Goal: Task Accomplishment & Management: Manage account settings

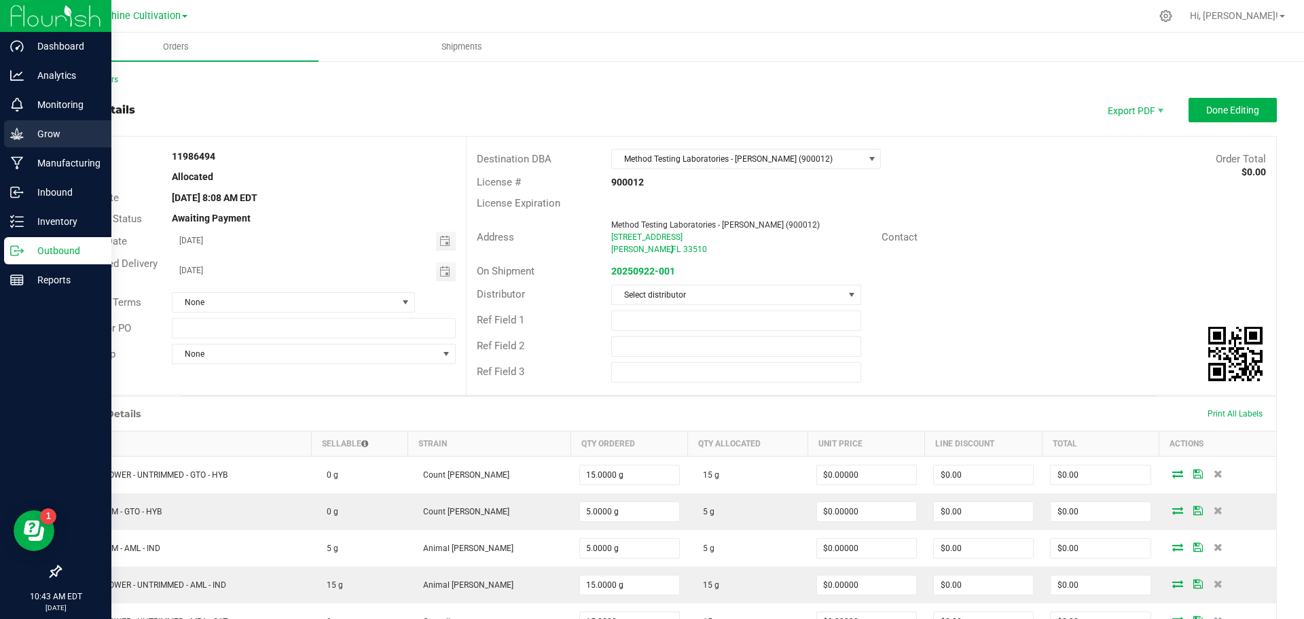
scroll to position [590, 0]
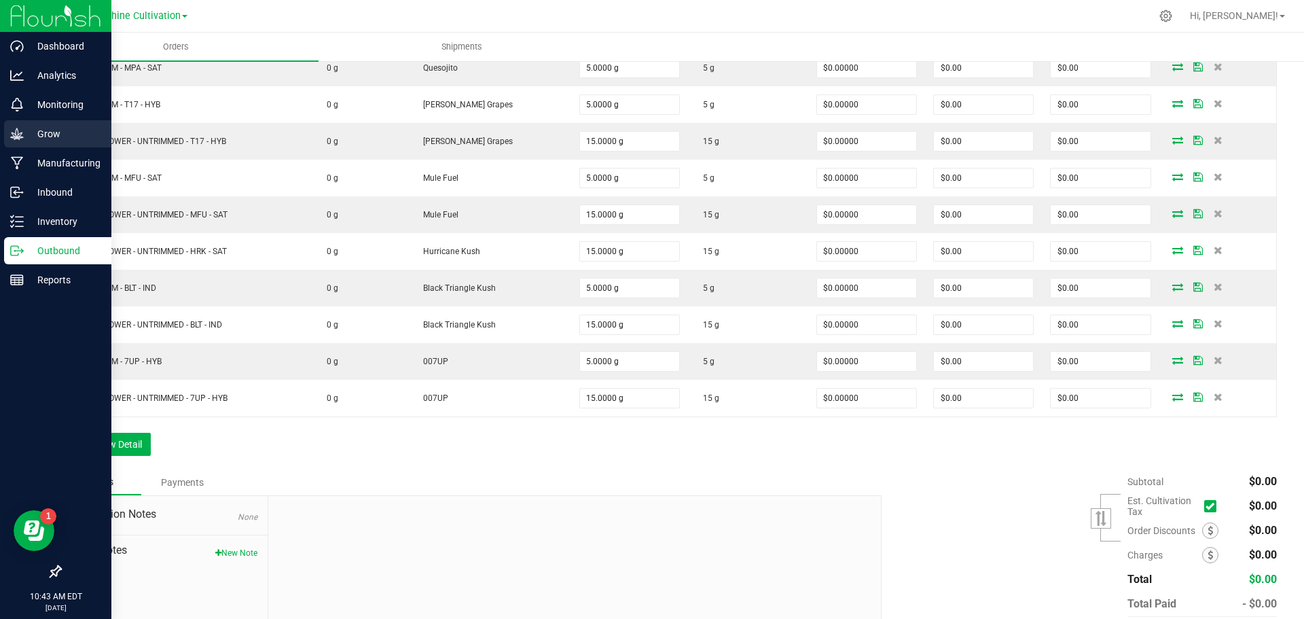
click at [48, 127] on p "Grow" at bounding box center [64, 134] width 81 height 16
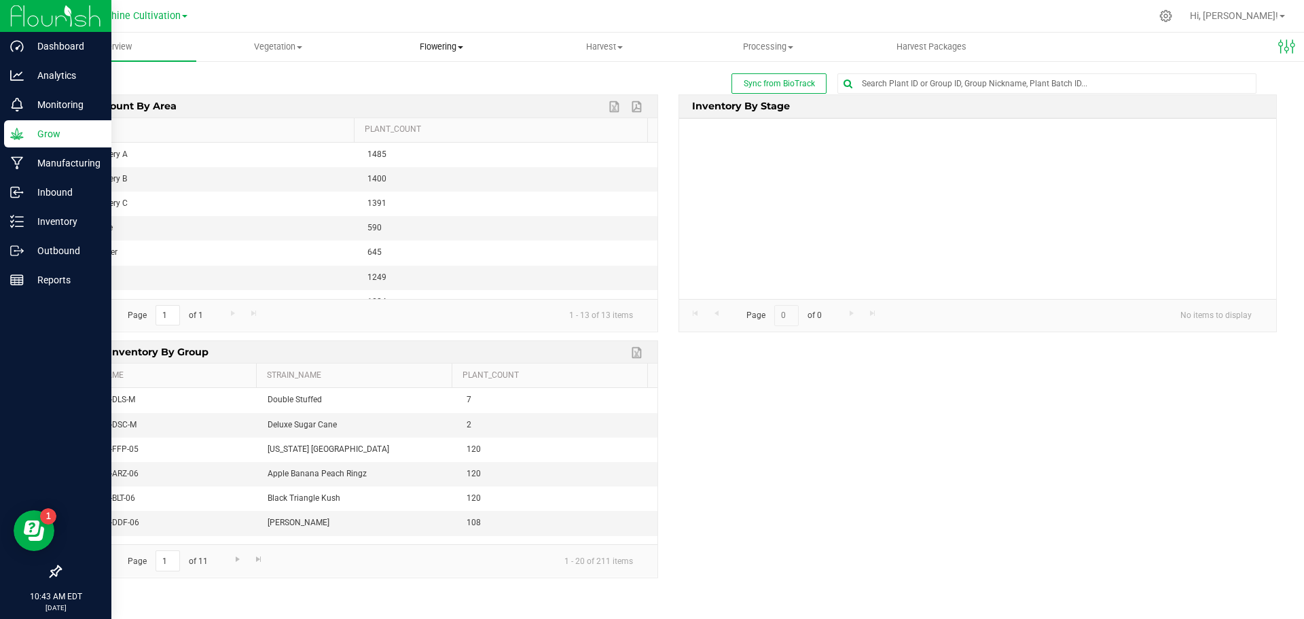
click at [407, 49] on span "Flowering" at bounding box center [441, 47] width 162 height 12
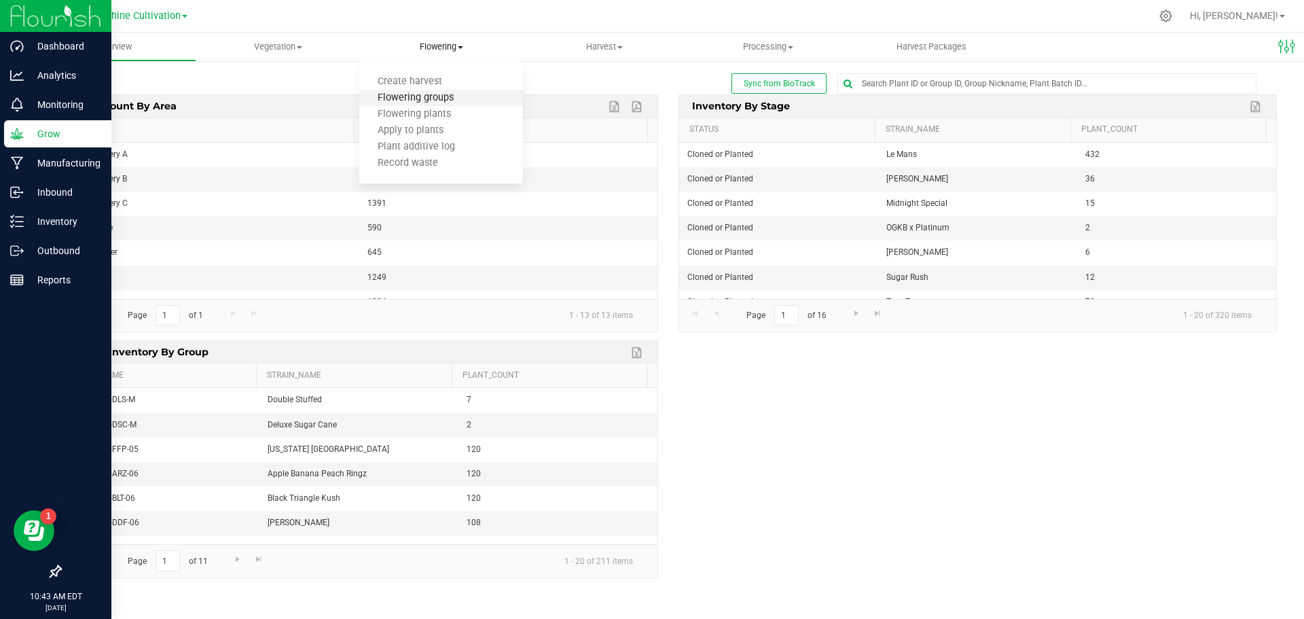
click at [437, 94] on span "Flowering groups" at bounding box center [415, 98] width 113 height 12
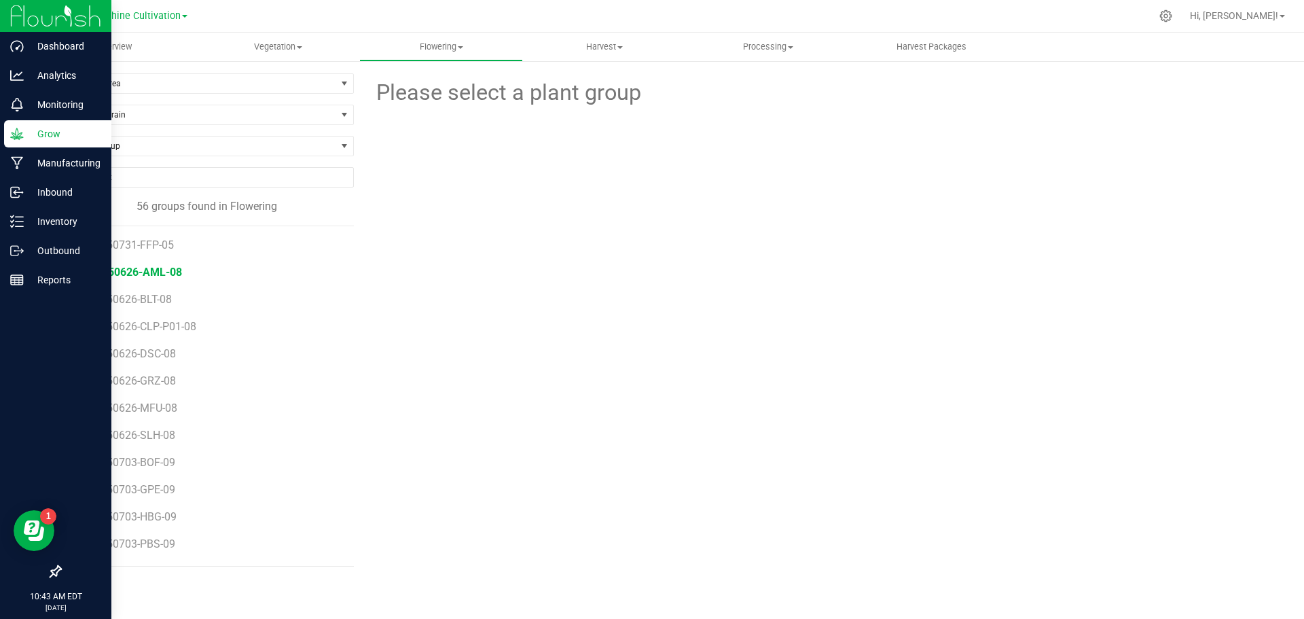
click at [165, 276] on span "SN-250626-AML-08" at bounding box center [133, 271] width 98 height 13
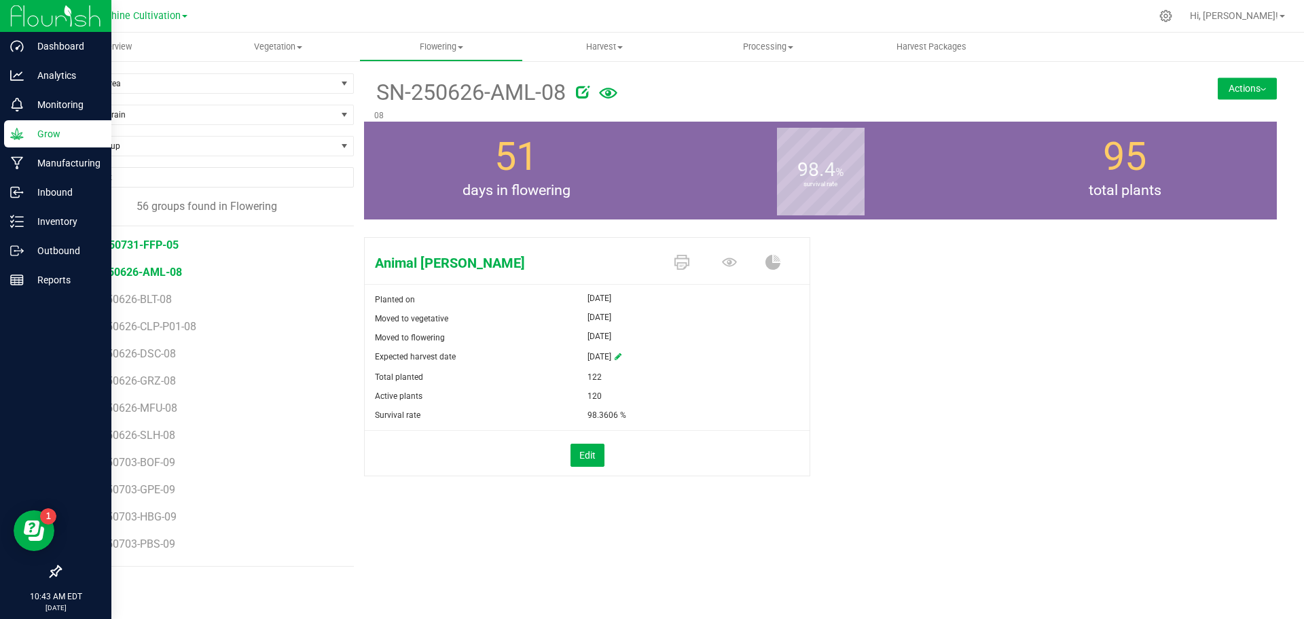
click at [167, 244] on span "GA-250731-FFP-05" at bounding box center [131, 244] width 95 height 13
click at [155, 277] on span "SN-250626-AML-08" at bounding box center [133, 271] width 98 height 13
click at [154, 295] on span "SN-250626-BLT-08" at bounding box center [130, 299] width 92 height 13
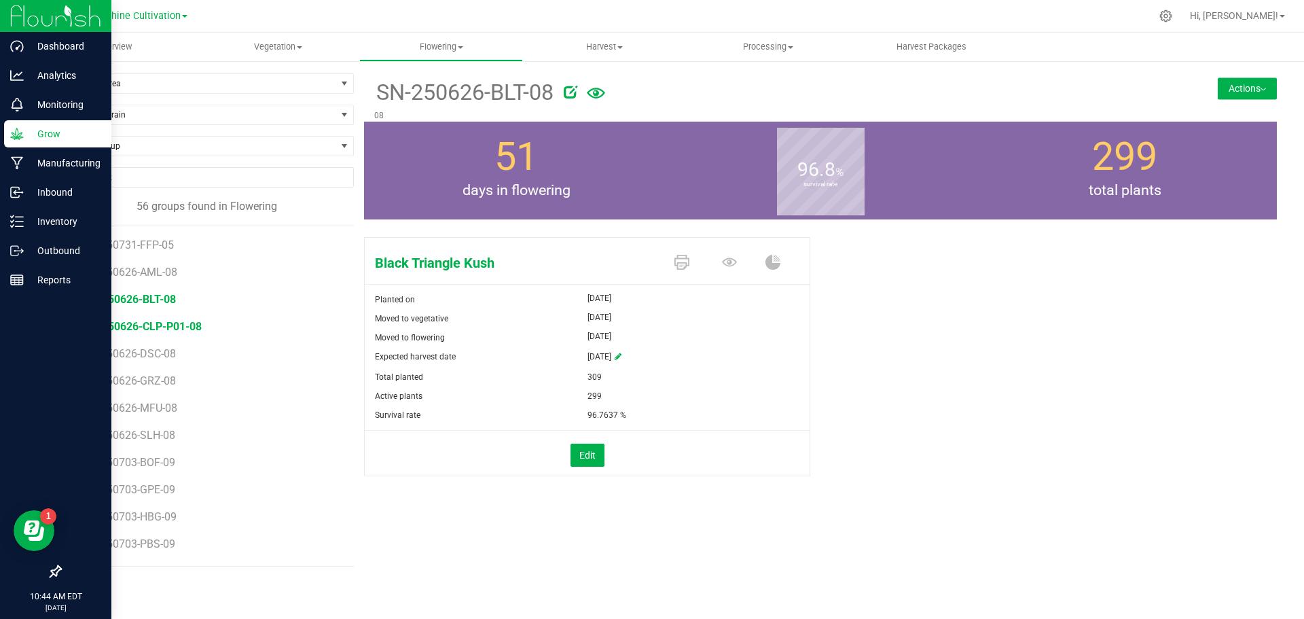
click at [155, 323] on span "SN-250626-CLP-P01-08" at bounding box center [143, 326] width 118 height 13
click at [164, 352] on span "SN-250626-DSC-08" at bounding box center [132, 353] width 96 height 13
click at [751, 344] on div "Aug 3, 2025" at bounding box center [698, 336] width 223 height 16
click at [148, 382] on span "SN-250626-GRZ-08" at bounding box center [132, 380] width 96 height 13
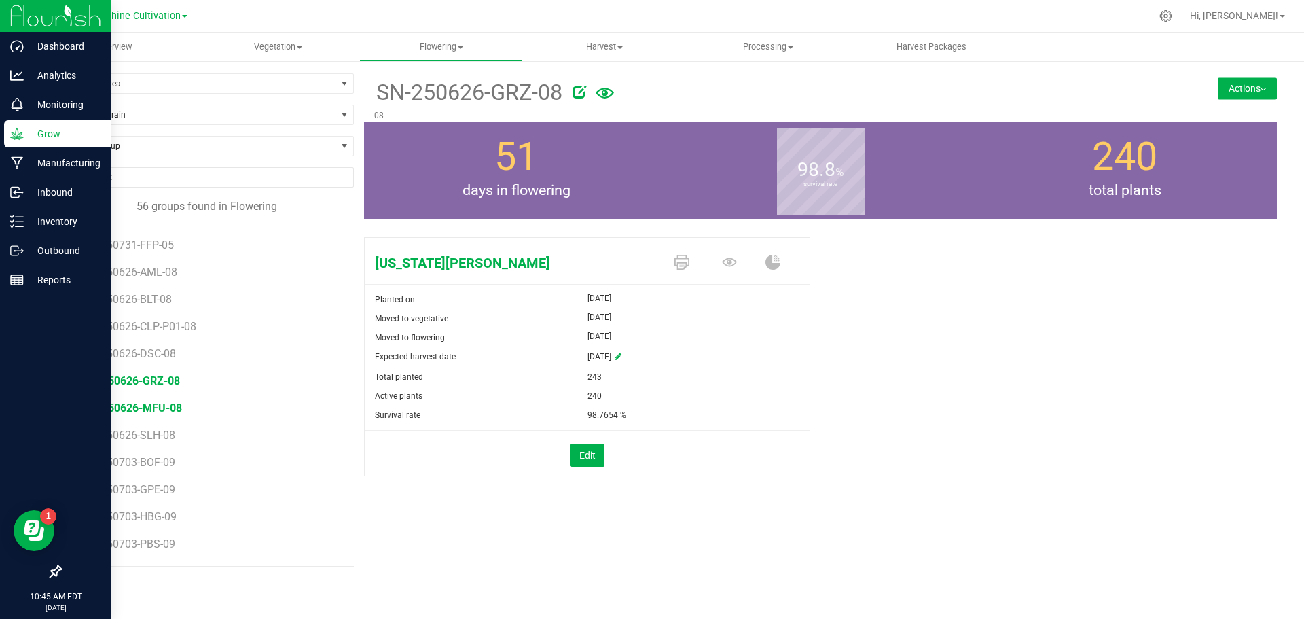
click at [114, 403] on span "SN-250626-MFU-08" at bounding box center [133, 407] width 98 height 13
click at [158, 422] on li "SN-250626-SLH-08" at bounding box center [214, 429] width 261 height 27
click at [159, 445] on li "SN-250703-BOF-09" at bounding box center [214, 456] width 261 height 27
click at [167, 422] on li "SN-250626-SLH-08" at bounding box center [214, 429] width 261 height 27
click at [170, 435] on span "SN-250626-SLH-08" at bounding box center [132, 434] width 96 height 13
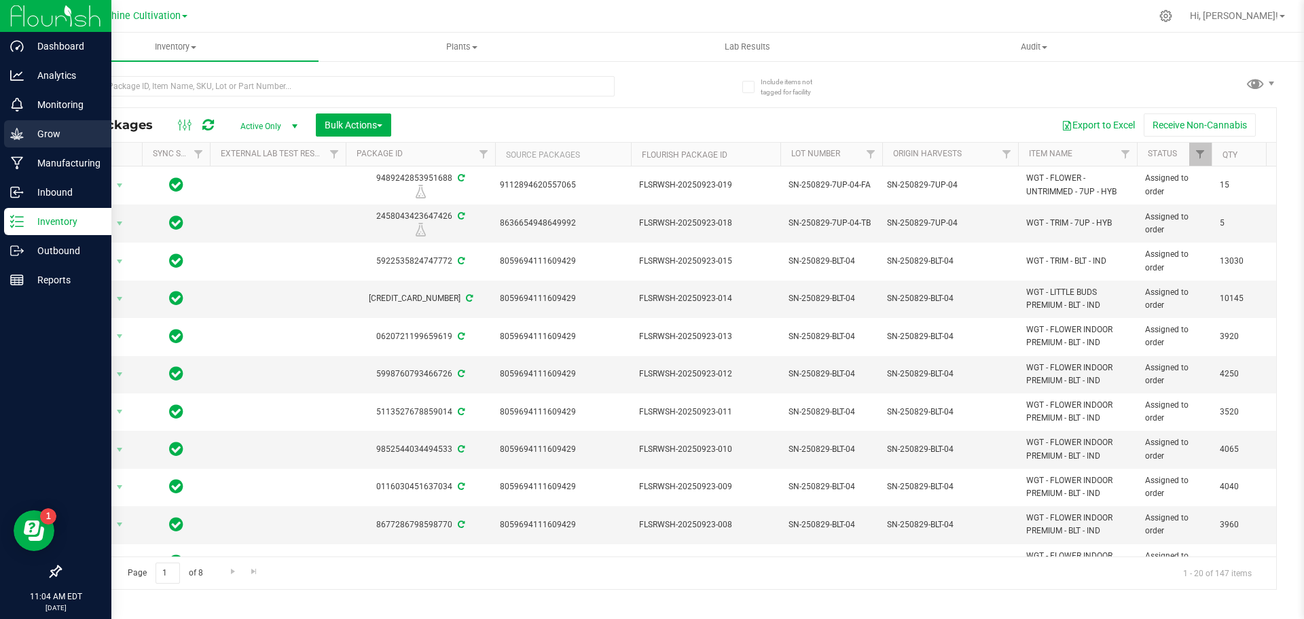
click at [24, 125] on div "Grow" at bounding box center [57, 133] width 107 height 27
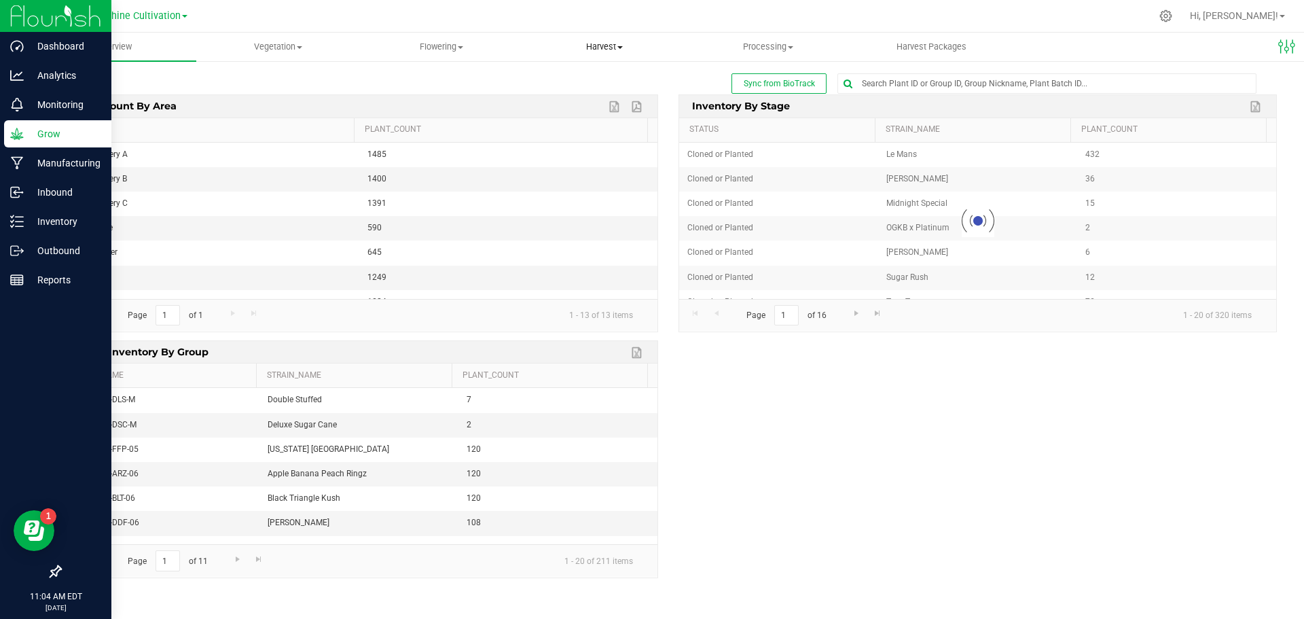
click at [616, 54] on uib-tab-heading "Harvest Harvests Harvested plants" at bounding box center [605, 46] width 162 height 27
click at [606, 75] on li "Harvests" at bounding box center [605, 82] width 164 height 16
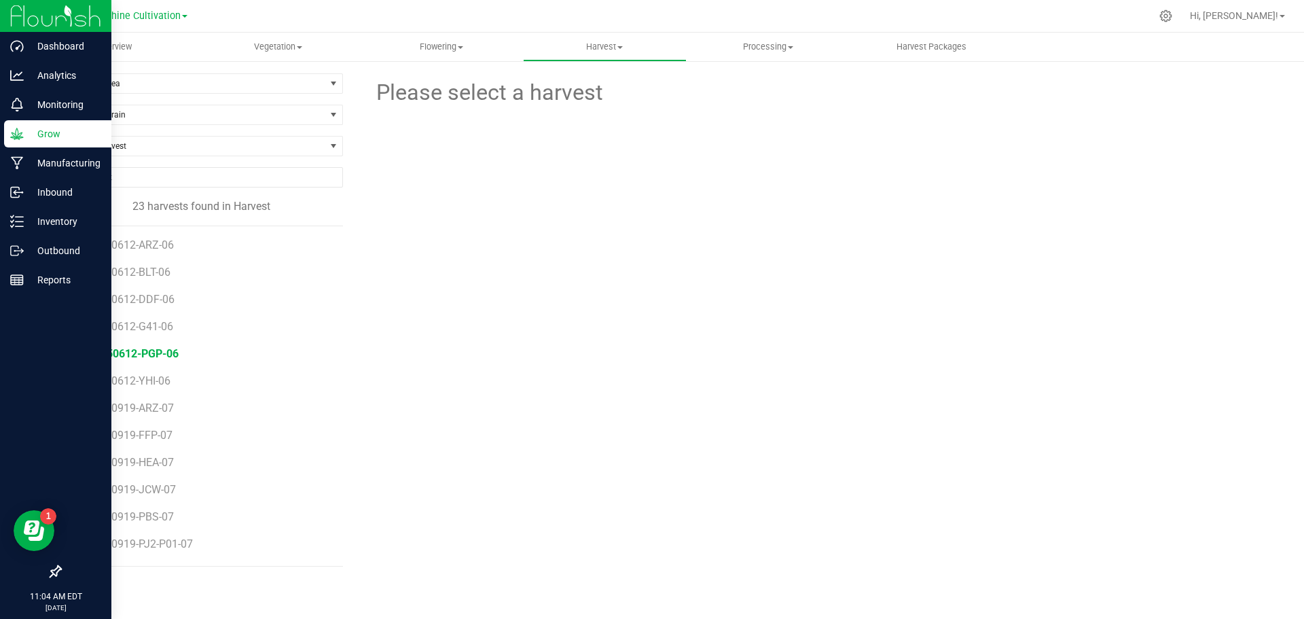
click at [148, 357] on span "SN-250612-PGP-06" at bounding box center [130, 353] width 96 height 13
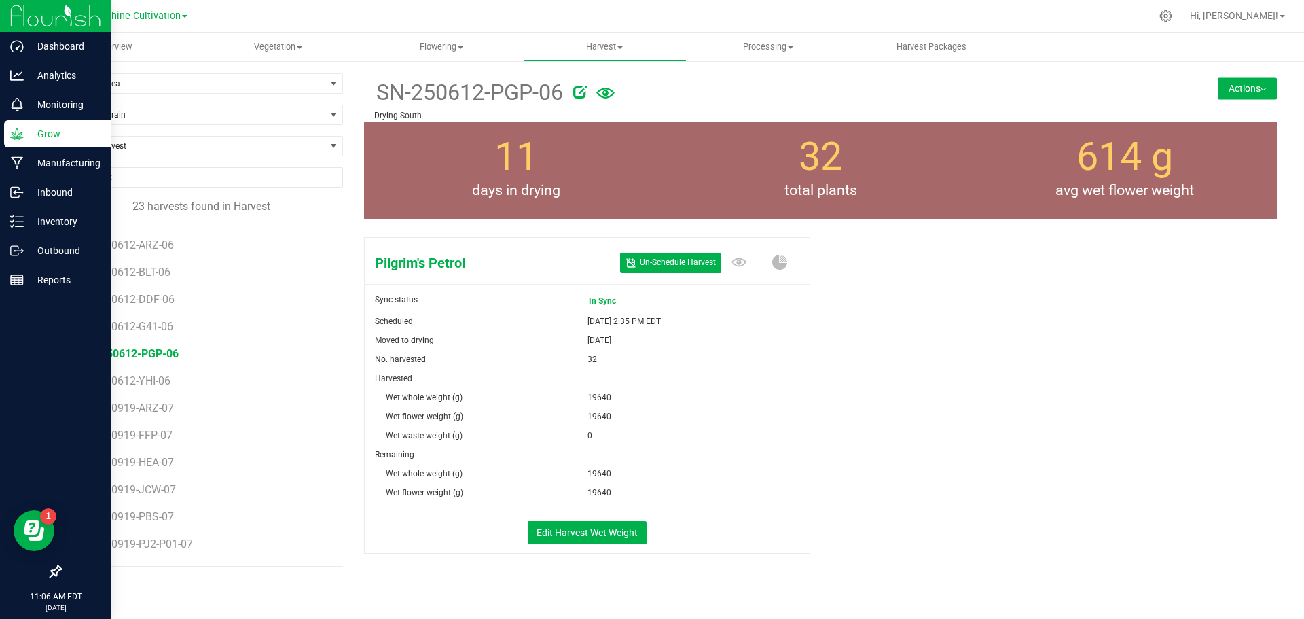
click at [1258, 92] on button "Actions" at bounding box center [1246, 88] width 59 height 22
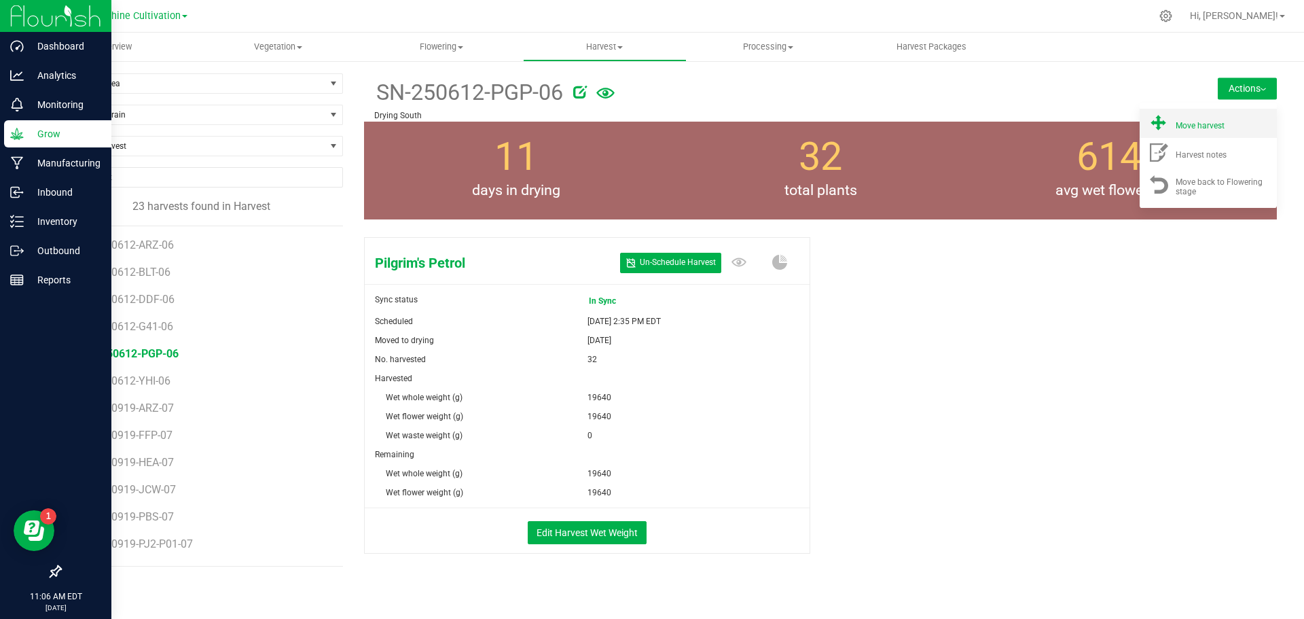
click at [1179, 135] on li "Move harvest" at bounding box center [1207, 123] width 137 height 29
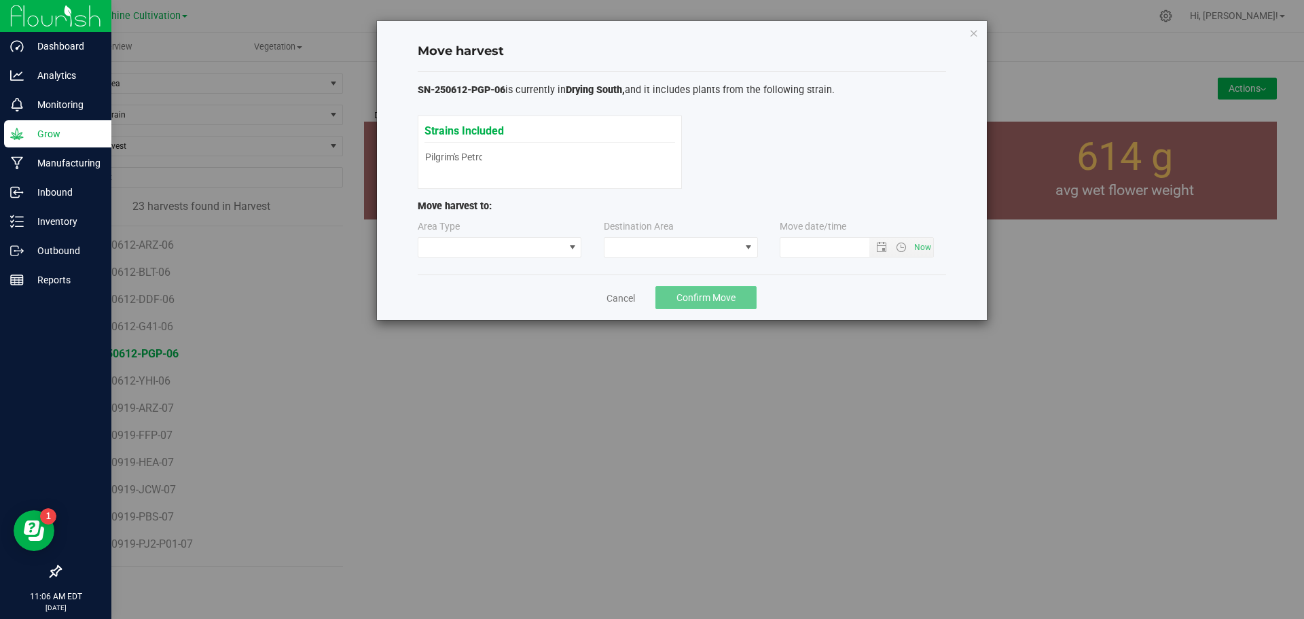
type input "9/23/2025 11:06 AM"
click at [615, 242] on span at bounding box center [672, 247] width 136 height 19
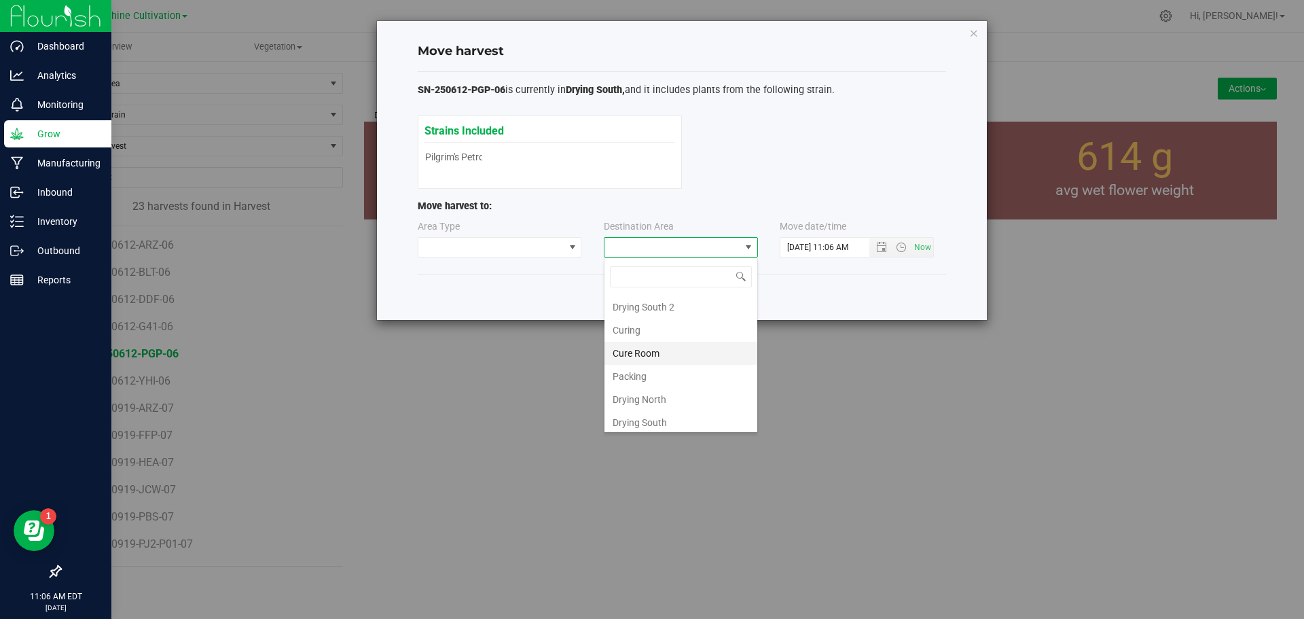
scroll to position [95, 0]
click at [671, 391] on li "Flower Storage" at bounding box center [680, 395] width 153 height 23
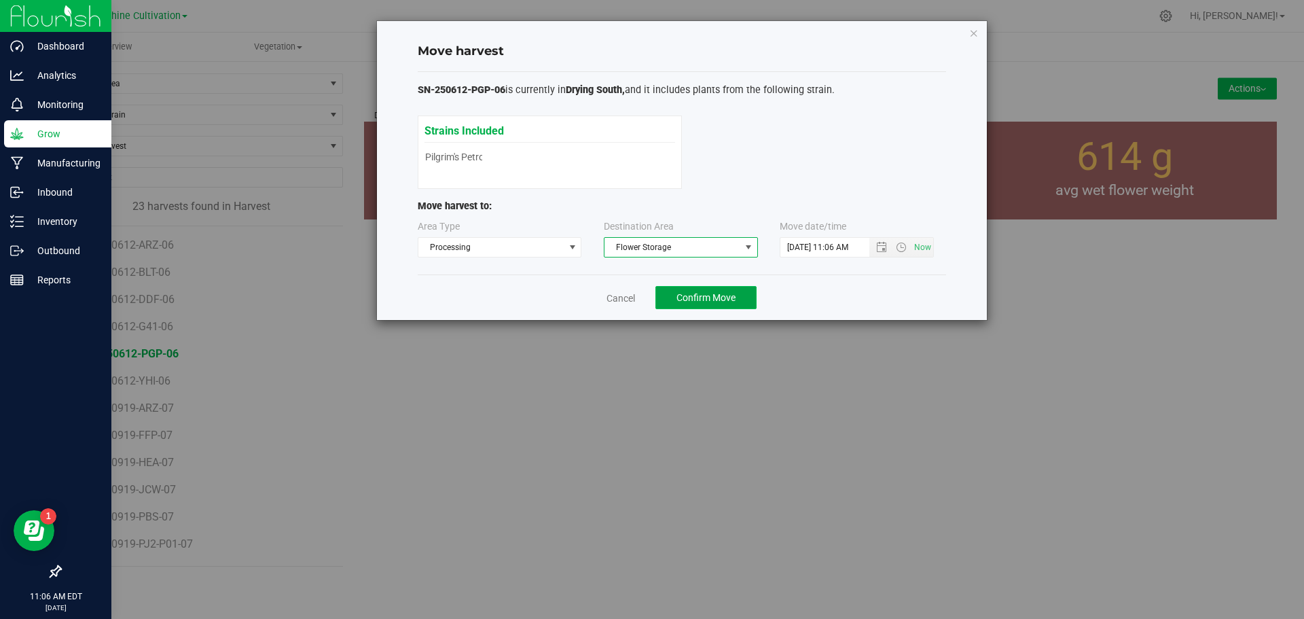
click at [721, 288] on button "Confirm Move" at bounding box center [705, 297] width 101 height 23
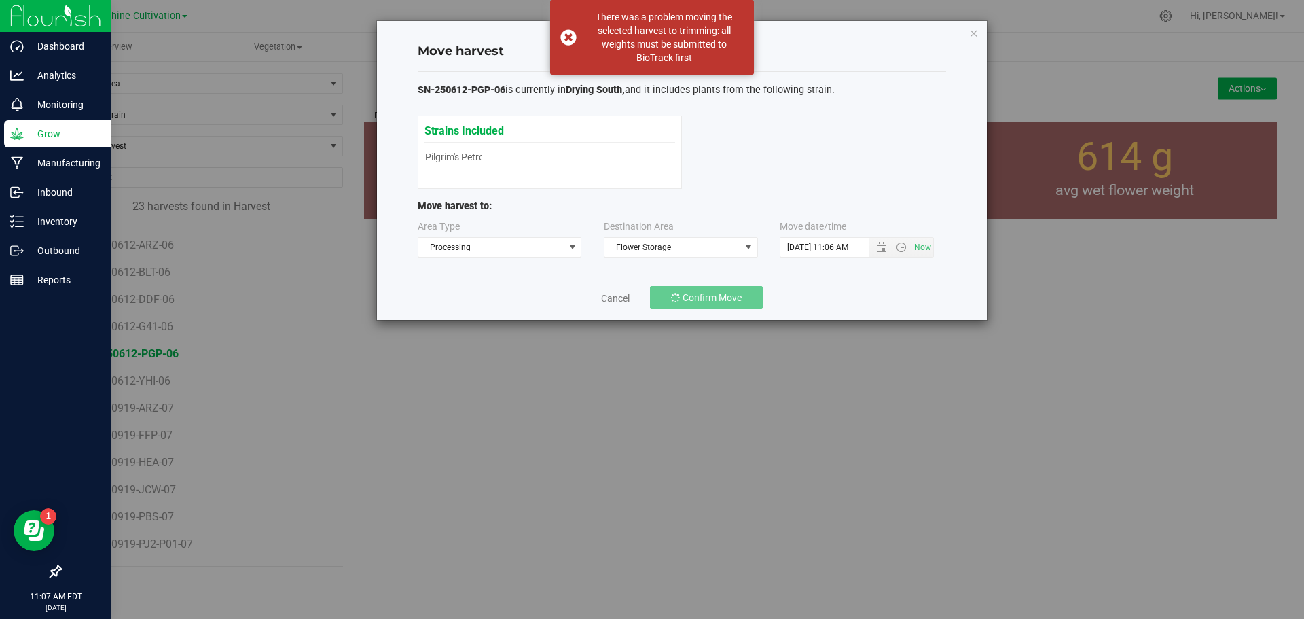
click at [858, 122] on div "Strains Included Pilgrim's Petrol Pilgrim's Petrol" at bounding box center [682, 151] width 528 height 73
click at [971, 35] on icon "button" at bounding box center [974, 32] width 10 height 16
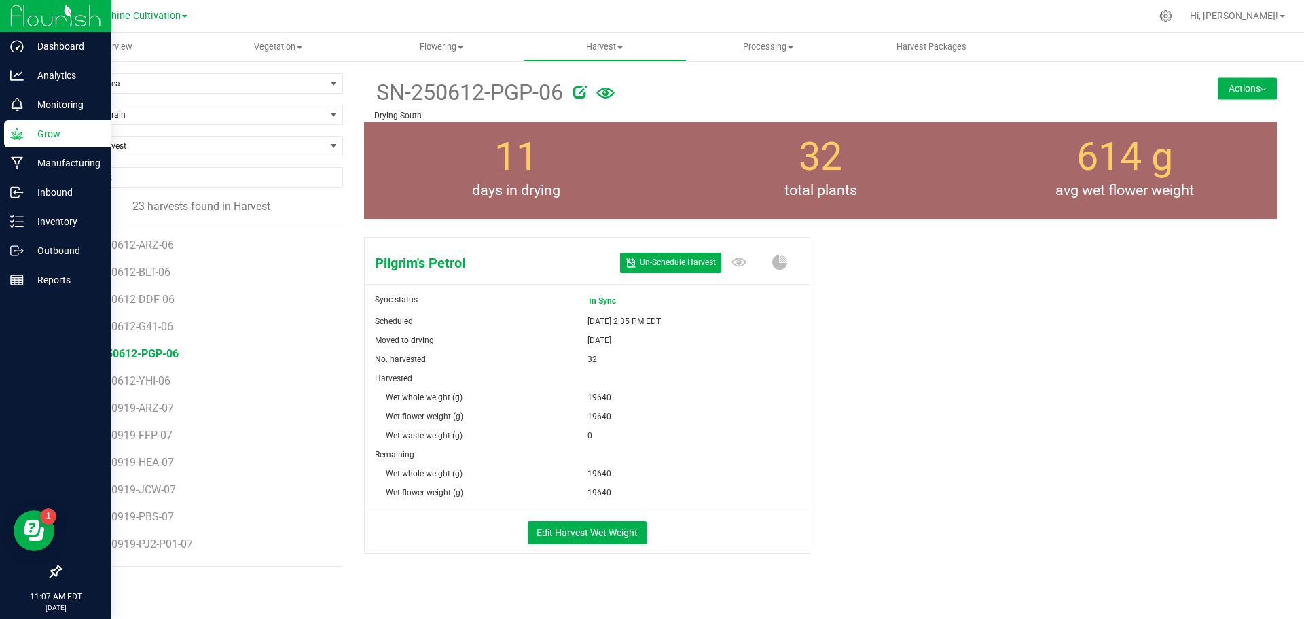
click at [1238, 89] on button "Actions" at bounding box center [1246, 88] width 59 height 22
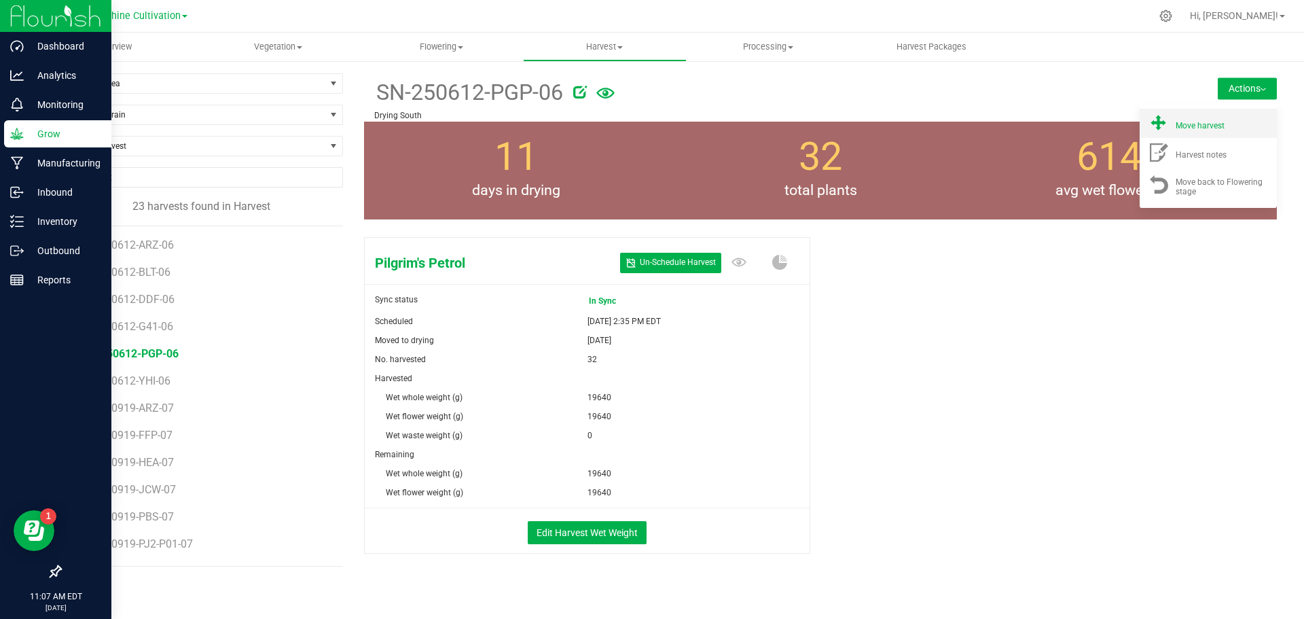
click at [1217, 121] on div "Move harvest" at bounding box center [1221, 123] width 92 height 14
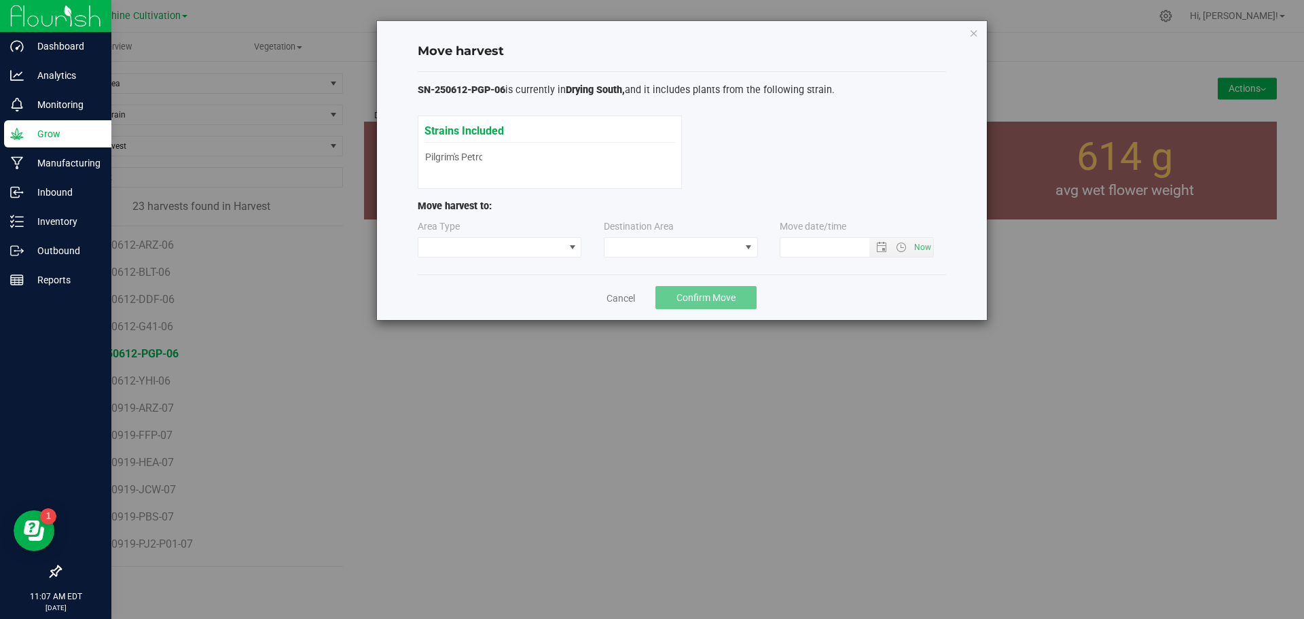
type input "9/23/2025 11:07 AM"
click at [690, 254] on span at bounding box center [672, 247] width 136 height 19
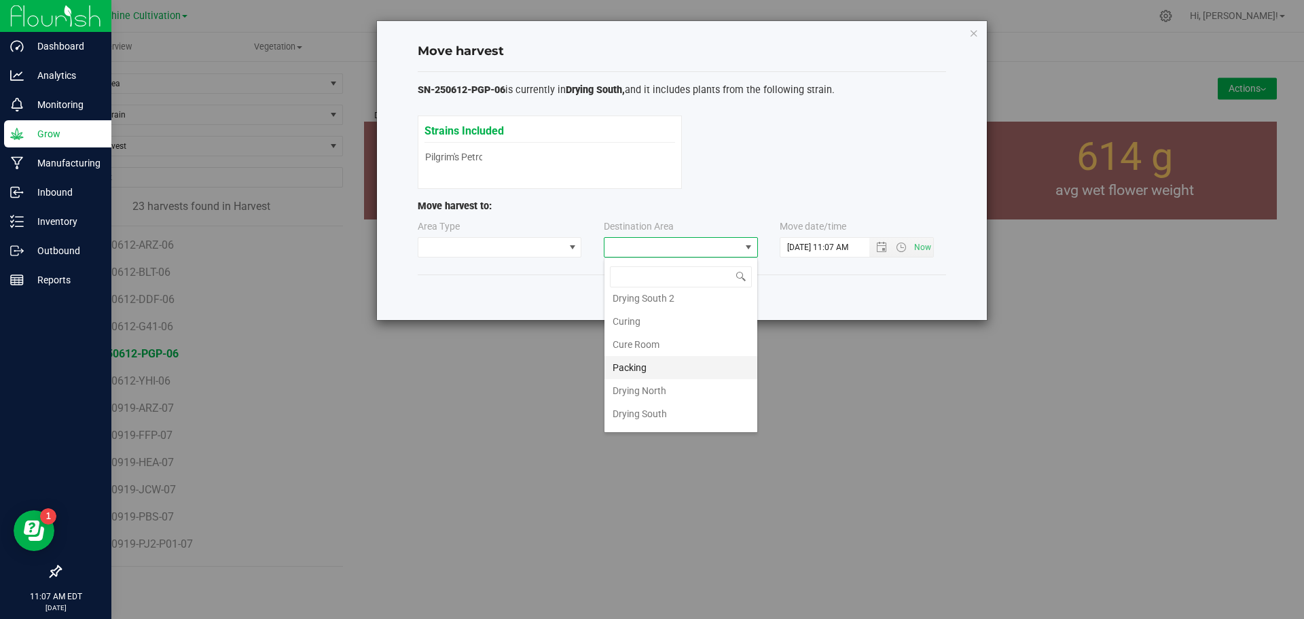
scroll to position [95, 0]
click at [662, 389] on li "Flower Storage" at bounding box center [680, 395] width 153 height 23
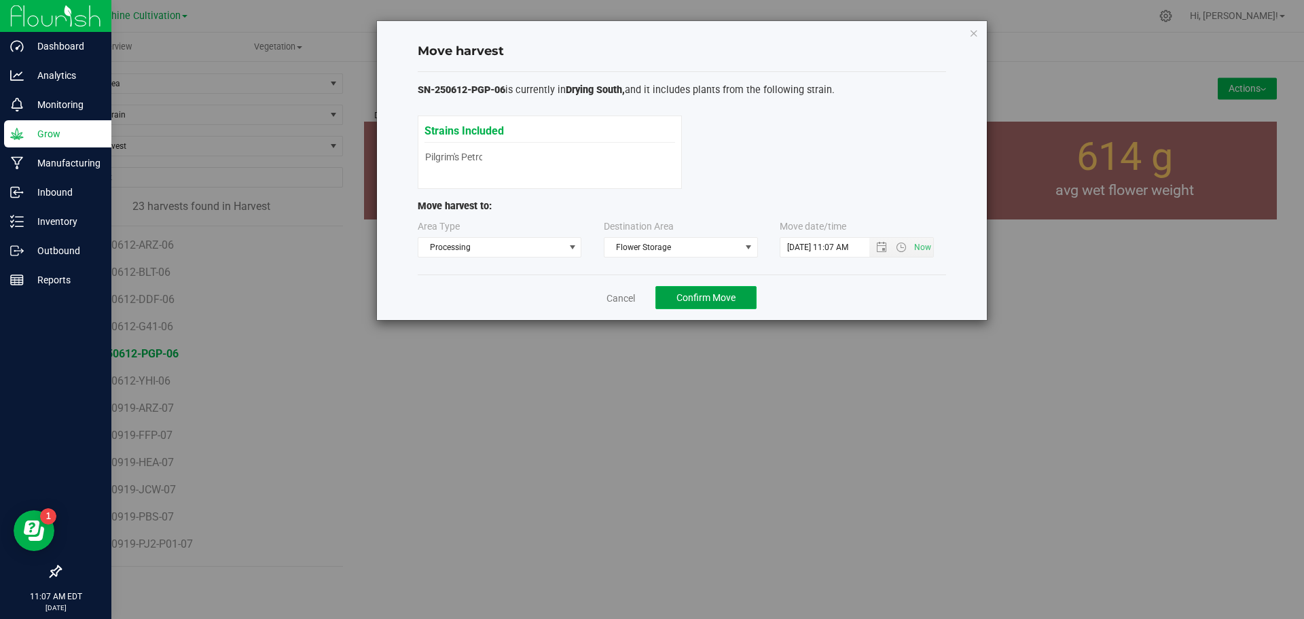
click at [689, 294] on span "Confirm Move" at bounding box center [705, 297] width 59 height 11
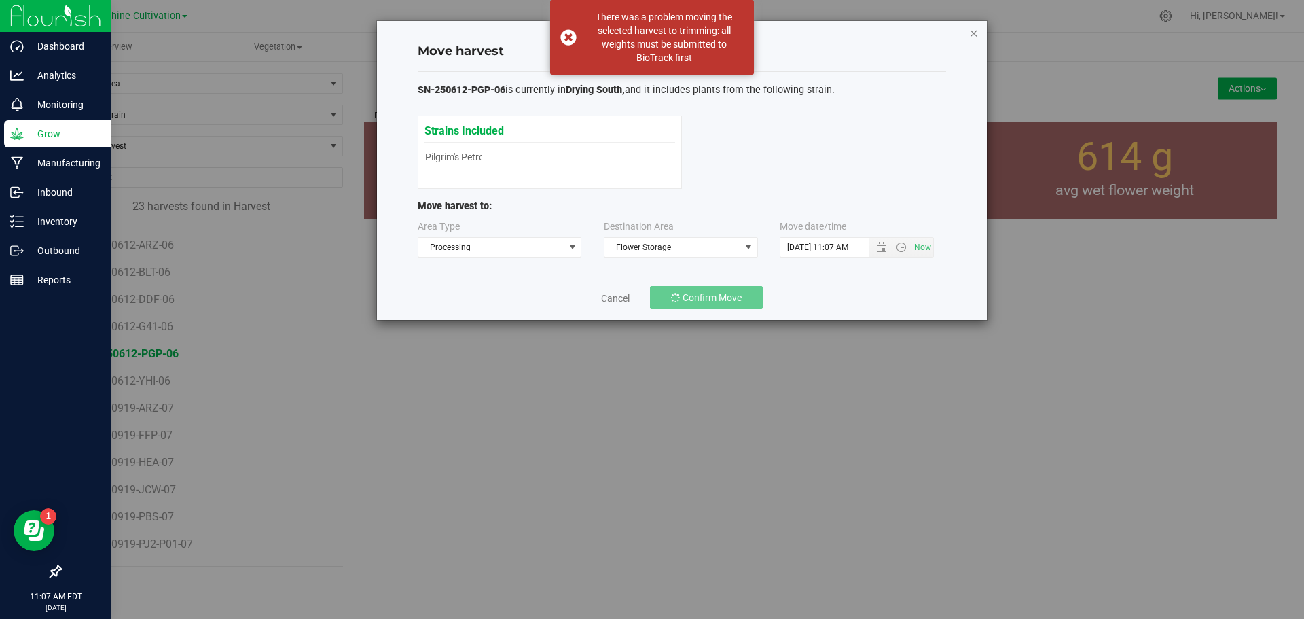
click at [971, 29] on icon "button" at bounding box center [974, 32] width 10 height 16
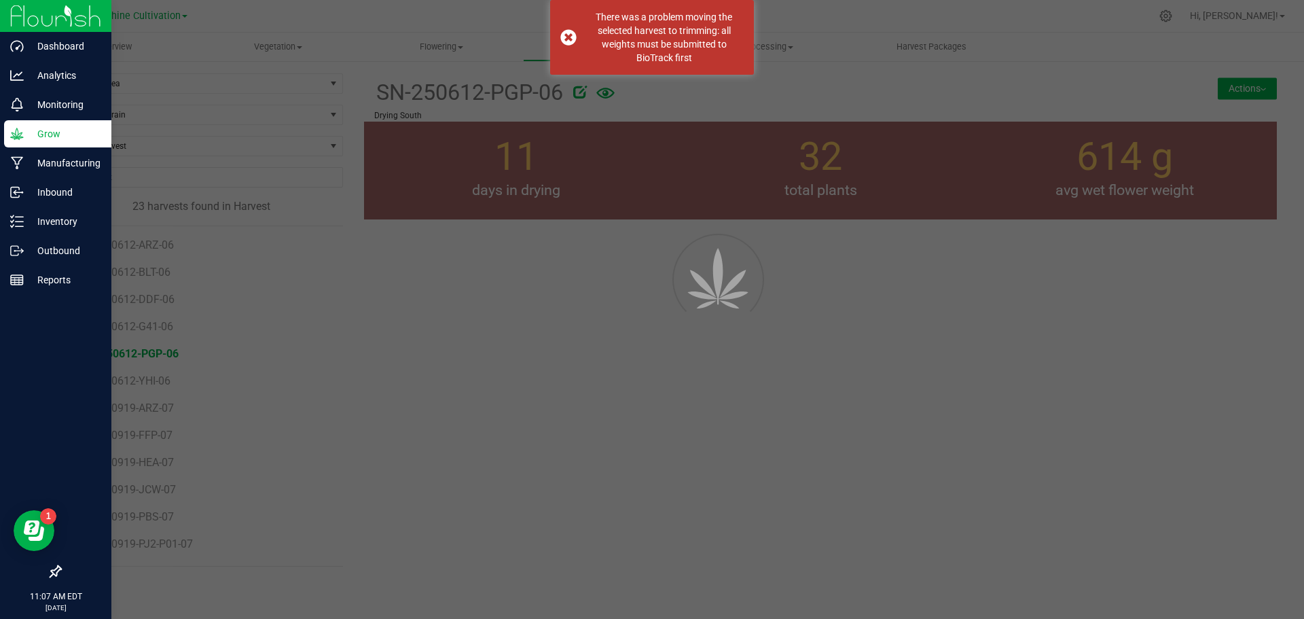
click at [794, 272] on div at bounding box center [652, 309] width 1304 height 619
click at [478, 147] on div at bounding box center [652, 309] width 1304 height 619
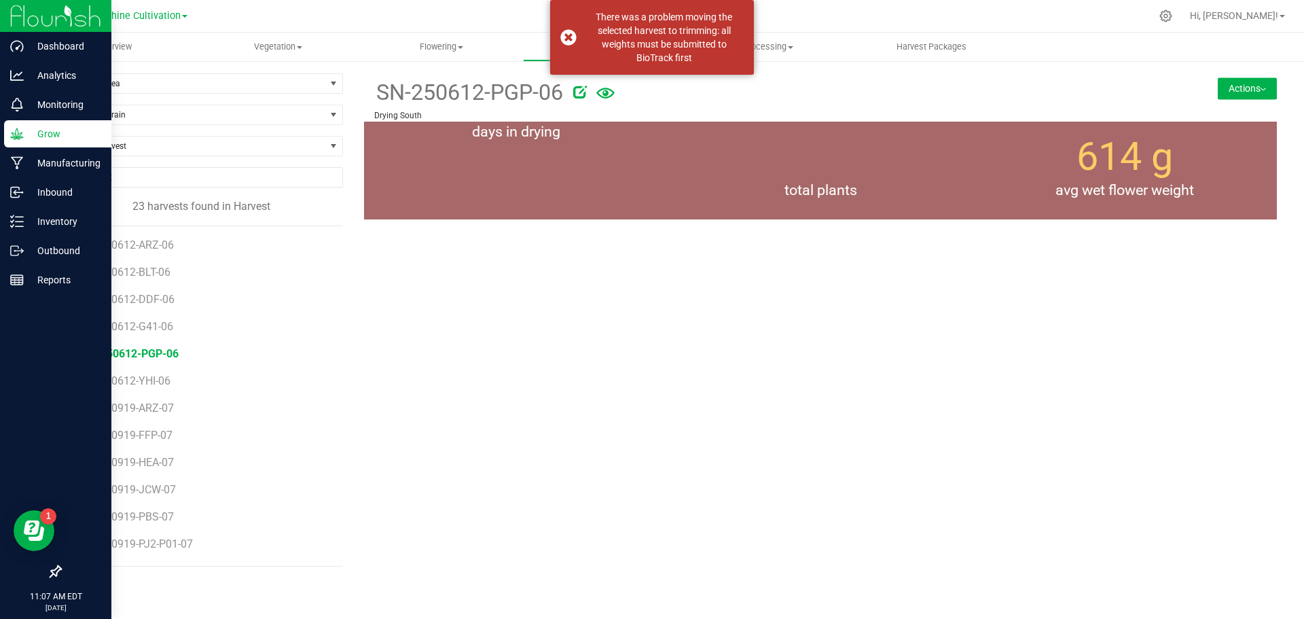
click at [447, 89] on span "SN-250612-PGP-06" at bounding box center [468, 92] width 189 height 33
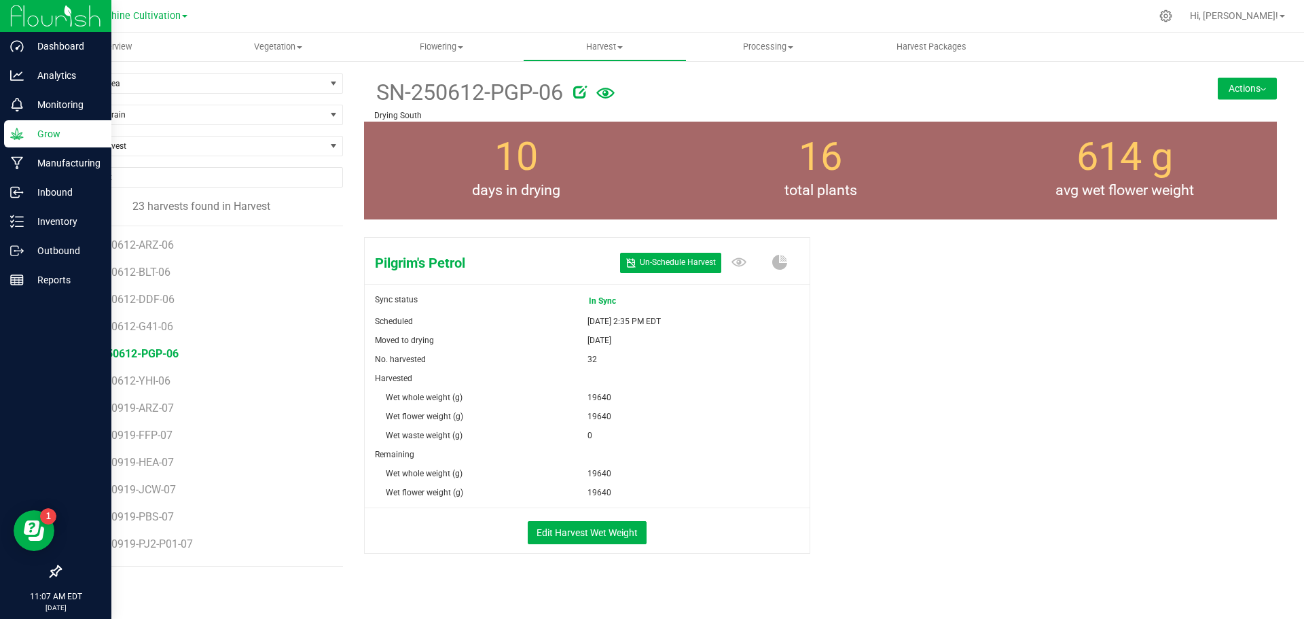
click at [460, 92] on span "SN-250612-PGP-06" at bounding box center [468, 92] width 189 height 33
click at [796, 61] on ul "Overview Vegetation Veg groups Veg plants Mother groups Mother plants Apply to …" at bounding box center [685, 47] width 1304 height 29
click at [792, 56] on uib-tab-heading "Processing Processing harvests Processing plants Completed harvests" at bounding box center [768, 46] width 162 height 27
click at [743, 79] on span "Processing harvests" at bounding box center [749, 82] width 126 height 12
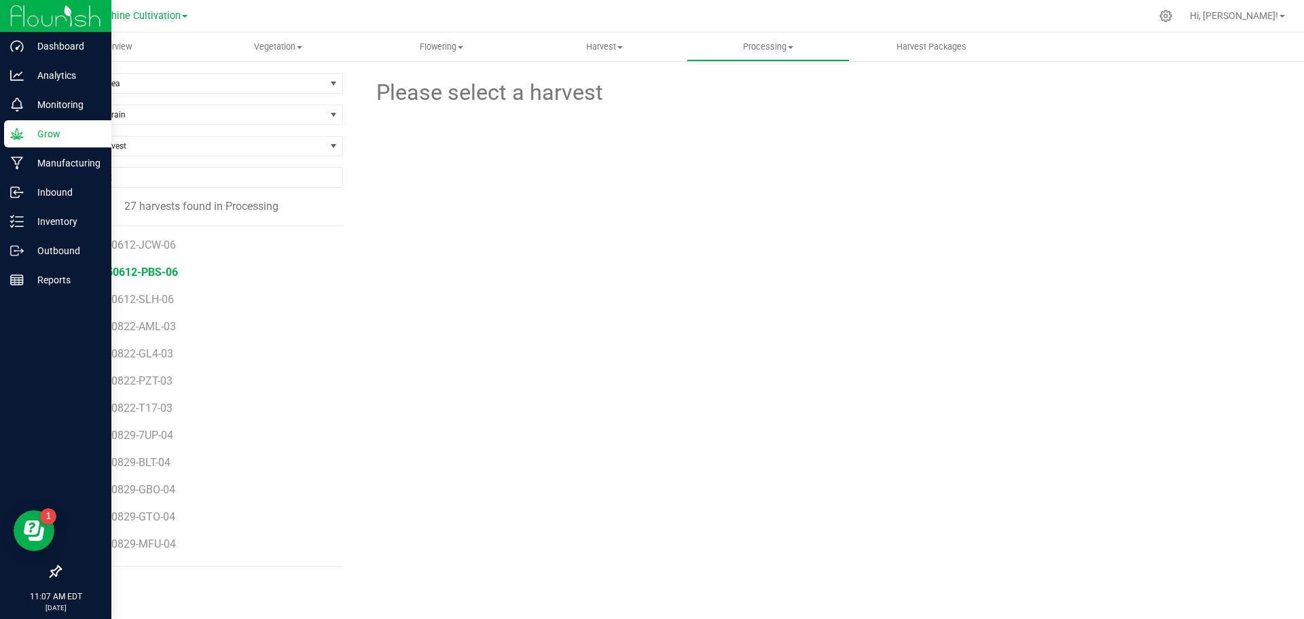
click at [159, 266] on span "SN-250612-PBS-06" at bounding box center [130, 271] width 96 height 13
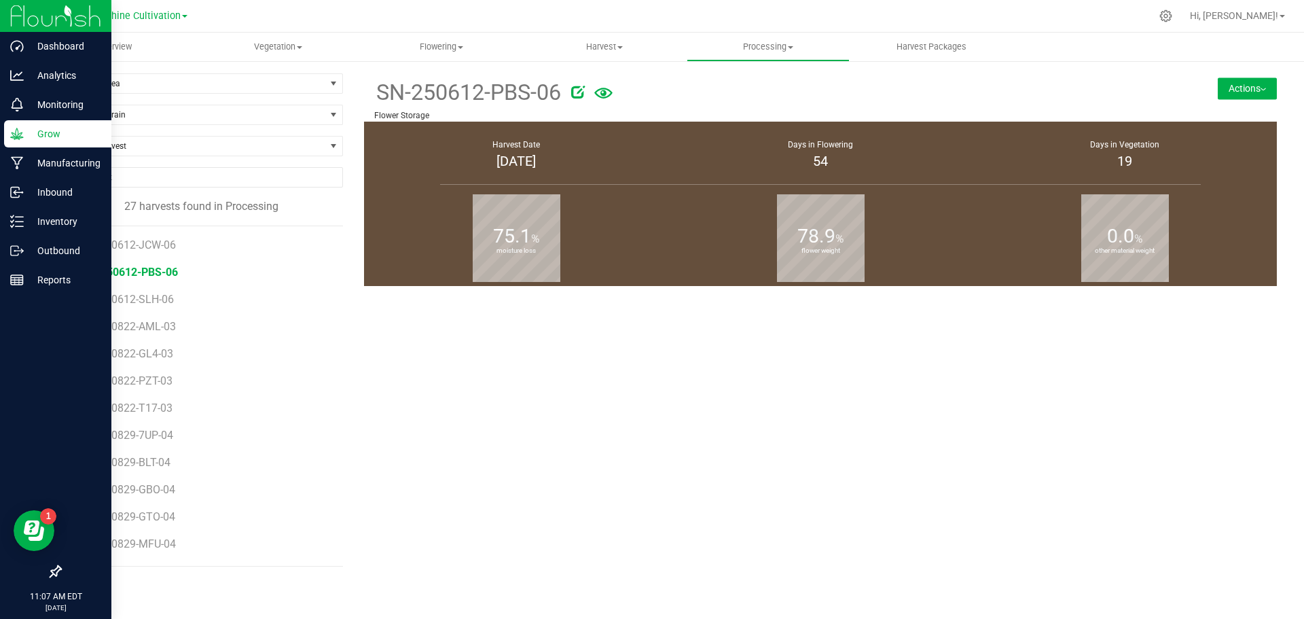
click at [452, 93] on span "SN-250612-PBS-06" at bounding box center [467, 92] width 187 height 33
click at [581, 90] on icon at bounding box center [578, 92] width 14 height 14
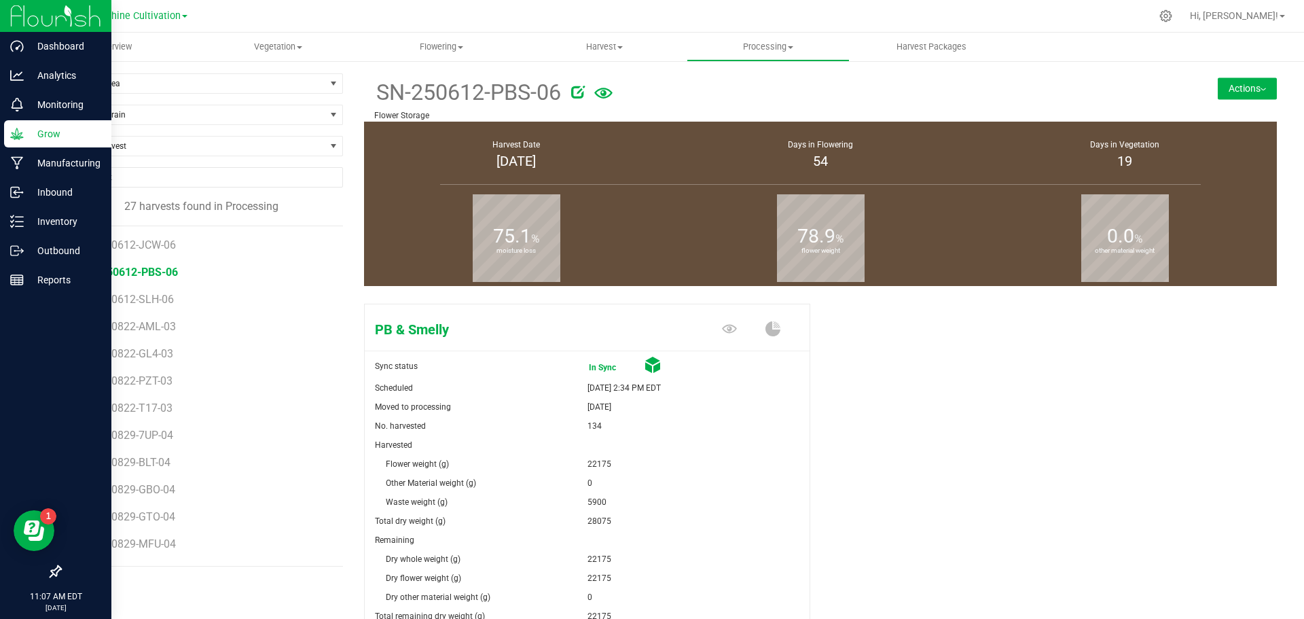
click at [452, 94] on span "SN-250612-PBS-06" at bounding box center [467, 92] width 187 height 33
click at [460, 94] on span "SN-250612-PBS-06" at bounding box center [467, 92] width 187 height 33
click at [579, 92] on icon at bounding box center [578, 92] width 14 height 14
click at [407, 92] on input "SN-250612-PBS-06" at bounding box center [691, 92] width 634 height 20
type input "SN-250912-PBS-06"
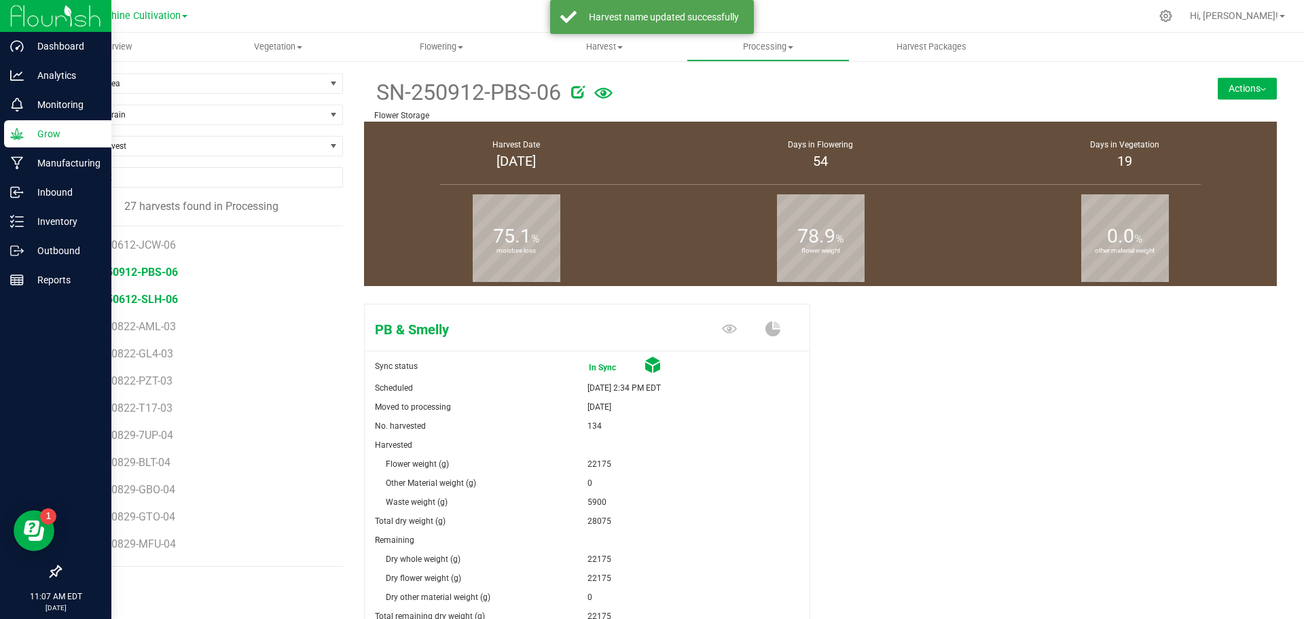
click at [153, 301] on span "SN-250612-SLH-06" at bounding box center [130, 299] width 96 height 13
click at [576, 94] on icon at bounding box center [578, 92] width 14 height 14
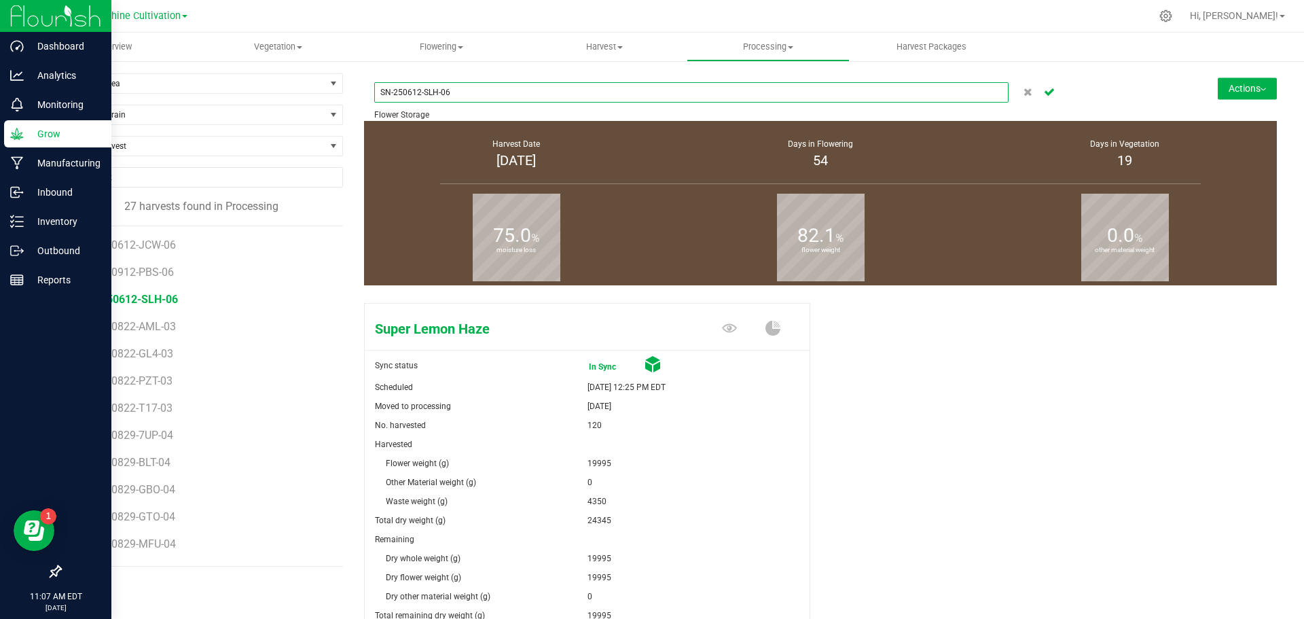
click at [409, 96] on input "SN-250612-SLH-06" at bounding box center [691, 92] width 634 height 20
type input "SN-250912-SLH-06"
drag, startPoint x: 397, startPoint y: 94, endPoint x: 441, endPoint y: 92, distance: 43.5
click at [441, 92] on input "SN-250912-SLH-06" at bounding box center [691, 92] width 634 height 20
click at [471, 88] on input "SN-250912-SLH-06" at bounding box center [691, 92] width 634 height 20
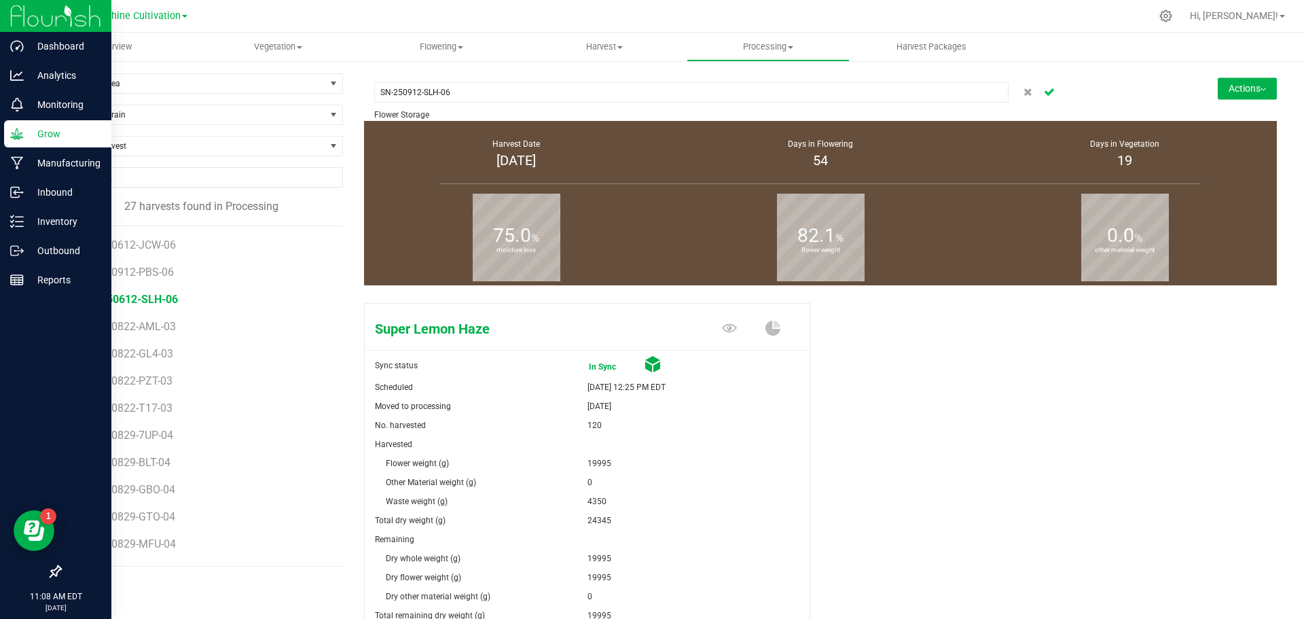
click at [1044, 95] on icon "Cancel button" at bounding box center [1049, 91] width 11 height 8
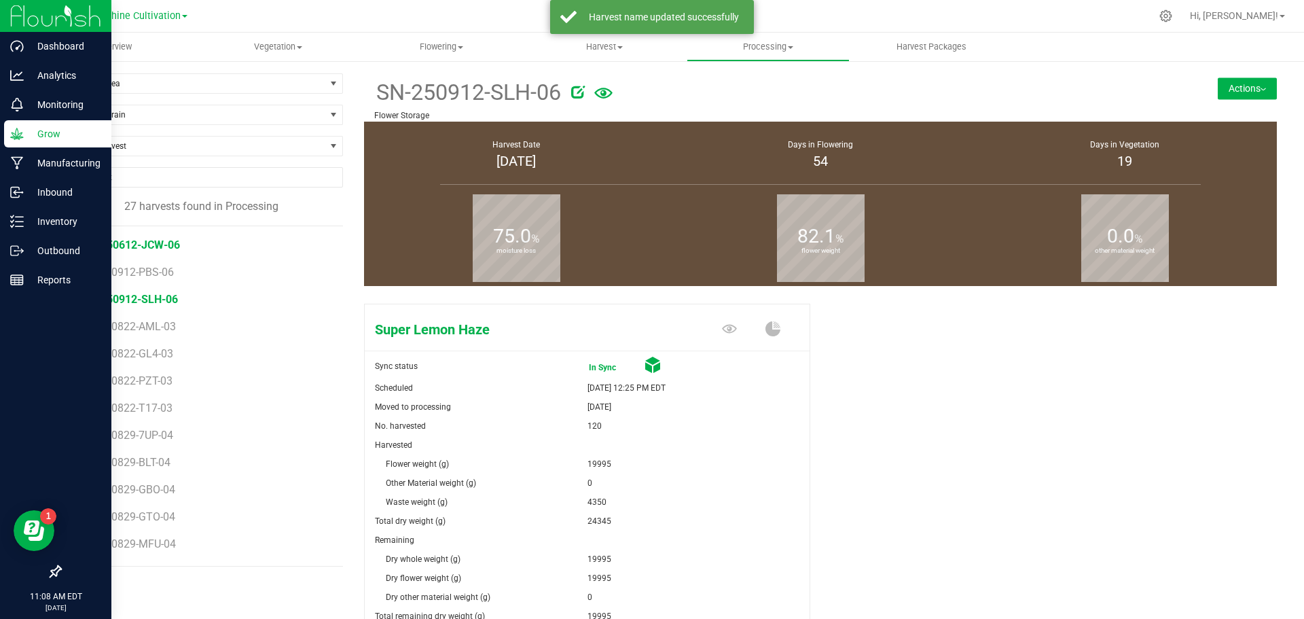
click at [153, 247] on span "SN-250612-JCW-06" at bounding box center [131, 244] width 98 height 13
click at [585, 96] on icon at bounding box center [583, 92] width 14 height 14
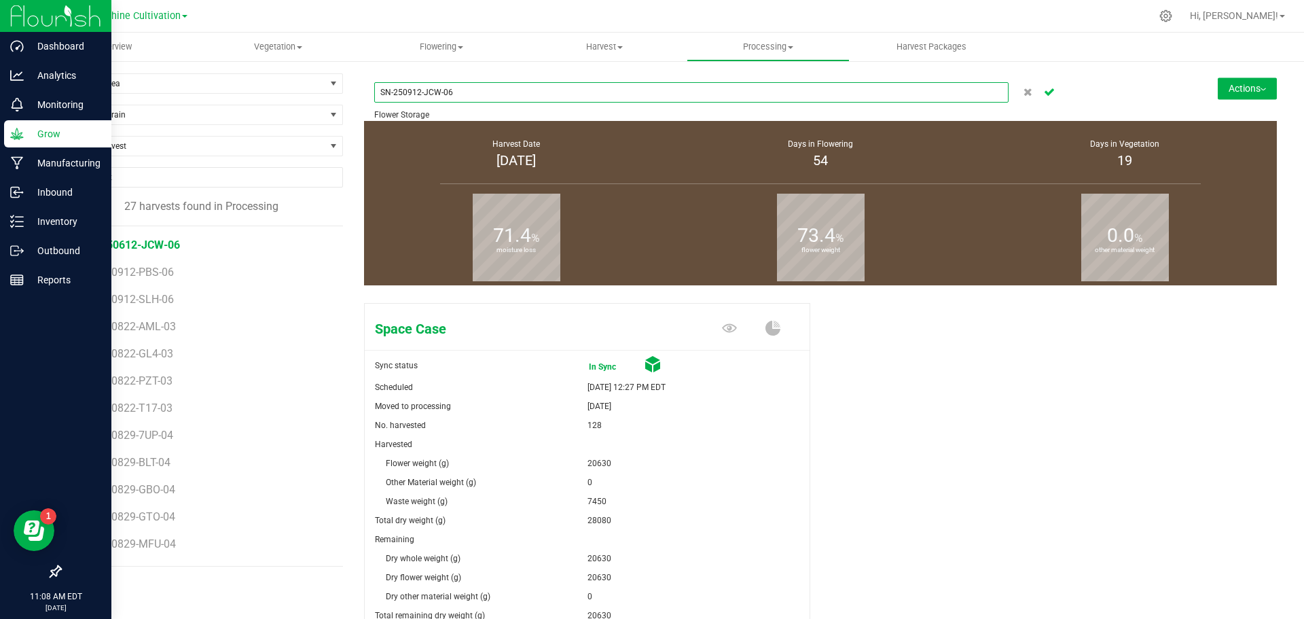
type input "SN-250912-JCW-06"
click at [1044, 94] on icon "Cancel button" at bounding box center [1049, 91] width 11 height 8
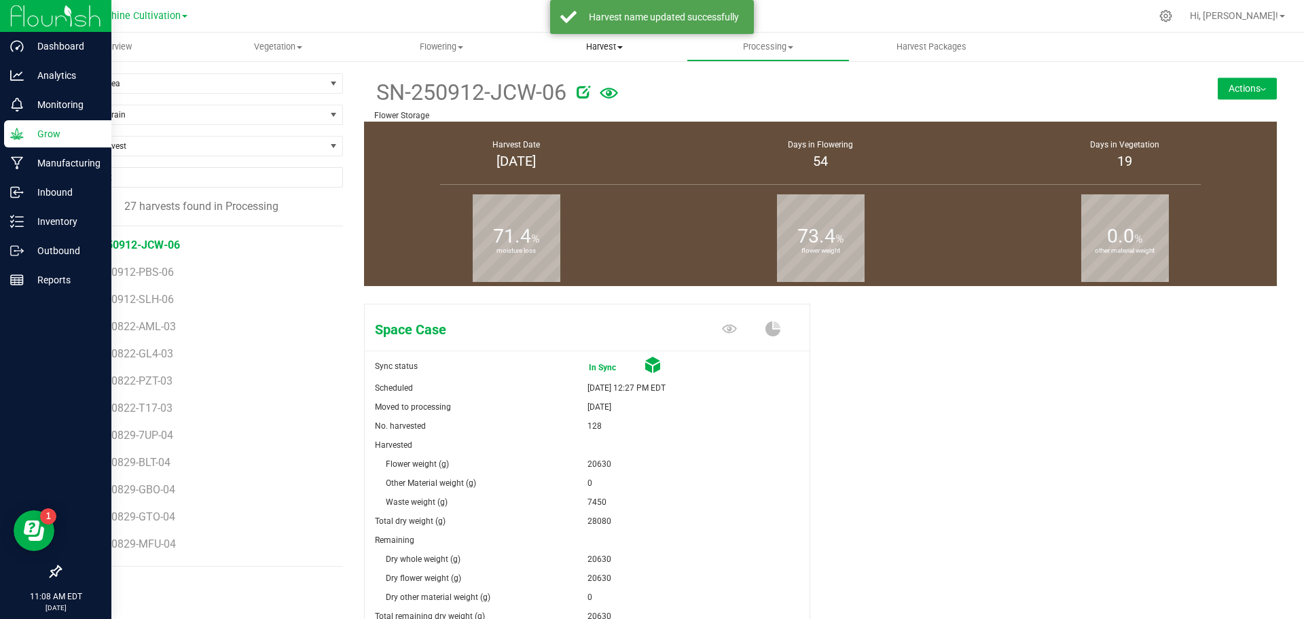
click at [613, 49] on span "Harvest" at bounding box center [605, 47] width 162 height 12
click at [576, 84] on span "Harvests" at bounding box center [560, 82] width 75 height 12
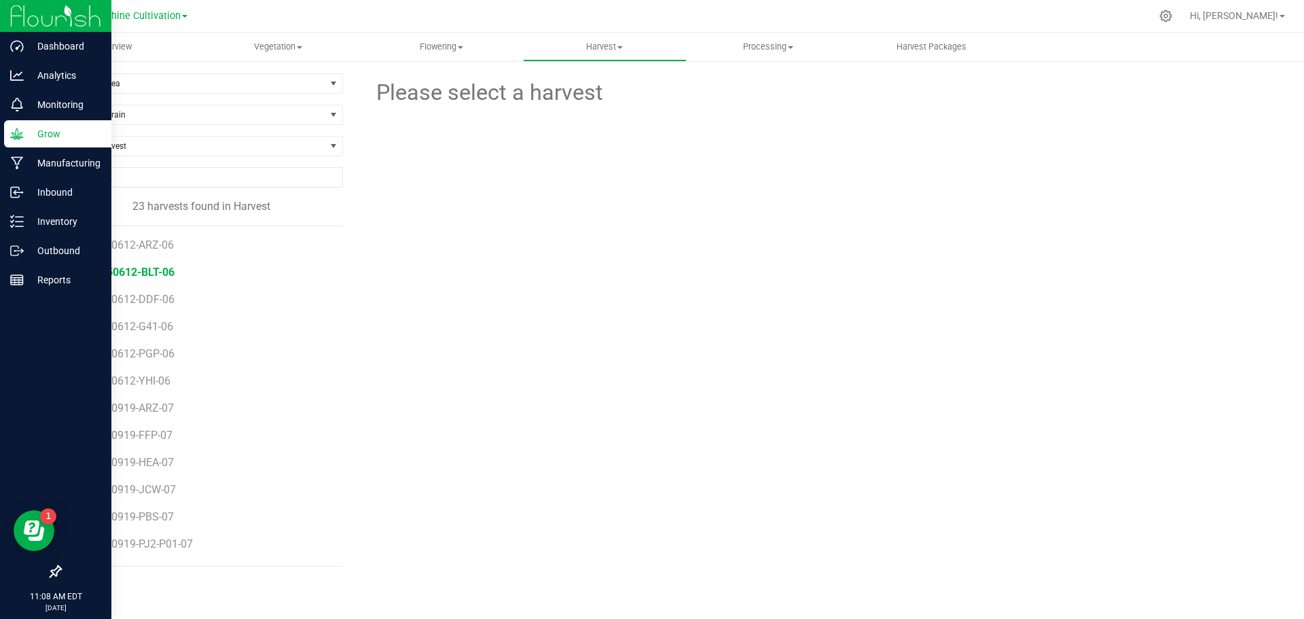
click at [122, 276] on span "SN-250612-BLT-06" at bounding box center [128, 271] width 92 height 13
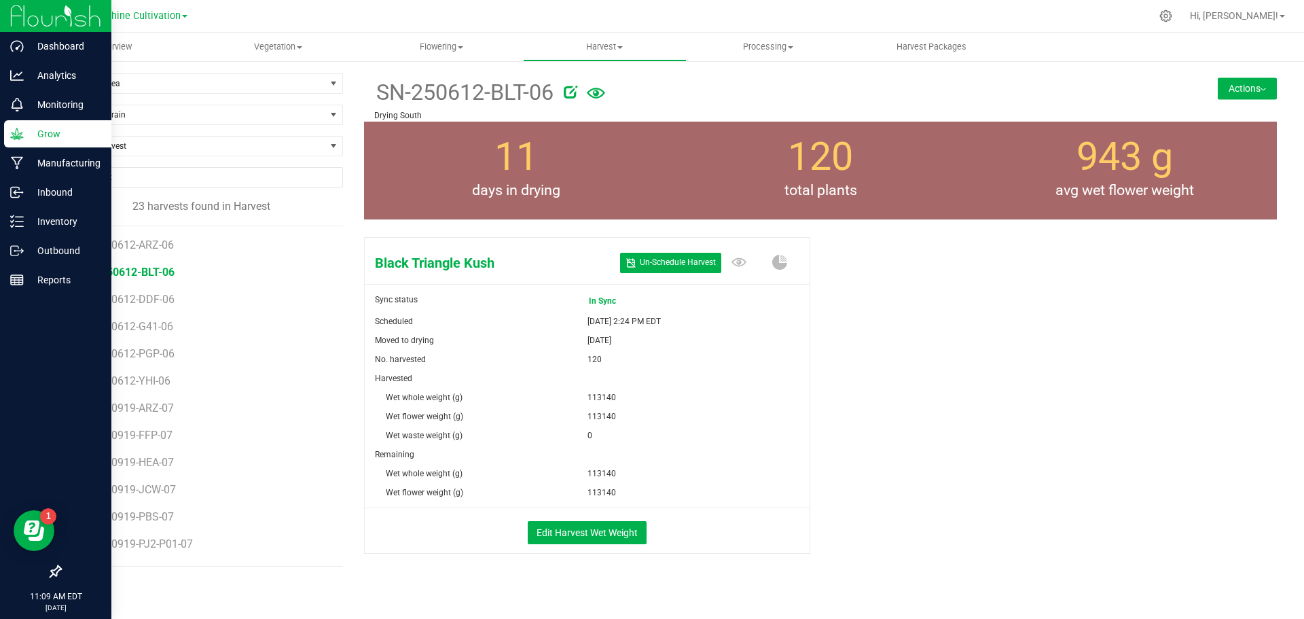
click at [568, 89] on icon at bounding box center [571, 92] width 14 height 14
click at [537, 100] on input "SN-250612-BLT-06" at bounding box center [691, 92] width 634 height 20
click at [943, 432] on div "Black Triangle Kush Un- Schedule Harvest Sync status In Sync Scheduled Sep 12, …" at bounding box center [820, 409] width 913 height 356
click at [408, 94] on input "SN-250612-BLT-06" at bounding box center [691, 92] width 634 height 20
type input "SN-250912-BLT-06"
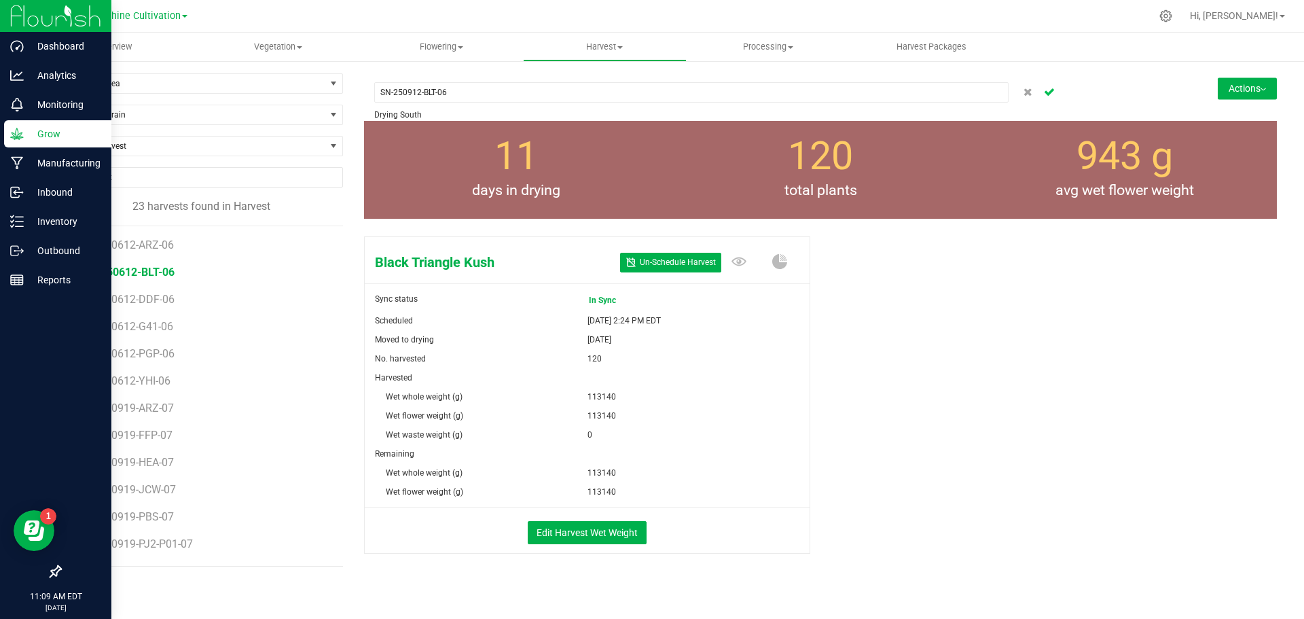
click at [1044, 95] on icon "Cancel button" at bounding box center [1049, 91] width 11 height 8
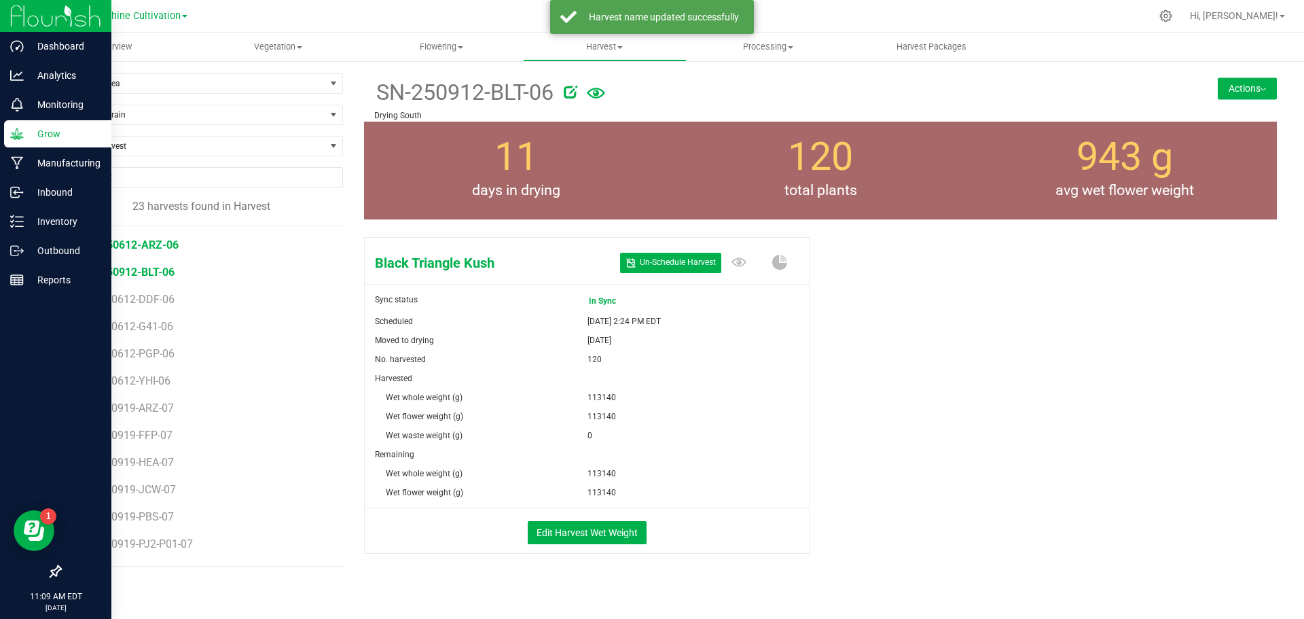
click at [150, 246] on span "SN-250612-ARZ-06" at bounding box center [130, 244] width 96 height 13
click at [576, 92] on icon at bounding box center [579, 92] width 14 height 14
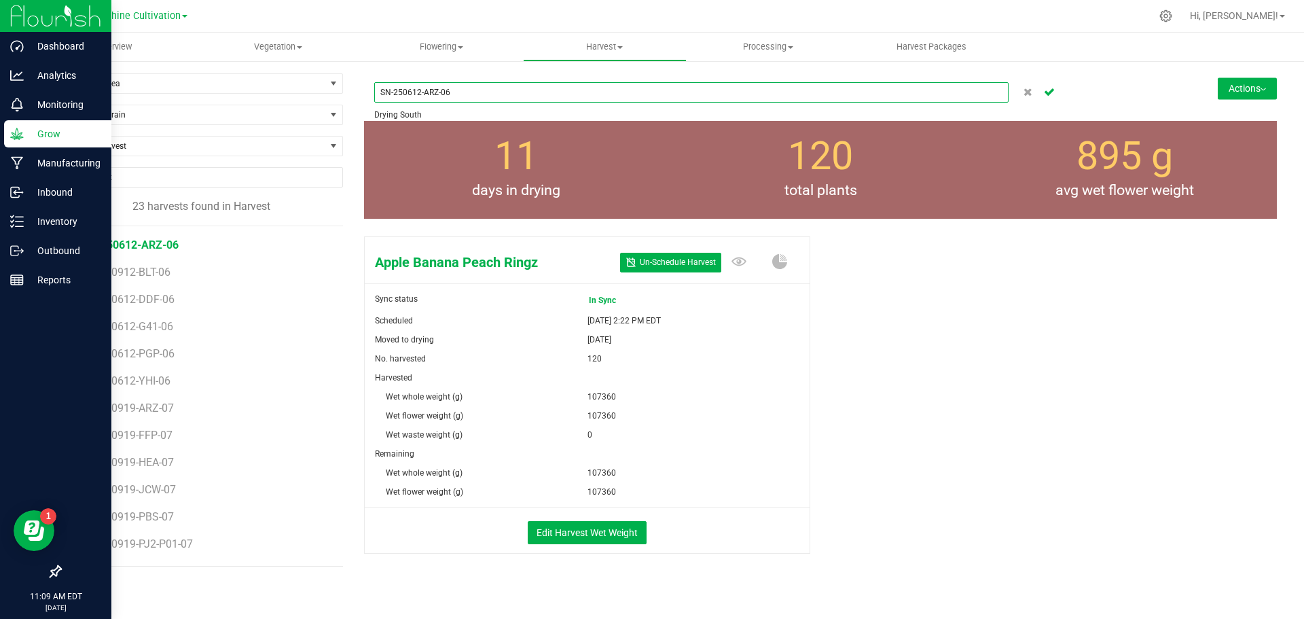
click at [407, 93] on input "SN-250612-ARZ-06" at bounding box center [691, 92] width 634 height 20
type input "SN-250912-ARZ-06"
click at [1044, 92] on icon "Cancel button" at bounding box center [1049, 91] width 11 height 8
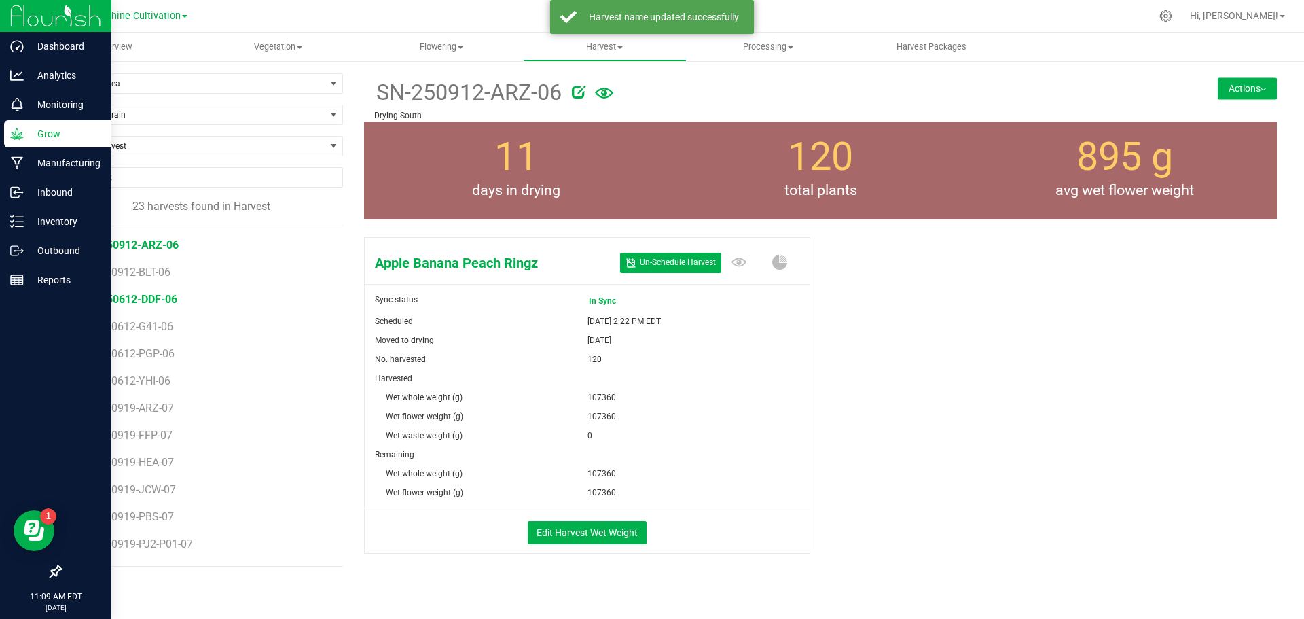
click at [151, 304] on span "SN-250612-DDF-06" at bounding box center [129, 299] width 95 height 13
click at [572, 91] on icon at bounding box center [579, 92] width 14 height 14
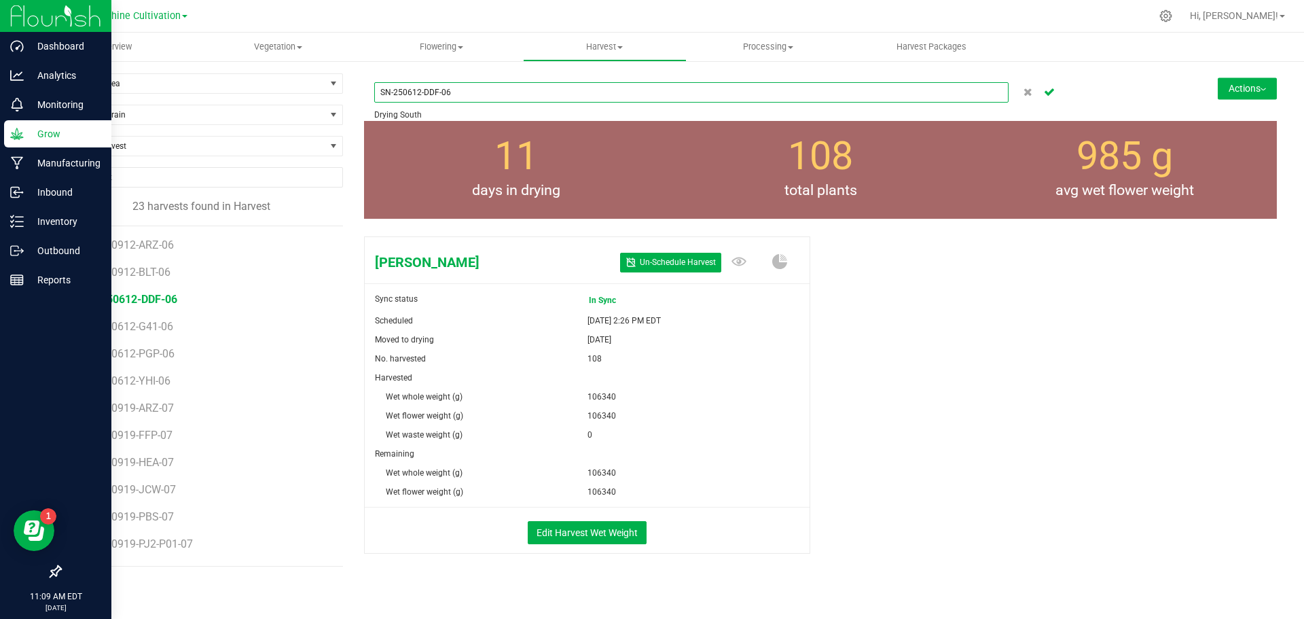
click at [407, 95] on input "SN-250612-DDF-06" at bounding box center [691, 92] width 634 height 20
type input "SN-250912-DDF-06"
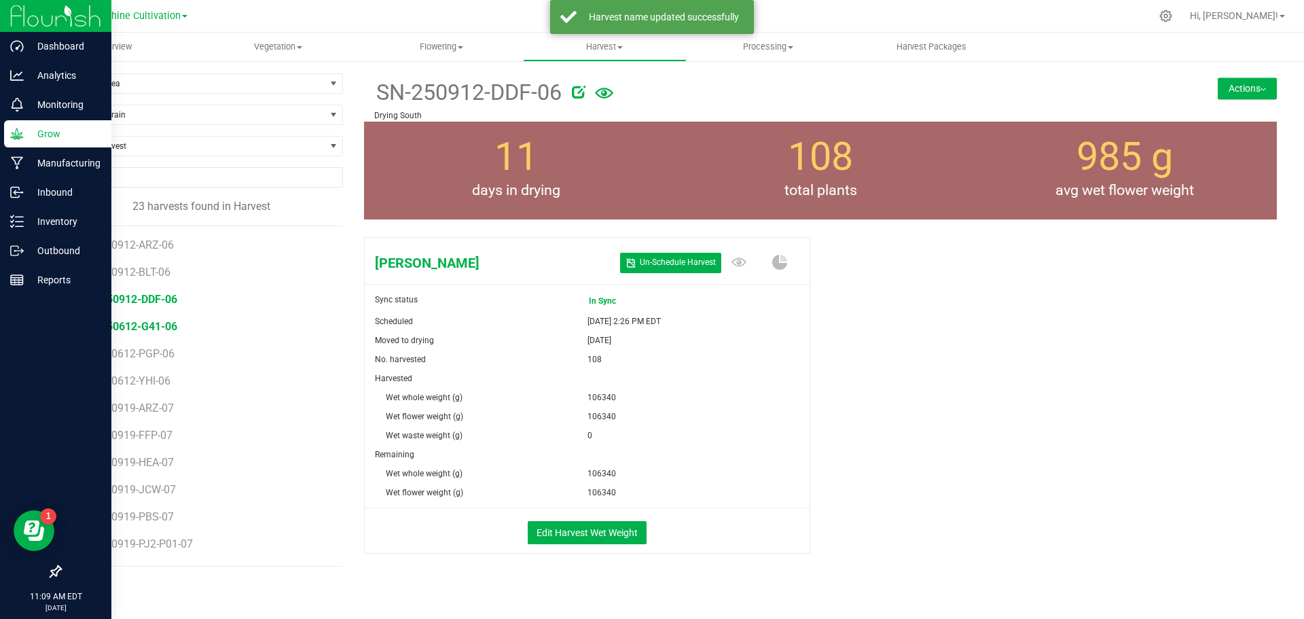
click at [155, 327] on span "SN-250612-G41-06" at bounding box center [129, 326] width 95 height 13
click at [580, 91] on icon at bounding box center [577, 92] width 14 height 14
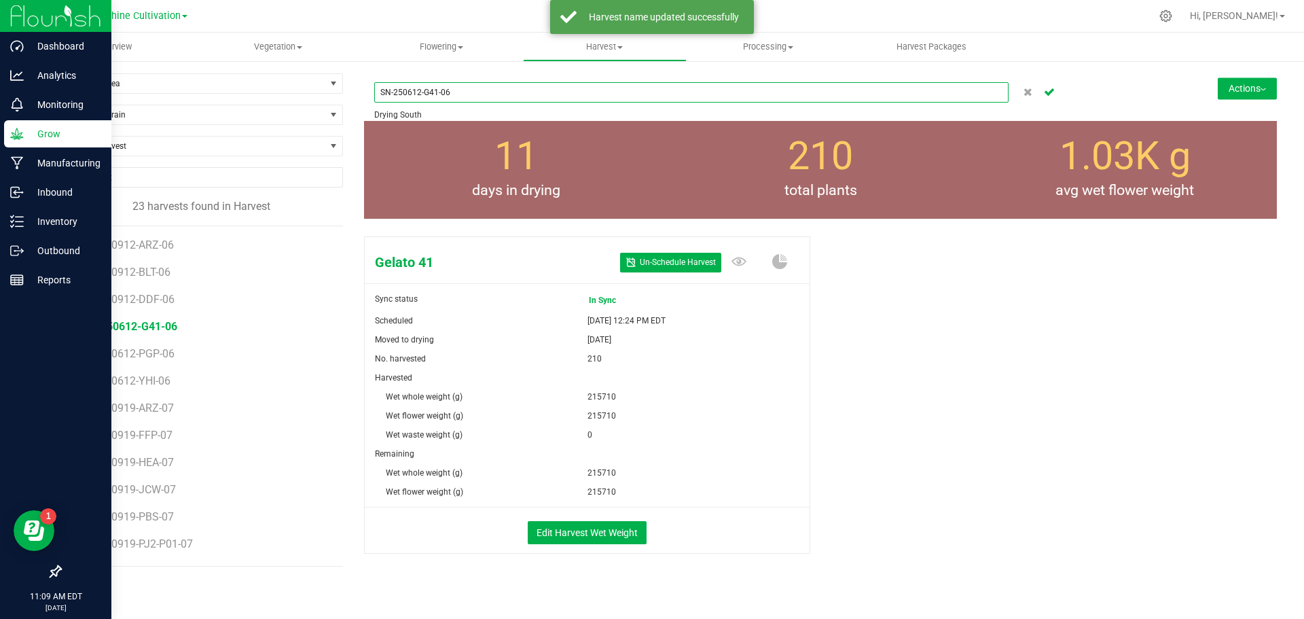
click at [407, 92] on input "SN-250612-G41-06" at bounding box center [691, 92] width 634 height 20
type input "SN-250912-G41-06"
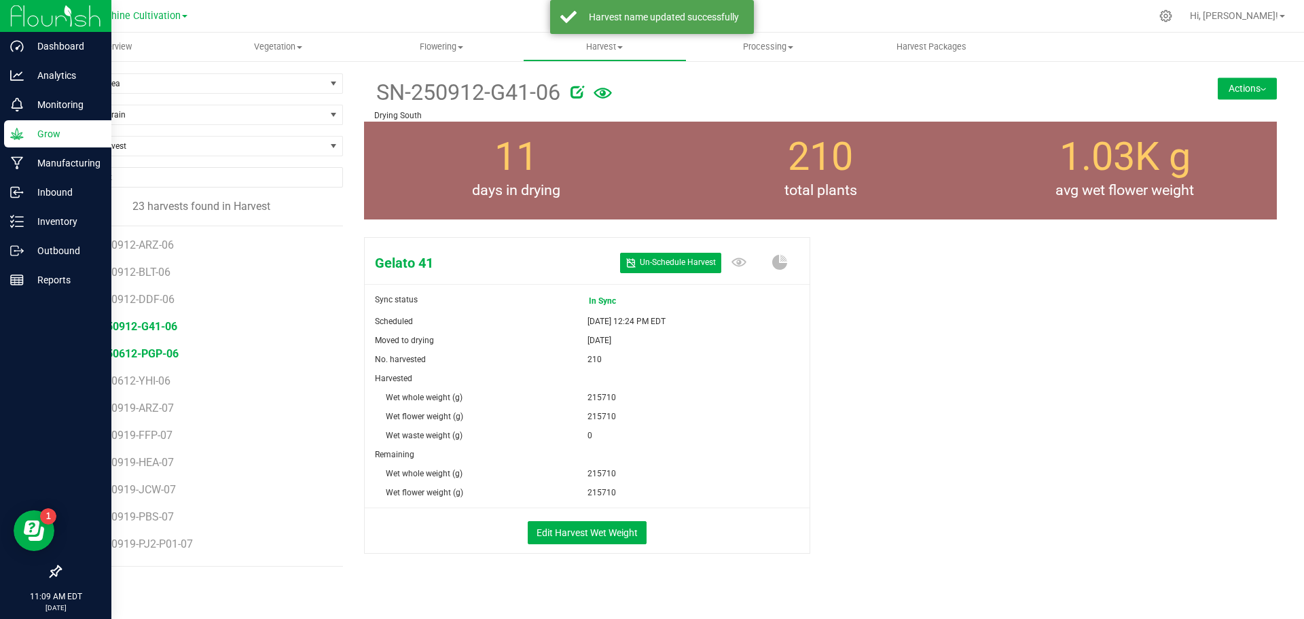
click at [143, 354] on span "SN-250612-PGP-06" at bounding box center [130, 353] width 96 height 13
click at [580, 92] on icon at bounding box center [580, 92] width 14 height 14
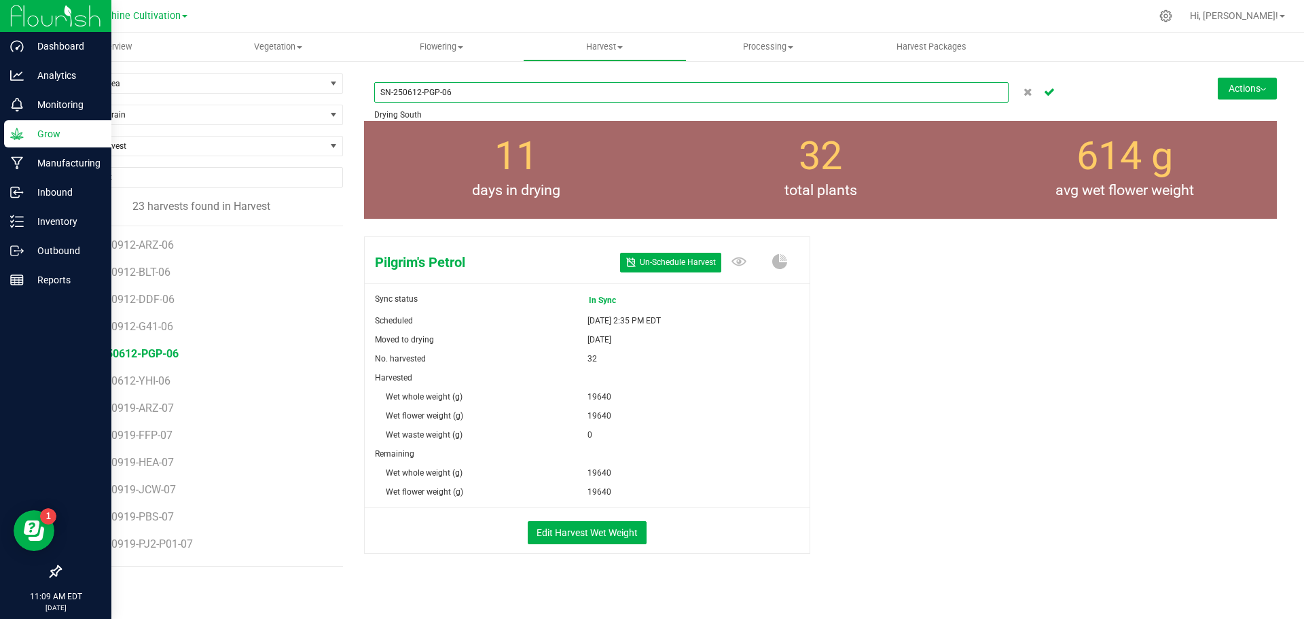
click at [407, 92] on input "SN-250612-PGP-06" at bounding box center [691, 92] width 634 height 20
type input "SN-250912-PGP-06"
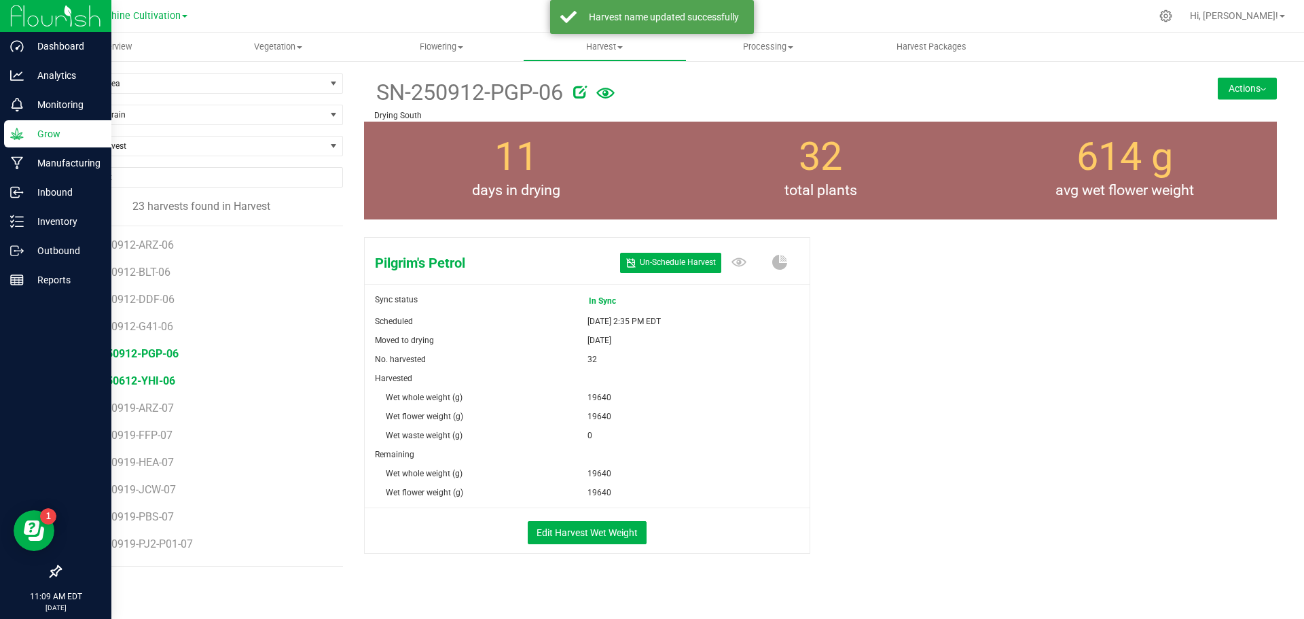
click at [130, 386] on span "SN-250612-YHI-06" at bounding box center [128, 380] width 93 height 13
click at [457, 94] on span "SN-250612-YHI-06" at bounding box center [464, 92] width 181 height 33
click at [576, 89] on icon at bounding box center [573, 92] width 14 height 14
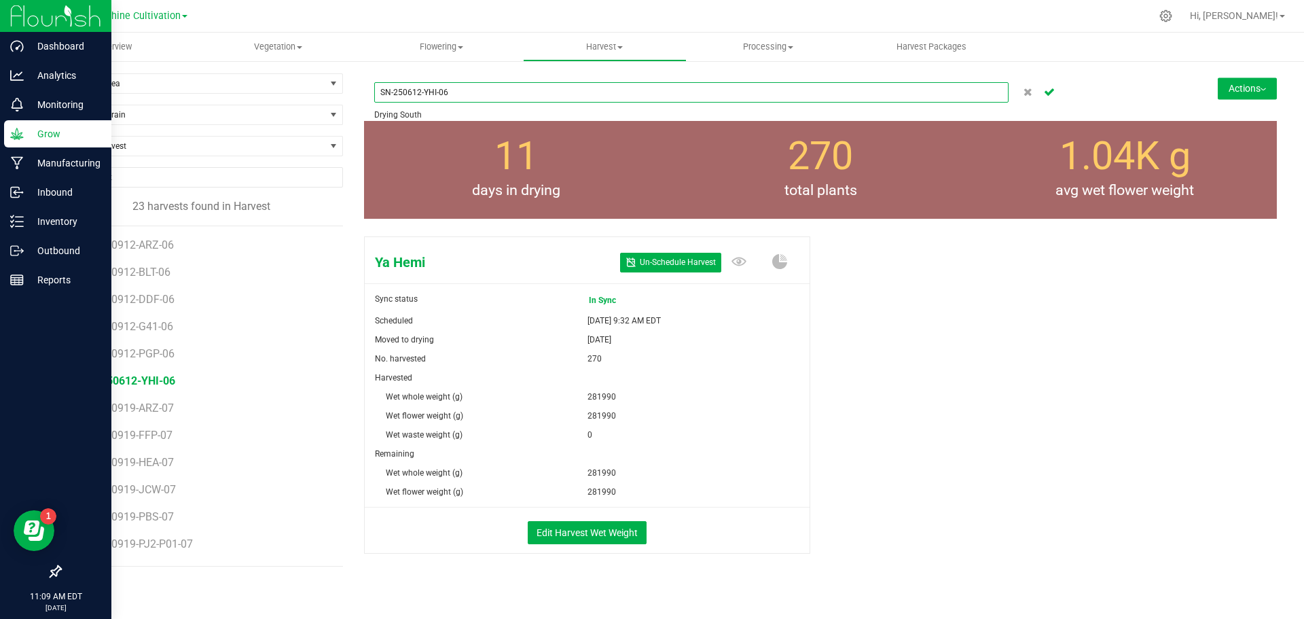
click at [410, 94] on input "SN-250612-YHI-06" at bounding box center [691, 92] width 634 height 20
type input "SN-250912-YHI-06"
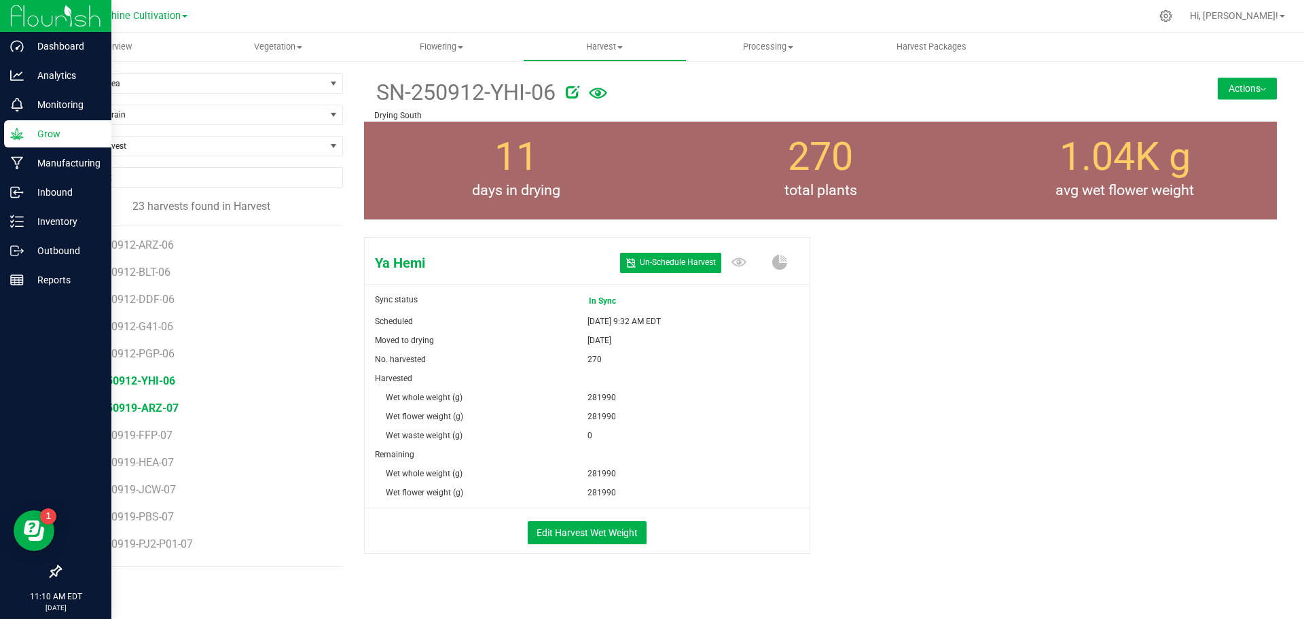
scroll to position [68, 0]
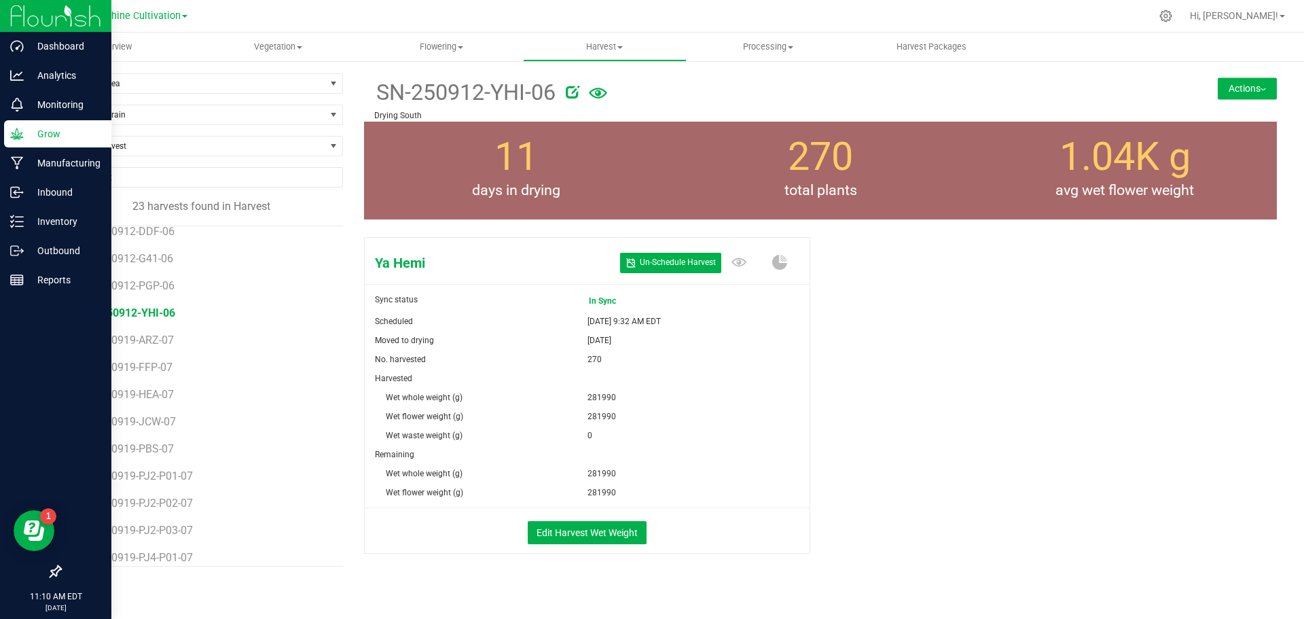
click at [126, 316] on span "SN-250912-YHI-06" at bounding box center [128, 312] width 93 height 13
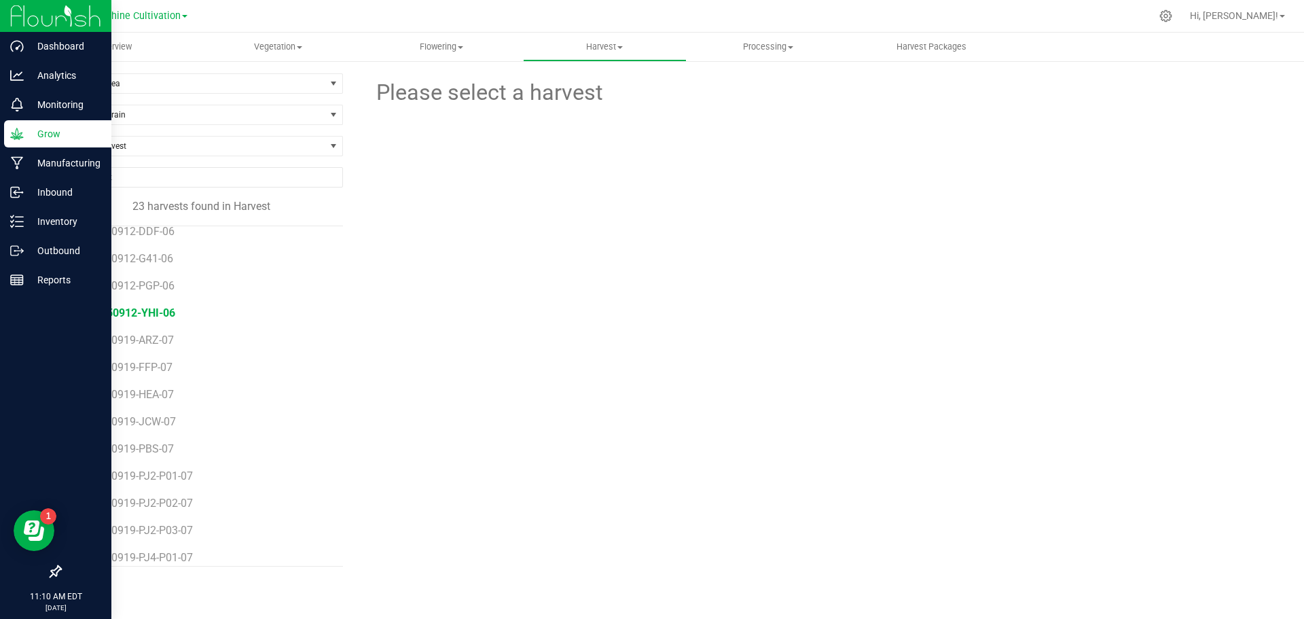
click at [113, 312] on span "SN-250912-YHI-06" at bounding box center [128, 312] width 93 height 13
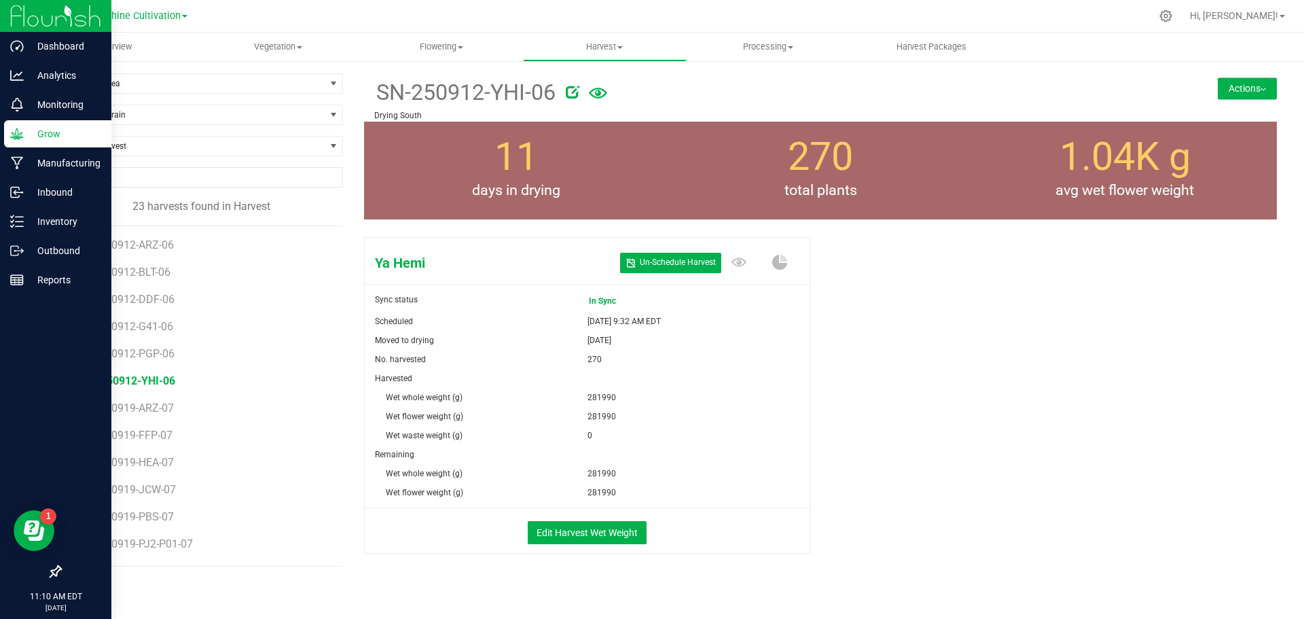
scroll to position [296, 0]
click at [109, 386] on span "SN-250919-PJ4-P03-07" at bounding box center [140, 383] width 117 height 13
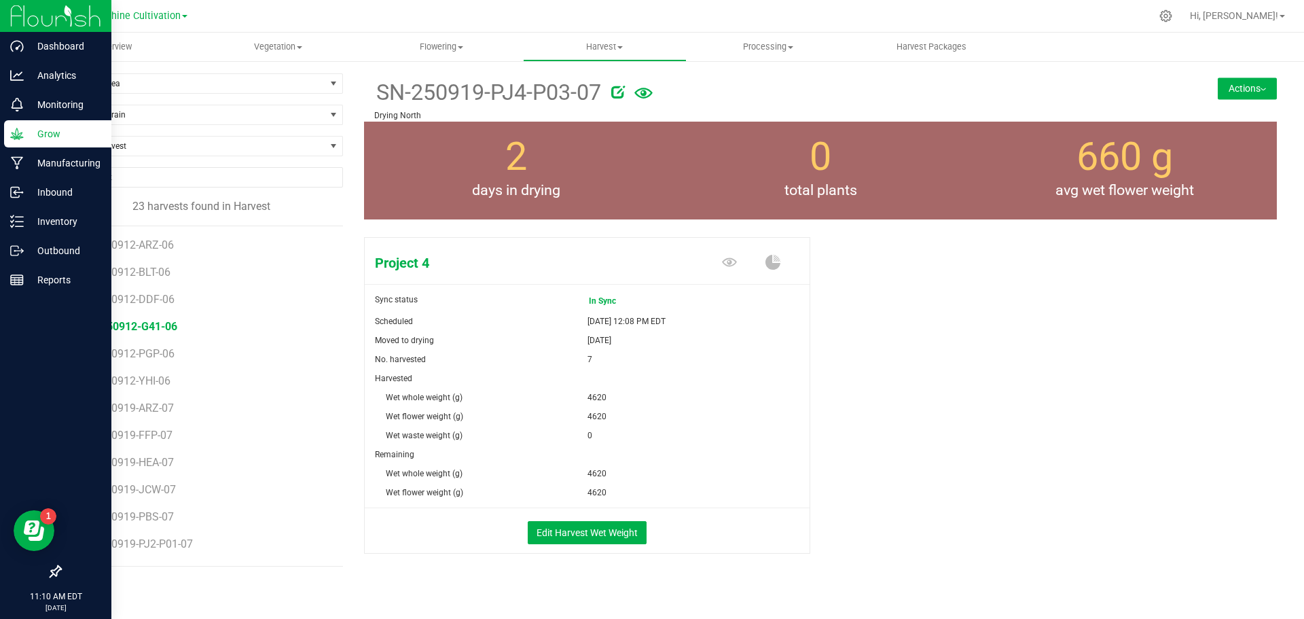
click at [123, 329] on span "SN-250912-G41-06" at bounding box center [129, 326] width 95 height 13
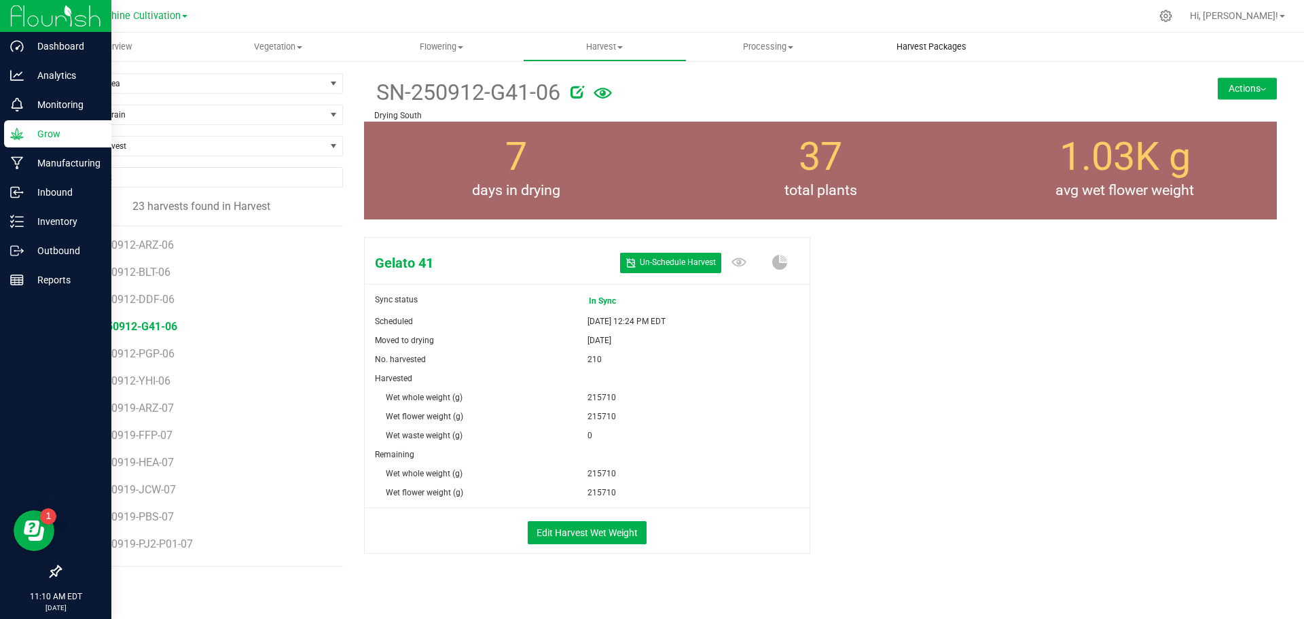
click at [923, 48] on span "Harvest Packages" at bounding box center [931, 47] width 107 height 12
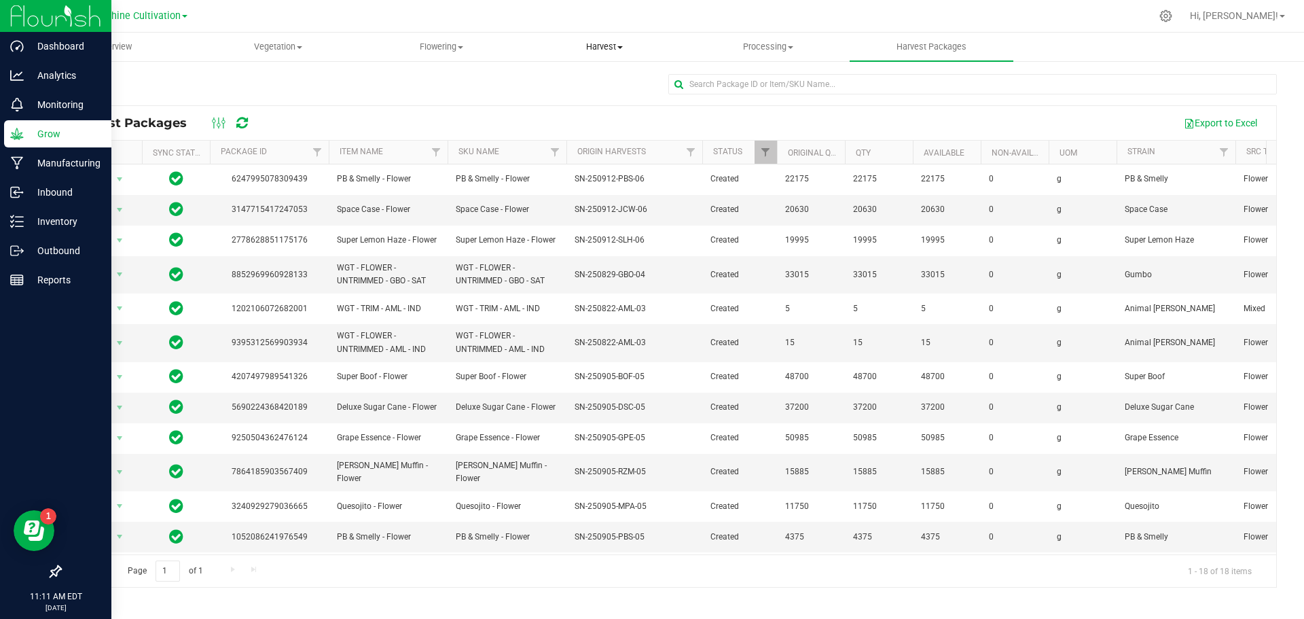
click at [619, 52] on span "Harvest" at bounding box center [605, 47] width 162 height 12
click at [583, 79] on span "Harvests" at bounding box center [560, 82] width 75 height 12
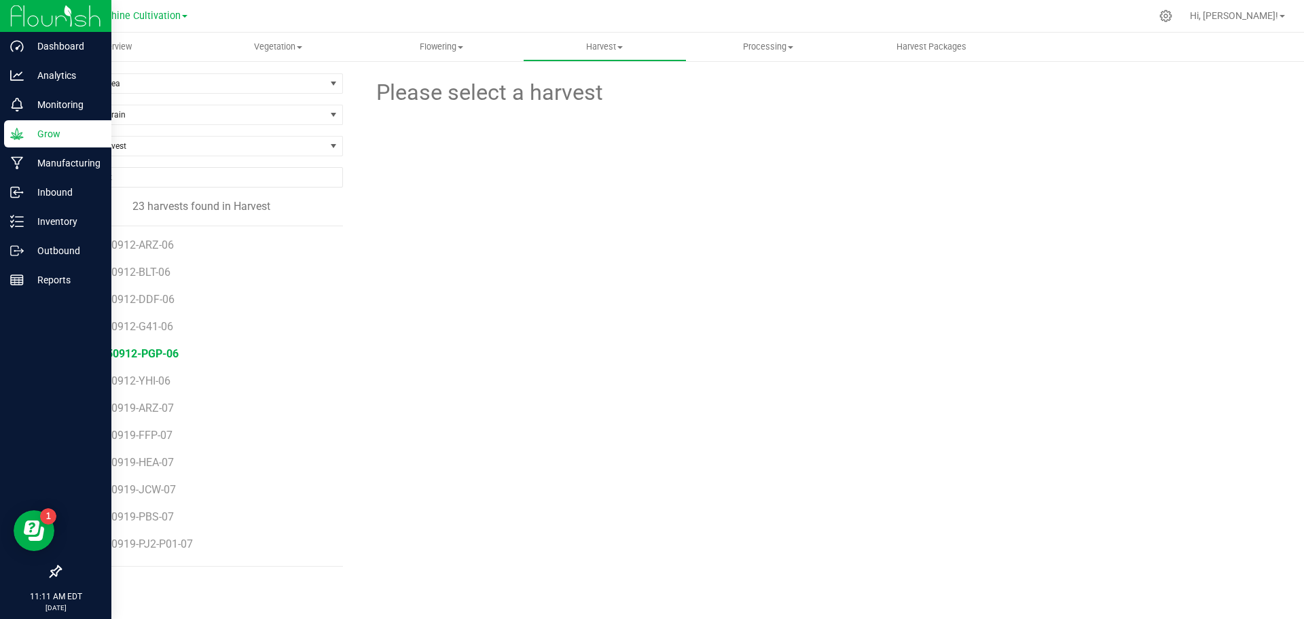
click at [164, 348] on span "SN-250912-PGP-06" at bounding box center [130, 353] width 96 height 13
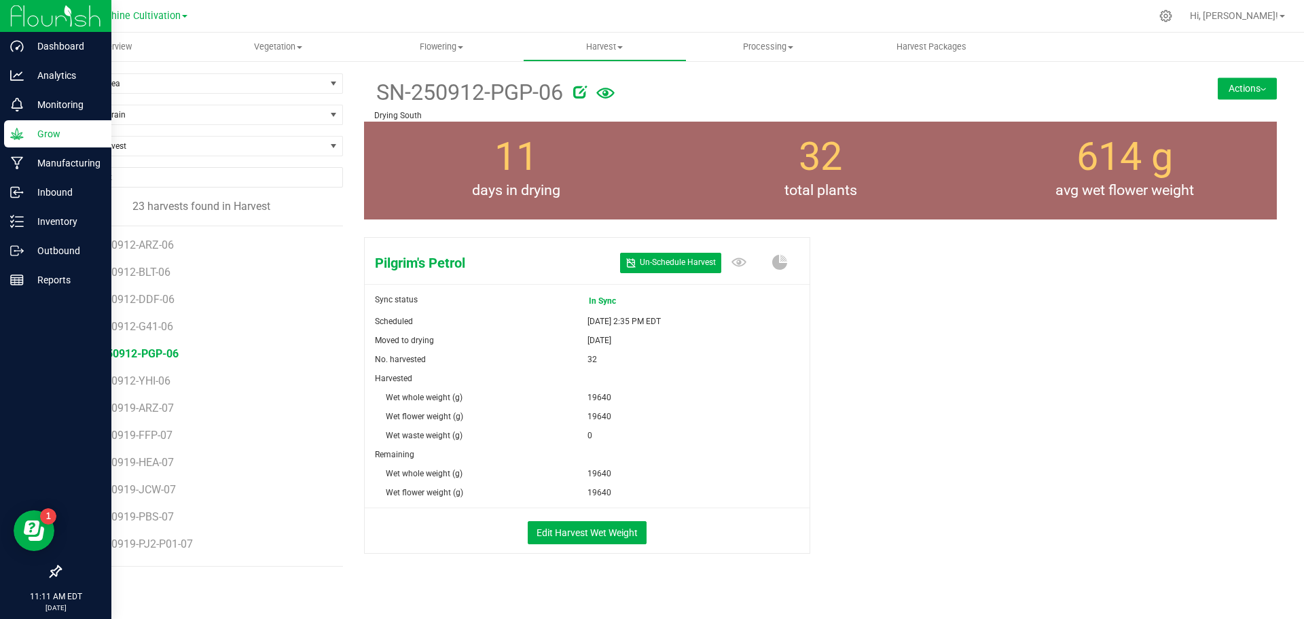
click at [1219, 96] on button "Actions" at bounding box center [1246, 88] width 59 height 22
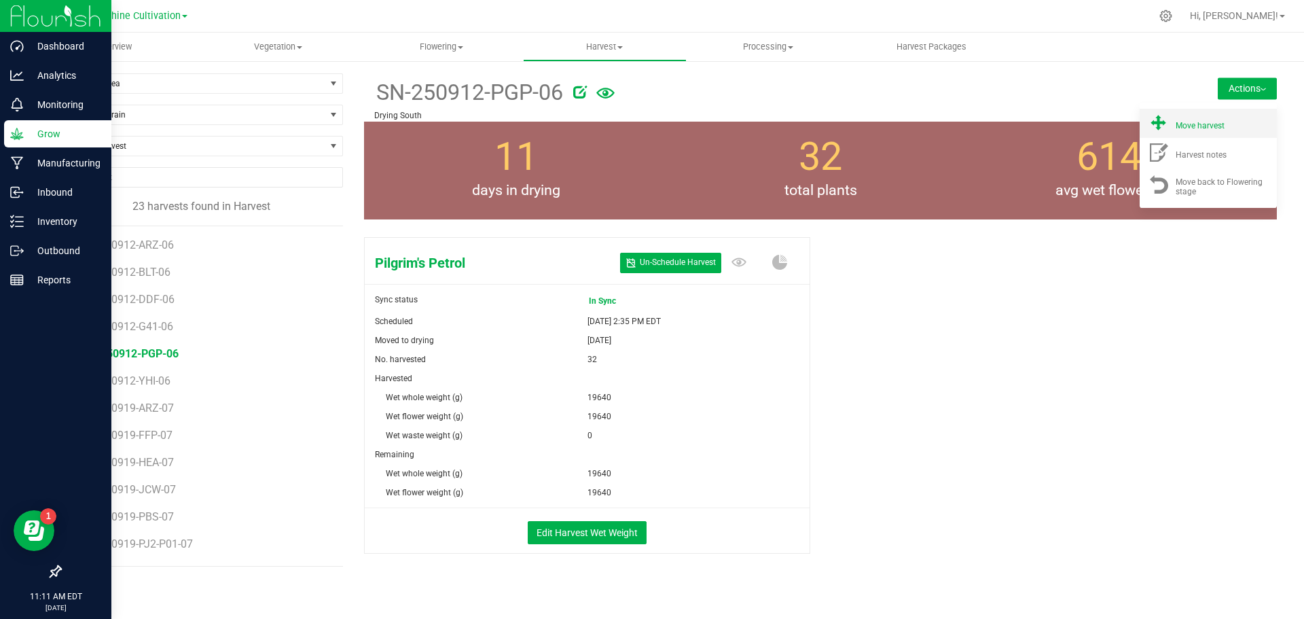
click at [1177, 134] on li "Move harvest" at bounding box center [1207, 123] width 137 height 29
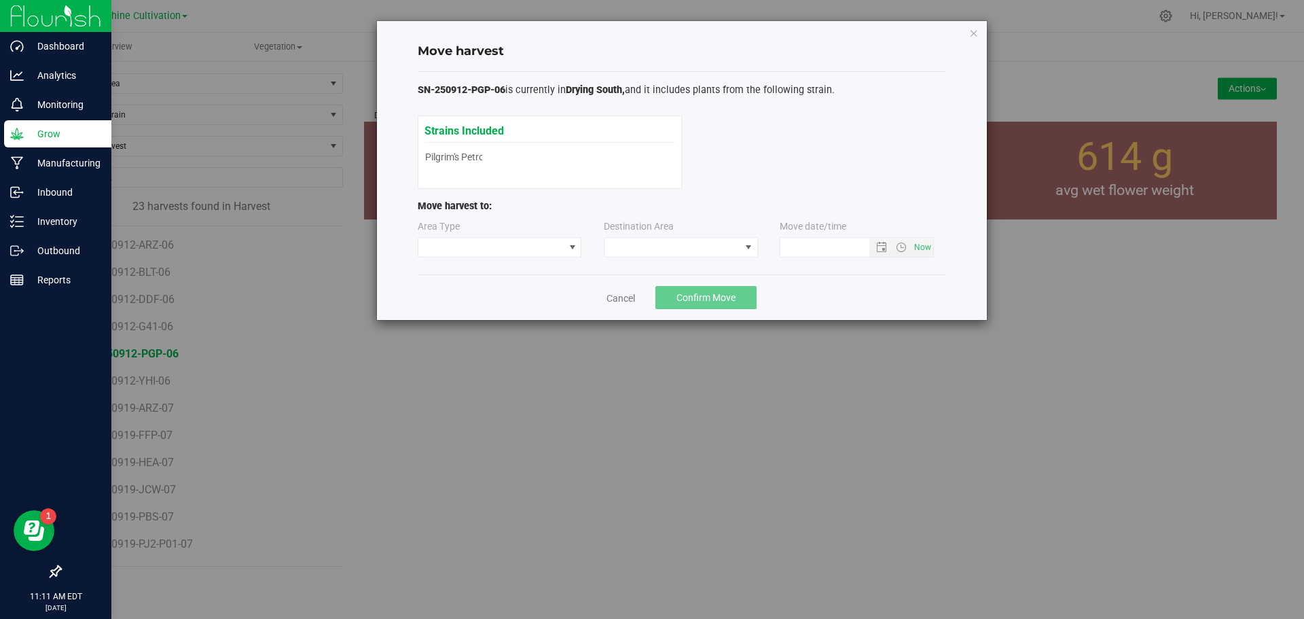
type input "9/23/2025 11:11 AM"
click at [629, 248] on span at bounding box center [672, 247] width 136 height 19
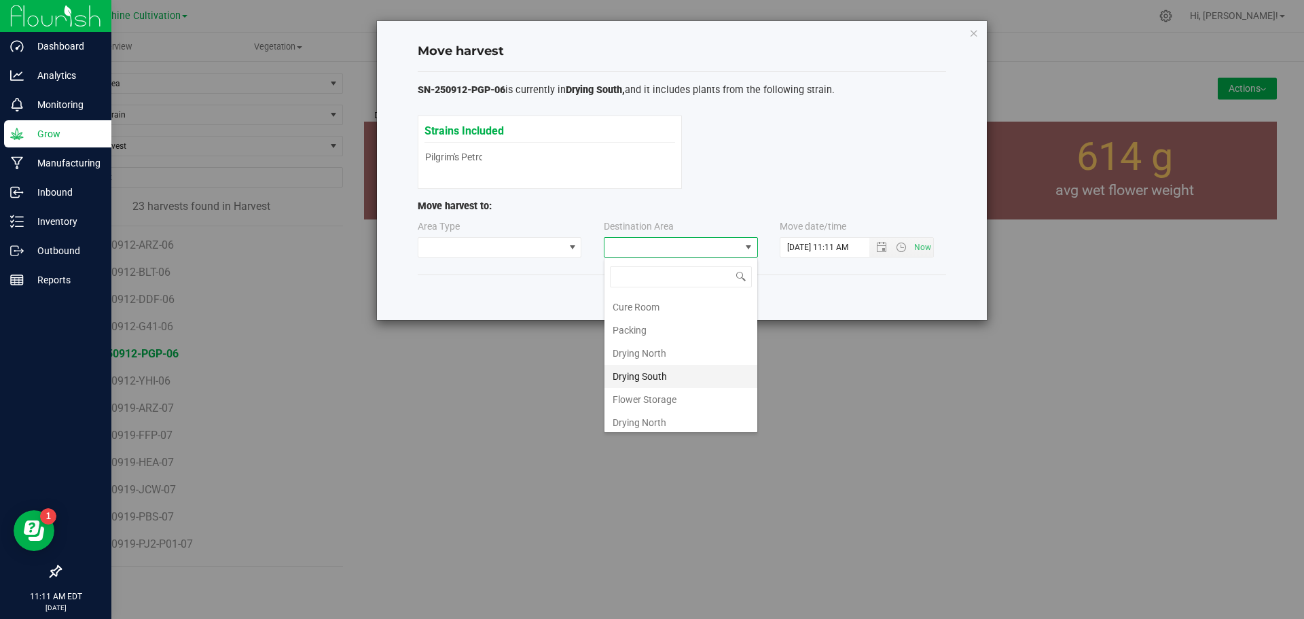
scroll to position [95, 0]
click at [663, 398] on li "Flower Storage" at bounding box center [680, 395] width 153 height 23
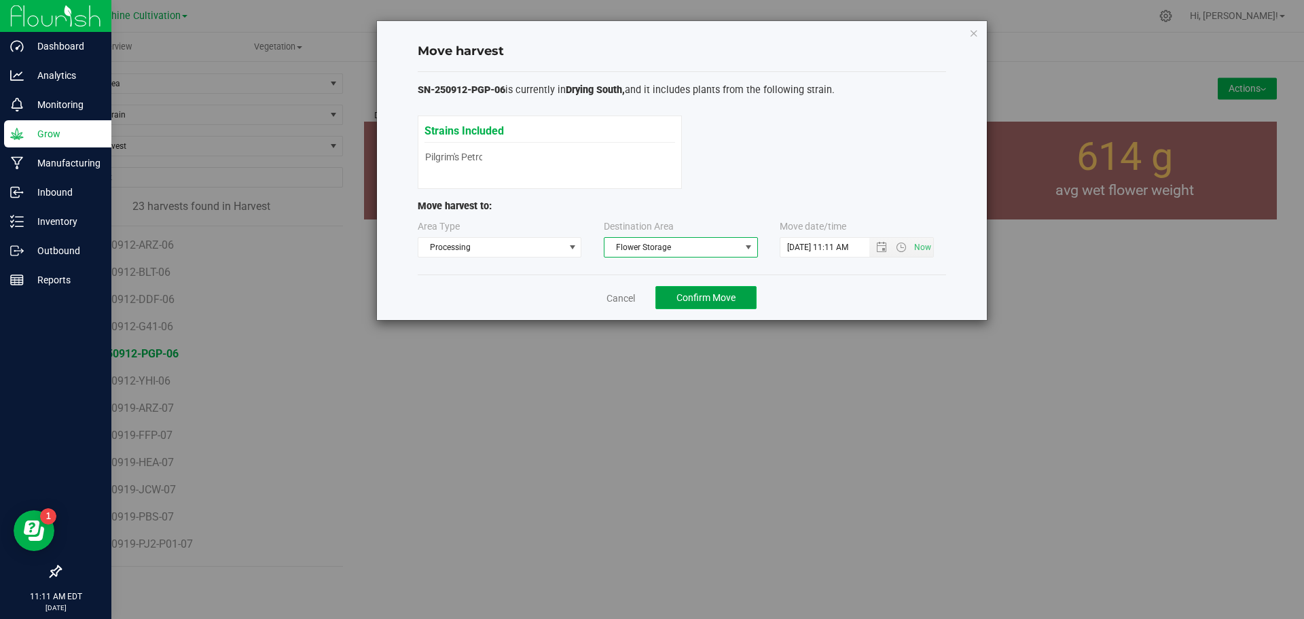
click at [735, 292] on span "Confirm Move" at bounding box center [705, 297] width 59 height 11
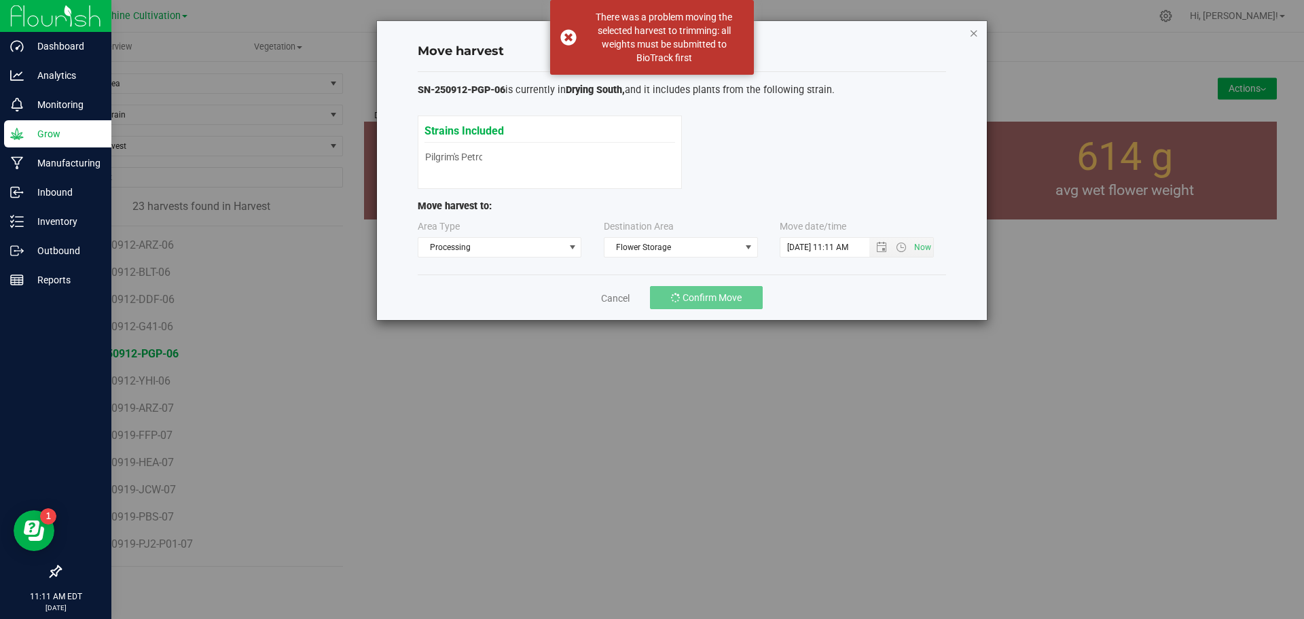
click at [970, 32] on icon "button" at bounding box center [974, 32] width 10 height 16
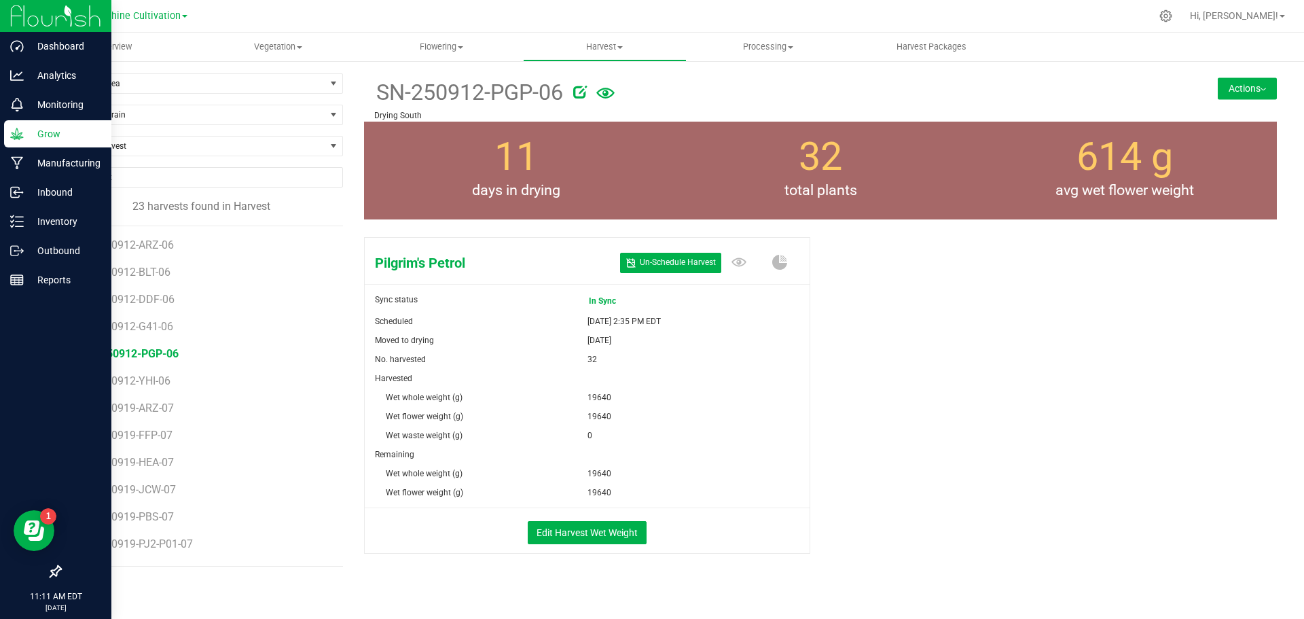
click at [604, 302] on span "In Sync" at bounding box center [616, 300] width 54 height 19
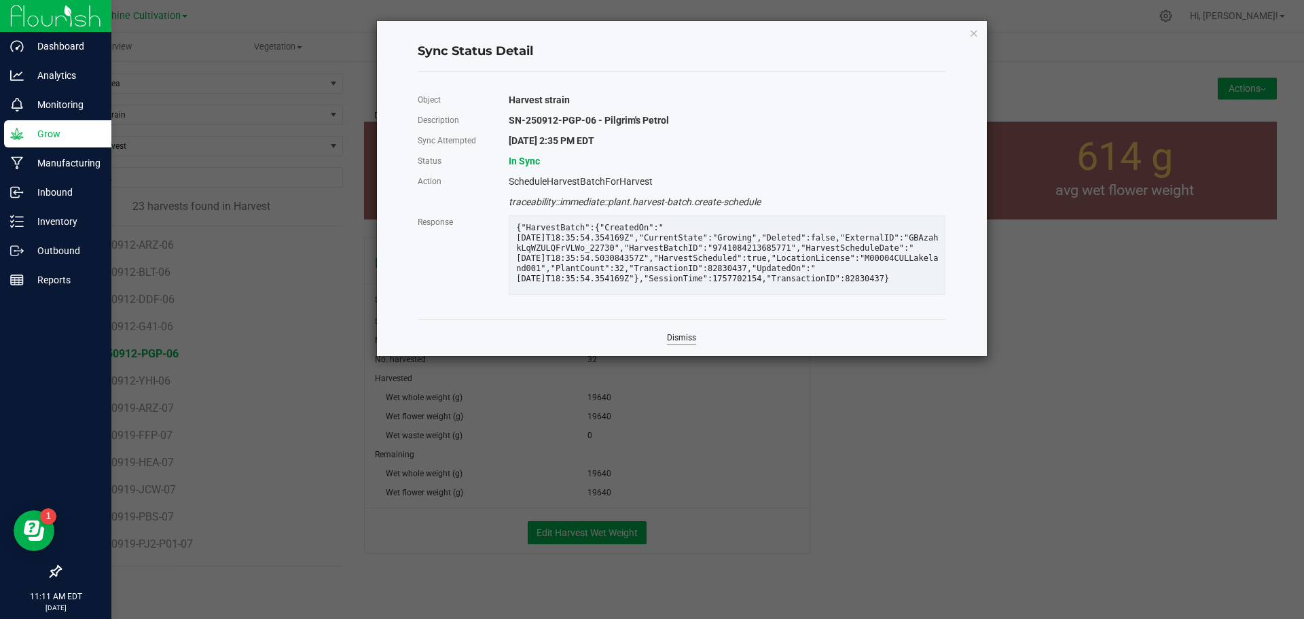
click at [684, 344] on link "Dismiss" at bounding box center [681, 338] width 29 height 12
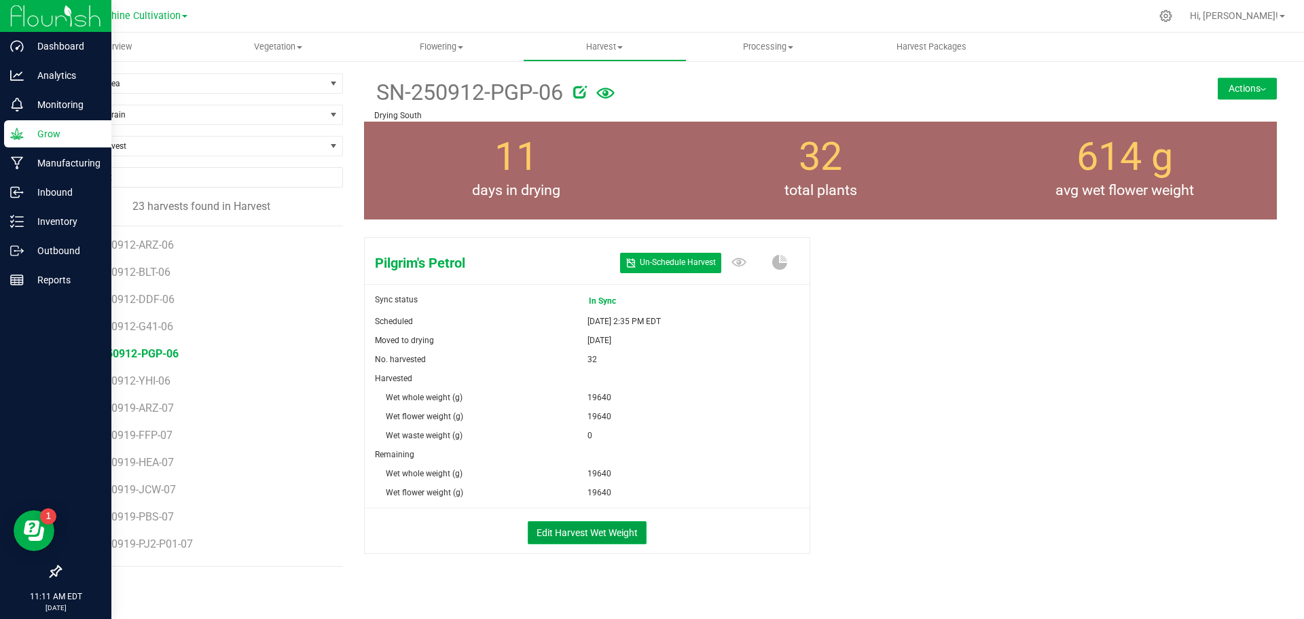
click at [579, 530] on button "Edit Harvest Wet Weight" at bounding box center [587, 532] width 119 height 23
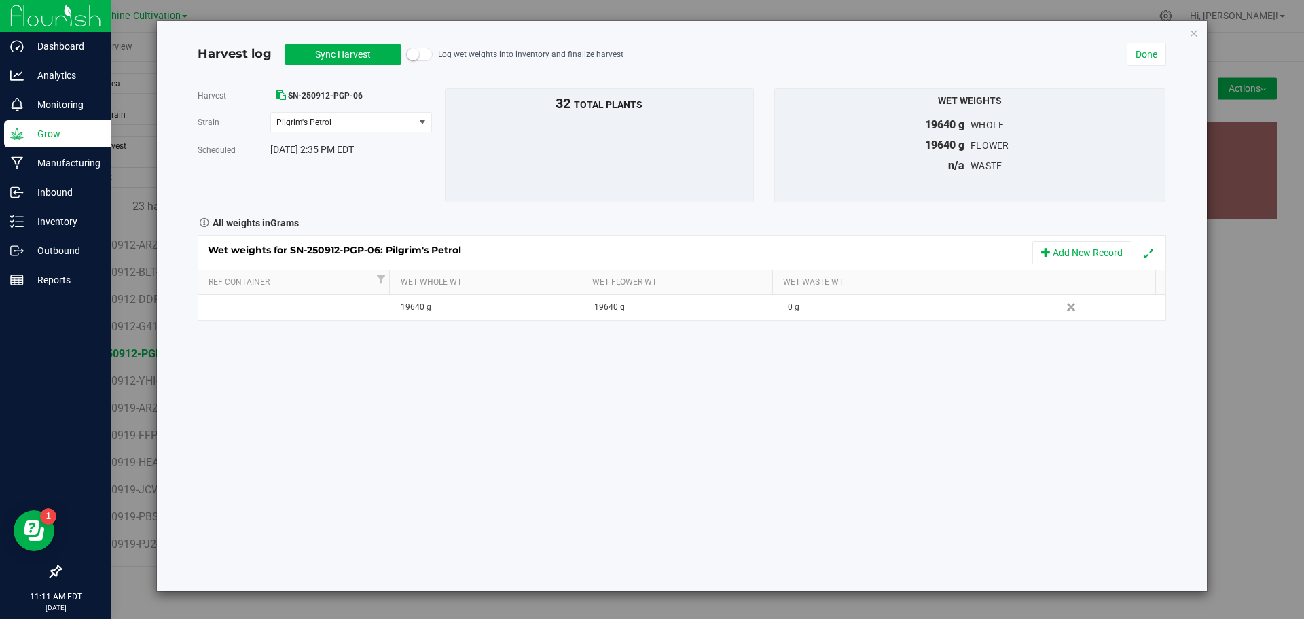
click at [344, 44] on button "Sync Harvest" at bounding box center [342, 54] width 115 height 20
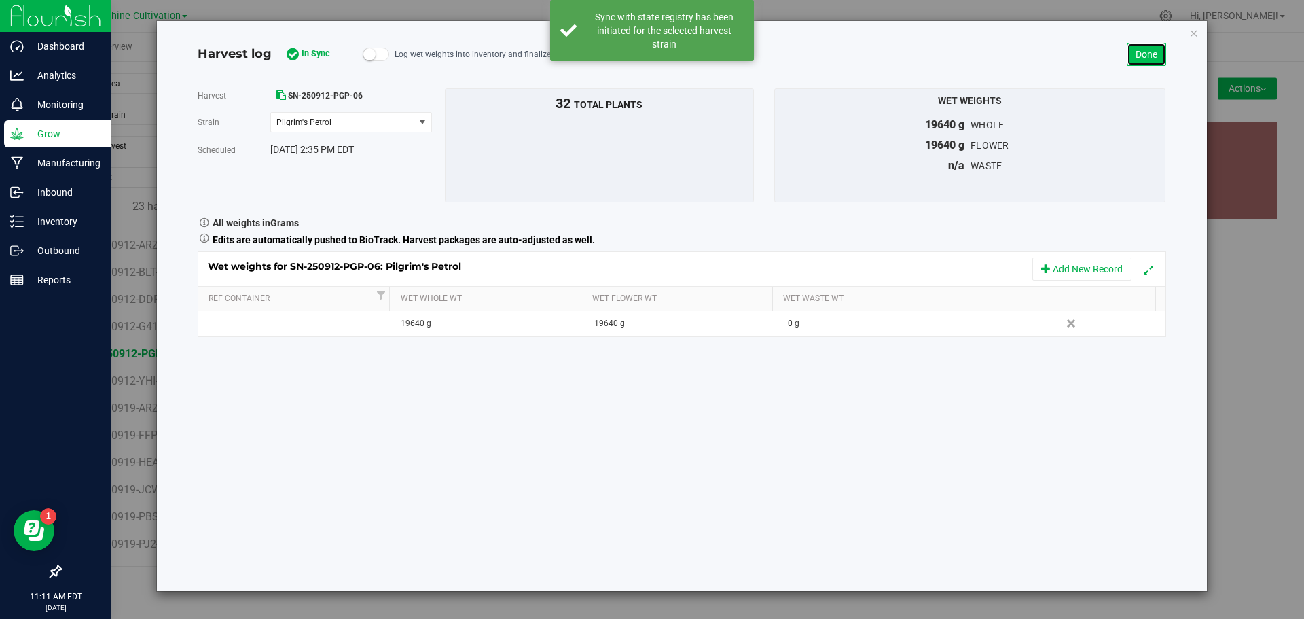
click at [1158, 63] on link "Done" at bounding box center [1145, 54] width 39 height 23
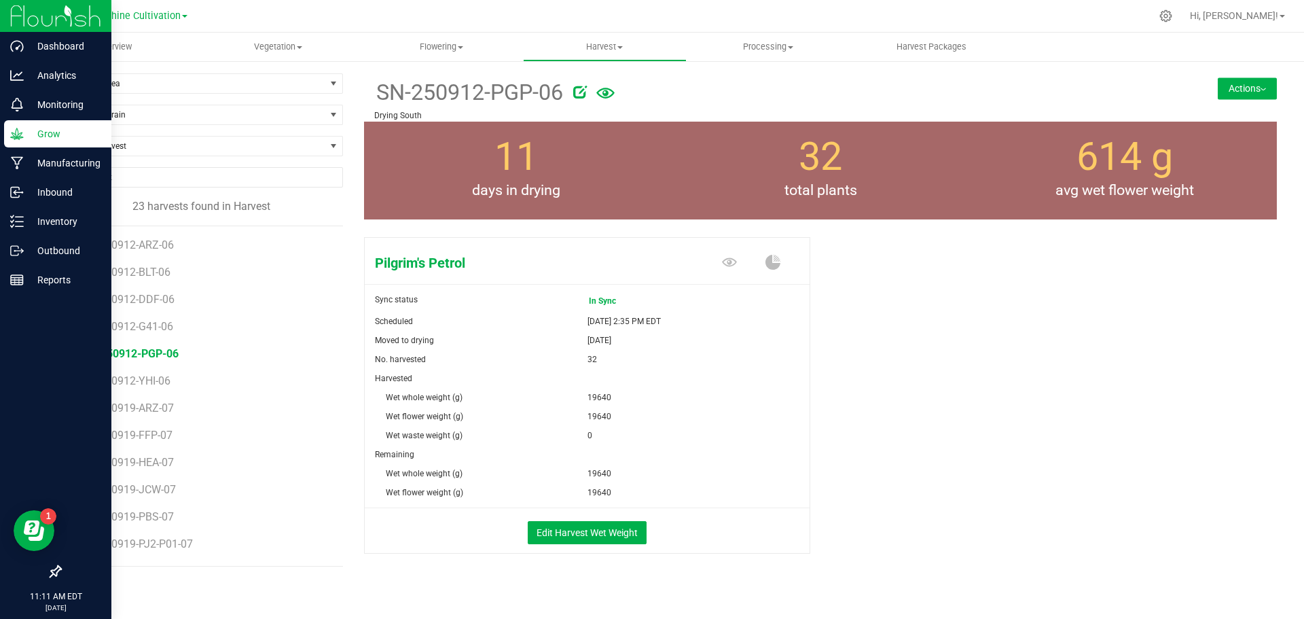
drag, startPoint x: 1224, startPoint y: 88, endPoint x: 1162, endPoint y: 120, distance: 68.9
click at [1224, 87] on button "Actions" at bounding box center [1246, 88] width 59 height 22
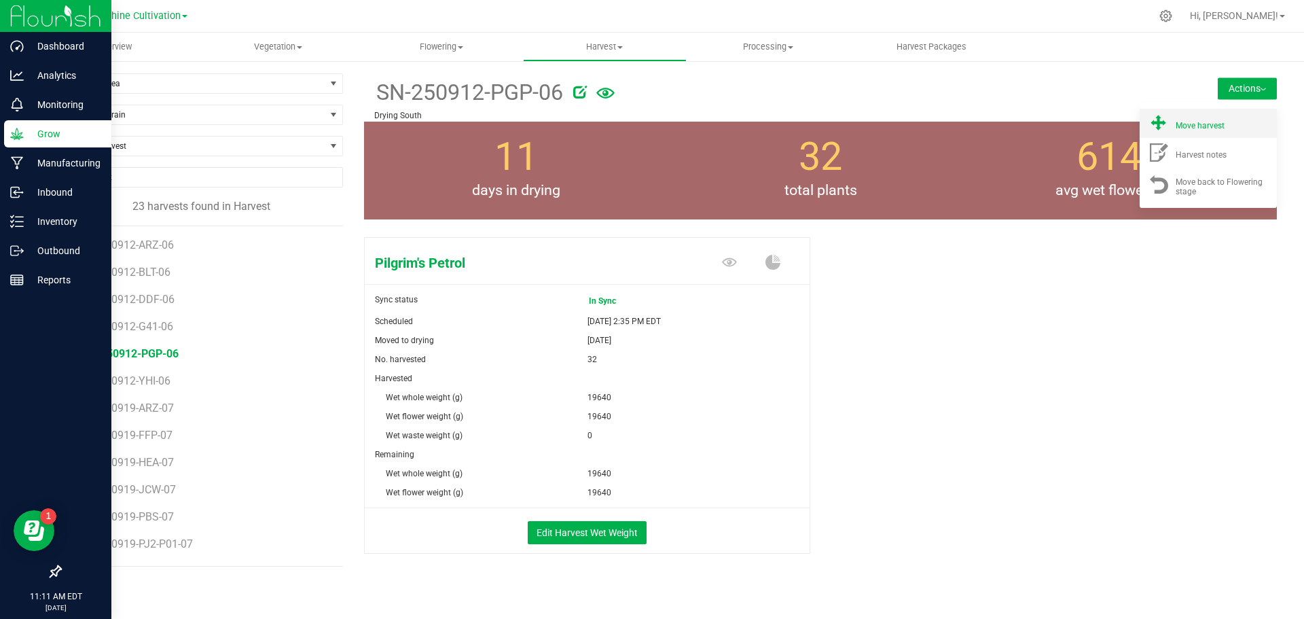
click at [1165, 136] on li "Move harvest" at bounding box center [1207, 123] width 137 height 29
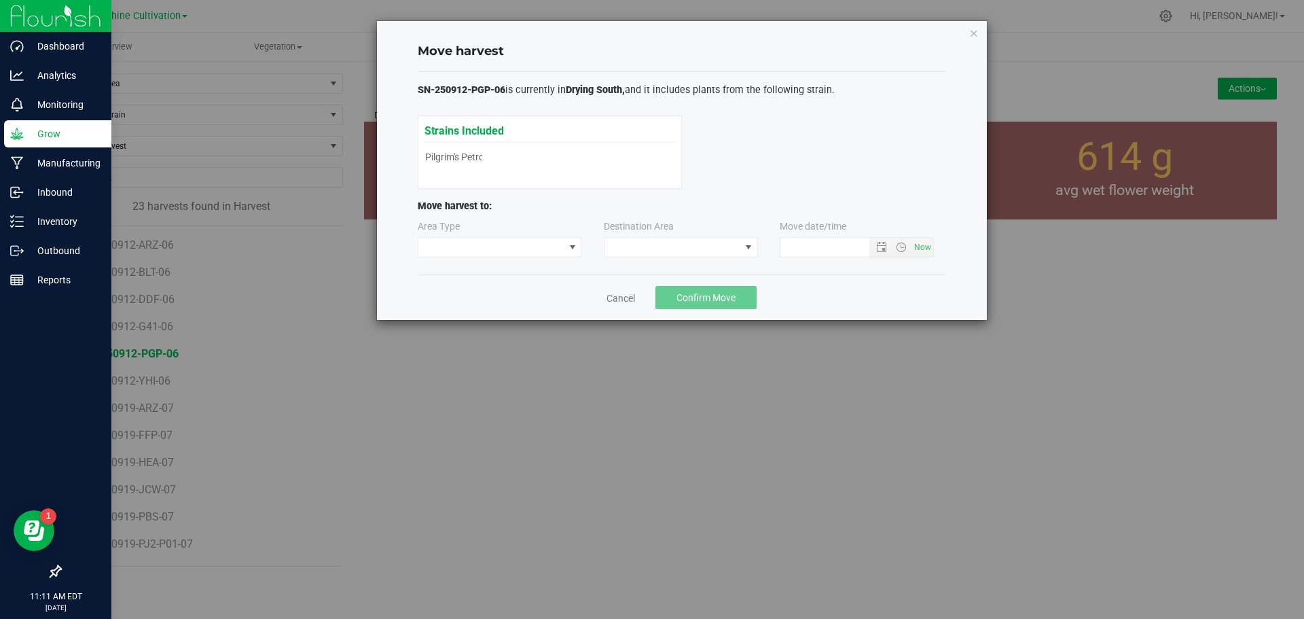
type input "9/23/2025 11:11 AM"
click at [673, 251] on span at bounding box center [672, 247] width 136 height 19
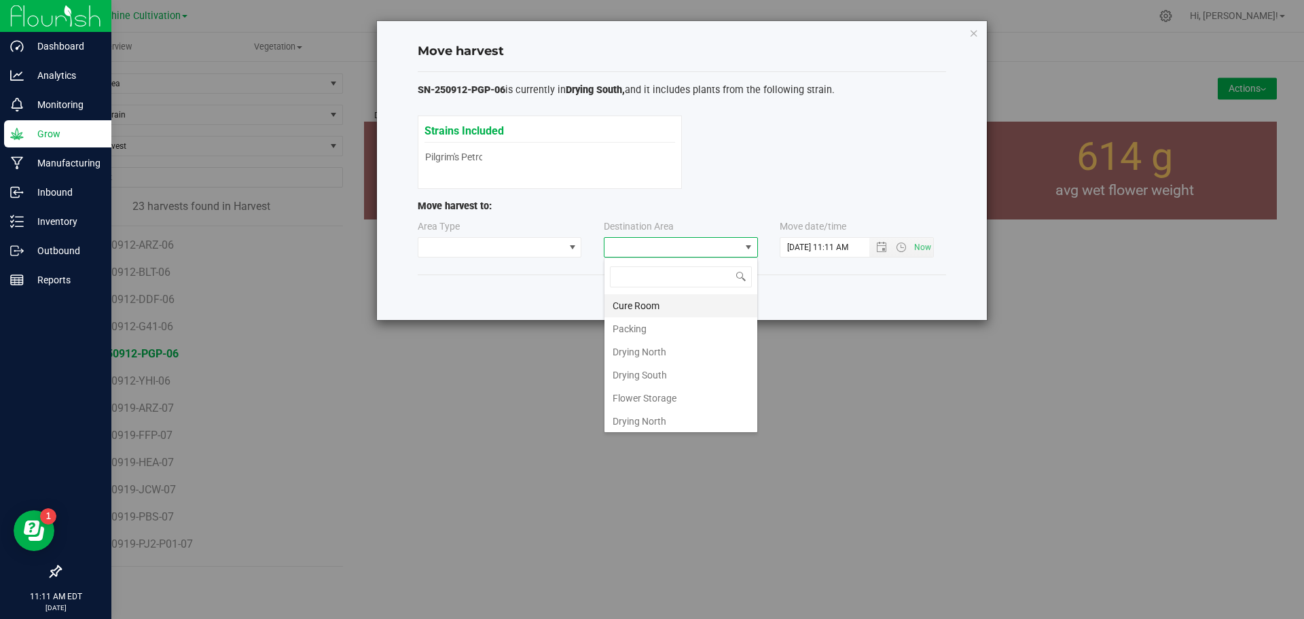
scroll to position [95, 0]
click at [667, 386] on li "Flower Storage" at bounding box center [680, 395] width 153 height 23
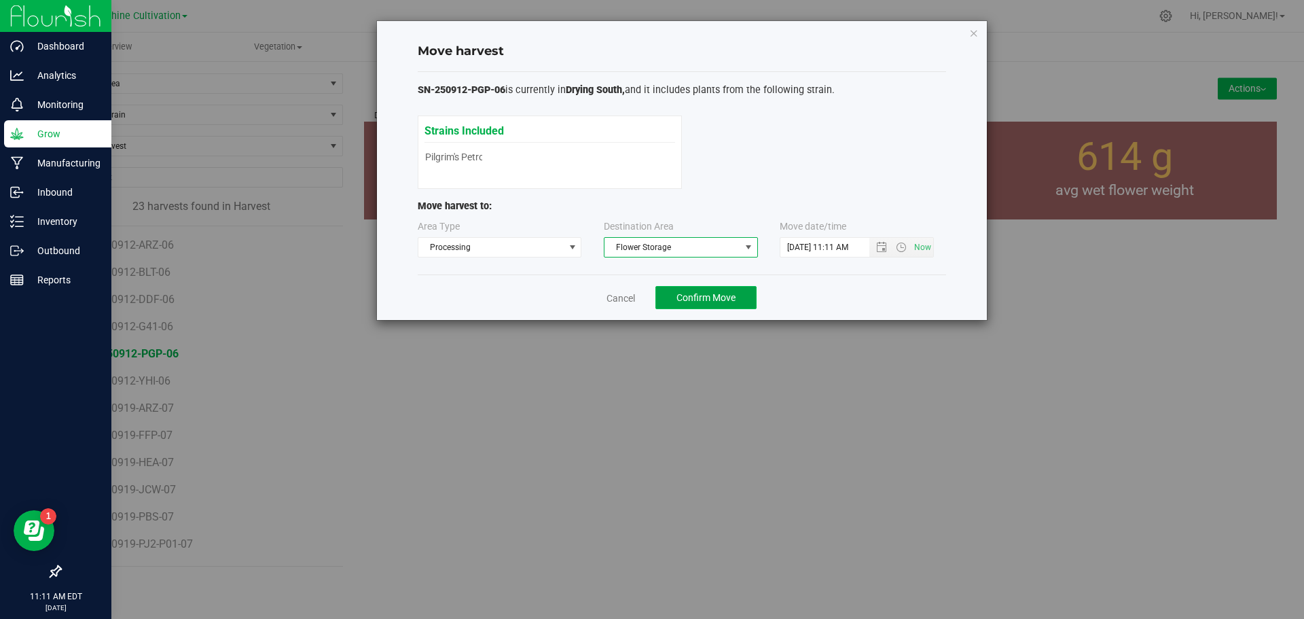
click at [681, 289] on button "Confirm Move" at bounding box center [705, 297] width 101 height 23
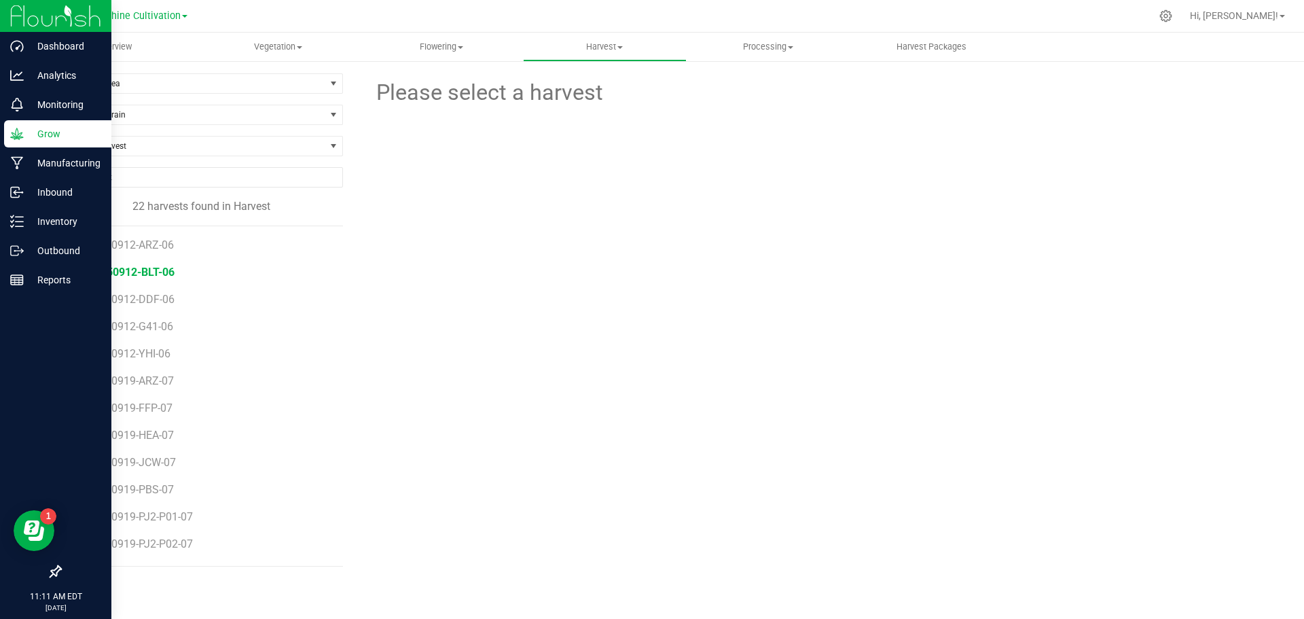
click at [148, 268] on span "SN-250912-BLT-06" at bounding box center [128, 271] width 92 height 13
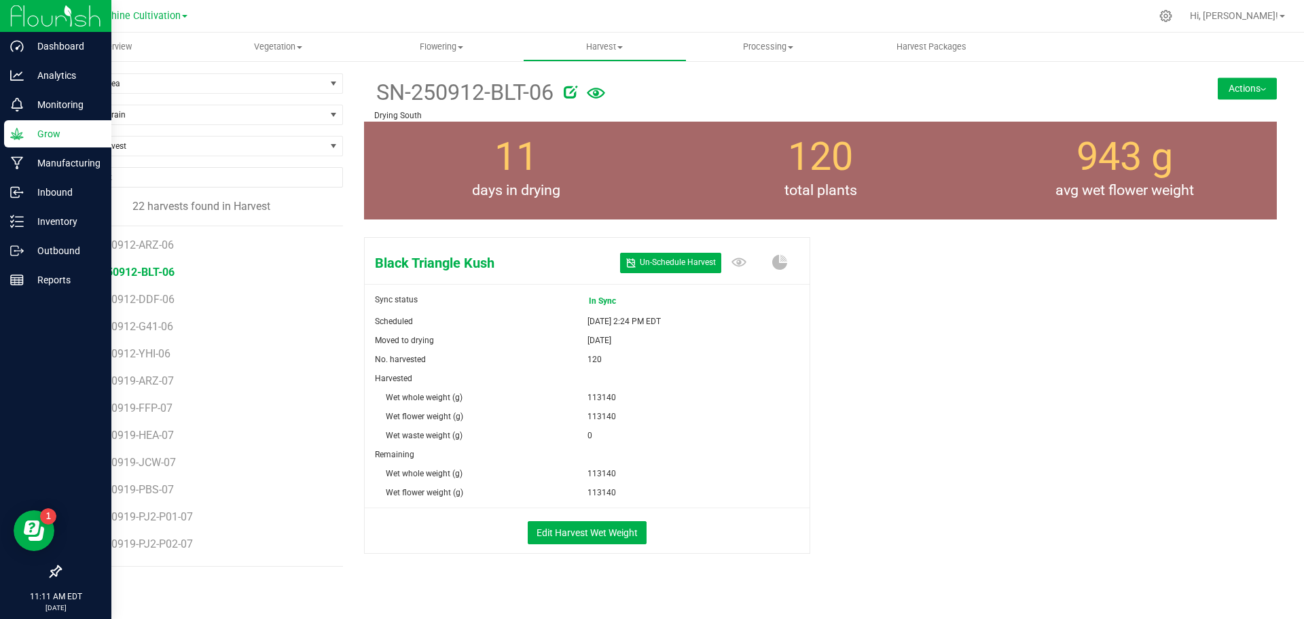
click at [1217, 88] on button "Actions" at bounding box center [1246, 88] width 59 height 22
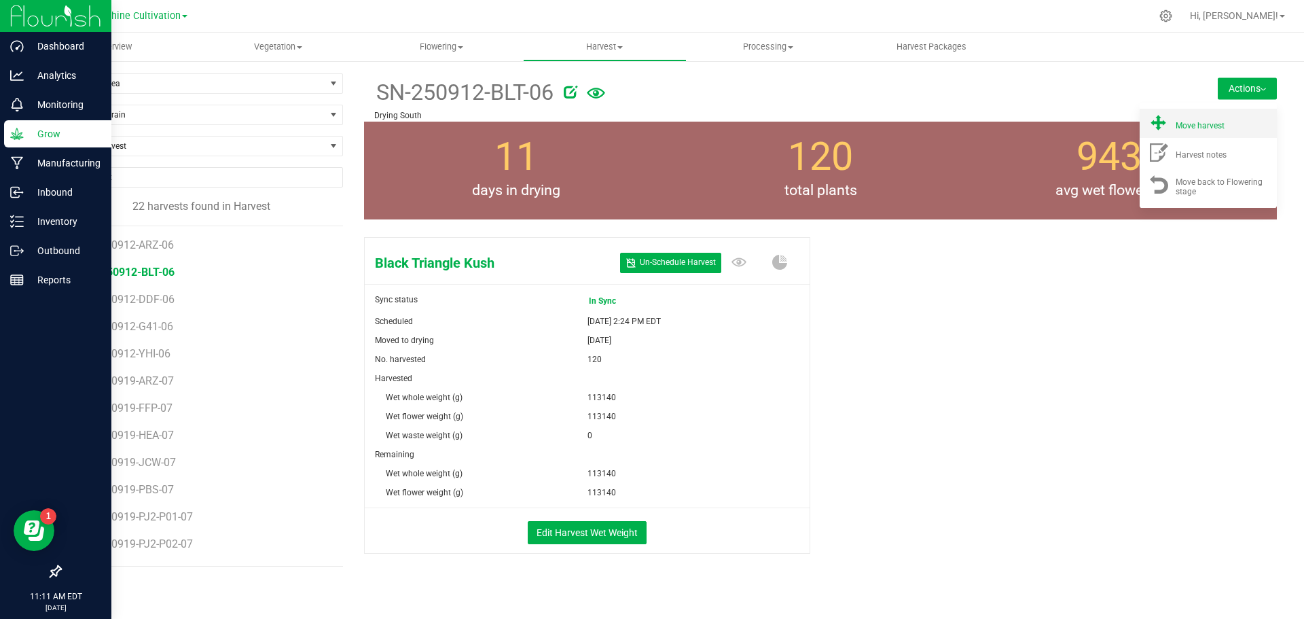
click at [1175, 130] on span "Move harvest" at bounding box center [1199, 126] width 49 height 10
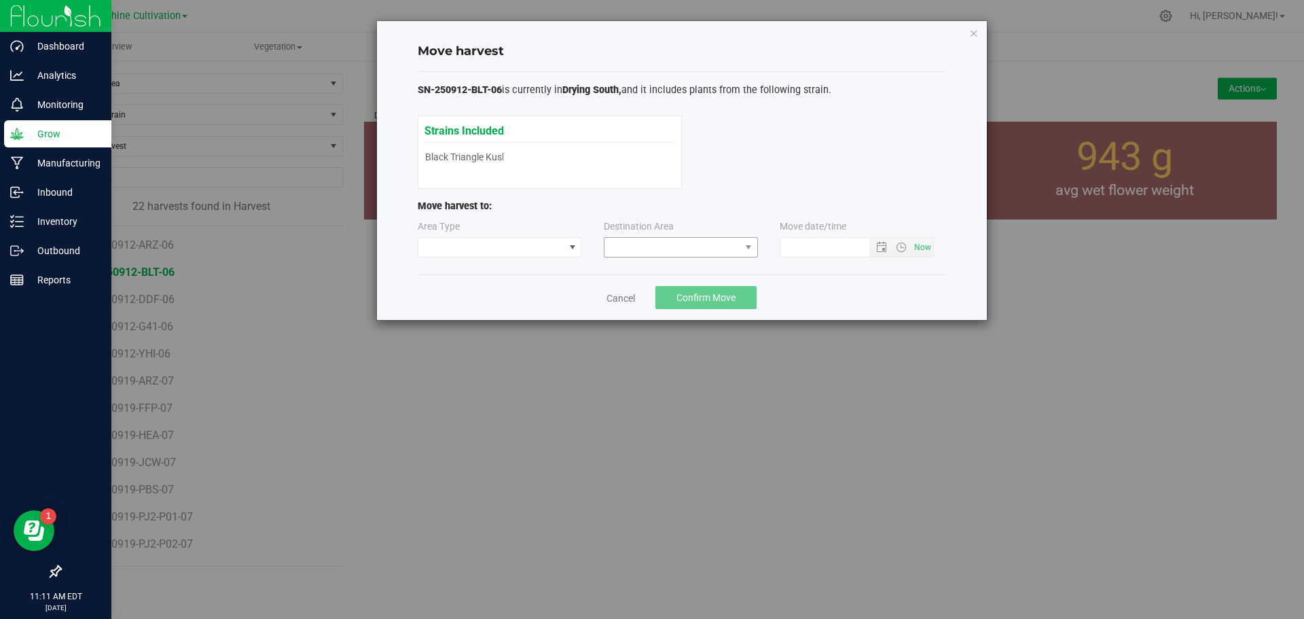
type input "9/23/2025 11:11 AM"
click at [648, 246] on span at bounding box center [672, 247] width 136 height 19
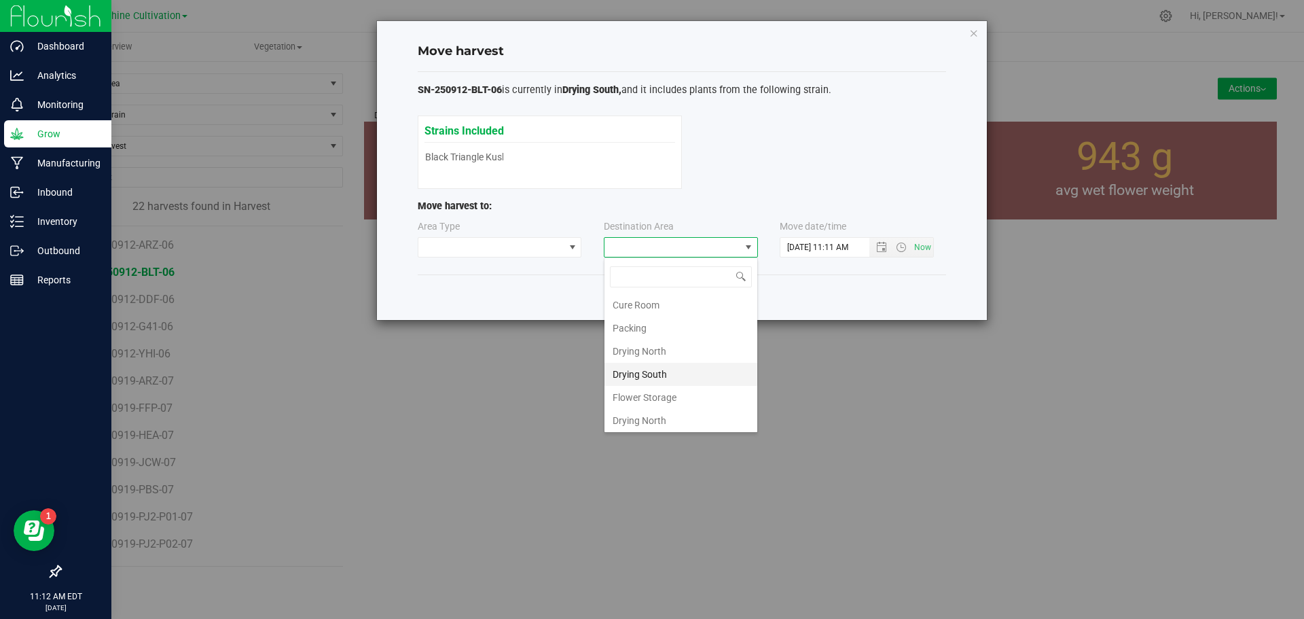
scroll to position [95, 0]
click at [666, 384] on li "Flower Storage" at bounding box center [680, 395] width 153 height 23
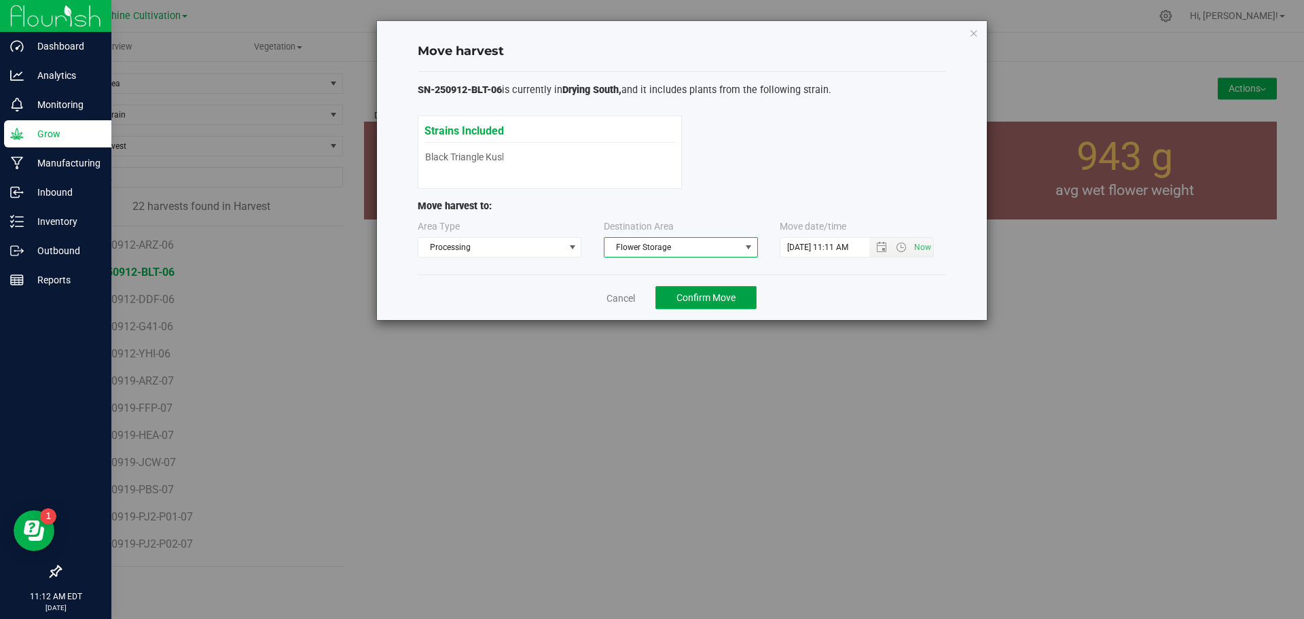
click at [708, 298] on span "Confirm Move" at bounding box center [705, 297] width 59 height 11
click at [966, 28] on div "Move harvest SN-250912-BLT-06 is currently in Drying South, and it includes pla…" at bounding box center [682, 170] width 610 height 299
click at [974, 31] on icon "button" at bounding box center [974, 32] width 10 height 16
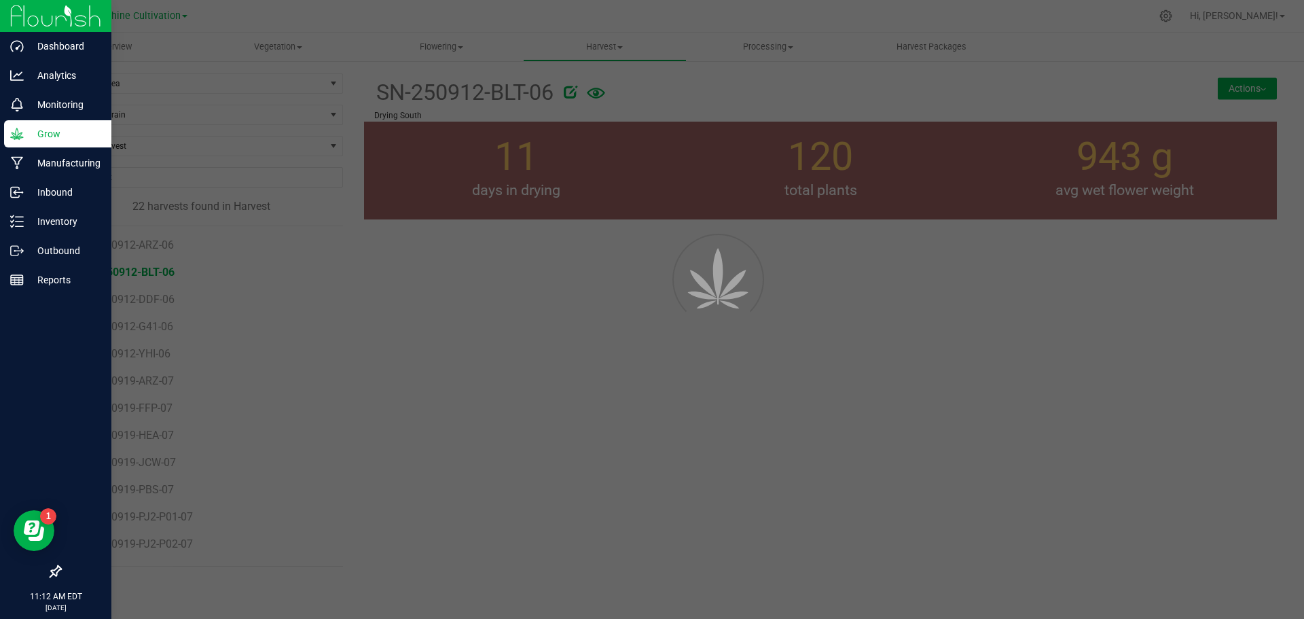
click at [631, 289] on div at bounding box center [652, 309] width 1304 height 619
click at [1059, 331] on div at bounding box center [652, 309] width 1304 height 619
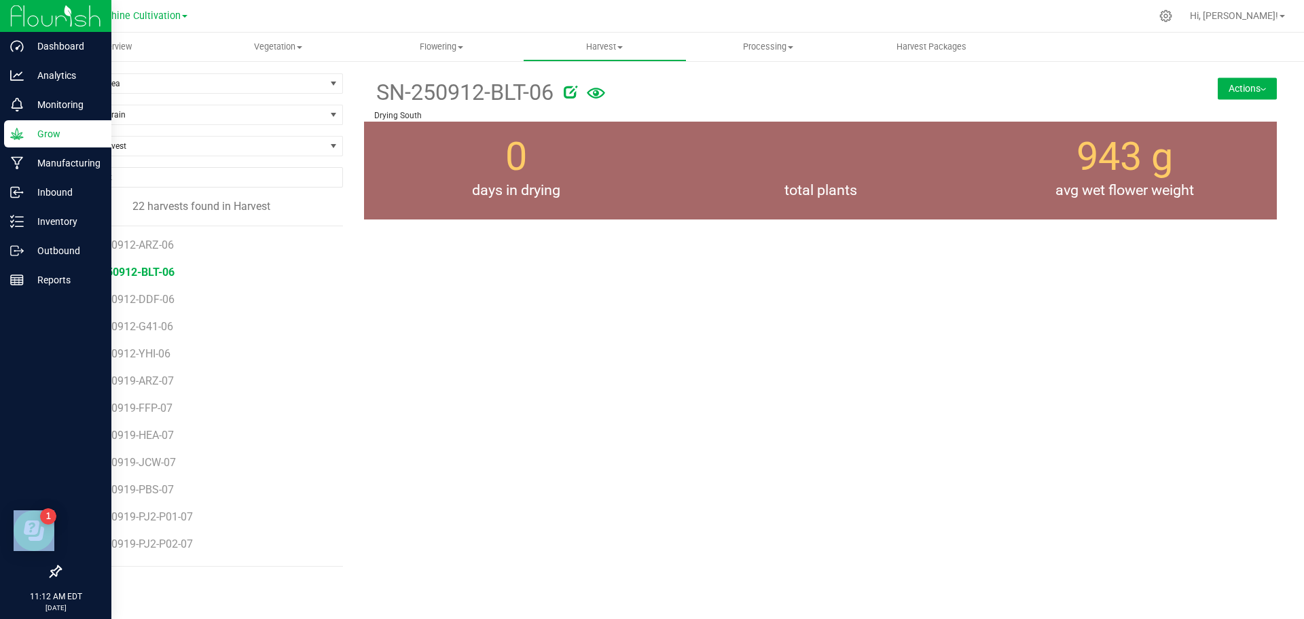
click at [1059, 331] on div "SN-250912-BLT-06 Drying South Actions Harvest notes 0" at bounding box center [820, 325] width 913 height 504
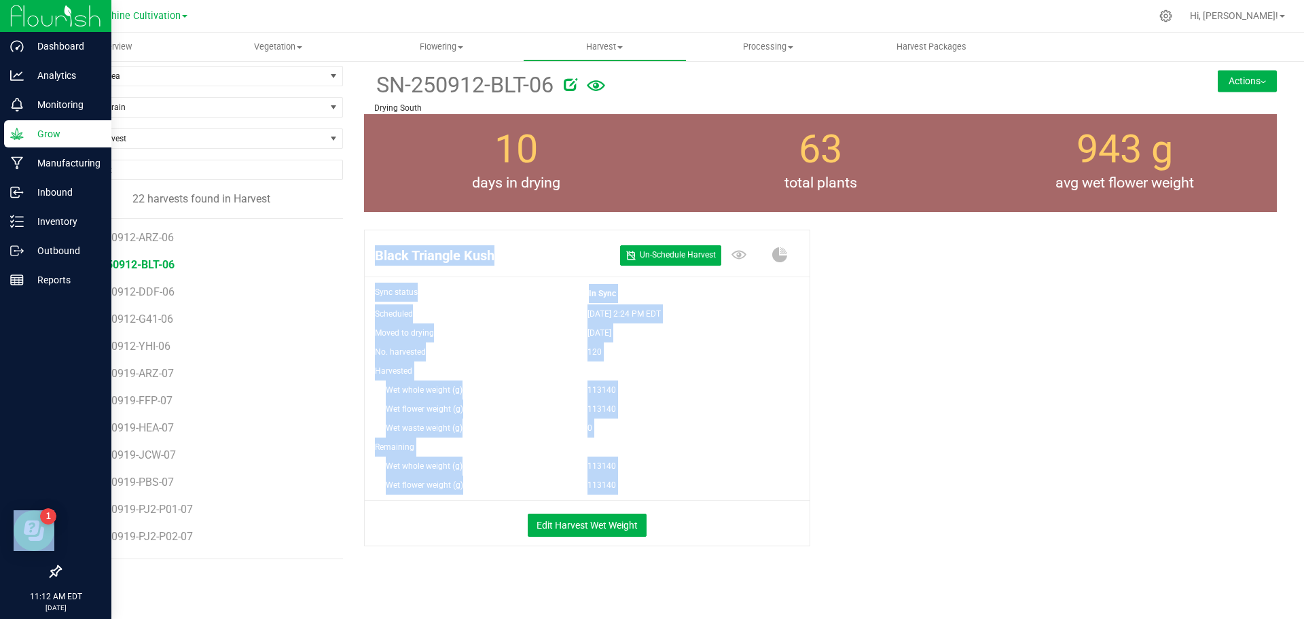
scroll to position [13, 0]
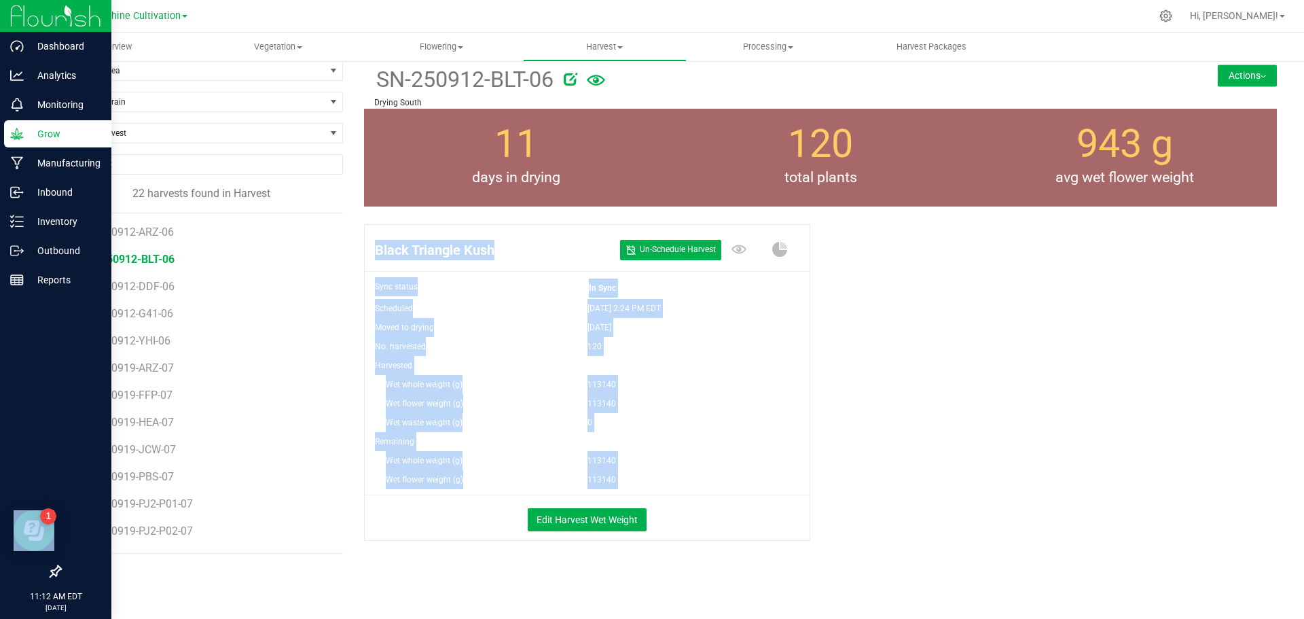
click at [752, 390] on div "113140" at bounding box center [698, 384] width 223 height 19
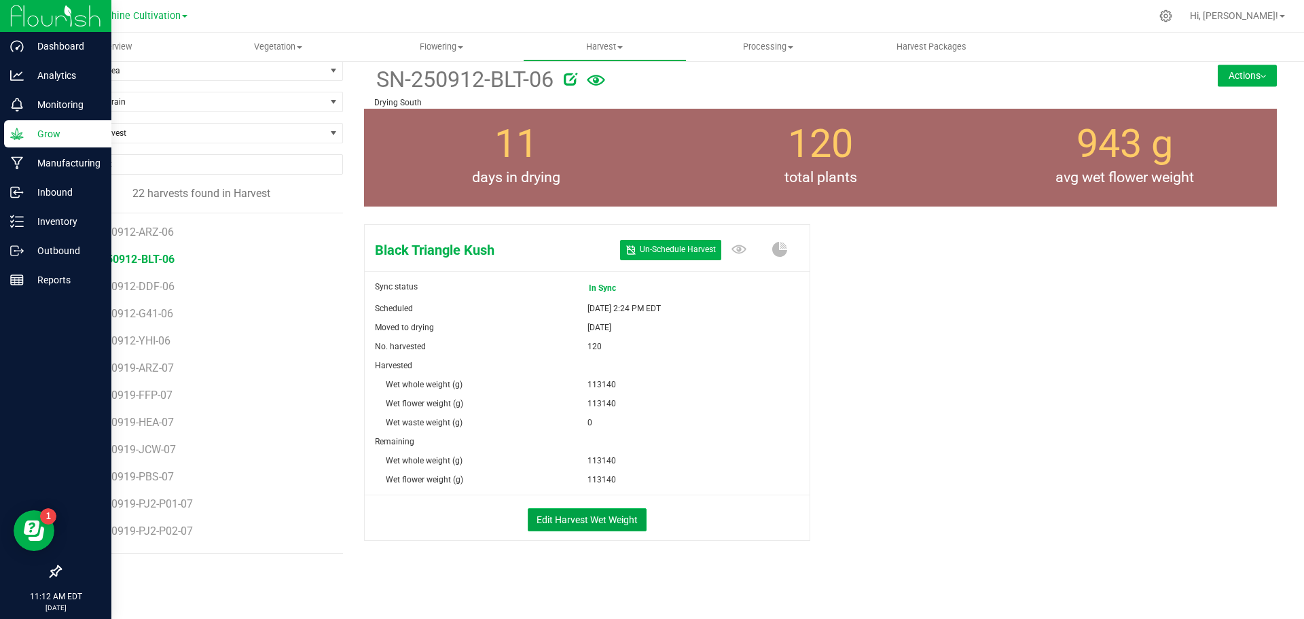
click at [593, 514] on button "Edit Harvest Wet Weight" at bounding box center [587, 519] width 119 height 23
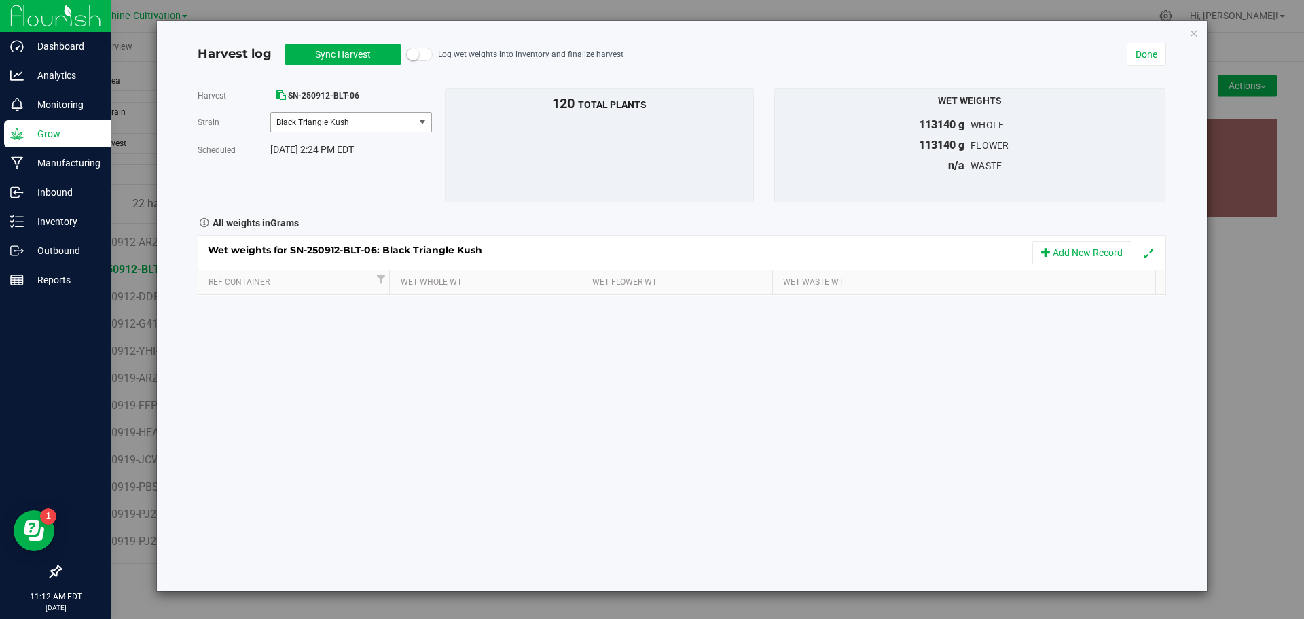
scroll to position [13, 0]
click at [367, 56] on button "Sync Harvest" at bounding box center [342, 54] width 115 height 20
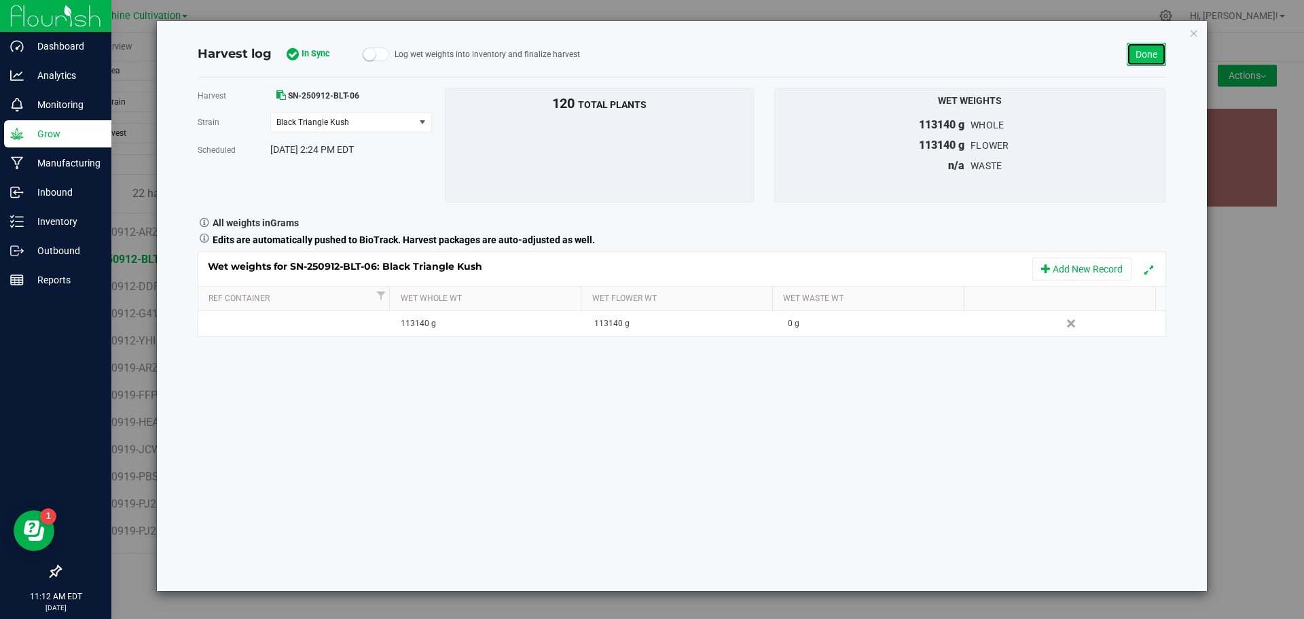
click at [1147, 57] on link "Done" at bounding box center [1145, 54] width 39 height 23
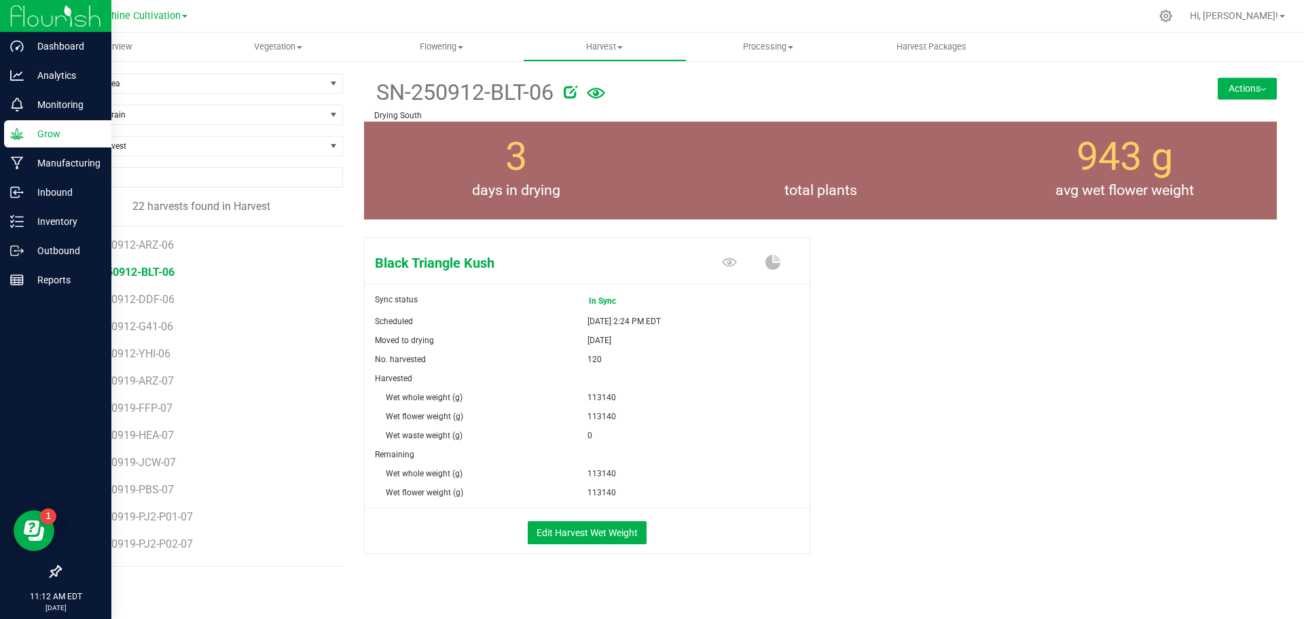
click at [1238, 75] on div "SN-250912-BLT-06 Drying South Actions Move harvest Harvest notes" at bounding box center [820, 97] width 913 height 48
click at [1236, 88] on button "Actions" at bounding box center [1246, 88] width 59 height 22
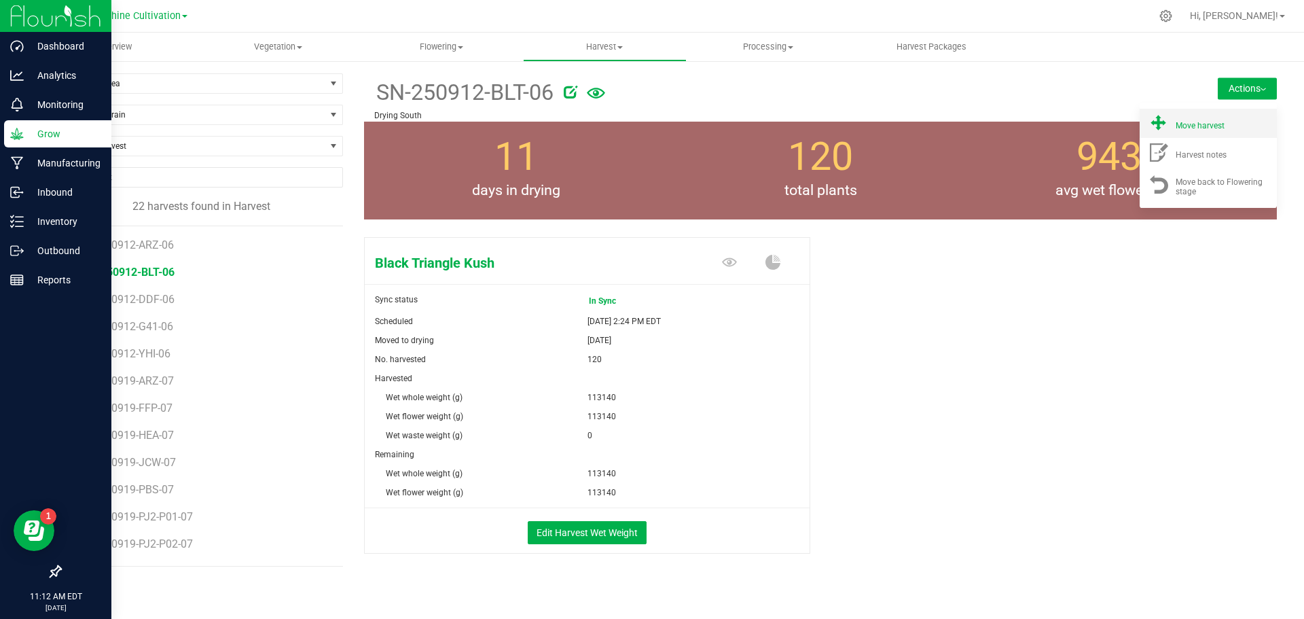
click at [1181, 137] on li "Move harvest" at bounding box center [1207, 123] width 137 height 29
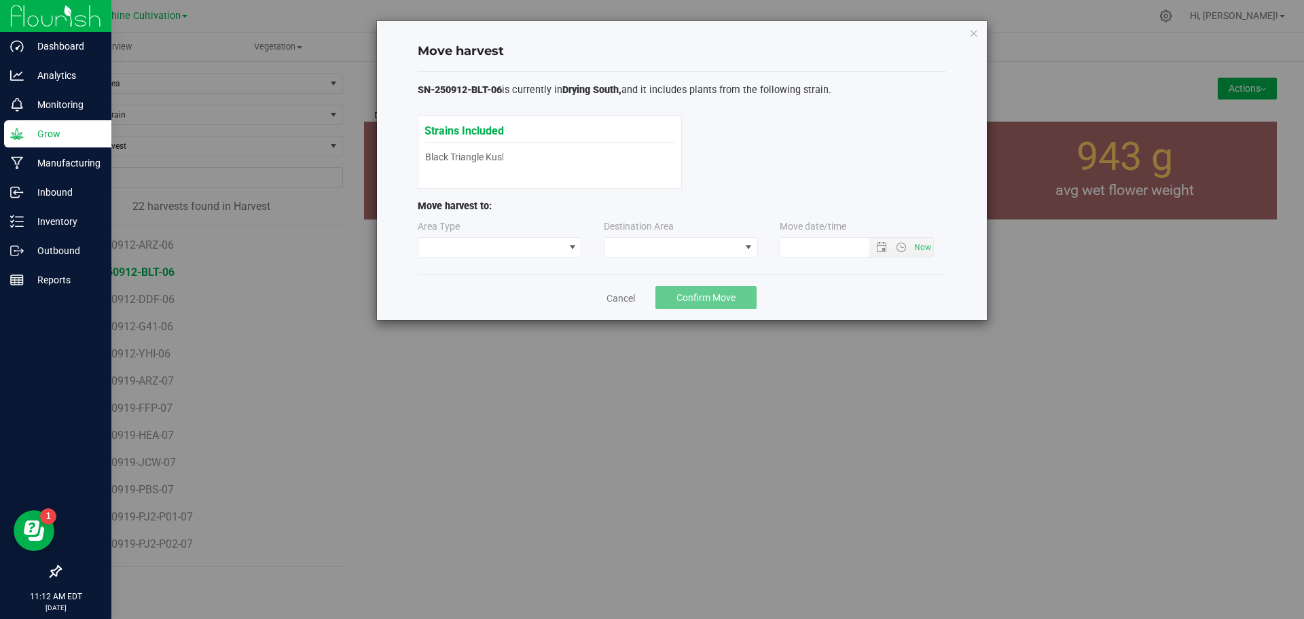
type input "9/23/2025 11:12 AM"
click at [644, 244] on span at bounding box center [672, 247] width 136 height 19
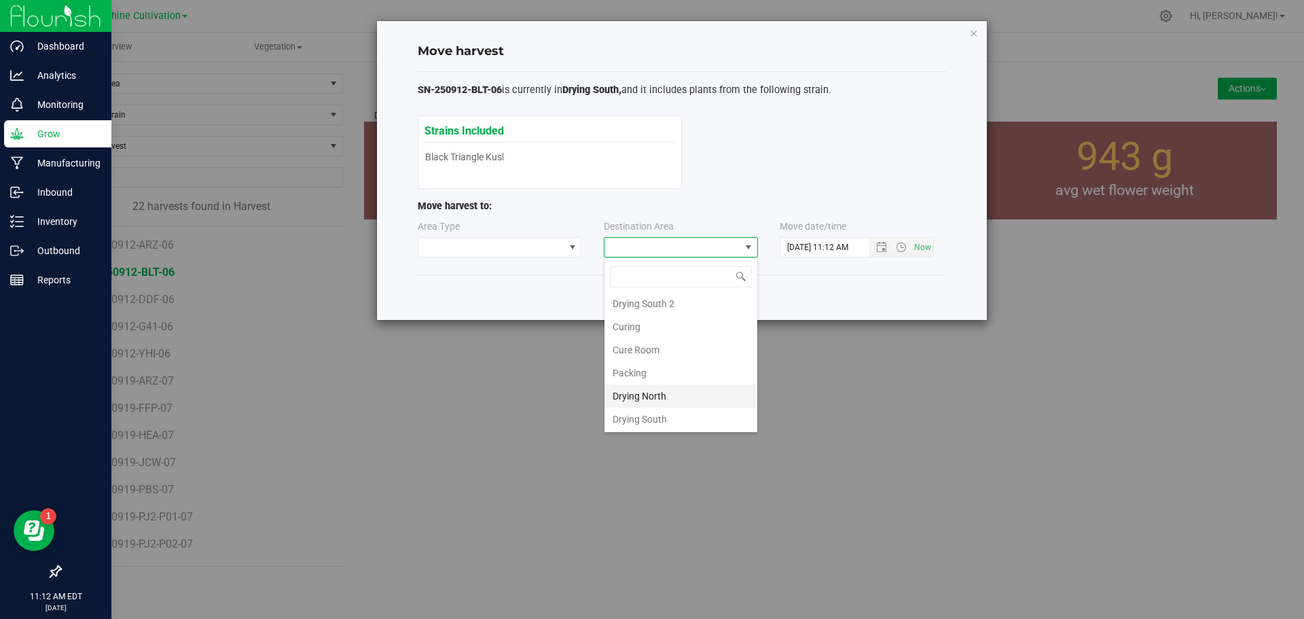
scroll to position [95, 0]
click at [660, 395] on li "Flower Storage" at bounding box center [680, 395] width 153 height 23
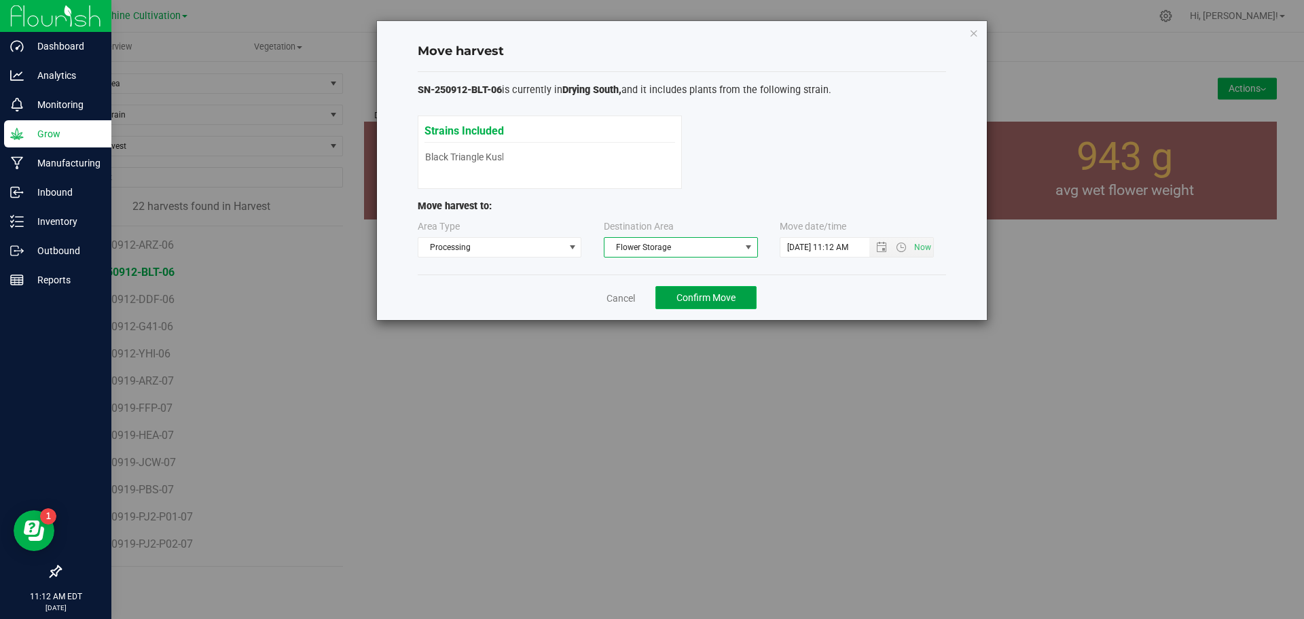
click at [685, 295] on span "Confirm Move" at bounding box center [705, 297] width 59 height 11
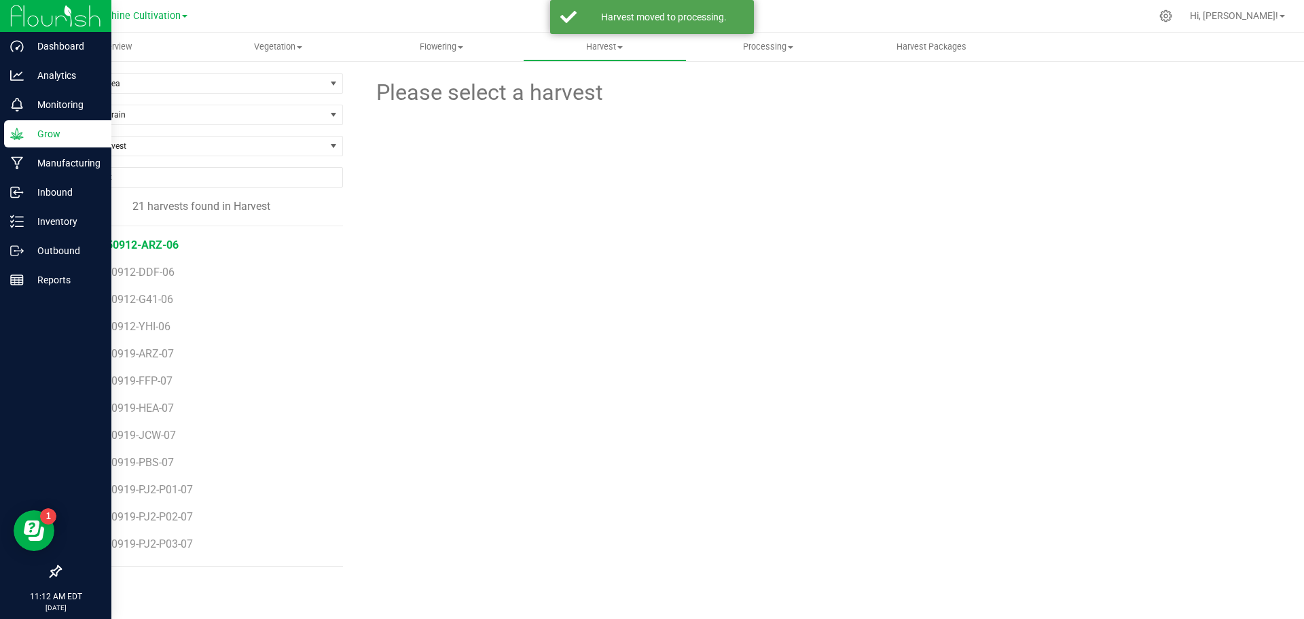
click at [163, 246] on span "SN-250912-ARZ-06" at bounding box center [130, 244] width 96 height 13
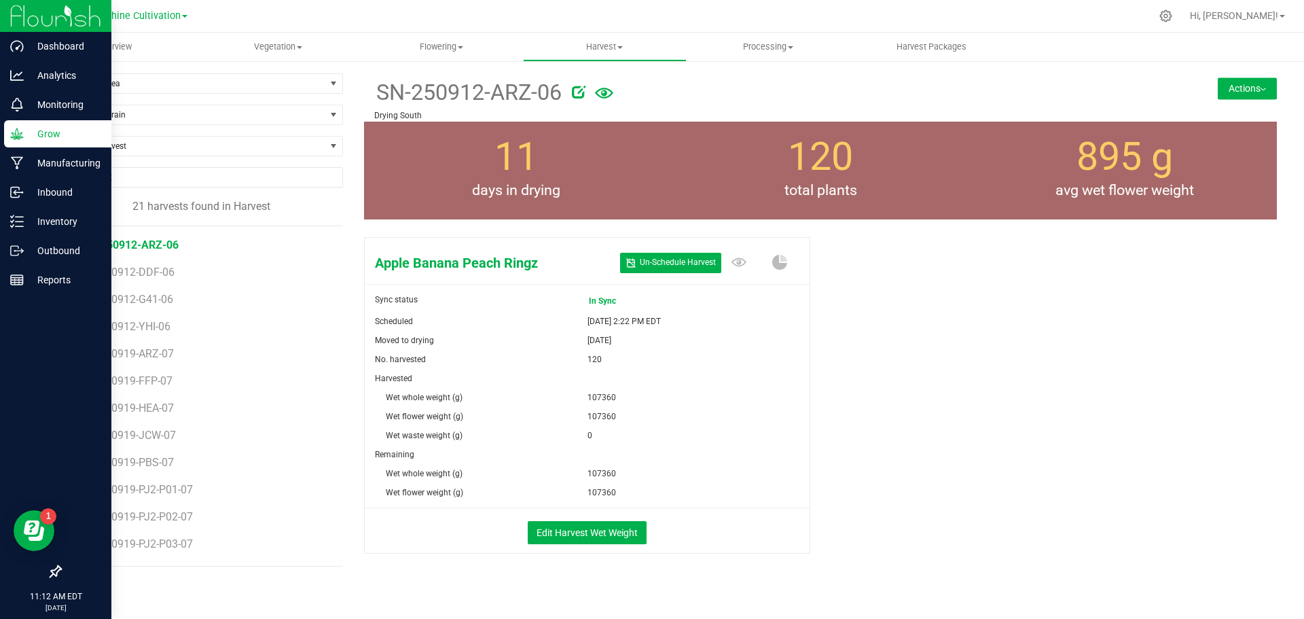
click at [1255, 92] on button "Actions" at bounding box center [1246, 88] width 59 height 22
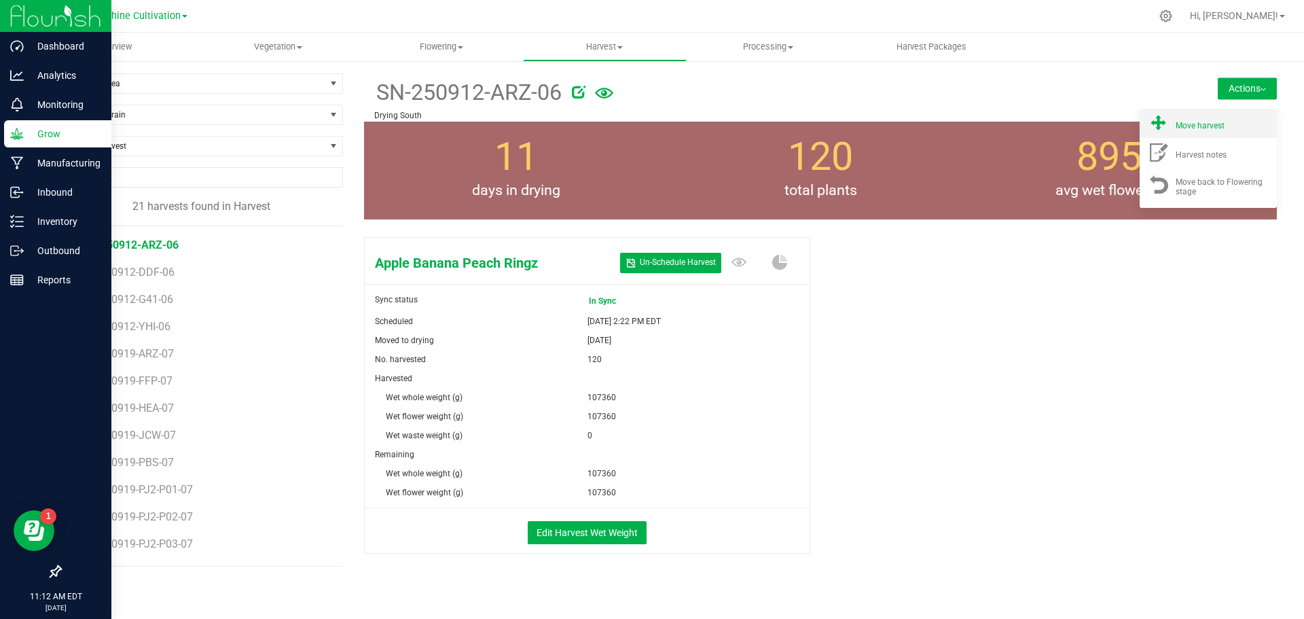
click at [1190, 128] on span "Move harvest" at bounding box center [1199, 126] width 49 height 10
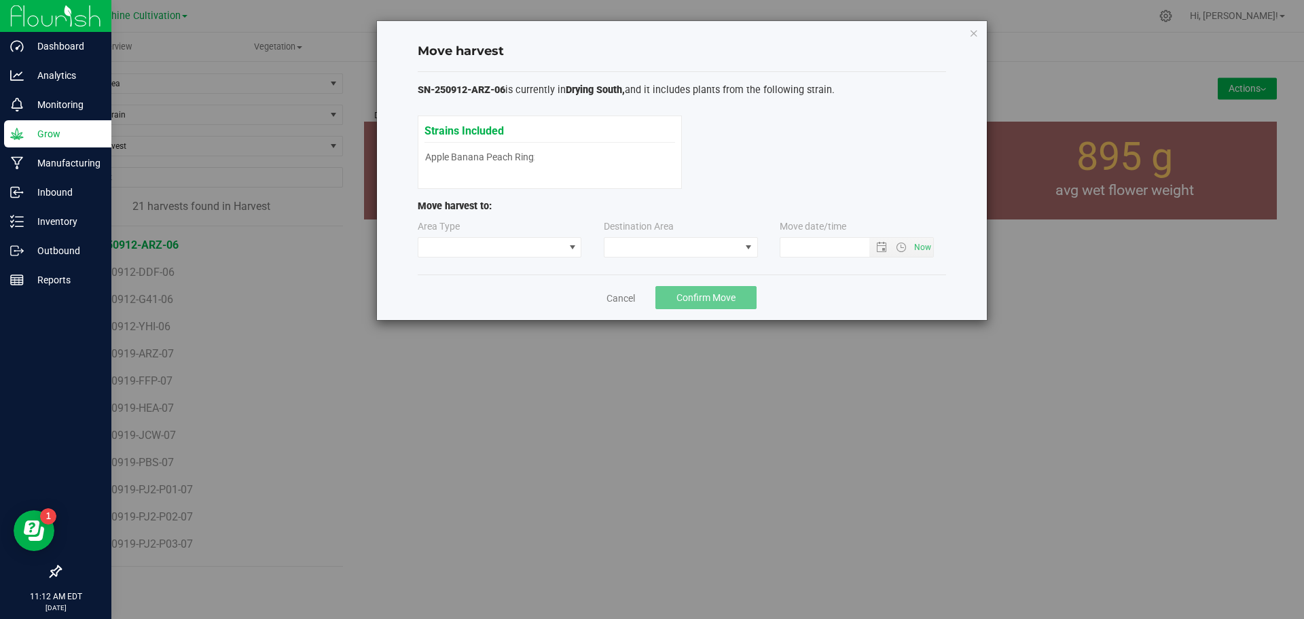
type input "9/23/2025 11:12 AM"
click at [679, 248] on span at bounding box center [672, 247] width 136 height 19
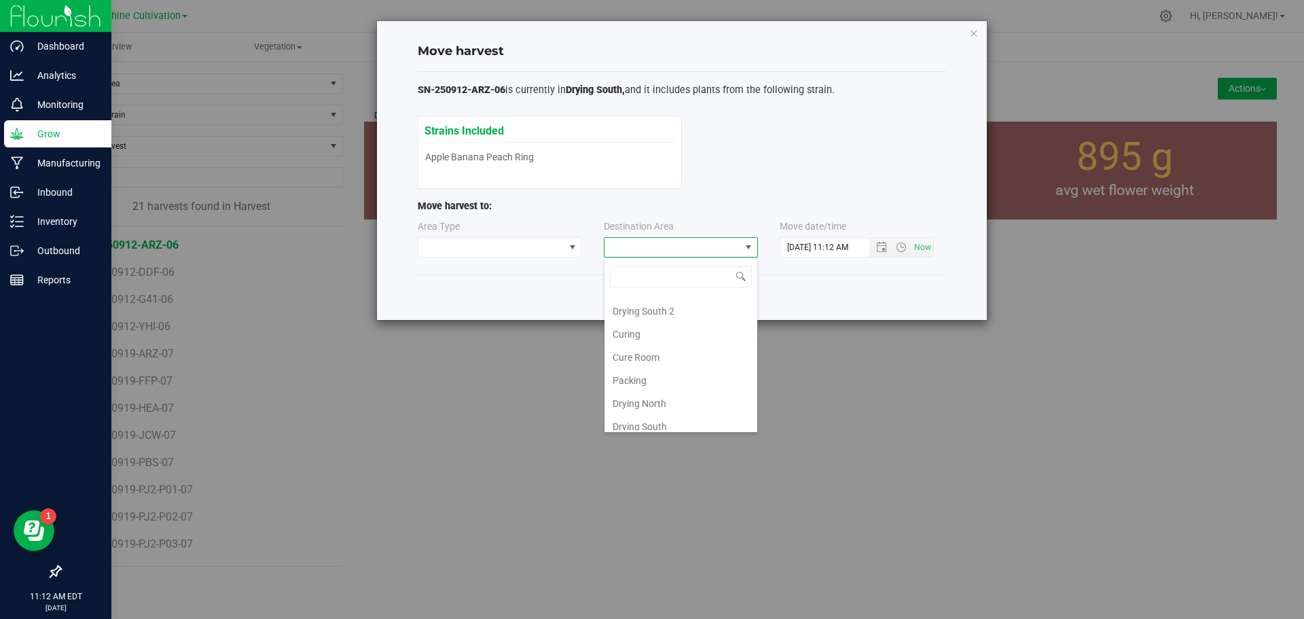
scroll to position [95, 0]
click at [657, 388] on li "Flower Storage" at bounding box center [680, 395] width 153 height 23
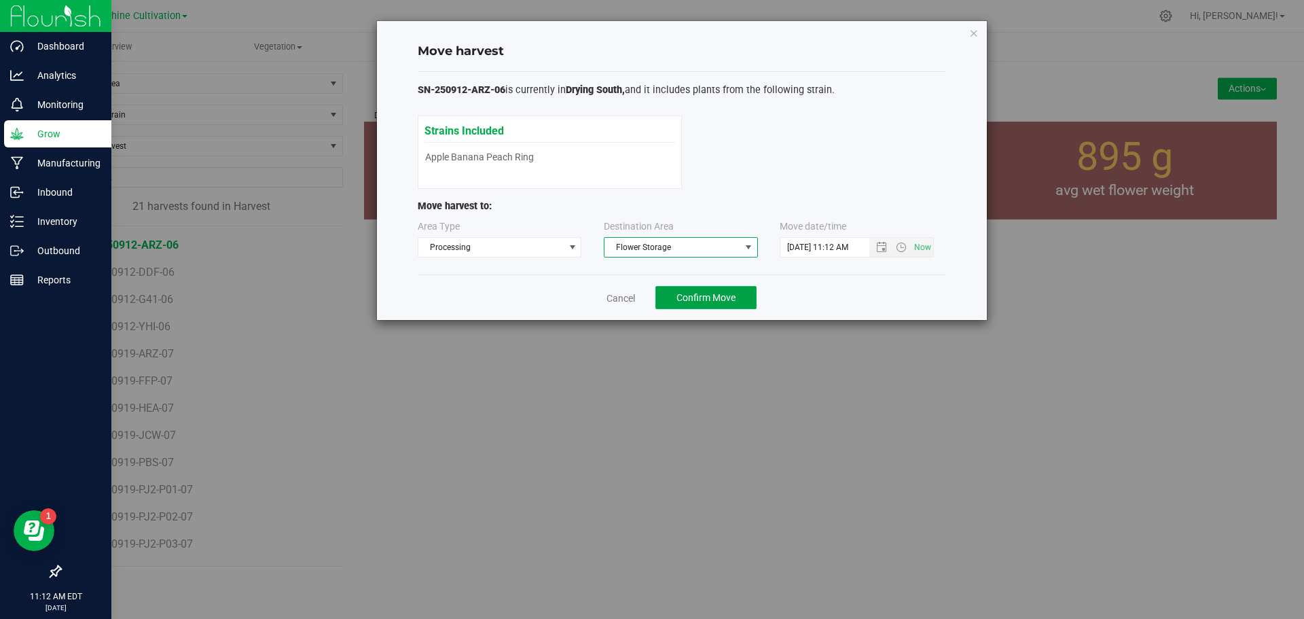
click at [693, 294] on span "Confirm Move" at bounding box center [705, 297] width 59 height 11
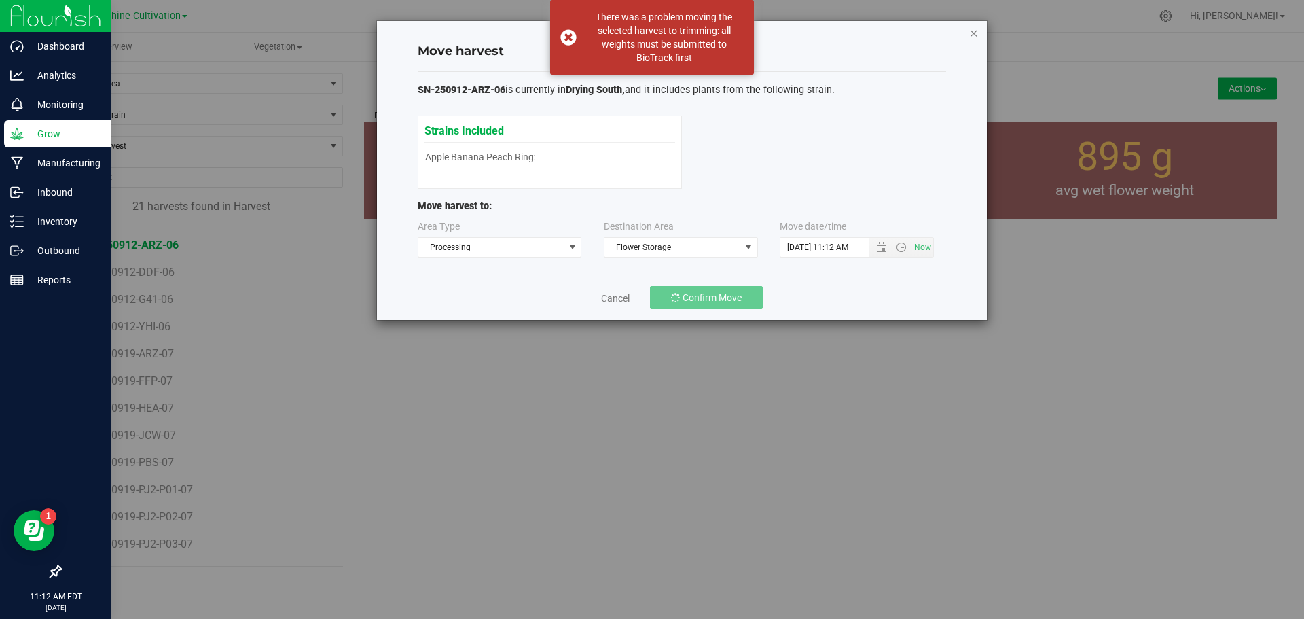
click at [976, 33] on icon "button" at bounding box center [974, 32] width 10 height 16
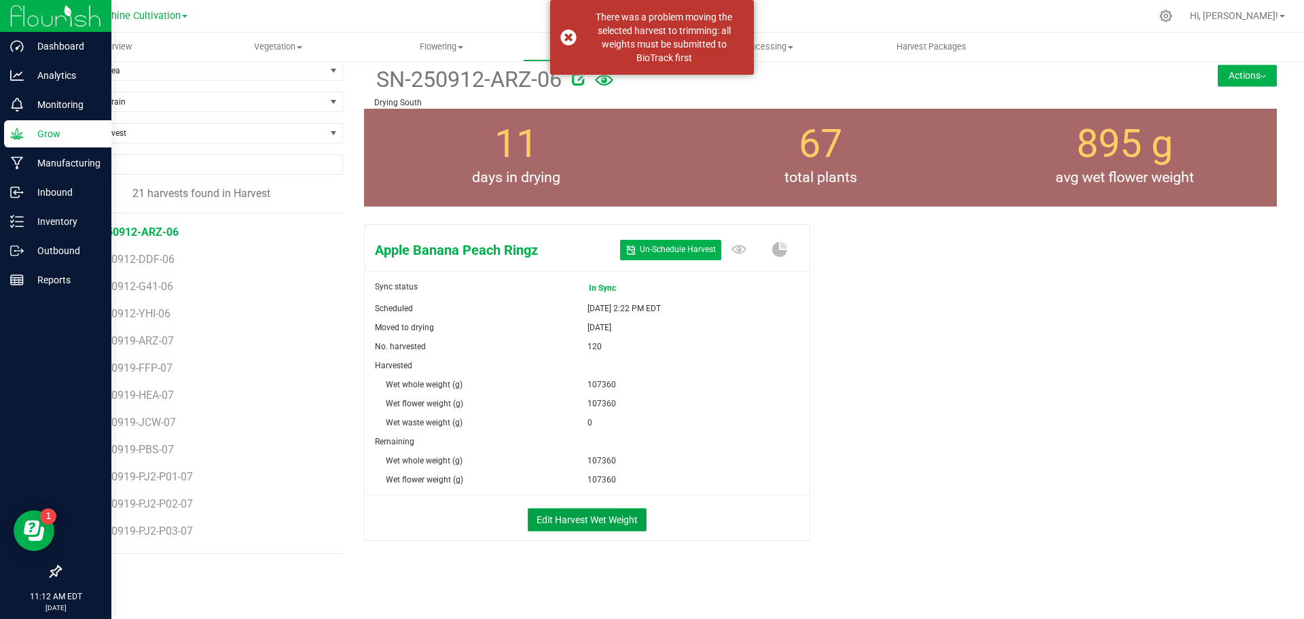
click at [576, 521] on button "Edit Harvest Wet Weight" at bounding box center [587, 519] width 119 height 23
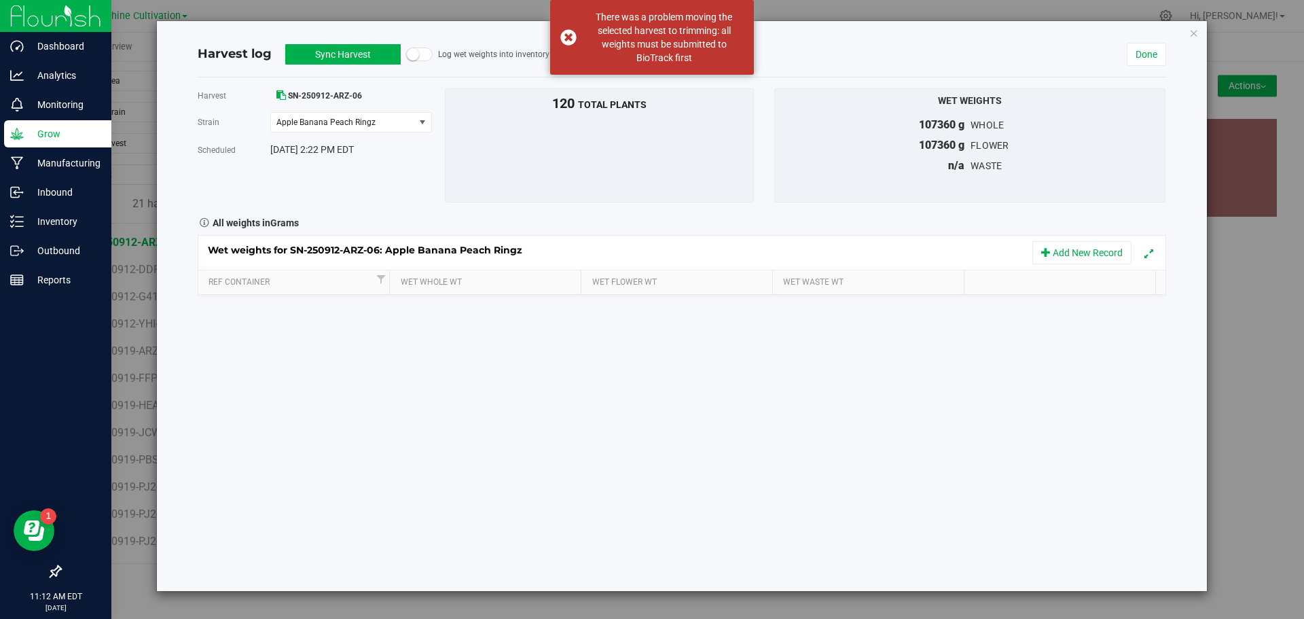
scroll to position [13, 0]
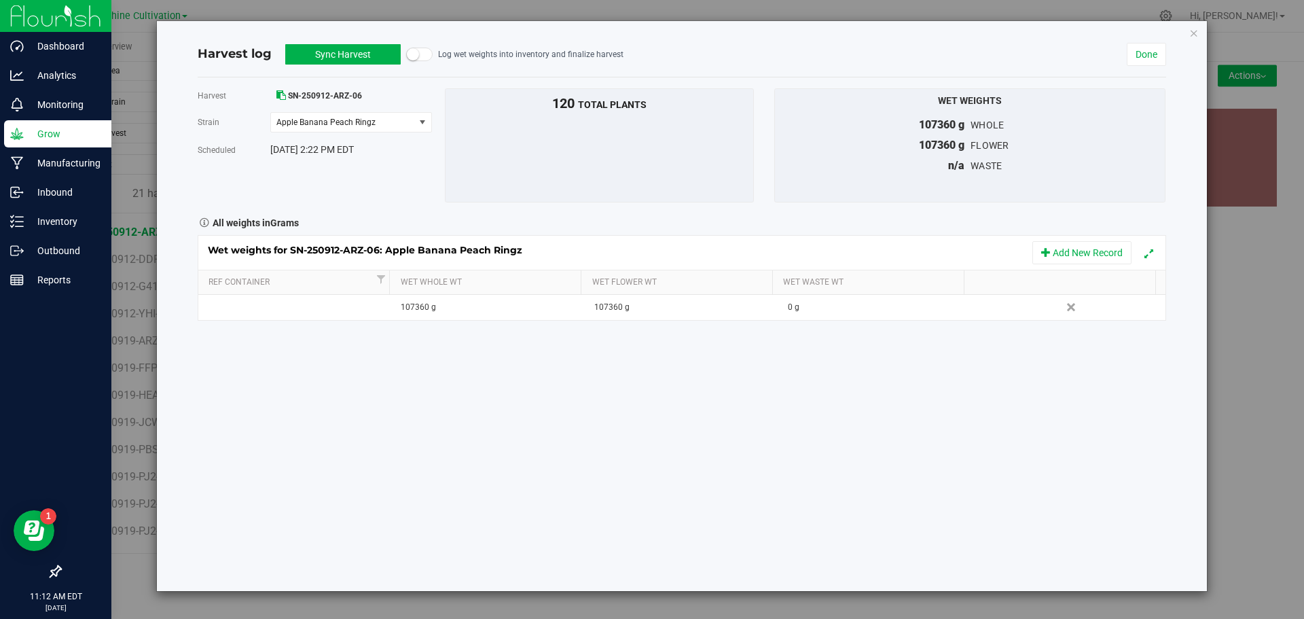
click at [363, 47] on button "Sync Harvest" at bounding box center [342, 54] width 115 height 20
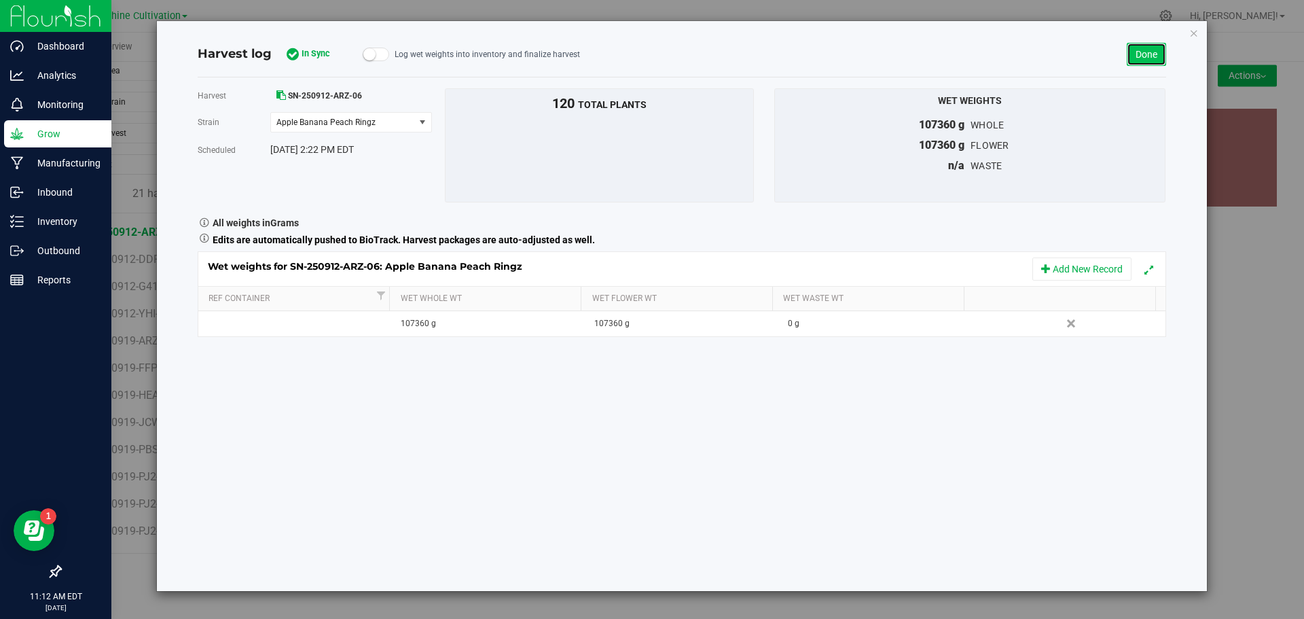
click at [1148, 57] on link "Done" at bounding box center [1145, 54] width 39 height 23
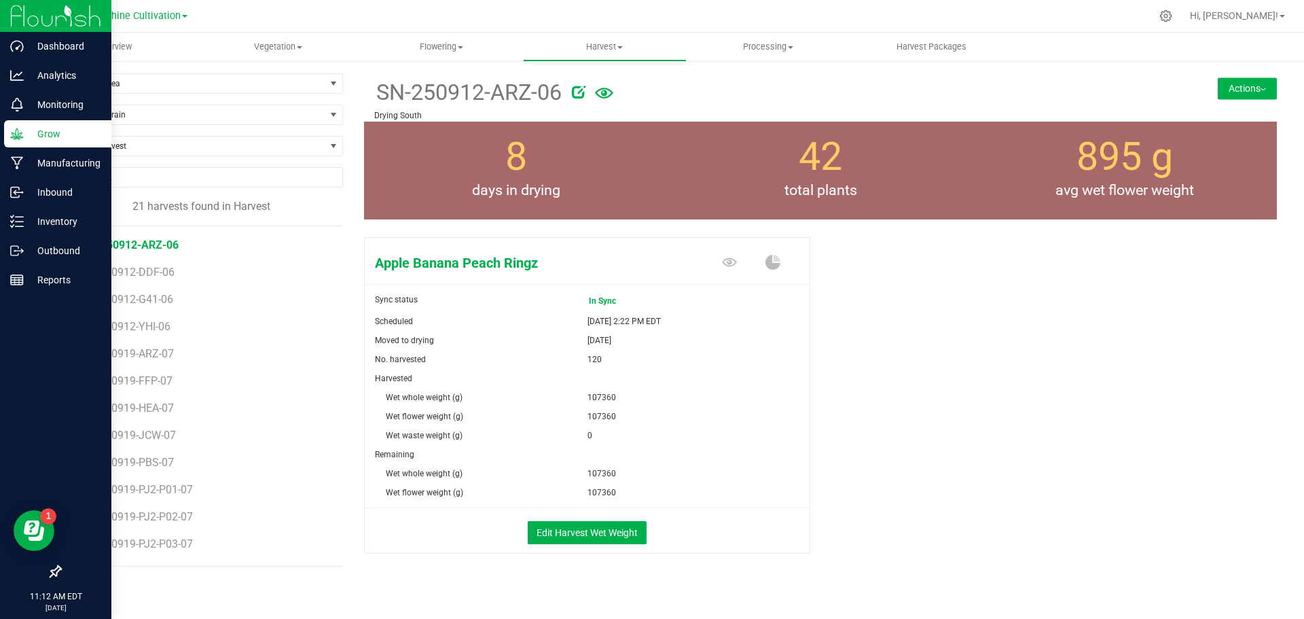
click at [1220, 82] on button "Actions" at bounding box center [1246, 88] width 59 height 22
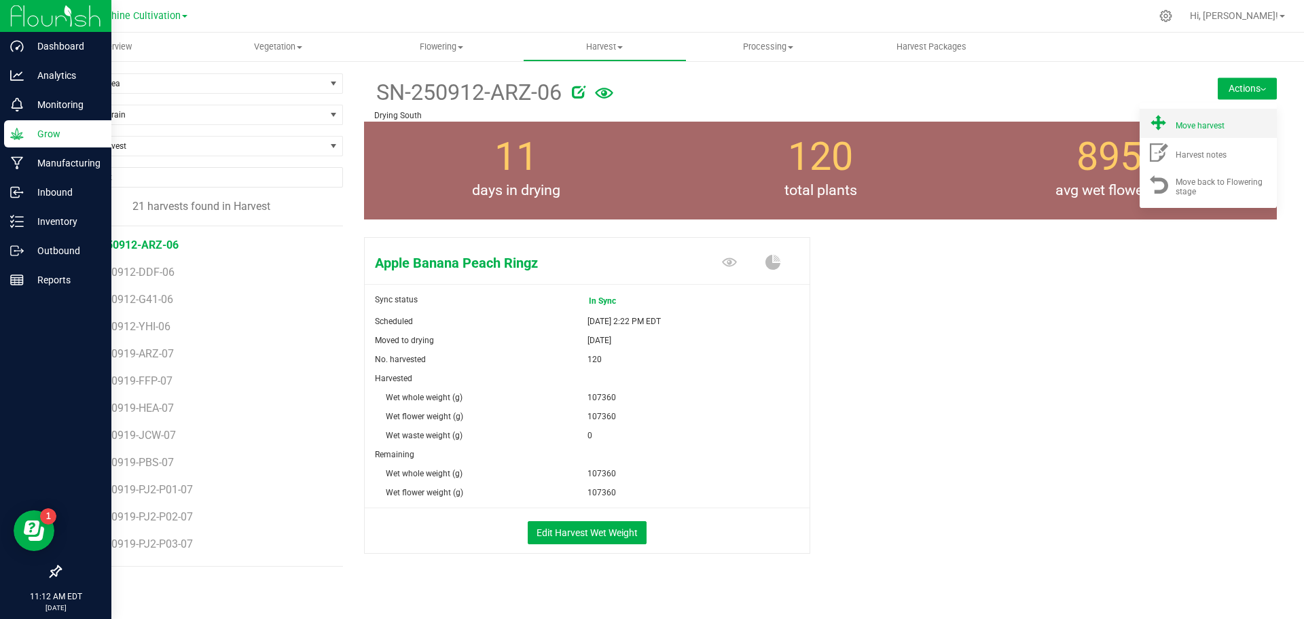
click at [1195, 125] on span "Move harvest" at bounding box center [1199, 126] width 49 height 10
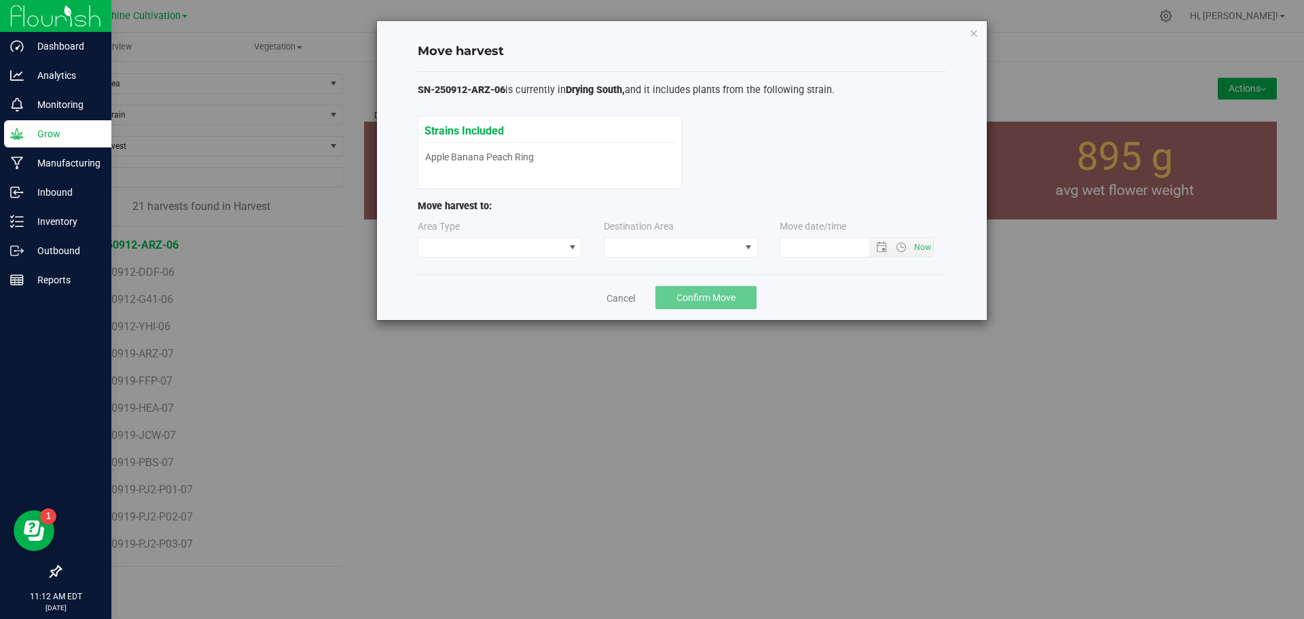
type input "9/23/2025 11:12 AM"
click at [682, 240] on span at bounding box center [672, 247] width 136 height 19
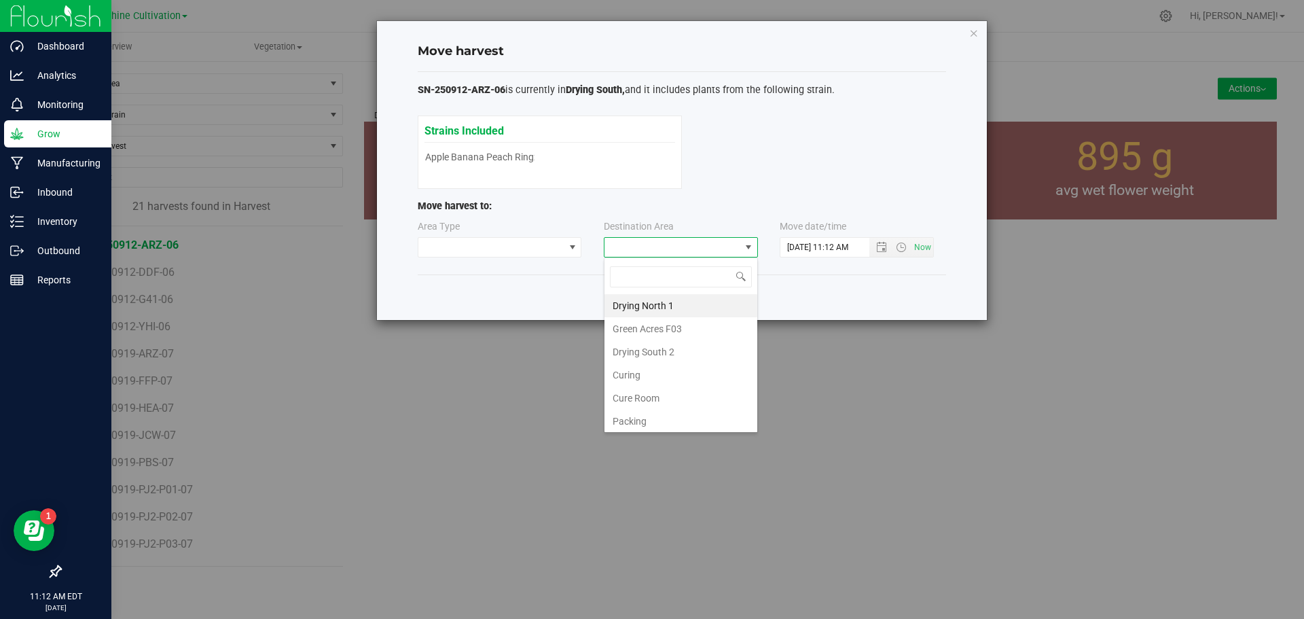
scroll to position [95, 0]
click at [665, 391] on li "Flower Storage" at bounding box center [680, 395] width 153 height 23
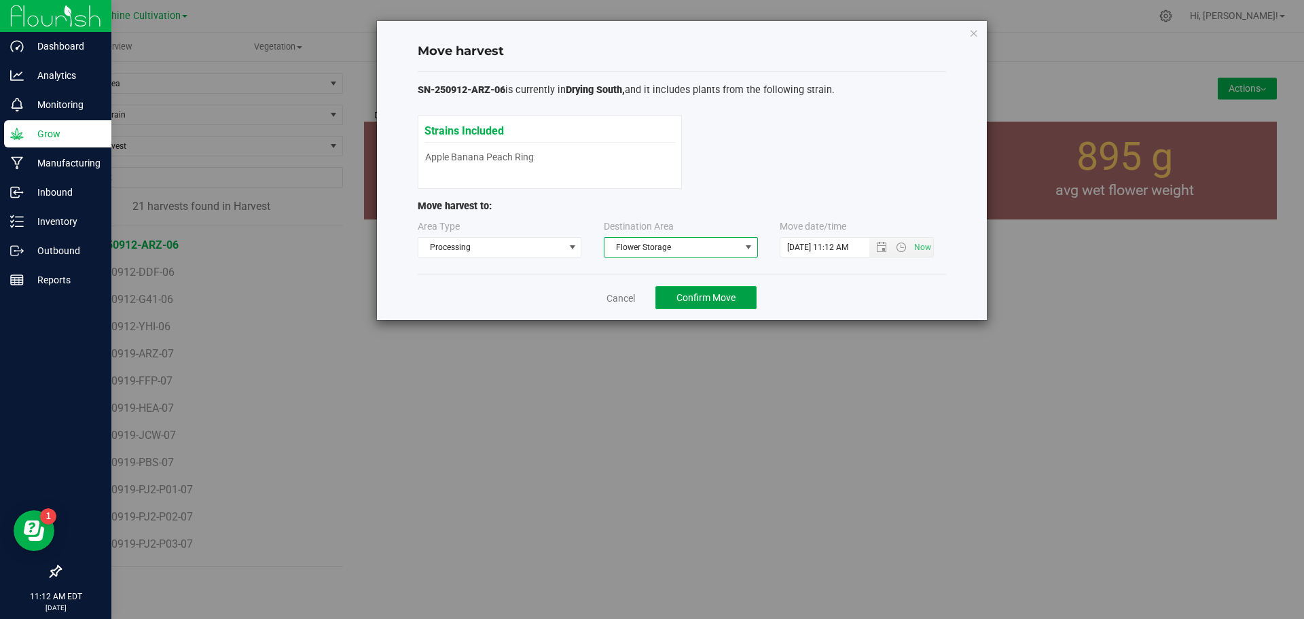
click at [714, 289] on button "Confirm Move" at bounding box center [705, 297] width 101 height 23
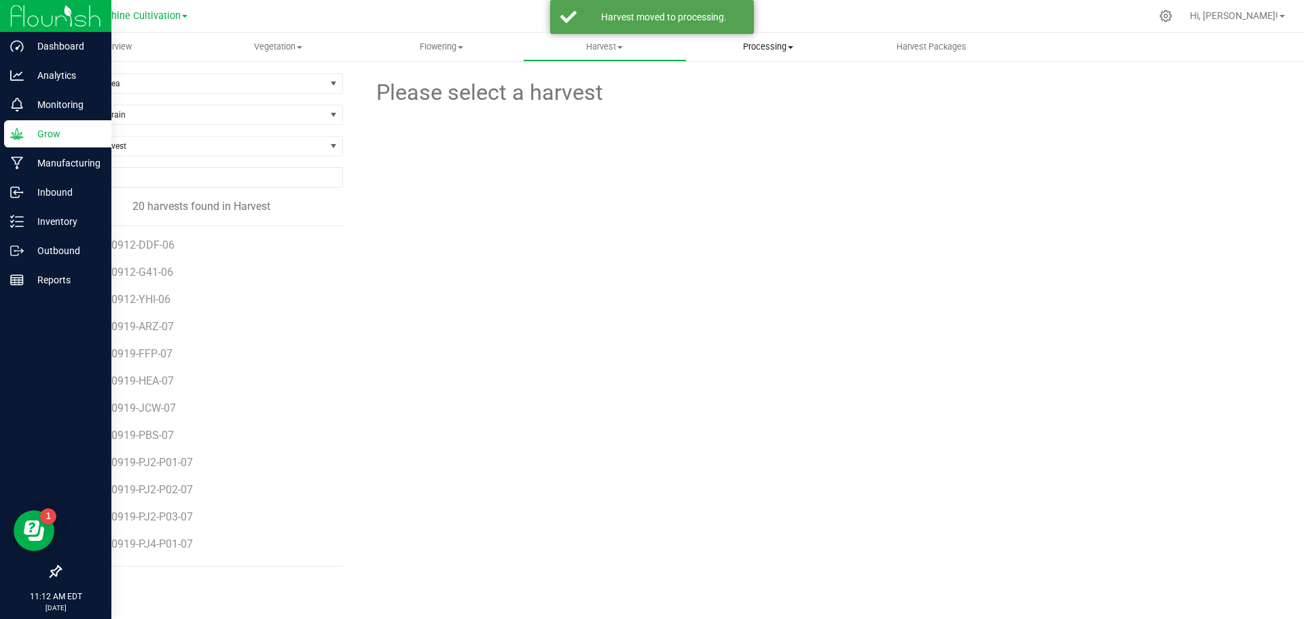
click at [706, 48] on span "Processing" at bounding box center [768, 47] width 162 height 12
click at [714, 77] on span "Processing harvests" at bounding box center [749, 82] width 126 height 12
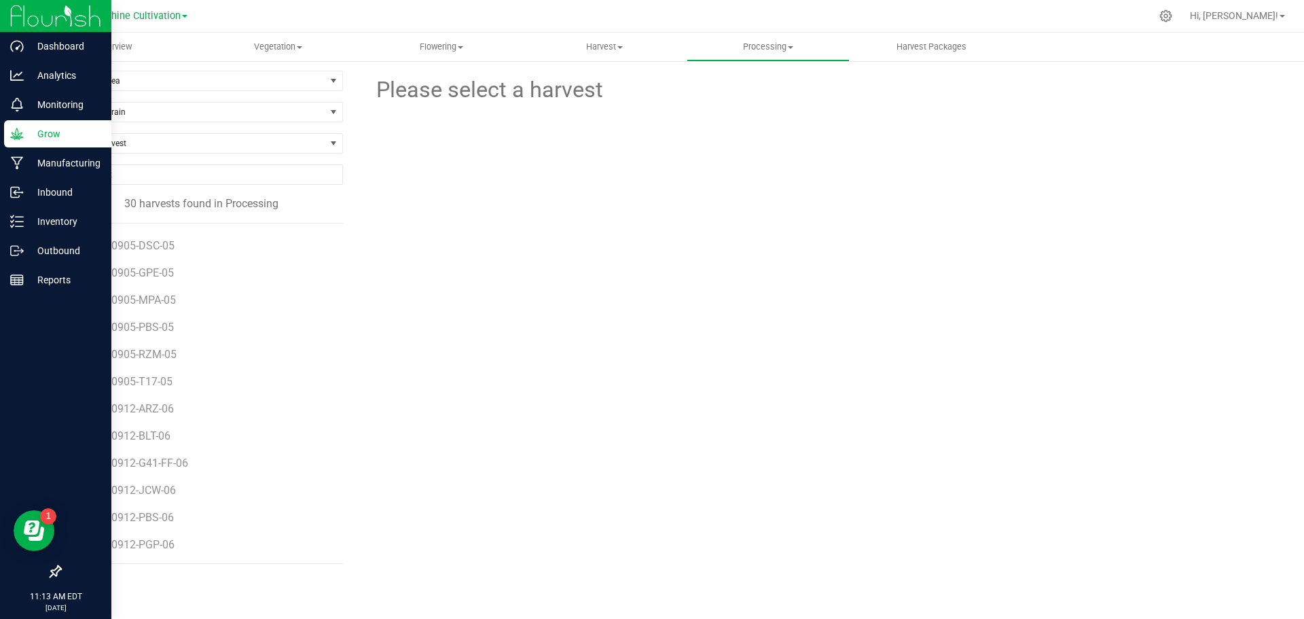
scroll to position [486, 0]
click at [158, 414] on li "SN-250912-BLT-06" at bounding box center [207, 402] width 251 height 27
click at [158, 407] on span "SN-250912-BLT-06" at bounding box center [128, 407] width 92 height 13
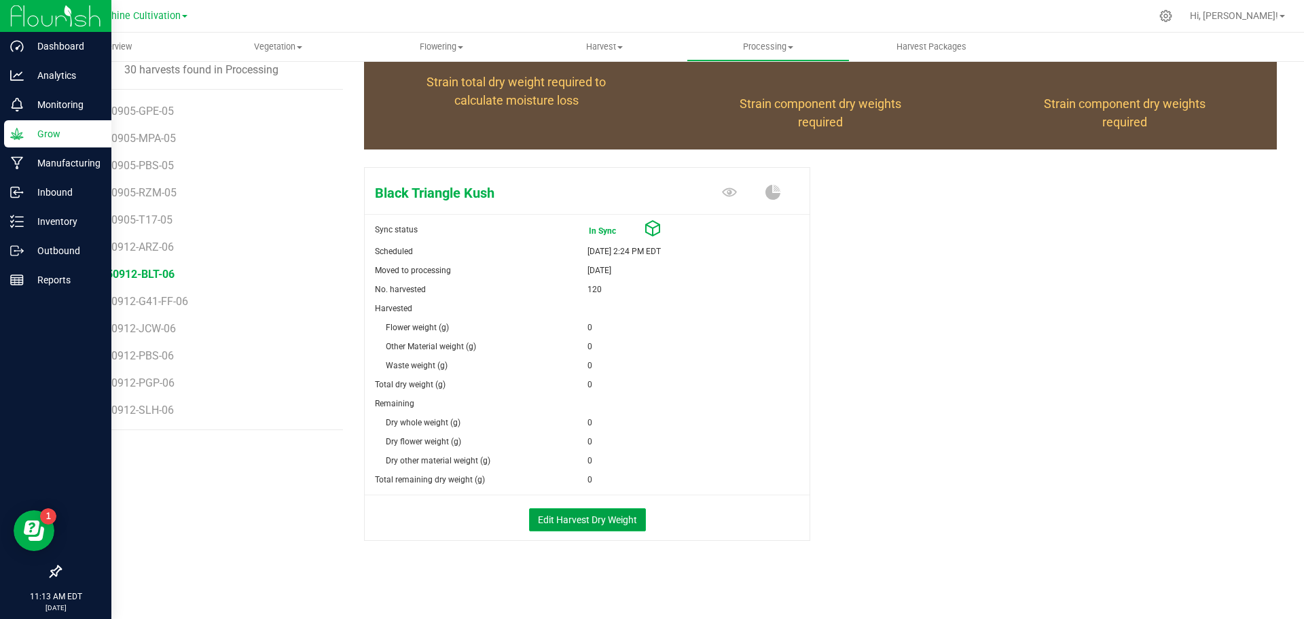
click at [579, 522] on button "Edit Harvest Dry Weight" at bounding box center [587, 519] width 117 height 23
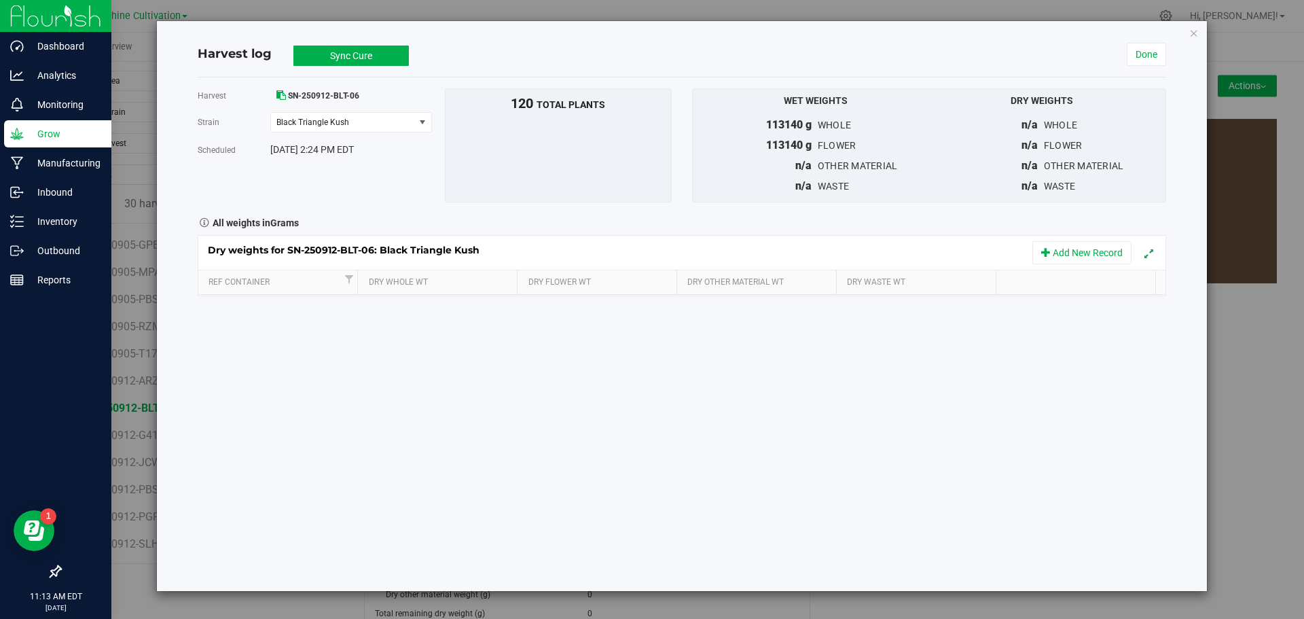
scroll to position [136, 0]
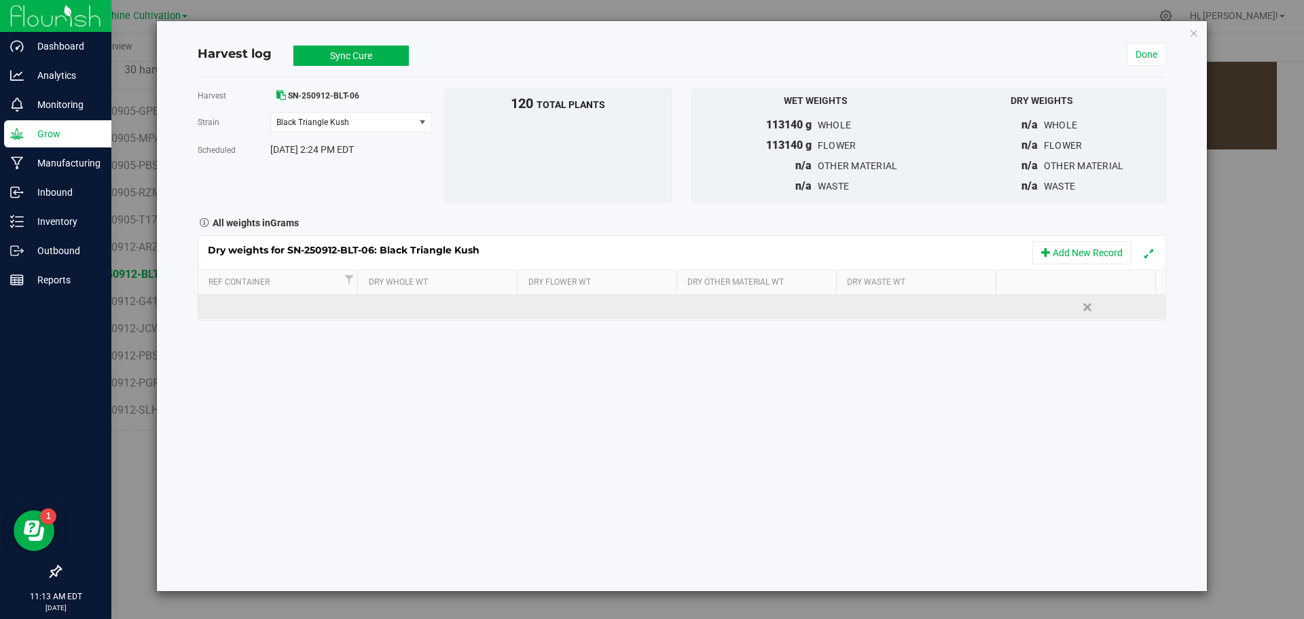
click at [433, 310] on td at bounding box center [439, 307] width 161 height 24
click at [433, 310] on input "text" at bounding box center [442, 306] width 145 height 19
type input "22545"
click at [557, 307] on div "Loading... Dry weights for SN-250912-BLT-06: Black Triangle Kush Add New Record…" at bounding box center [682, 278] width 968 height 86
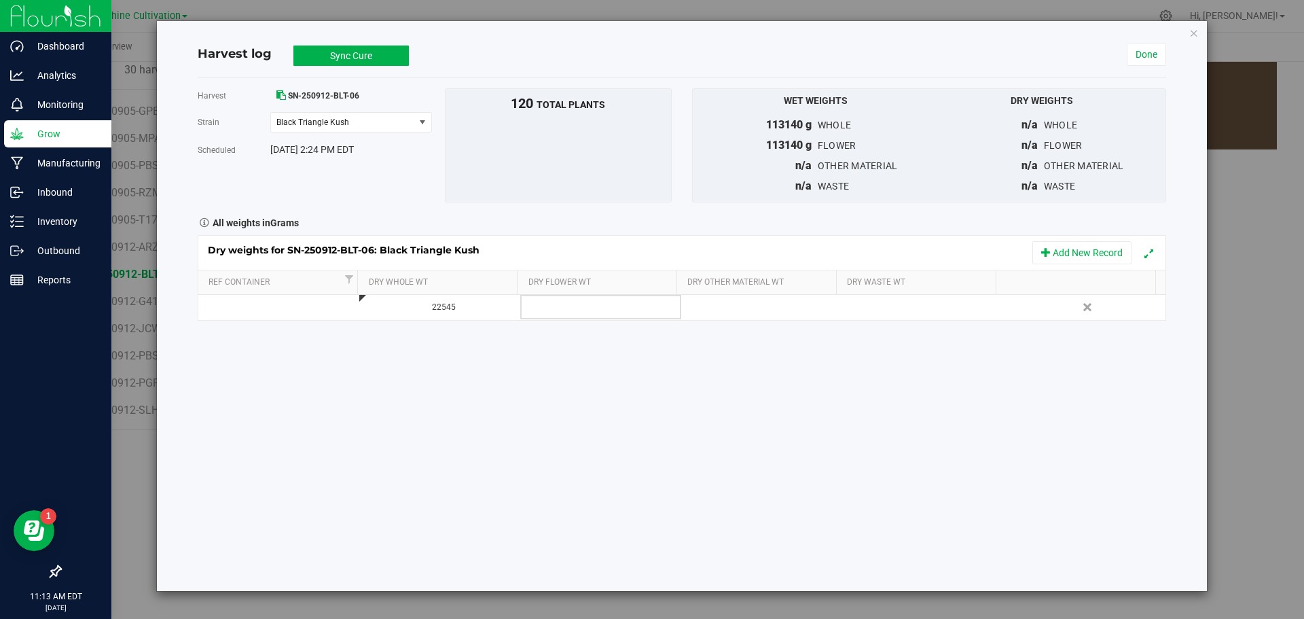
click at [557, 307] on td at bounding box center [600, 307] width 161 height 24
type input "22545"
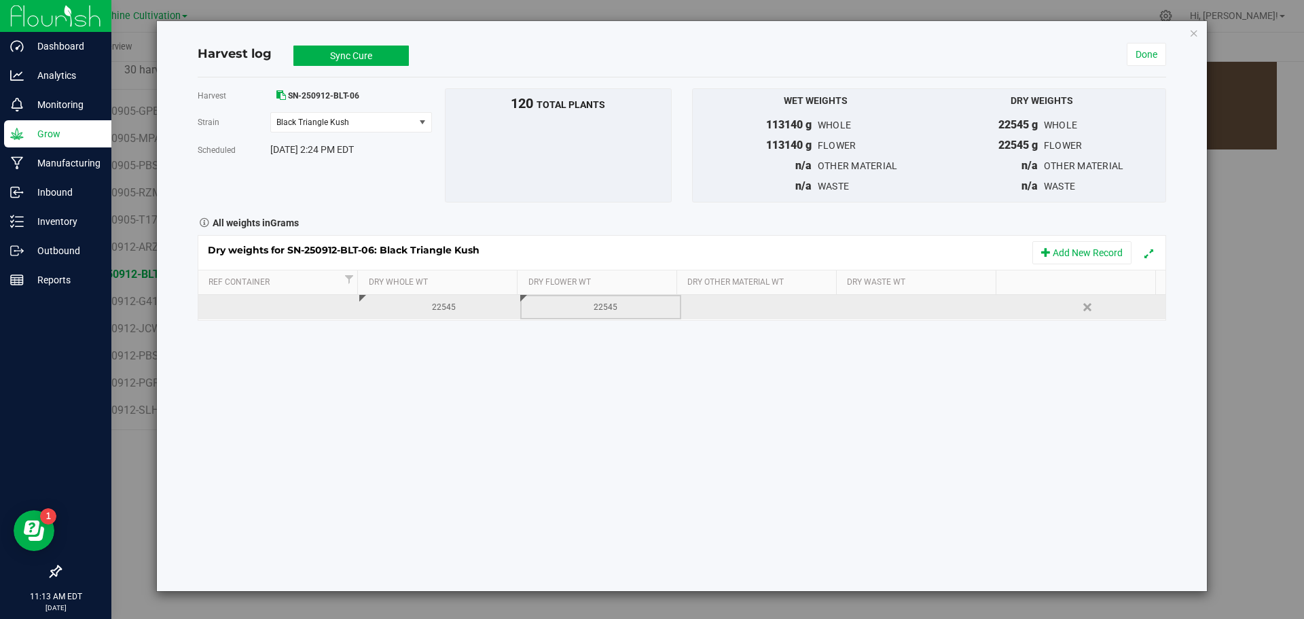
click at [915, 312] on div at bounding box center [927, 307] width 151 height 20
click at [915, 312] on input "text" at bounding box center [926, 306] width 145 height 19
type input "10800"
click at [383, 56] on button "Sync Cure" at bounding box center [350, 55] width 115 height 20
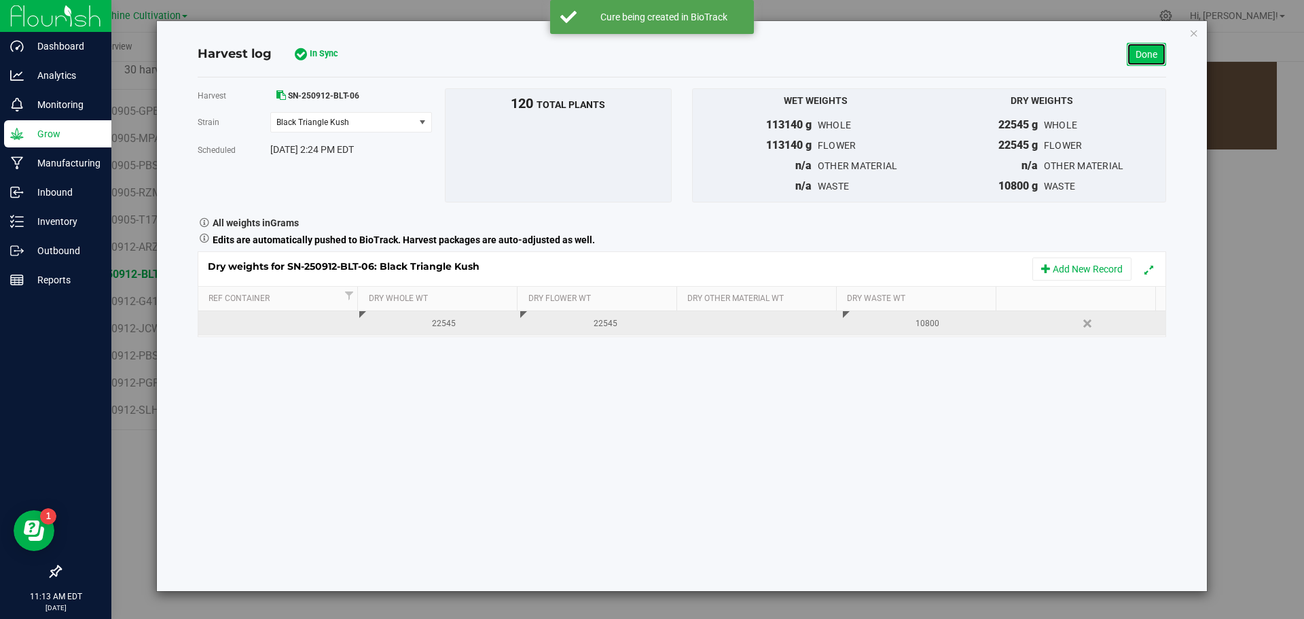
click at [1135, 52] on link "Done" at bounding box center [1145, 54] width 39 height 23
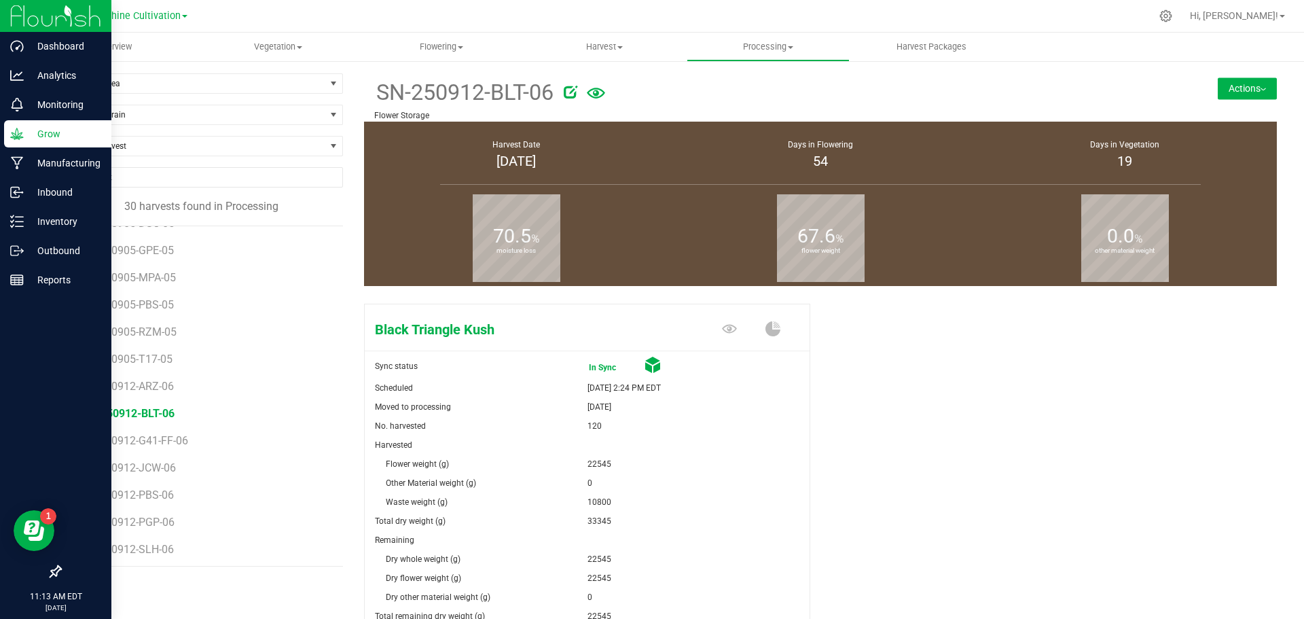
scroll to position [486, 0]
click at [164, 519] on span "SN-250912-PGP-06" at bounding box center [130, 519] width 96 height 13
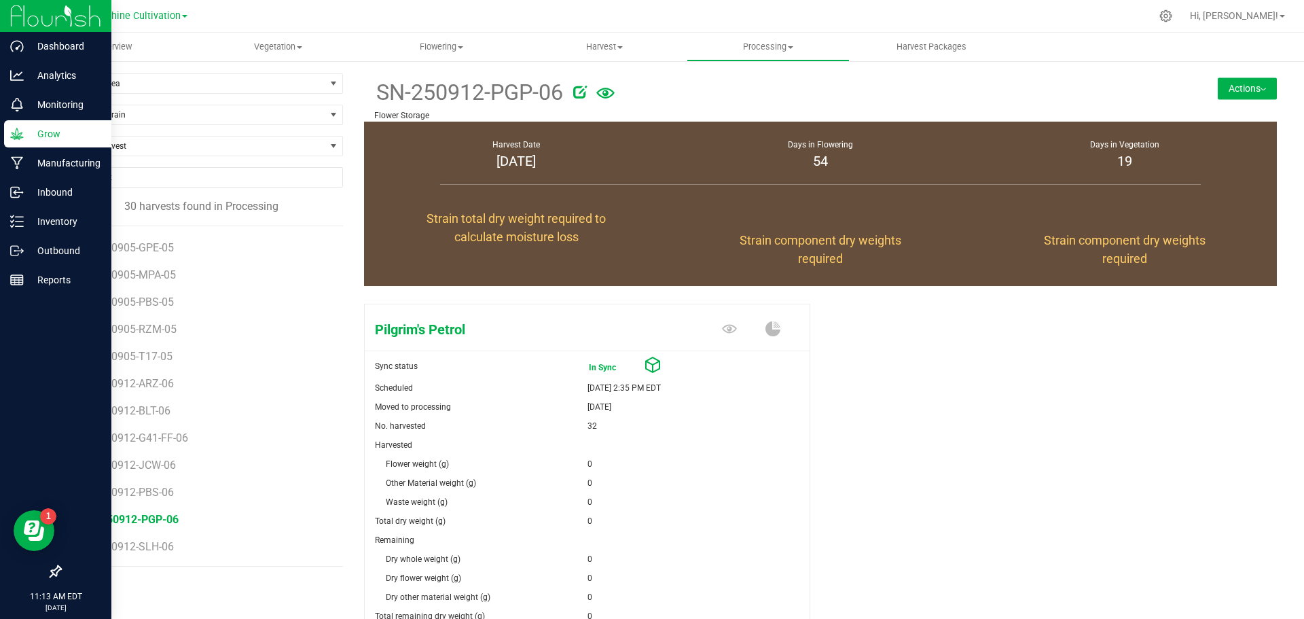
click at [1227, 79] on button "Actions" at bounding box center [1246, 88] width 59 height 22
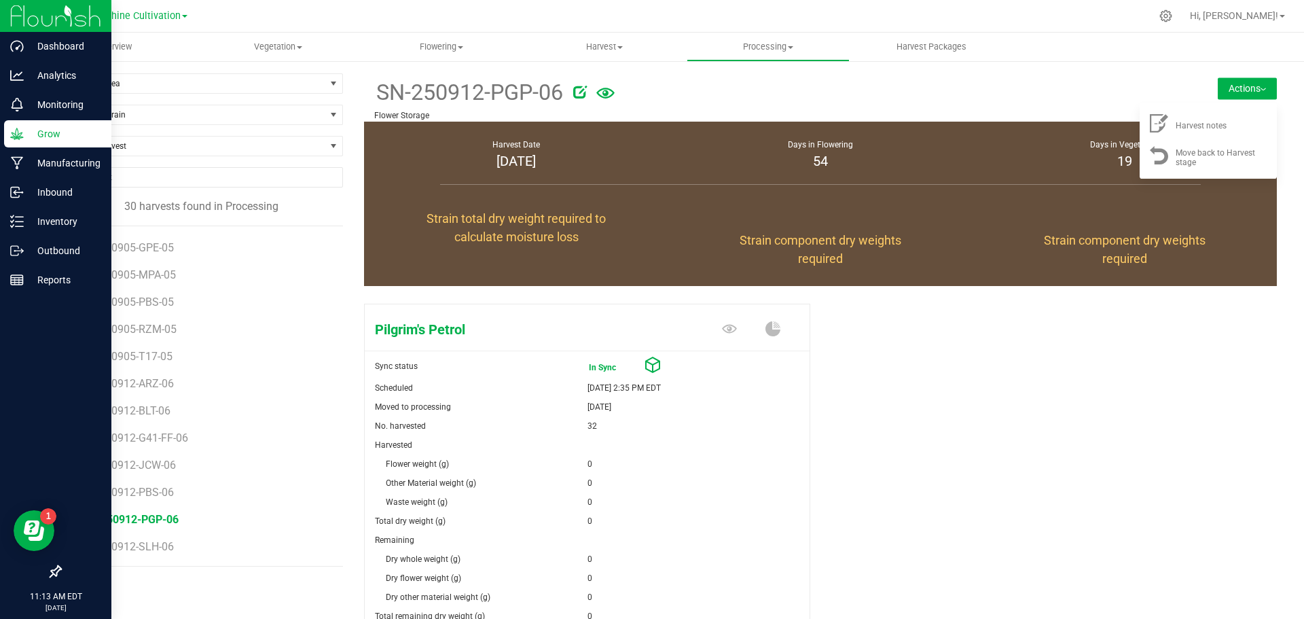
click at [1022, 345] on div "Pilgrim's Petrol Sync status In Sync Scheduled Sep 12, 2025 2:35 PM EDT Moved t…" at bounding box center [820, 504] width 913 height 413
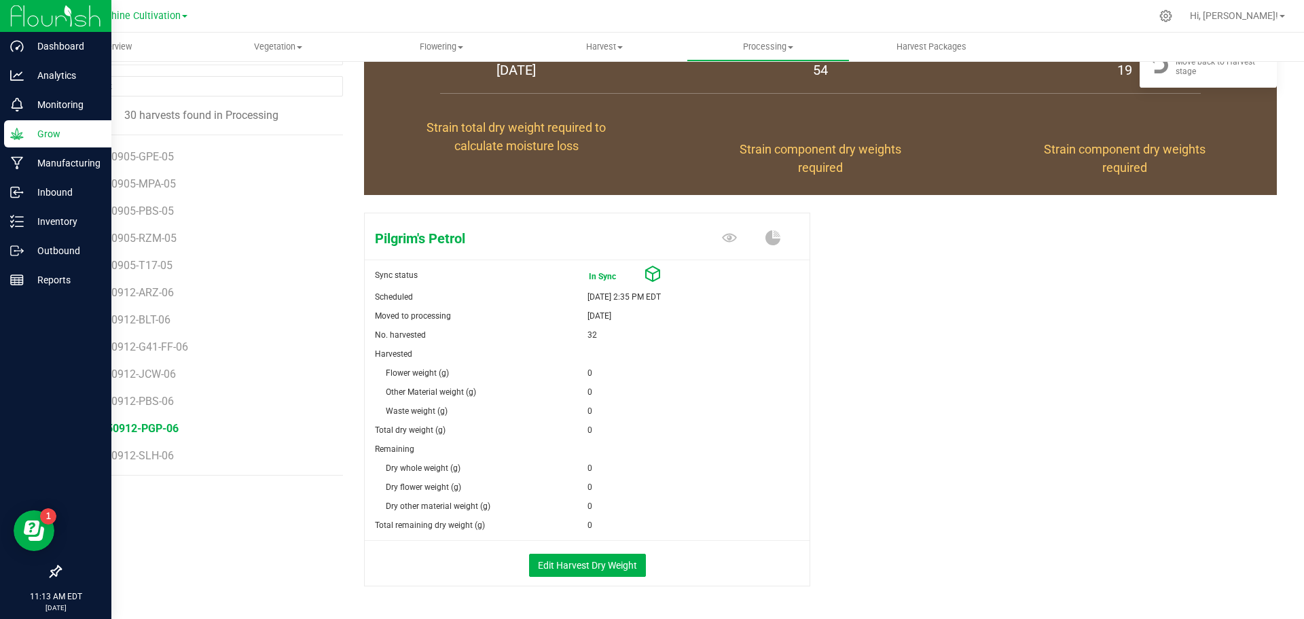
scroll to position [136, 0]
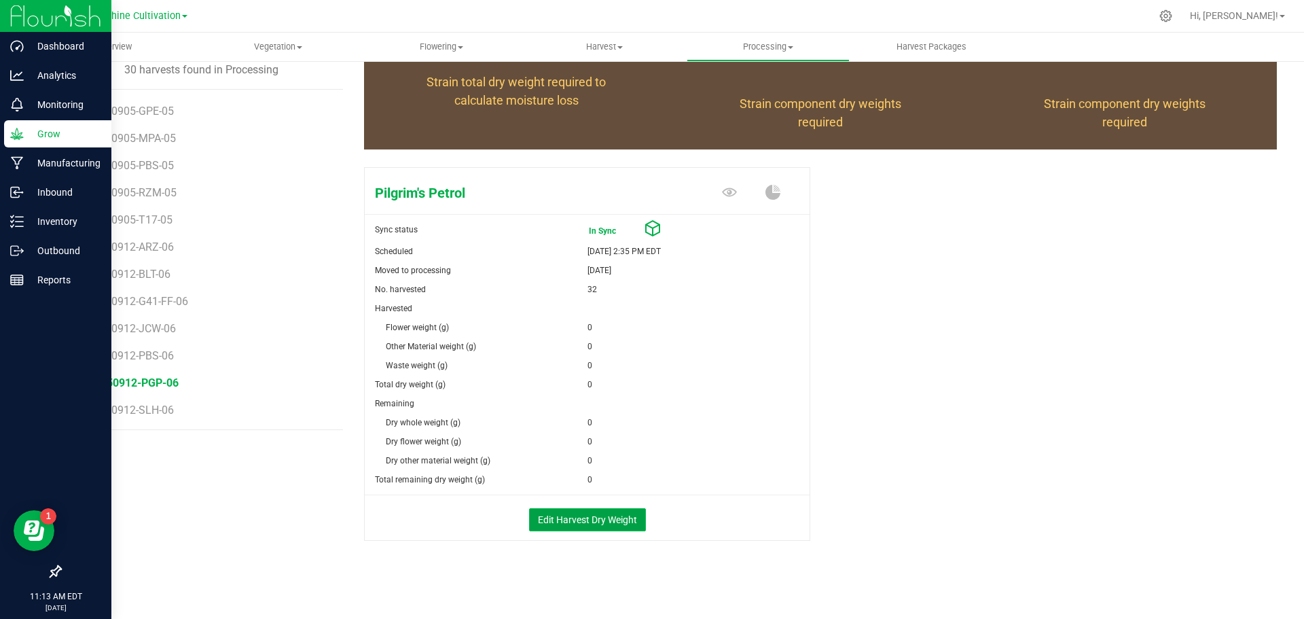
click at [620, 516] on button "Edit Harvest Dry Weight" at bounding box center [587, 519] width 117 height 23
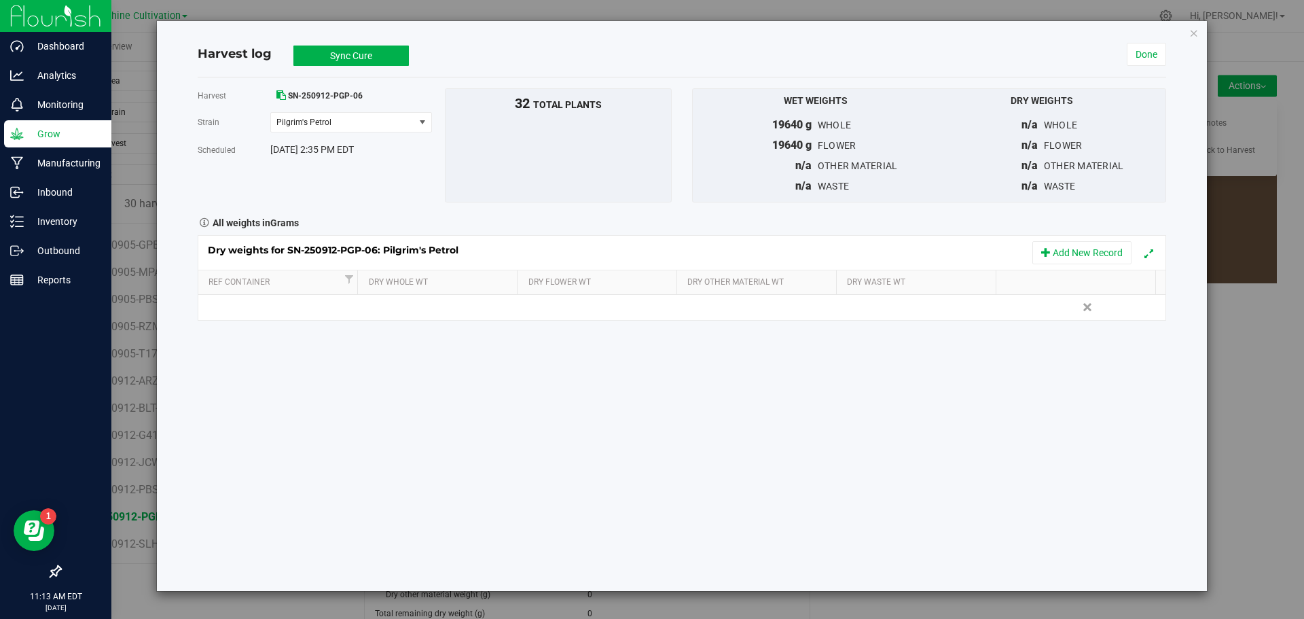
scroll to position [136, 0]
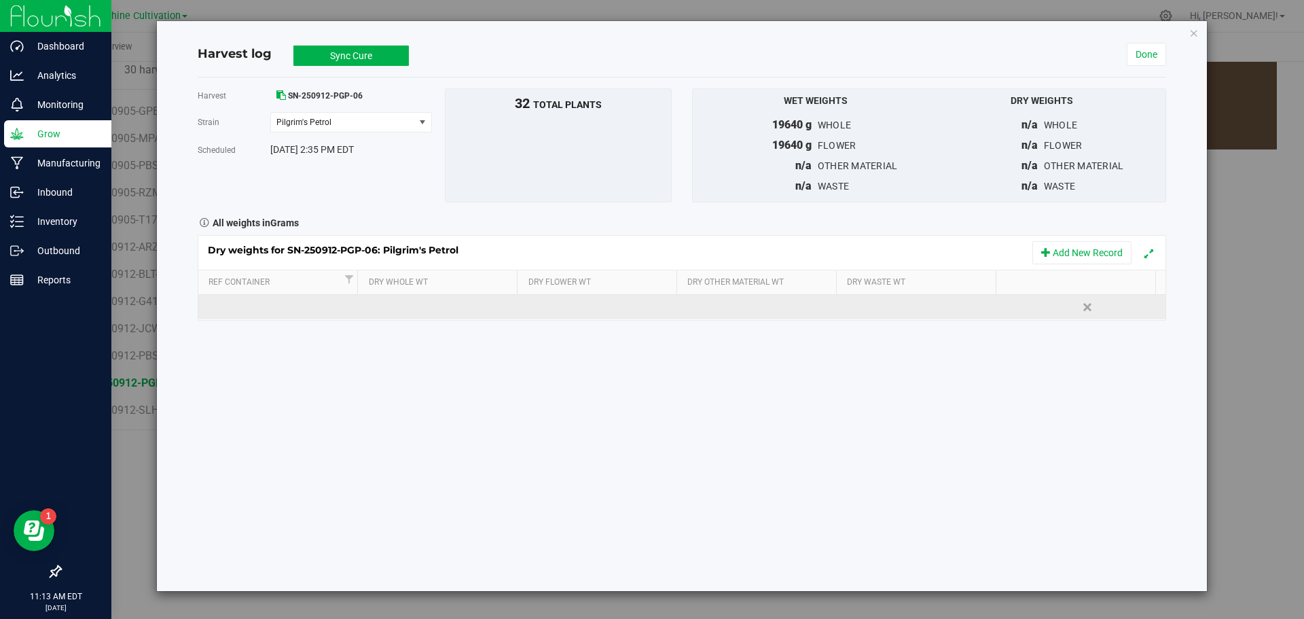
click at [418, 310] on td at bounding box center [439, 307] width 161 height 24
type input "380"
click at [419, 309] on div "380" at bounding box center [444, 307] width 151 height 13
type input "3800"
click at [569, 298] on td at bounding box center [600, 307] width 161 height 24
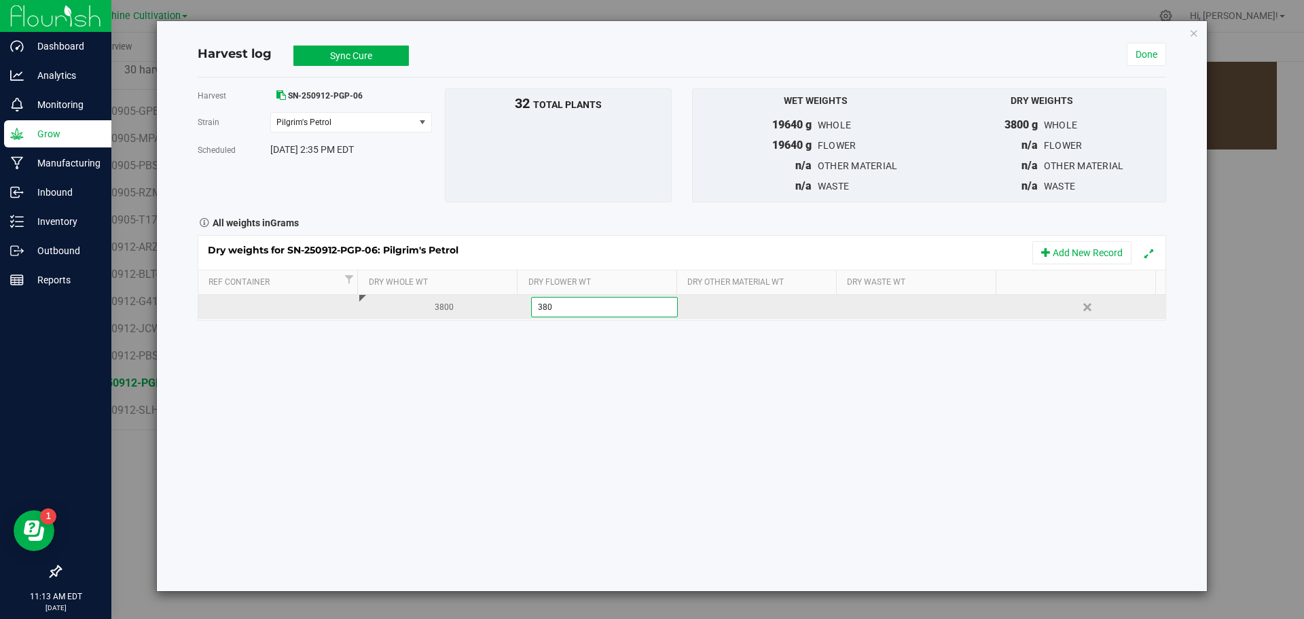
type input "3800"
click at [884, 308] on div at bounding box center [681, 278] width 967 height 84
click at [884, 308] on div at bounding box center [927, 307] width 151 height 20
click at [884, 308] on input "text" at bounding box center [926, 306] width 145 height 19
type input "1150"
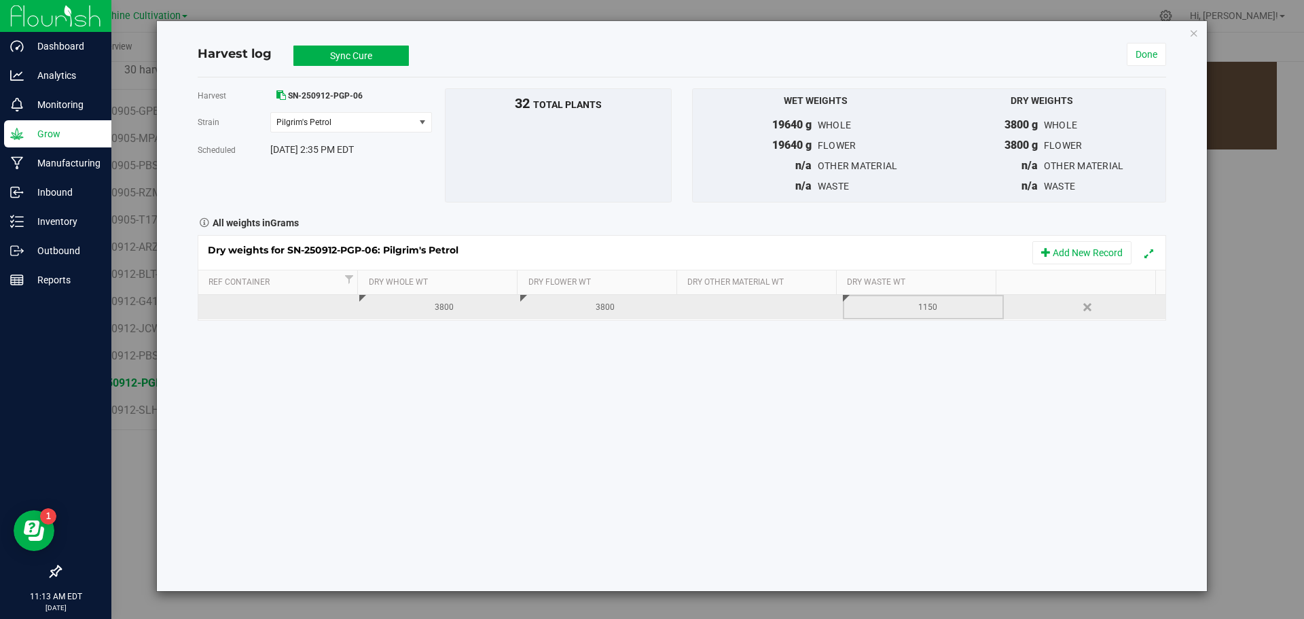
click at [527, 144] on div "32 total plants 3800 g flower remaining 0 g trim remaining" at bounding box center [558, 145] width 227 height 114
click at [354, 43] on div "Harvest log Sync Cure In Sync Done" at bounding box center [682, 54] width 968 height 45
click at [355, 48] on button "Sync Cure" at bounding box center [350, 55] width 115 height 20
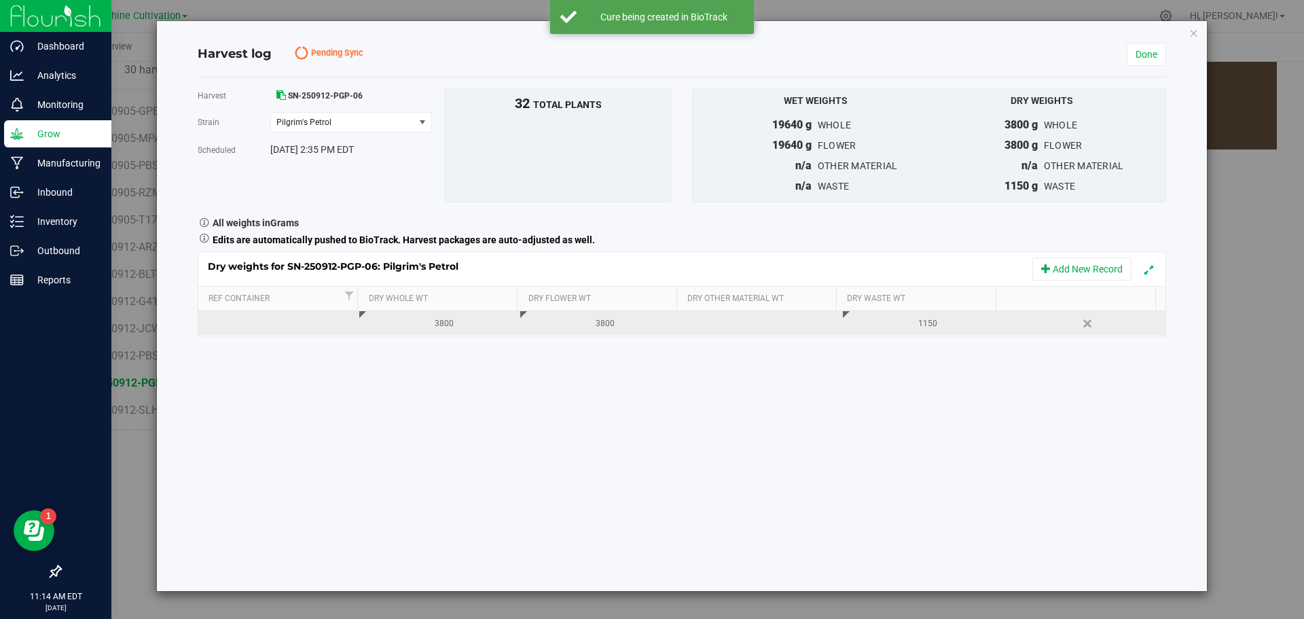
click at [364, 56] on span "Pending Sync" at bounding box center [338, 53] width 54 height 13
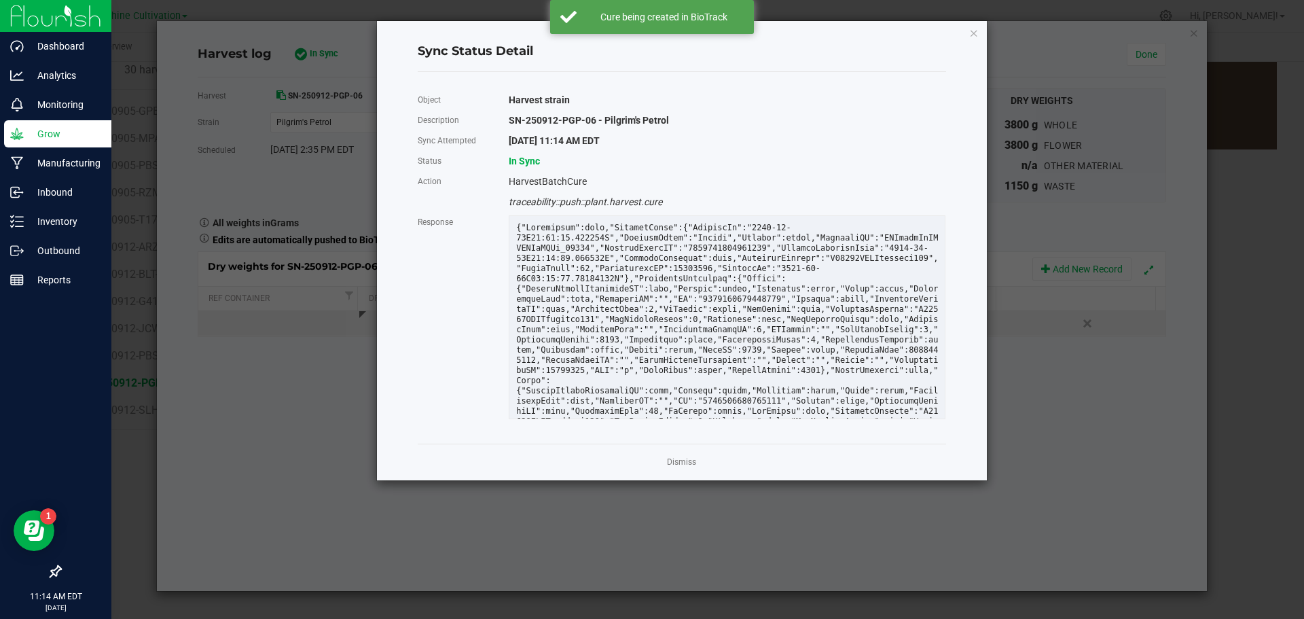
click at [682, 470] on div "Dismiss" at bounding box center [682, 461] width 528 height 37
click at [682, 456] on app-cancel-button "Dismiss" at bounding box center [681, 462] width 29 height 14
click at [682, 458] on link "Dismiss" at bounding box center [681, 462] width 29 height 12
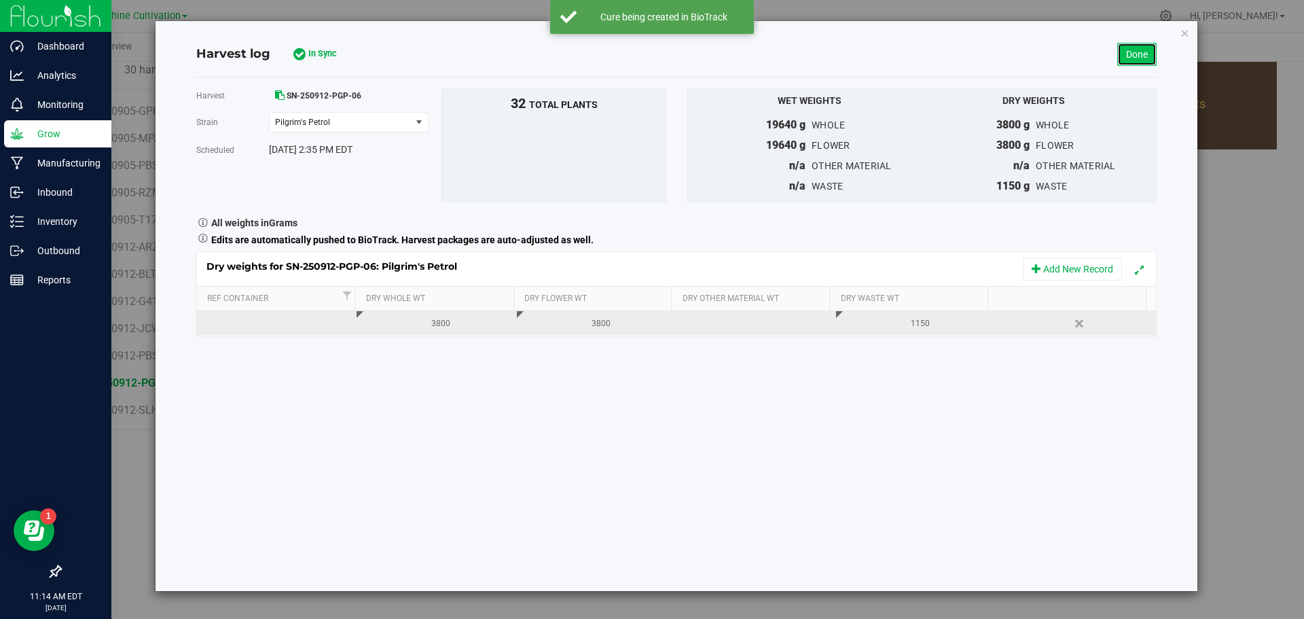
click at [1138, 61] on link "Done" at bounding box center [1136, 54] width 39 height 23
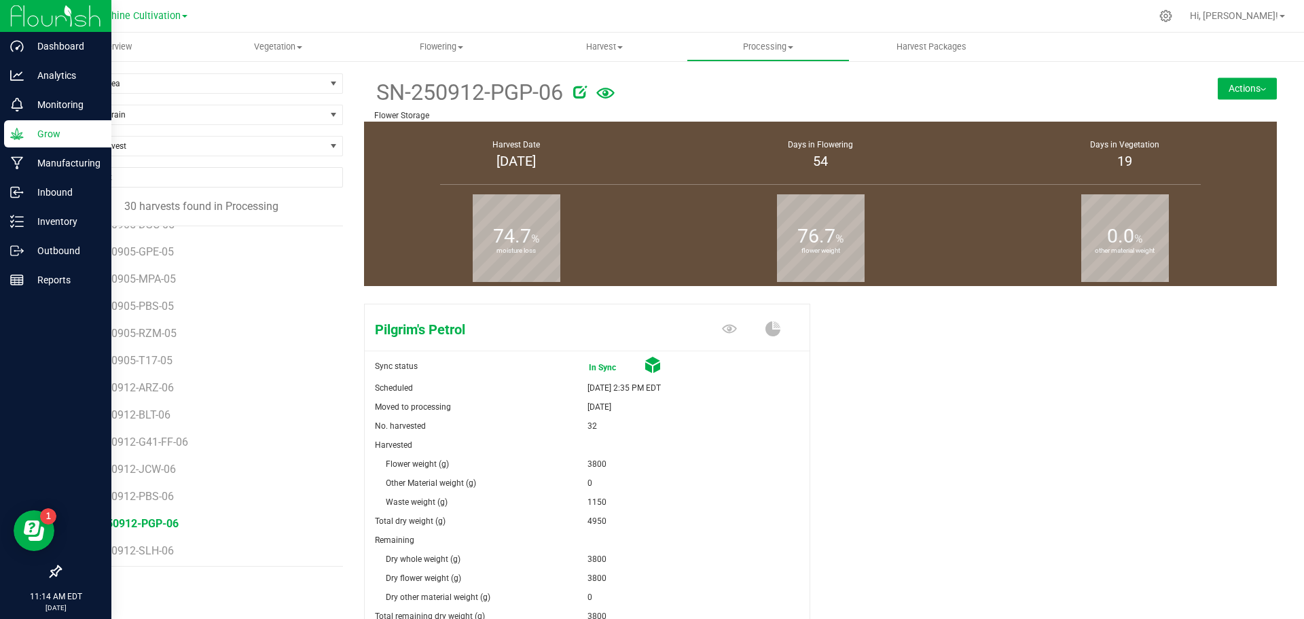
scroll to position [486, 0]
click at [157, 385] on span "SN-250912-ARZ-06" at bounding box center [130, 383] width 96 height 13
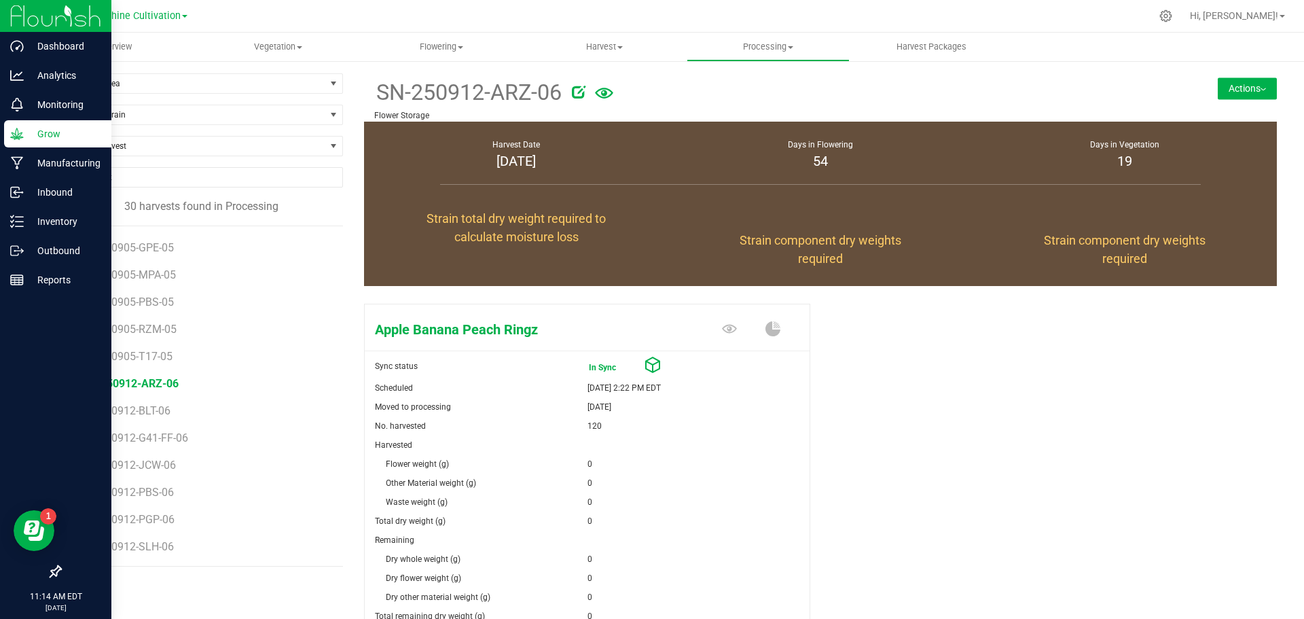
click at [1246, 81] on button "Actions" at bounding box center [1246, 88] width 59 height 22
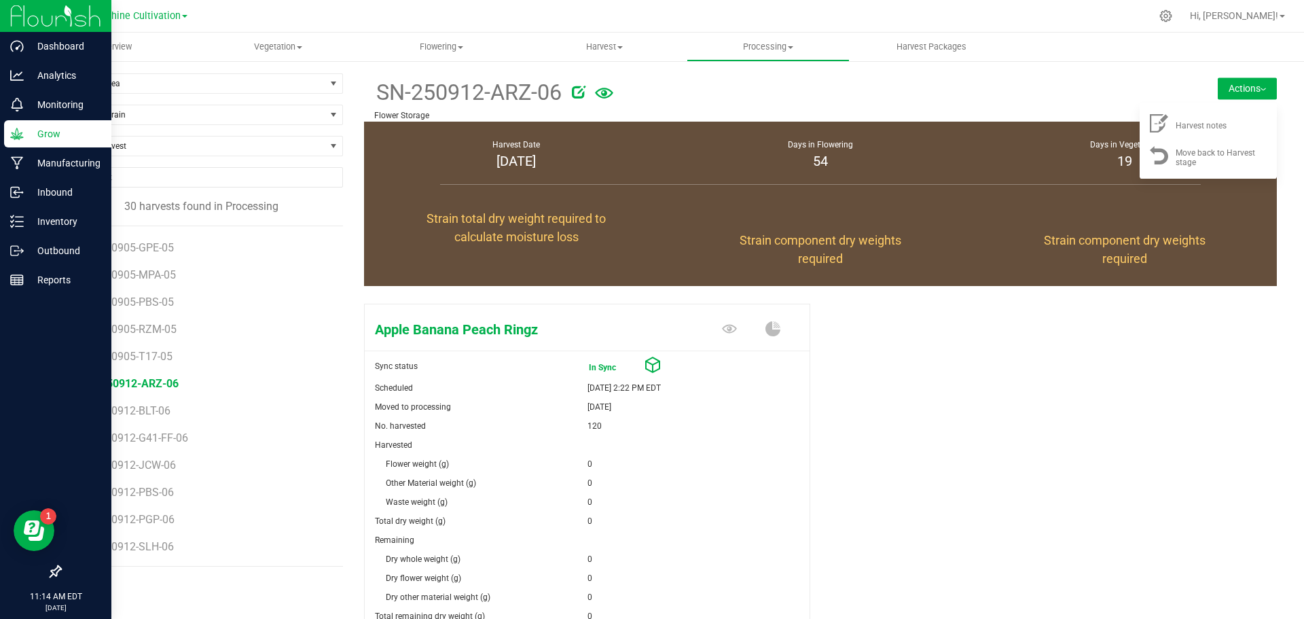
click at [1062, 471] on div "Apple Banana Peach Ringz Sync status In Sync Scheduled Sep 12, 2025 2:22 PM EDT…" at bounding box center [820, 504] width 913 height 413
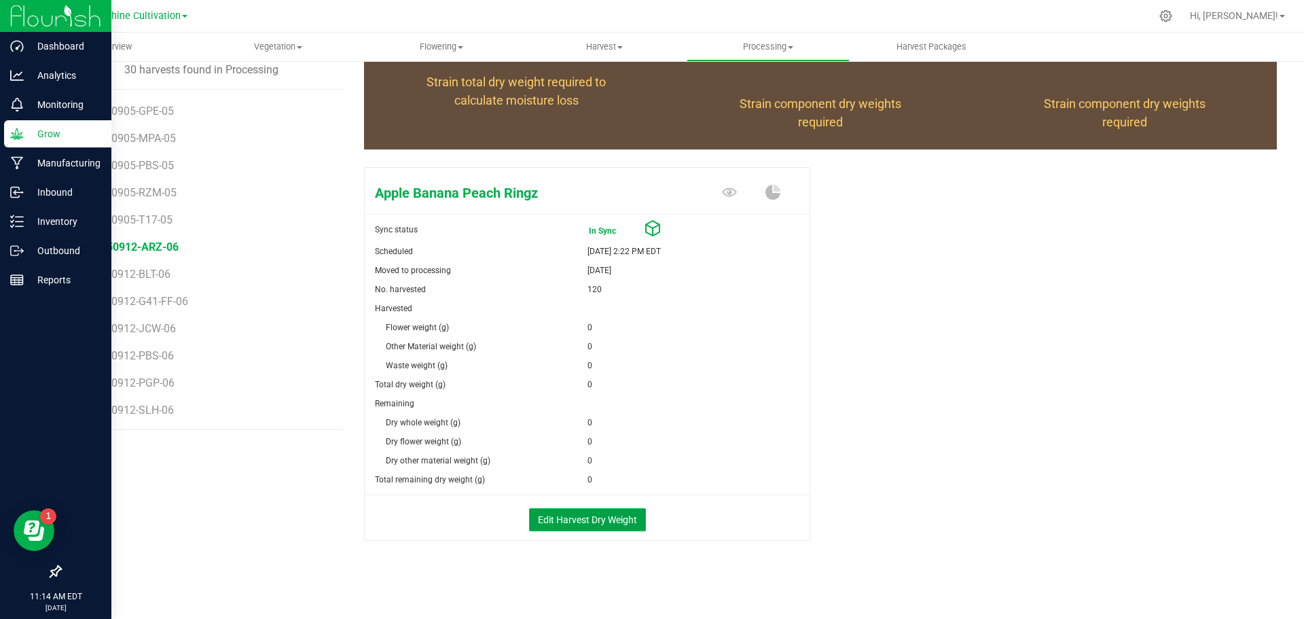
click at [562, 523] on button "Edit Harvest Dry Weight" at bounding box center [587, 519] width 117 height 23
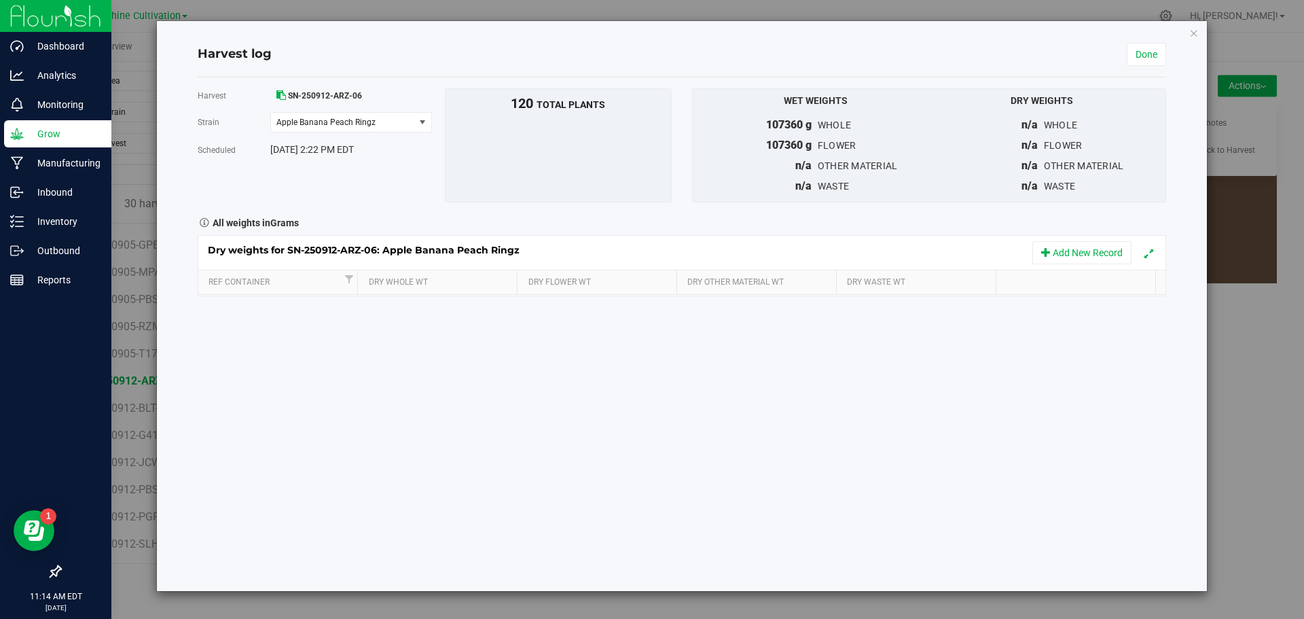
scroll to position [136, 0]
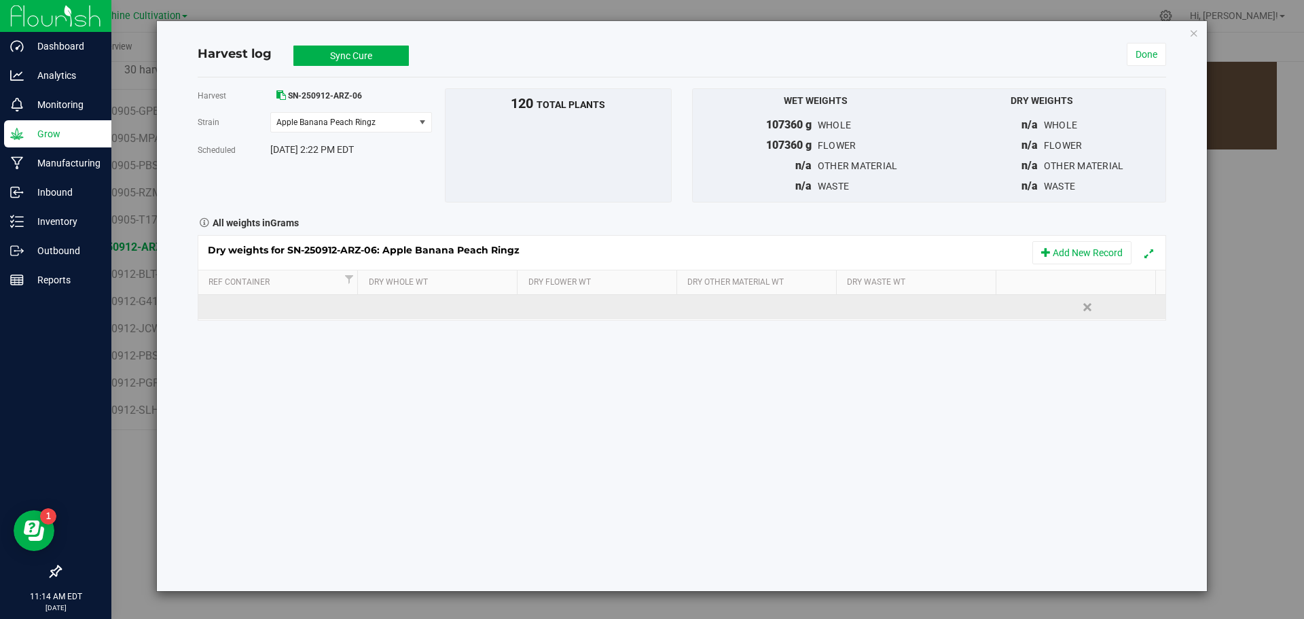
click at [380, 308] on td at bounding box center [439, 307] width 161 height 24
click at [380, 308] on input "text" at bounding box center [442, 306] width 145 height 19
type input "22750"
click at [620, 308] on td at bounding box center [600, 307] width 161 height 24
click at [620, 308] on input "text" at bounding box center [604, 306] width 145 height 19
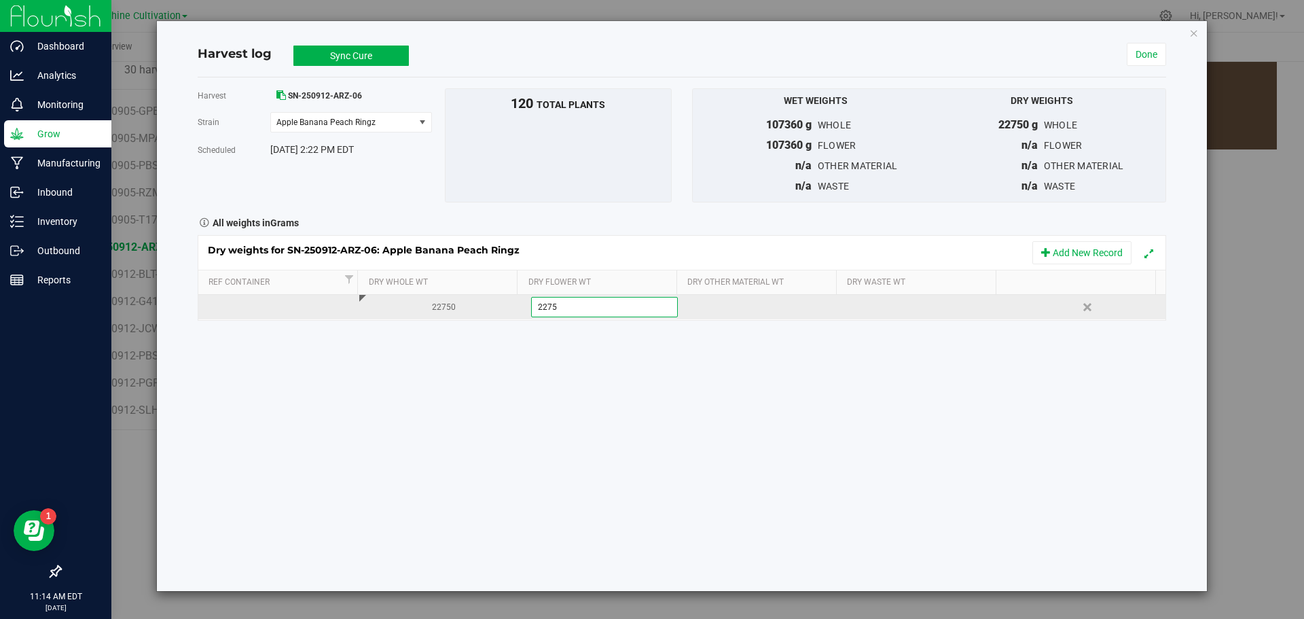
type input "22750"
click at [928, 307] on div at bounding box center [927, 307] width 151 height 20
type input "7000"
click at [388, 60] on button "Sync Cure" at bounding box center [350, 55] width 115 height 20
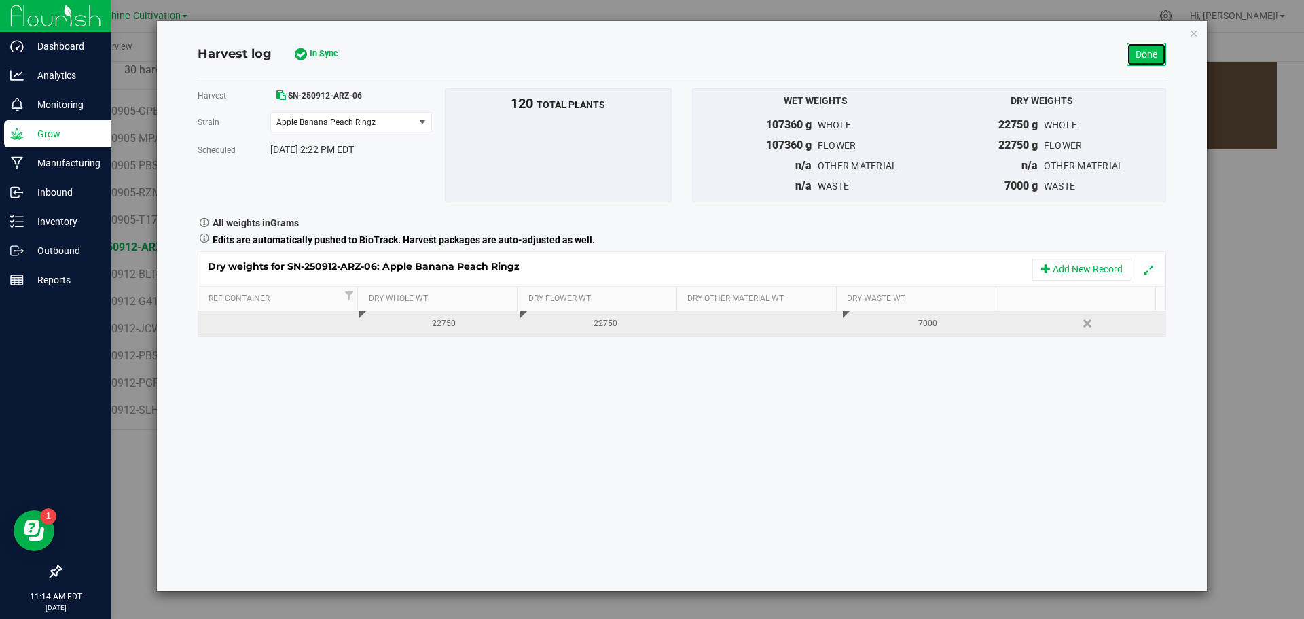
click at [1164, 63] on link "Done" at bounding box center [1145, 54] width 39 height 23
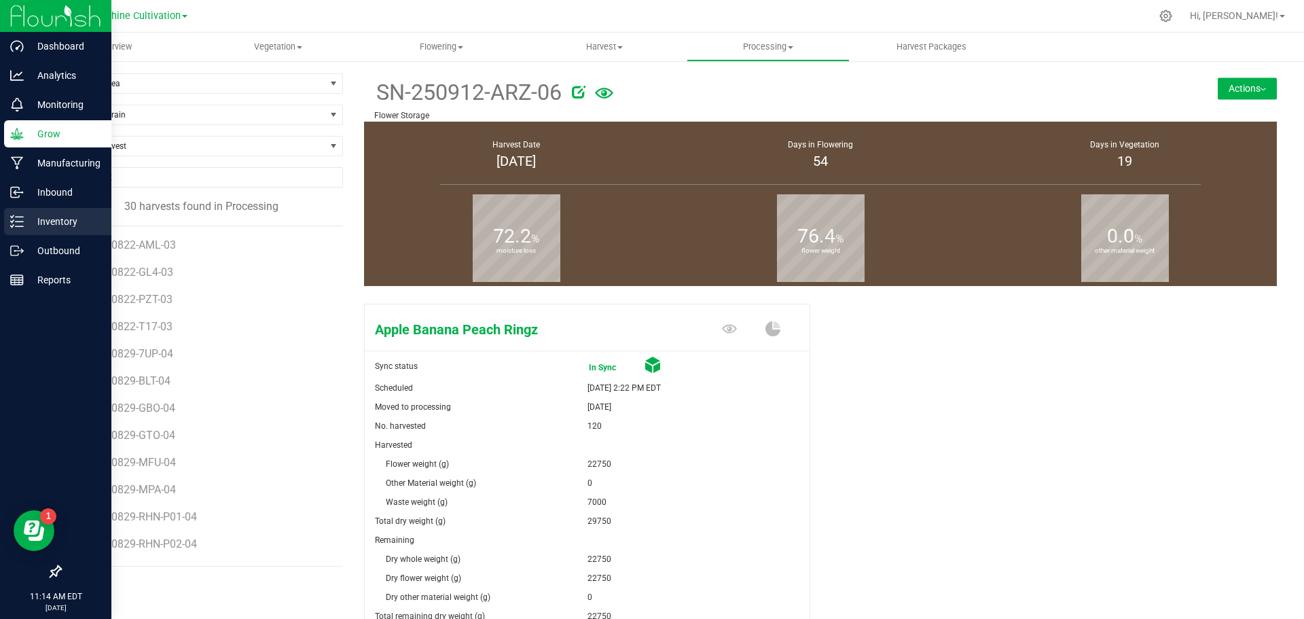
click at [44, 213] on div "Inventory" at bounding box center [57, 221] width 107 height 27
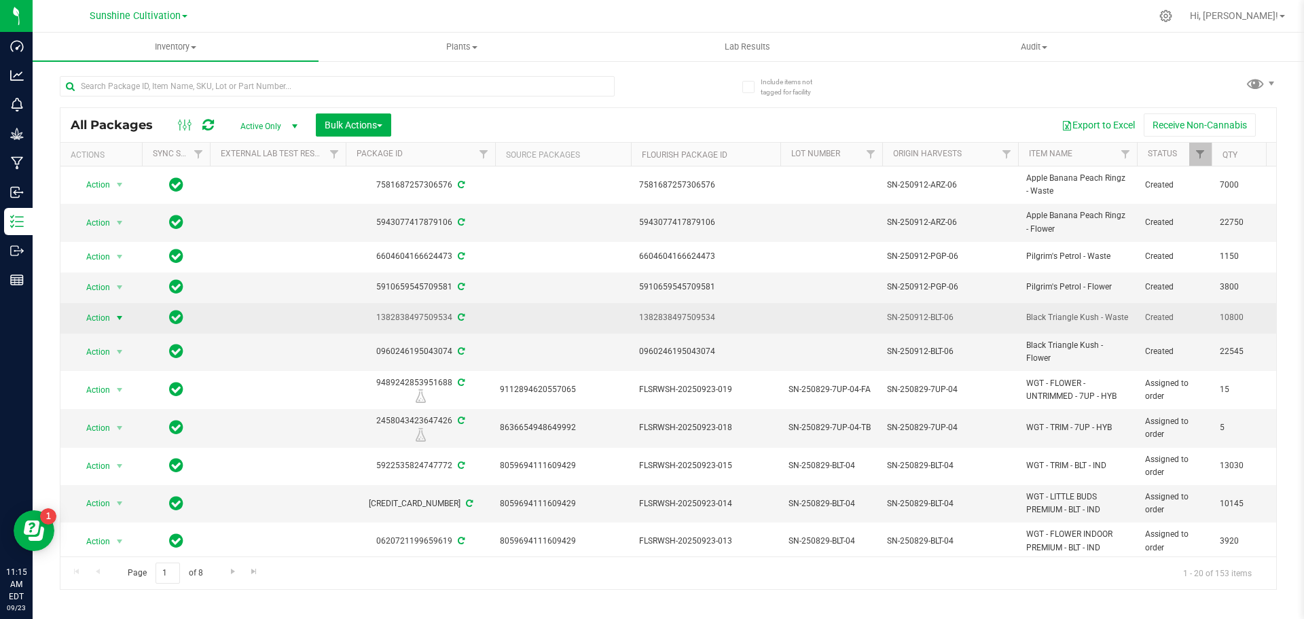
click at [100, 327] on span "Action" at bounding box center [92, 317] width 37 height 19
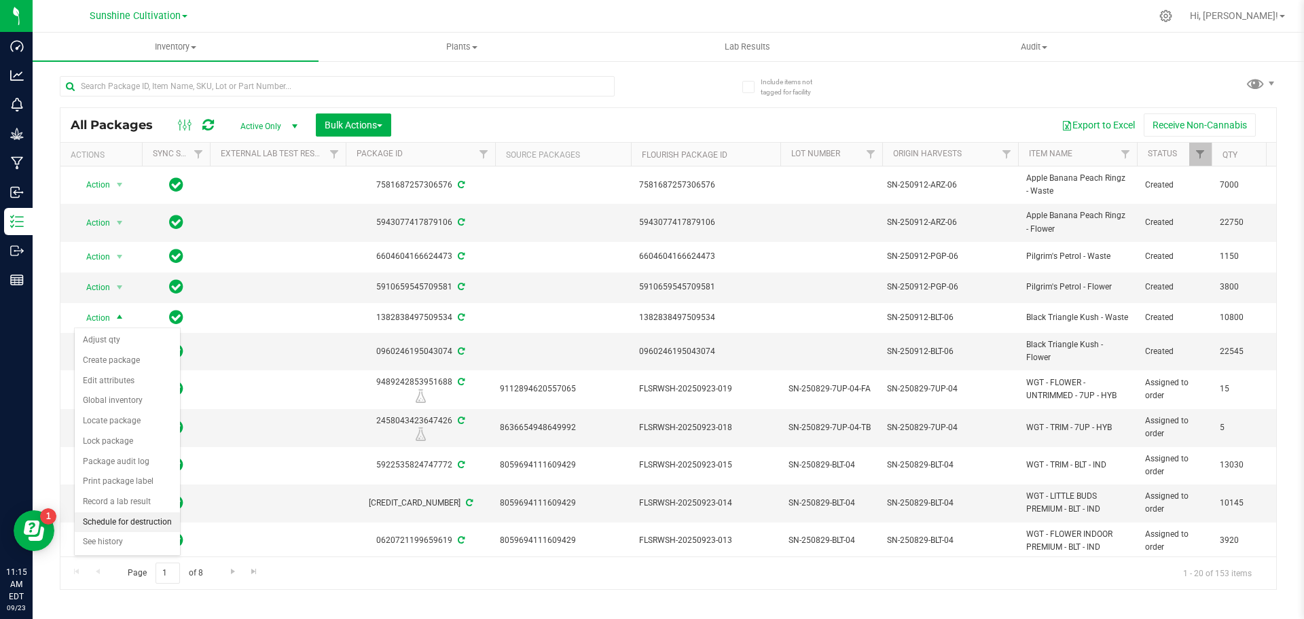
click at [147, 527] on li "Schedule for destruction" at bounding box center [127, 522] width 105 height 20
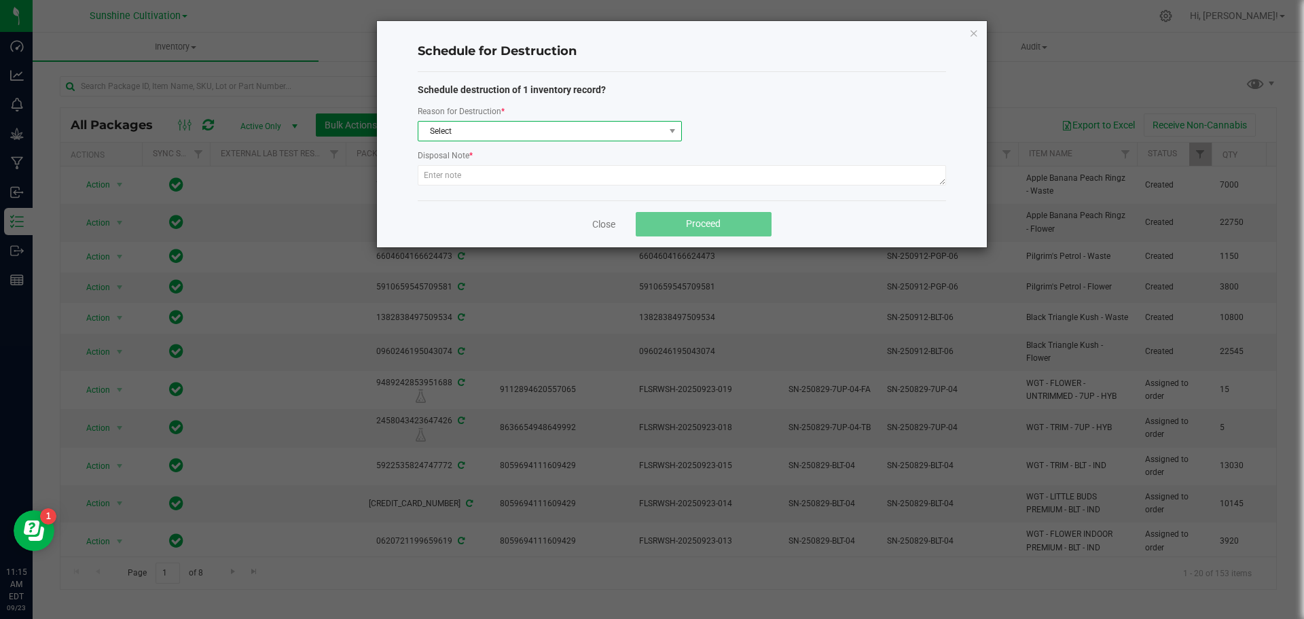
click at [534, 126] on span "Select" at bounding box center [541, 131] width 246 height 19
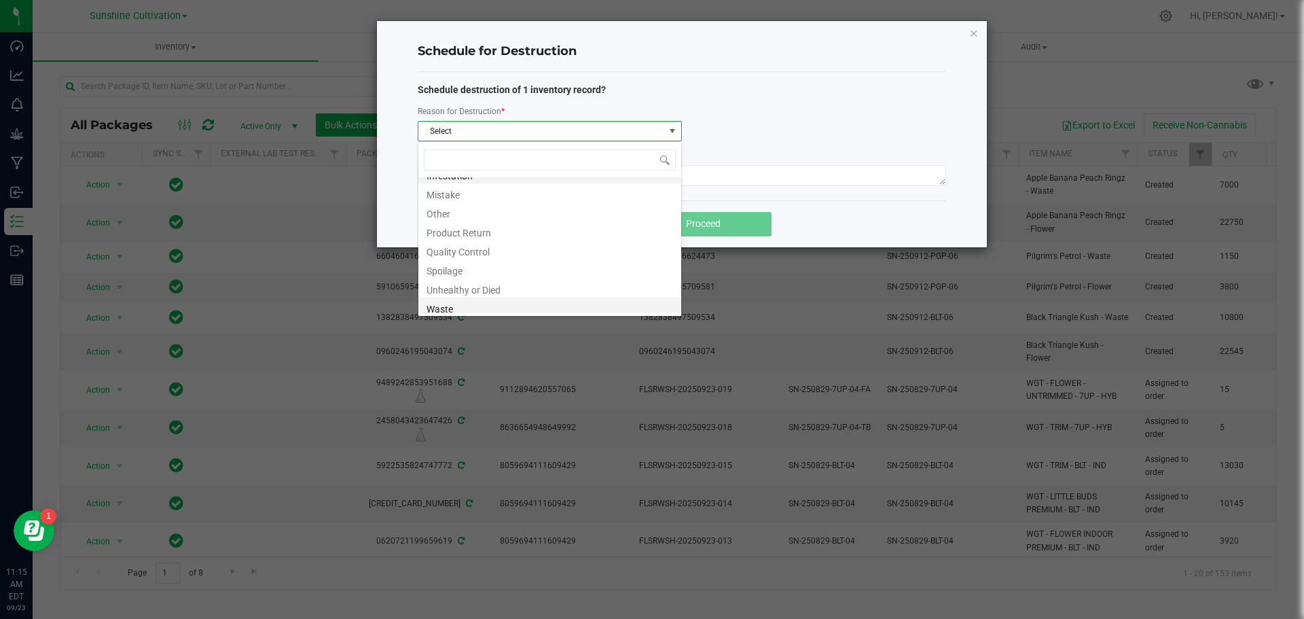
scroll to position [16, 0]
click at [456, 308] on li "Waste" at bounding box center [549, 303] width 263 height 19
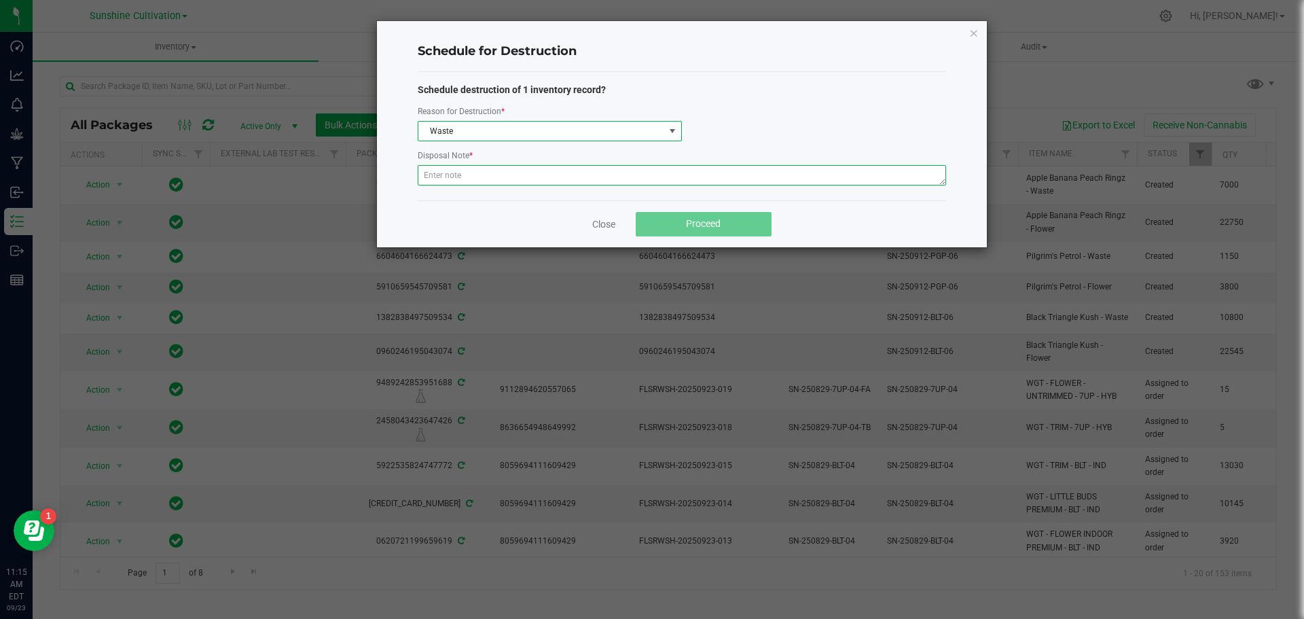
click at [464, 183] on textarea at bounding box center [682, 175] width 528 height 20
type textarea "WASTE"
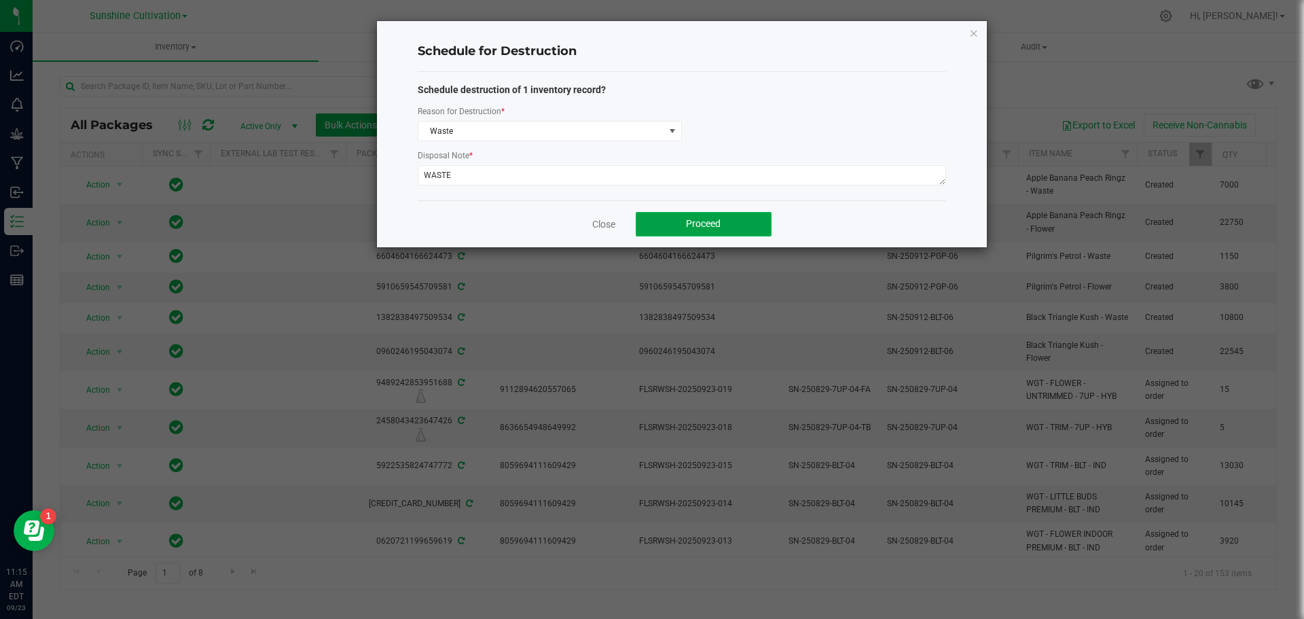
click at [683, 226] on button "Proceed" at bounding box center [704, 224] width 136 height 24
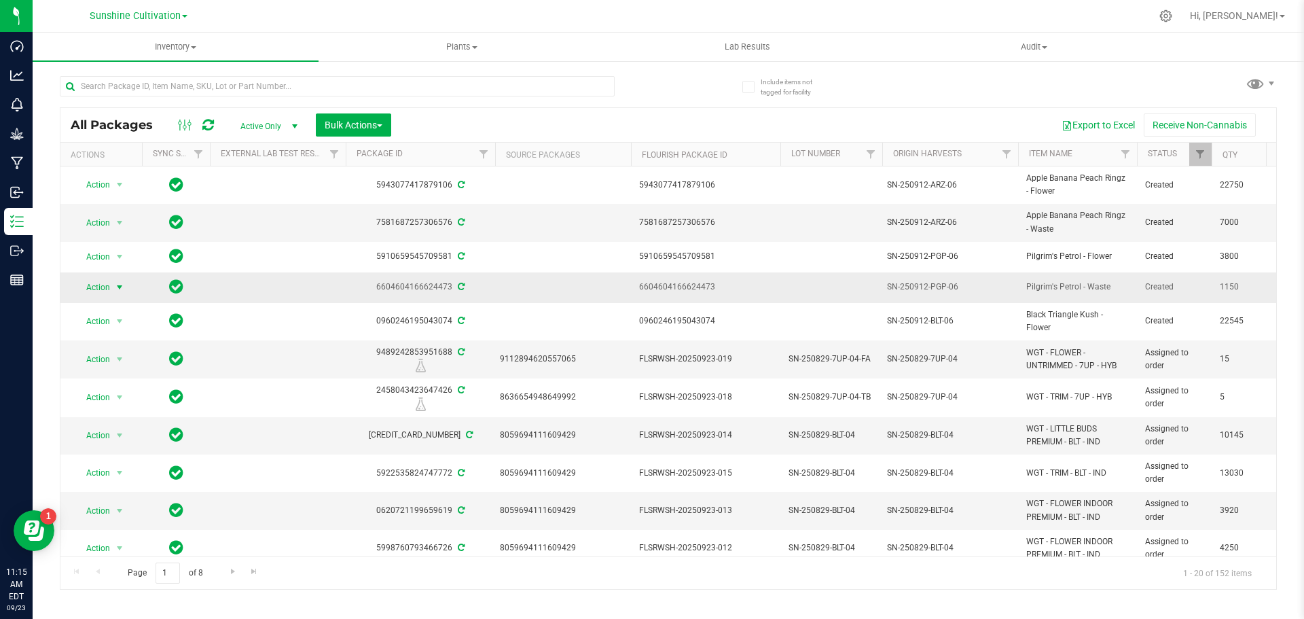
click at [97, 290] on span "Action" at bounding box center [92, 287] width 37 height 19
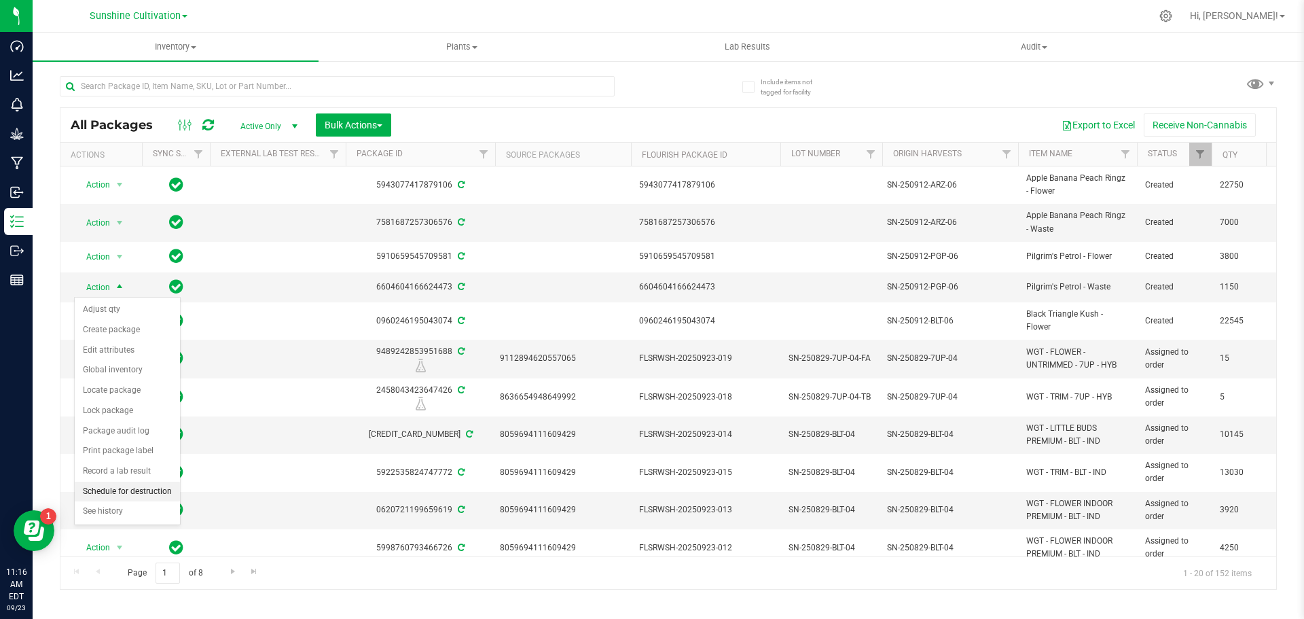
click at [134, 496] on li "Schedule for destruction" at bounding box center [127, 491] width 105 height 20
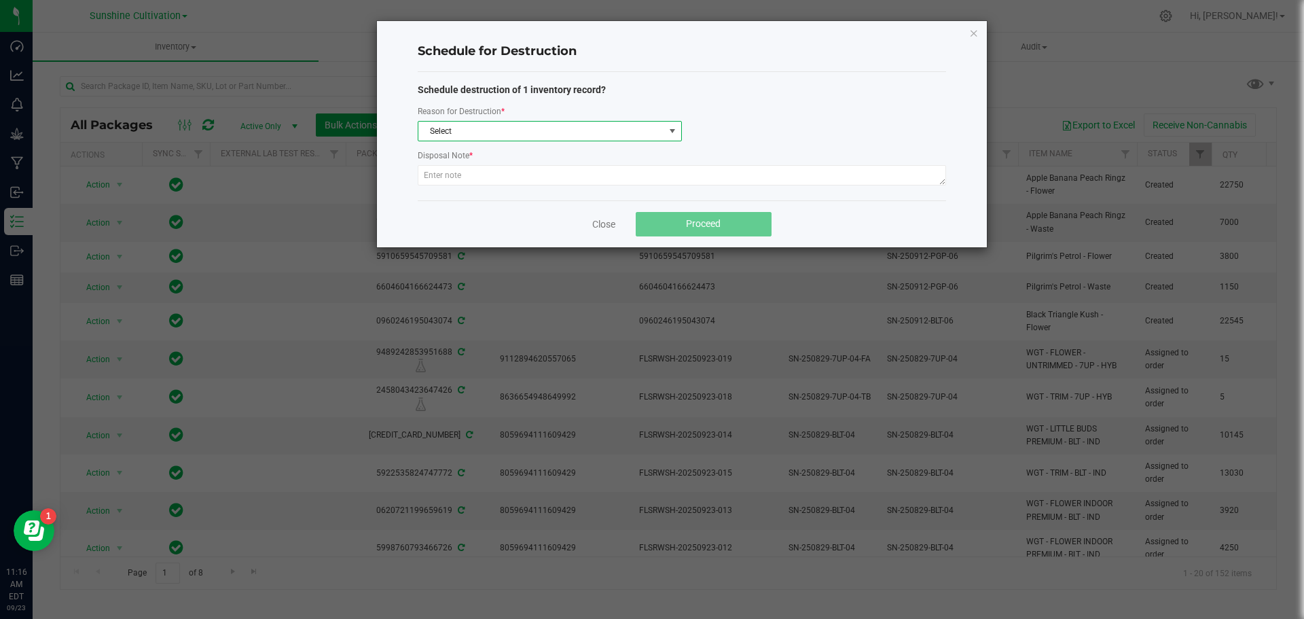
click at [573, 131] on span "Select" at bounding box center [541, 131] width 246 height 19
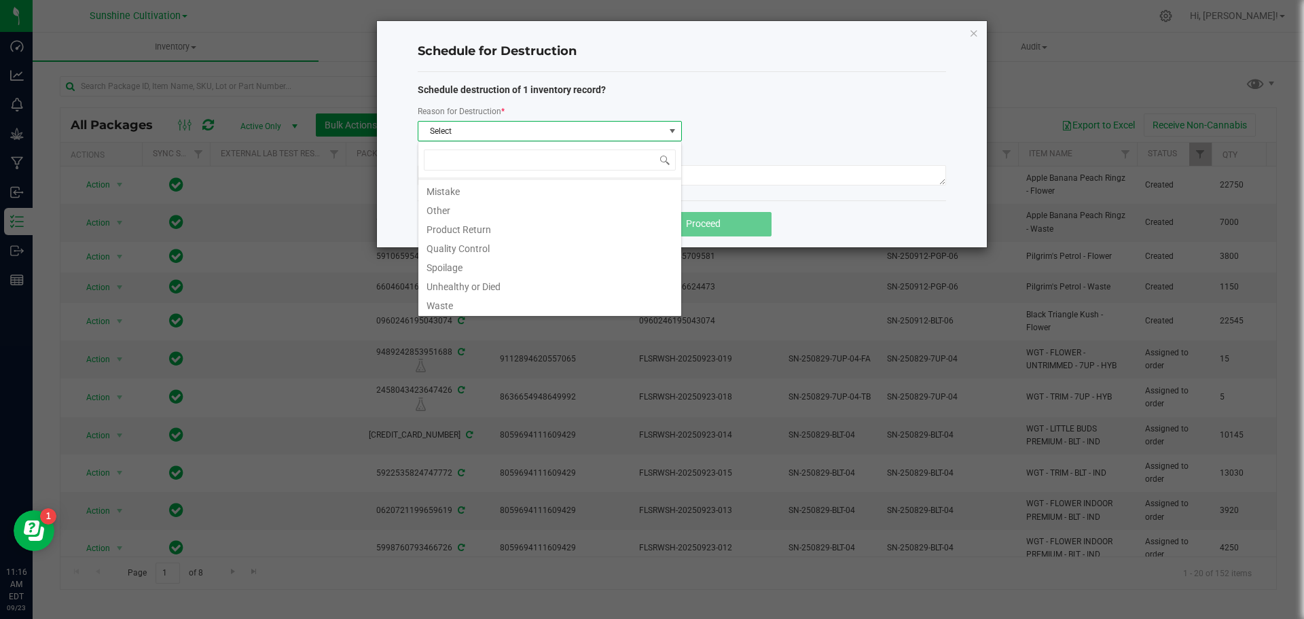
drag, startPoint x: 466, startPoint y: 310, endPoint x: 469, endPoint y: 212, distance: 98.5
click at [466, 304] on li "Waste" at bounding box center [549, 303] width 263 height 19
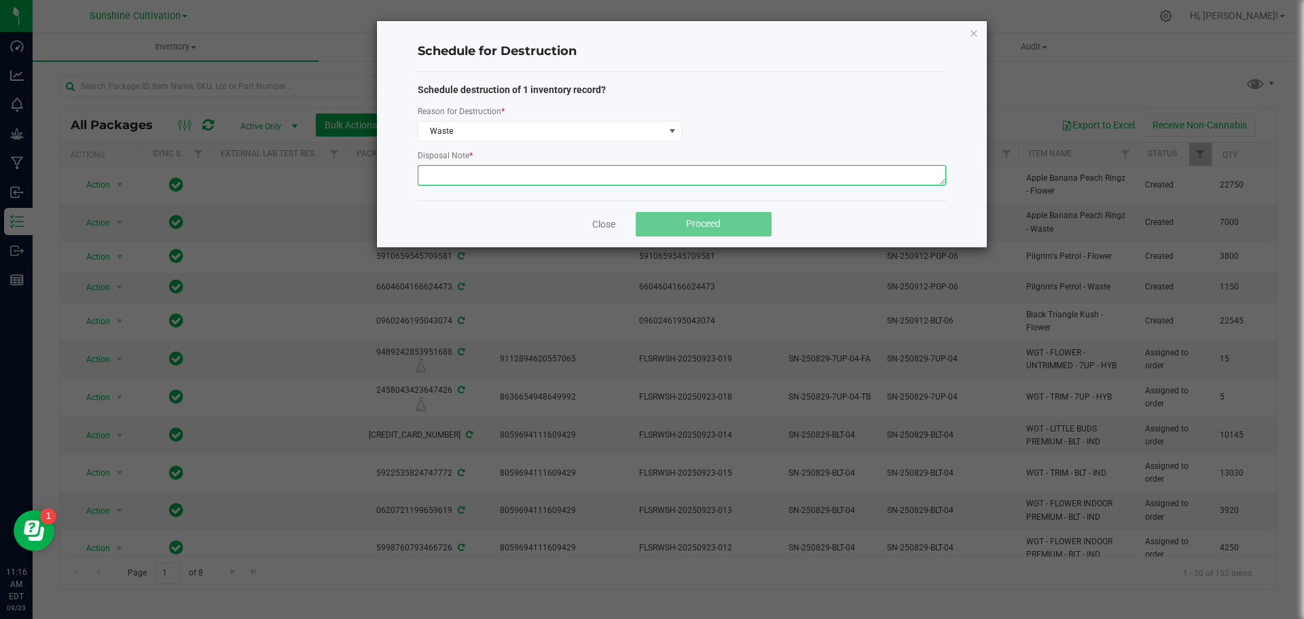
click at [475, 184] on textarea at bounding box center [682, 175] width 528 height 20
type textarea "WASTE"
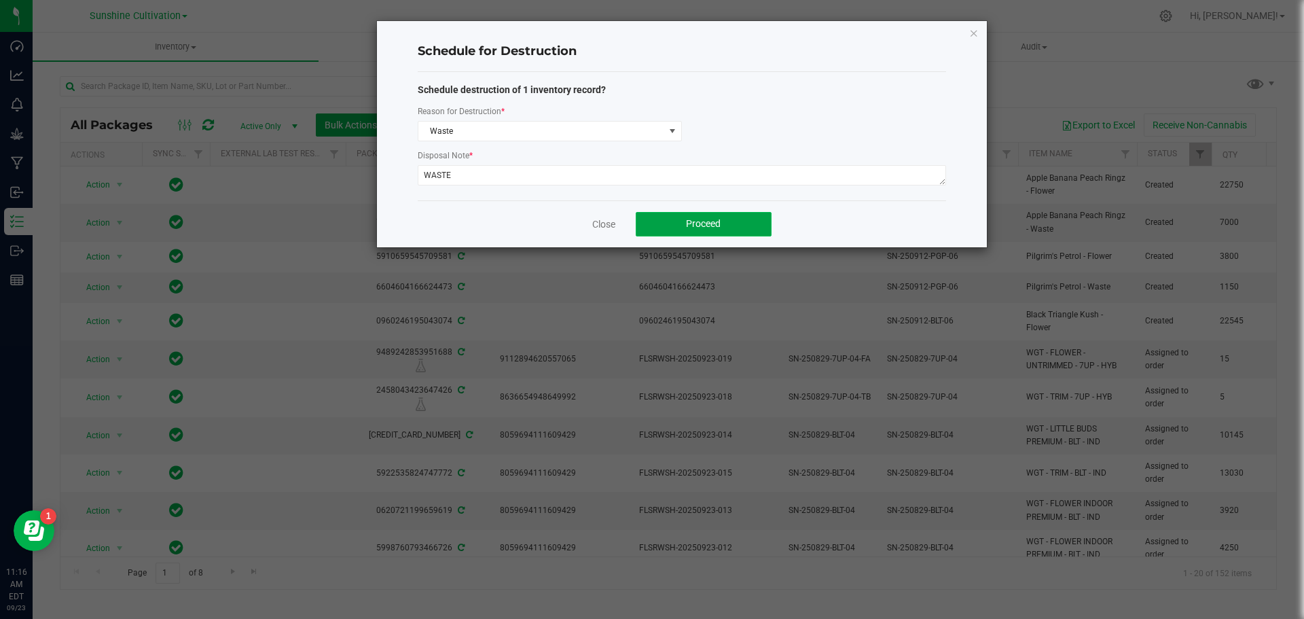
click at [684, 223] on button "Proceed" at bounding box center [704, 224] width 136 height 24
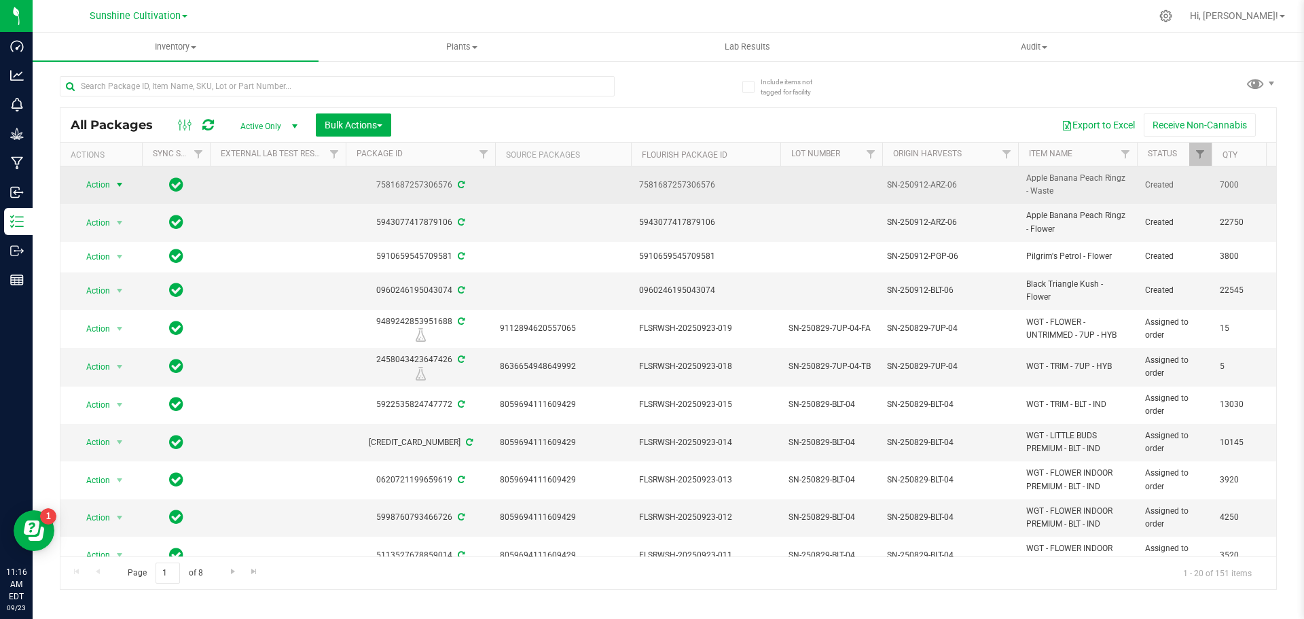
click at [91, 179] on span "Action" at bounding box center [92, 184] width 37 height 19
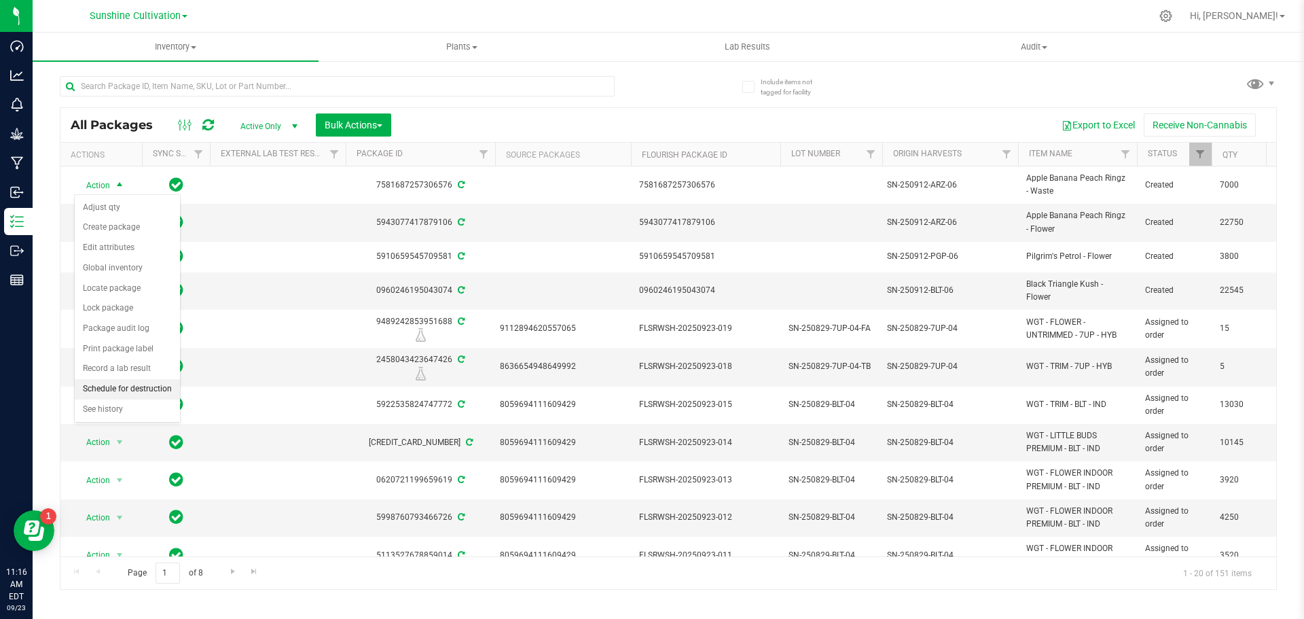
click at [103, 389] on li "Schedule for destruction" at bounding box center [127, 389] width 105 height 20
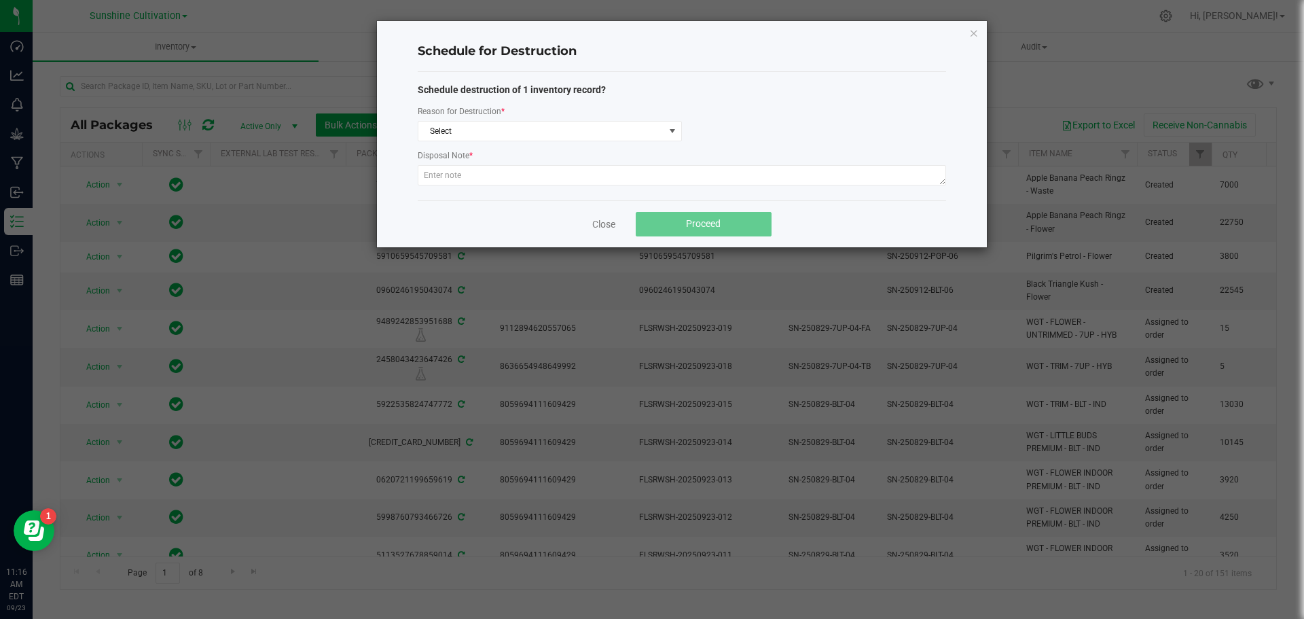
click at [490, 120] on div "Reason for Destruction *" at bounding box center [550, 112] width 264 height 17
click at [492, 130] on span "Select" at bounding box center [541, 131] width 246 height 19
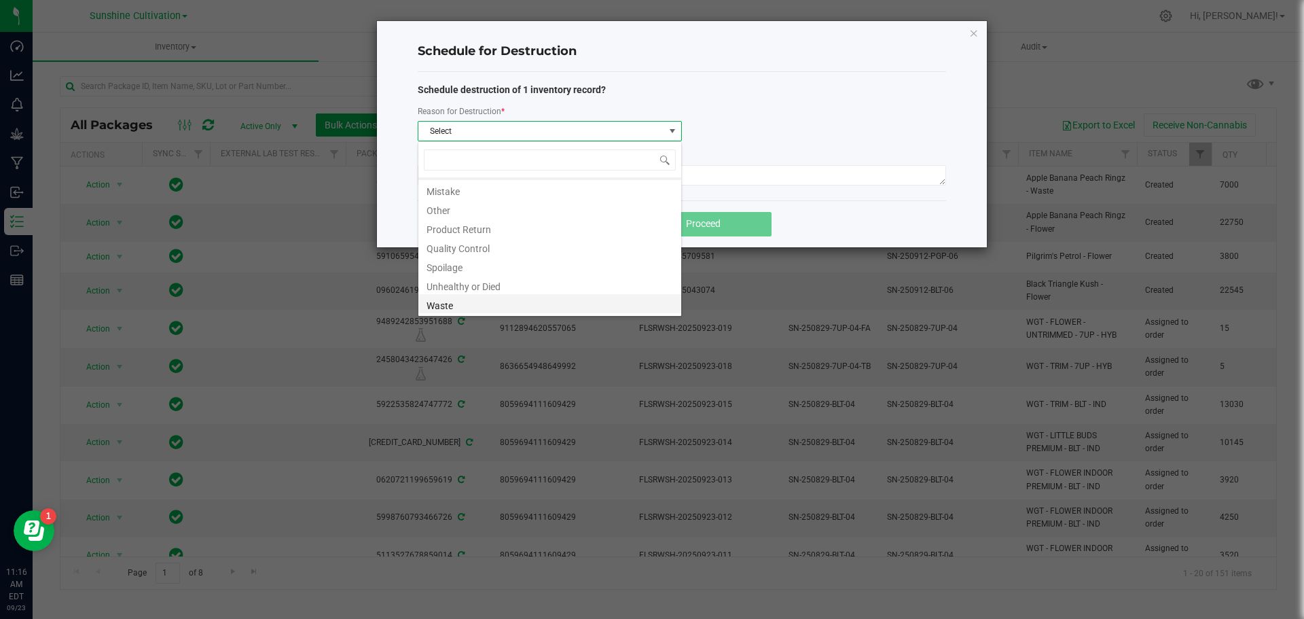
click at [456, 306] on li "Waste" at bounding box center [549, 303] width 263 height 19
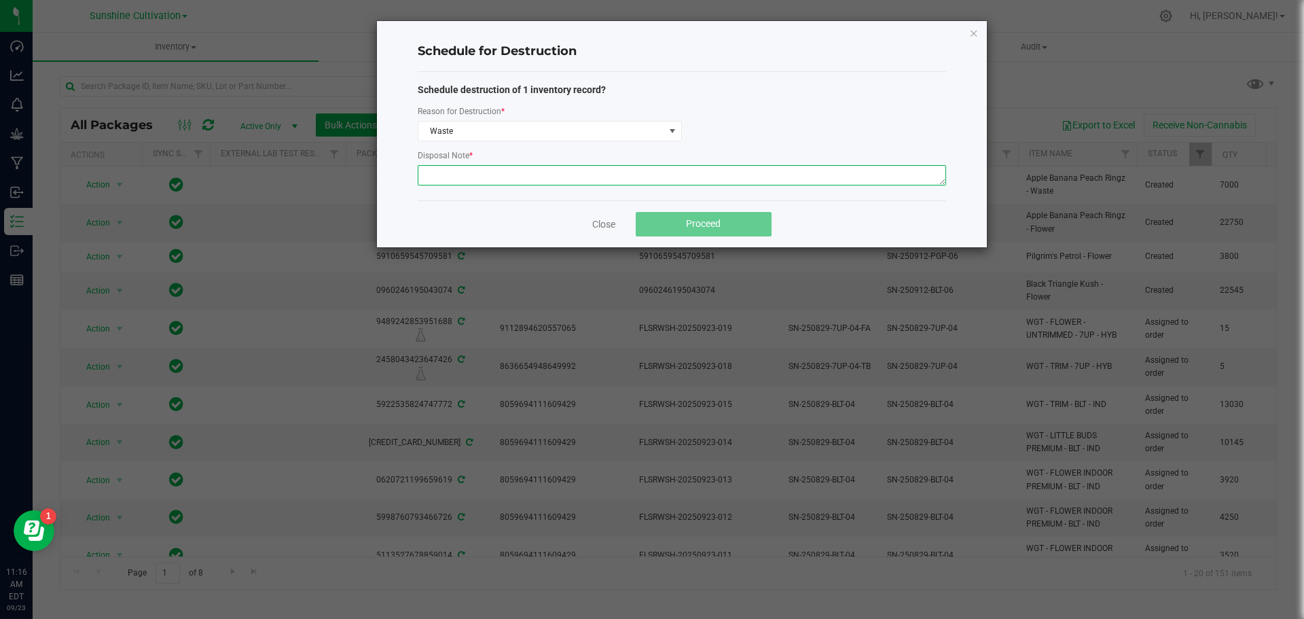
click at [452, 169] on textarea at bounding box center [682, 175] width 528 height 20
type textarea "WASTE"
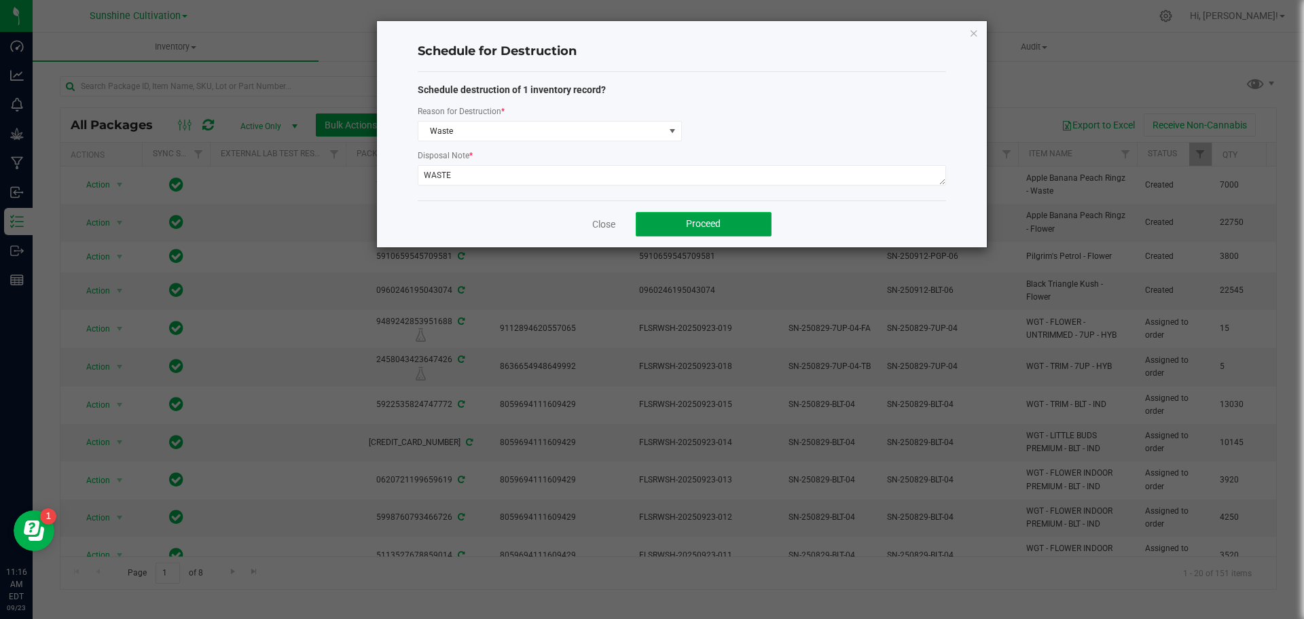
click at [667, 225] on button "Proceed" at bounding box center [704, 224] width 136 height 24
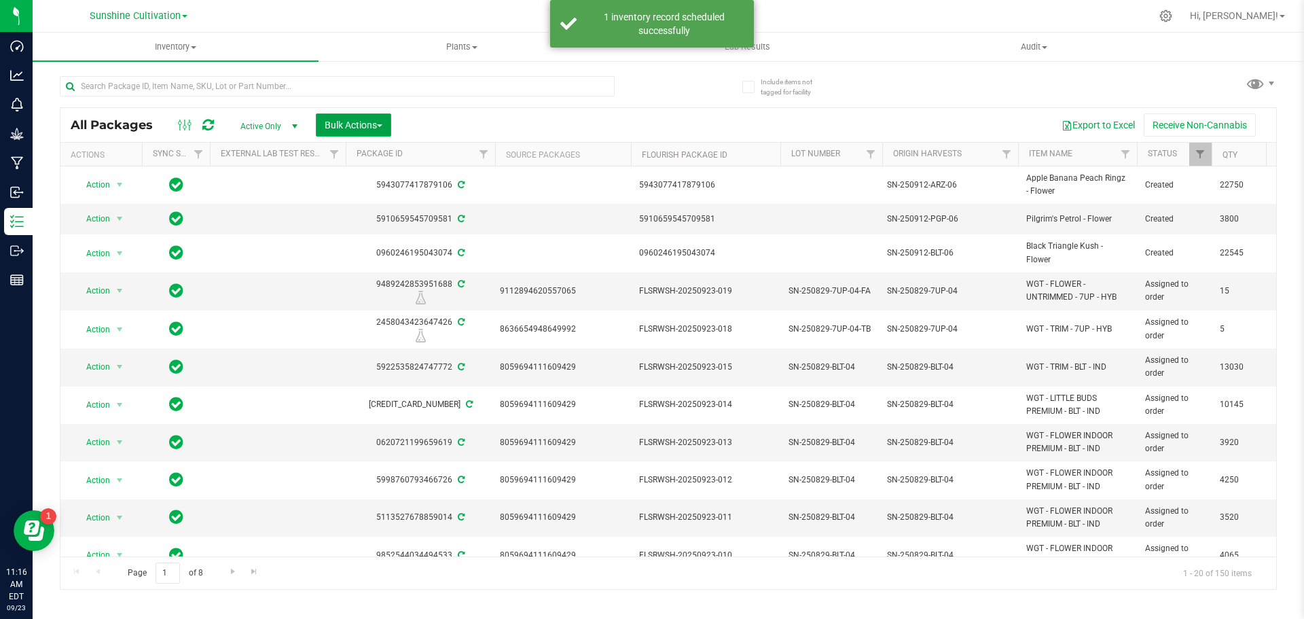
click at [357, 129] on span "Bulk Actions" at bounding box center [354, 125] width 58 height 11
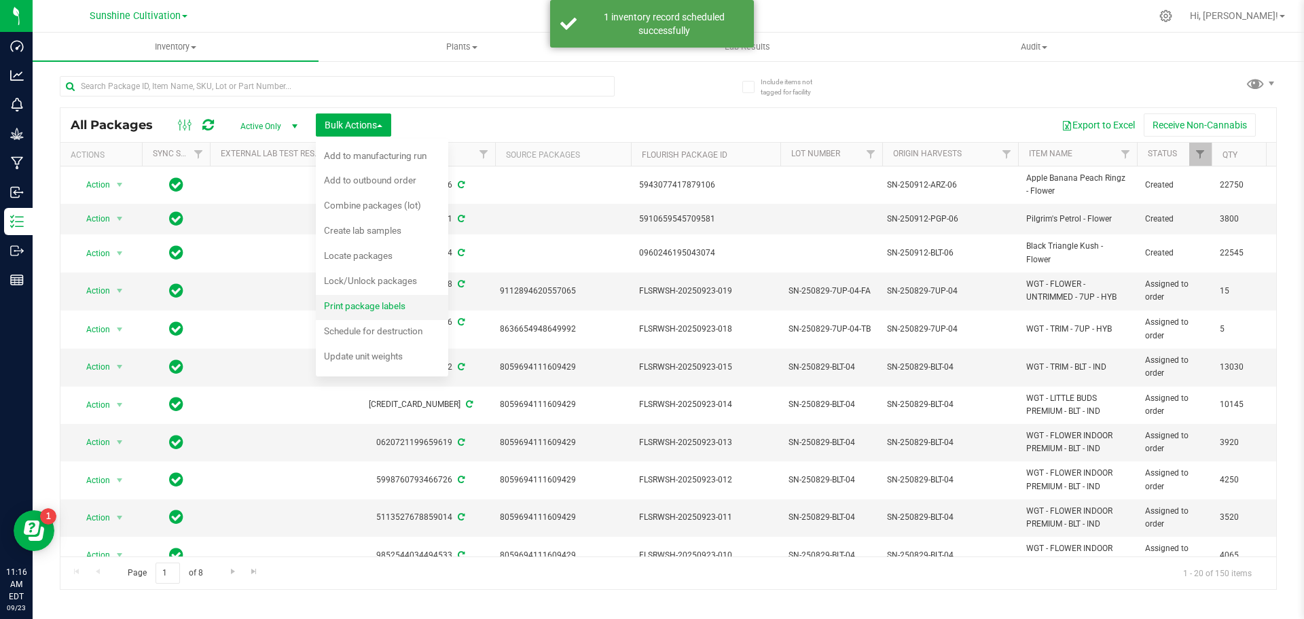
click at [394, 300] on span "Print package labels" at bounding box center [364, 305] width 81 height 11
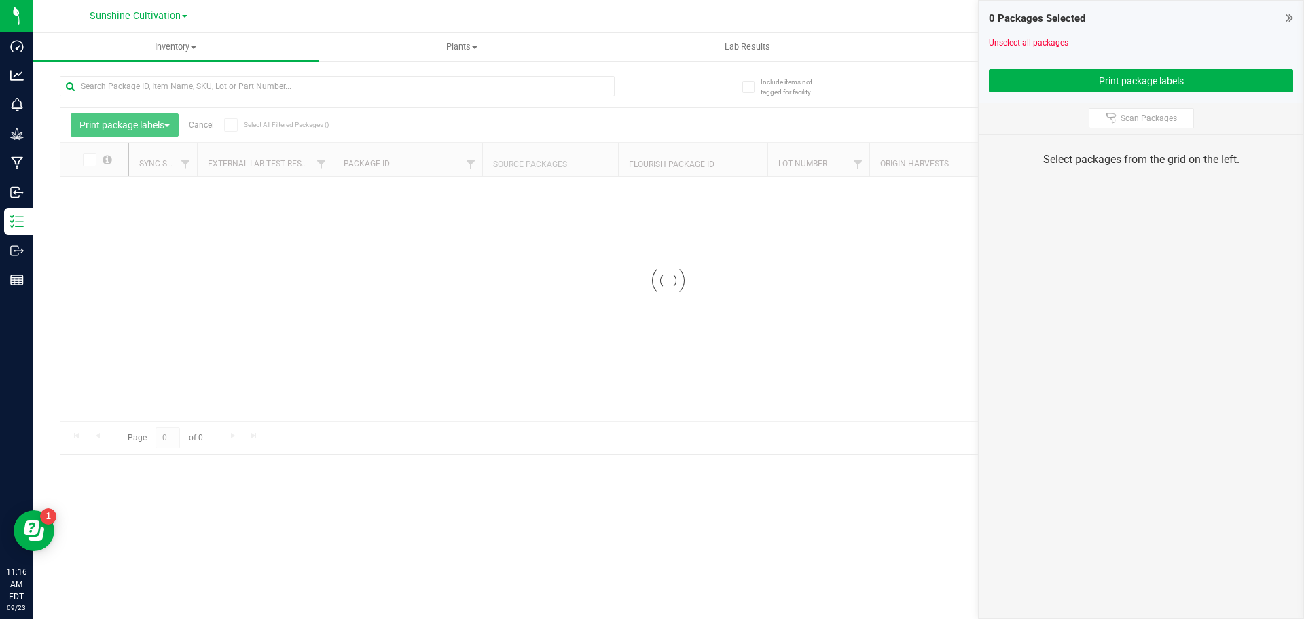
click at [1285, 16] on icon at bounding box center [1288, 18] width 7 height 14
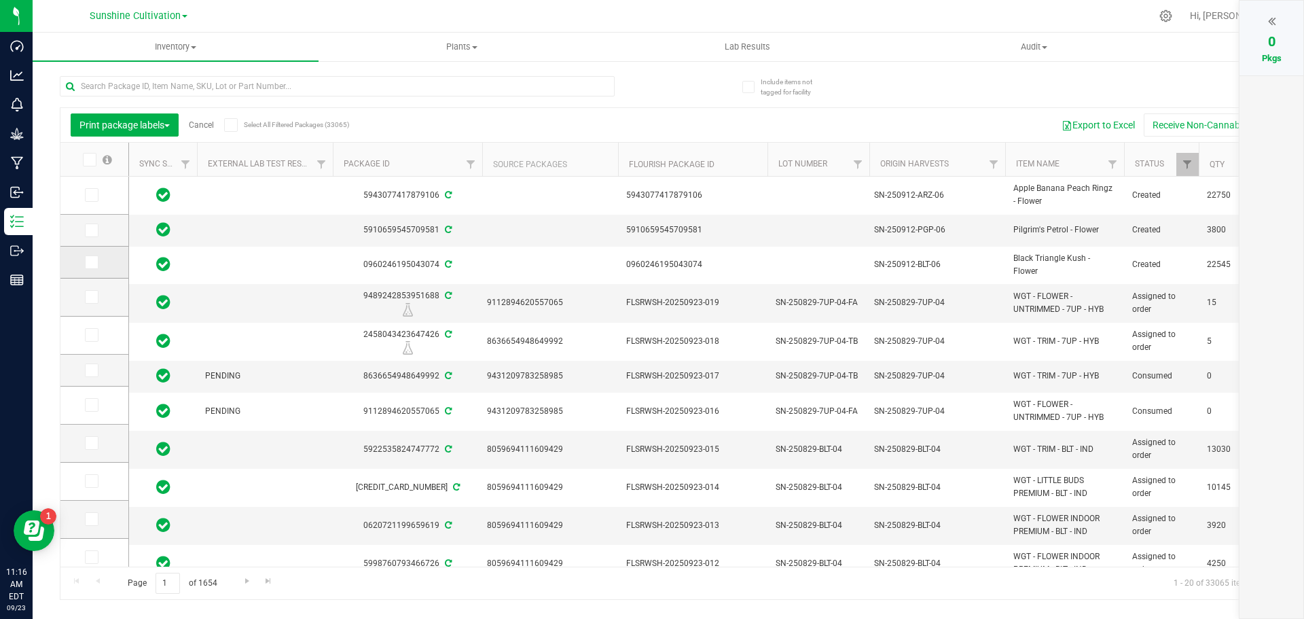
click at [85, 258] on span at bounding box center [92, 262] width 14 height 14
click at [0, 0] on input "checkbox" at bounding box center [0, 0] width 0 height 0
click at [90, 215] on td at bounding box center [94, 231] width 68 height 32
click at [92, 230] on icon at bounding box center [90, 230] width 9 height 0
click at [0, 0] on input "checkbox" at bounding box center [0, 0] width 0 height 0
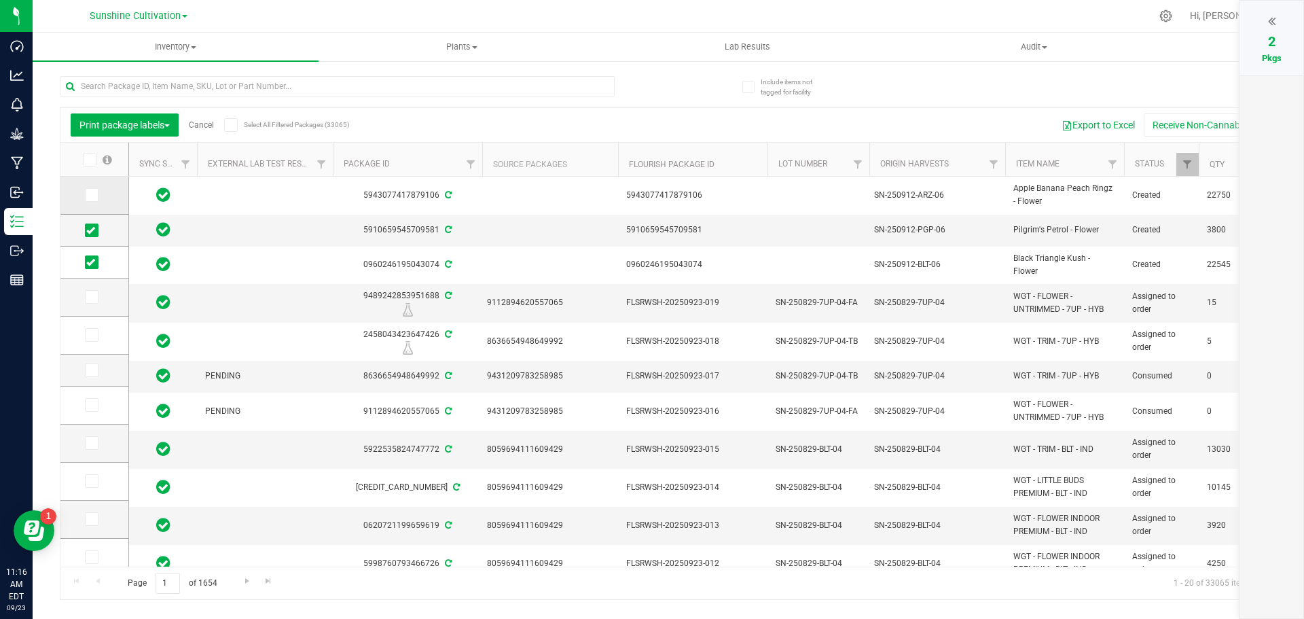
click at [90, 195] on icon at bounding box center [90, 195] width 9 height 0
click at [0, 0] on input "checkbox" at bounding box center [0, 0] width 0 height 0
click at [1268, 19] on icon at bounding box center [1271, 21] width 7 height 14
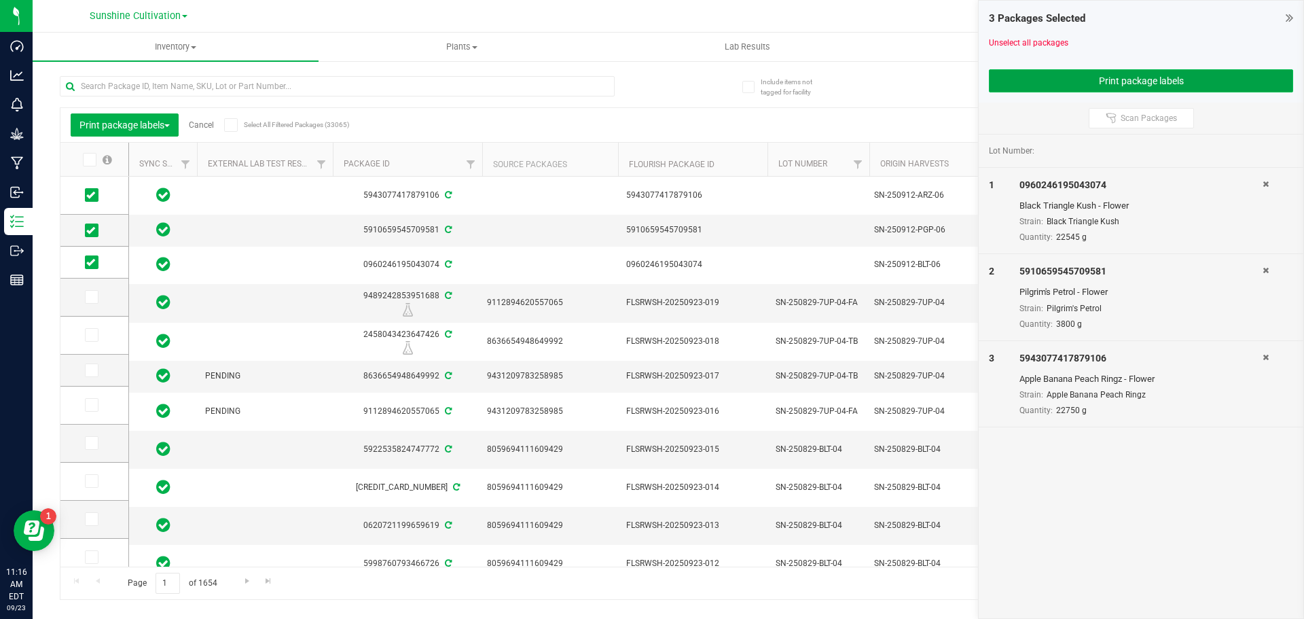
click at [1208, 77] on button "Print package labels" at bounding box center [1141, 80] width 304 height 23
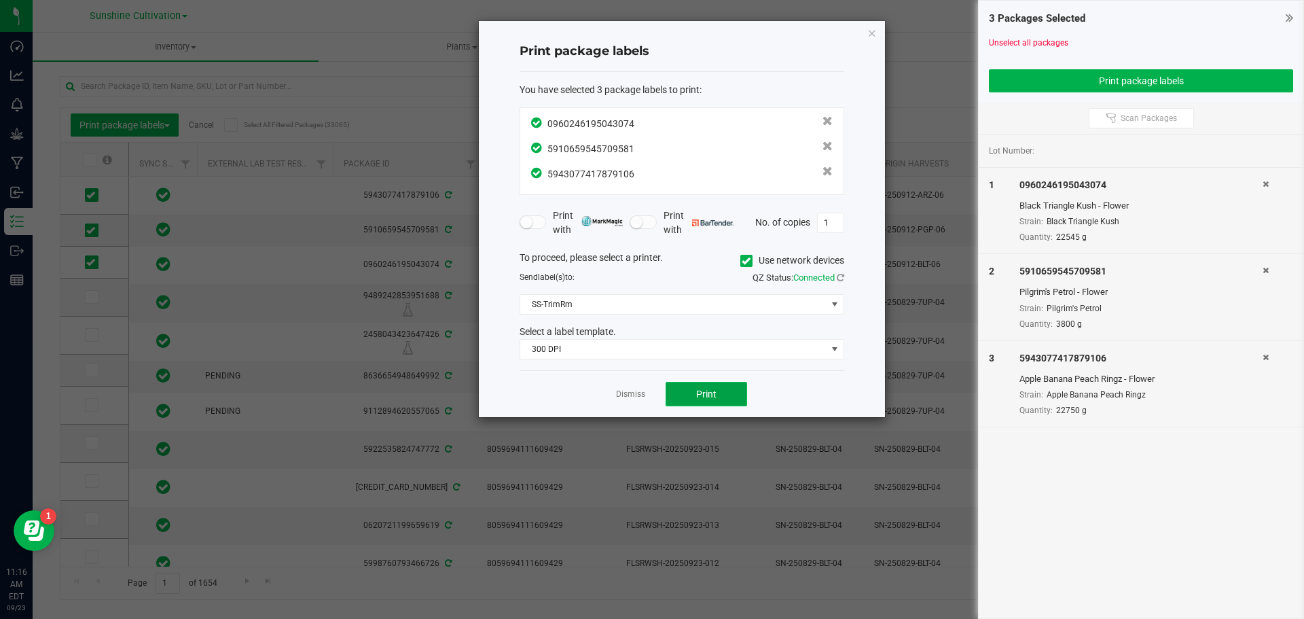
click at [704, 390] on span "Print" at bounding box center [706, 393] width 20 height 11
click at [632, 397] on link "Dismiss" at bounding box center [630, 394] width 29 height 12
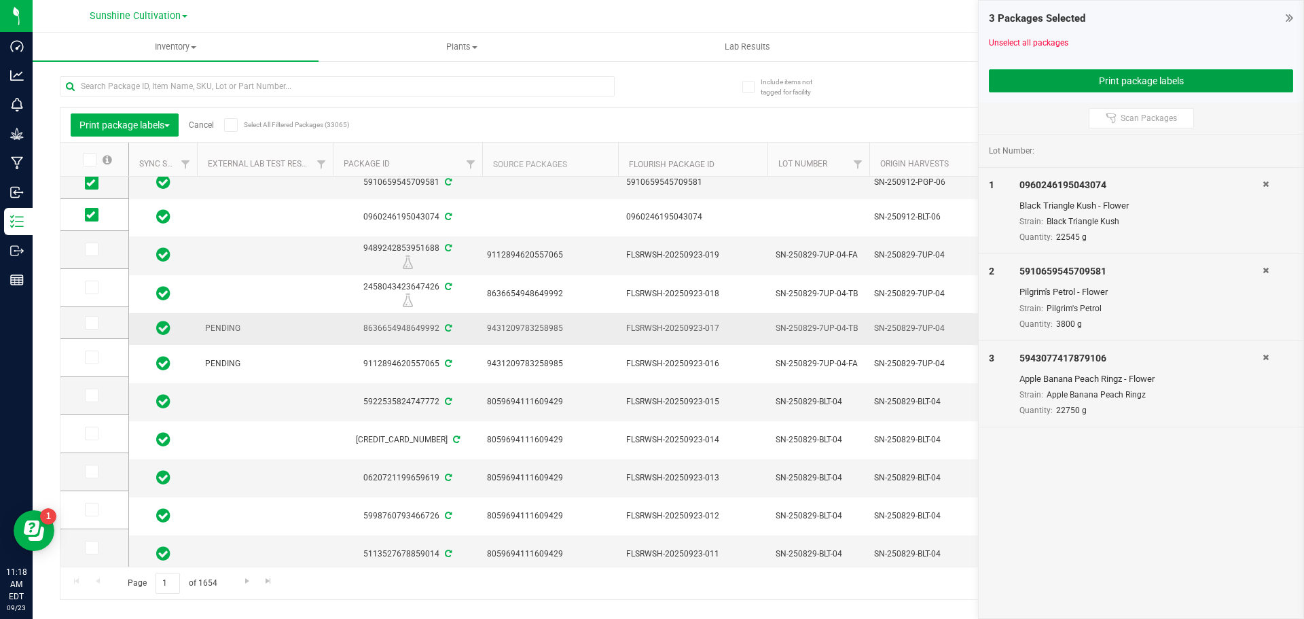
scroll to position [68, 0]
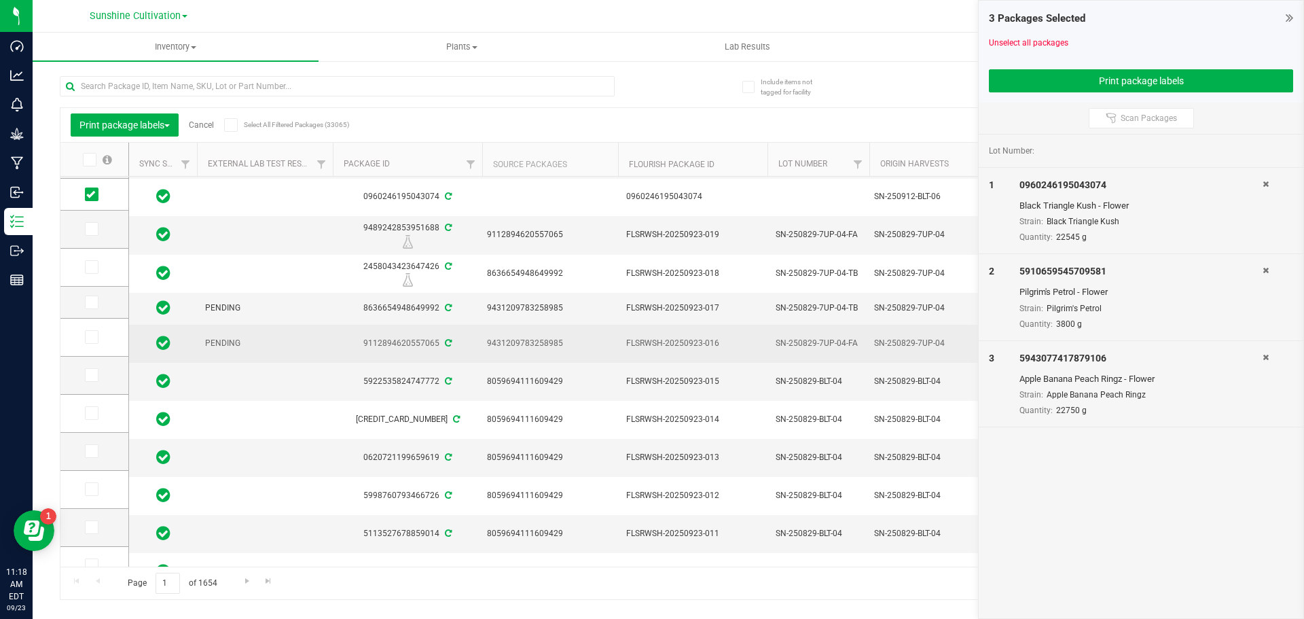
click at [222, 342] on span "PENDING" at bounding box center [265, 343] width 120 height 13
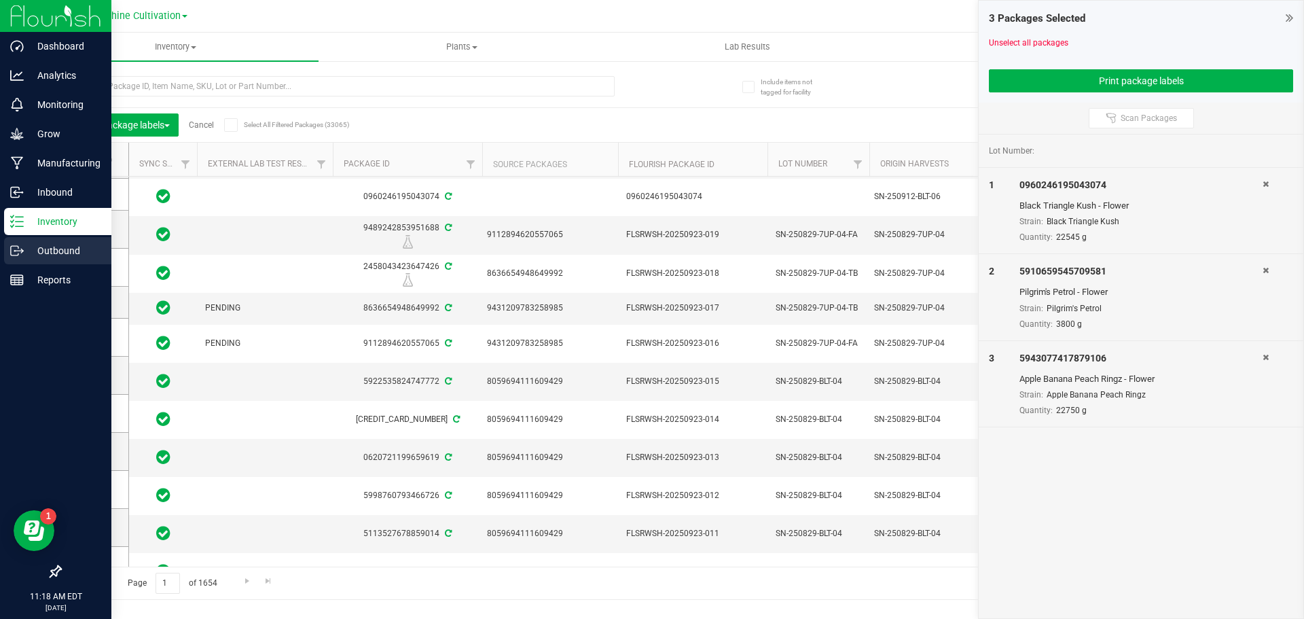
click at [18, 243] on div "Outbound" at bounding box center [57, 250] width 107 height 27
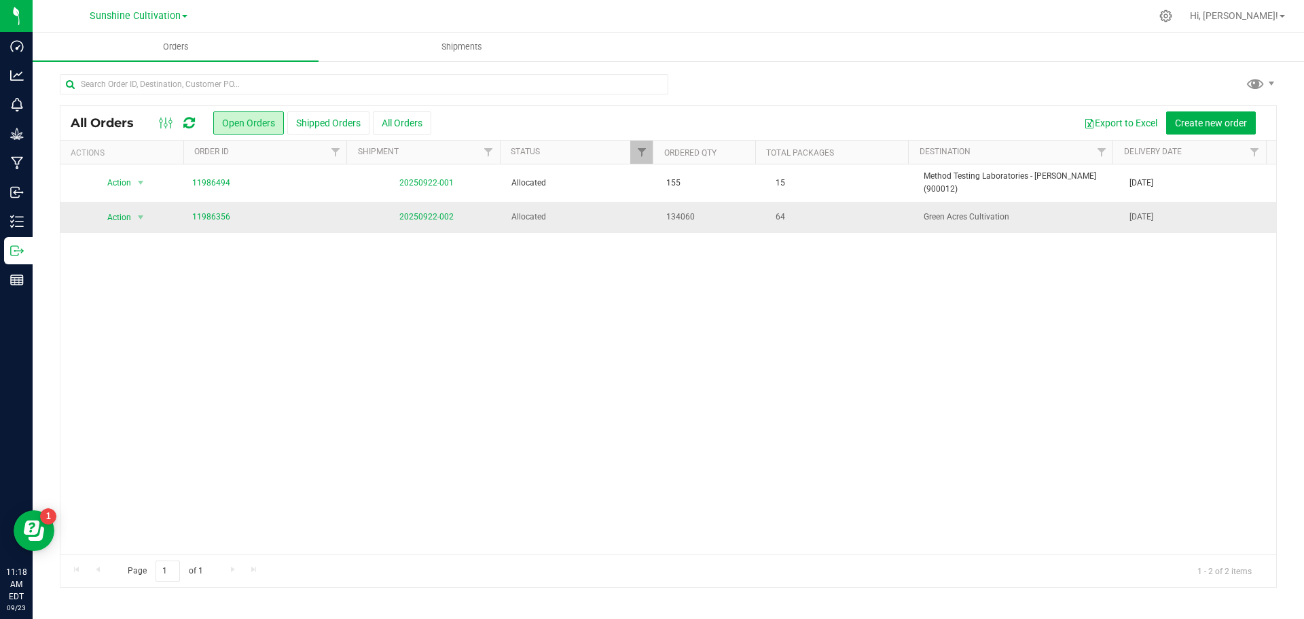
click at [416, 202] on td "20250922-002" at bounding box center [426, 217] width 155 height 31
click at [206, 210] on link "11986356" at bounding box center [211, 216] width 38 height 13
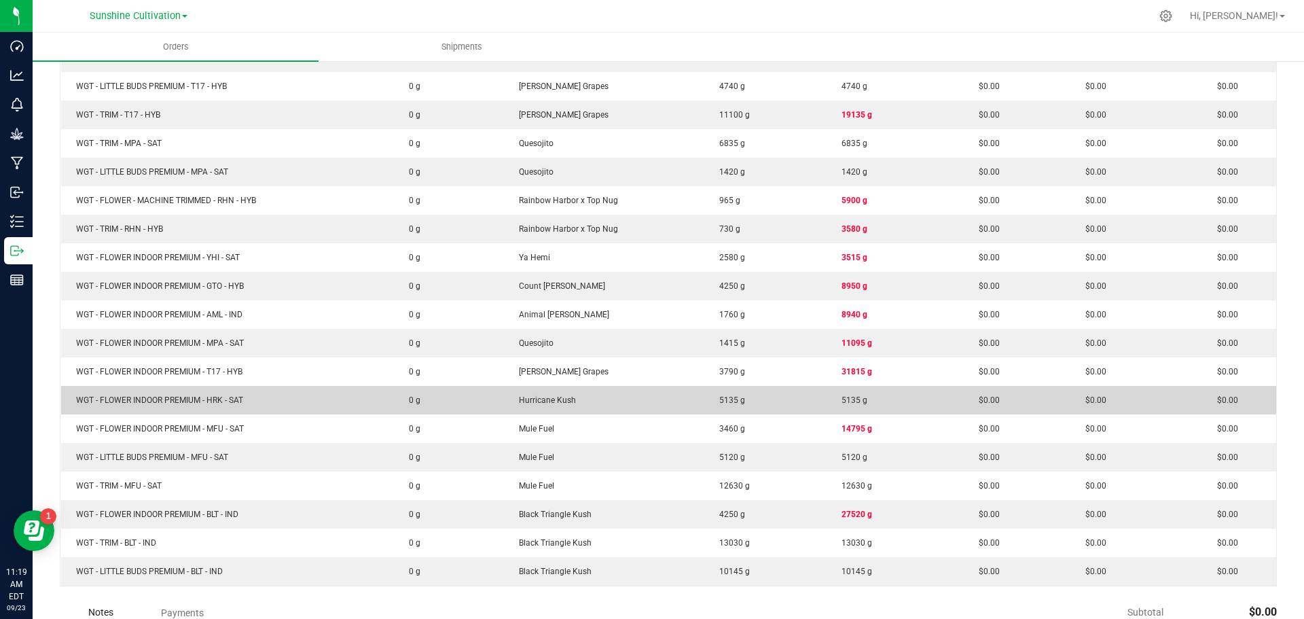
scroll to position [746, 0]
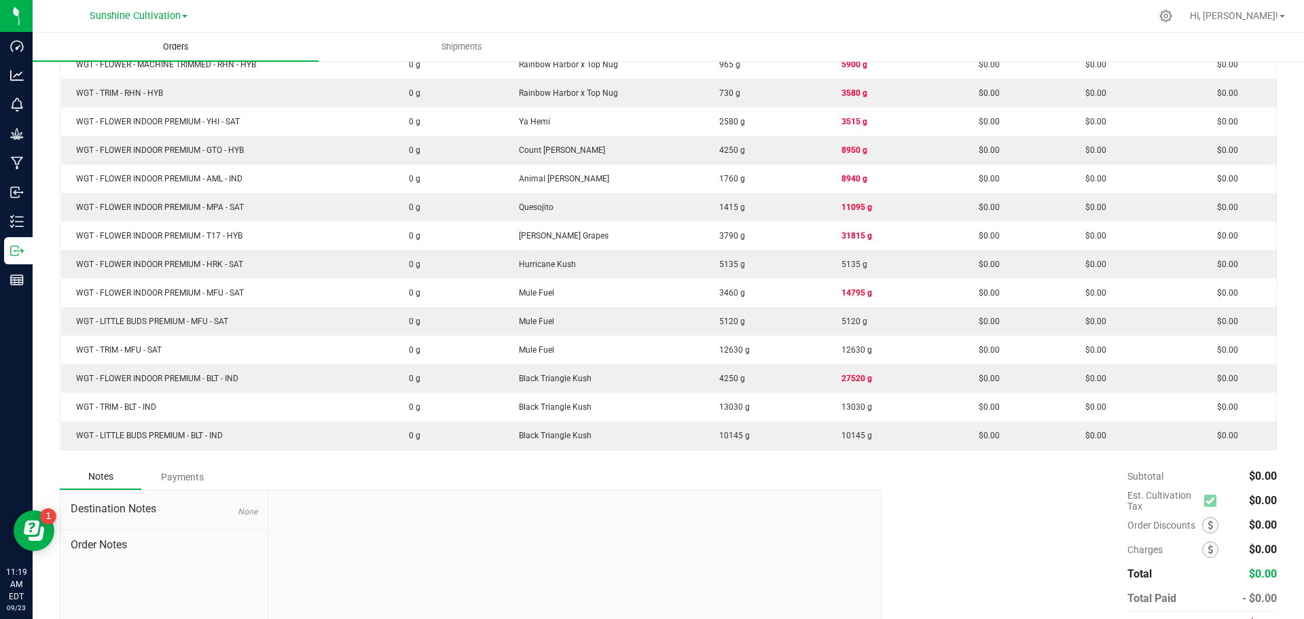
click at [199, 45] on span "Orders" at bounding box center [176, 47] width 62 height 12
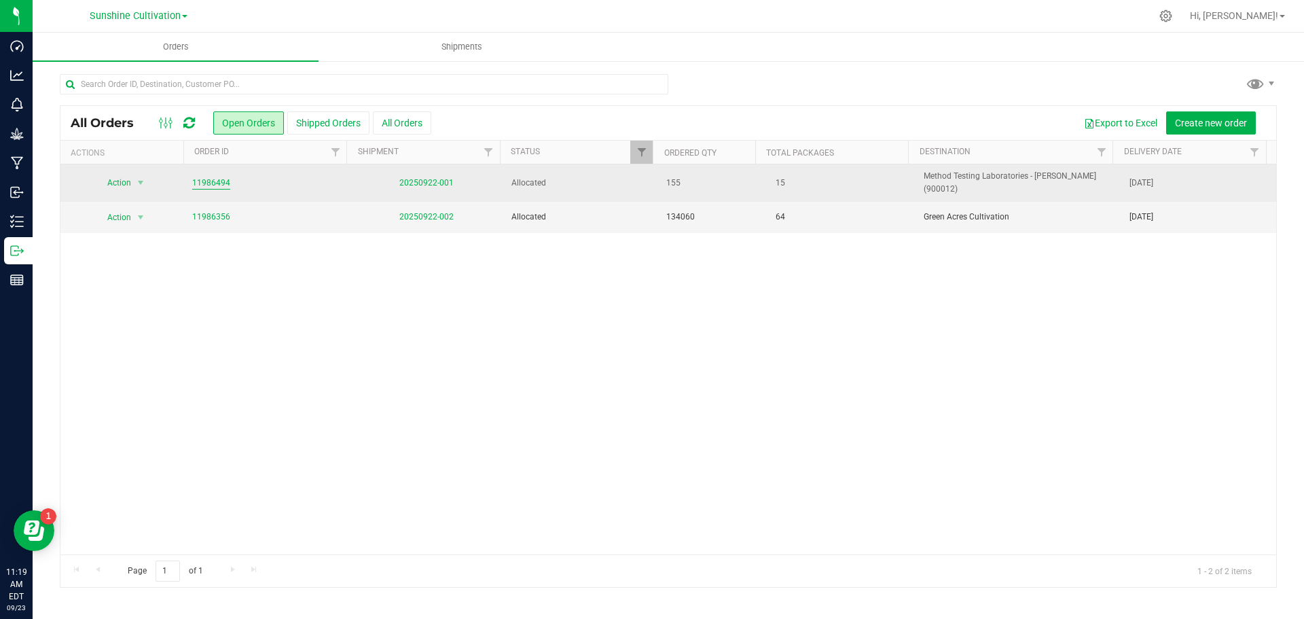
click at [213, 177] on link "11986494" at bounding box center [211, 183] width 38 height 13
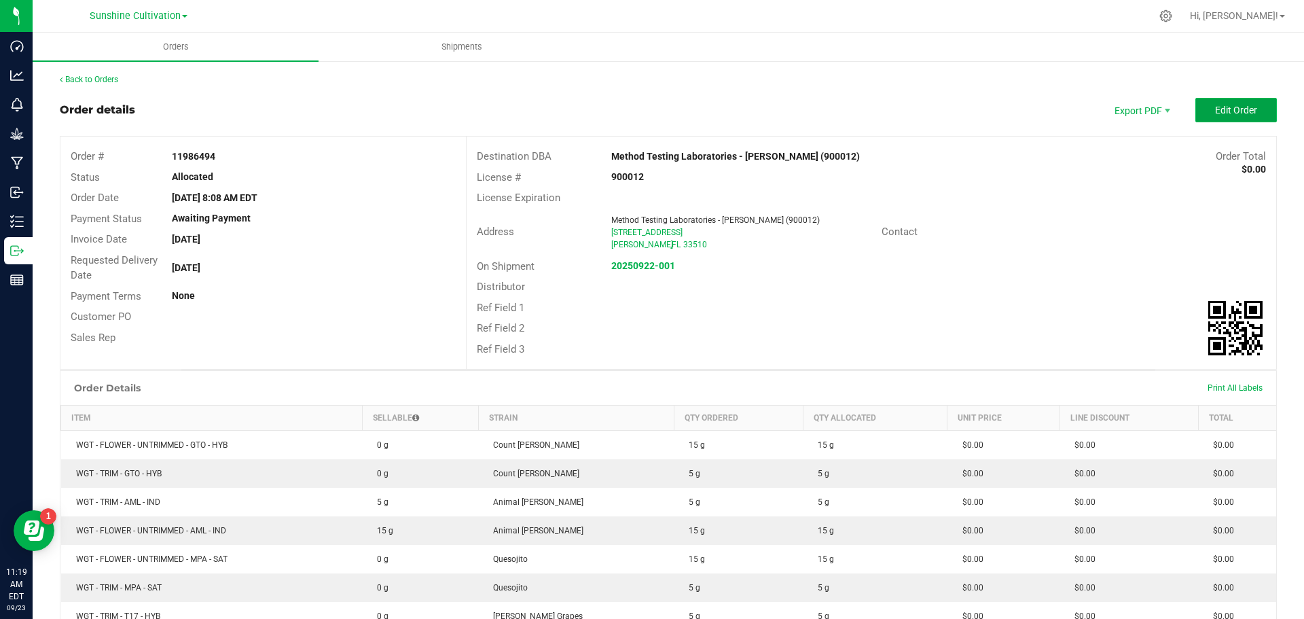
click at [1205, 121] on button "Edit Order" at bounding box center [1235, 110] width 81 height 24
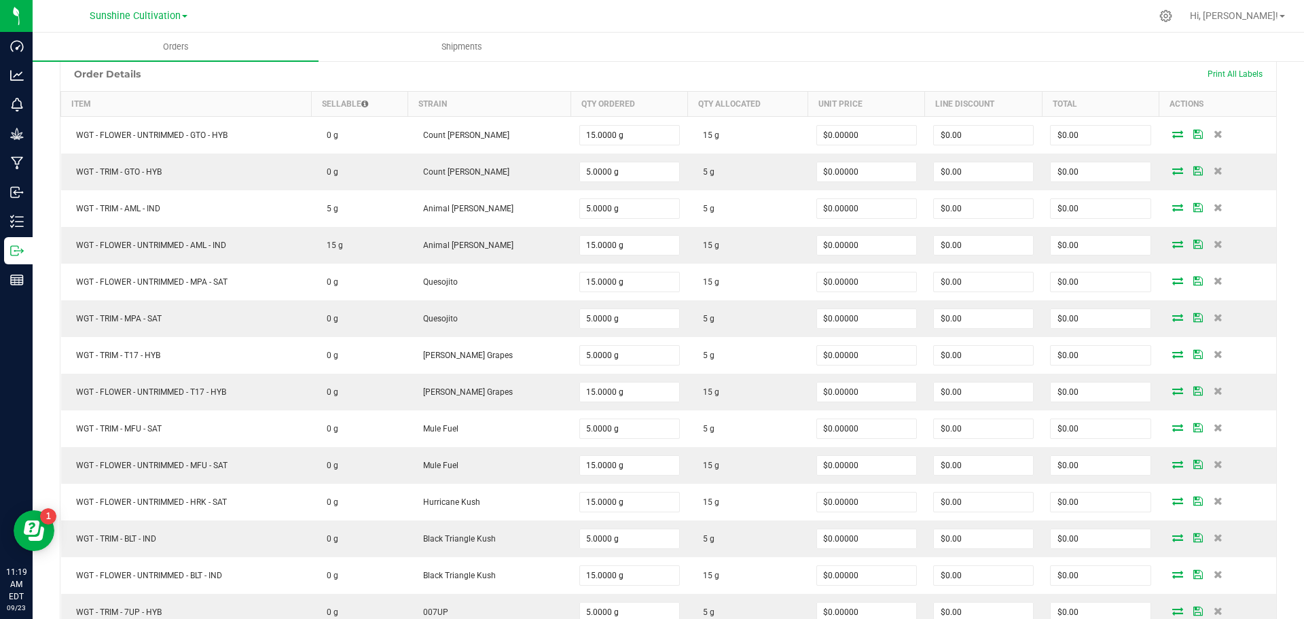
scroll to position [663, 0]
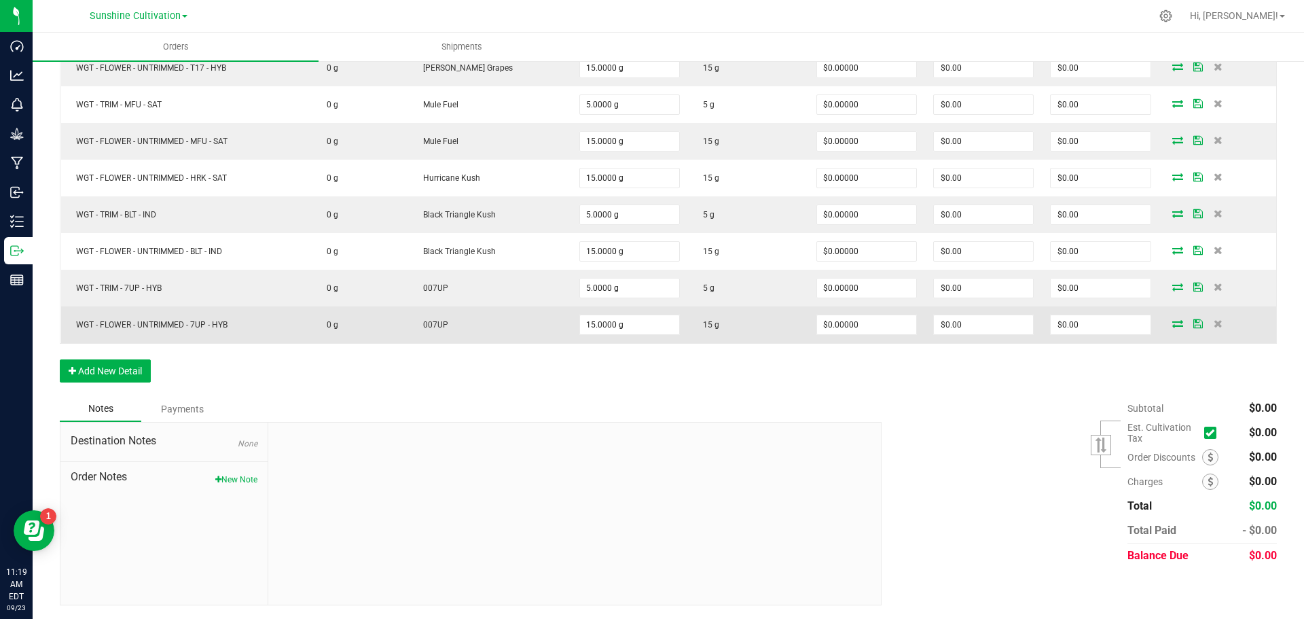
click at [1164, 329] on td at bounding box center [1217, 324] width 117 height 37
click at [1172, 322] on icon at bounding box center [1177, 323] width 11 height 8
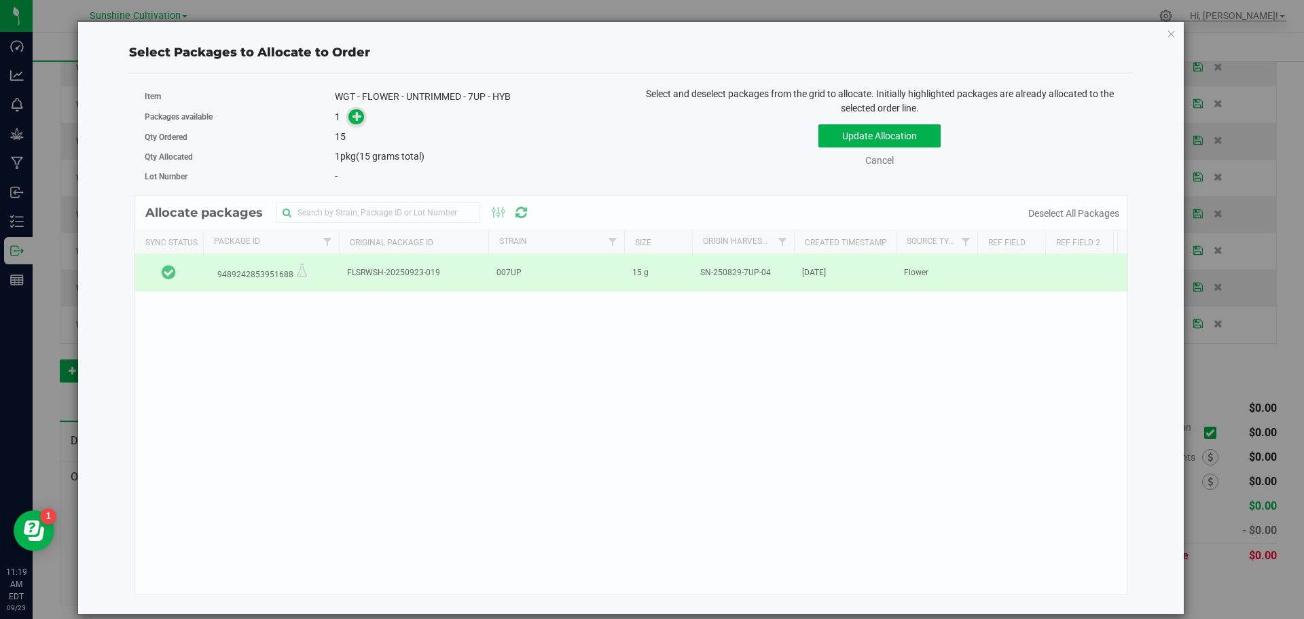
click at [357, 120] on icon at bounding box center [357, 116] width 10 height 10
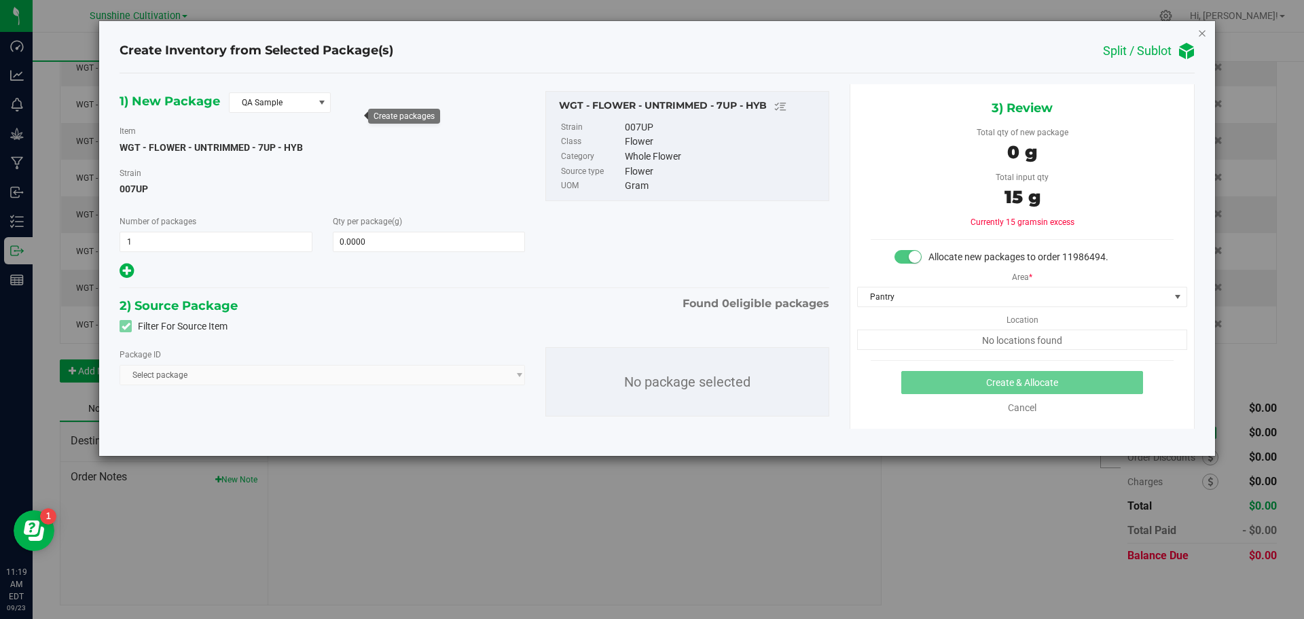
click at [1200, 35] on icon "button" at bounding box center [1202, 32] width 10 height 16
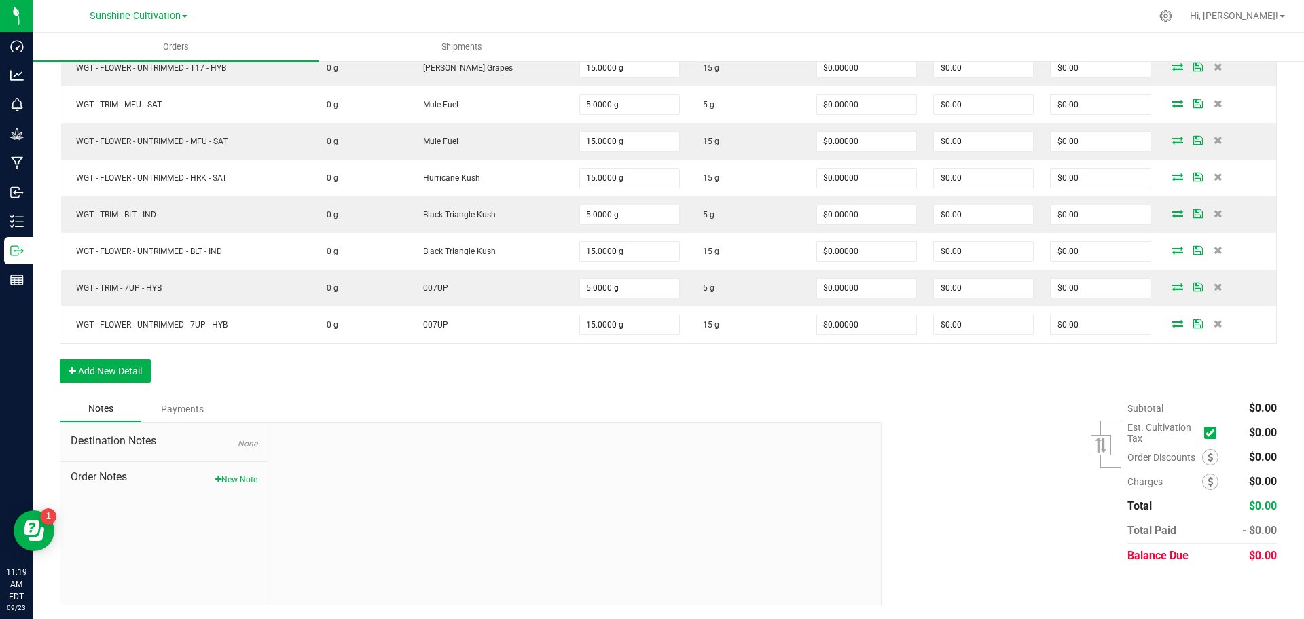
click at [807, 351] on div "Order Details Print All Labels Item Sellable Strain Qty Ordered Qty Allocated U…" at bounding box center [668, 63] width 1217 height 663
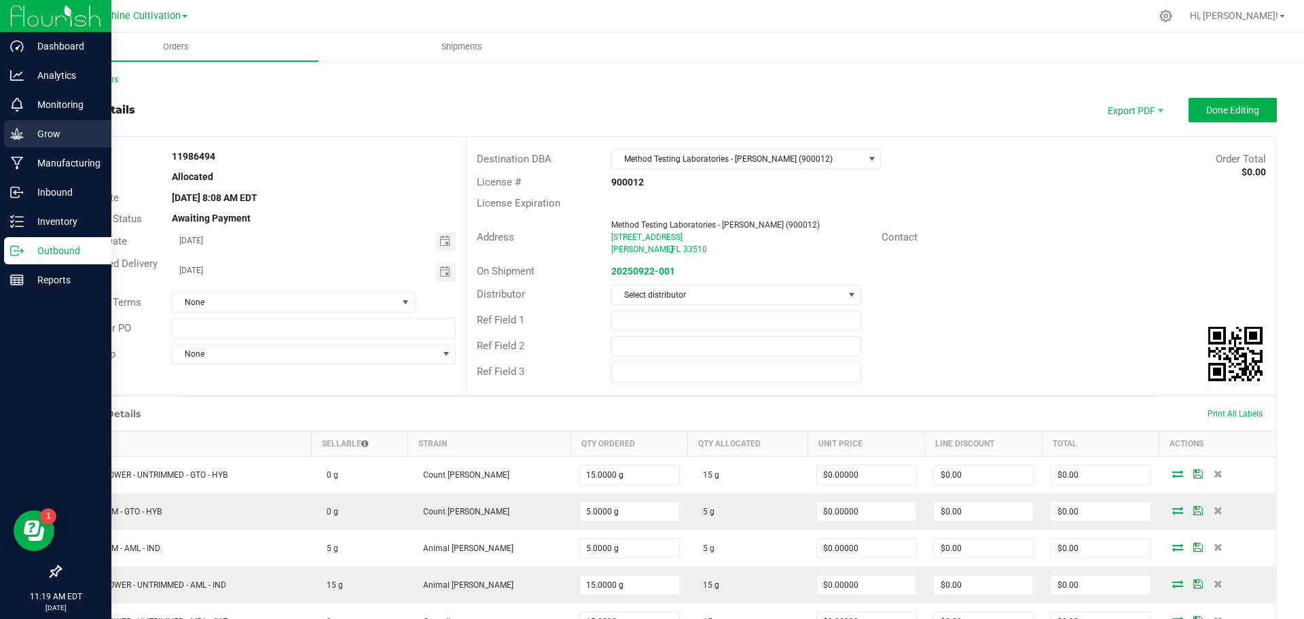
click at [24, 143] on div "Grow" at bounding box center [57, 133] width 107 height 27
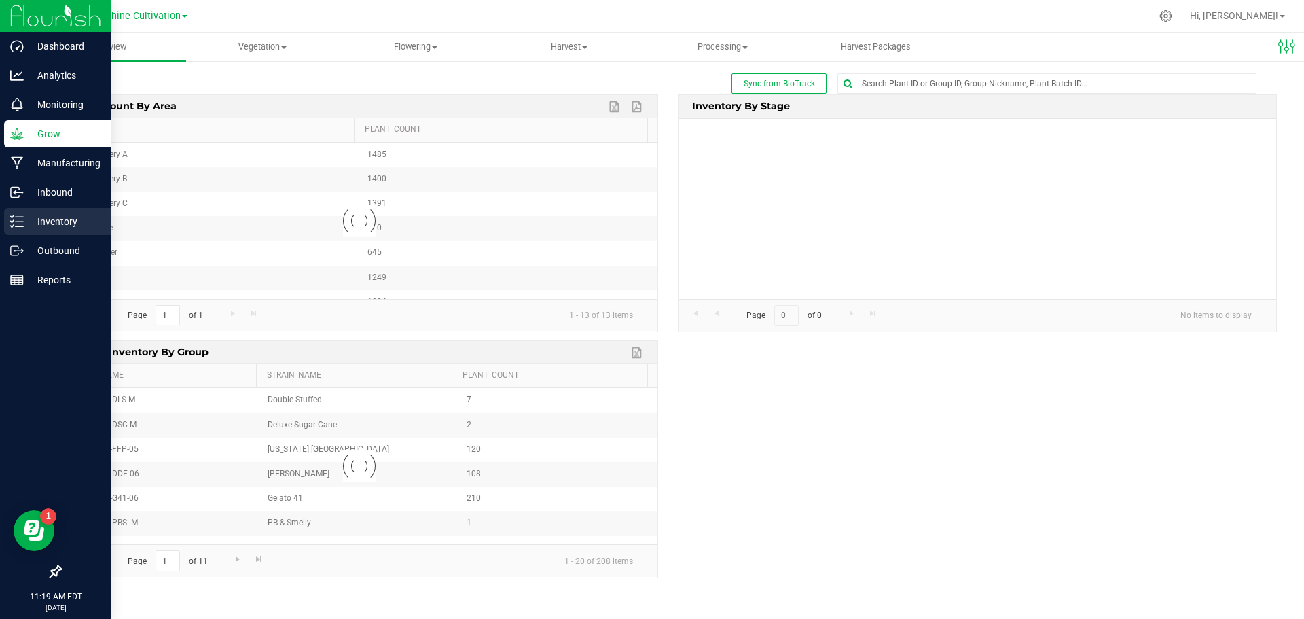
click at [50, 230] on div "Inventory" at bounding box center [57, 221] width 107 height 27
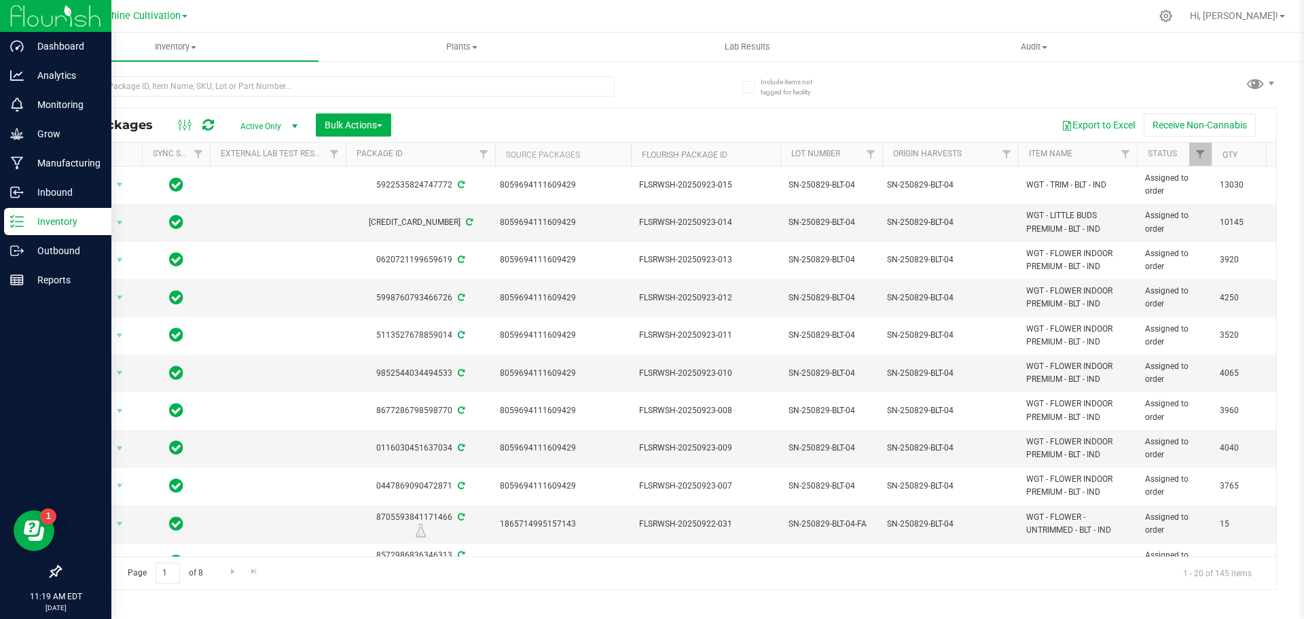
click at [39, 225] on p "Inventory" at bounding box center [64, 221] width 81 height 16
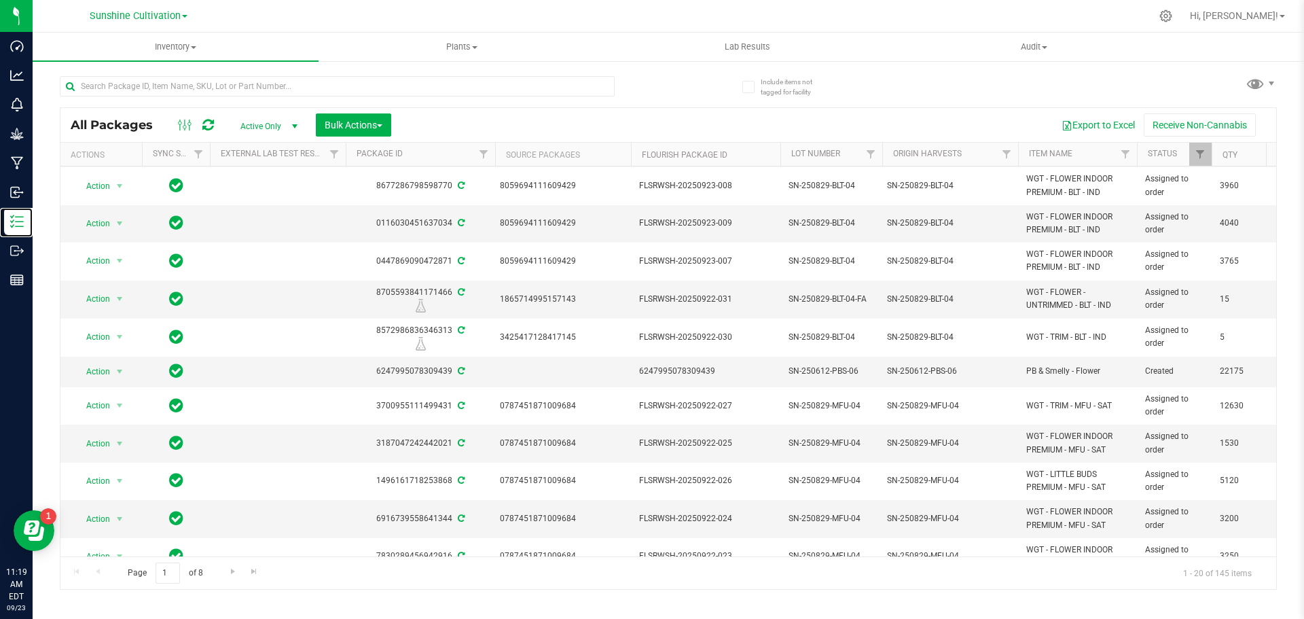
scroll to position [367, 0]
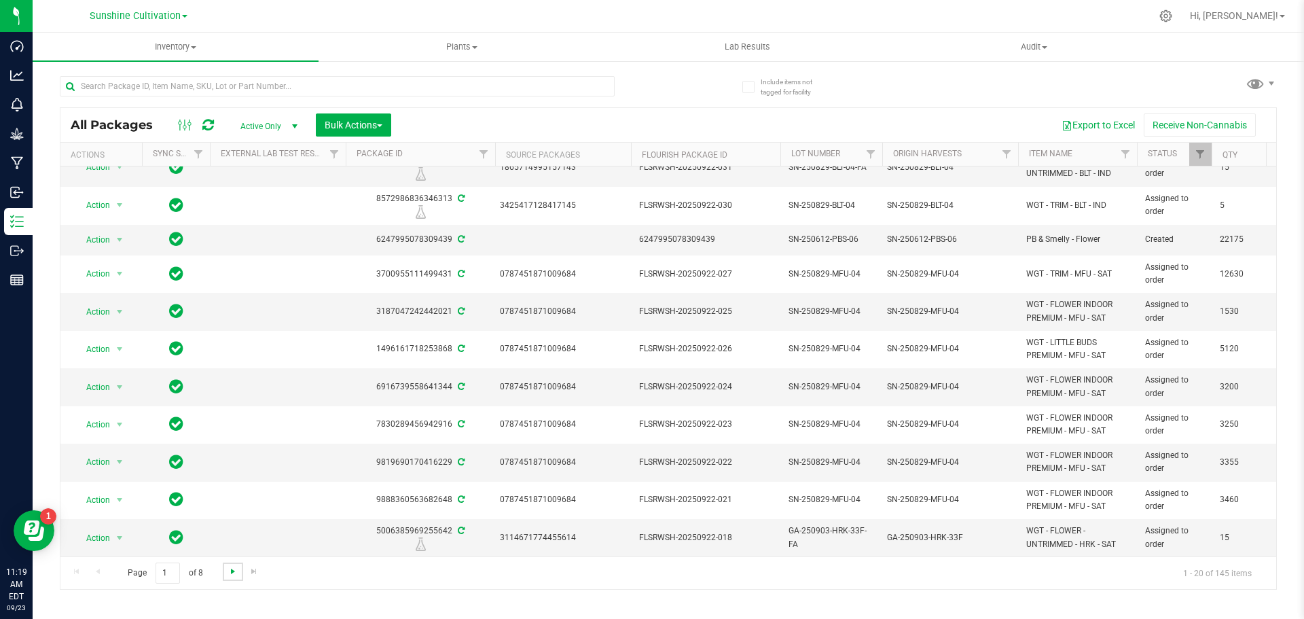
click at [227, 568] on span "Go to the next page" at bounding box center [232, 571] width 11 height 11
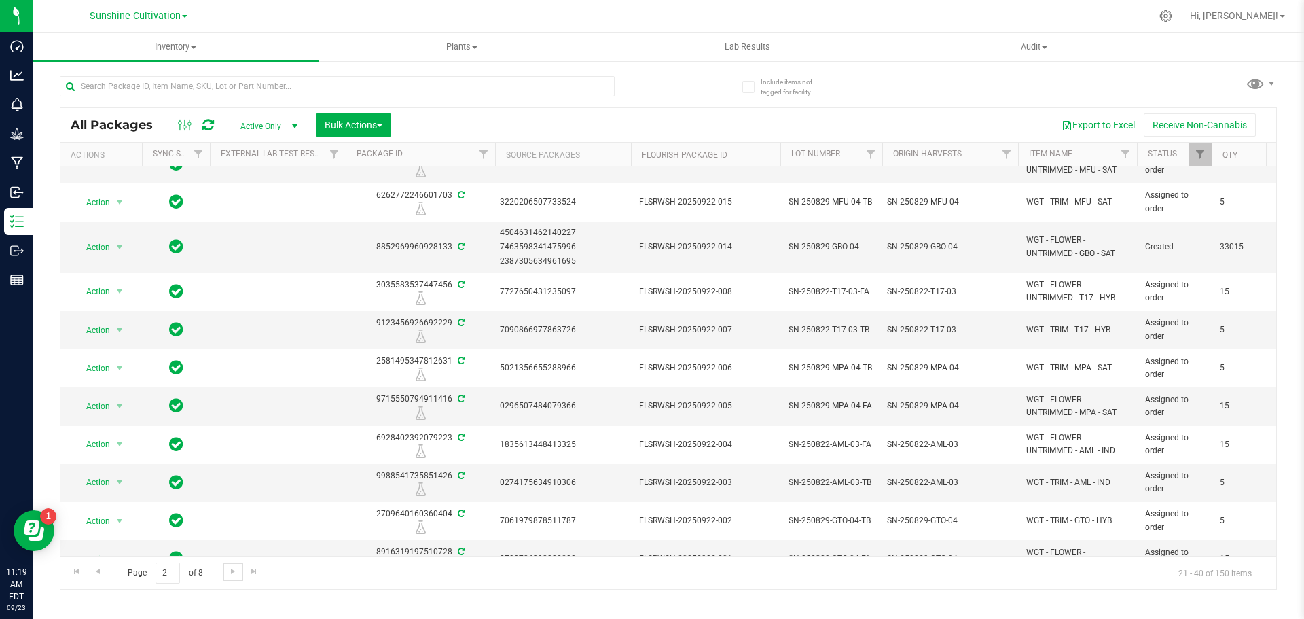
scroll to position [378, 0]
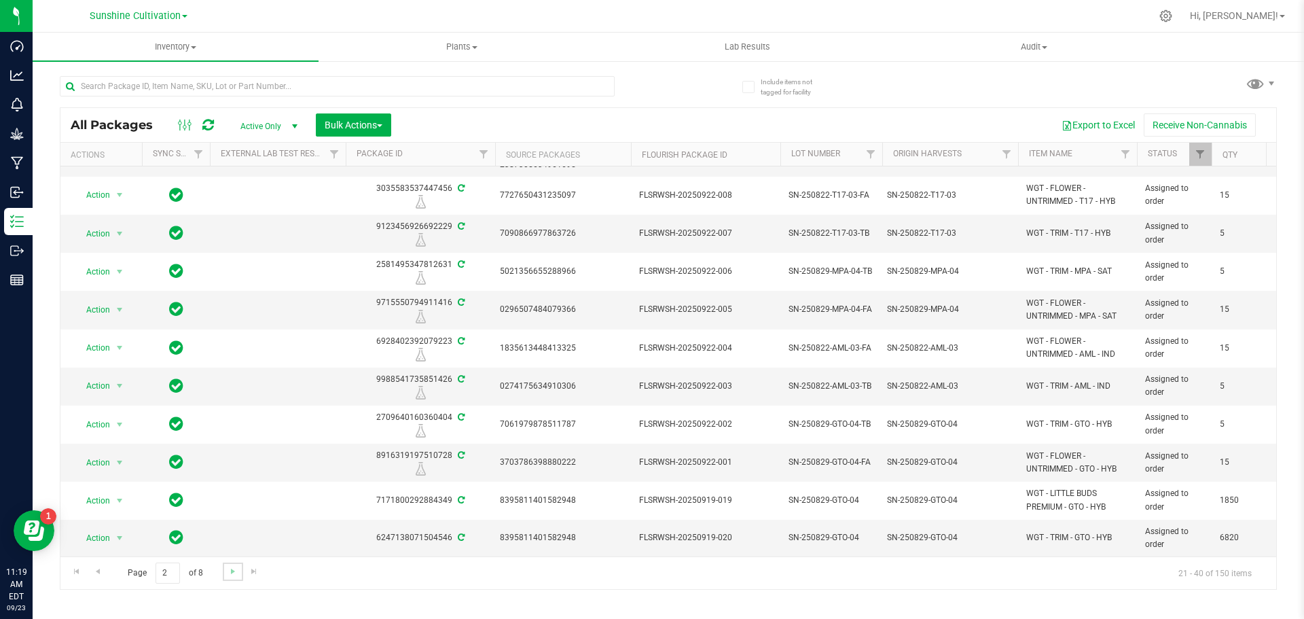
click at [228, 579] on link "Go to the next page" at bounding box center [233, 571] width 20 height 18
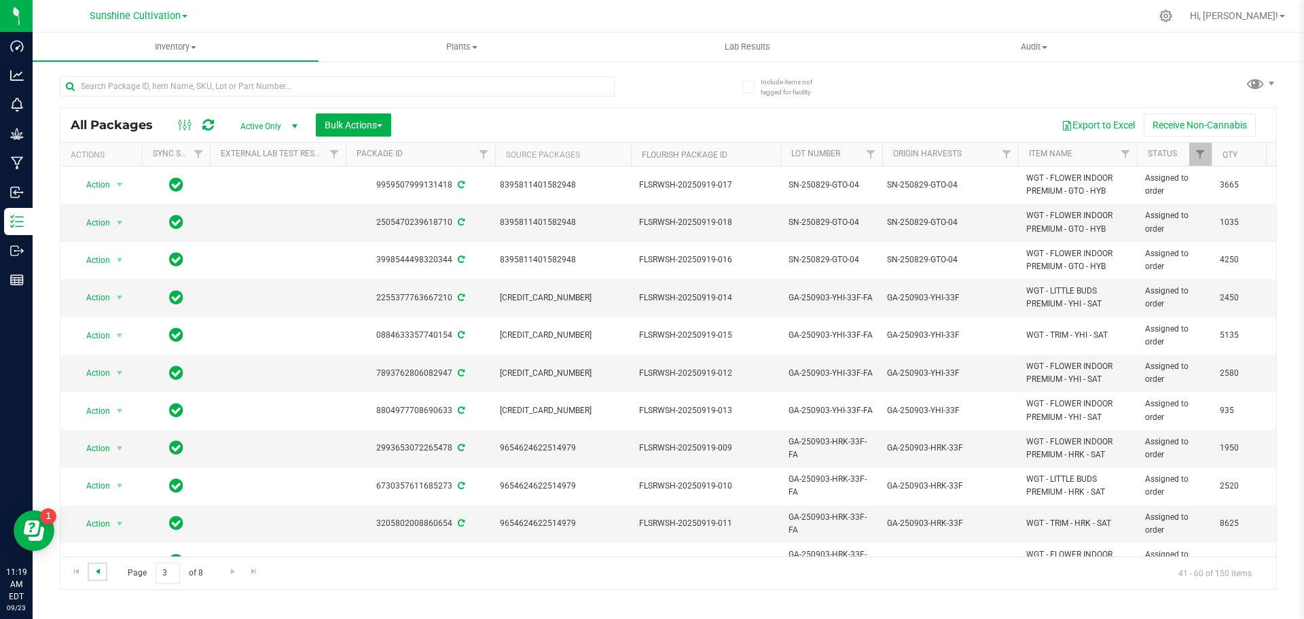
click at [100, 573] on span "Go to the previous page" at bounding box center [97, 571] width 11 height 11
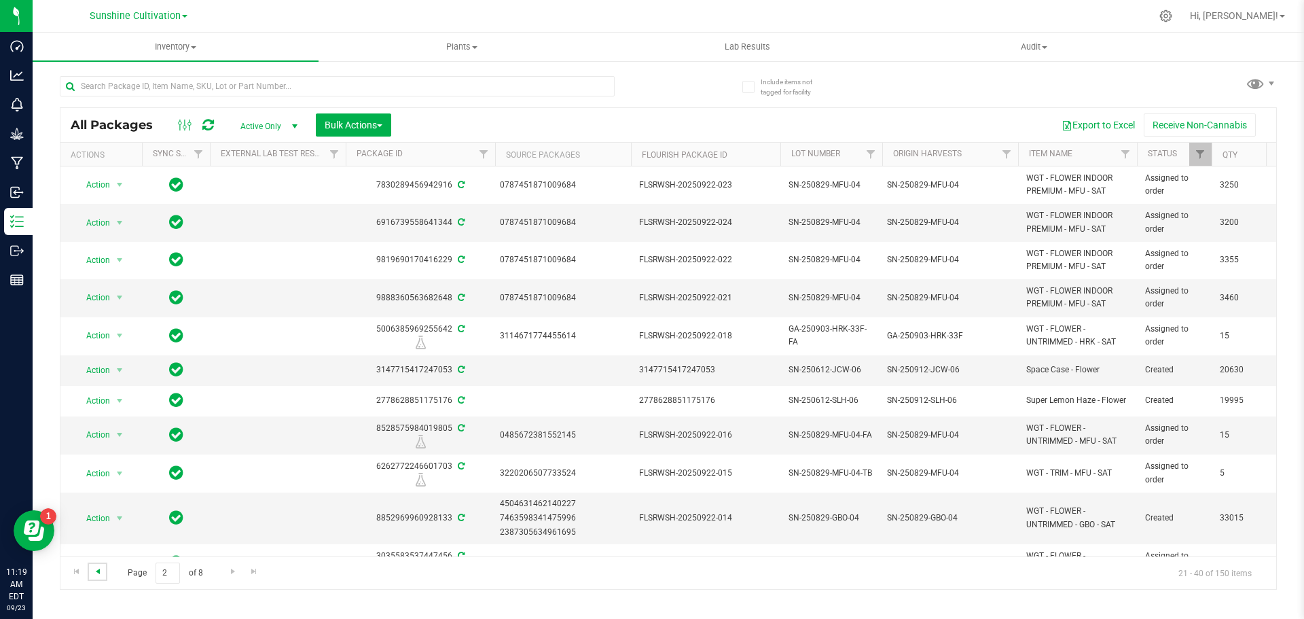
click at [100, 573] on span "Go to the previous page" at bounding box center [97, 571] width 11 height 11
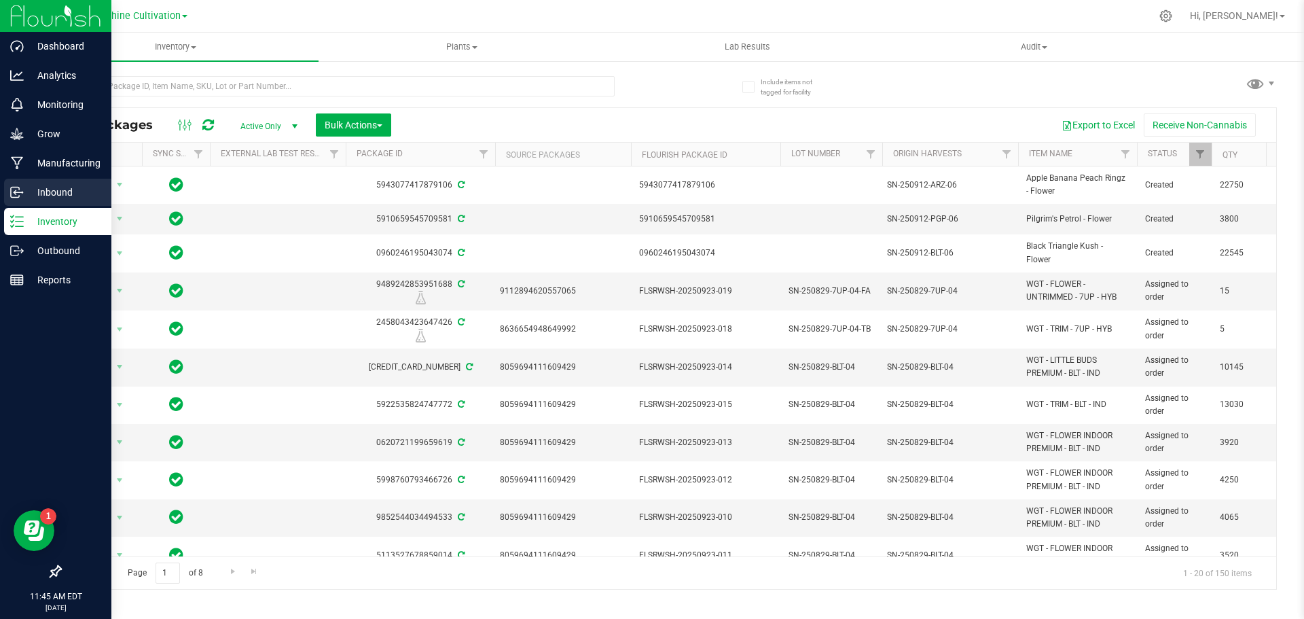
click at [67, 194] on p "Inbound" at bounding box center [64, 192] width 81 height 16
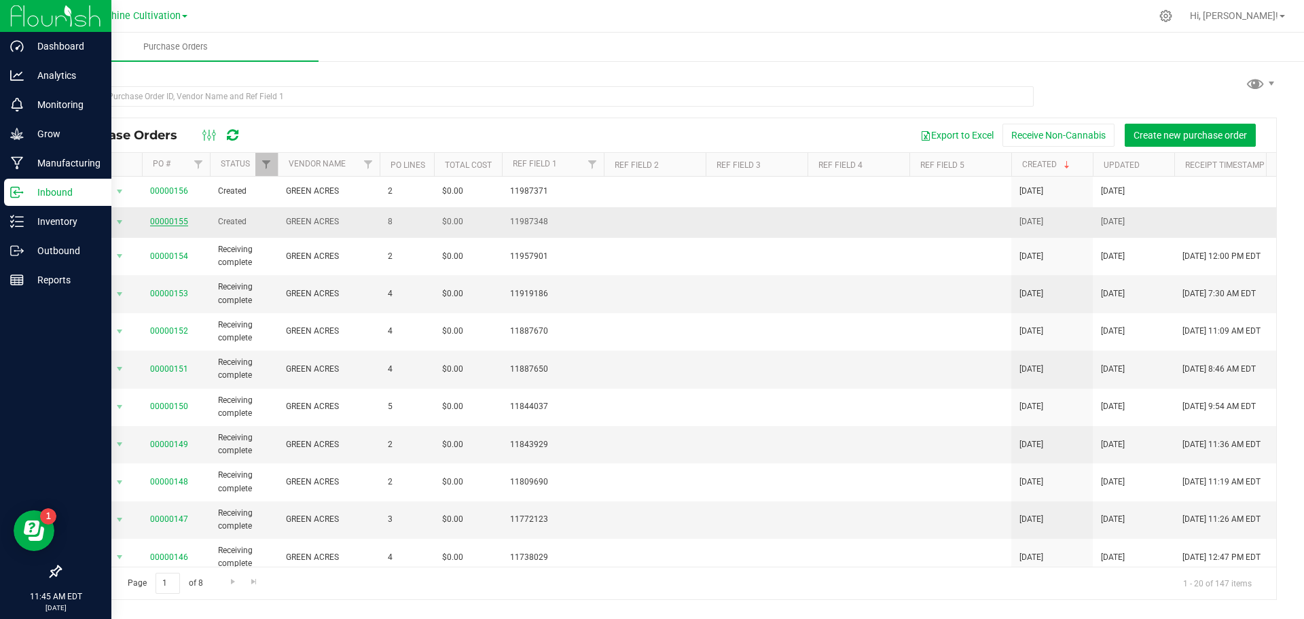
click at [176, 224] on link "00000155" at bounding box center [169, 222] width 38 height 10
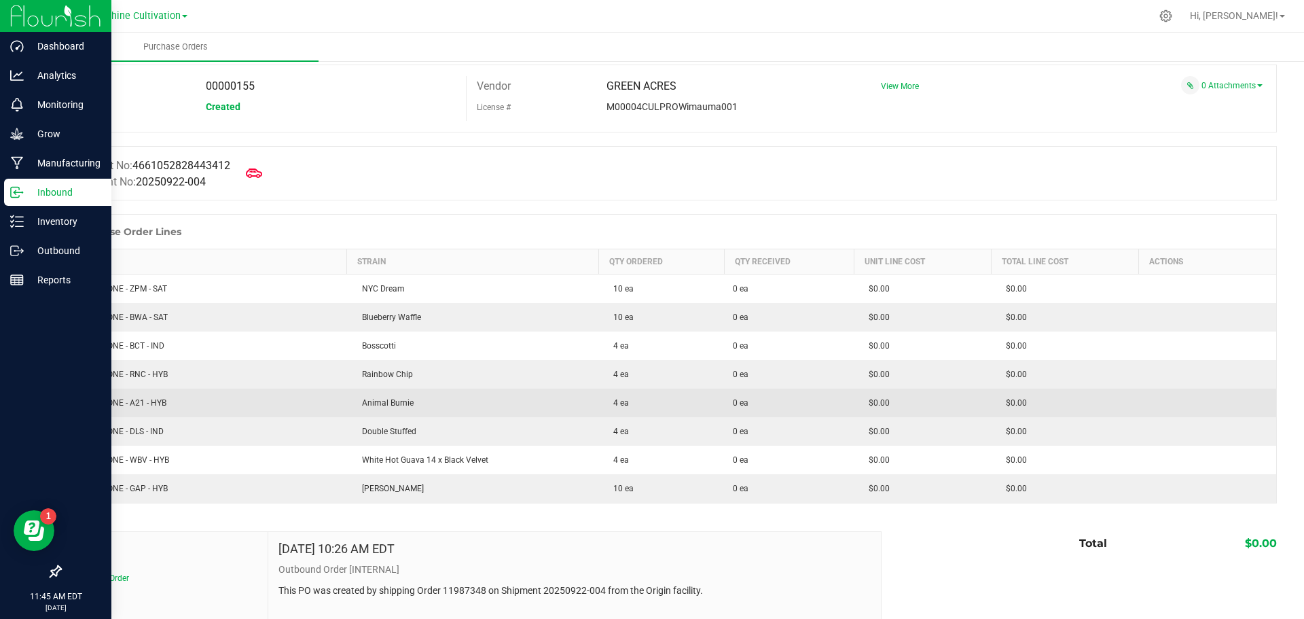
scroll to position [68, 0]
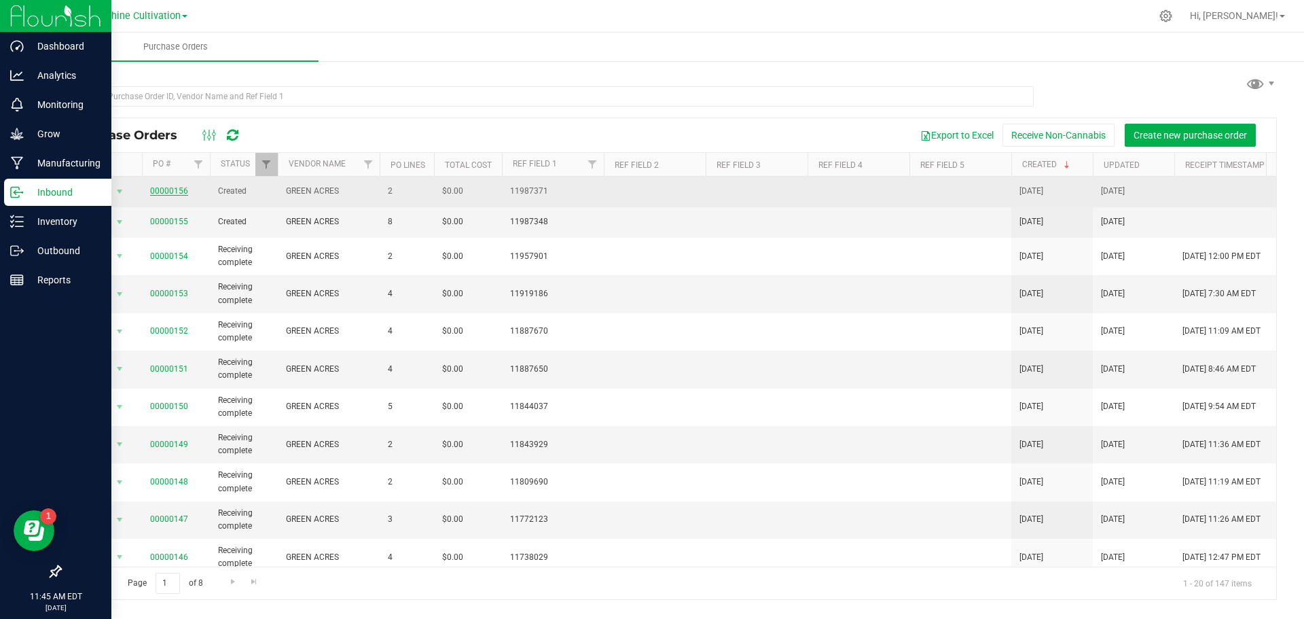
click at [175, 191] on link "00000156" at bounding box center [169, 191] width 38 height 10
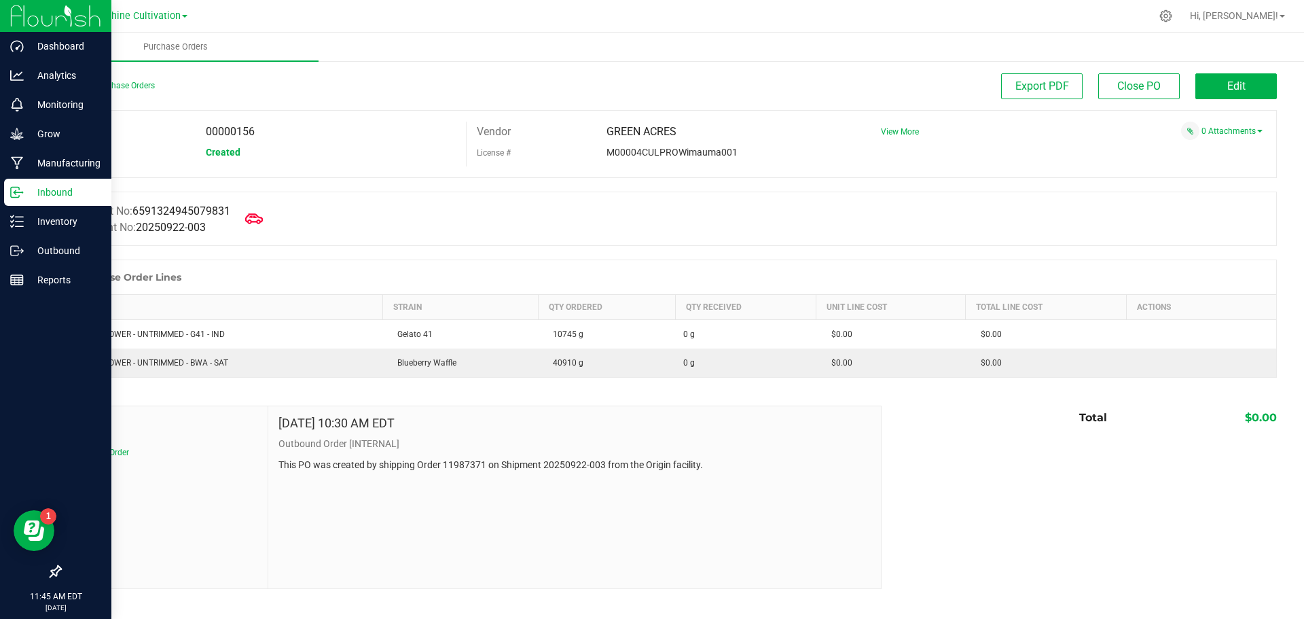
click at [250, 215] on span at bounding box center [254, 219] width 30 height 30
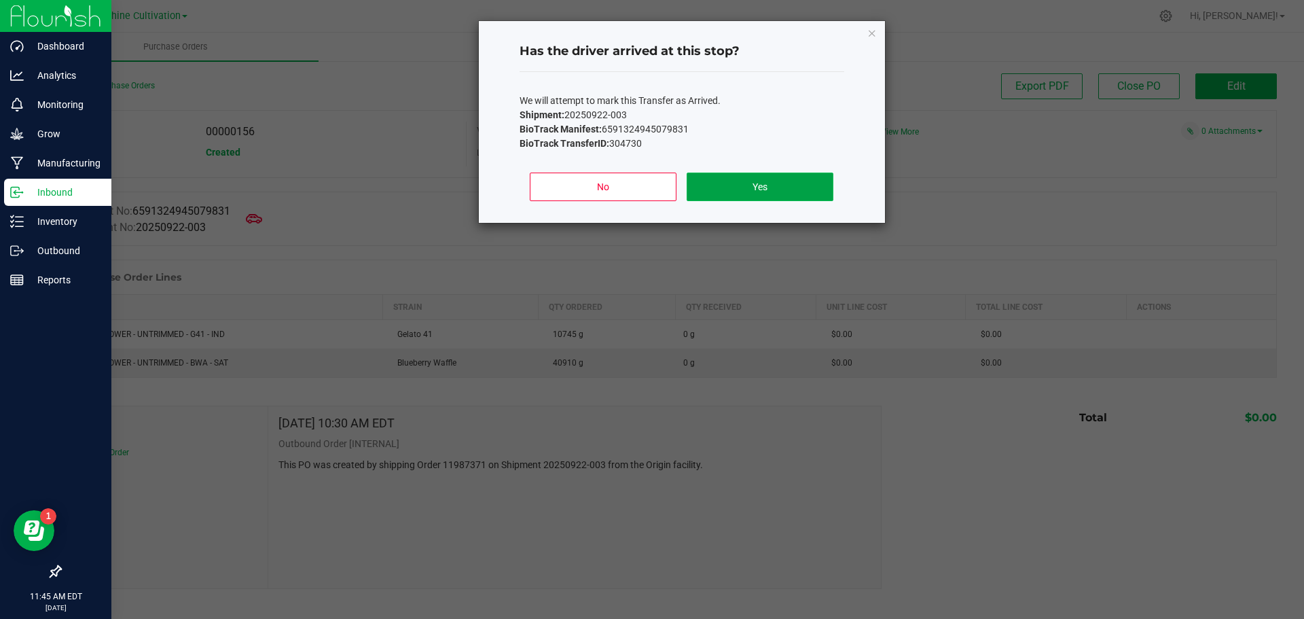
click at [761, 179] on button "Yes" at bounding box center [759, 186] width 146 height 29
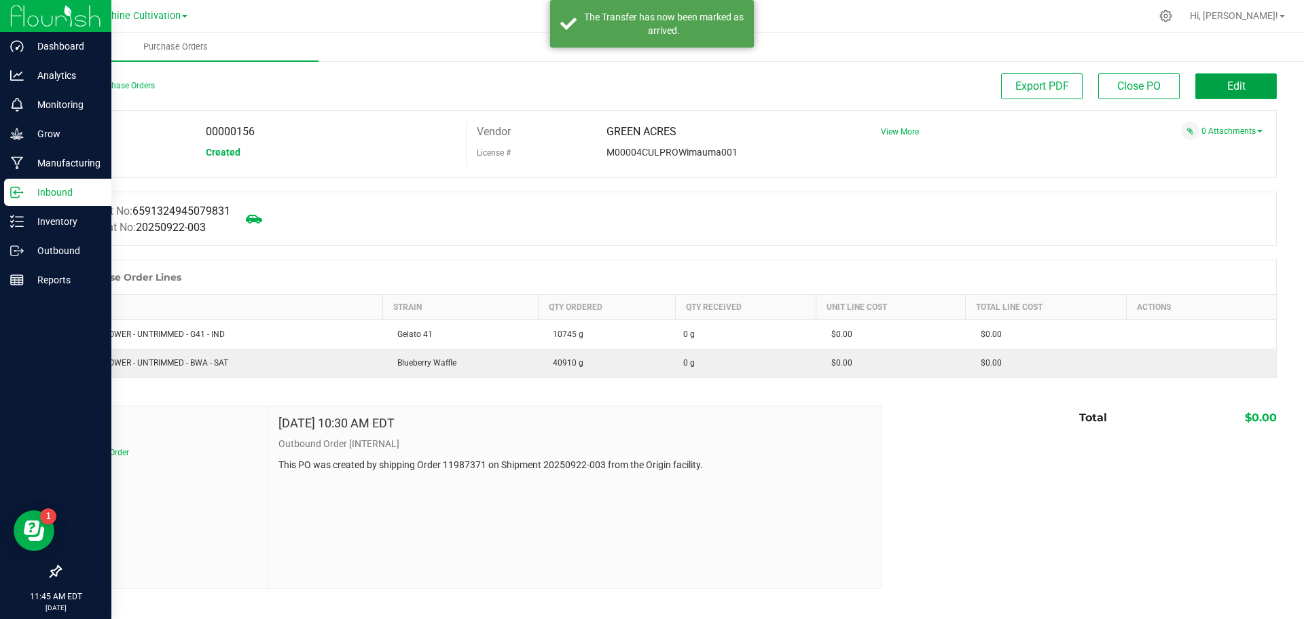
click at [1220, 81] on button "Edit" at bounding box center [1235, 86] width 81 height 26
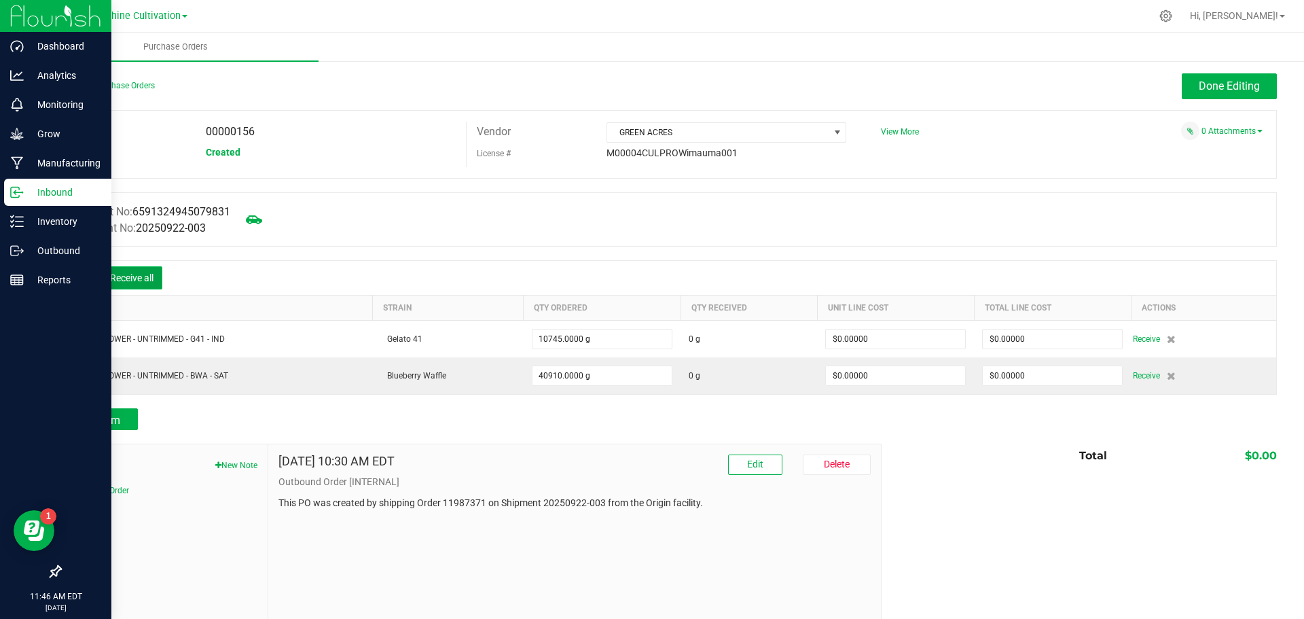
click at [134, 280] on button "Receive all" at bounding box center [131, 277] width 61 height 23
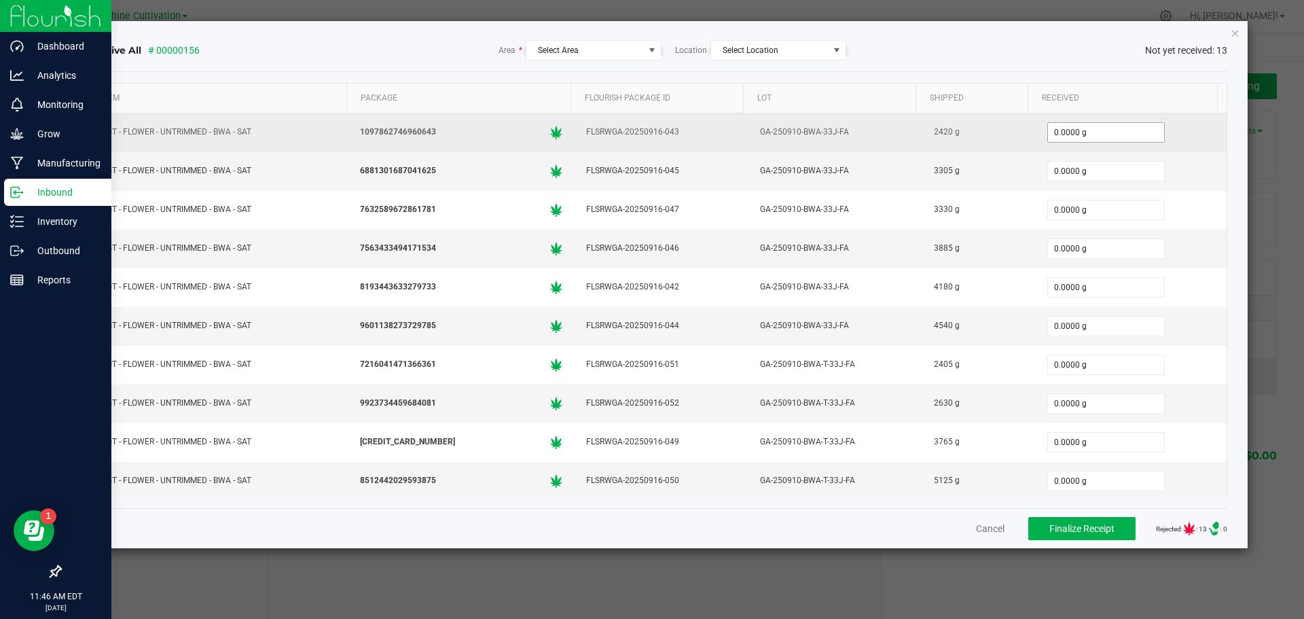
type input "0"
click at [1082, 130] on input "0" at bounding box center [1106, 132] width 116 height 19
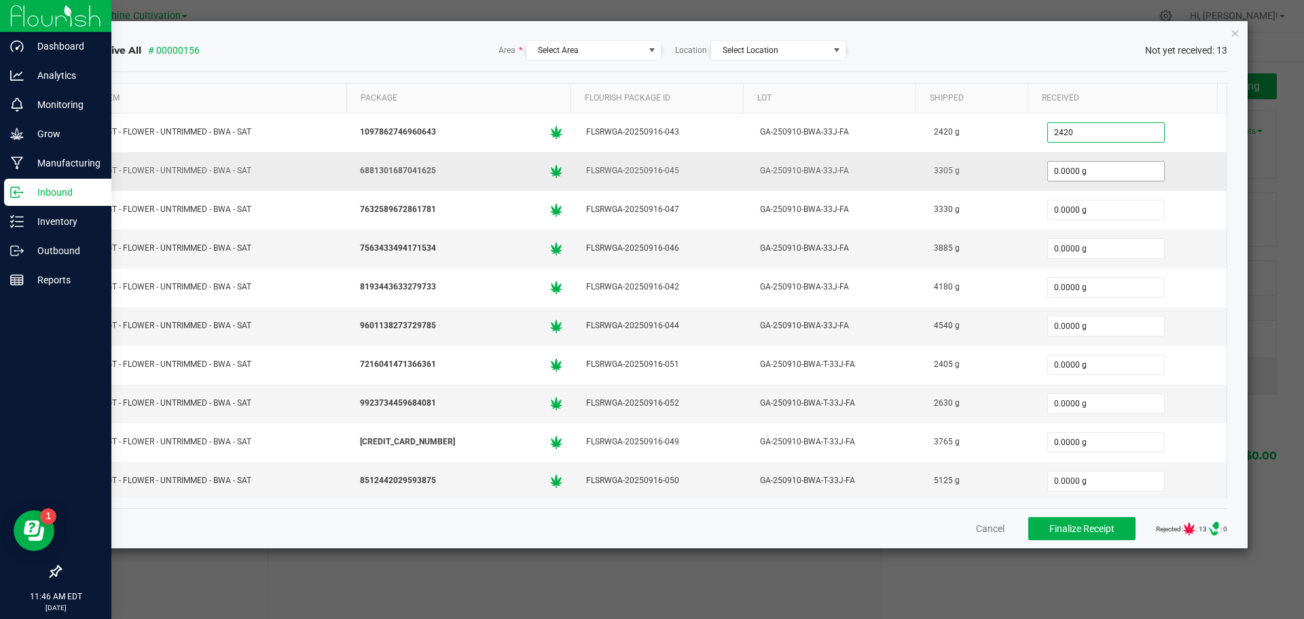
type input "2420.0000 g"
click at [1063, 166] on input "0" at bounding box center [1106, 171] width 116 height 19
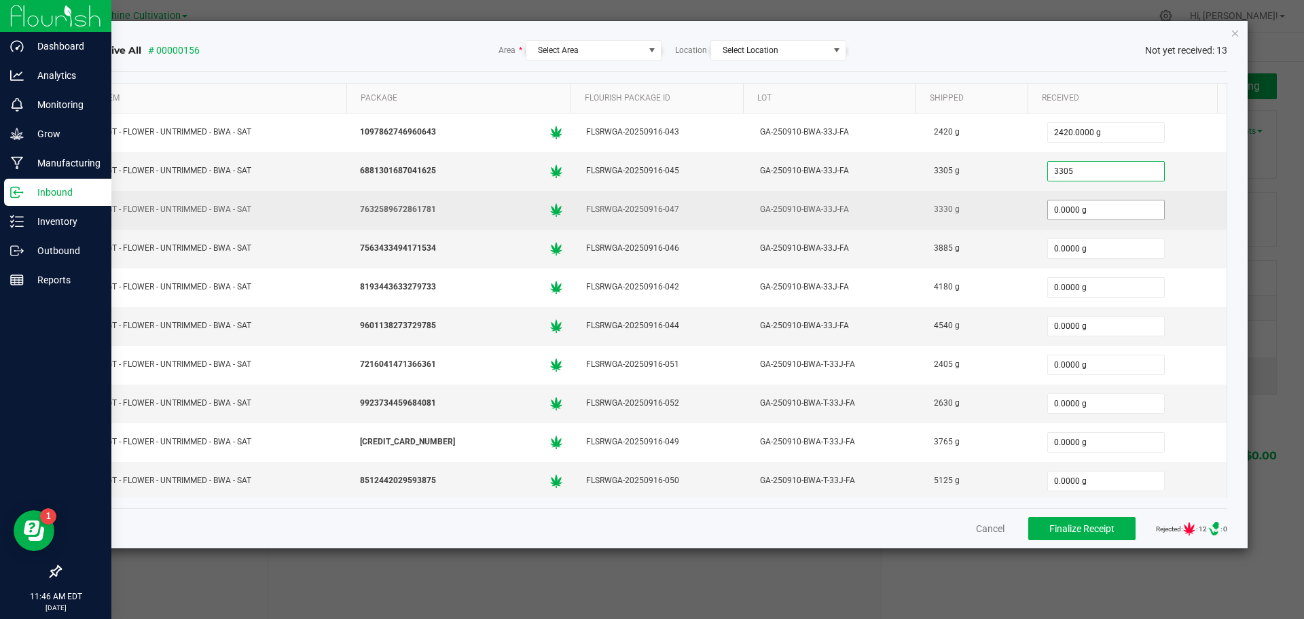
type input "3305.0000 g"
click at [1064, 208] on input "0" at bounding box center [1106, 209] width 116 height 19
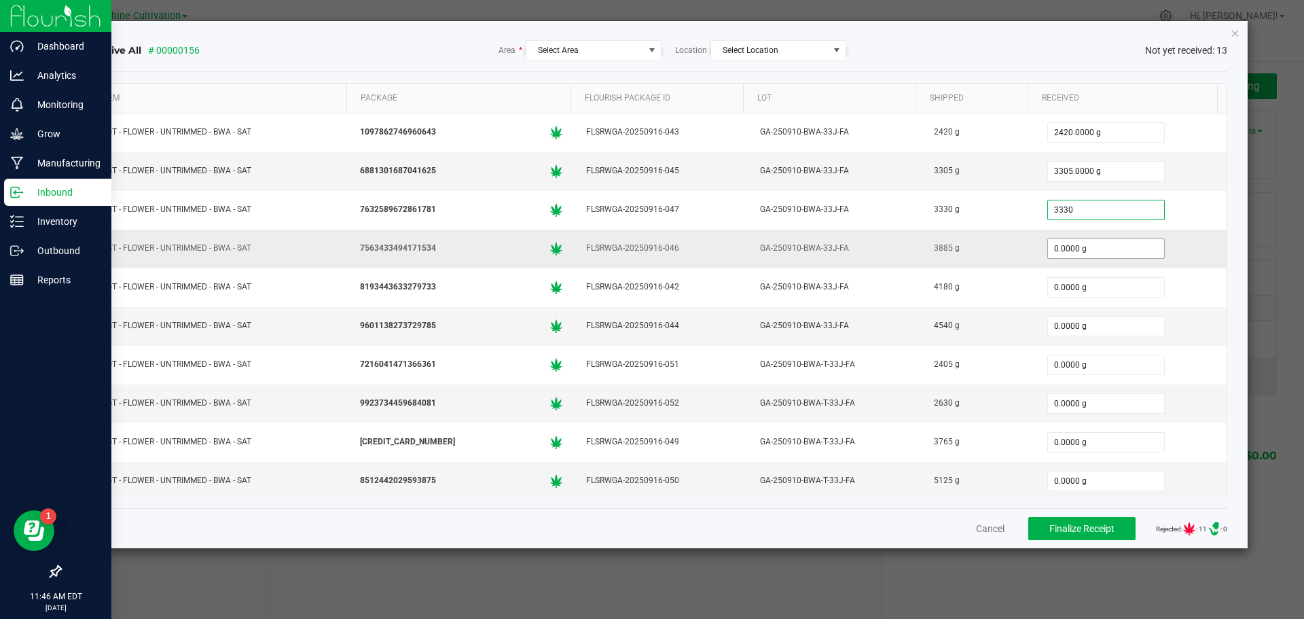
type input "3330.0000 g"
click at [1048, 248] on input "0" at bounding box center [1106, 248] width 116 height 19
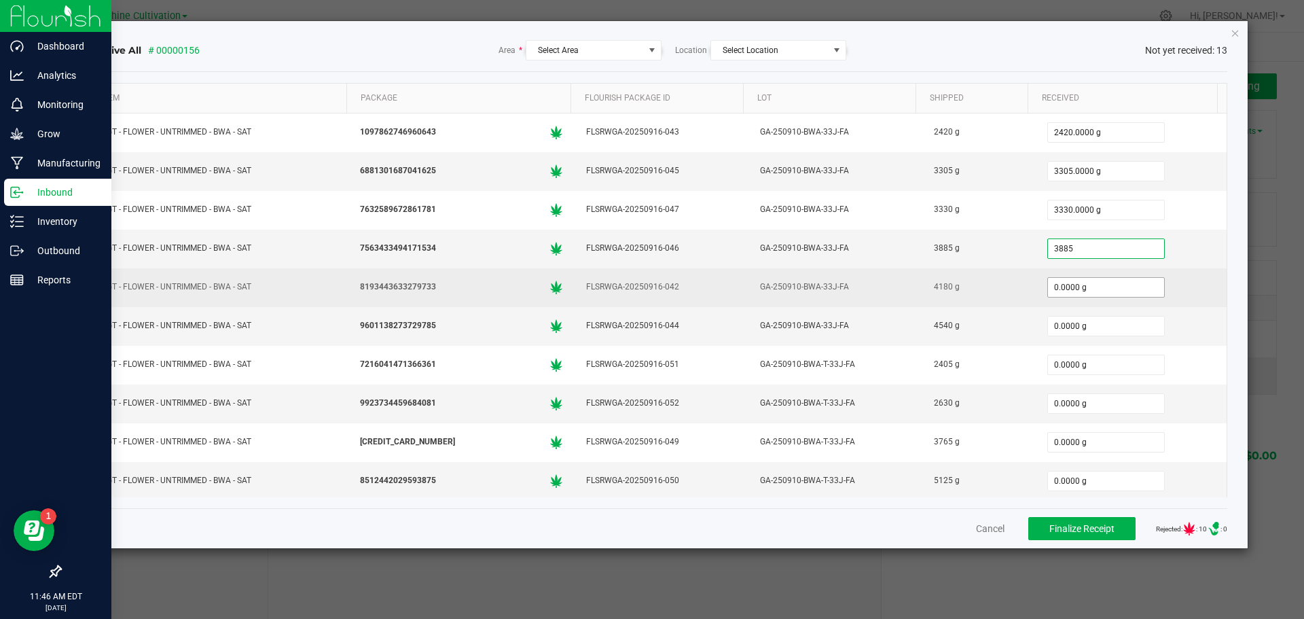
type input "3885.0000 g"
click at [1071, 285] on input "0" at bounding box center [1106, 287] width 116 height 19
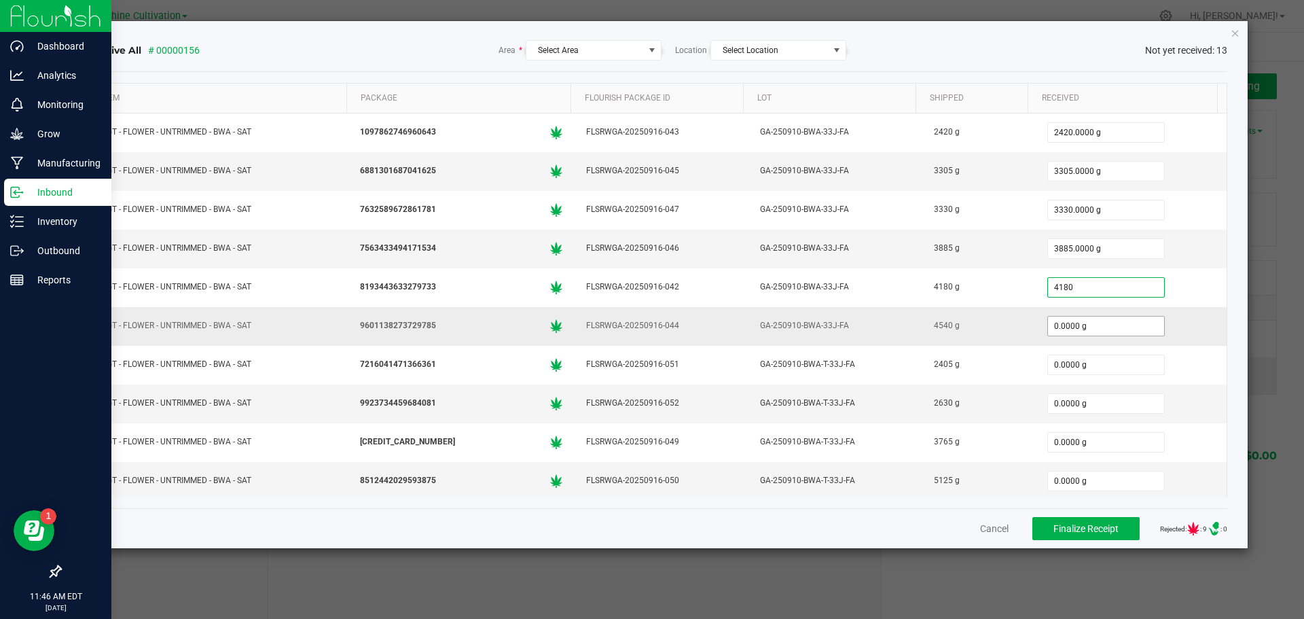
type input "4180.0000 g"
click at [1085, 320] on input "0" at bounding box center [1106, 325] width 116 height 19
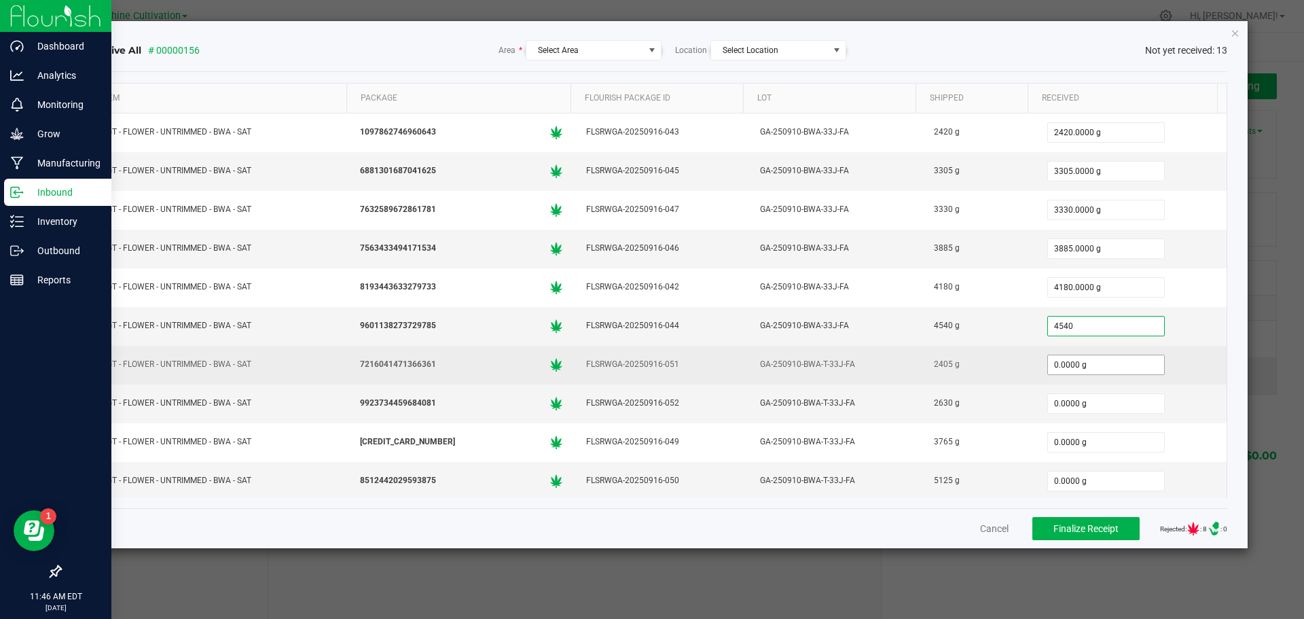
type input "4540.0000 g"
click at [1064, 356] on input "0" at bounding box center [1106, 364] width 116 height 19
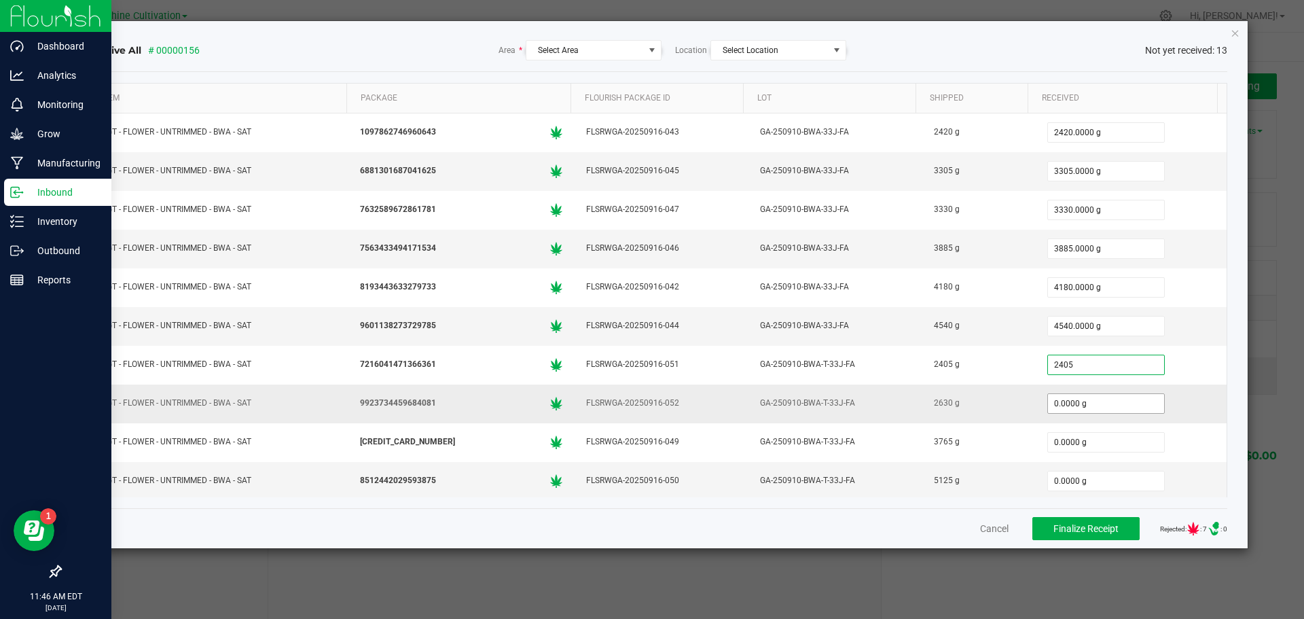
type input "2405.0000 g"
click at [1102, 401] on input "0" at bounding box center [1106, 403] width 116 height 19
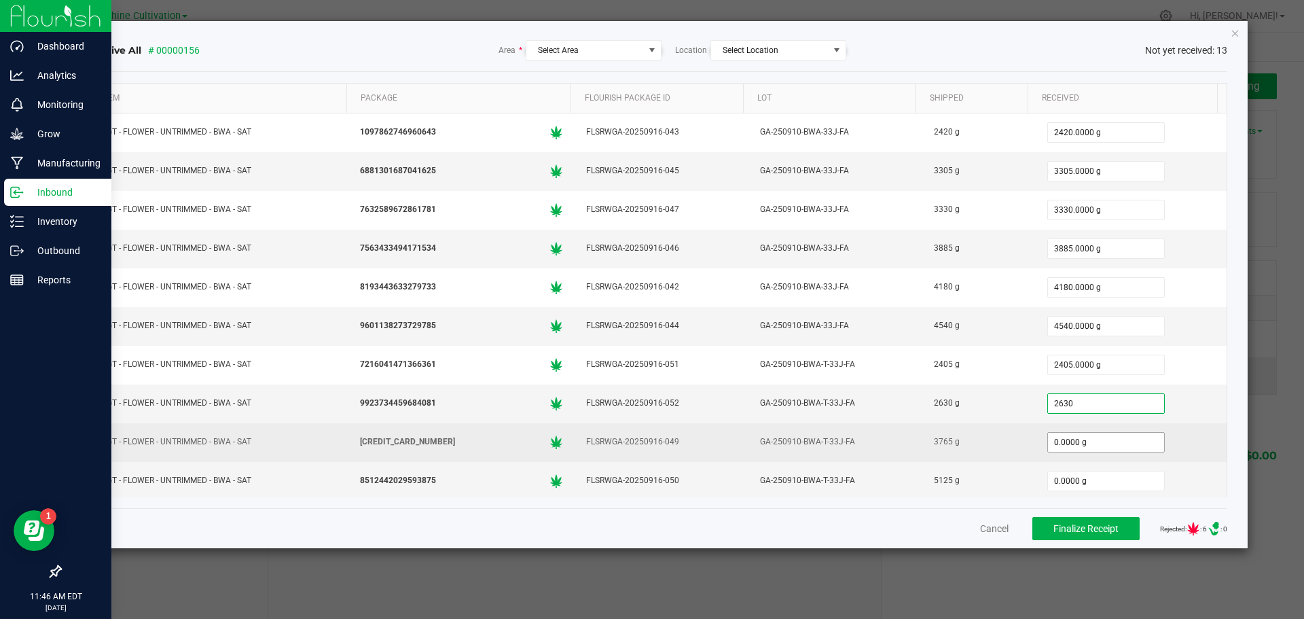
type input "2630.0000 g"
click at [1059, 439] on input "0" at bounding box center [1106, 442] width 116 height 19
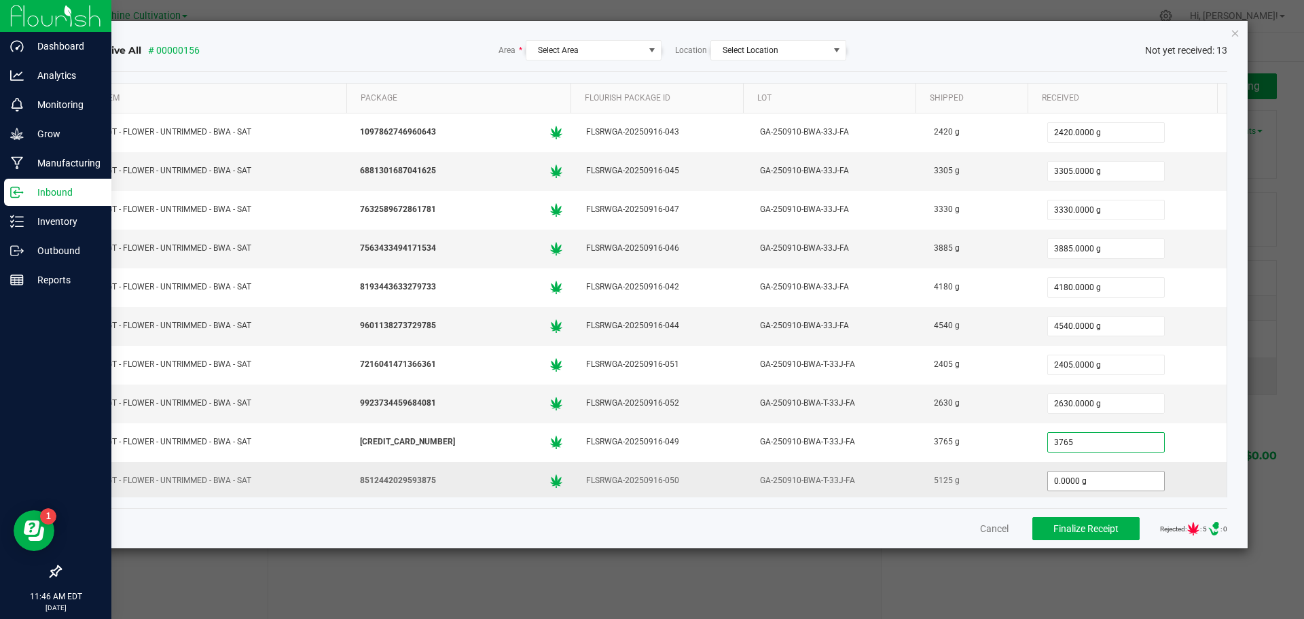
type input "3765.0000 g"
click at [1061, 481] on input "0" at bounding box center [1106, 480] width 116 height 19
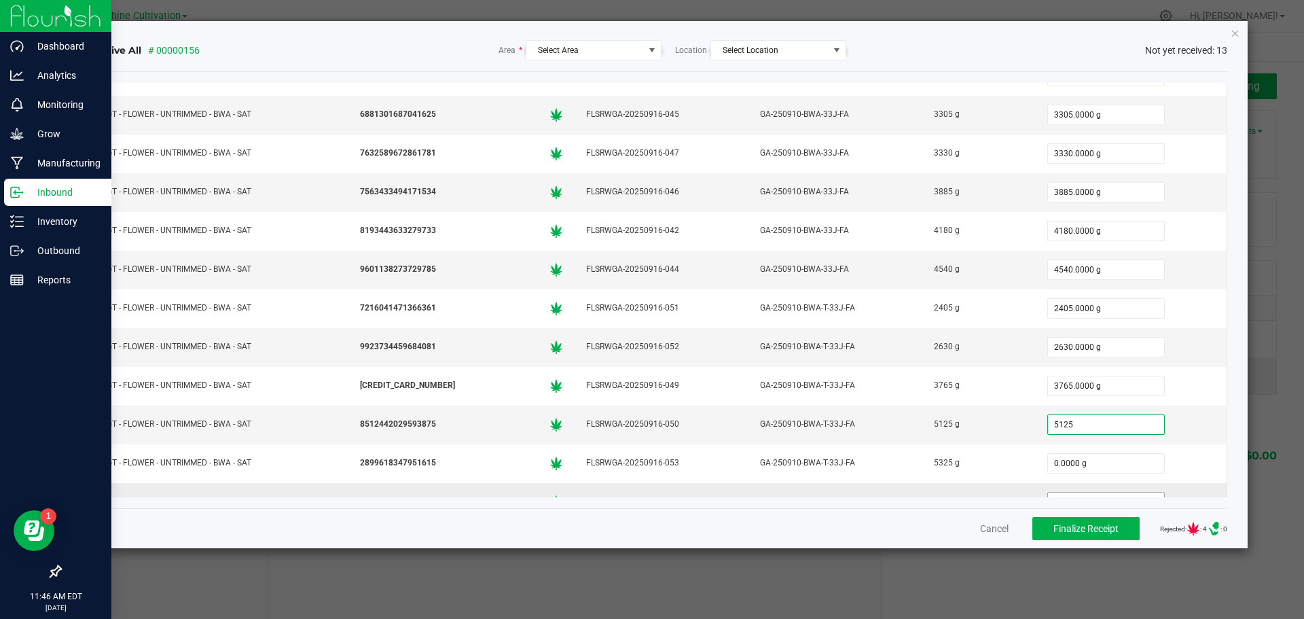
scroll to position [120, 0]
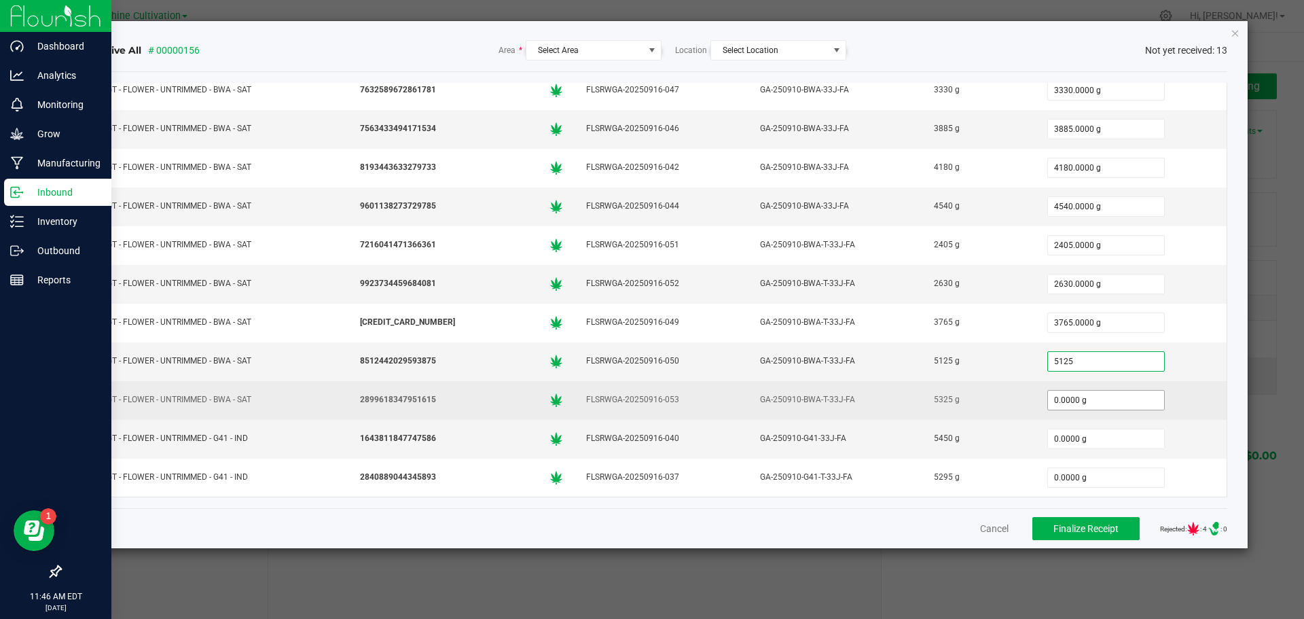
type input "5125.0000 g"
click at [1069, 399] on input "0" at bounding box center [1106, 399] width 116 height 19
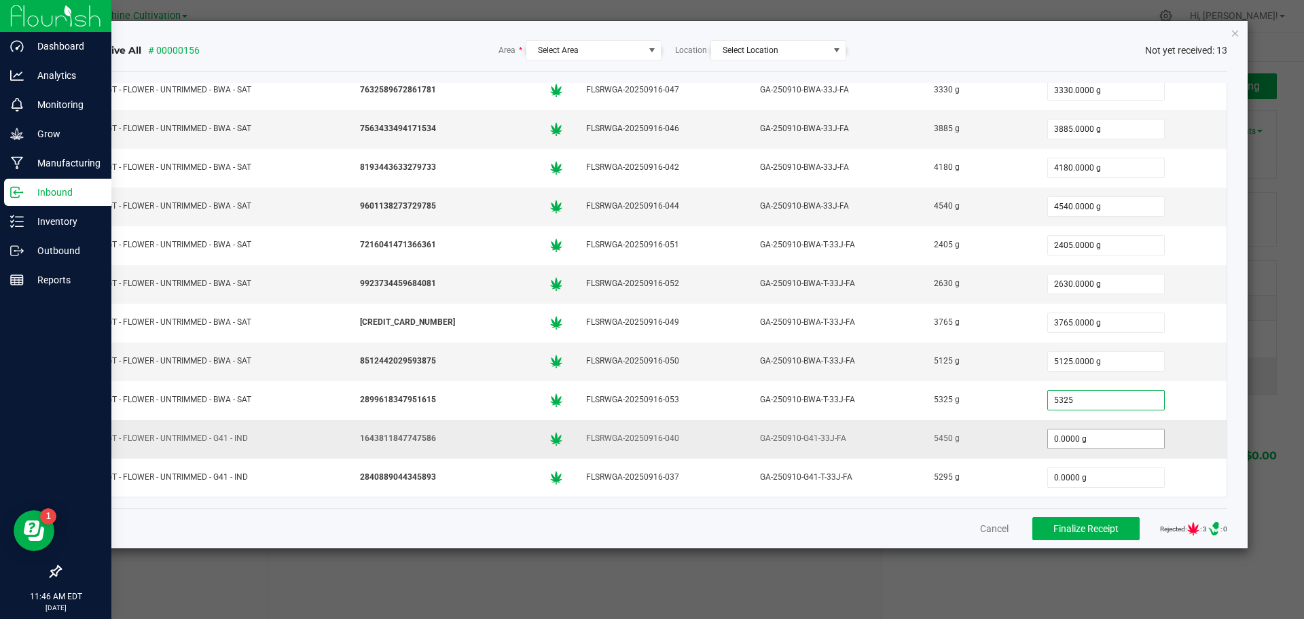
type input "5325.0000 g"
click at [1068, 443] on input "0" at bounding box center [1106, 438] width 116 height 19
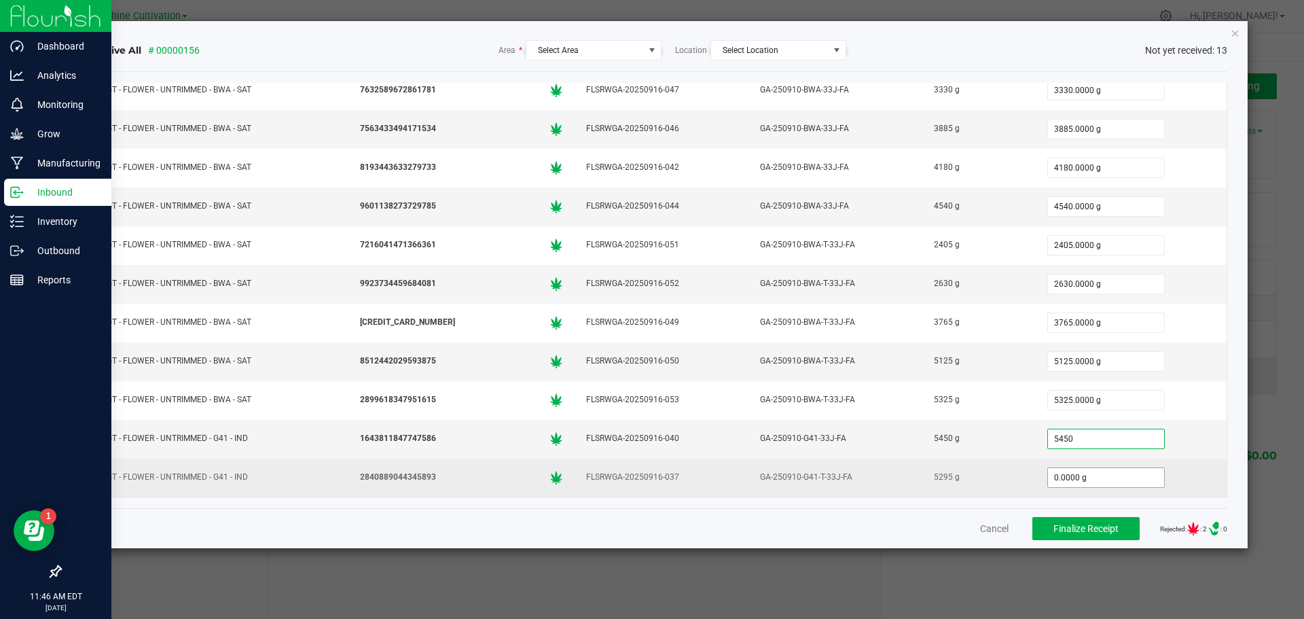
type input "5450.0000 g"
click at [1087, 473] on input "0" at bounding box center [1106, 477] width 116 height 19
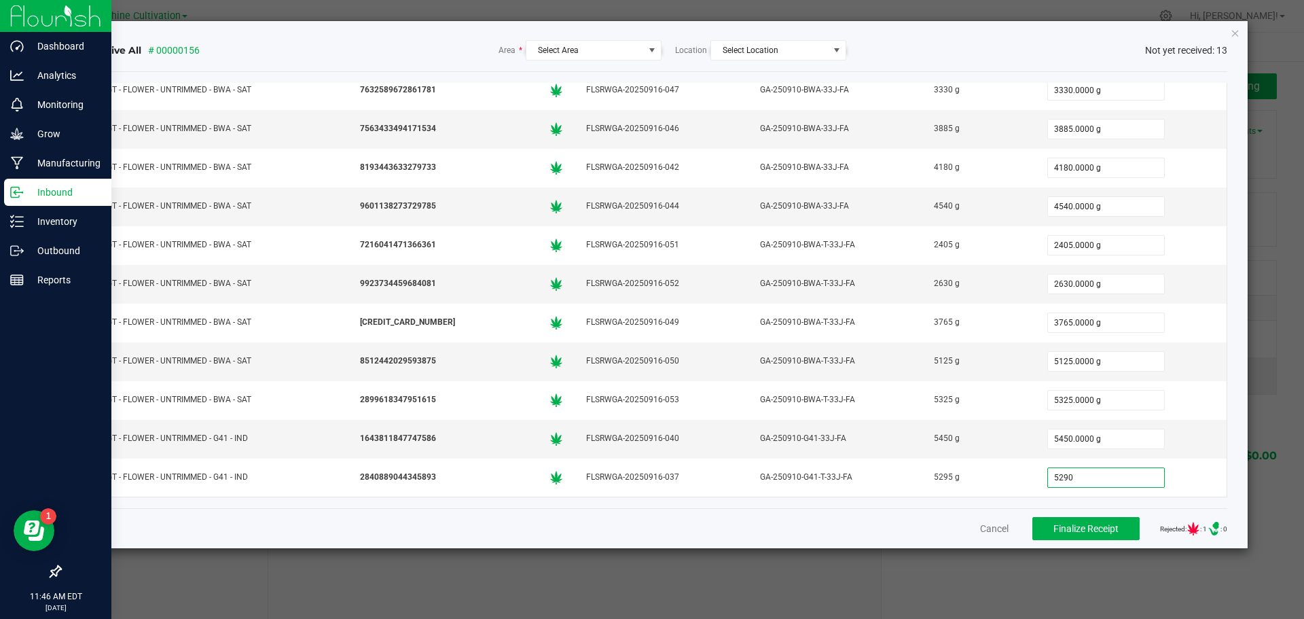
type input "5290.0000 g"
click at [1187, 528] on icon at bounding box center [1193, 528] width 12 height 14
click at [1192, 532] on icon ".st0{ }" at bounding box center [1213, 528] width 43 height 14
click at [648, 51] on span at bounding box center [651, 50] width 11 height 11
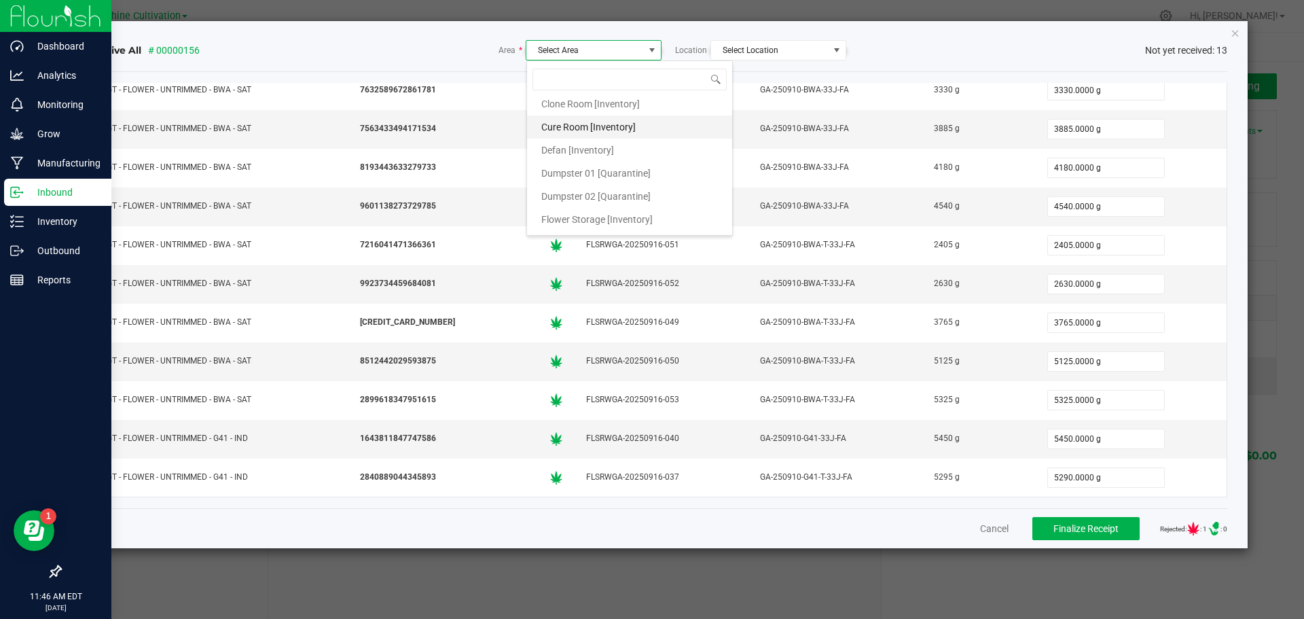
scroll to position [0, 0]
click at [737, 45] on span "Select Location" at bounding box center [769, 50] width 117 height 19
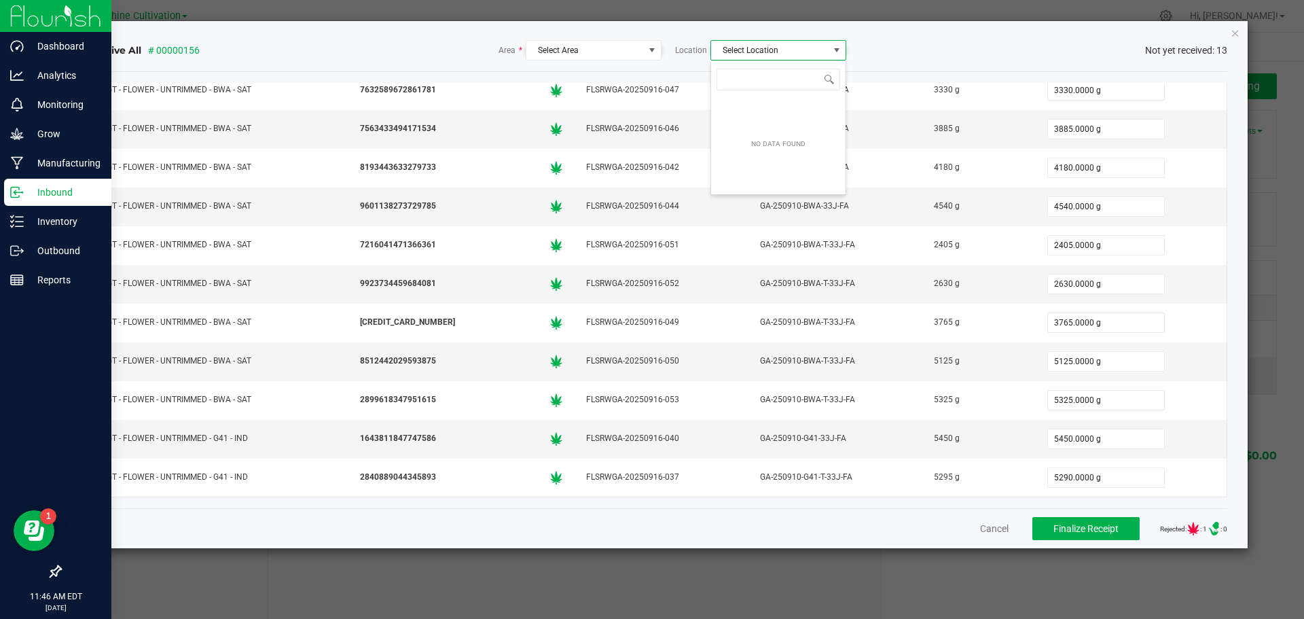
scroll to position [20, 136]
click at [609, 46] on span "Select Area" at bounding box center [584, 50] width 117 height 19
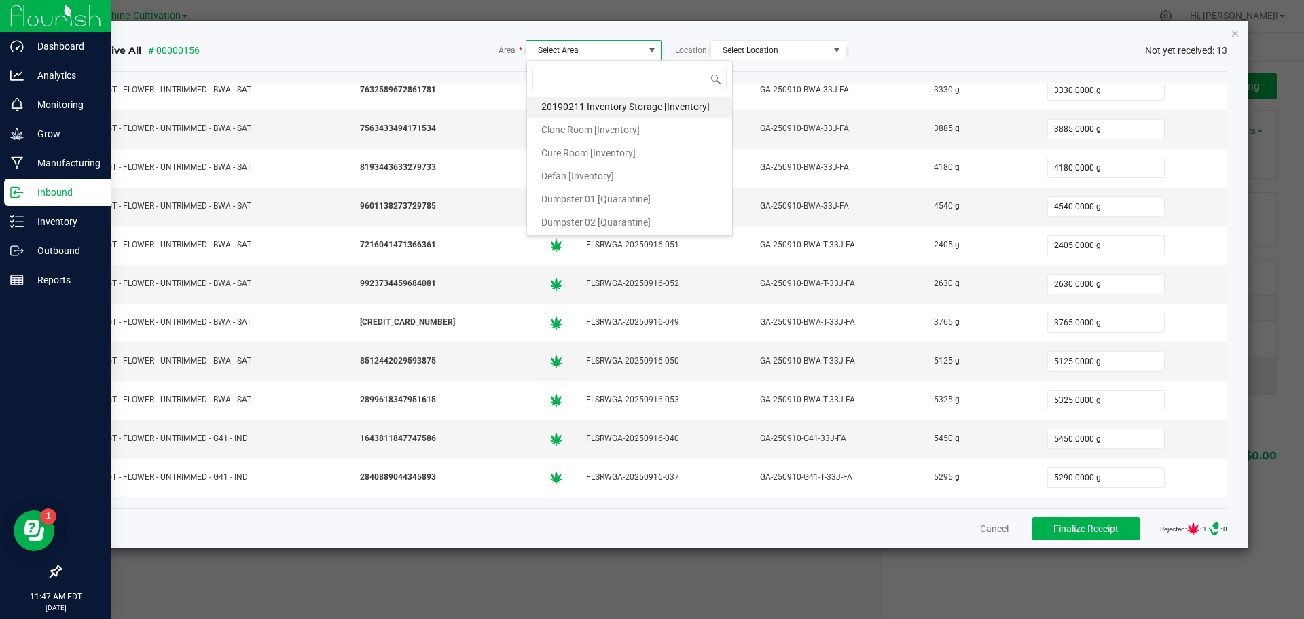
scroll to position [0, 0]
click at [441, 39] on div "Receive All # 00000156 Area * Select Area Location Select Location Not yet rece…" at bounding box center [657, 50] width 1141 height 43
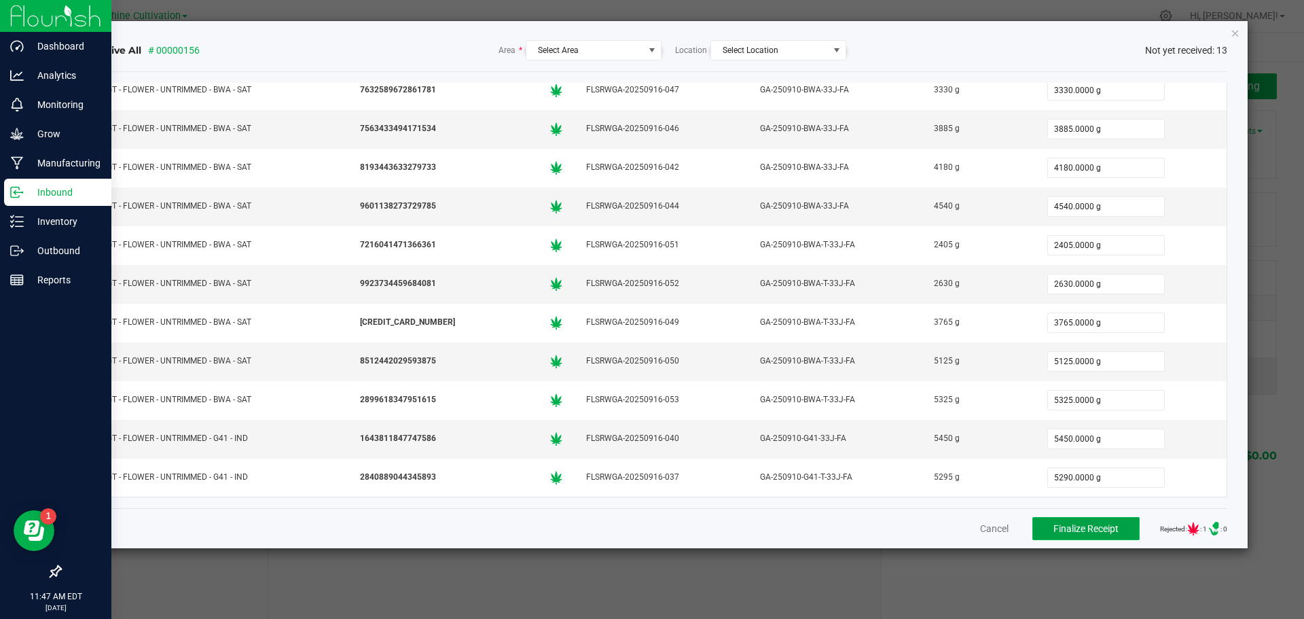
click at [1086, 532] on span "Finalize Receipt" at bounding box center [1085, 528] width 65 height 11
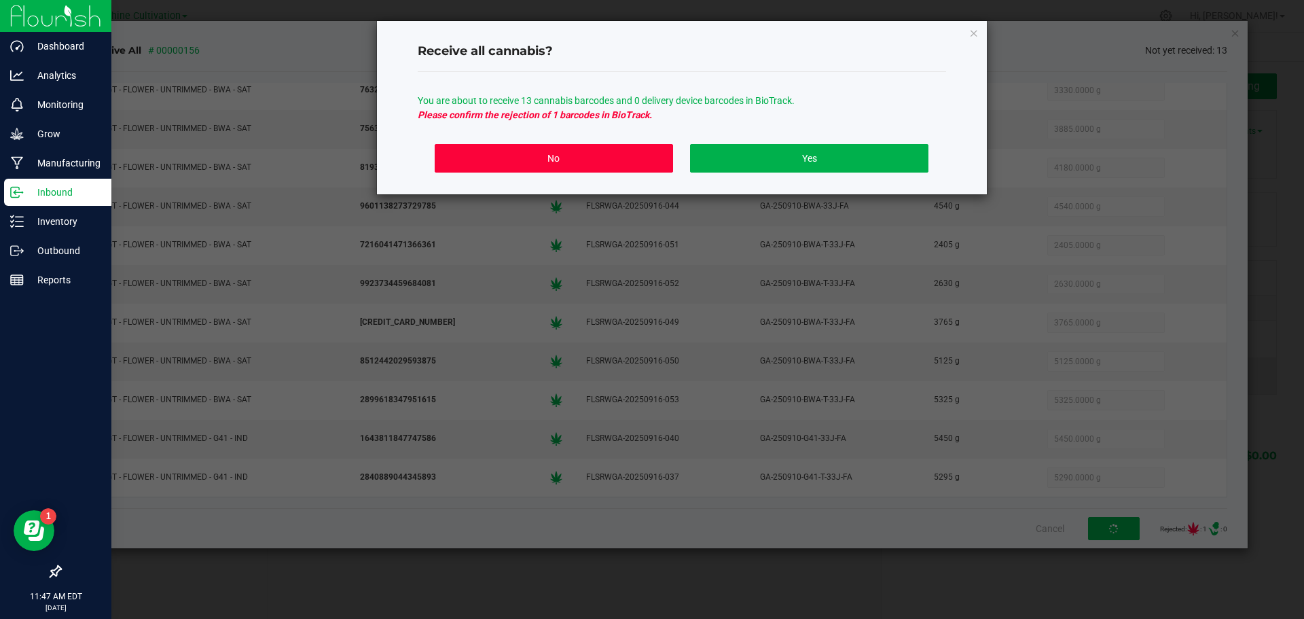
click at [592, 164] on button "No" at bounding box center [554, 158] width 238 height 29
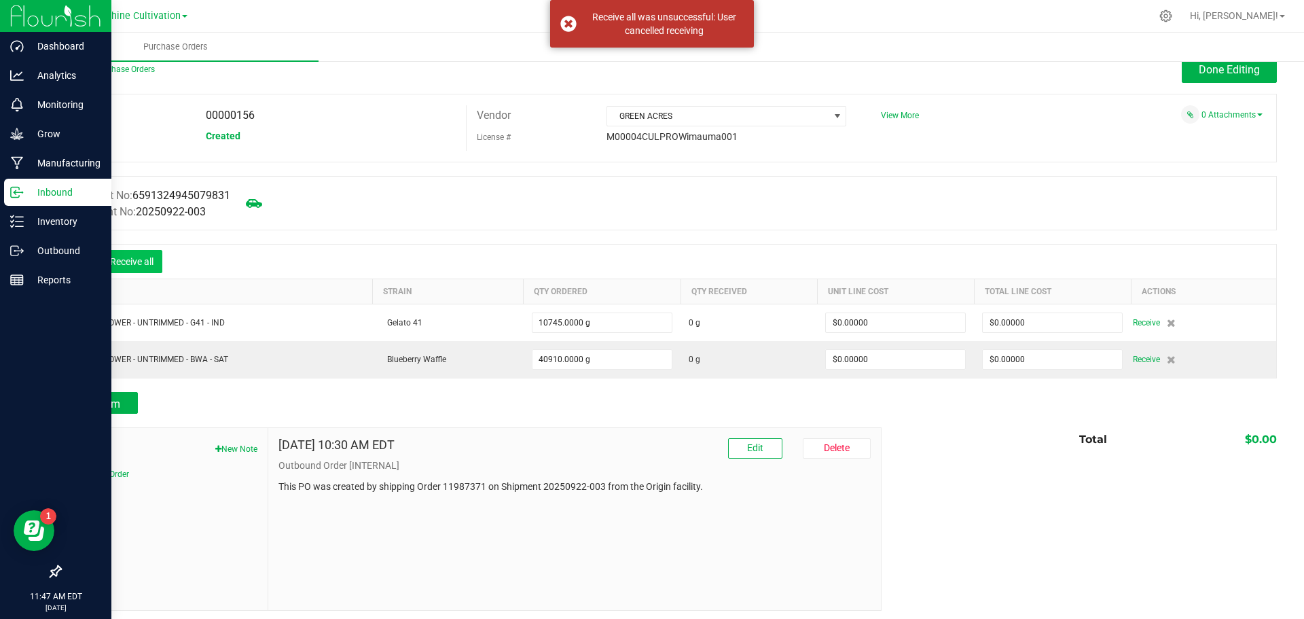
scroll to position [21, 0]
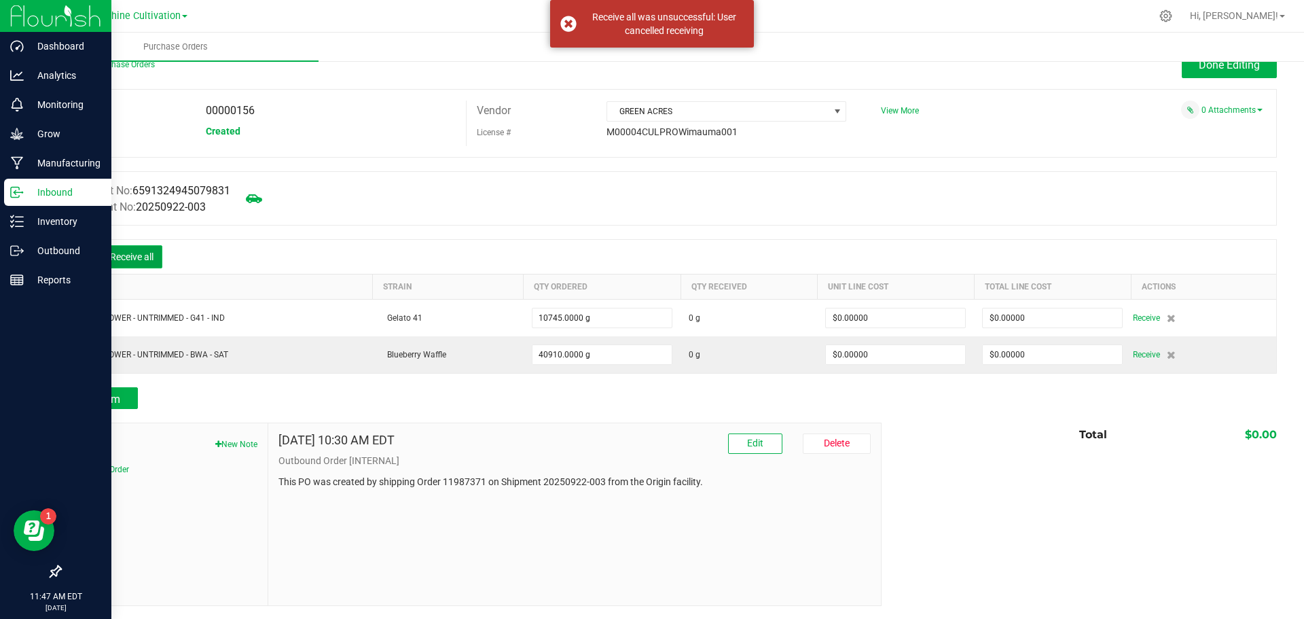
click at [117, 249] on button "Receive all" at bounding box center [131, 256] width 61 height 23
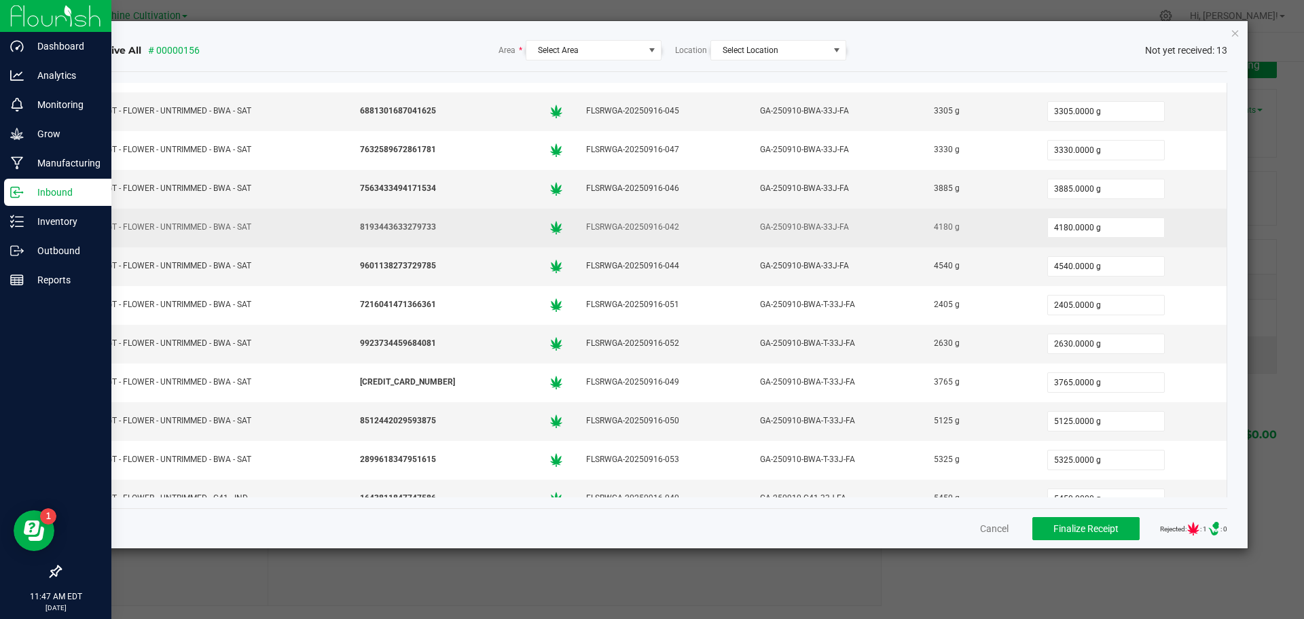
scroll to position [120, 0]
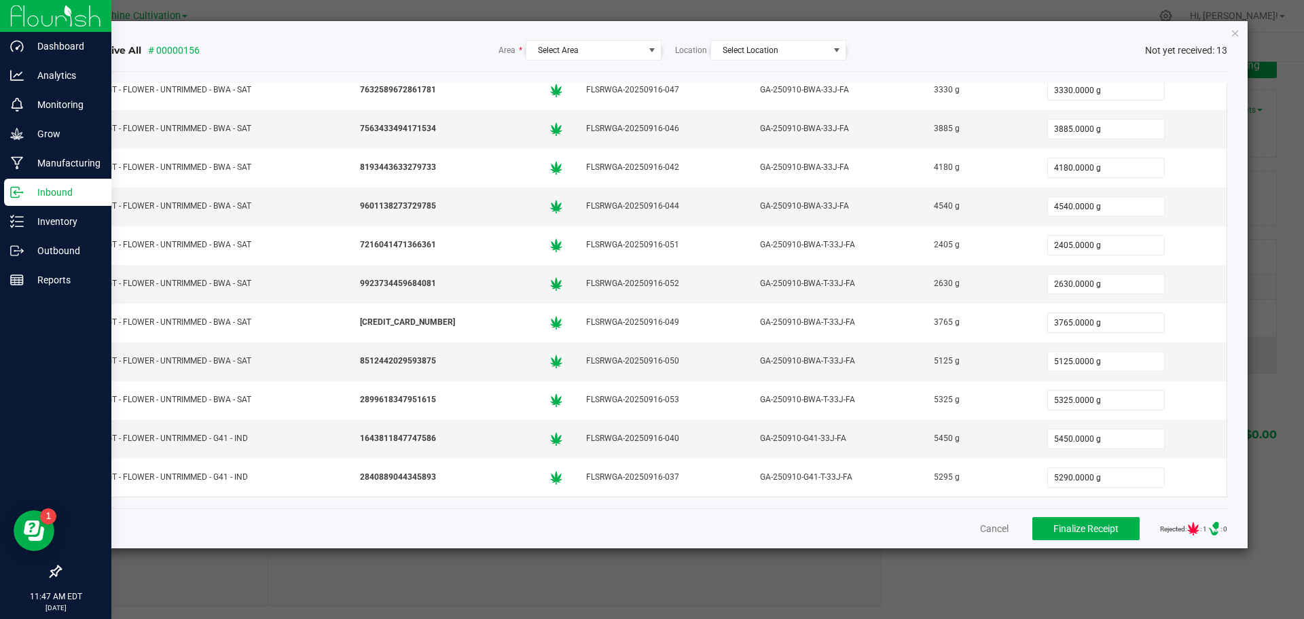
drag, startPoint x: 1179, startPoint y: 526, endPoint x: 1192, endPoint y: 528, distance: 13.0
click at [1179, 526] on icon at bounding box center [1192, 528] width 43 height 14
click at [1194, 528] on icon ".st0{ }" at bounding box center [1213, 528] width 43 height 14
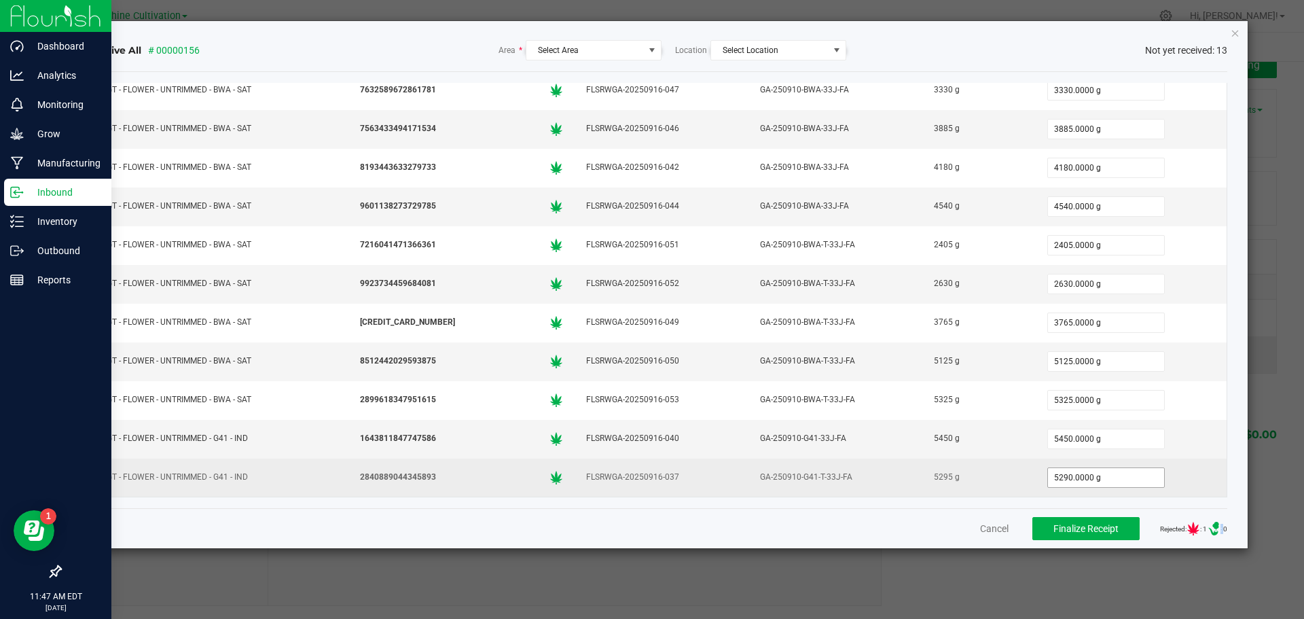
type input "5290"
click at [1053, 475] on input "5290" at bounding box center [1106, 477] width 116 height 19
type input "4"
type input "5295.0000 g"
click at [973, 474] on div "5295 g" at bounding box center [978, 477] width 96 height 20
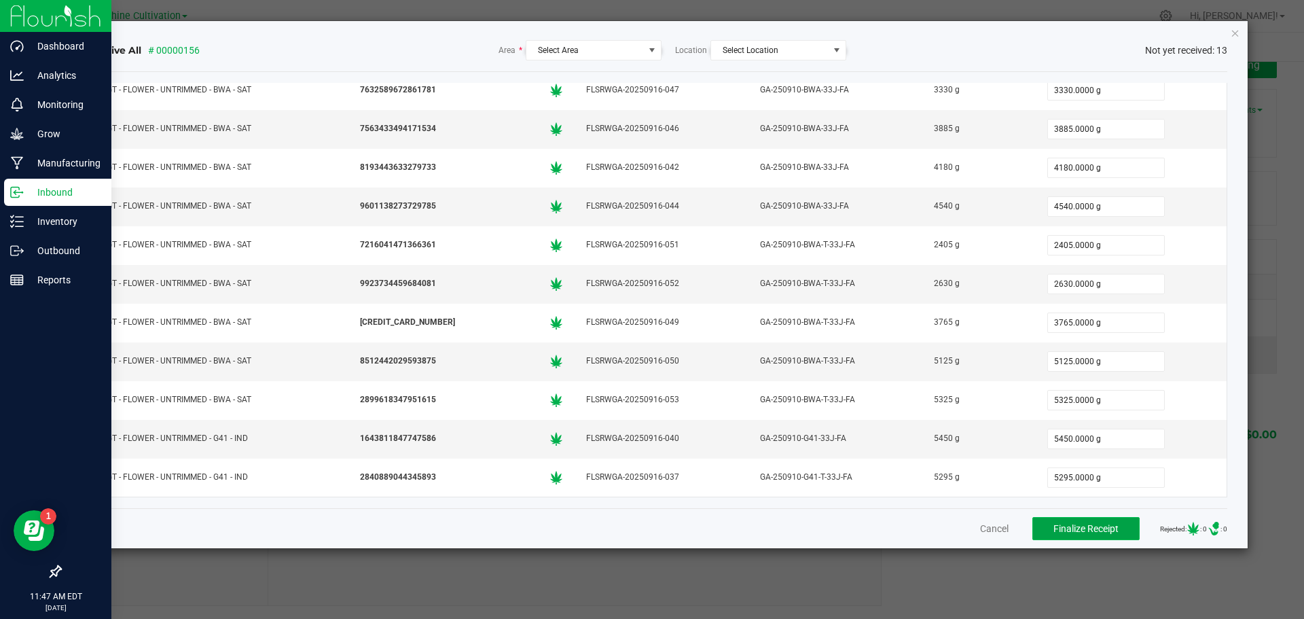
click at [1076, 526] on span "Finalize Receipt" at bounding box center [1085, 528] width 65 height 11
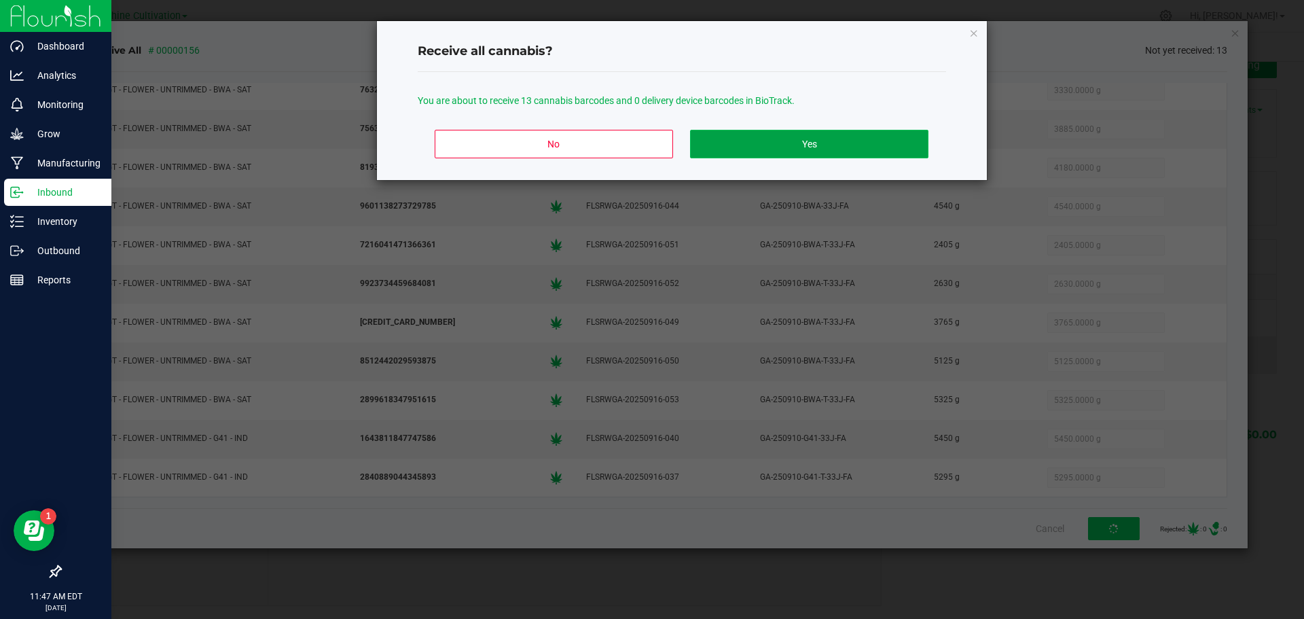
click at [769, 151] on button "Yes" at bounding box center [809, 144] width 238 height 29
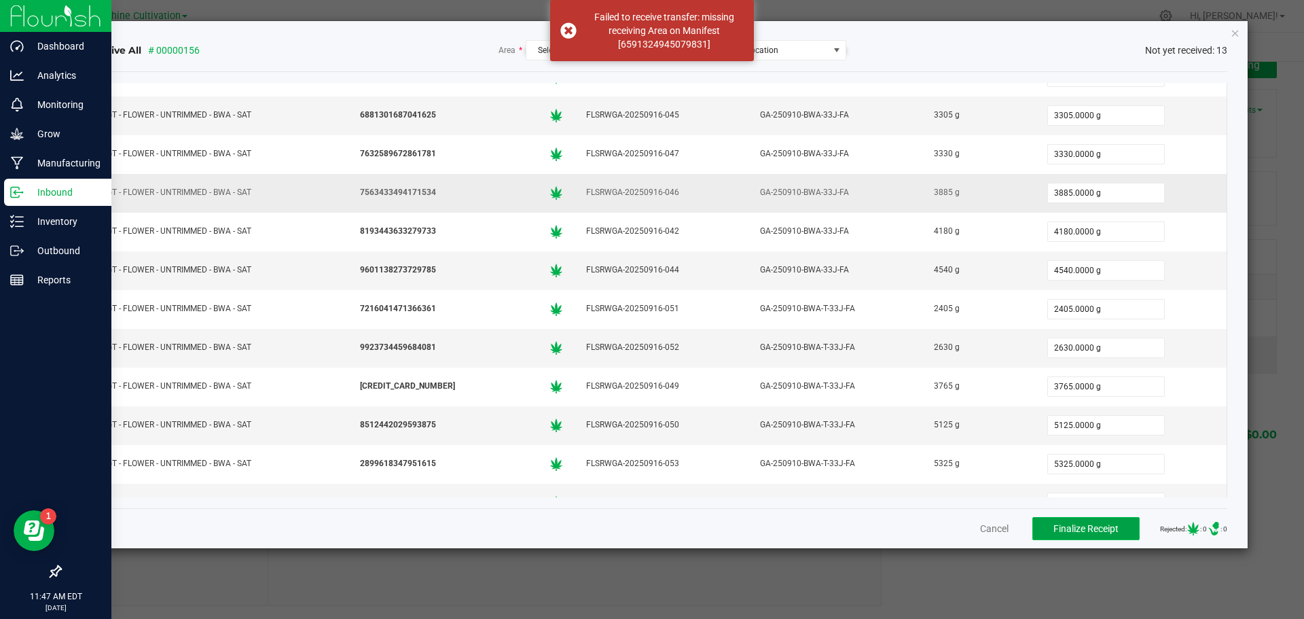
scroll to position [0, 0]
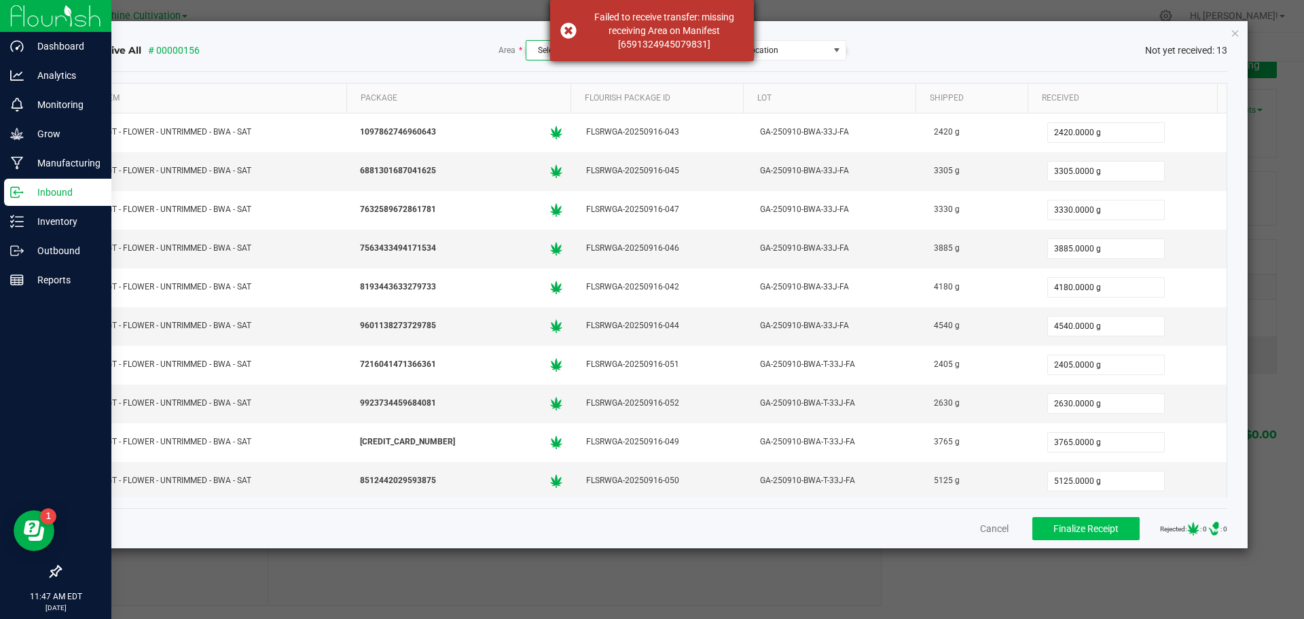
click at [566, 26] on div "Failed to receive transfer: missing receiving Area on Manifest [659132494507983…" at bounding box center [652, 30] width 204 height 61
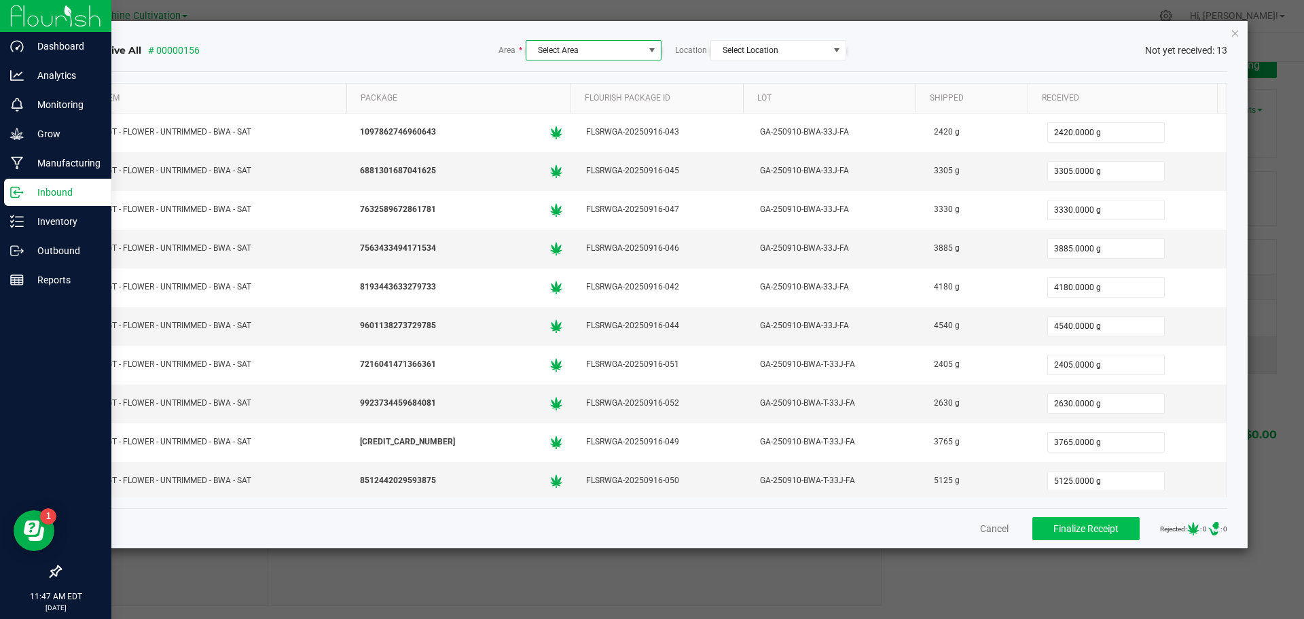
click at [654, 52] on span at bounding box center [651, 50] width 11 height 11
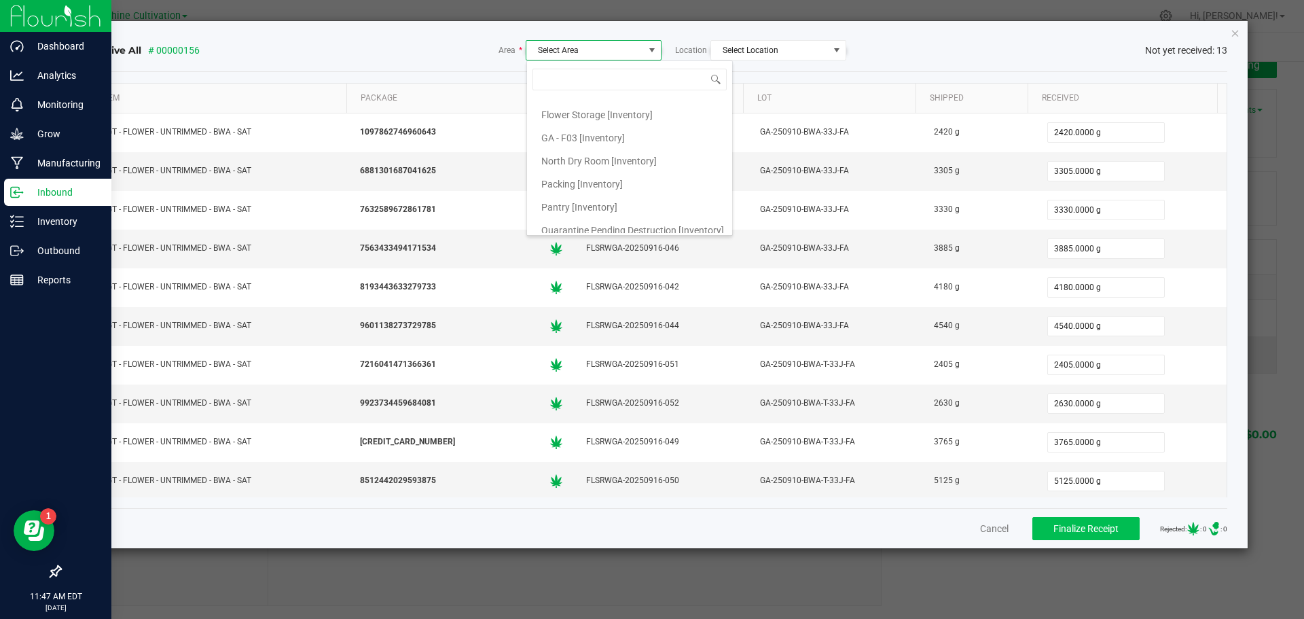
scroll to position [136, 0]
click at [617, 202] on li "Pantry [Inventory]" at bounding box center [629, 203] width 205 height 23
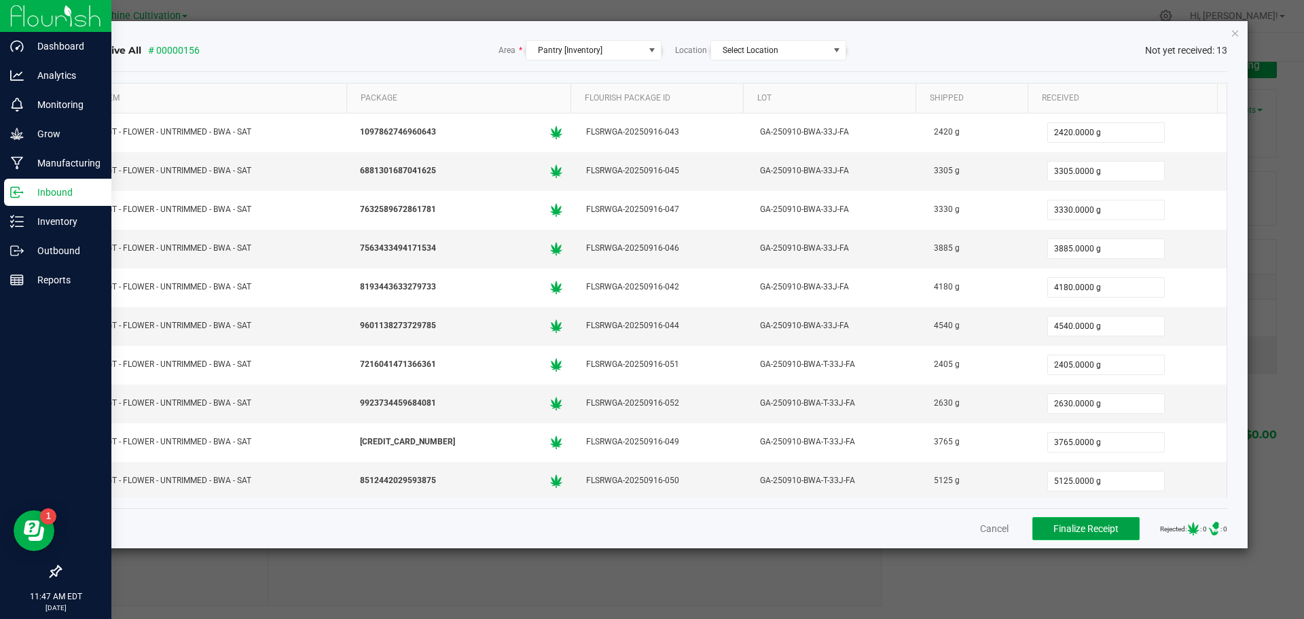
click at [1090, 532] on span "Finalize Receipt" at bounding box center [1085, 528] width 65 height 11
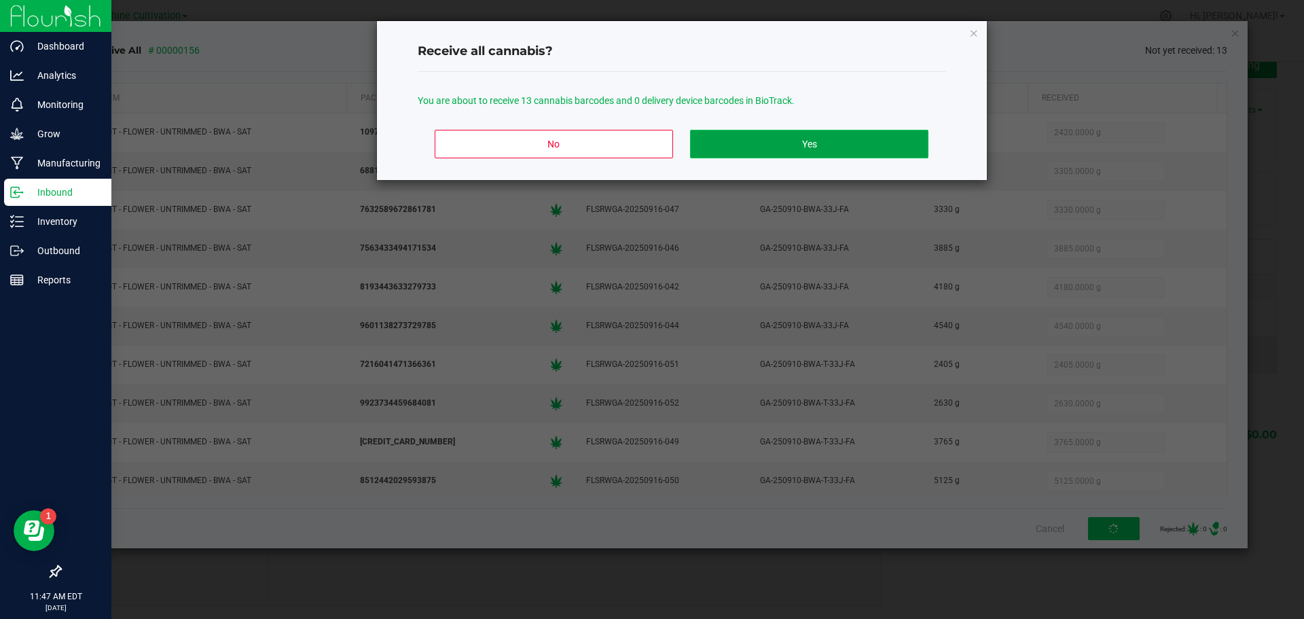
click at [798, 143] on button "Yes" at bounding box center [809, 144] width 238 height 29
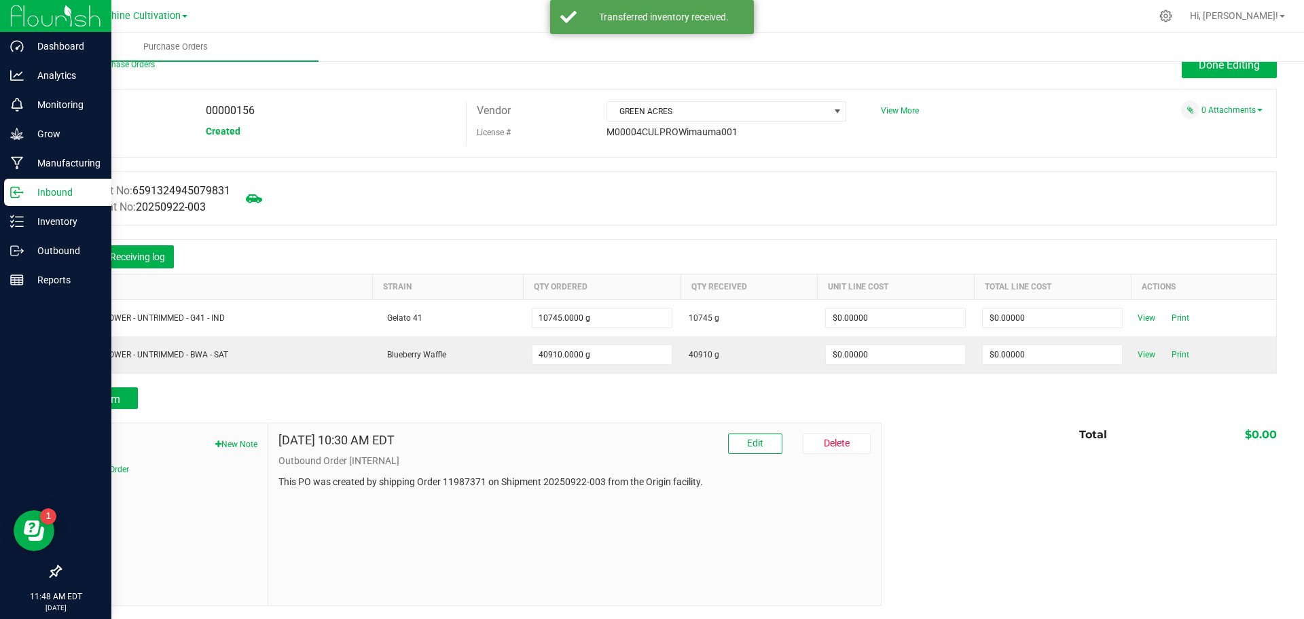
scroll to position [0, 0]
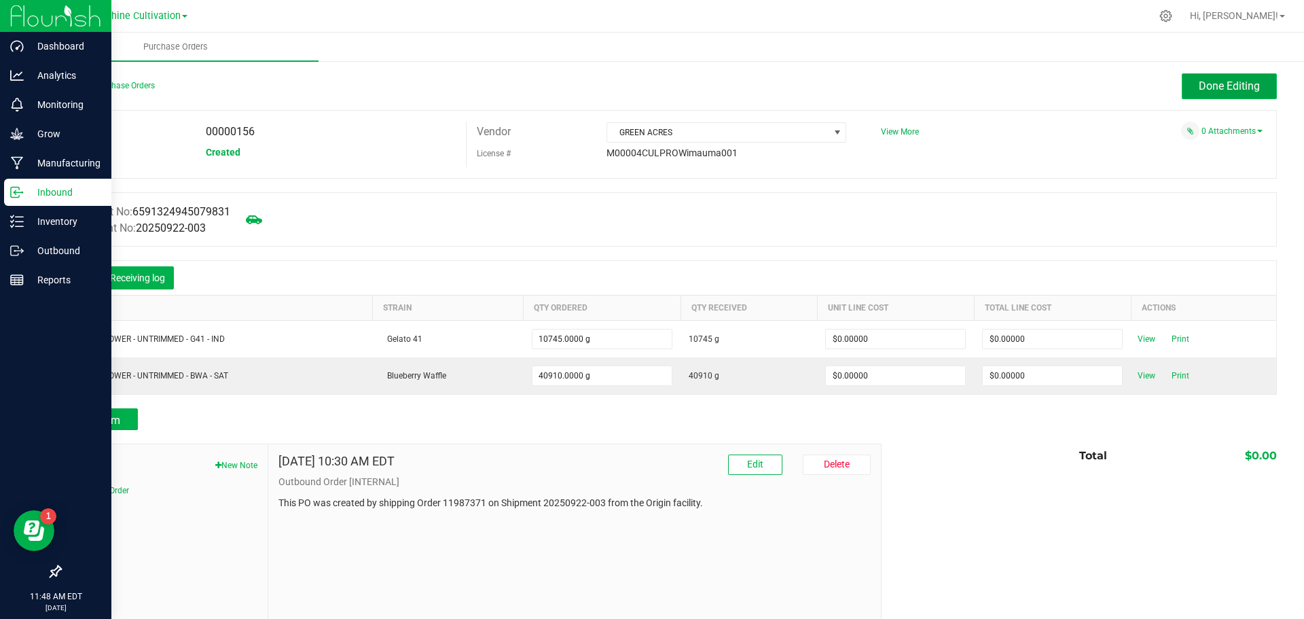
click at [1207, 86] on span "Done Editing" at bounding box center [1228, 85] width 61 height 13
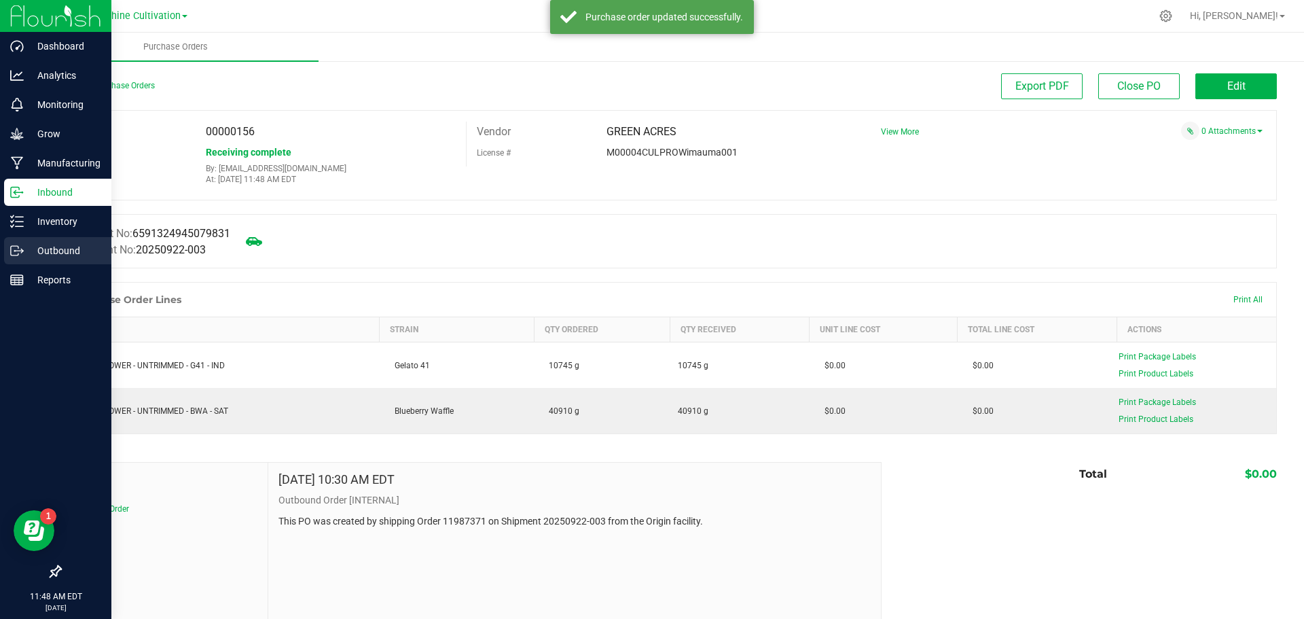
click at [70, 255] on p "Outbound" at bounding box center [64, 250] width 81 height 16
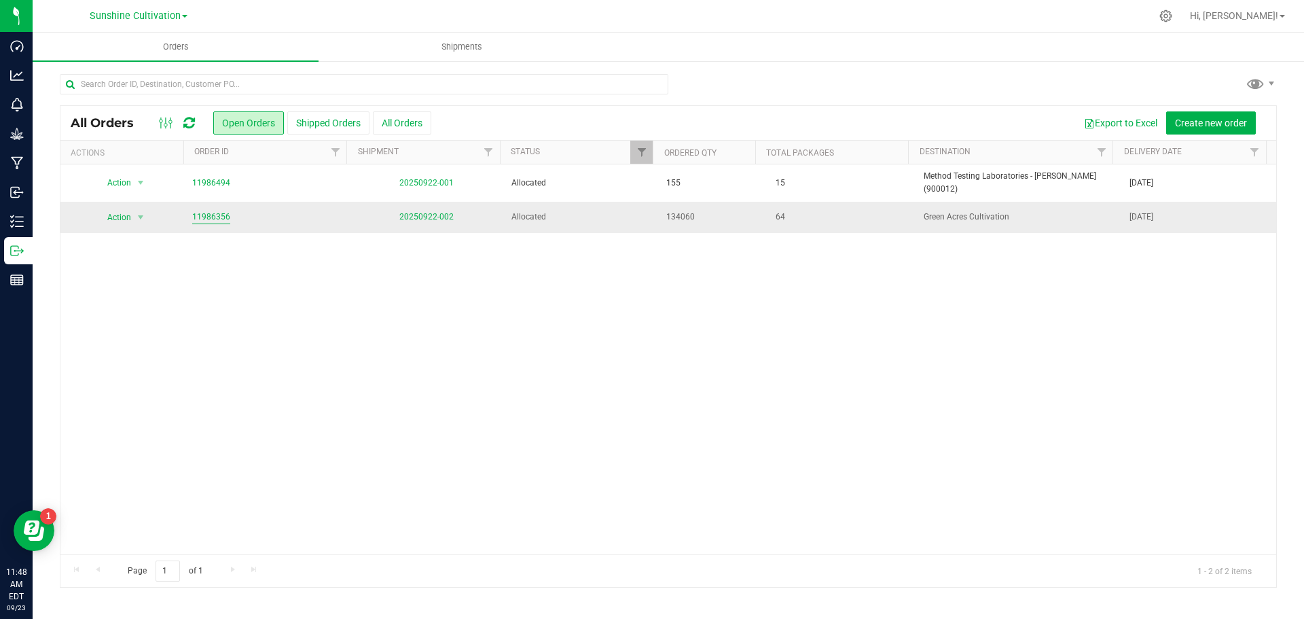
click at [214, 210] on link "11986356" at bounding box center [211, 216] width 38 height 13
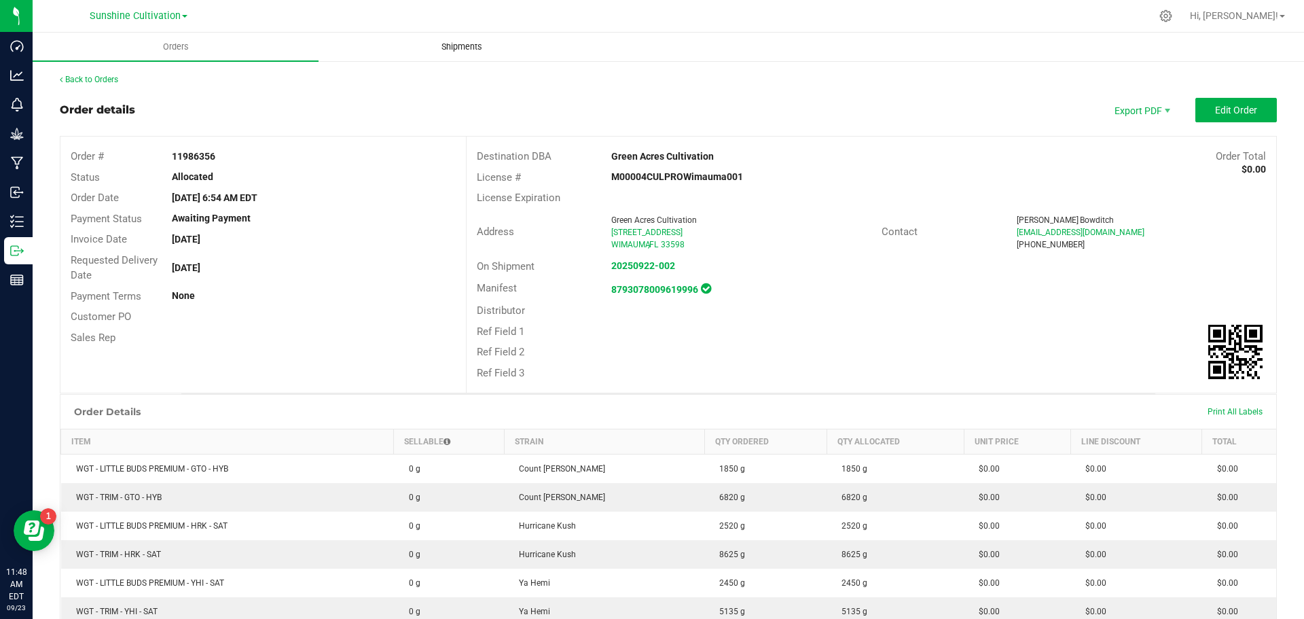
click at [473, 57] on uib-tab-heading "Shipments" at bounding box center [461, 46] width 285 height 27
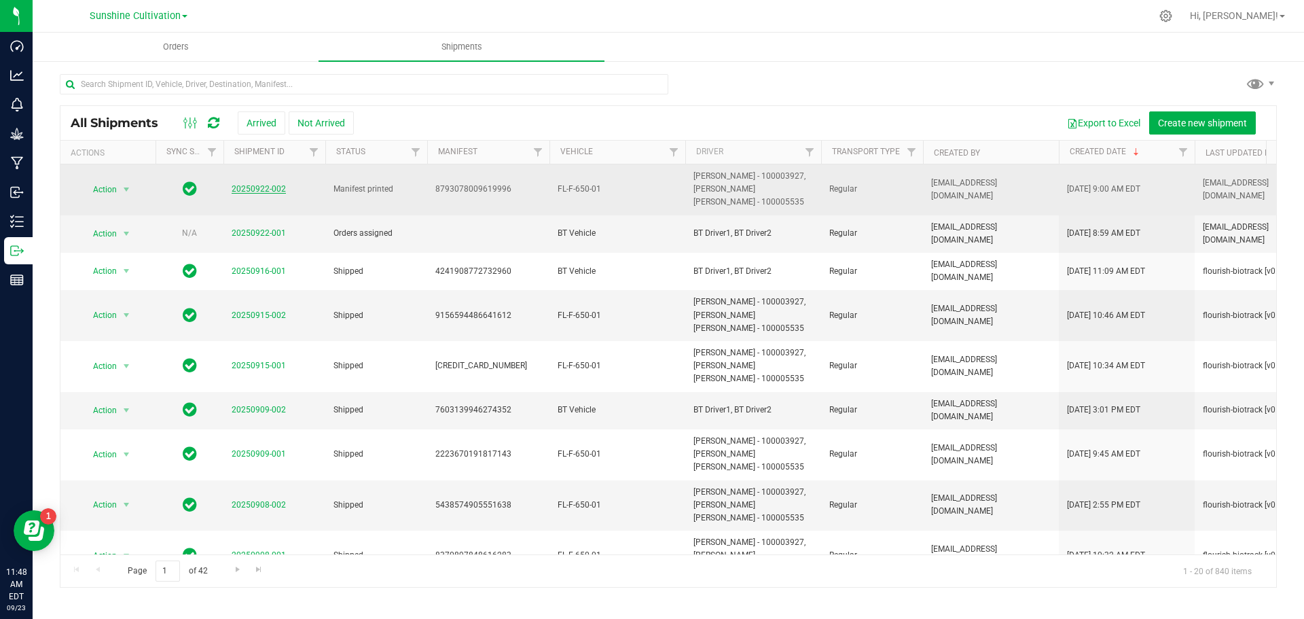
click at [259, 185] on link "20250922-002" at bounding box center [259, 189] width 54 height 10
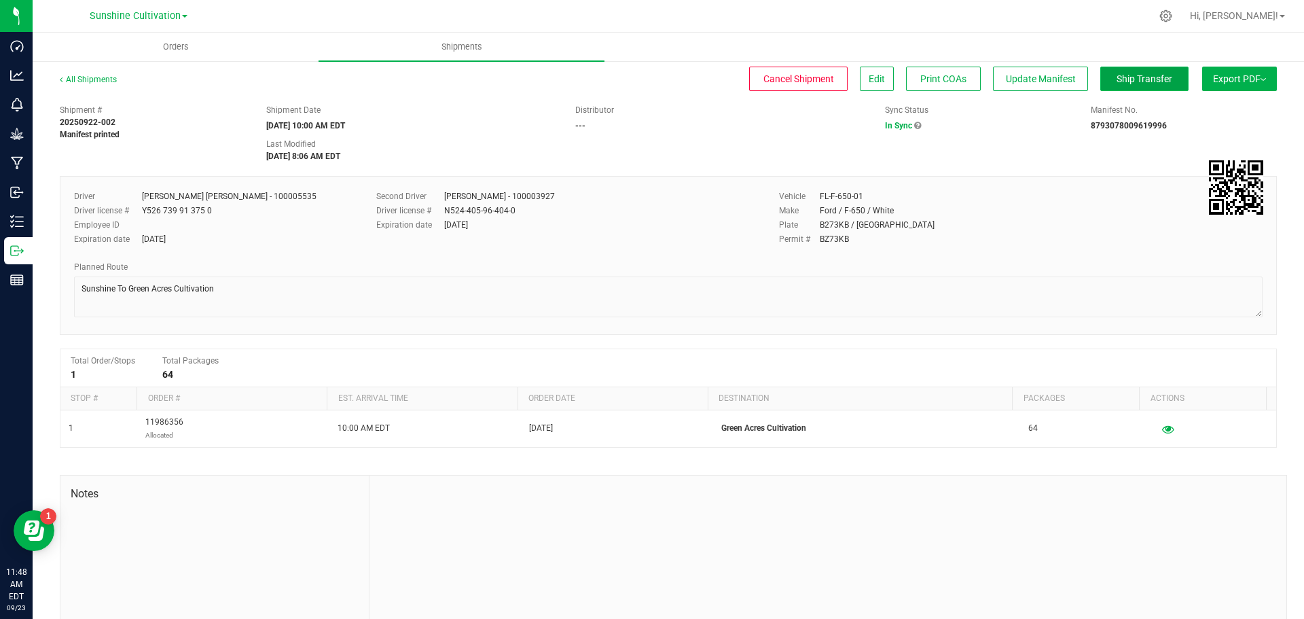
click at [1118, 75] on span "Ship Transfer" at bounding box center [1144, 78] width 56 height 11
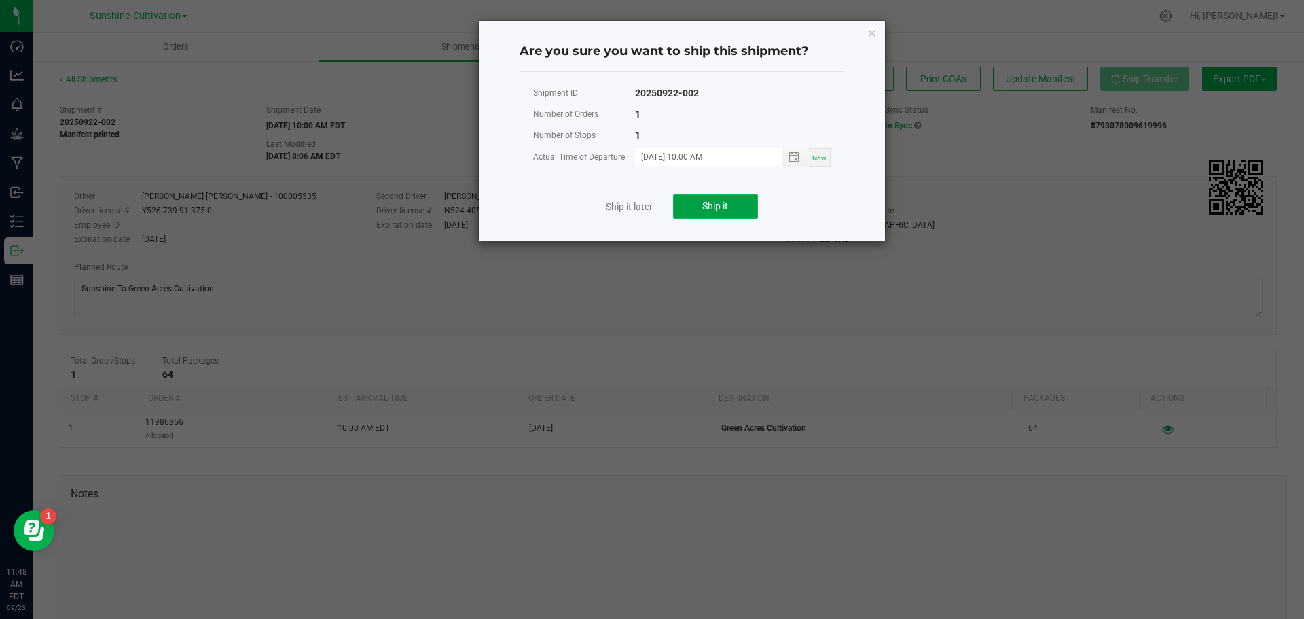
click at [708, 209] on span "Ship it" at bounding box center [715, 205] width 26 height 11
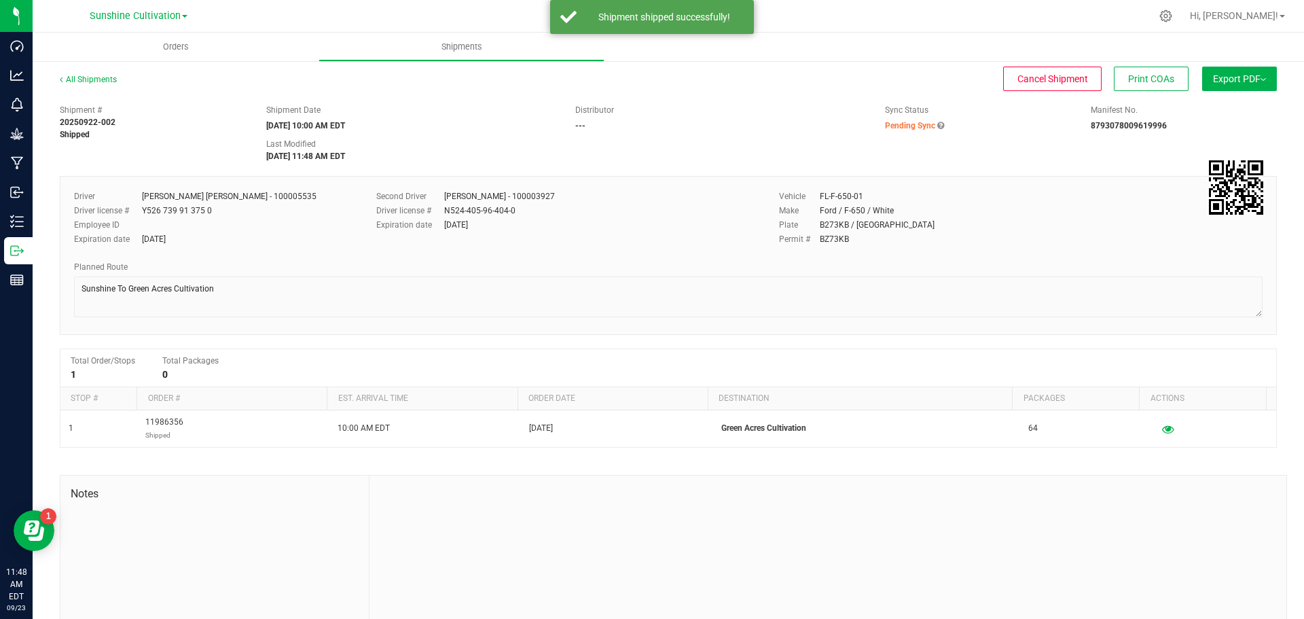
click at [906, 123] on span "Pending Sync" at bounding box center [910, 126] width 50 height 10
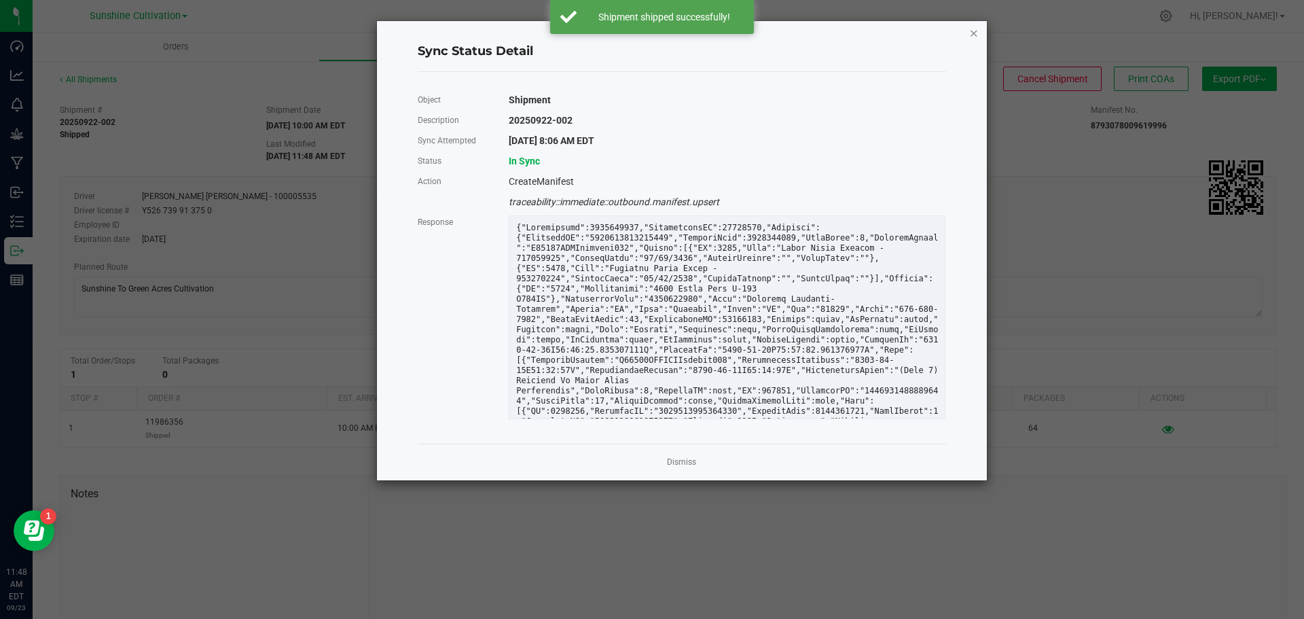
click at [970, 37] on icon "Close" at bounding box center [974, 32] width 10 height 16
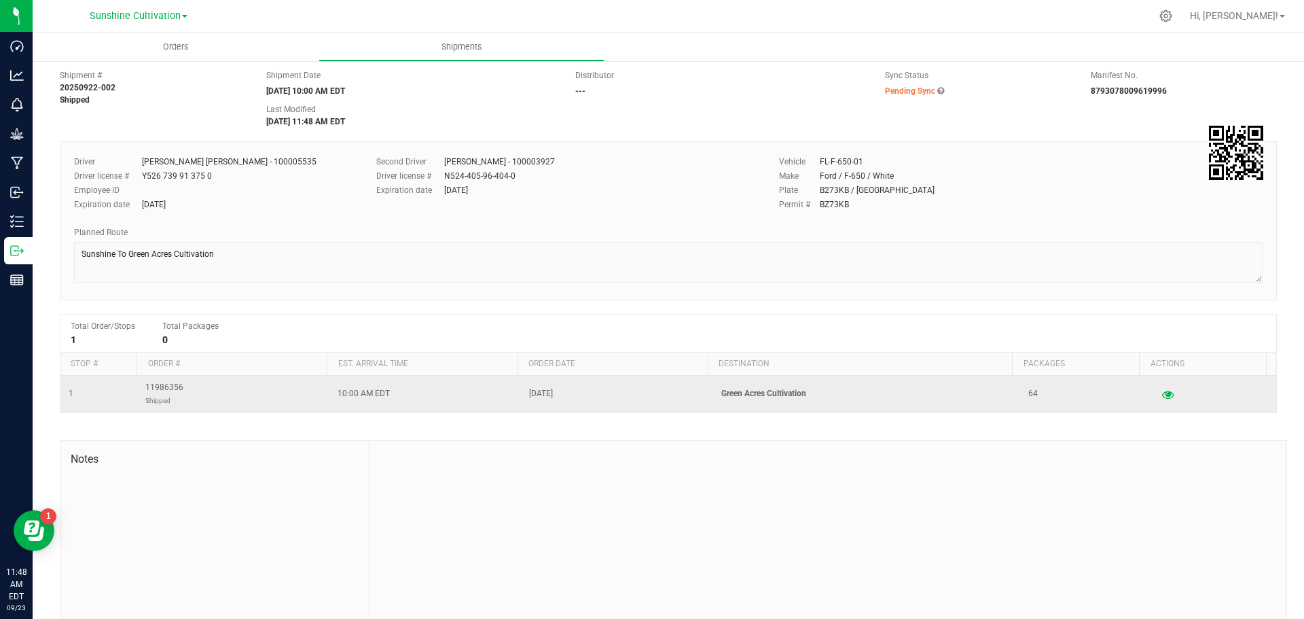
scroll to position [54, 0]
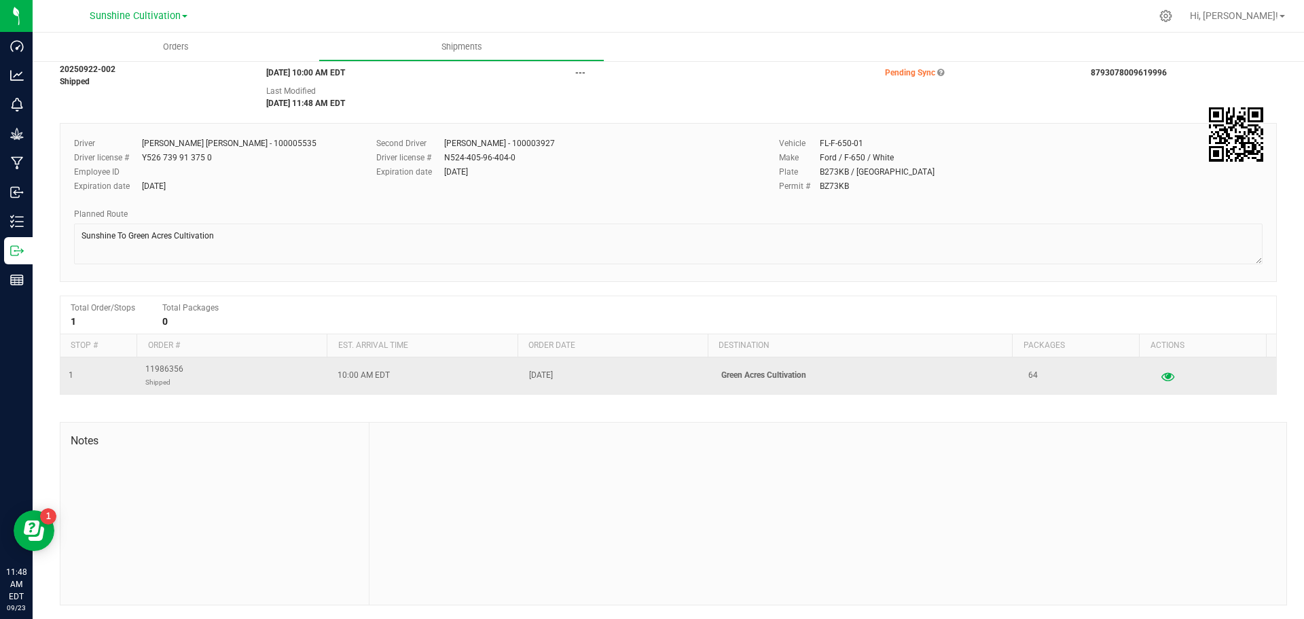
click at [1161, 379] on icon "button" at bounding box center [1167, 376] width 13 height 10
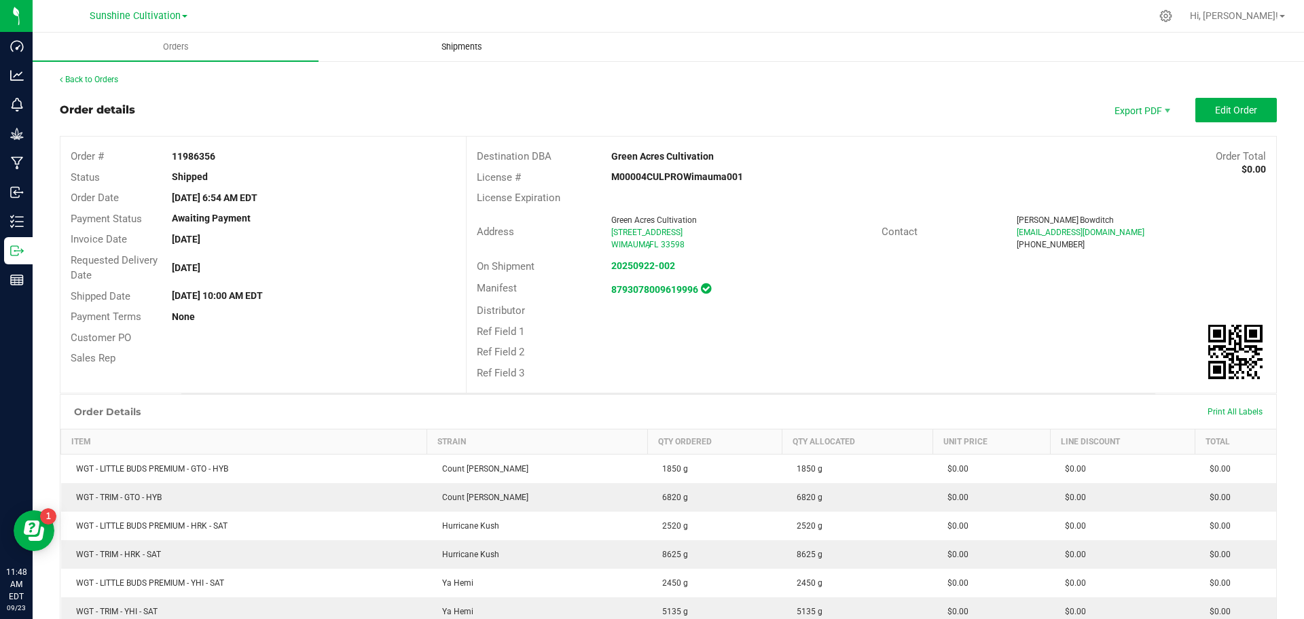
click at [483, 36] on uib-tab-heading "Shipments" at bounding box center [461, 46] width 285 height 27
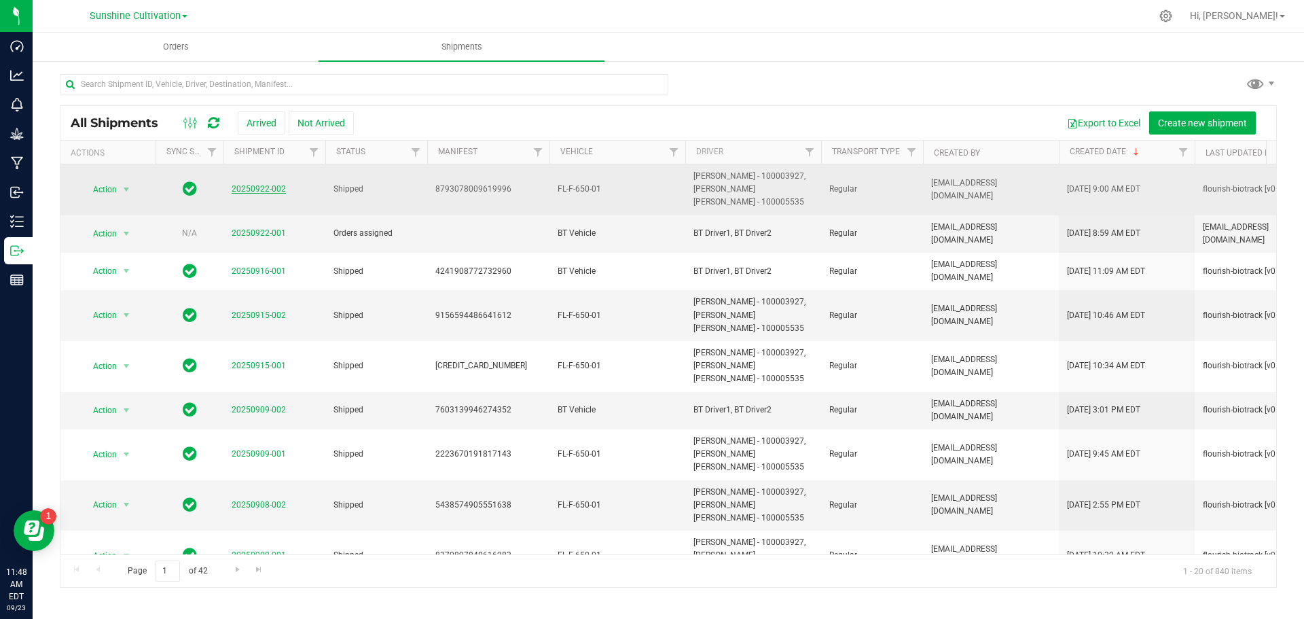
click at [268, 192] on link "20250922-002" at bounding box center [259, 189] width 54 height 10
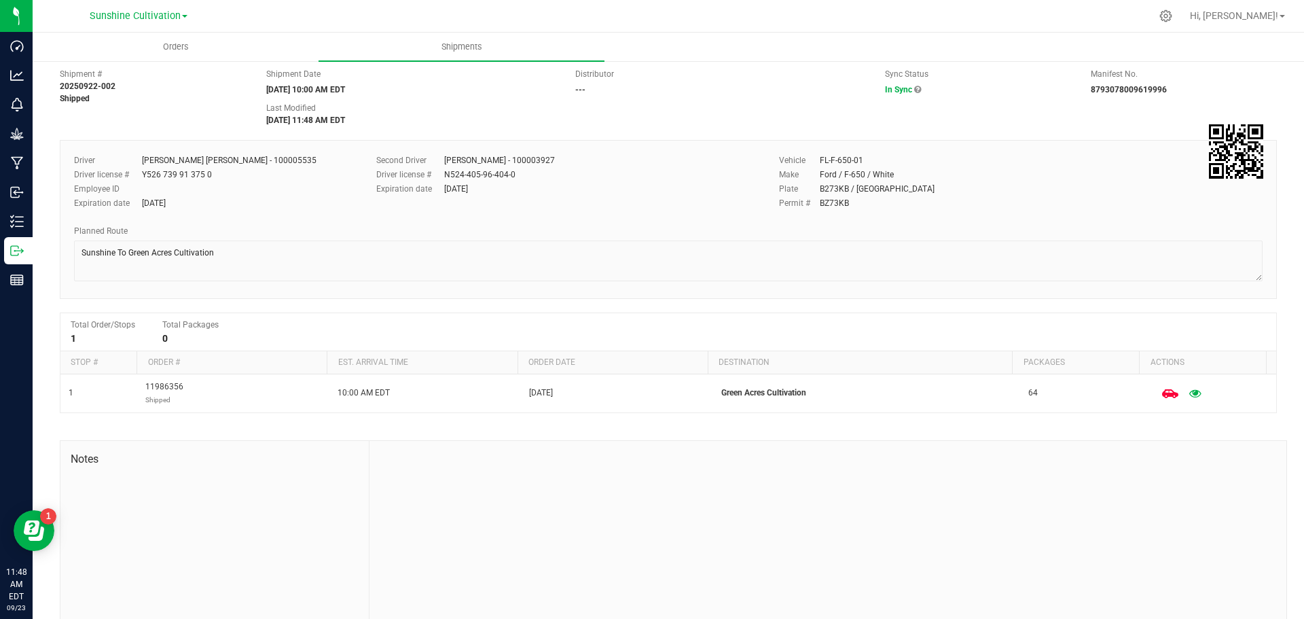
scroll to position [55, 0]
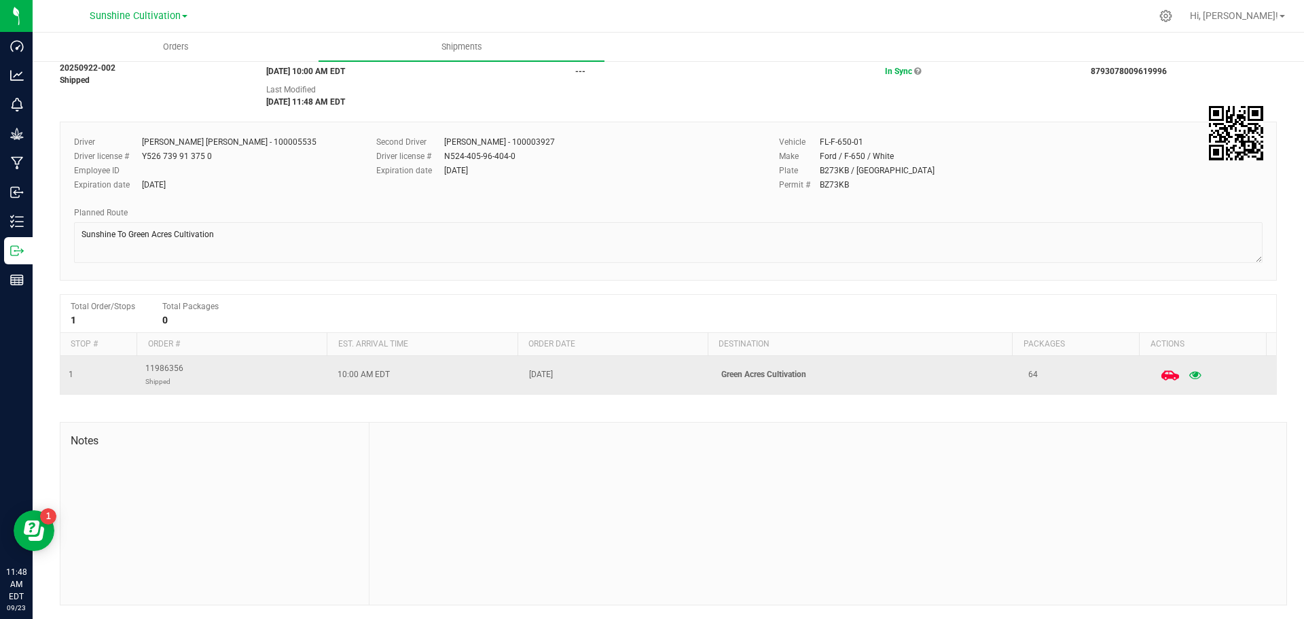
click at [1160, 373] on icon at bounding box center [1169, 375] width 18 height 18
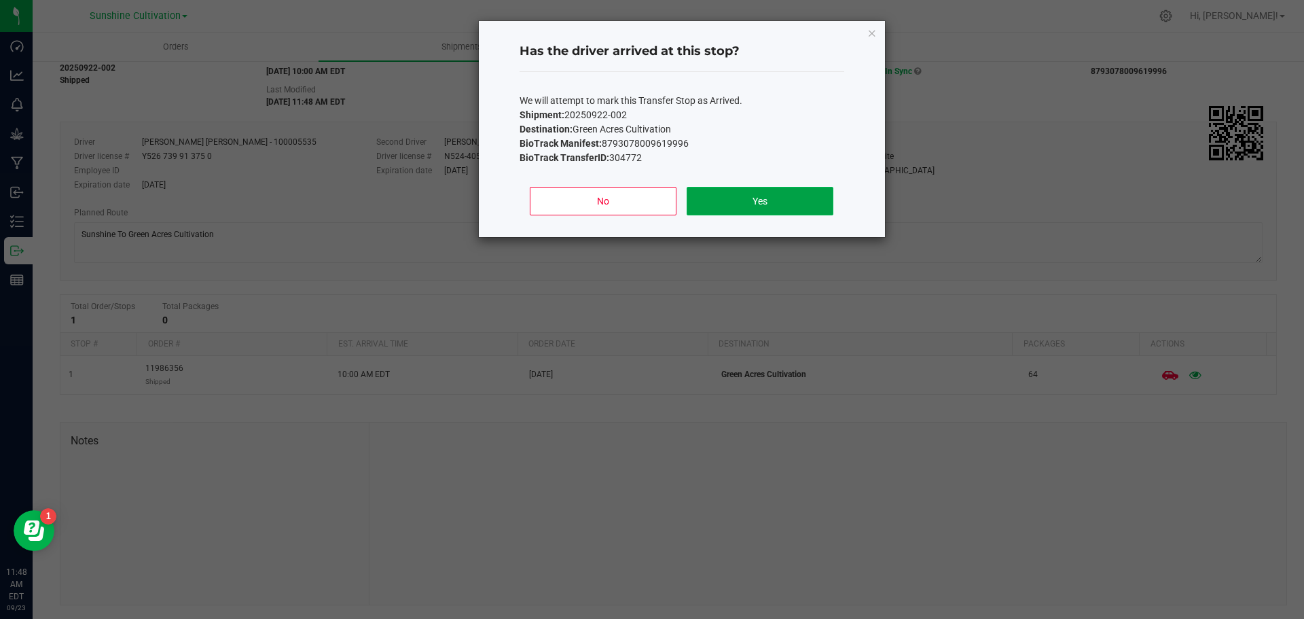
click at [754, 196] on button "Yes" at bounding box center [759, 201] width 146 height 29
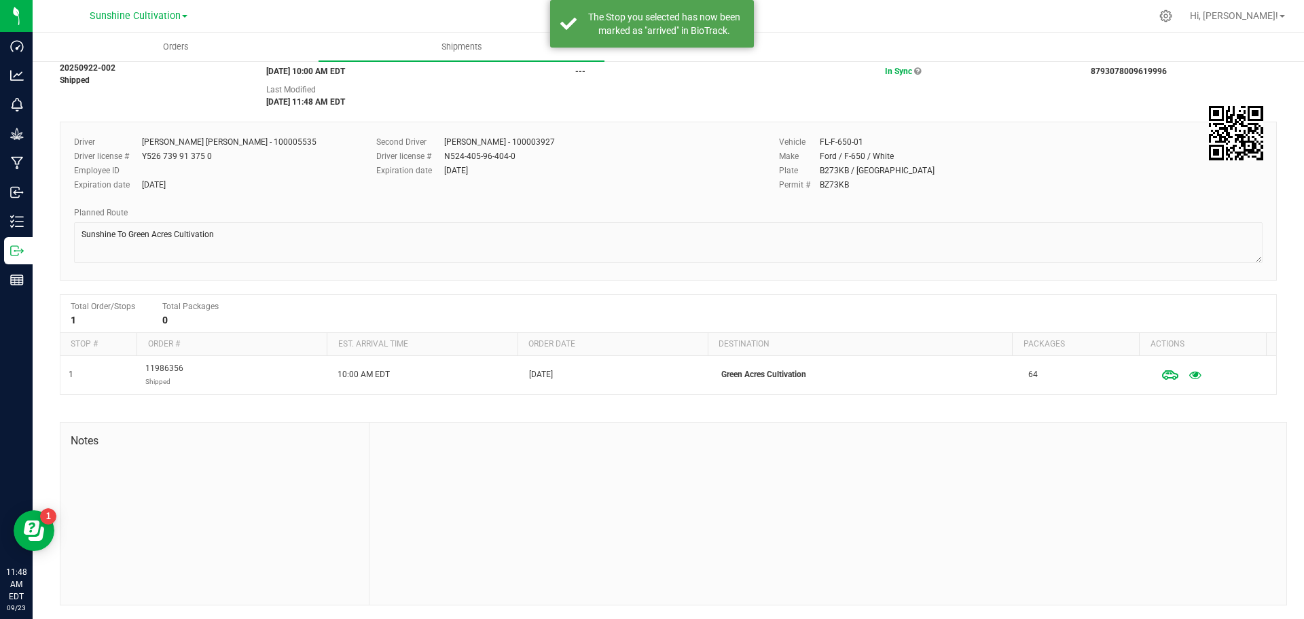
scroll to position [0, 0]
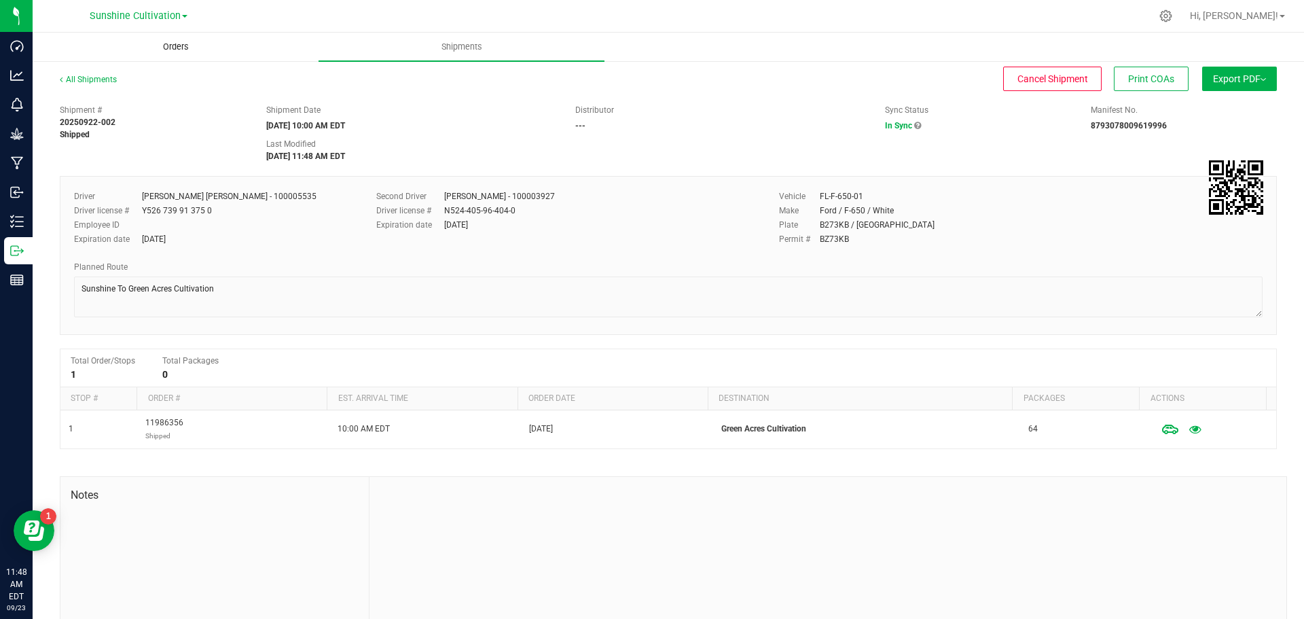
click at [127, 39] on uib-tab-heading "Orders" at bounding box center [175, 46] width 285 height 27
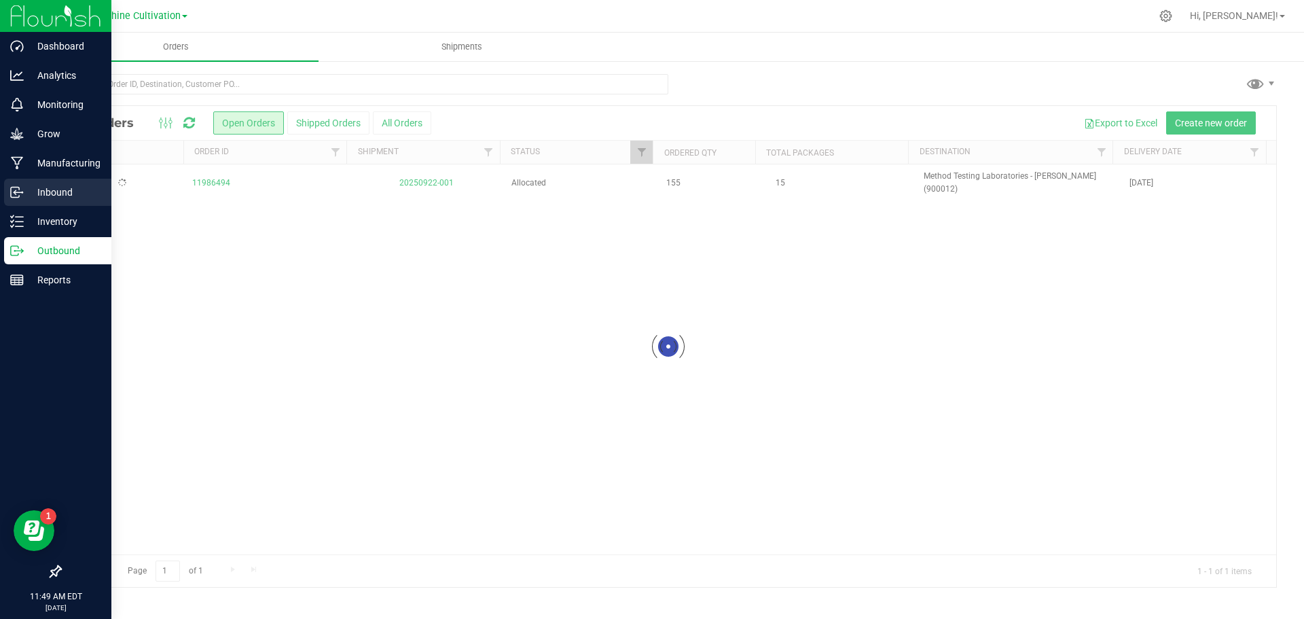
click at [14, 189] on icon at bounding box center [17, 192] width 14 height 14
click at [25, 191] on p "Inbound" at bounding box center [64, 192] width 81 height 16
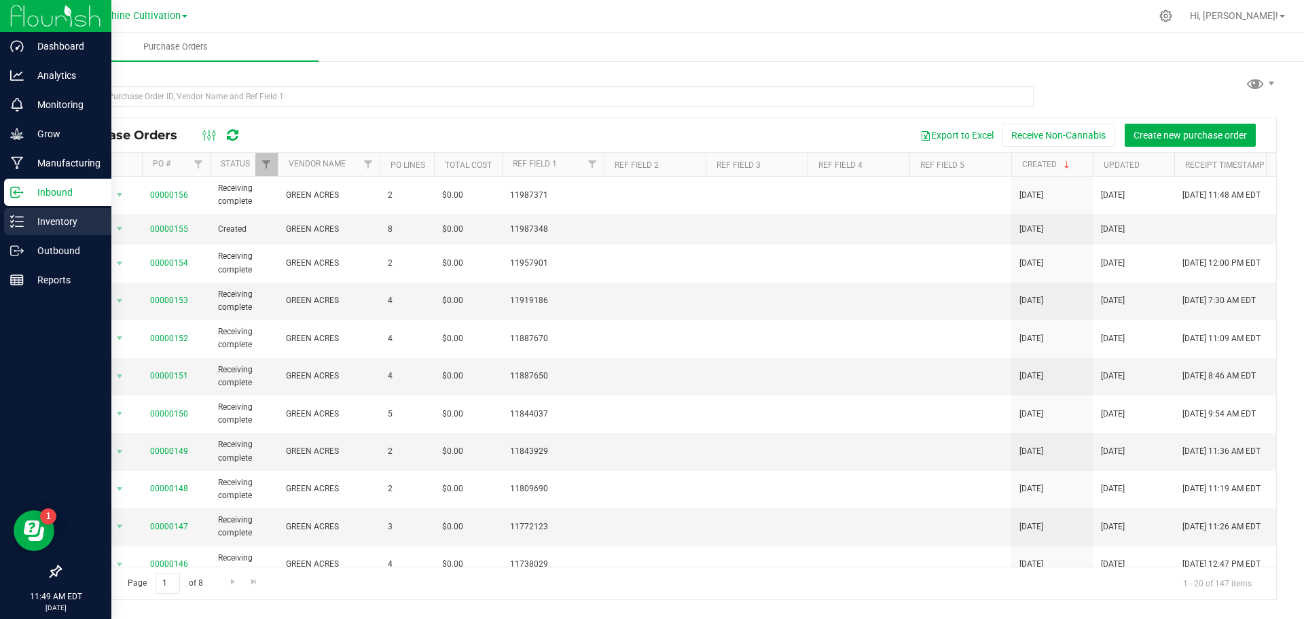
click at [17, 214] on div "Inventory" at bounding box center [57, 221] width 107 height 27
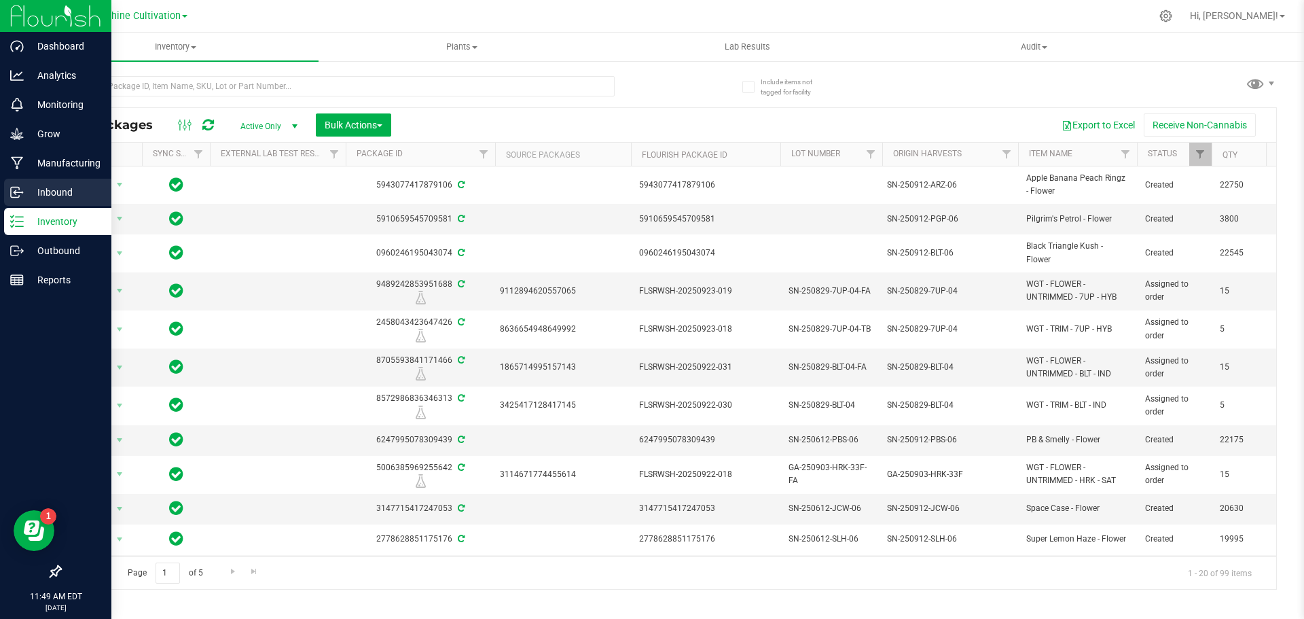
click at [13, 196] on icon at bounding box center [17, 192] width 14 height 14
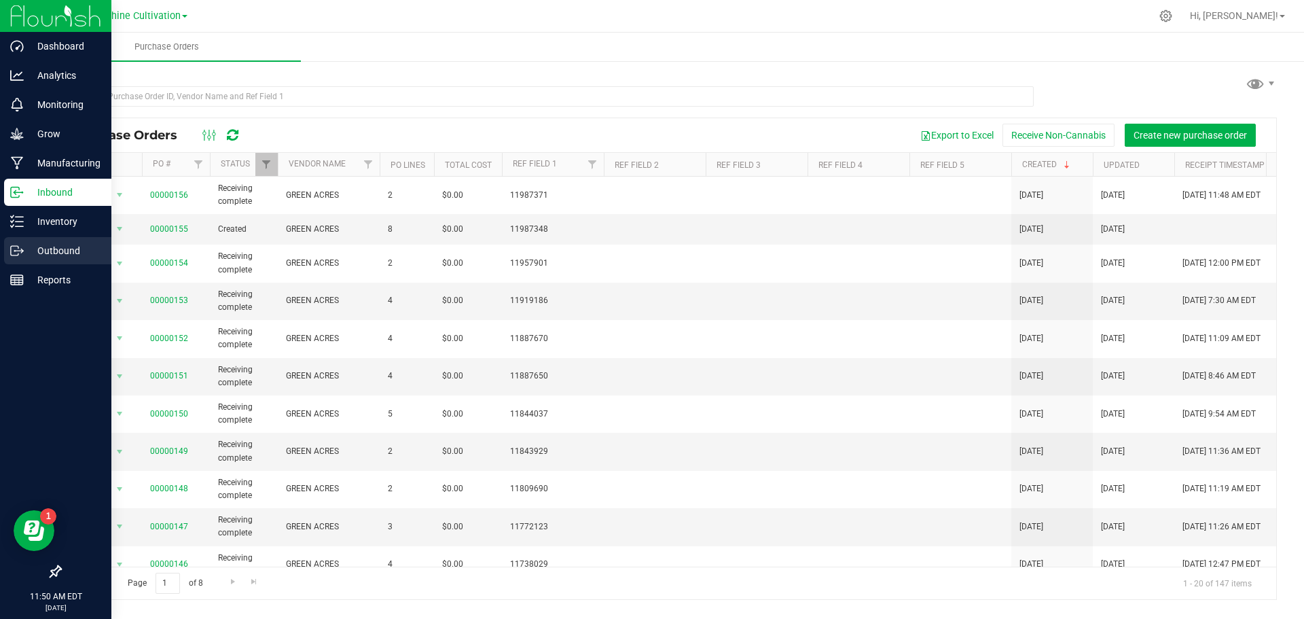
click at [56, 243] on p "Outbound" at bounding box center [64, 250] width 81 height 16
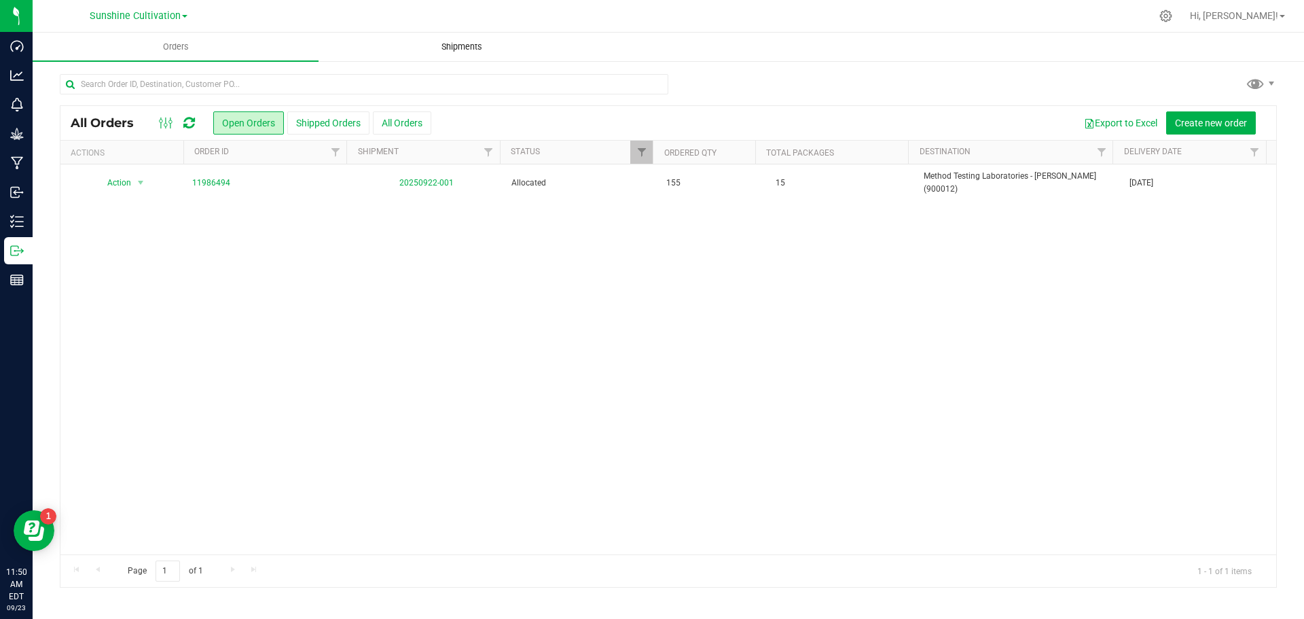
click at [477, 36] on uib-tab-heading "Shipments" at bounding box center [461, 46] width 285 height 27
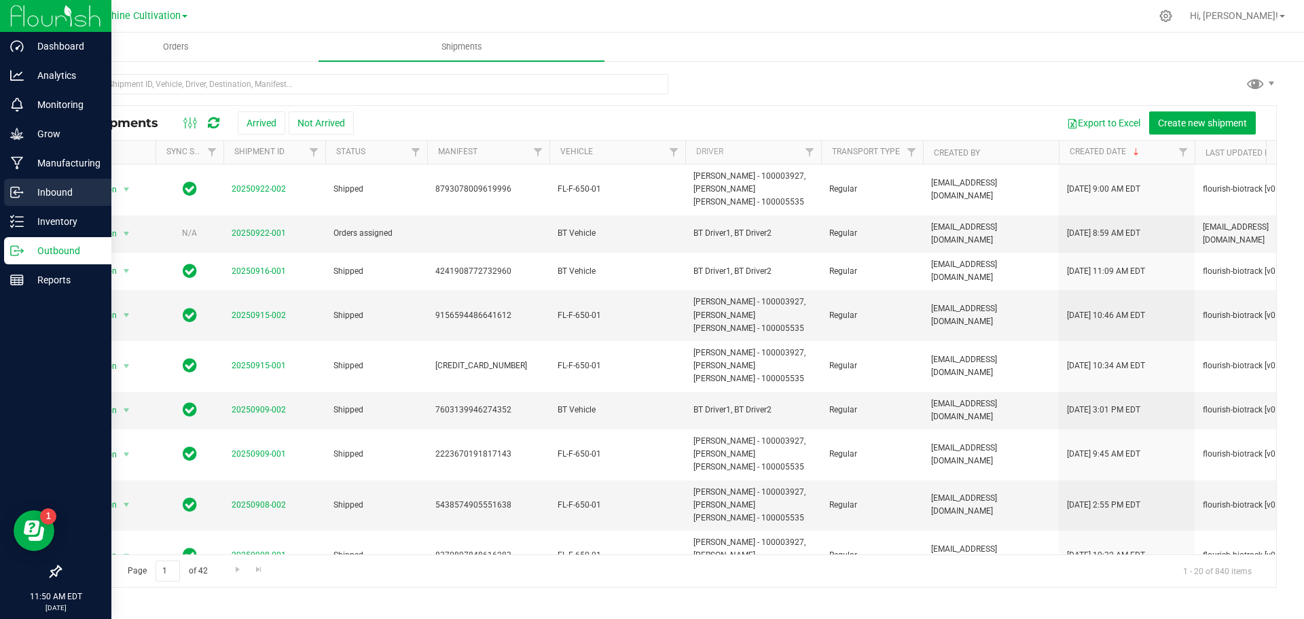
click at [31, 199] on p "Inbound" at bounding box center [64, 192] width 81 height 16
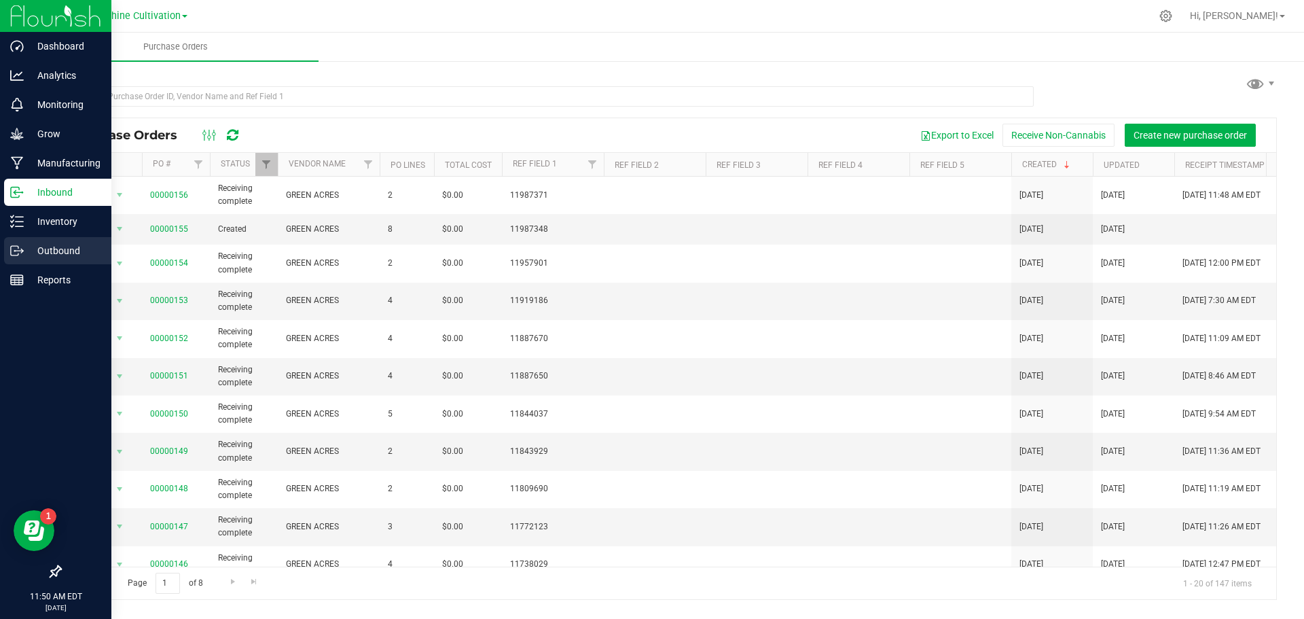
click at [50, 253] on p "Outbound" at bounding box center [64, 250] width 81 height 16
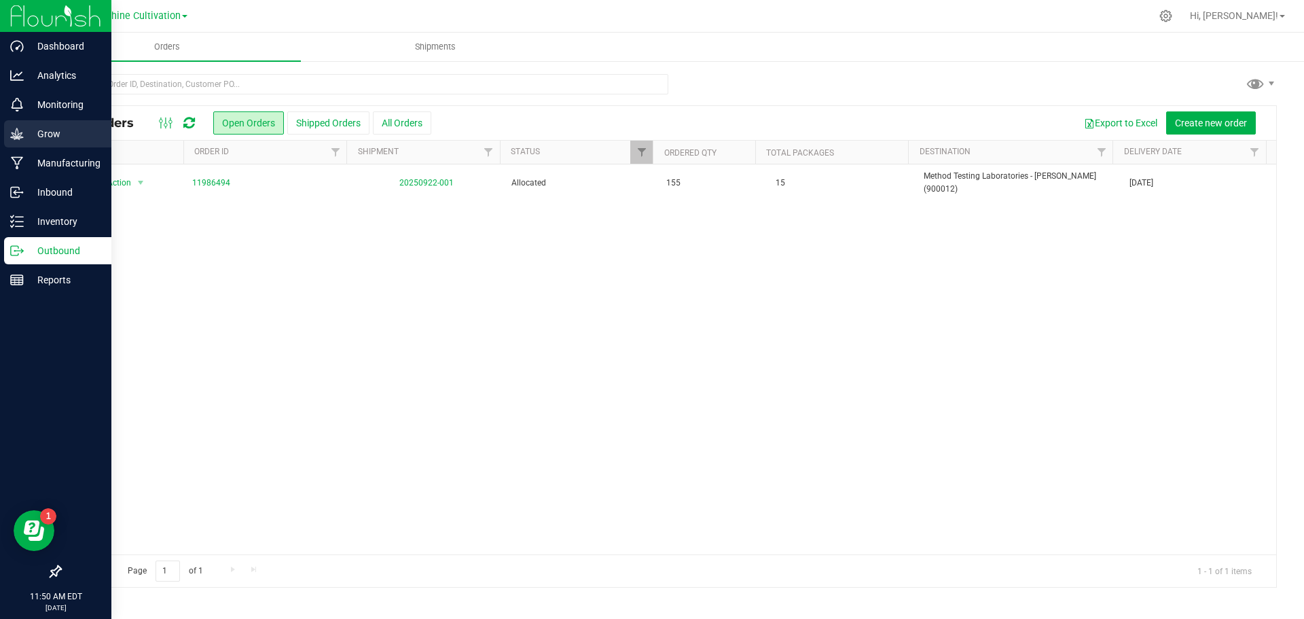
click at [61, 132] on p "Grow" at bounding box center [64, 134] width 81 height 16
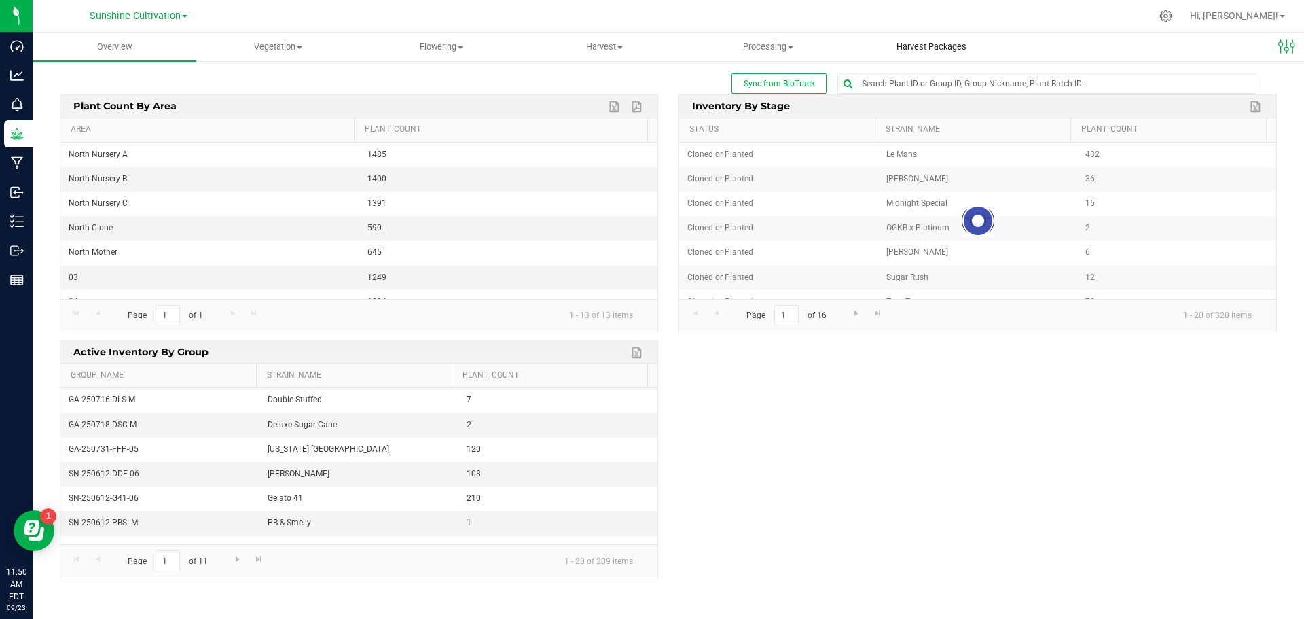
click at [940, 46] on span "Harvest Packages" at bounding box center [931, 47] width 107 height 12
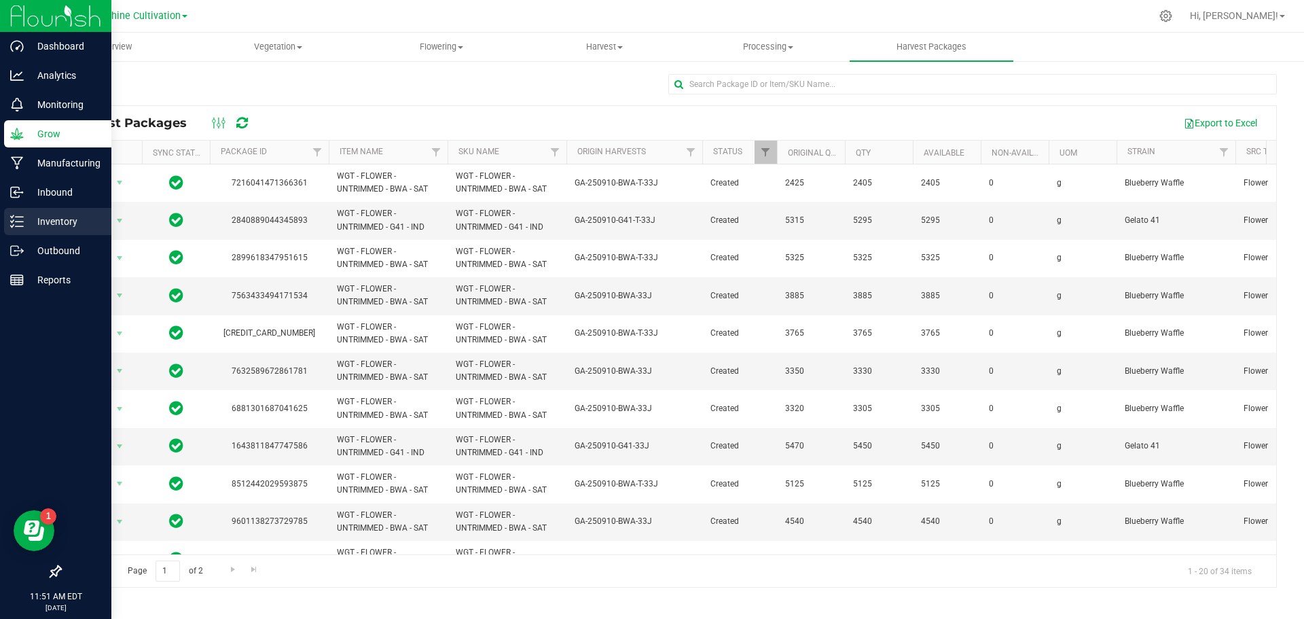
click at [22, 232] on div "Inventory" at bounding box center [57, 221] width 107 height 27
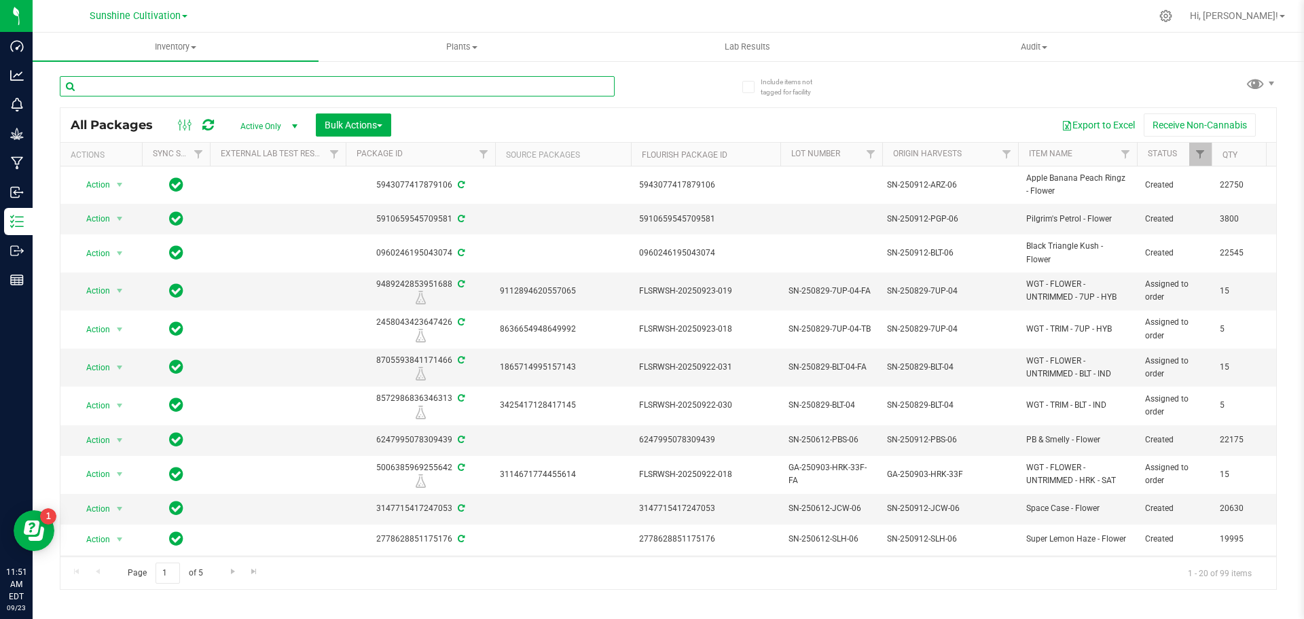
click at [422, 88] on input "text" at bounding box center [337, 86] width 555 height 20
type input "g41"
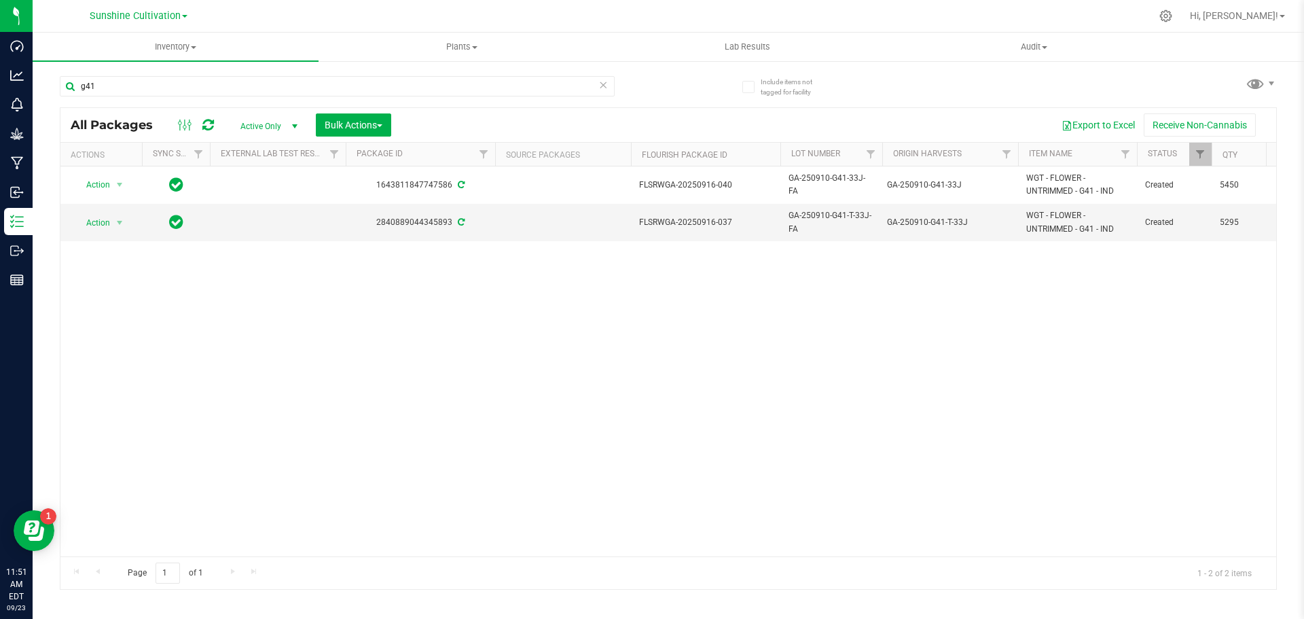
click at [600, 89] on icon at bounding box center [603, 84] width 10 height 16
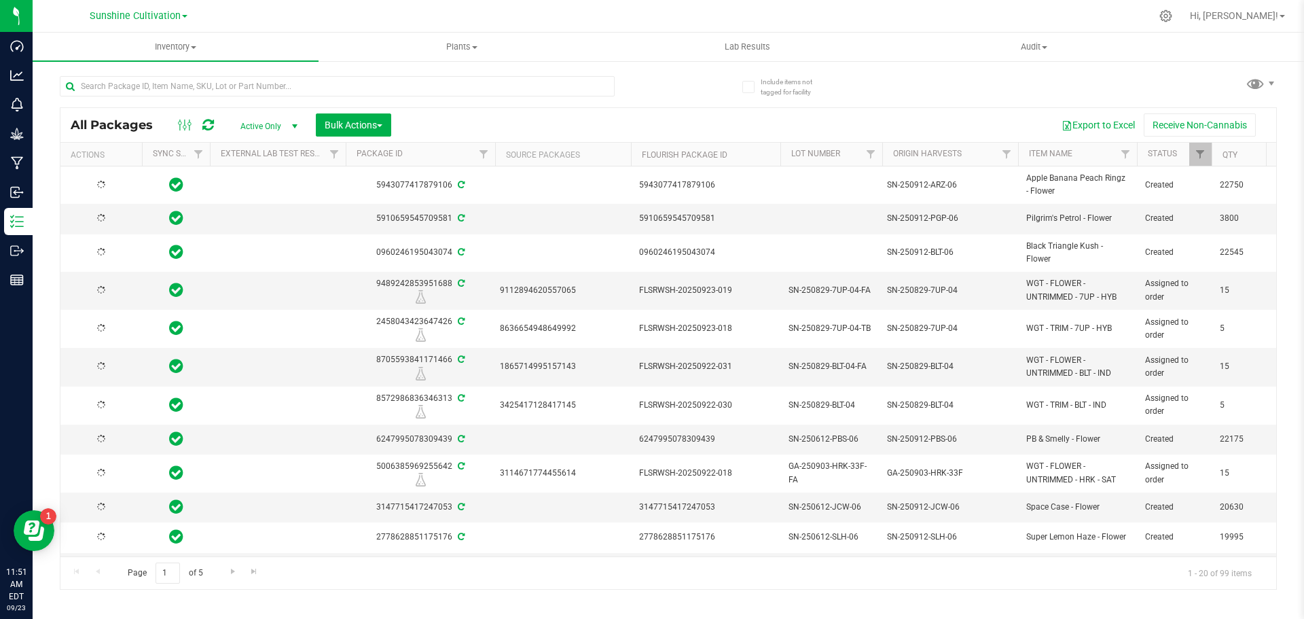
click at [335, 71] on div at bounding box center [364, 85] width 608 height 43
click at [330, 77] on input "text" at bounding box center [337, 86] width 555 height 20
type input "bwa"
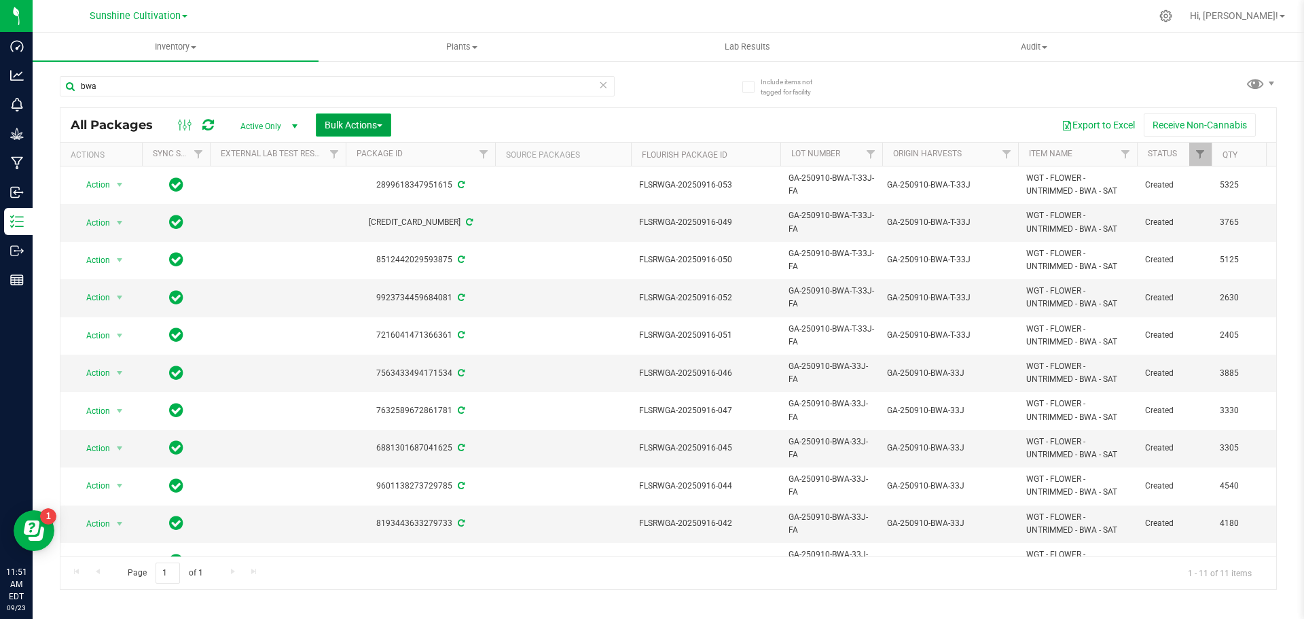
click at [344, 126] on span "Bulk Actions" at bounding box center [354, 125] width 58 height 11
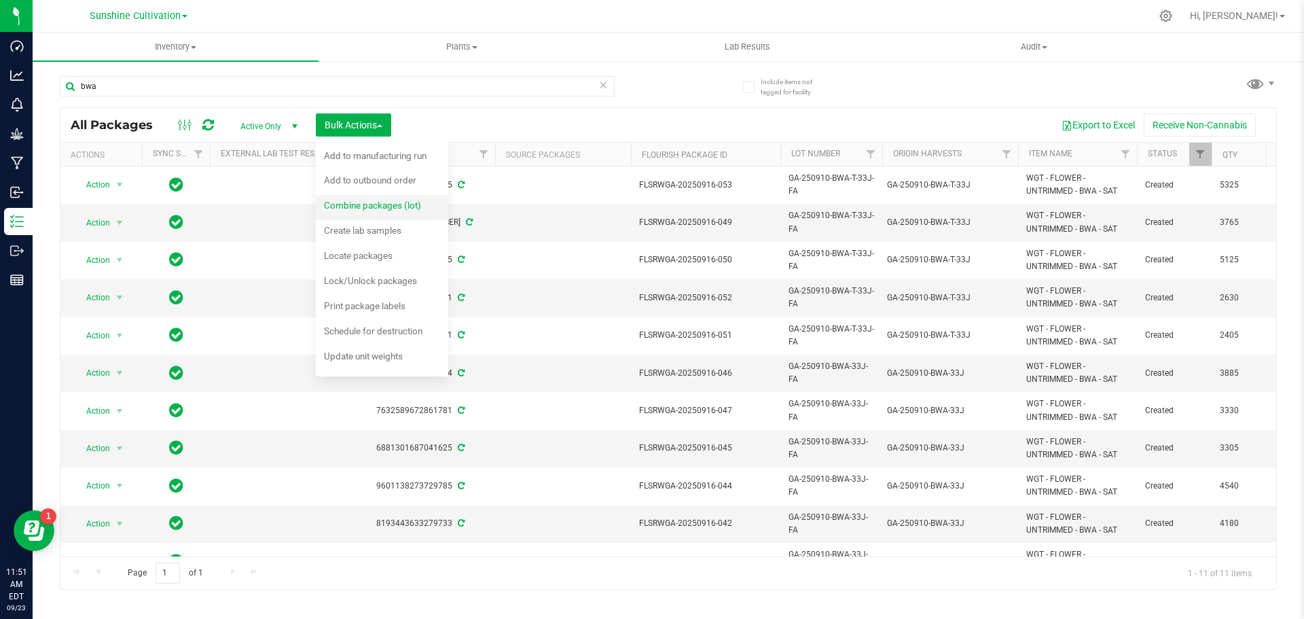
click at [383, 200] on span "Combine packages (lot)" at bounding box center [372, 205] width 97 height 11
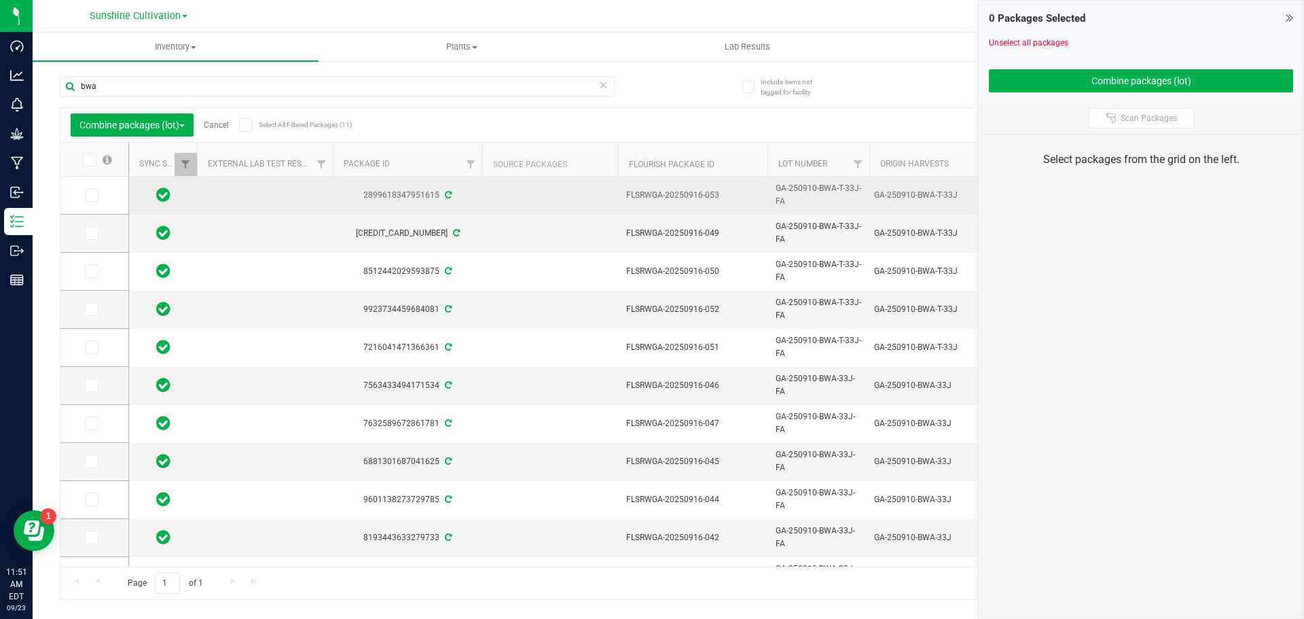
drag, startPoint x: 774, startPoint y: 187, endPoint x: 793, endPoint y: 206, distance: 26.4
click at [793, 206] on td "GA-250910-BWA-T-33J-FA" at bounding box center [818, 196] width 102 height 38
drag, startPoint x: 771, startPoint y: 197, endPoint x: 866, endPoint y: 200, distance: 95.8
click at [866, 200] on td "GA-250910-BWA-T-33J-FA" at bounding box center [818, 196] width 102 height 38
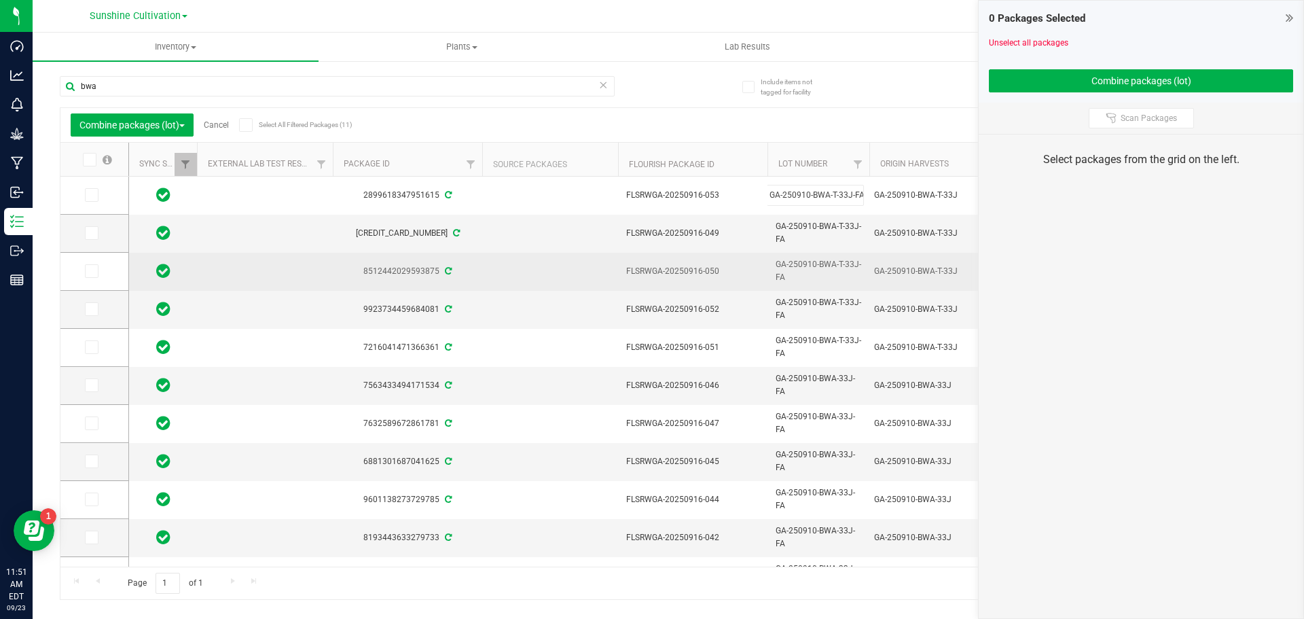
click at [761, 276] on td "FLSRWGA-20250916-050" at bounding box center [692, 272] width 149 height 38
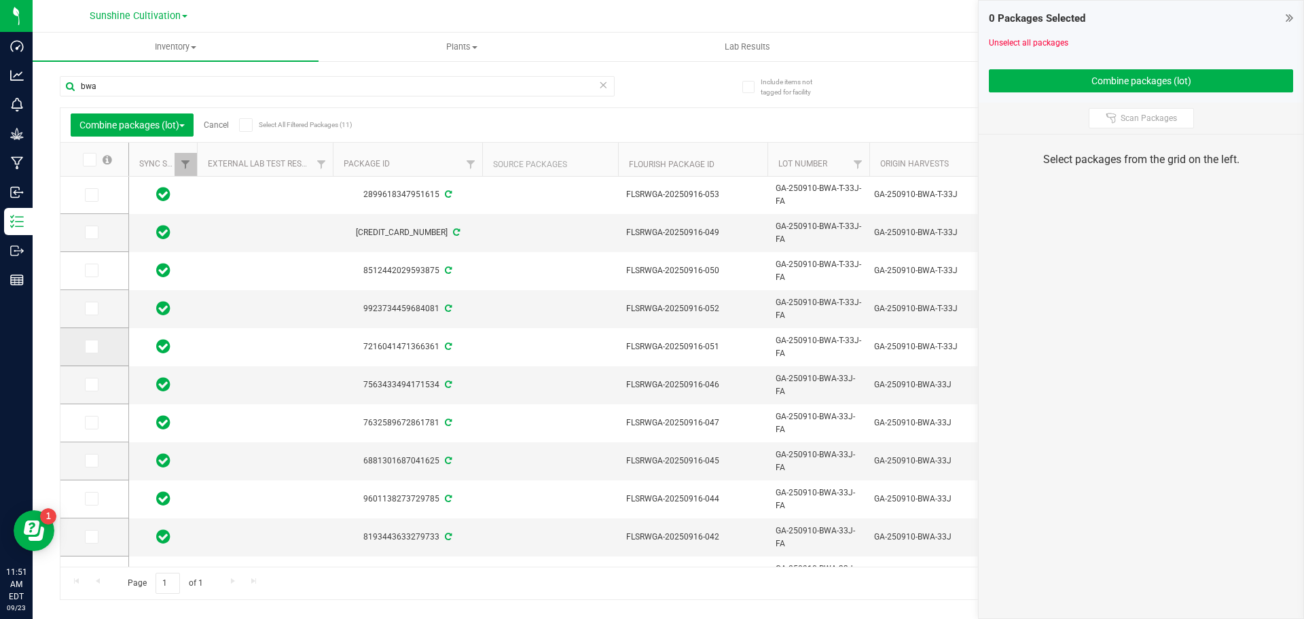
click at [92, 346] on icon at bounding box center [90, 346] width 9 height 0
click at [0, 0] on input "checkbox" at bounding box center [0, 0] width 0 height 0
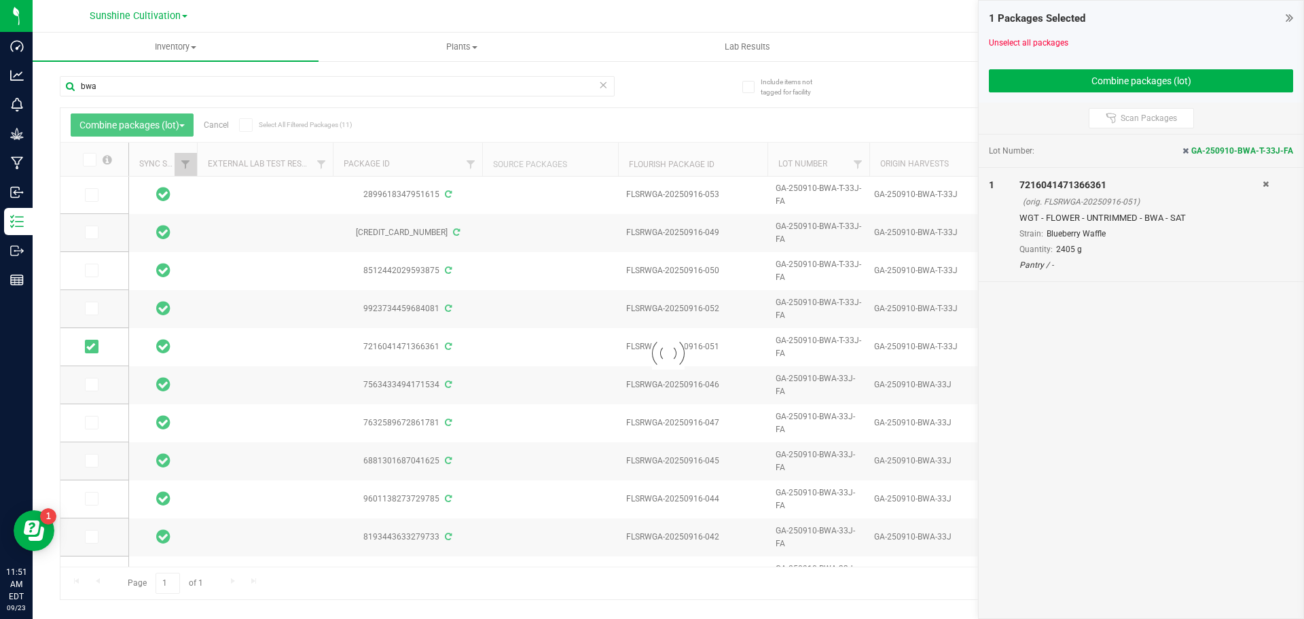
click at [94, 310] on div at bounding box center [667, 353] width 1215 height 491
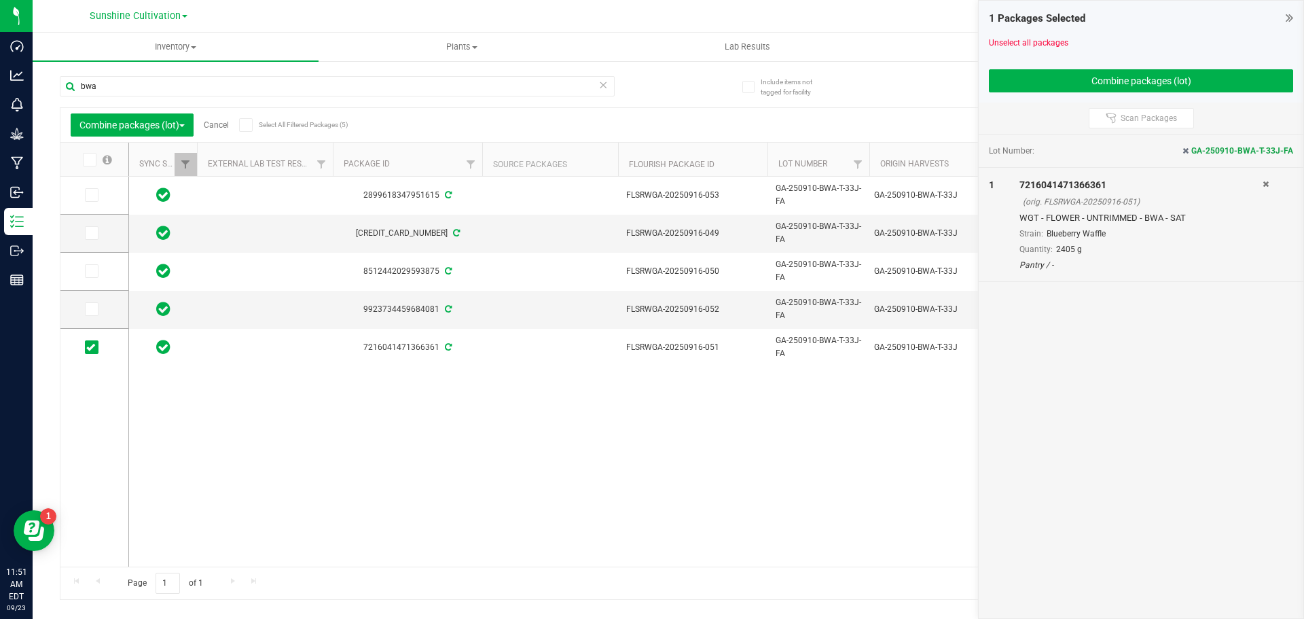
click at [94, 309] on icon at bounding box center [90, 309] width 9 height 0
click at [0, 0] on input "checkbox" at bounding box center [0, 0] width 0 height 0
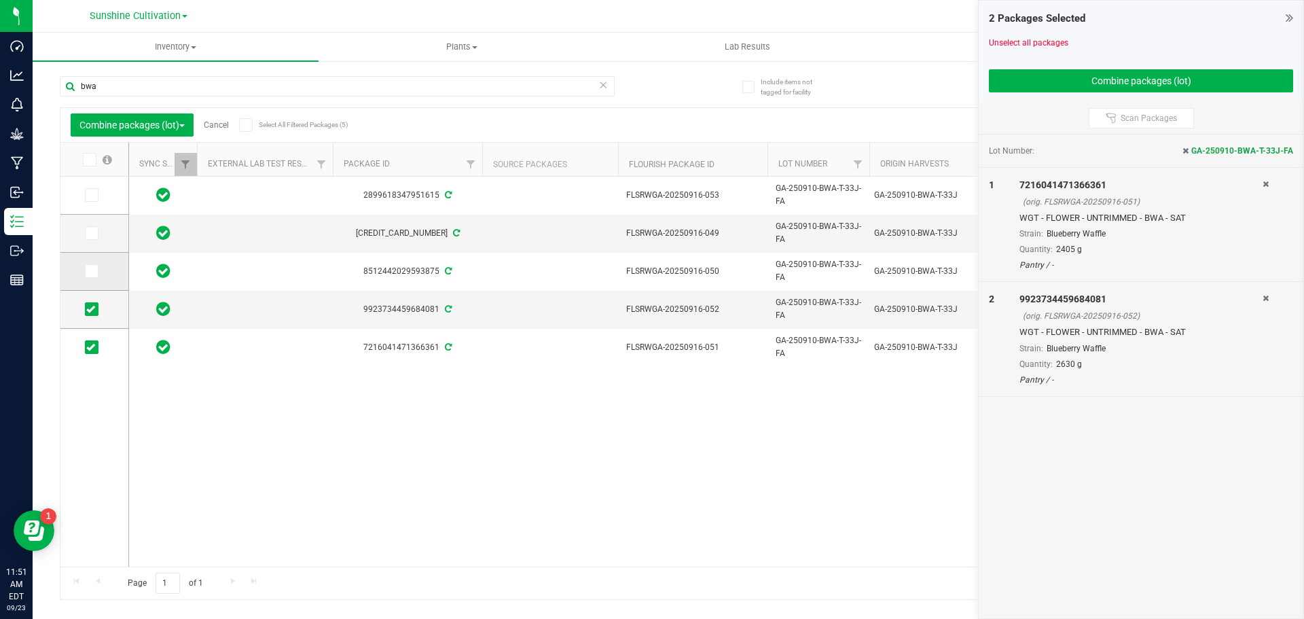
click at [94, 271] on icon at bounding box center [90, 271] width 9 height 0
click at [0, 0] on input "checkbox" at bounding box center [0, 0] width 0 height 0
click at [98, 236] on span at bounding box center [92, 233] width 14 height 14
click at [0, 0] on input "checkbox" at bounding box center [0, 0] width 0 height 0
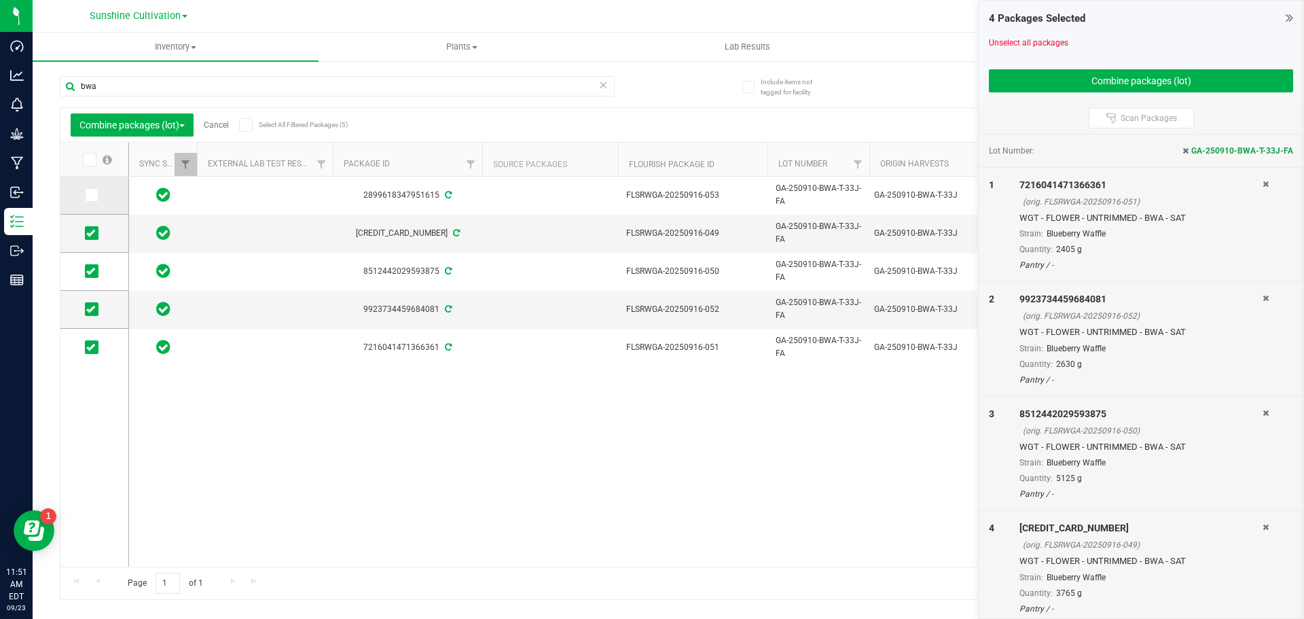
click at [92, 195] on icon at bounding box center [90, 195] width 9 height 0
click at [0, 0] on input "checkbox" at bounding box center [0, 0] width 0 height 0
click at [1080, 78] on button "Combine packages (lot)" at bounding box center [1141, 80] width 304 height 23
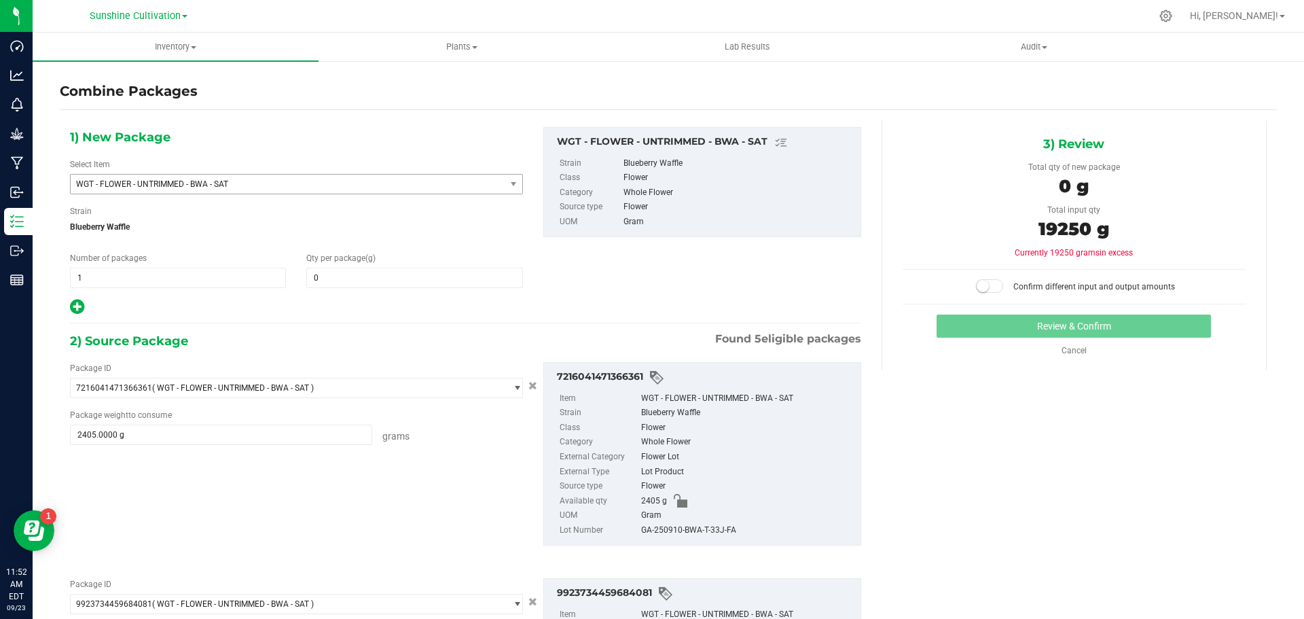
click at [323, 182] on span "WGT - FLOWER - UNTRIMMED - BWA - SAT" at bounding box center [279, 184] width 407 height 10
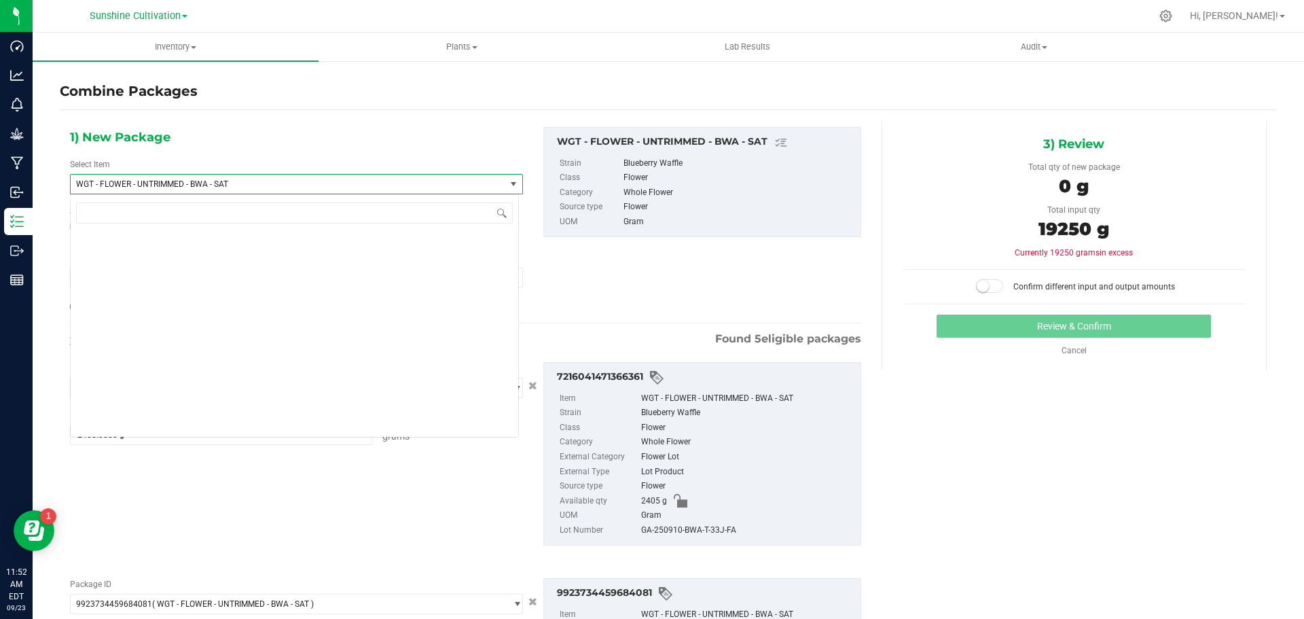
scroll to position [293136, 0]
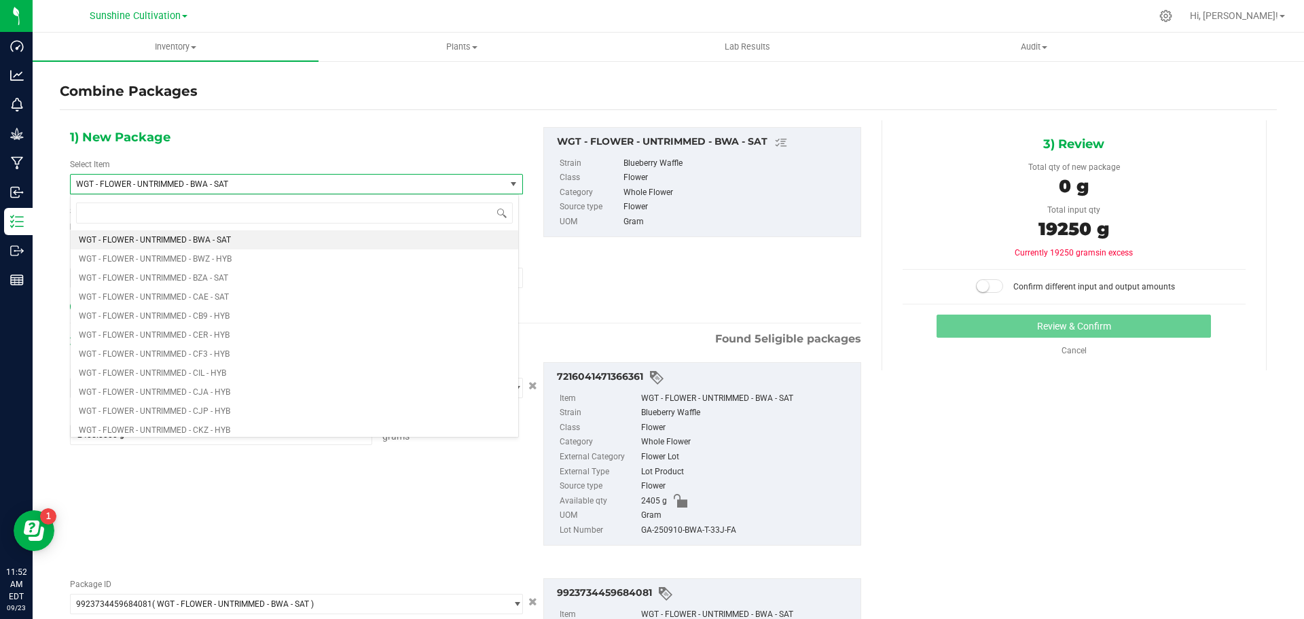
click at [585, 278] on div "1) New Package Select Item WGT - FLOWER - UNTRIMMED - BWA - SAT WGT - FLOWER - …" at bounding box center [465, 221] width 811 height 189
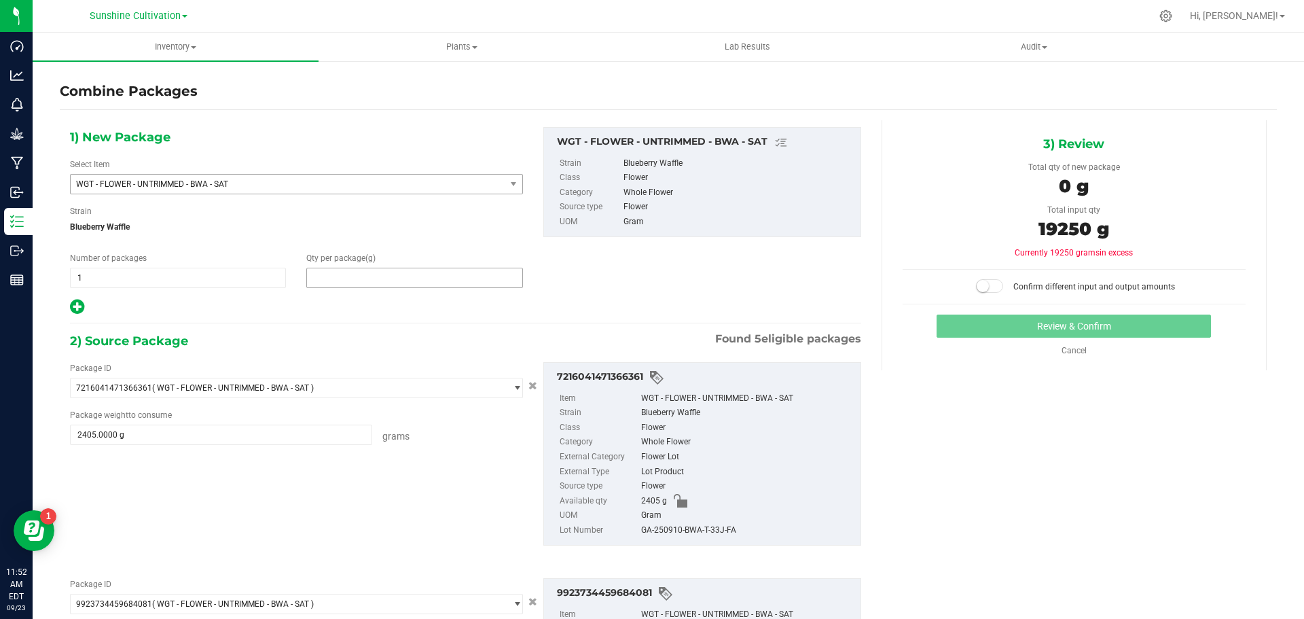
click at [367, 274] on span at bounding box center [414, 278] width 216 height 20
type input "19250"
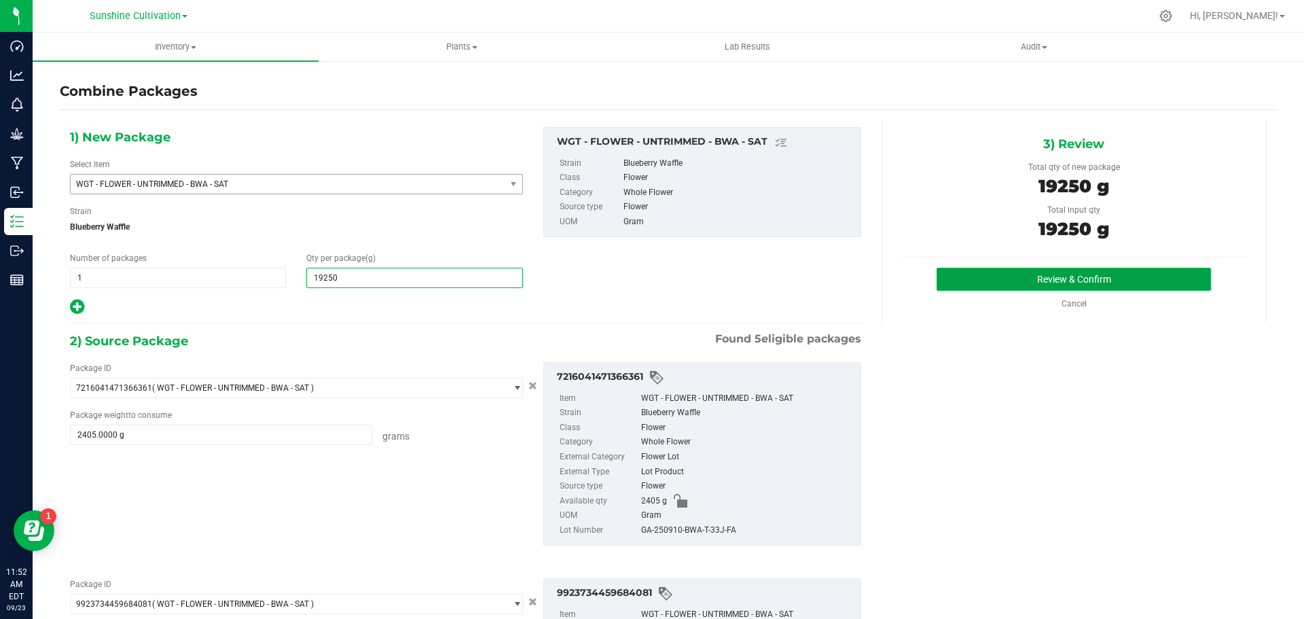
type input "19,250"
click at [1033, 271] on button "Review & Confirm" at bounding box center [1073, 279] width 274 height 23
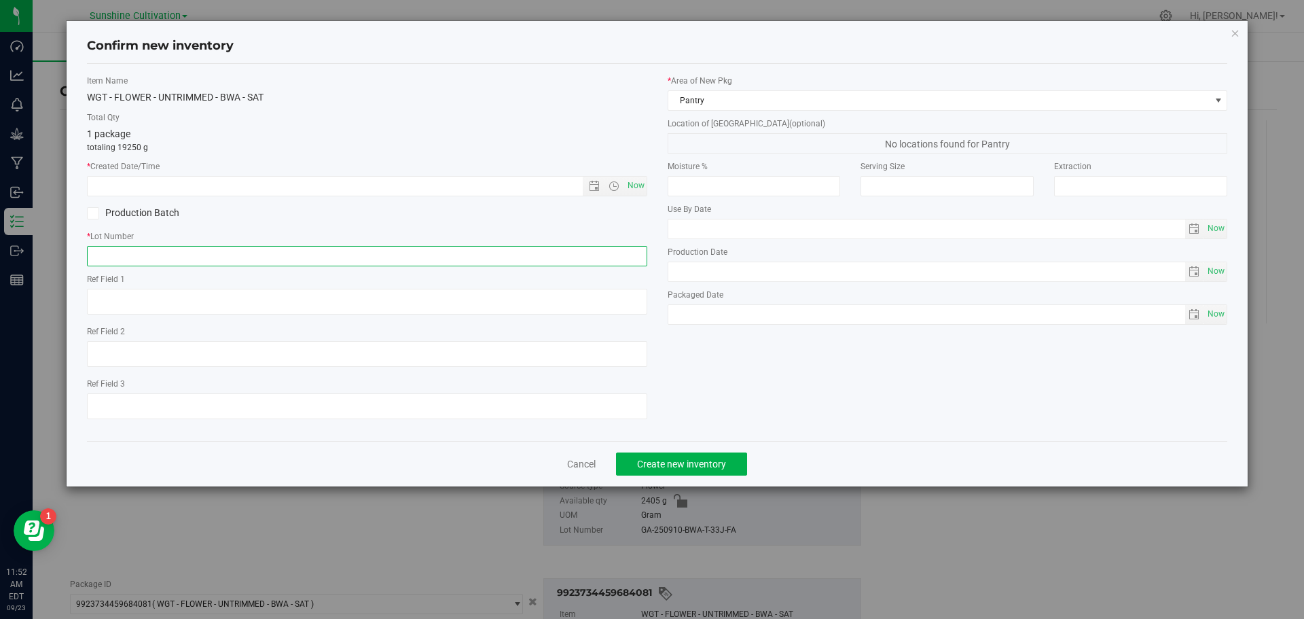
paste input "GA-250910-BWA-T-33J-FA"
type input "GA-250910-BWA-T-33J-FA"
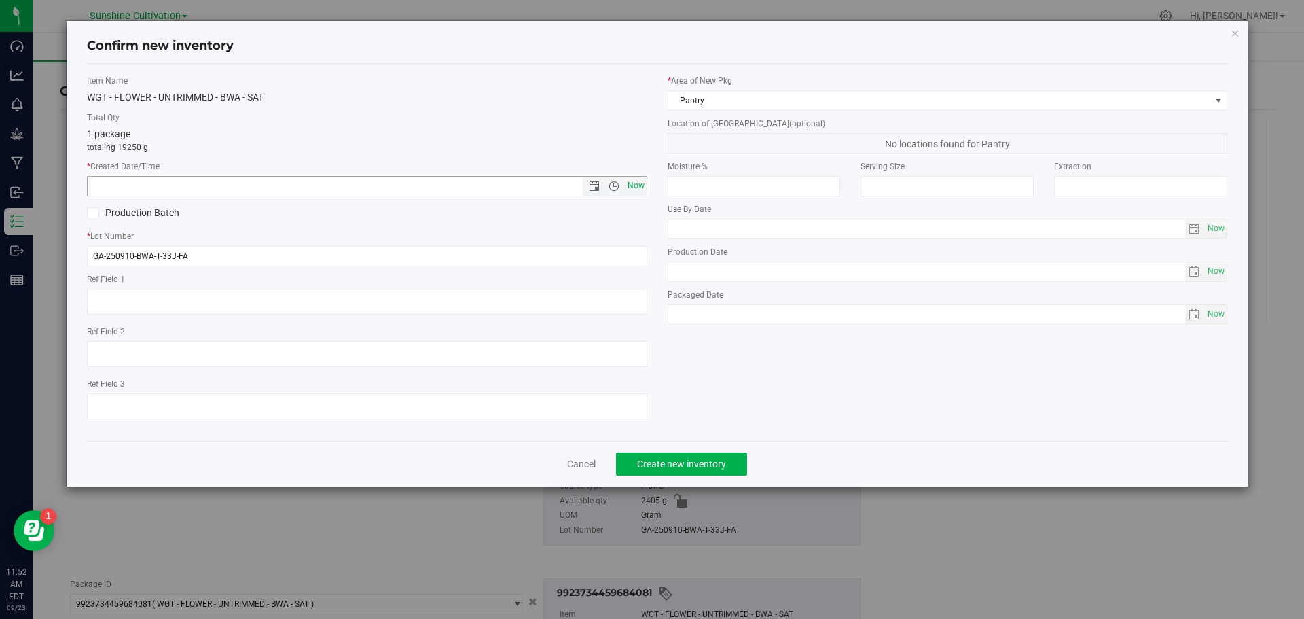
click at [641, 184] on span "Now" at bounding box center [635, 186] width 23 height 20
type input "[DATE] 11:52 AM"
click at [698, 453] on button "Create new inventory" at bounding box center [681, 463] width 131 height 23
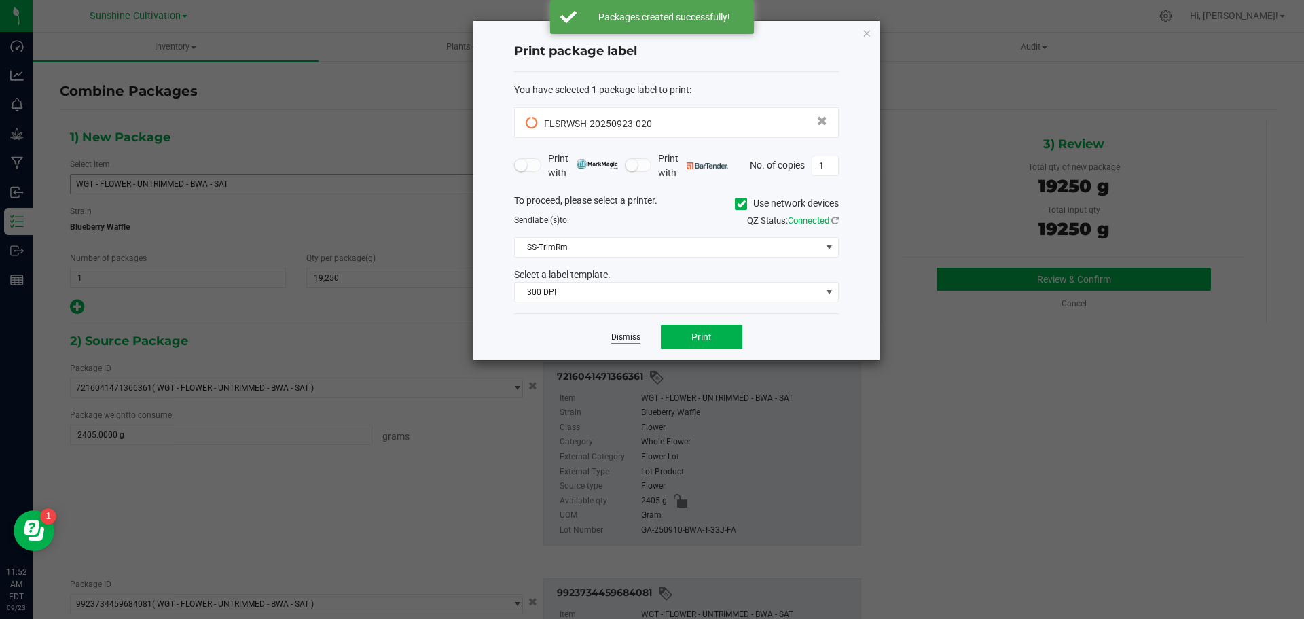
click at [623, 340] on link "Dismiss" at bounding box center [625, 337] width 29 height 12
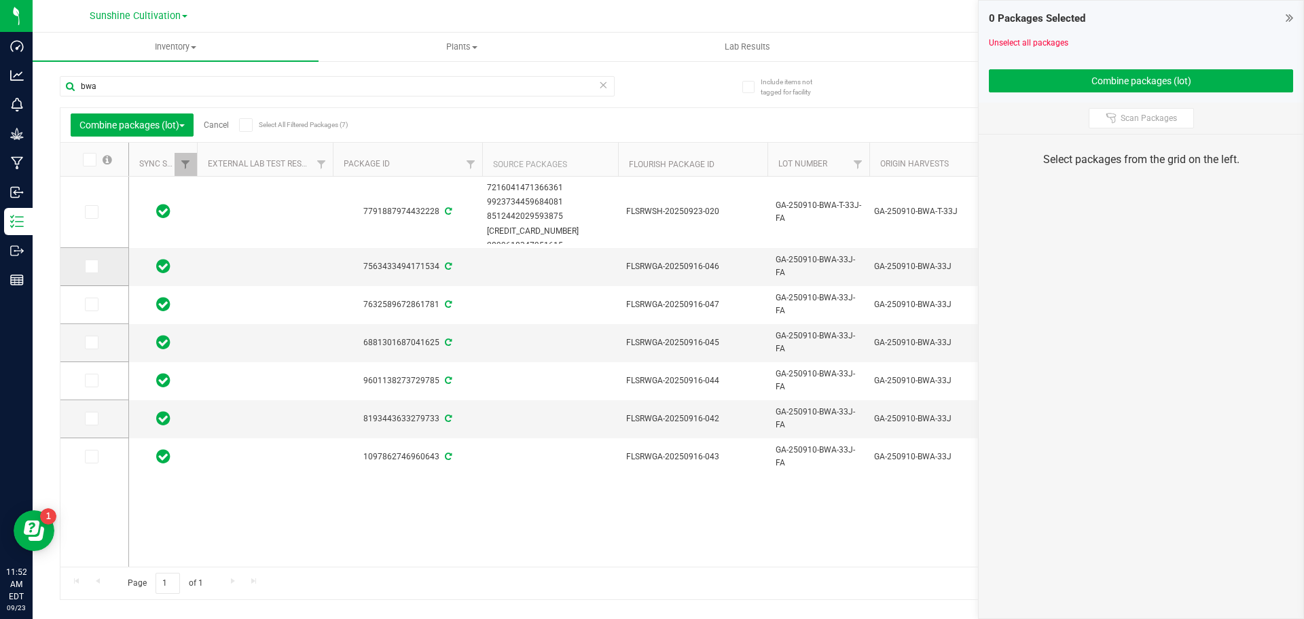
click at [93, 266] on icon at bounding box center [90, 266] width 9 height 0
click at [0, 0] on input "checkbox" at bounding box center [0, 0] width 0 height 0
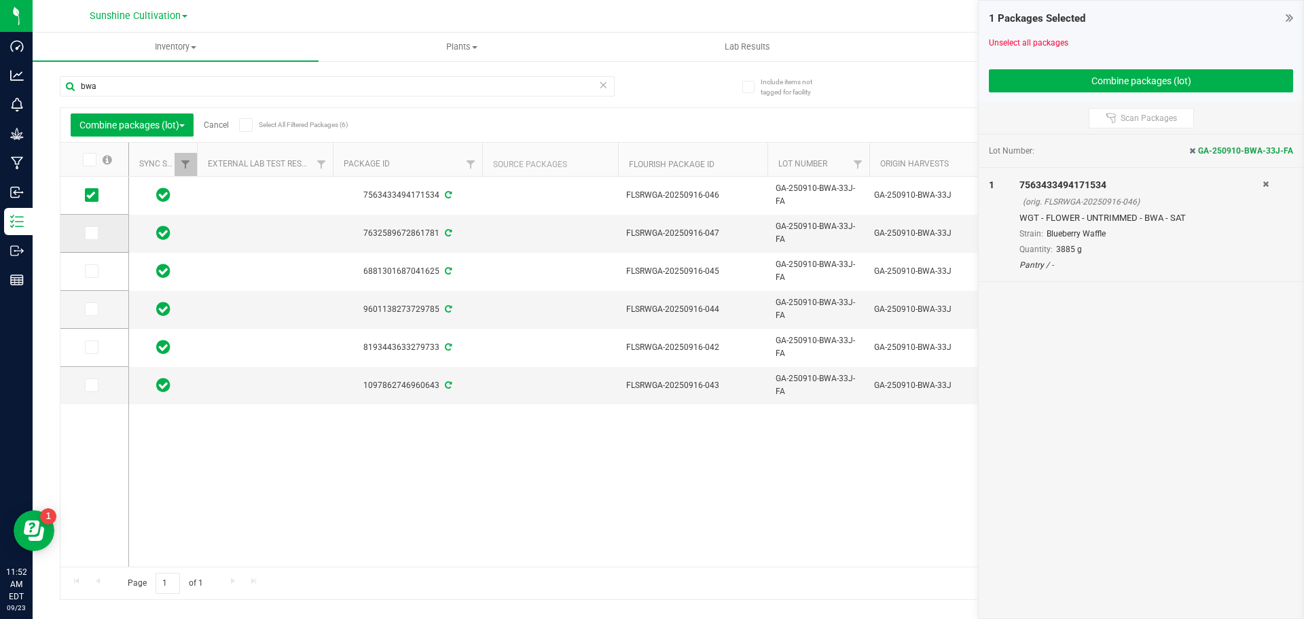
click at [90, 233] on icon at bounding box center [90, 233] width 9 height 0
click at [0, 0] on input "checkbox" at bounding box center [0, 0] width 0 height 0
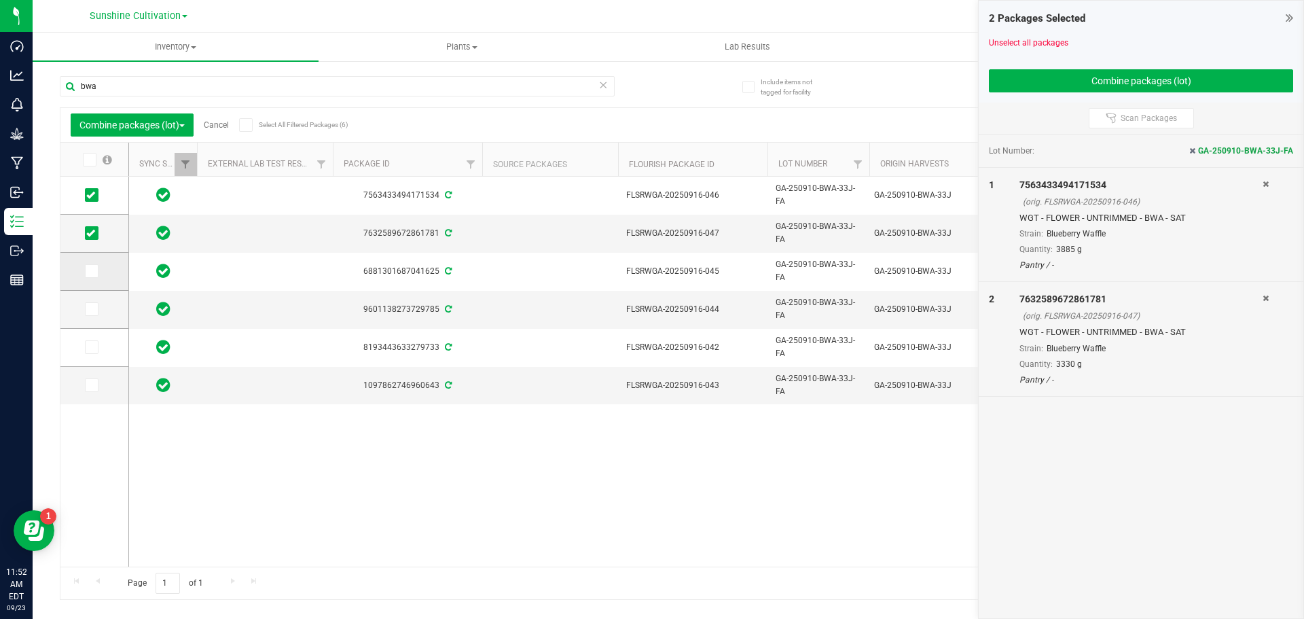
click at [90, 271] on icon at bounding box center [90, 271] width 9 height 0
click at [0, 0] on input "checkbox" at bounding box center [0, 0] width 0 height 0
click at [92, 309] on icon at bounding box center [90, 309] width 9 height 0
click at [0, 0] on input "checkbox" at bounding box center [0, 0] width 0 height 0
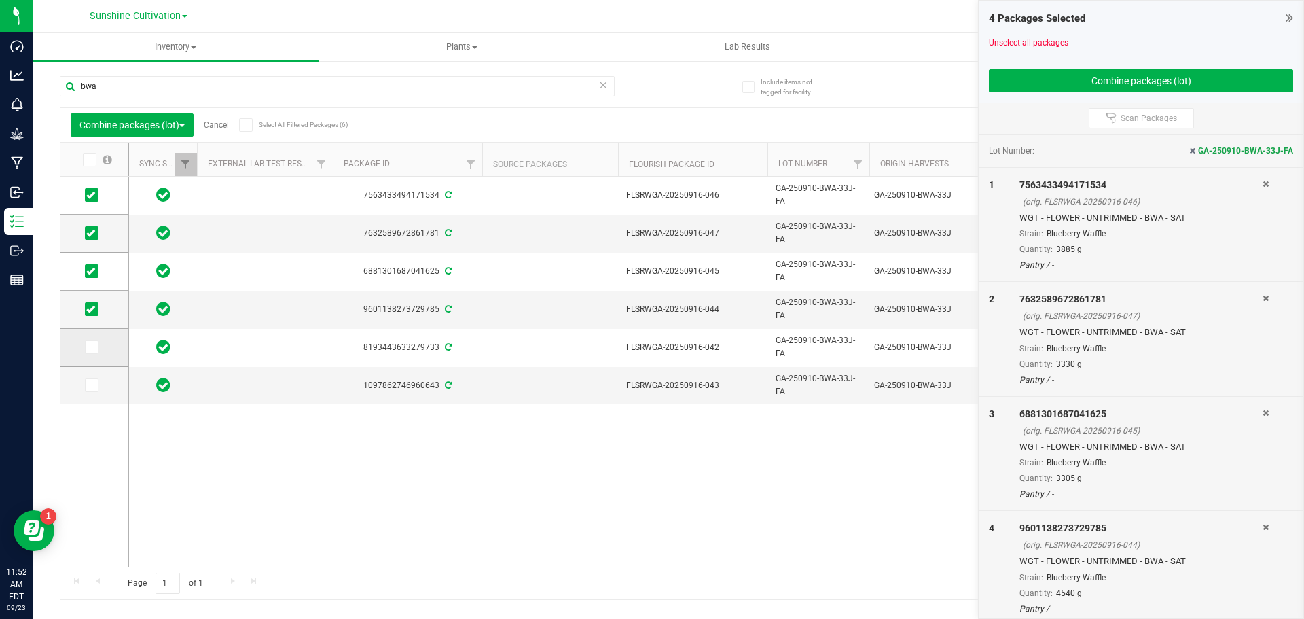
click at [98, 352] on span at bounding box center [92, 347] width 14 height 14
click at [0, 0] on input "checkbox" at bounding box center [0, 0] width 0 height 0
click at [96, 389] on span at bounding box center [92, 385] width 14 height 14
click at [0, 0] on input "checkbox" at bounding box center [0, 0] width 0 height 0
click at [1074, 77] on button "Combine packages (lot)" at bounding box center [1141, 80] width 304 height 23
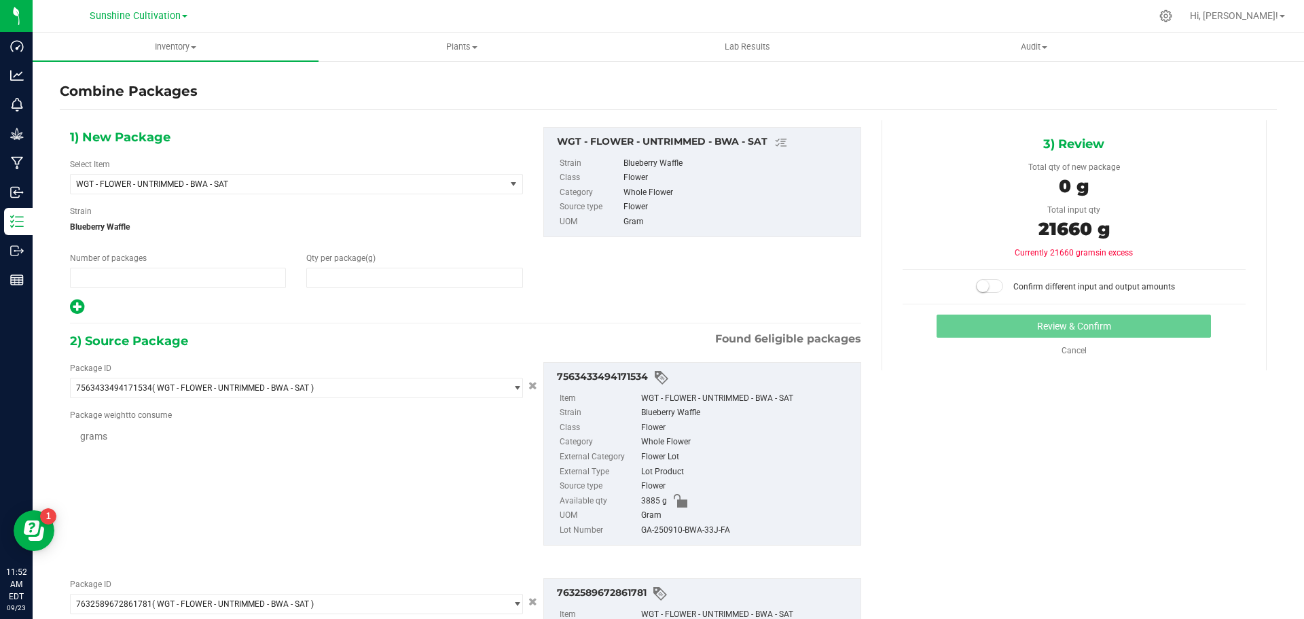
type input "1"
type input "0"
click at [314, 182] on span "WGT - FLOWER - UNTRIMMED - BWA - SAT" at bounding box center [279, 184] width 407 height 10
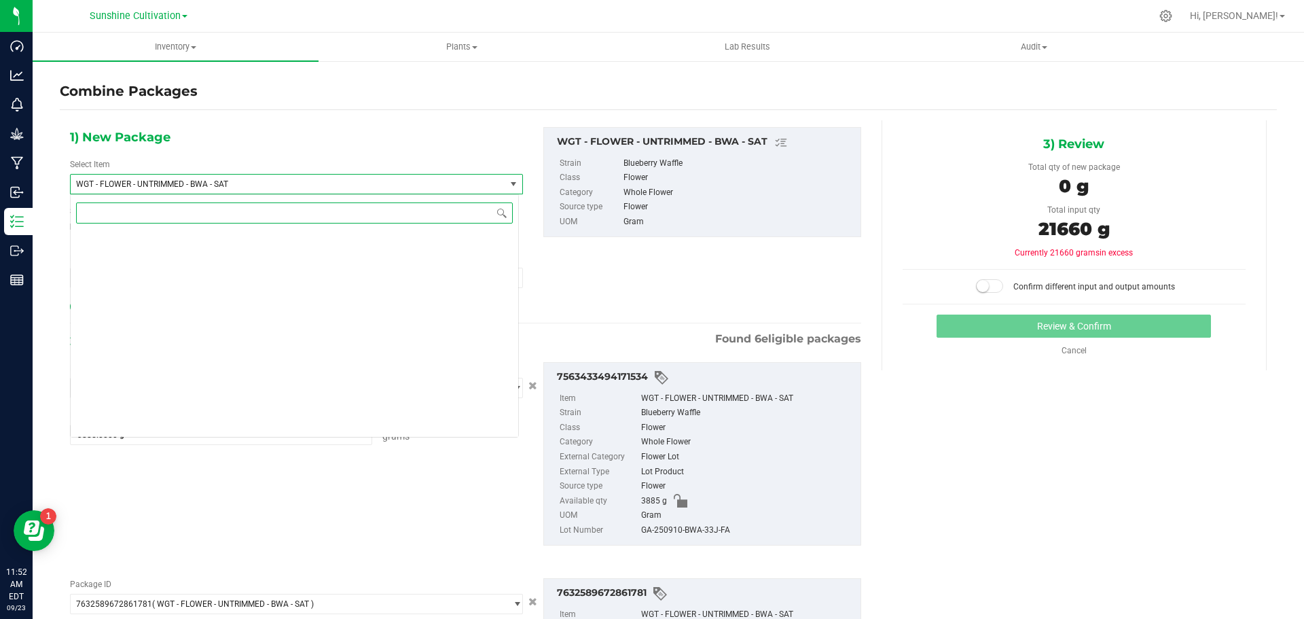
scroll to position [293136, 0]
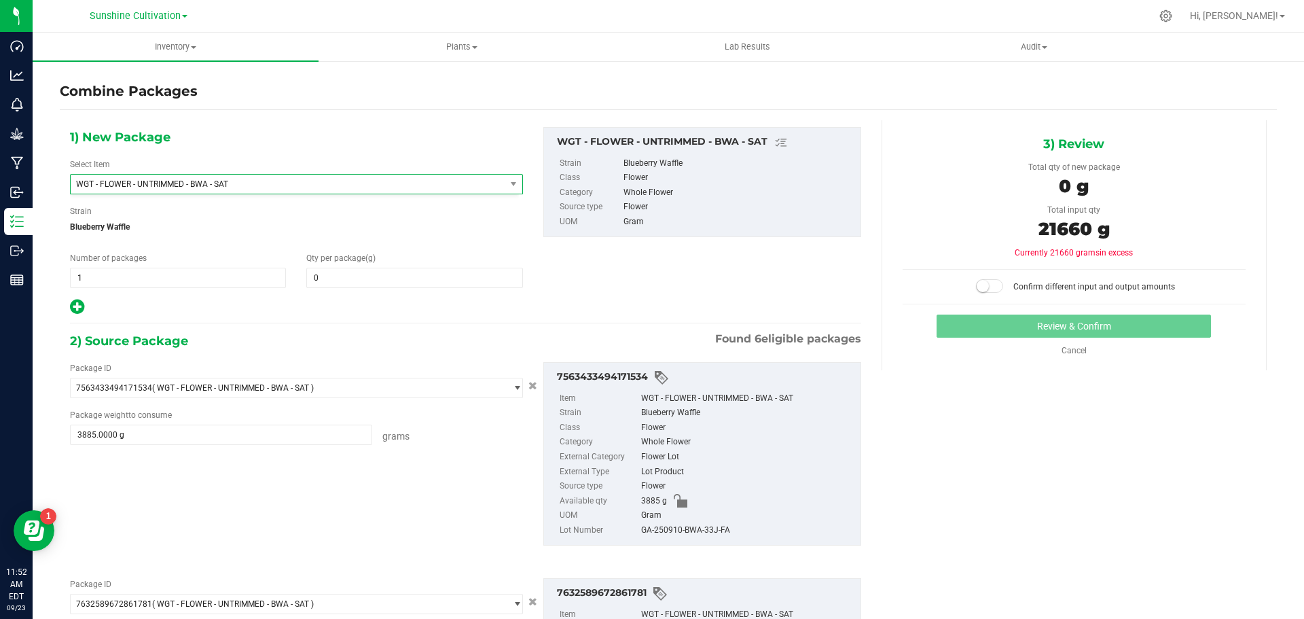
click at [406, 287] on span at bounding box center [414, 278] width 216 height 20
type input "21660"
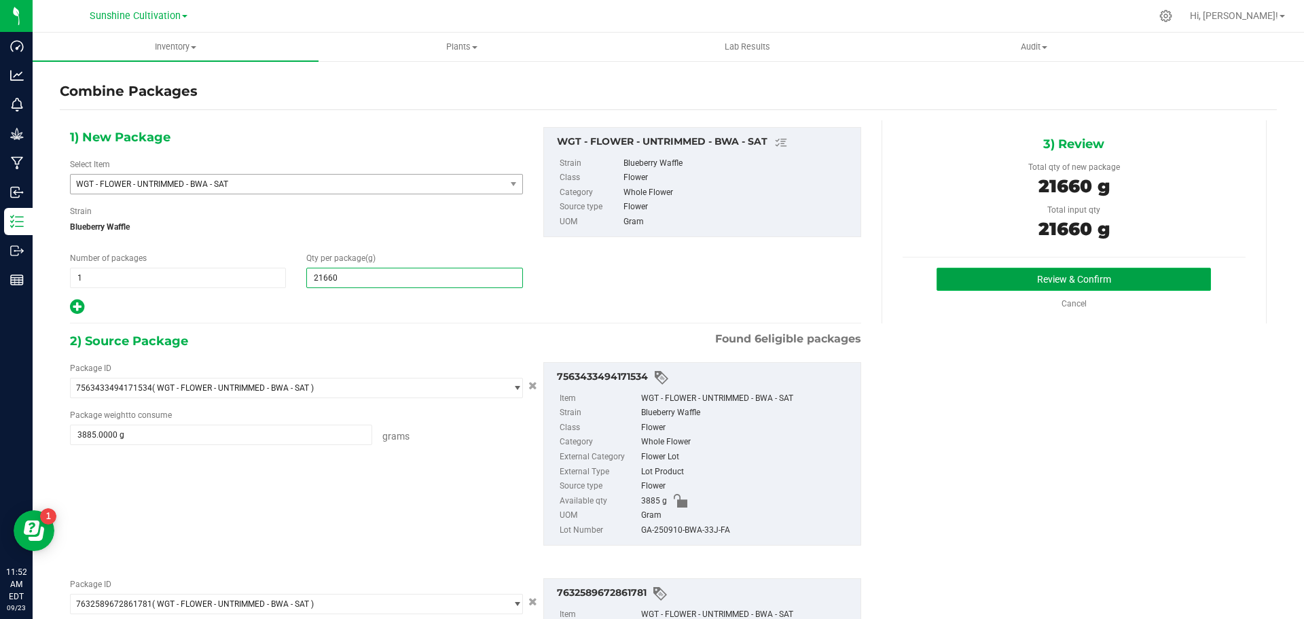
type input "21,660"
click at [1019, 282] on button "Review & Confirm" at bounding box center [1073, 279] width 274 height 23
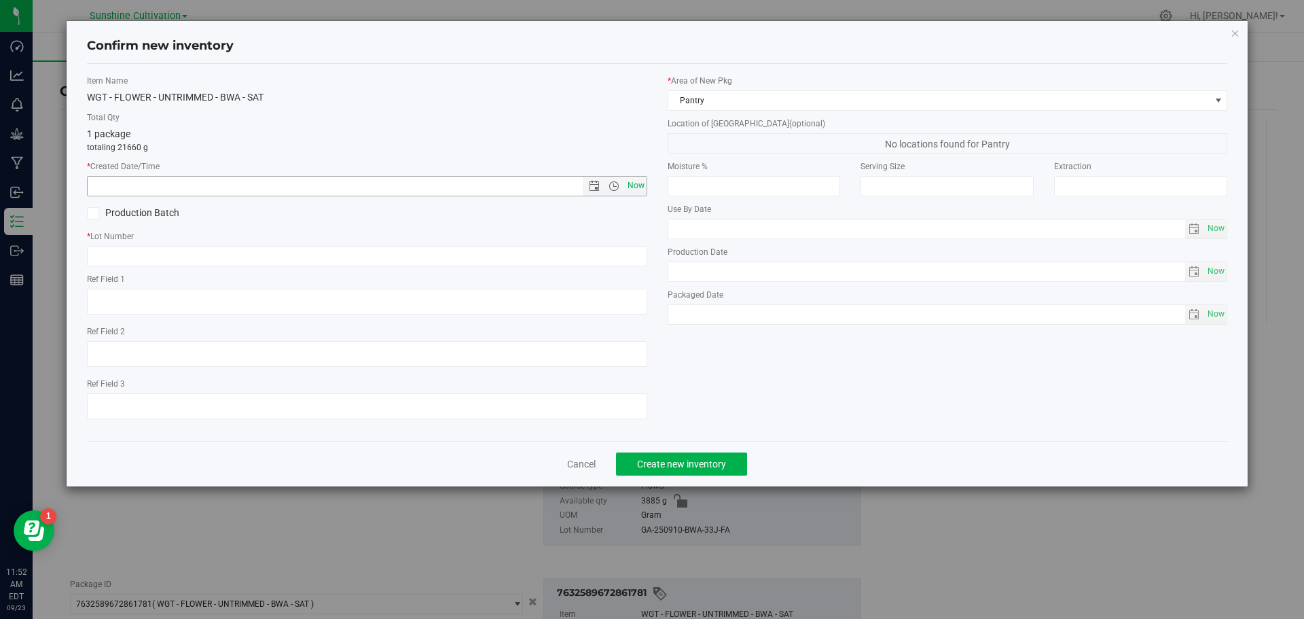
click at [627, 185] on span "Now" at bounding box center [635, 186] width 23 height 20
type input "[DATE] 11:52 AM"
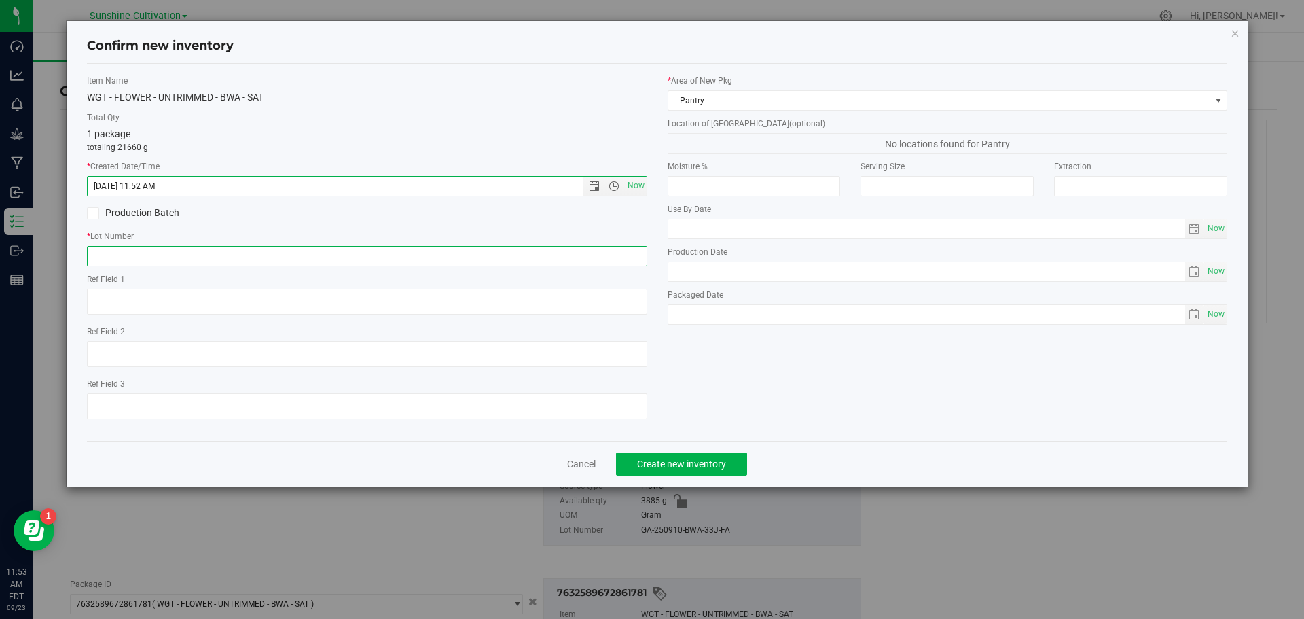
click at [265, 254] on input "text" at bounding box center [367, 256] width 560 height 20
paste input "GA-250910-BWA-33J"
type input "GA-250910-BWA-33J"
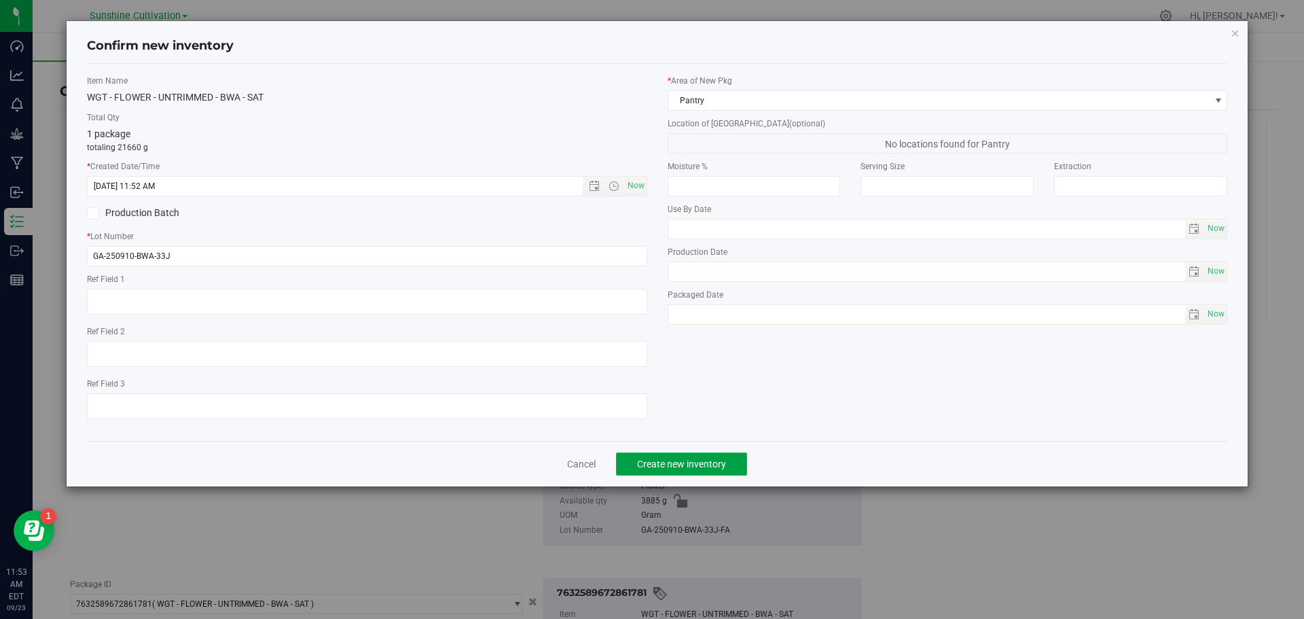
click at [699, 465] on span "Create new inventory" at bounding box center [681, 463] width 89 height 11
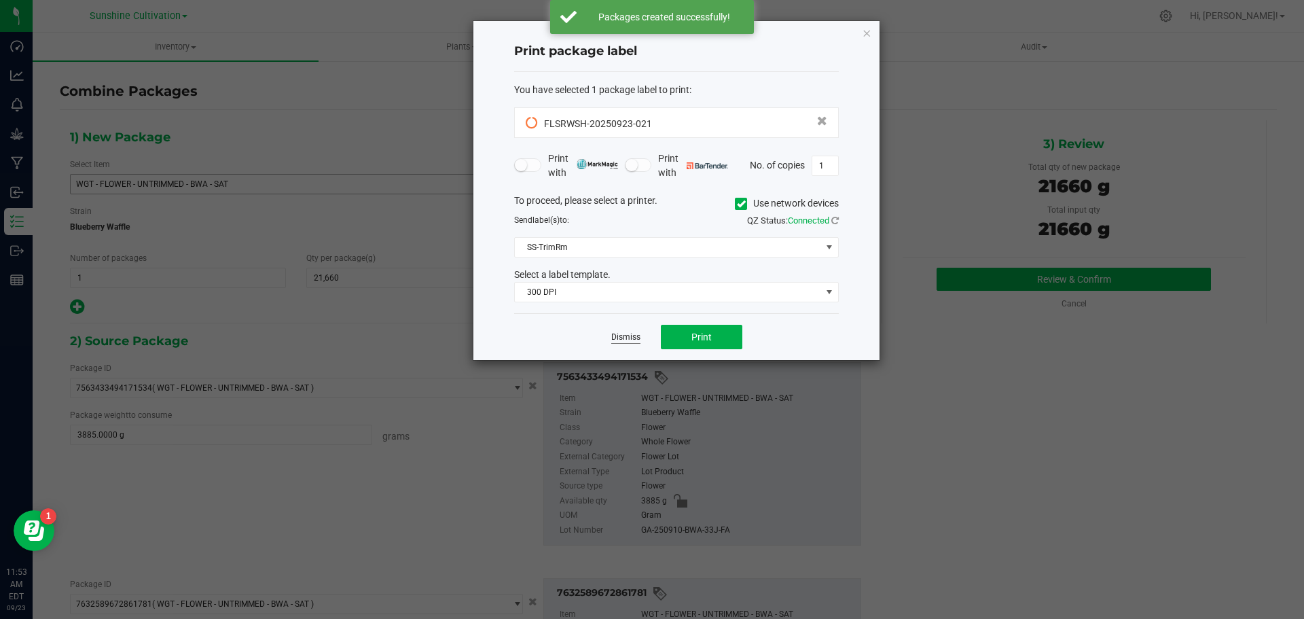
click at [631, 333] on link "Dismiss" at bounding box center [625, 337] width 29 height 12
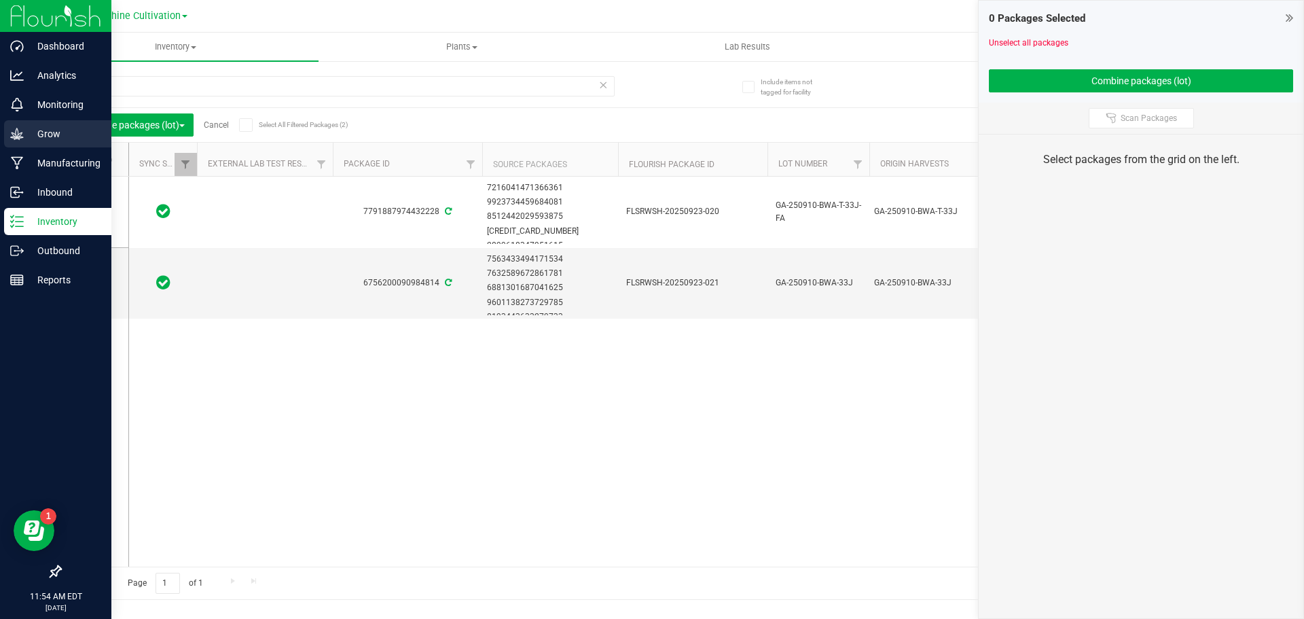
drag, startPoint x: 68, startPoint y: 128, endPoint x: 84, endPoint y: 126, distance: 16.4
click at [68, 128] on p "Grow" at bounding box center [64, 134] width 81 height 16
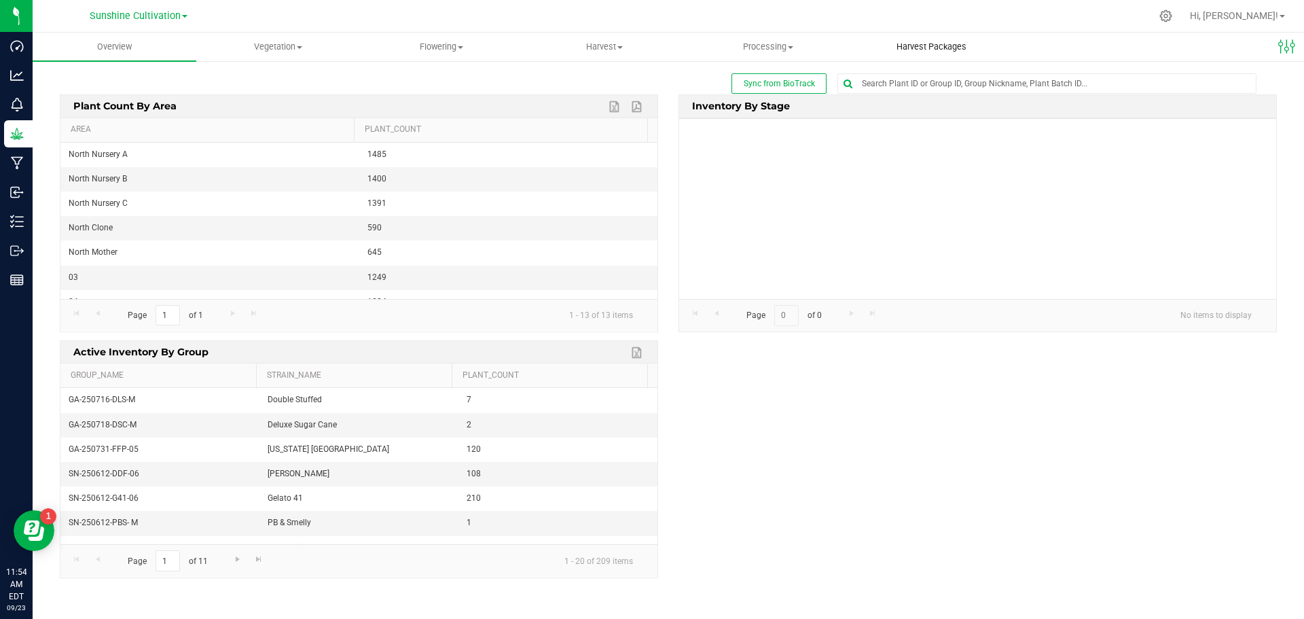
click at [913, 40] on uib-tab-heading "Harvest Packages" at bounding box center [931, 46] width 162 height 27
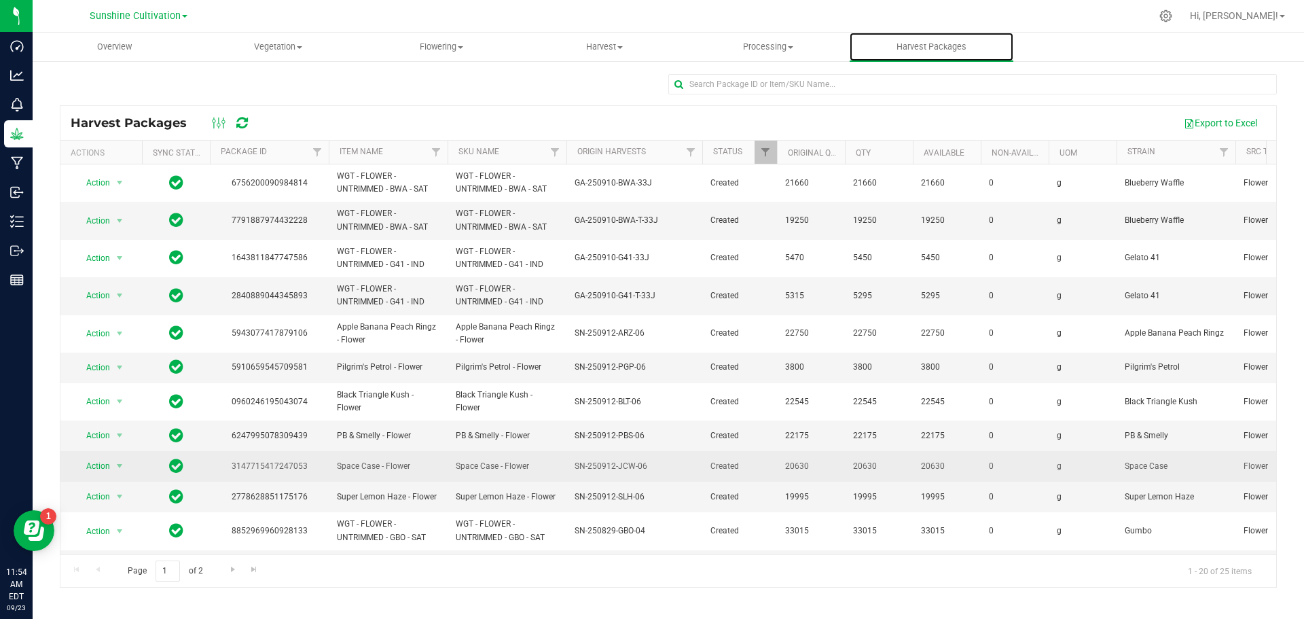
scroll to position [280, 0]
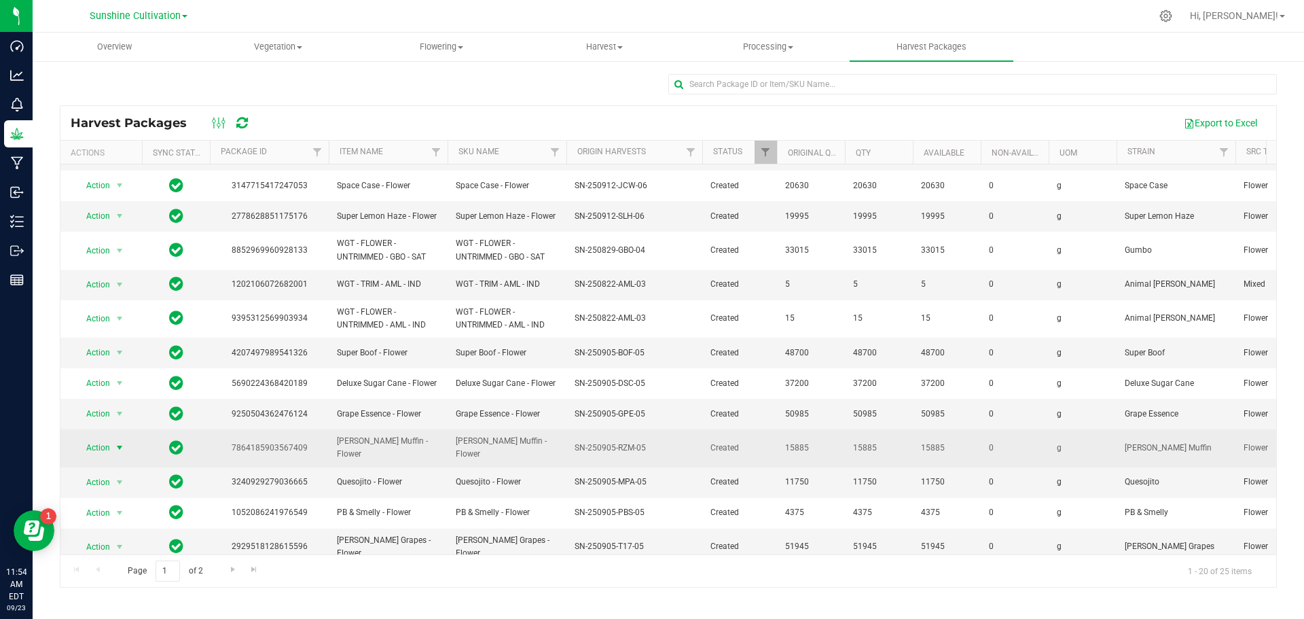
click at [112, 438] on span "select" at bounding box center [119, 447] width 17 height 19
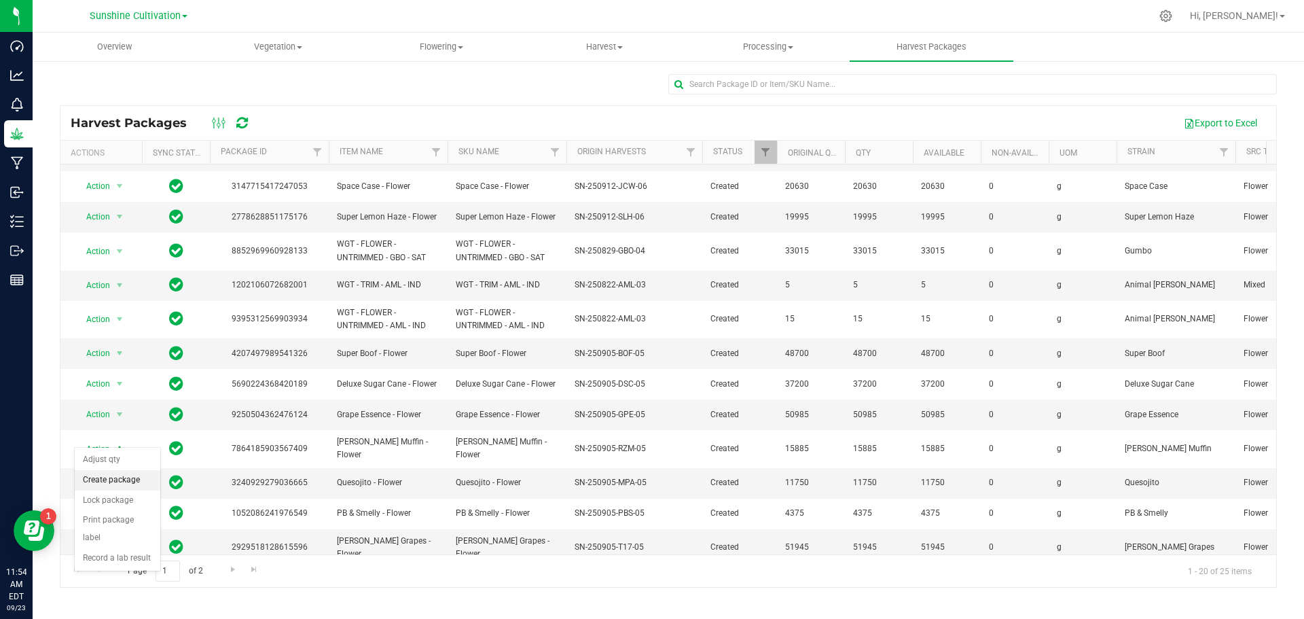
click at [128, 475] on li "Create package" at bounding box center [118, 480] width 86 height 20
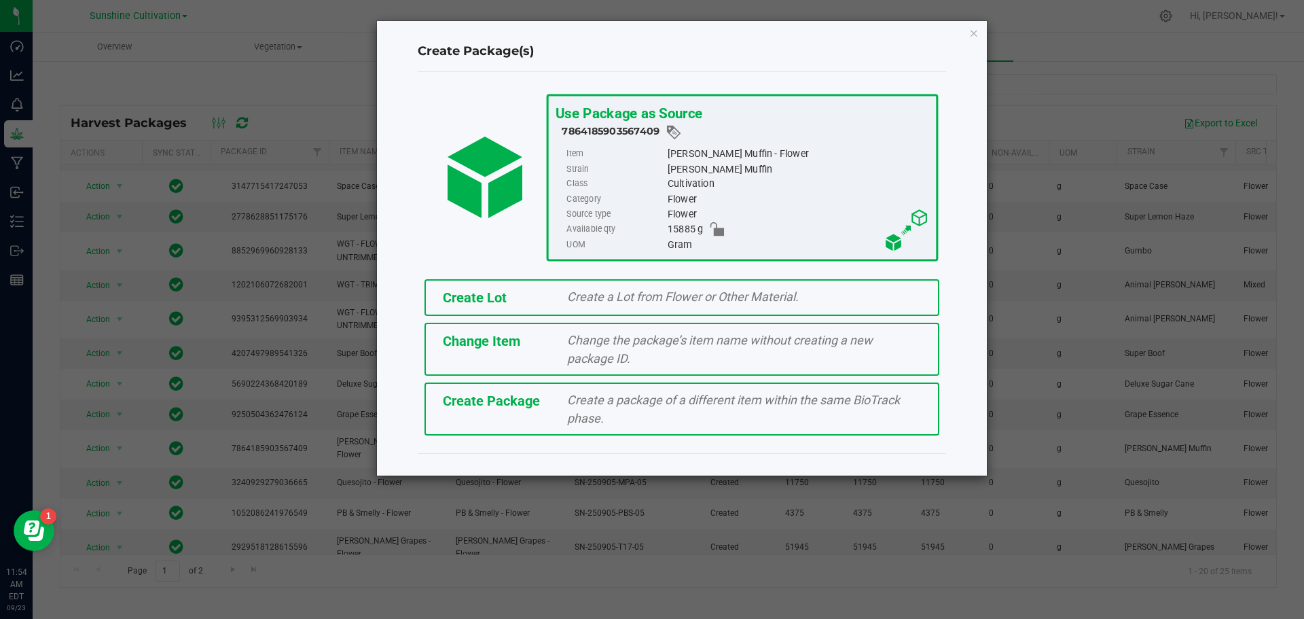
click at [735, 405] on span "Create a package of a different item within the same BioTrack phase." at bounding box center [733, 408] width 333 height 33
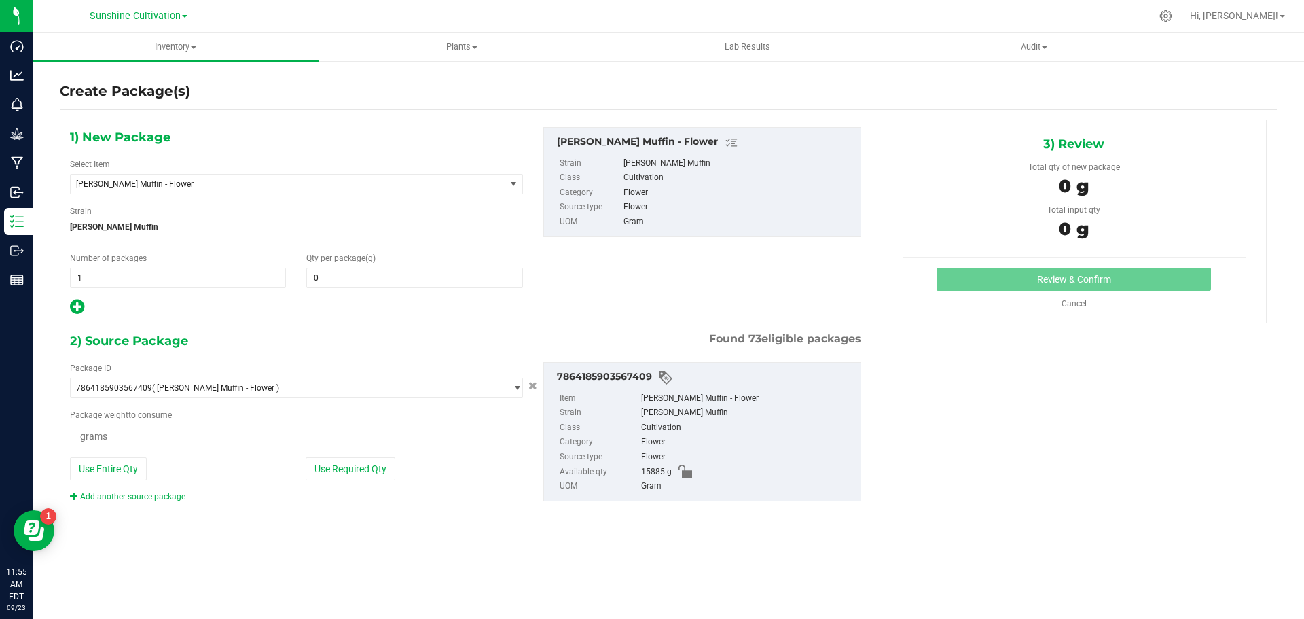
type input "0.0000"
click at [300, 181] on span "[PERSON_NAME] Muffin - Flower" at bounding box center [279, 184] width 407 height 10
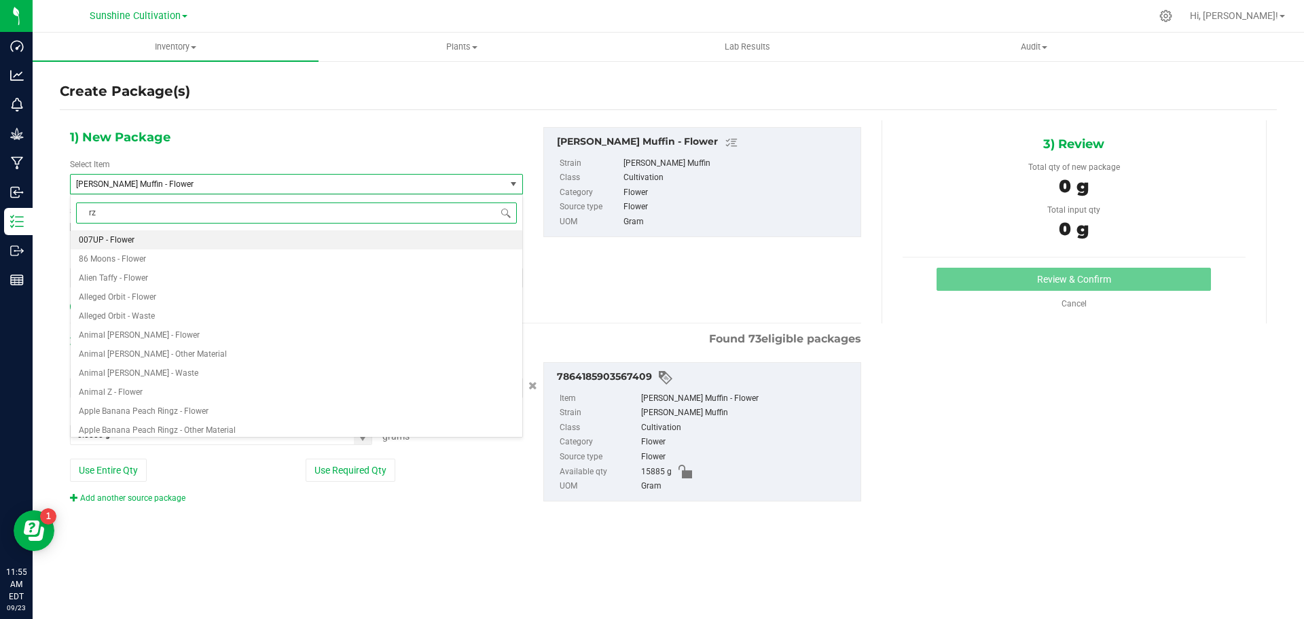
type input "rzm"
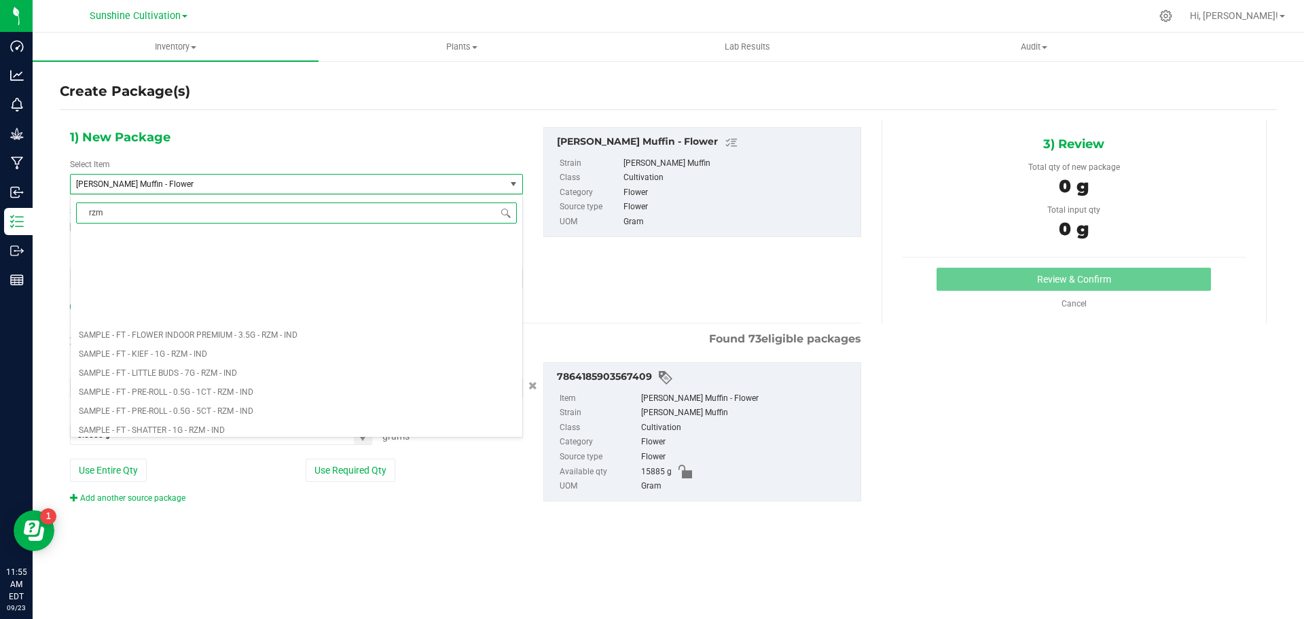
scroll to position [1086, 0]
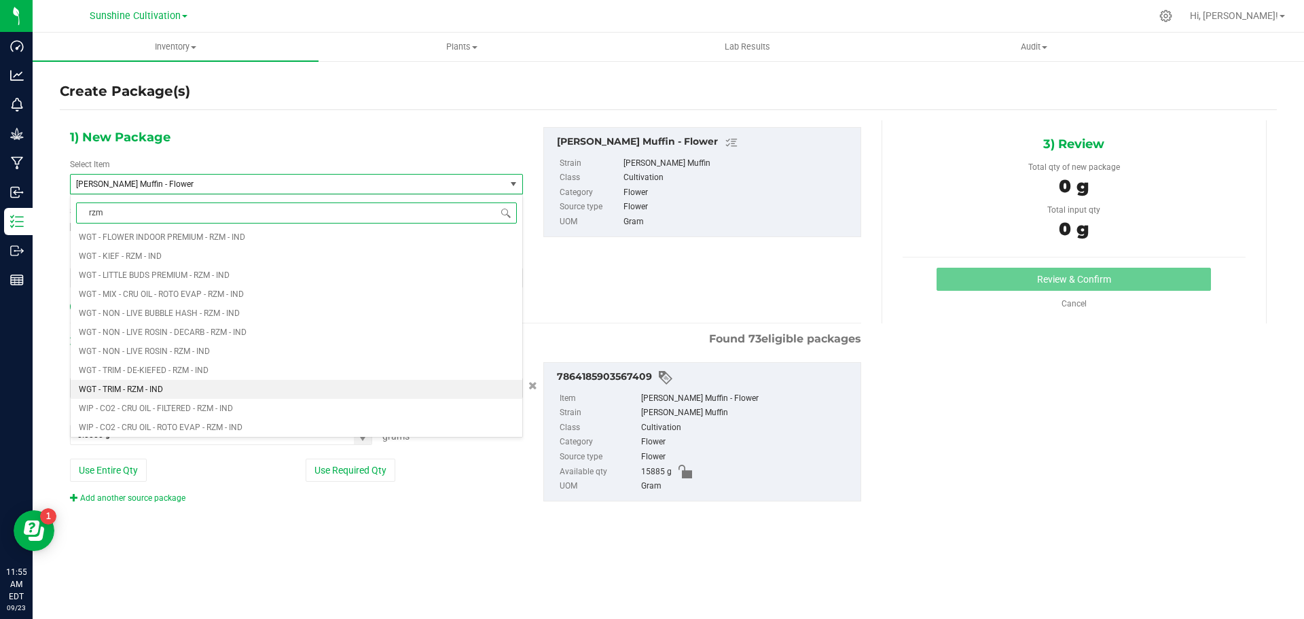
click at [165, 392] on li "WGT - TRIM - RZM - IND" at bounding box center [297, 389] width 452 height 19
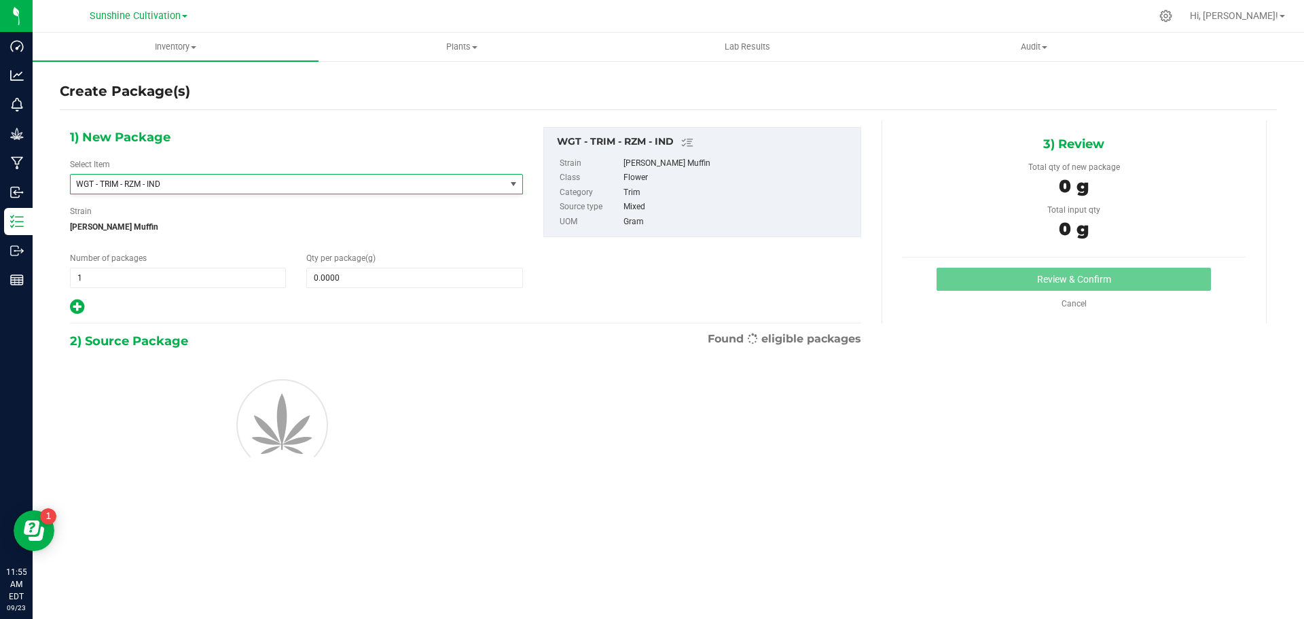
type input "0.0000"
click at [331, 278] on span at bounding box center [414, 278] width 216 height 20
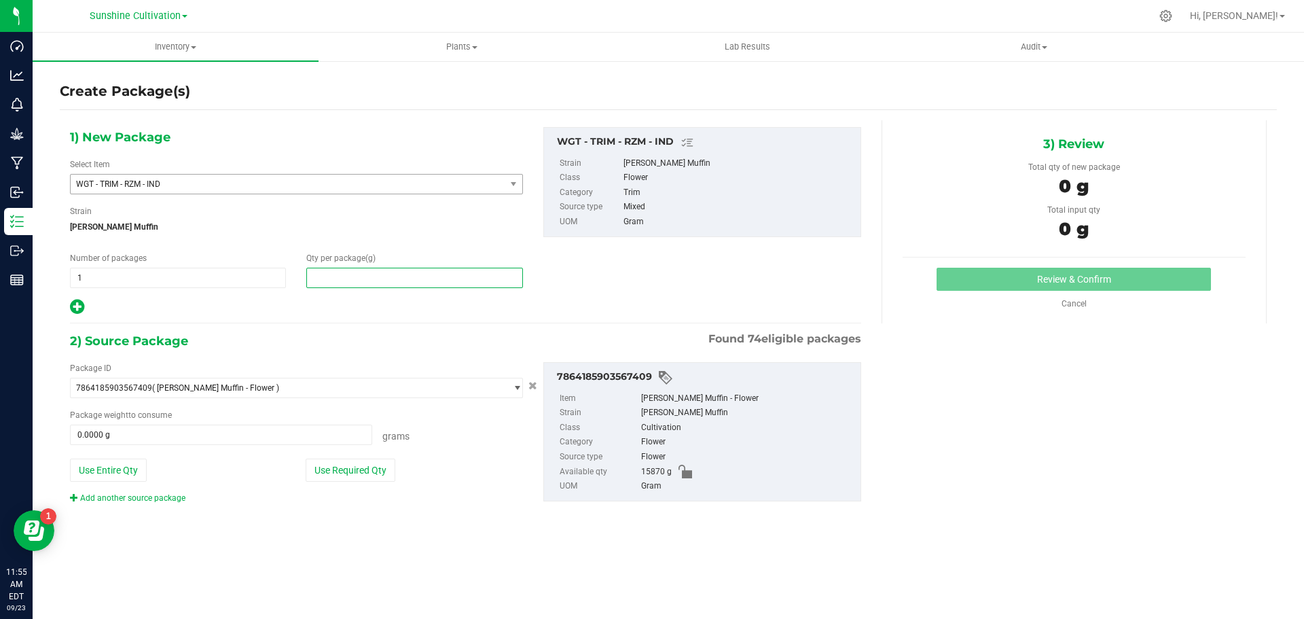
type input "5"
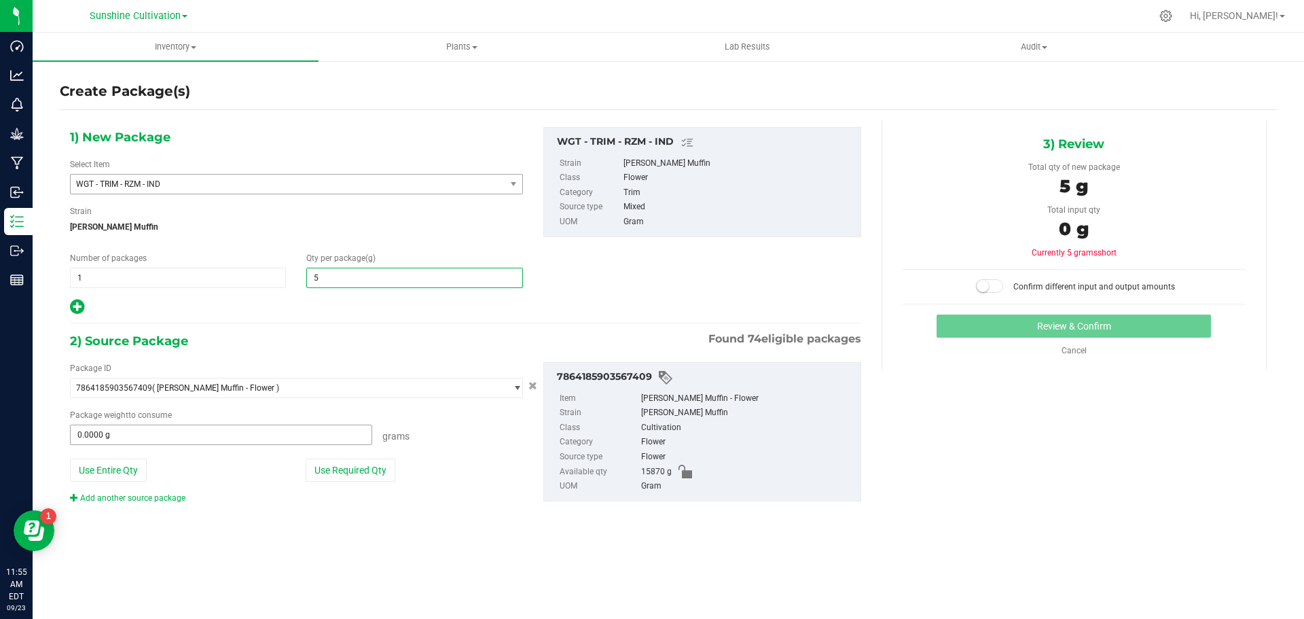
type input "5.0000"
click at [279, 437] on span at bounding box center [221, 434] width 302 height 20
type input "5"
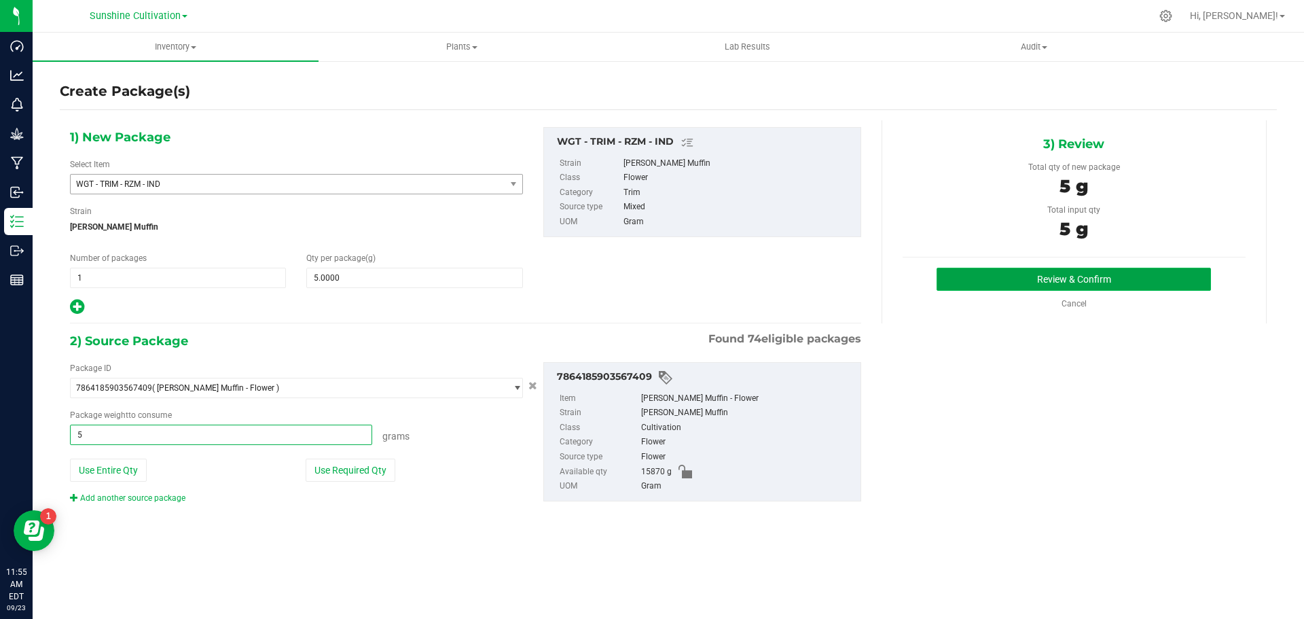
type input "5.0000 g"
click at [1069, 275] on button "Review & Confirm" at bounding box center [1073, 279] width 274 height 23
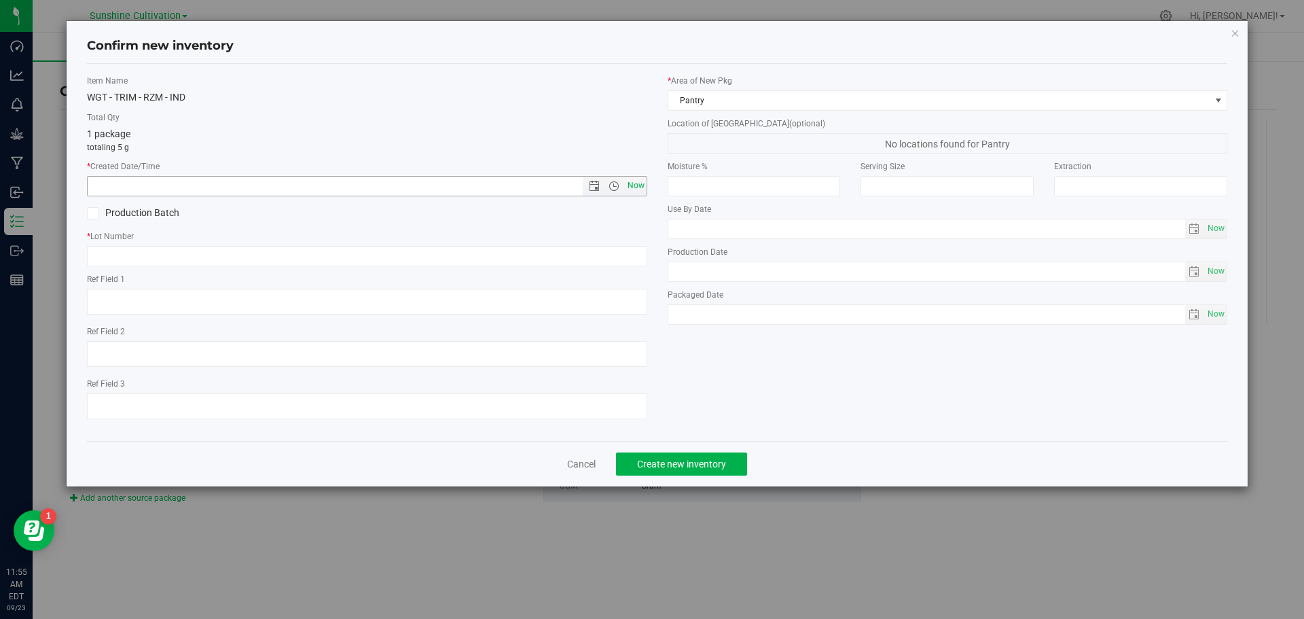
click at [642, 183] on span "Now" at bounding box center [635, 186] width 23 height 20
type input "[DATE] 11:55 AM"
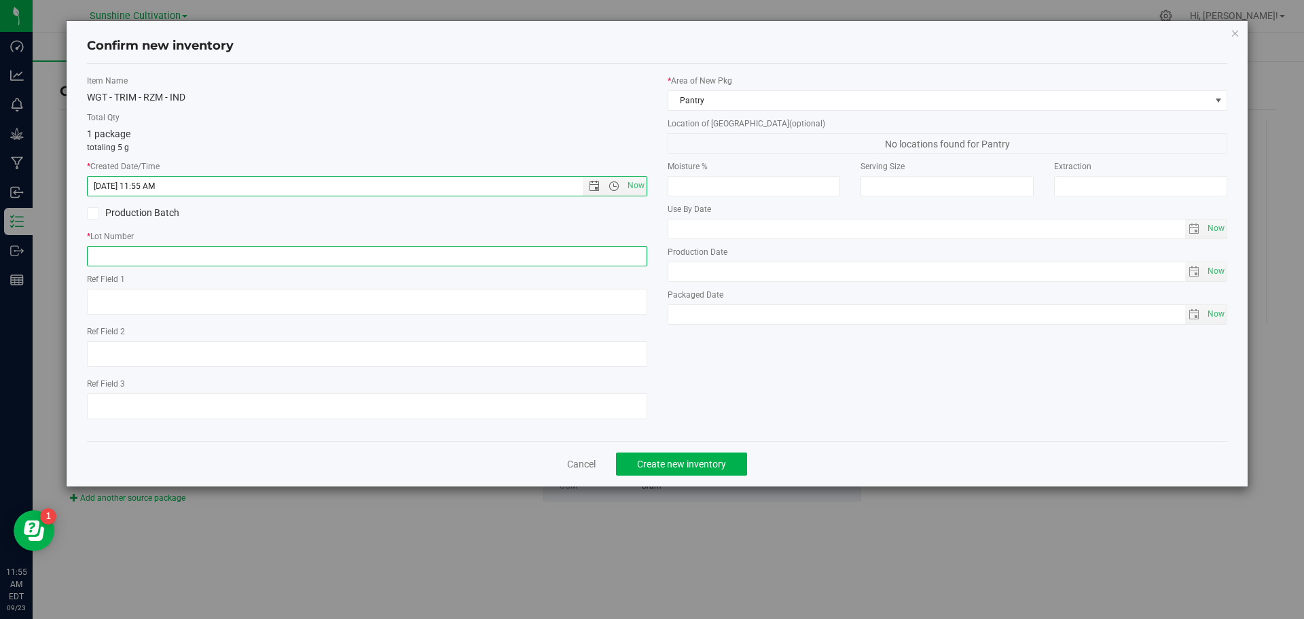
click at [554, 260] on input "text" at bounding box center [367, 256] width 560 height 20
paste input "SN-250905-RZM-05"
type input "SN-250905-RZM-05"
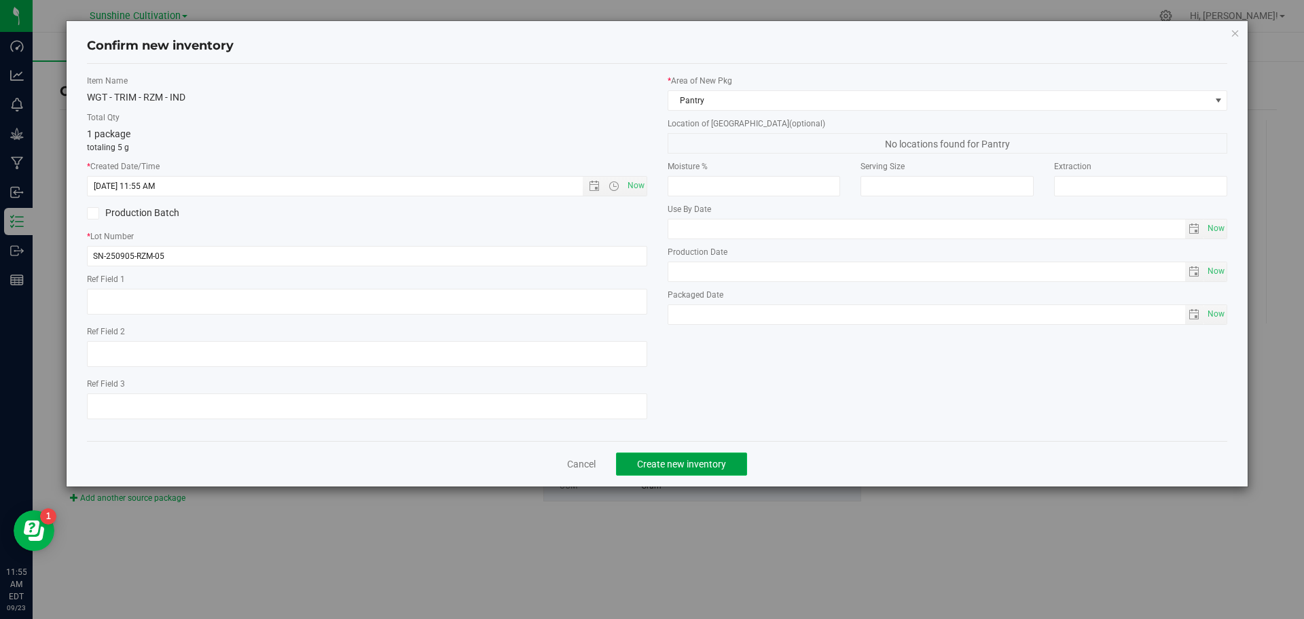
click at [689, 462] on span "Create new inventory" at bounding box center [681, 463] width 89 height 11
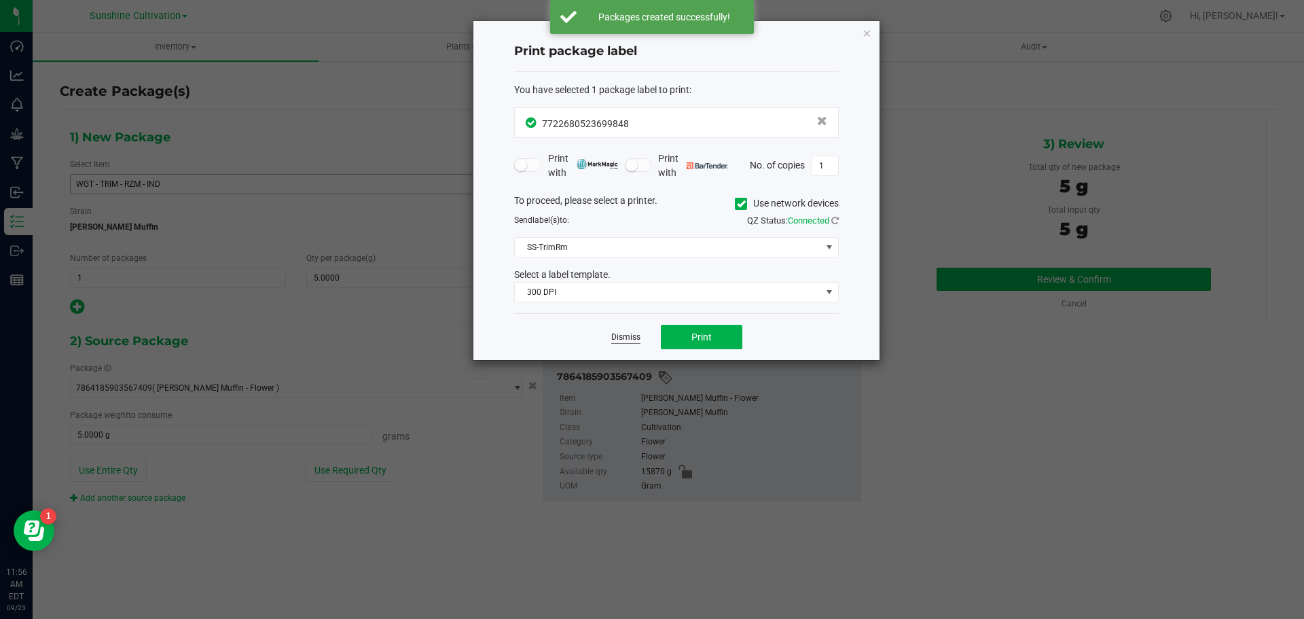
click at [629, 340] on link "Dismiss" at bounding box center [625, 337] width 29 height 12
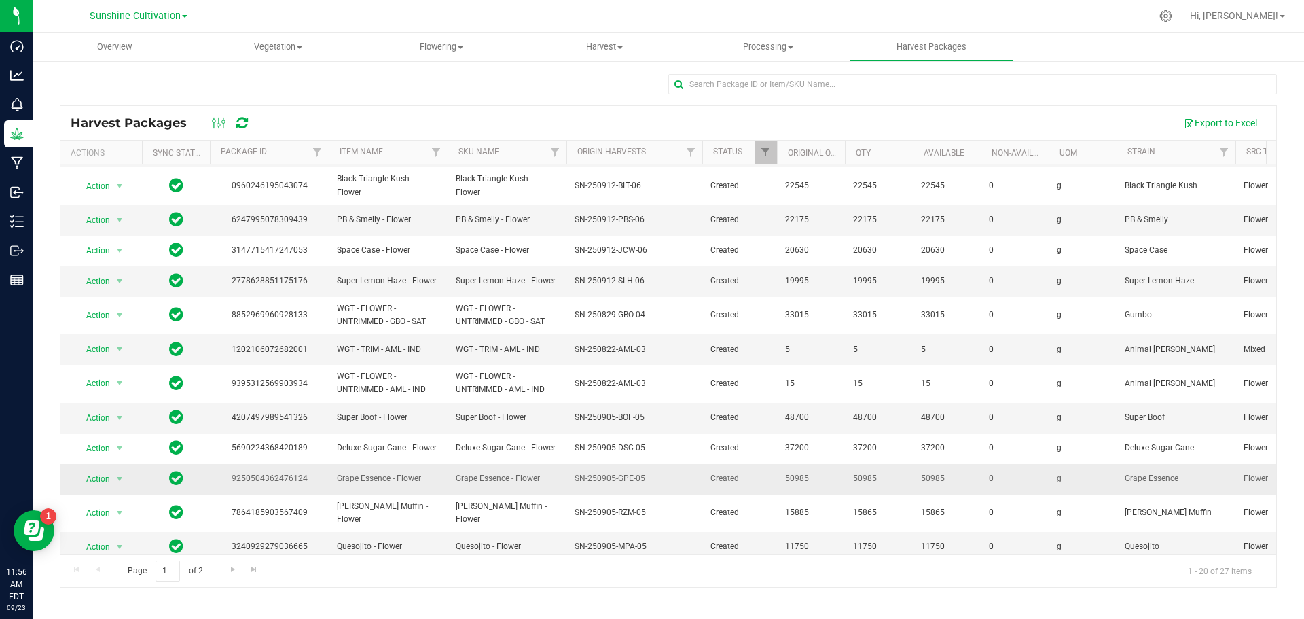
scroll to position [287, 0]
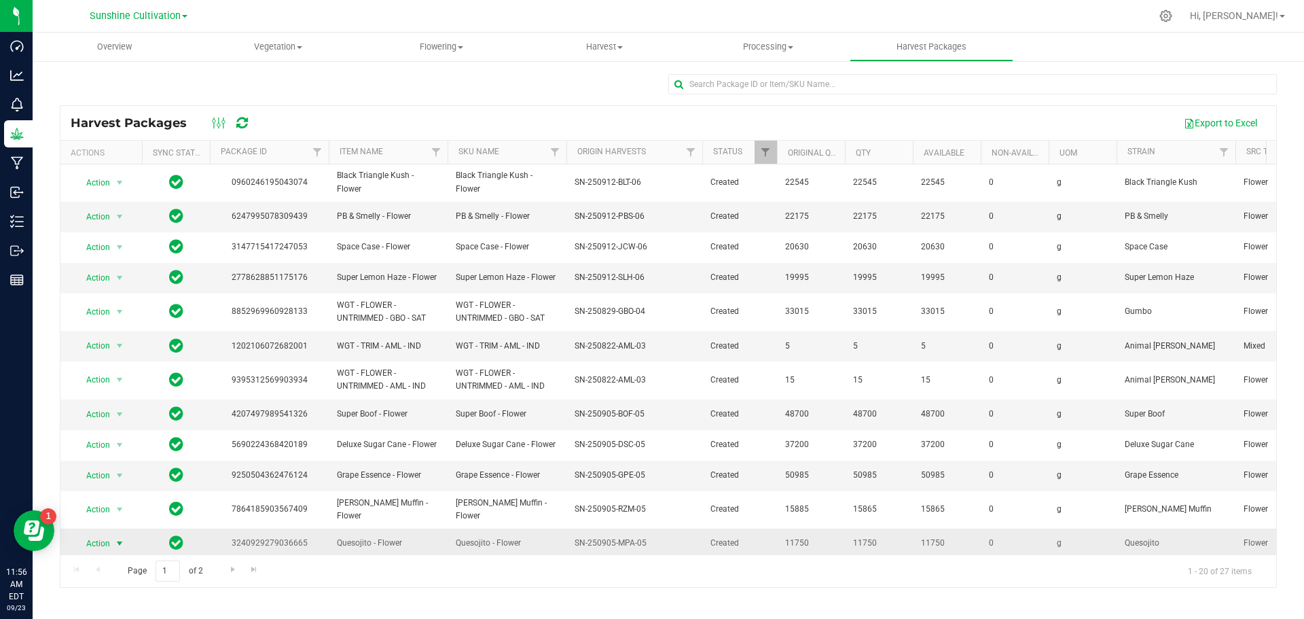
click at [105, 534] on span "Action" at bounding box center [92, 543] width 37 height 19
click at [116, 440] on li "Create package" at bounding box center [118, 446] width 86 height 20
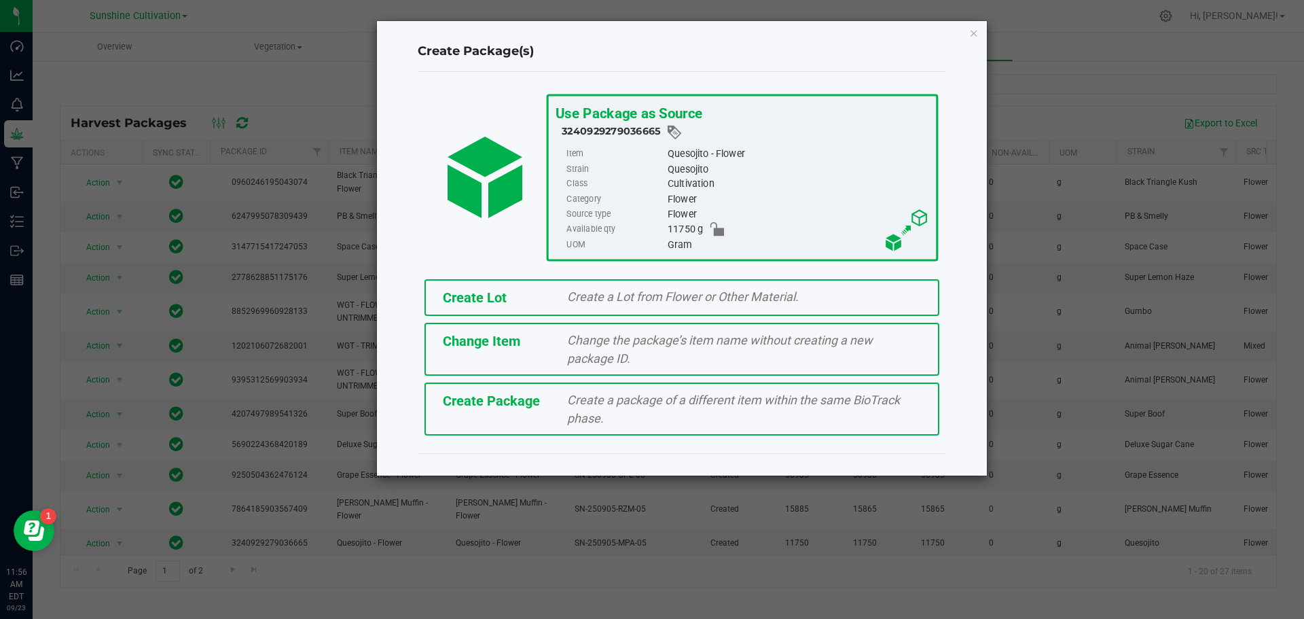
drag, startPoint x: 598, startPoint y: 408, endPoint x: 598, endPoint y: 397, distance: 10.9
click at [598, 397] on div "Create a package of a different item within the same BioTrack phase." at bounding box center [744, 408] width 374 height 37
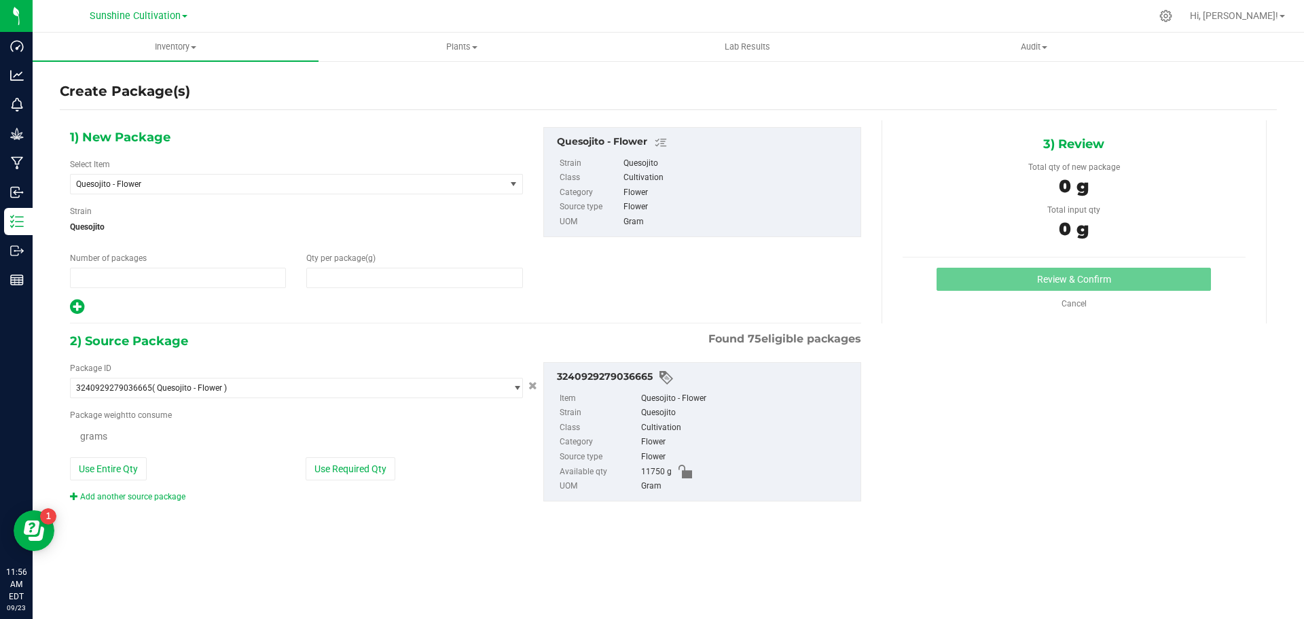
type input "1"
type input "0.0000"
click at [183, 185] on span "Quesojito - Flower" at bounding box center [279, 184] width 407 height 10
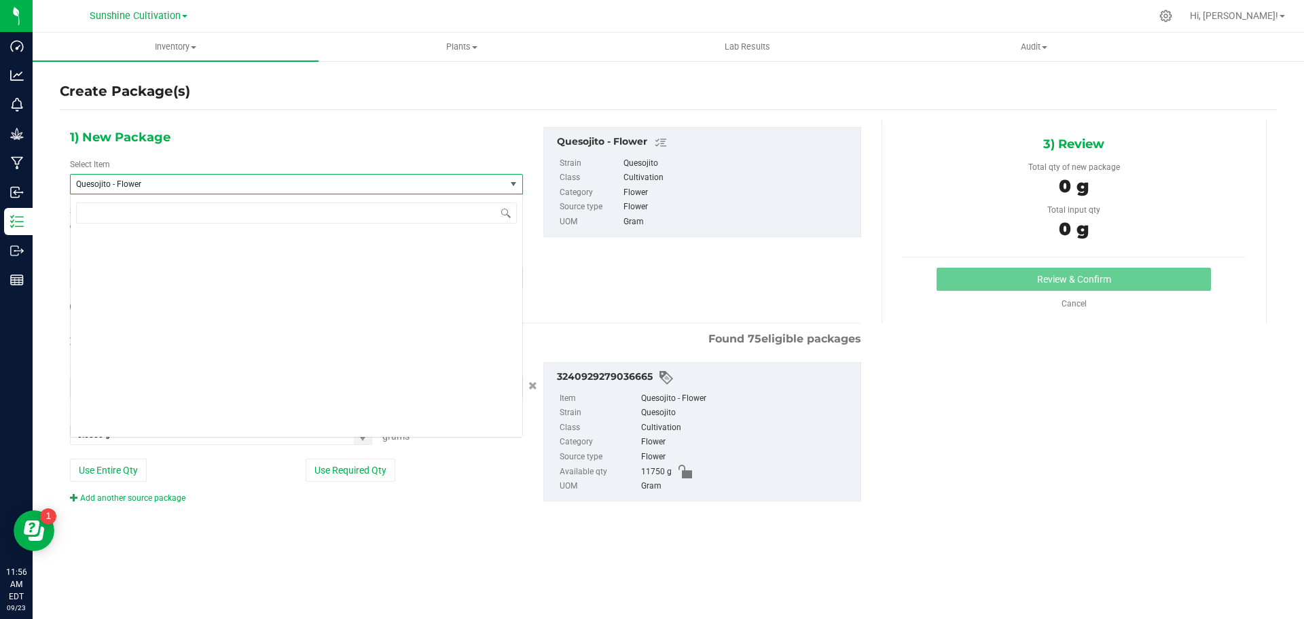
scroll to position [148317, 0]
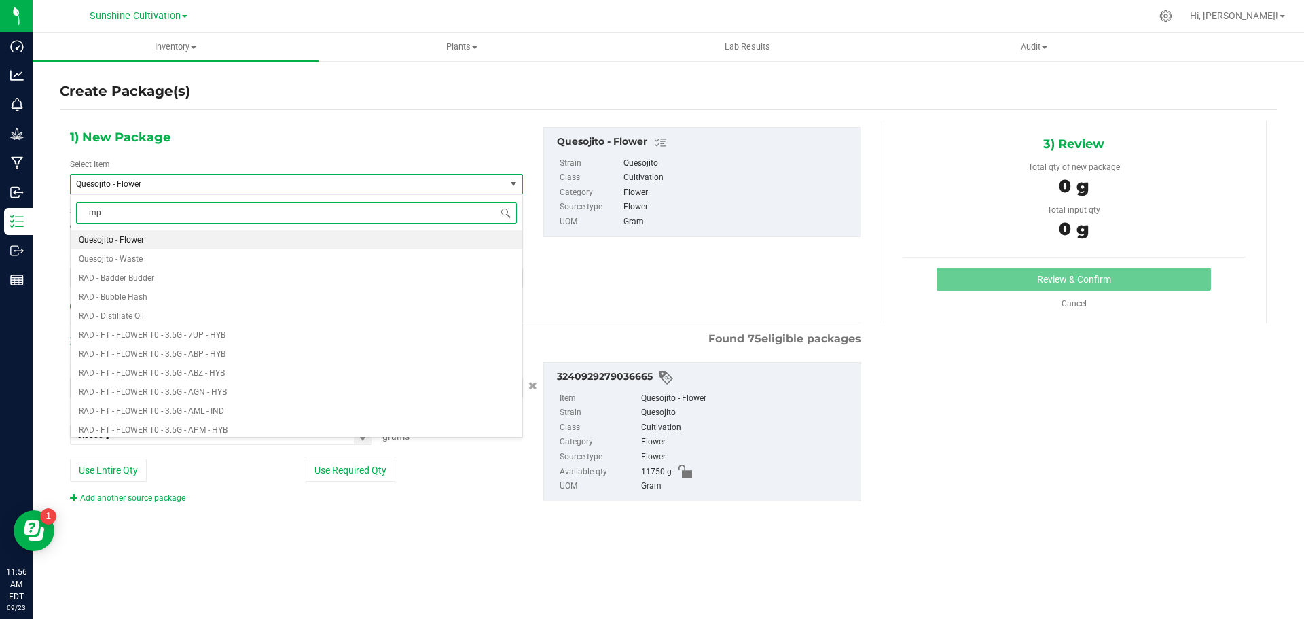
type input "mpa"
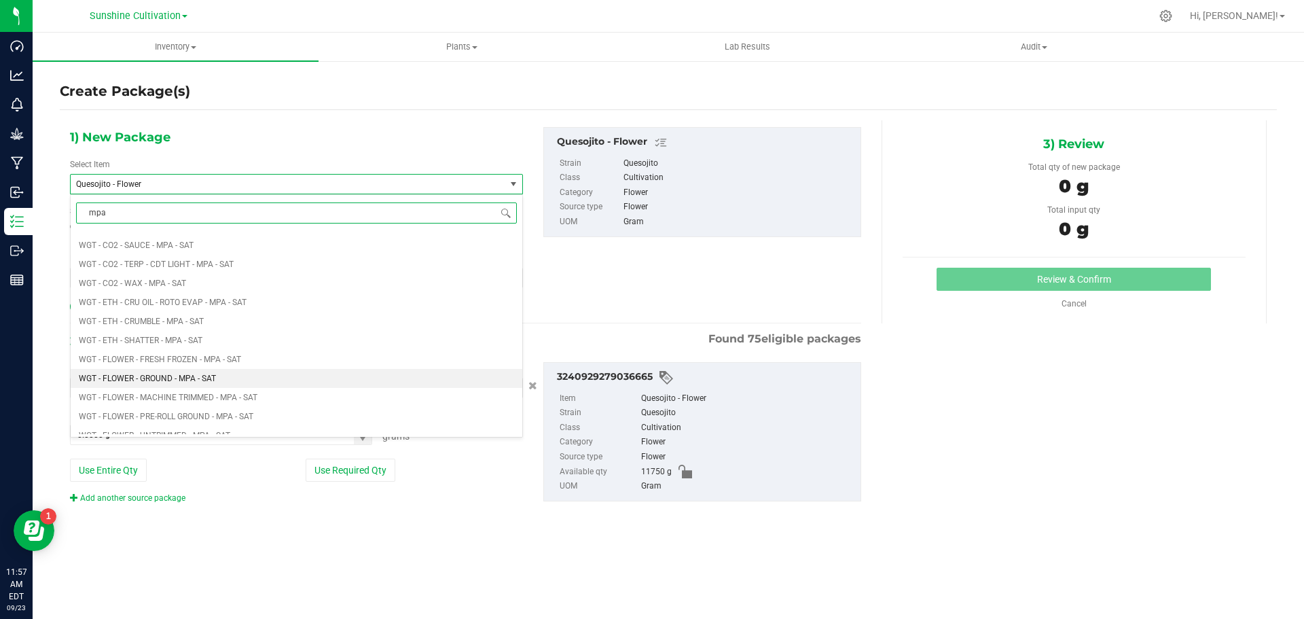
scroll to position [815, 0]
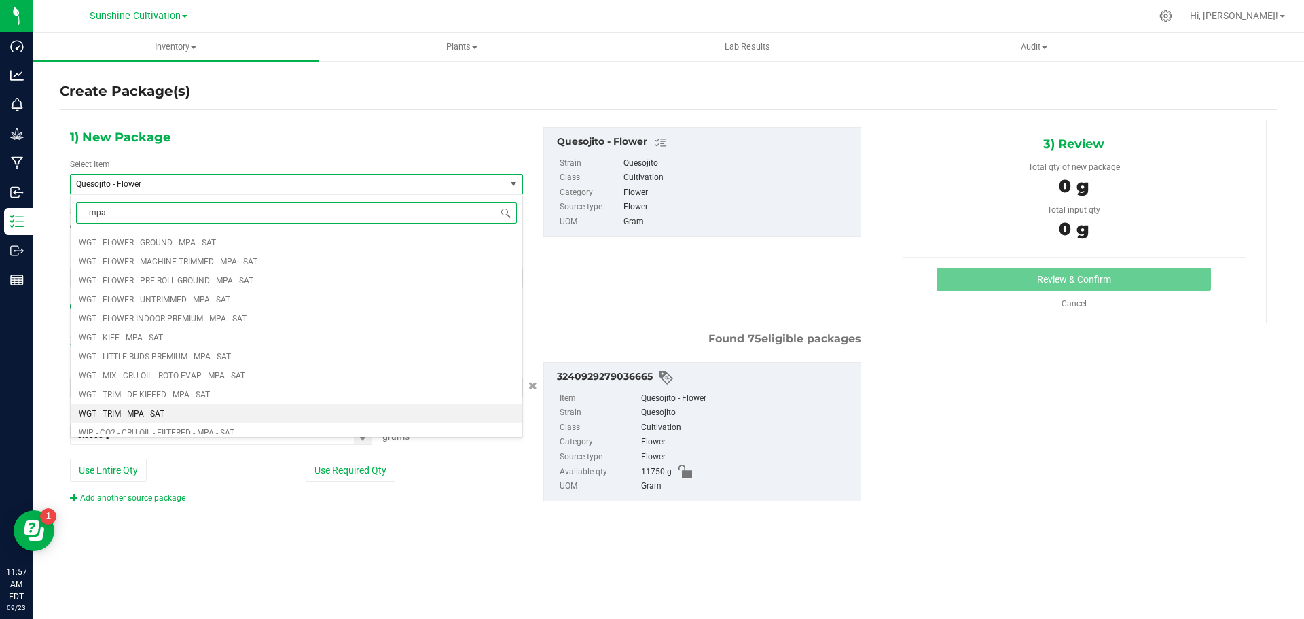
click at [169, 414] on li "WGT - TRIM - MPA - SAT" at bounding box center [297, 413] width 452 height 19
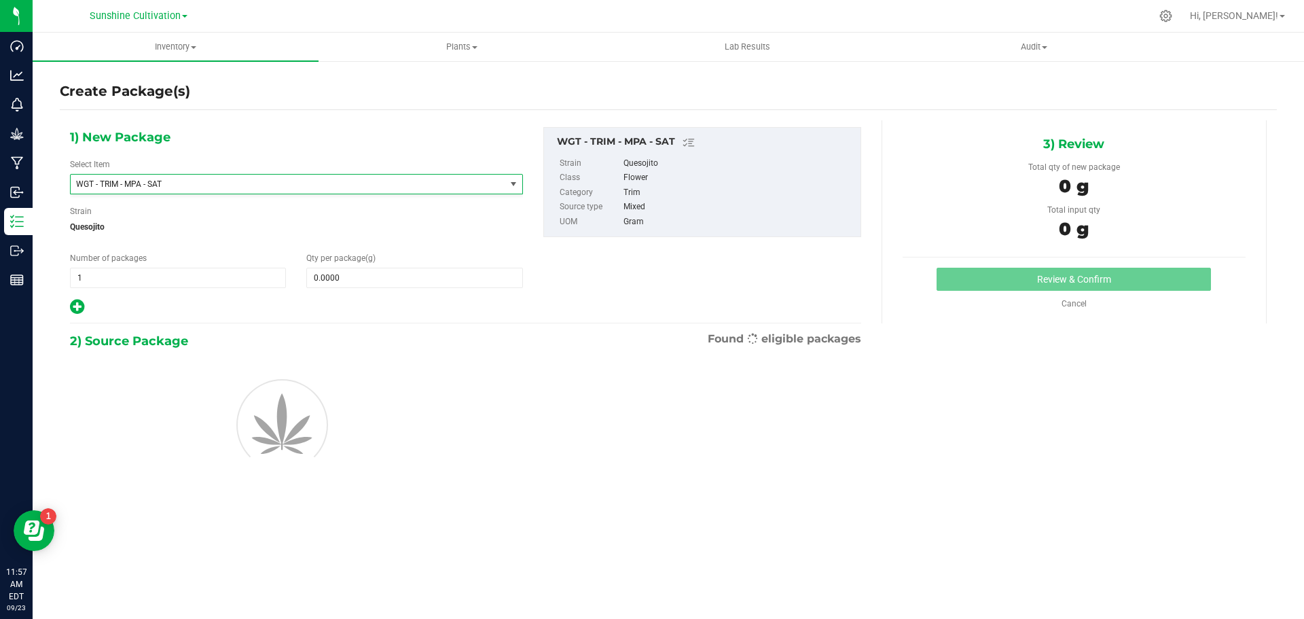
type input "0.0000"
click at [320, 273] on span at bounding box center [414, 278] width 216 height 20
type input "5"
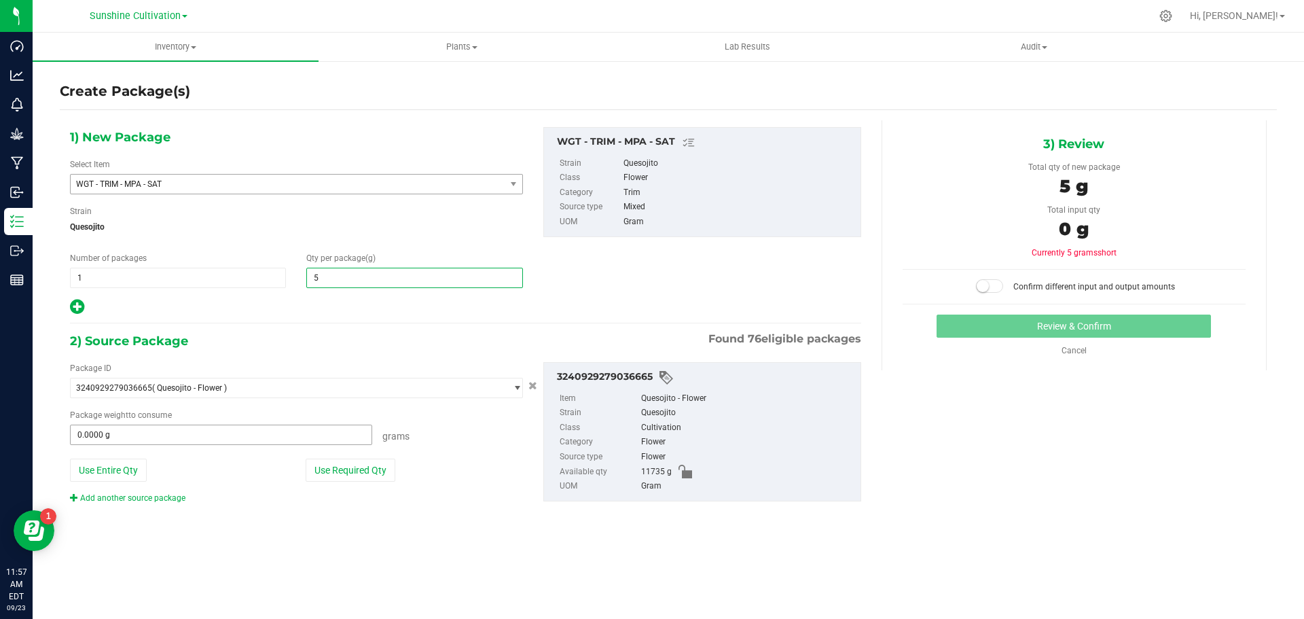
type input "5.0000"
click at [135, 439] on span at bounding box center [221, 434] width 302 height 20
type input "5"
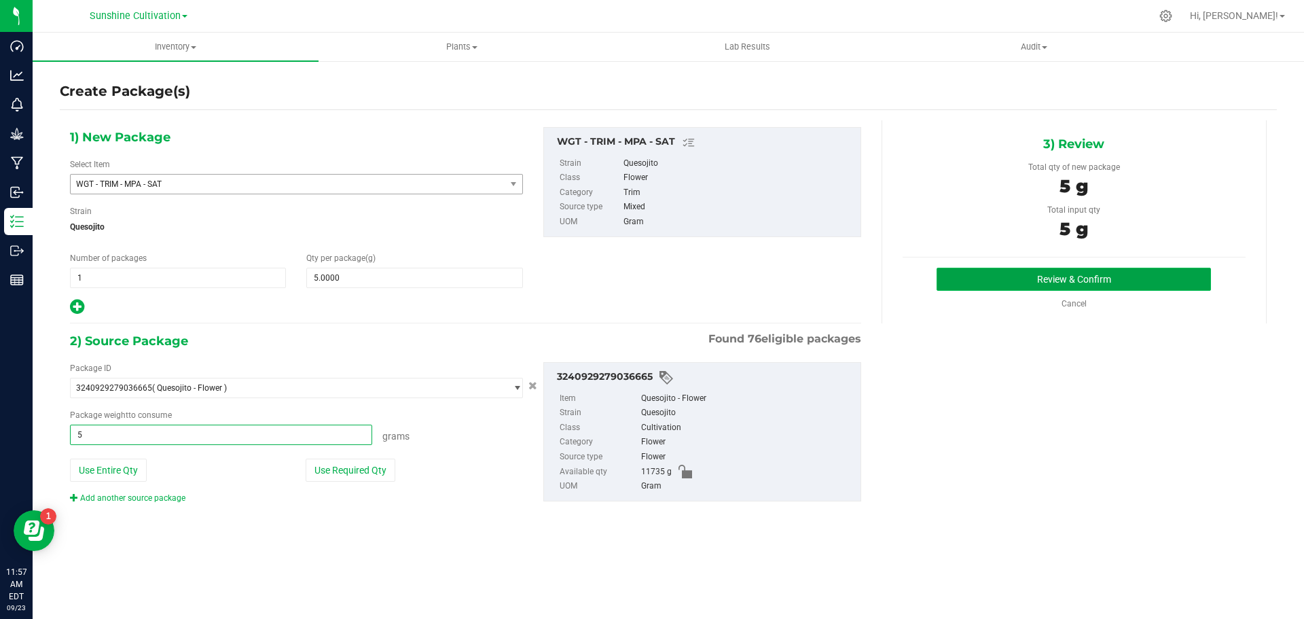
type input "5.0000 g"
click at [1037, 282] on button "Review & Confirm" at bounding box center [1073, 279] width 274 height 23
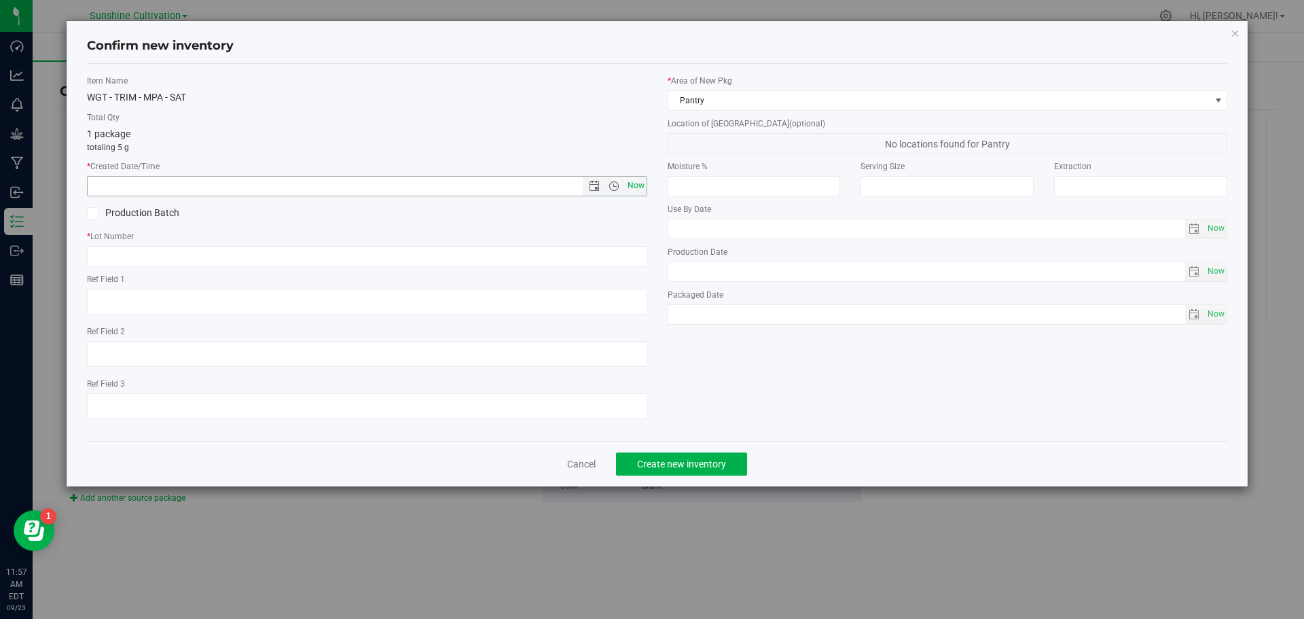
click at [631, 186] on span "Now" at bounding box center [635, 186] width 23 height 20
type input "[DATE] 11:57 AM"
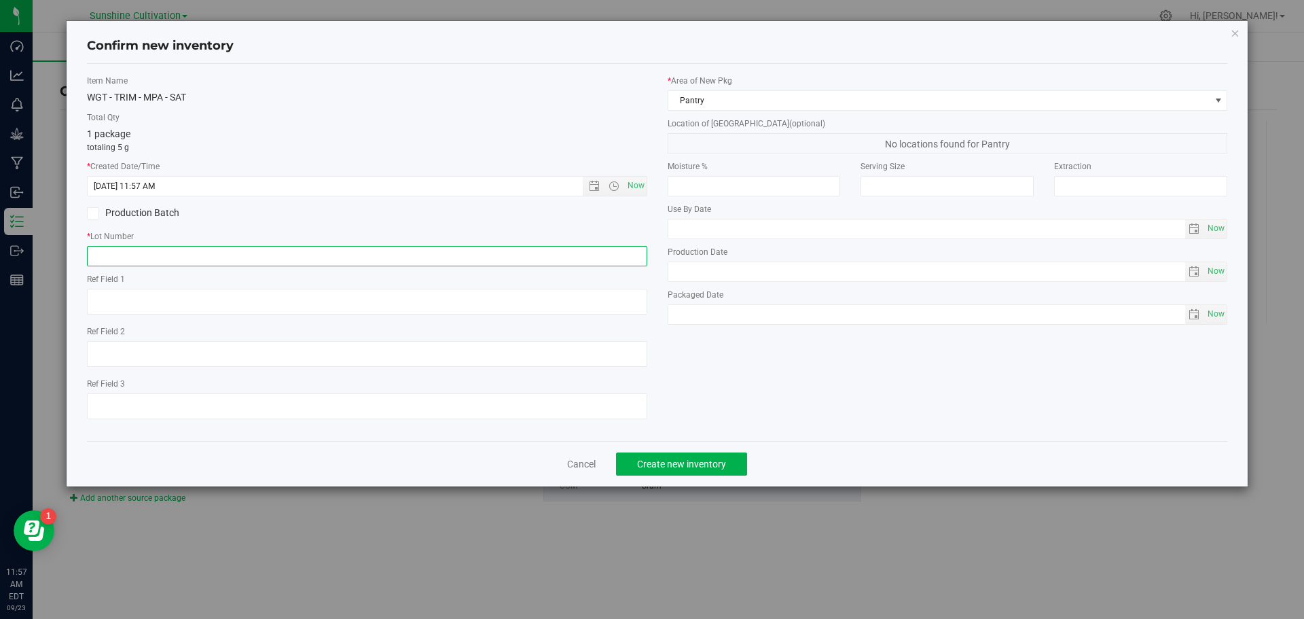
click at [593, 257] on input "text" at bounding box center [367, 256] width 560 height 20
paste input "SN-250905-MPA-05"
type input "SN-250905-MPA-05"
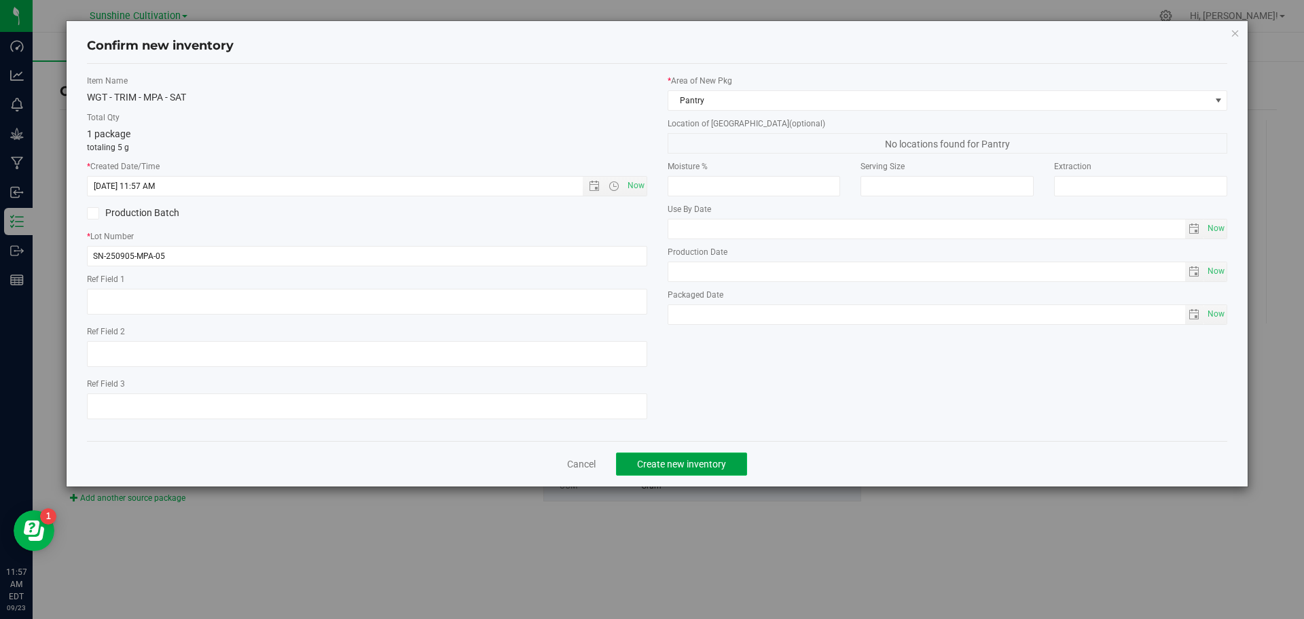
click at [680, 472] on button "Create new inventory" at bounding box center [681, 463] width 131 height 23
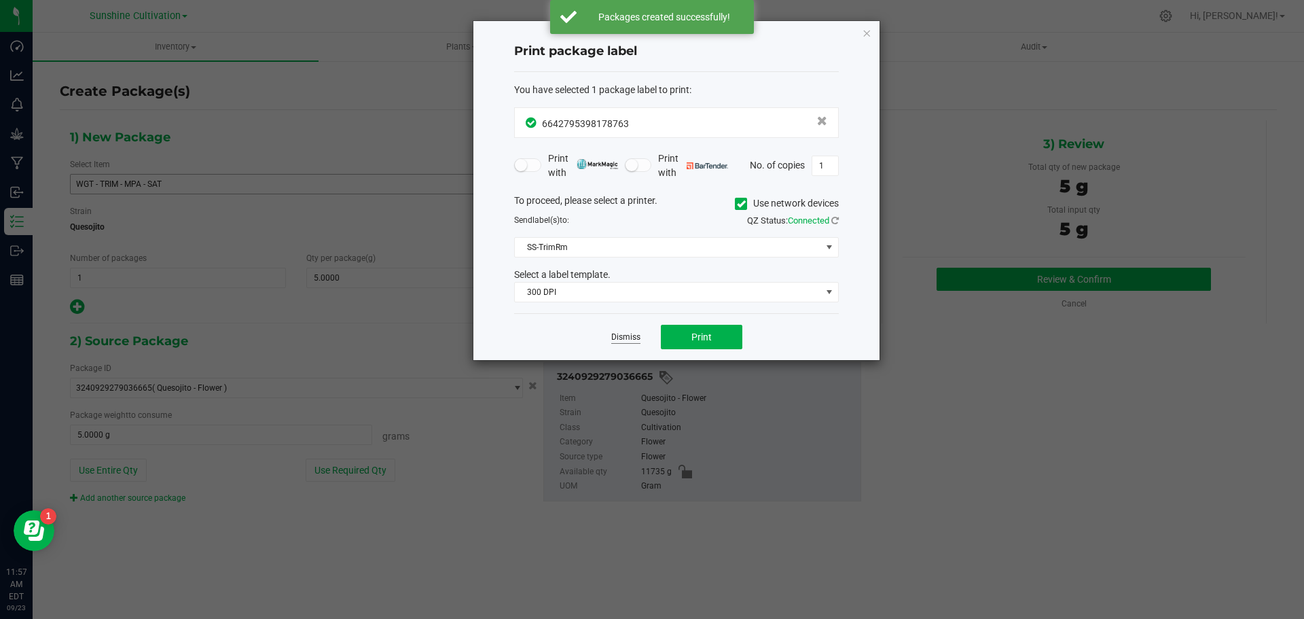
click at [624, 342] on link "Dismiss" at bounding box center [625, 337] width 29 height 12
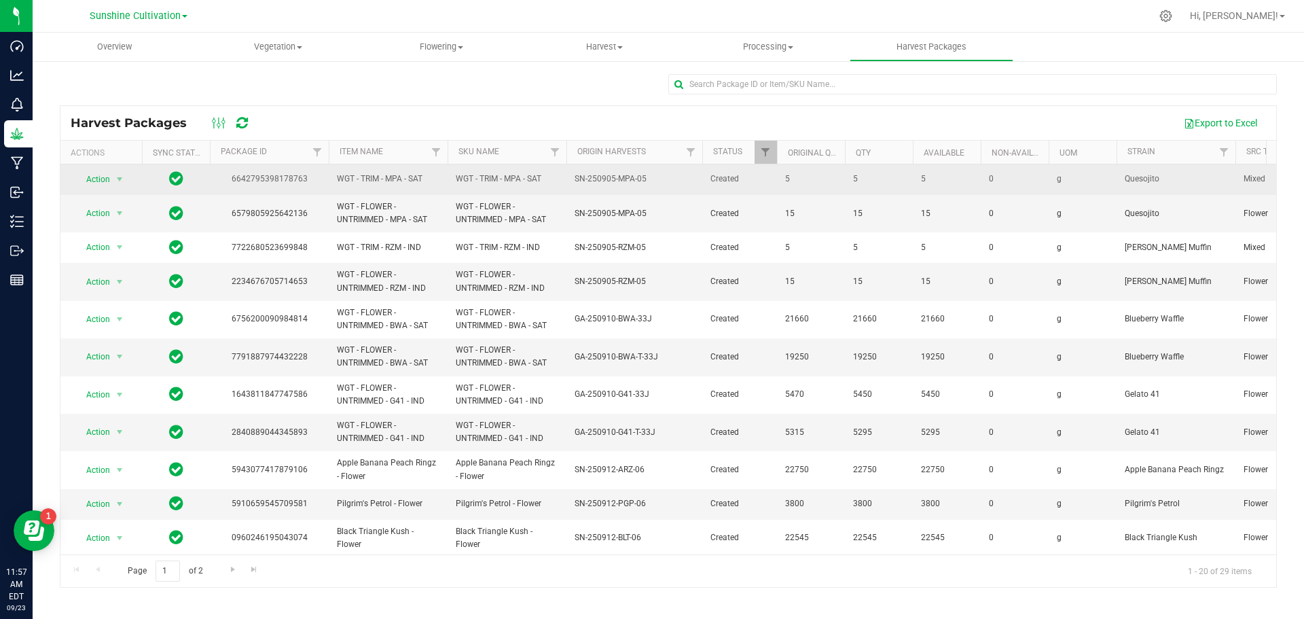
drag, startPoint x: 456, startPoint y: 178, endPoint x: 555, endPoint y: 178, distance: 99.8
click at [555, 178] on span "WGT - TRIM - MPA - SAT" at bounding box center [507, 178] width 103 height 13
copy span "WGT - TRIM - MPA - SAT"
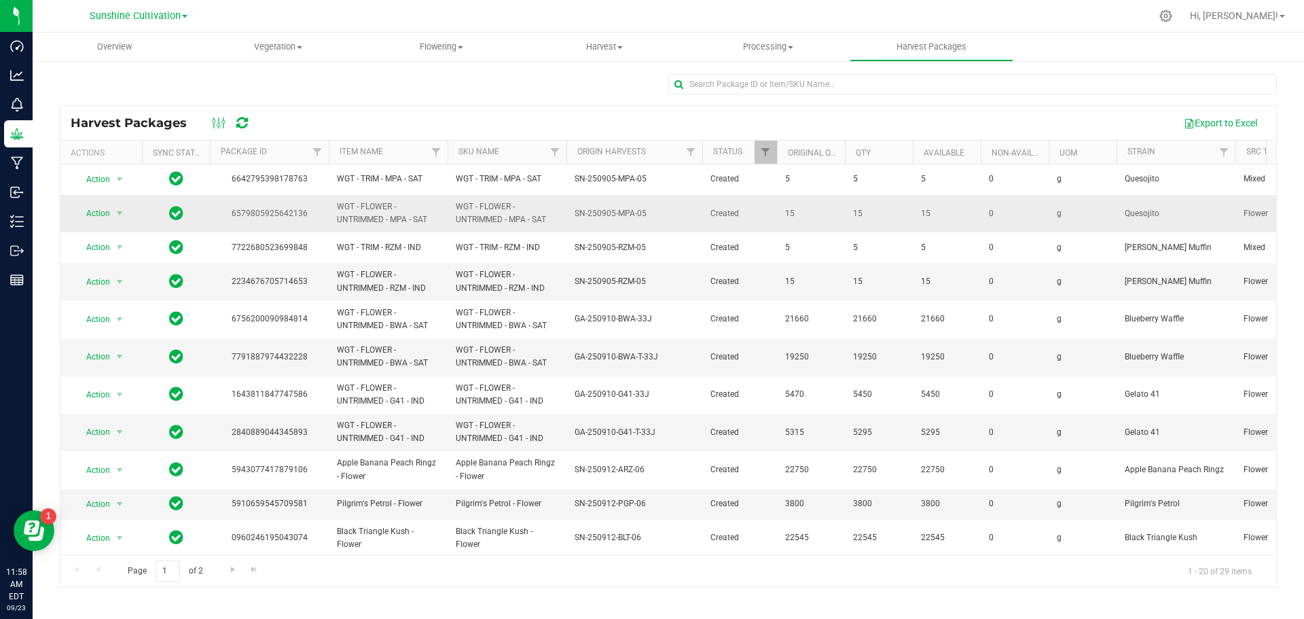
drag, startPoint x: 455, startPoint y: 206, endPoint x: 549, endPoint y: 227, distance: 96.0
click at [549, 227] on td "WGT - FLOWER - UNTRIMMED - MPA - SAT" at bounding box center [506, 213] width 119 height 37
copy span "WGT - FLOWER - UNTRIMMED - MPA - SAT"
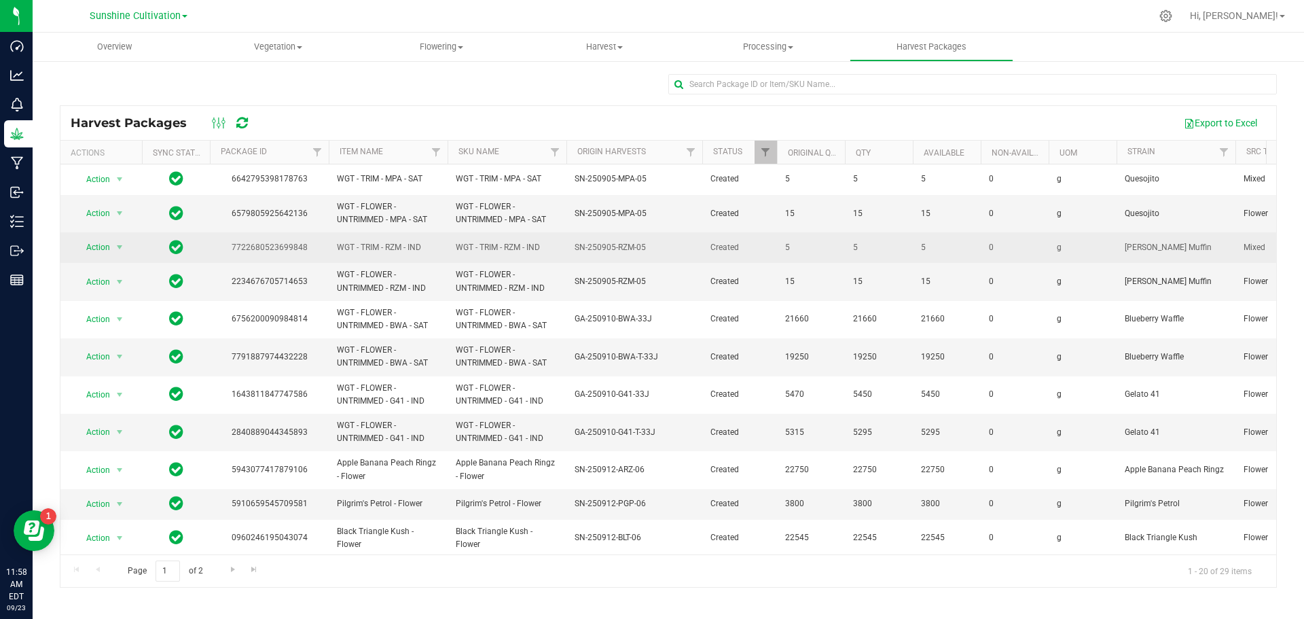
drag, startPoint x: 452, startPoint y: 247, endPoint x: 538, endPoint y: 243, distance: 86.3
click at [538, 243] on td "WGT - TRIM - RZM - IND" at bounding box center [506, 247] width 119 height 31
click at [538, 243] on span "WGT - TRIM - RZM - IND" at bounding box center [507, 247] width 103 height 13
drag, startPoint x: 456, startPoint y: 246, endPoint x: 545, endPoint y: 246, distance: 88.3
click at [545, 246] on span "WGT - TRIM - RZM - IND" at bounding box center [507, 247] width 103 height 13
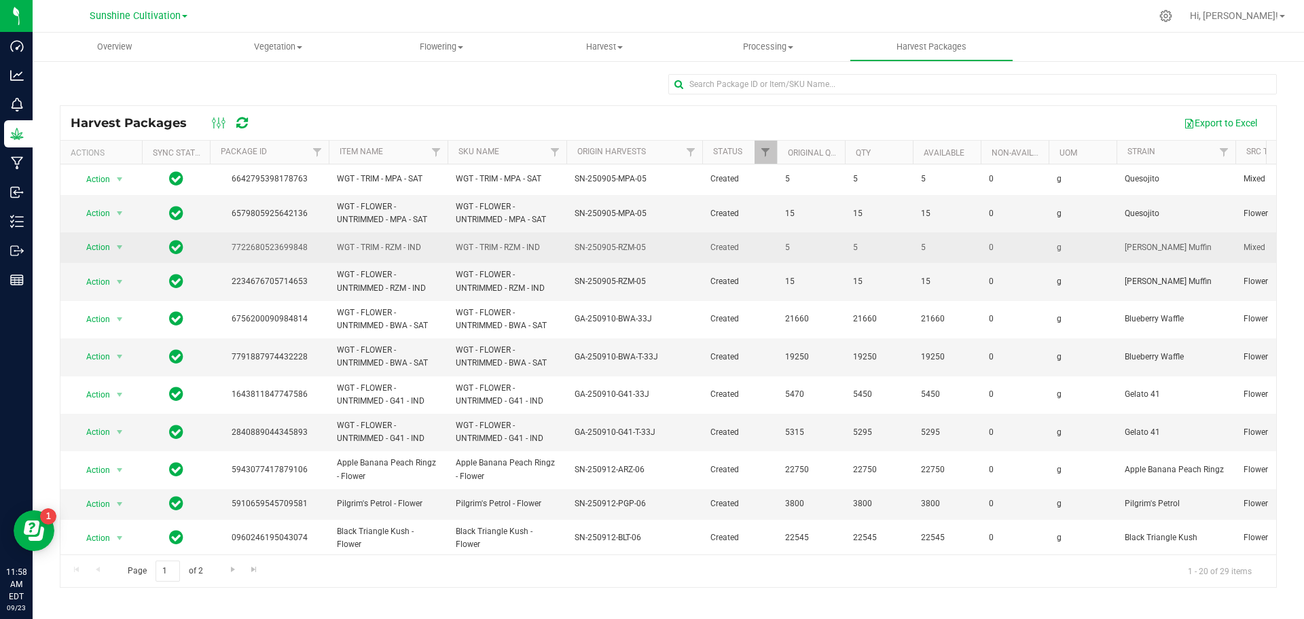
copy span "WGT - TRIM - RZM - IND"
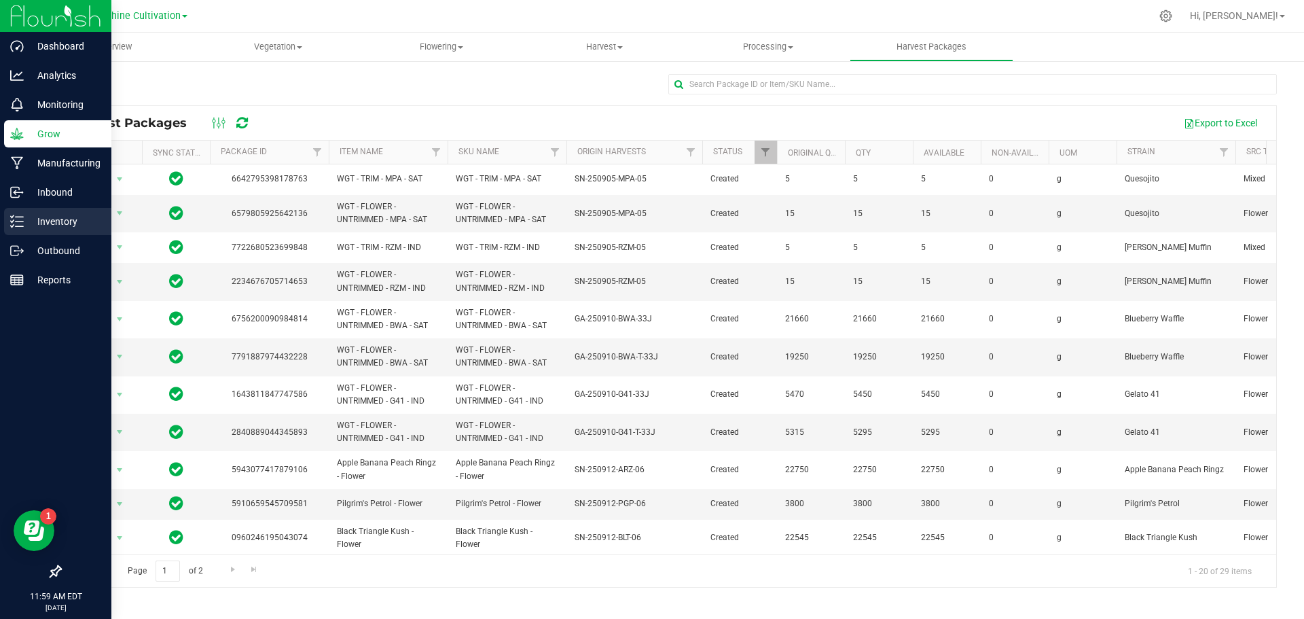
click at [52, 230] on div "Inventory" at bounding box center [57, 221] width 107 height 27
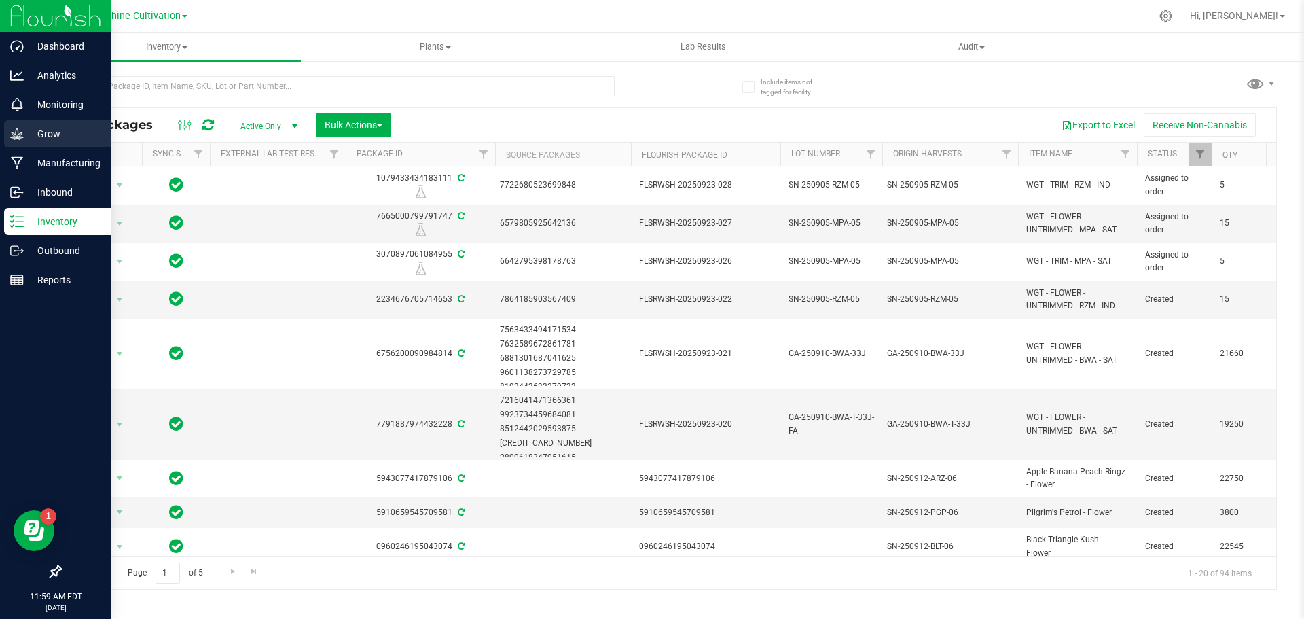
click at [60, 135] on p "Grow" at bounding box center [64, 134] width 81 height 16
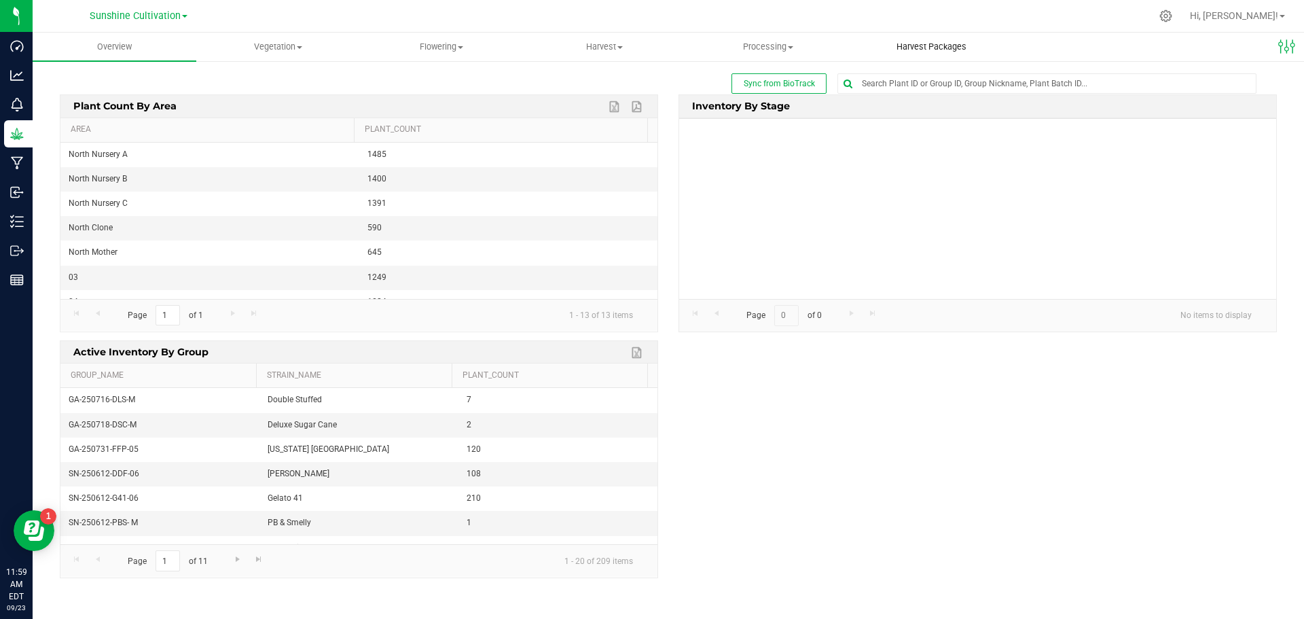
click at [912, 36] on uib-tab-heading "Harvest Packages" at bounding box center [931, 46] width 162 height 27
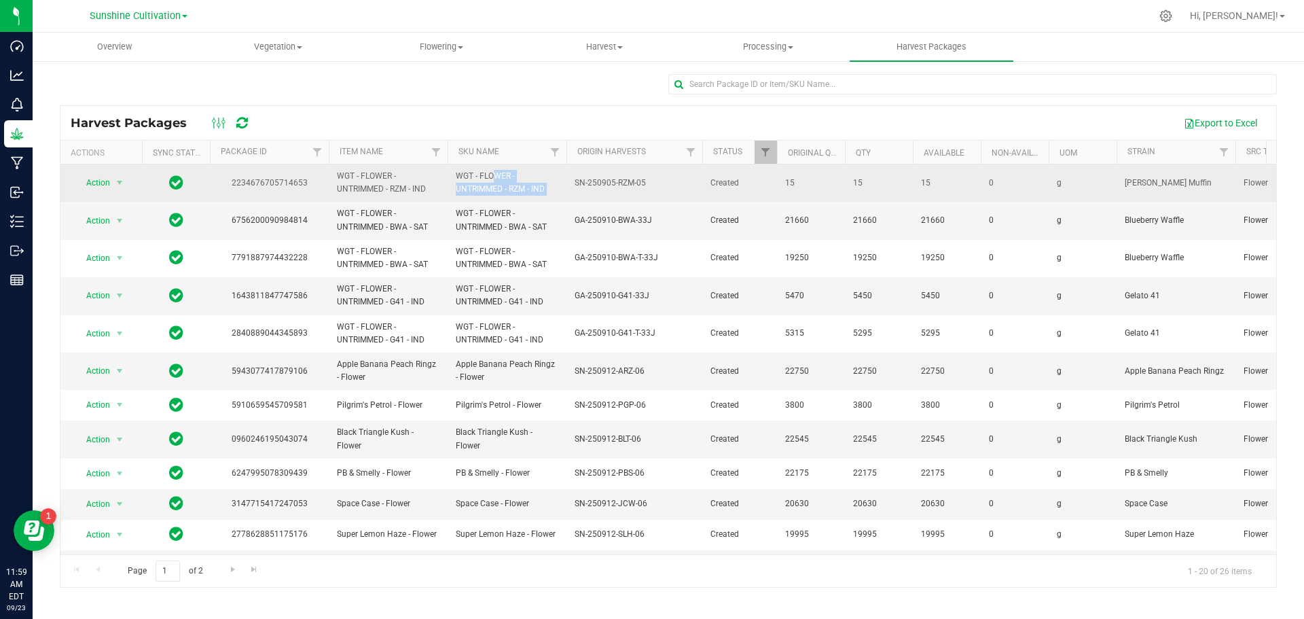
drag, startPoint x: 454, startPoint y: 176, endPoint x: 559, endPoint y: 196, distance: 107.2
click at [567, 198] on tr "Action Action Adjust qty Create package Lock package Print package label Record…" at bounding box center [1182, 182] width 2244 height 37
drag, startPoint x: 477, startPoint y: 188, endPoint x: 522, endPoint y: 196, distance: 46.1
click at [522, 196] on span "WGT - FLOWER - UNTRIMMED - RZM - IND" at bounding box center [507, 183] width 103 height 26
drag, startPoint x: 452, startPoint y: 175, endPoint x: 545, endPoint y: 190, distance: 94.2
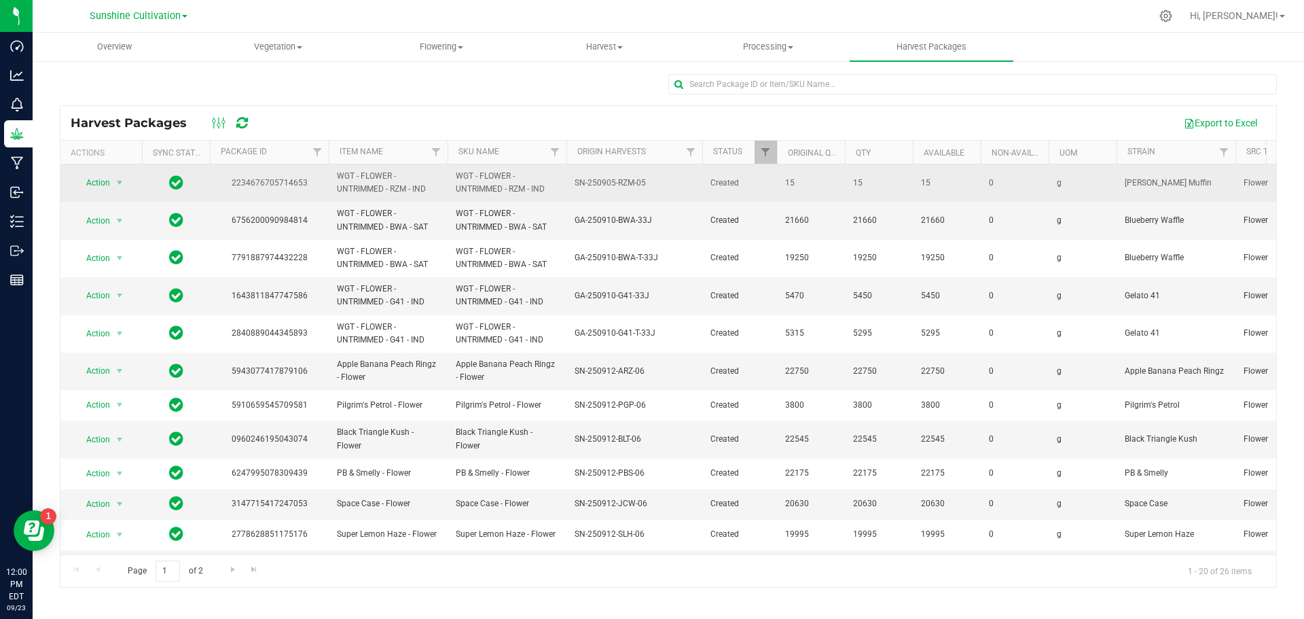
click at [545, 190] on td "WGT - FLOWER - UNTRIMMED - RZM - IND" at bounding box center [506, 182] width 119 height 37
copy span "WGT - FLOWER - UNTRIMMED - RZM - IND"
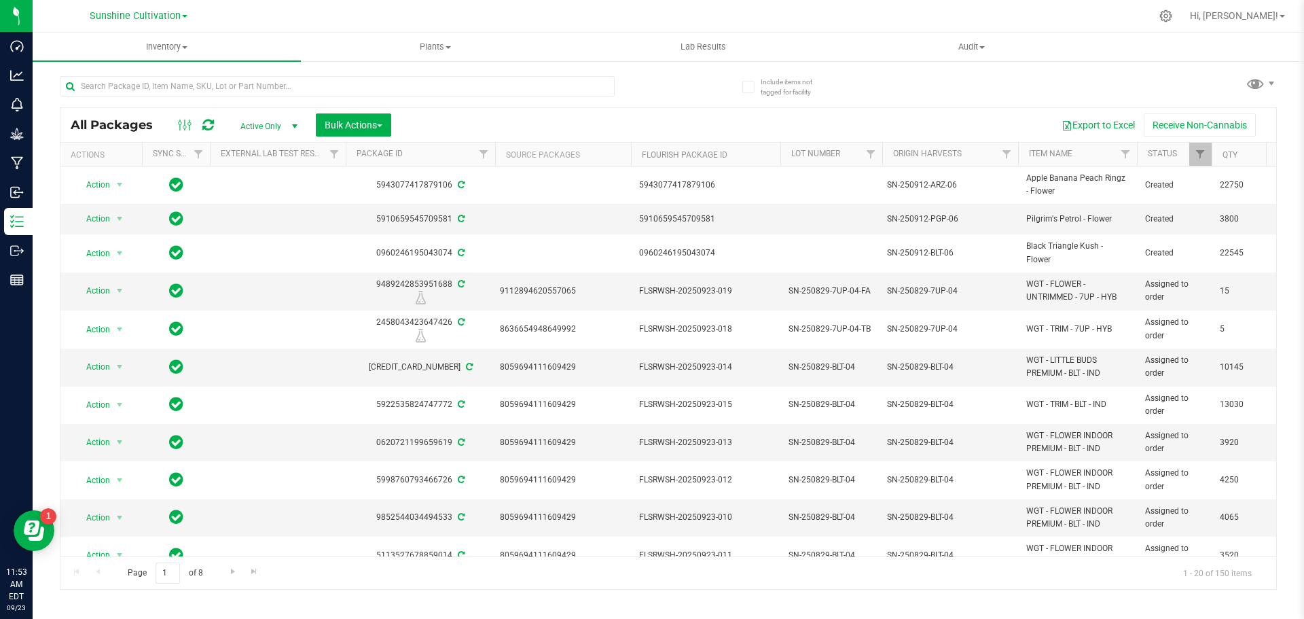
click at [280, 74] on div at bounding box center [364, 85] width 608 height 43
click at [278, 77] on input "text" at bounding box center [337, 86] width 555 height 20
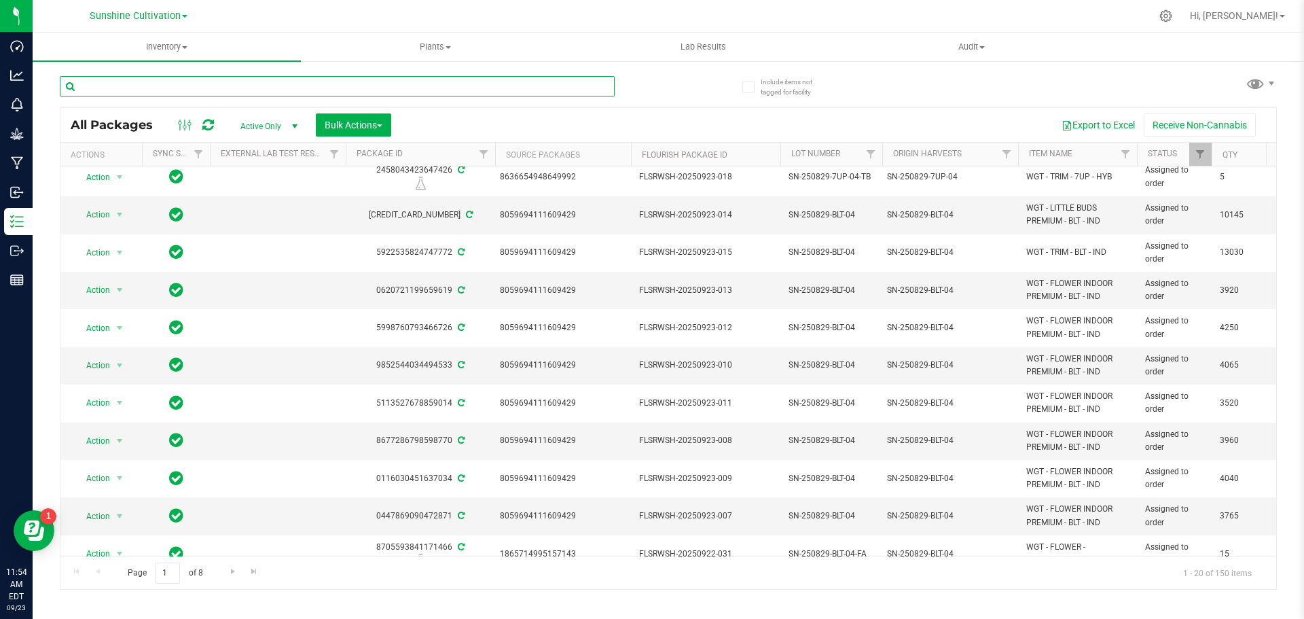
scroll to position [14, 0]
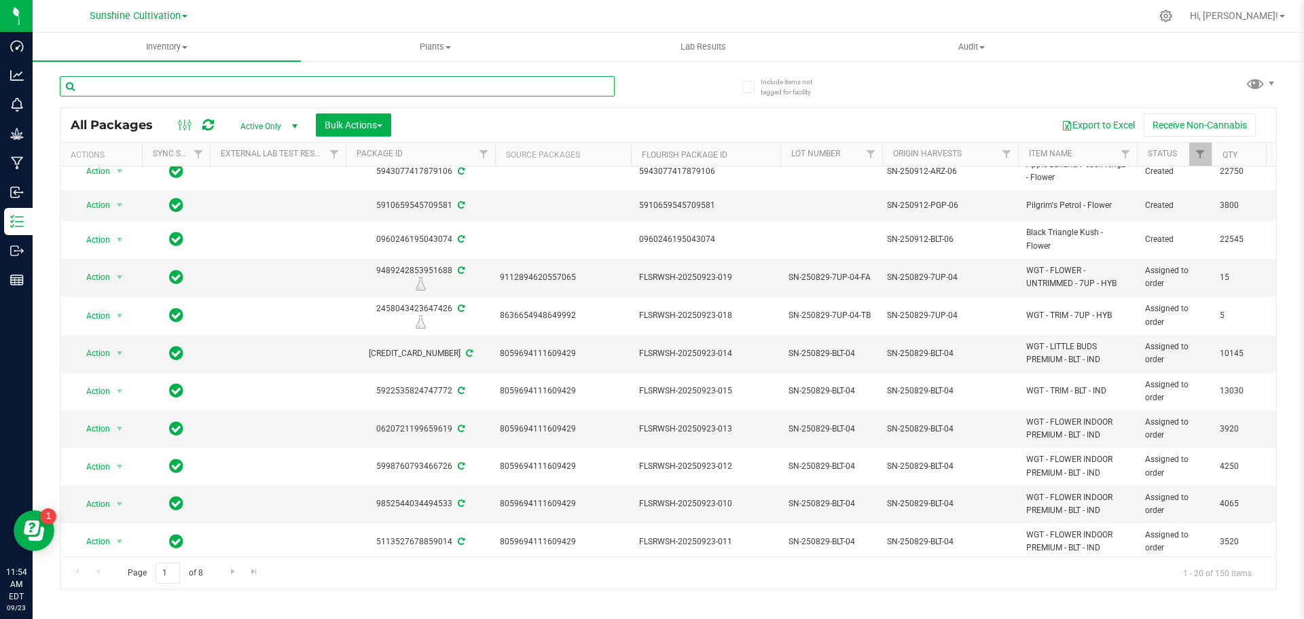
click at [374, 79] on input "text" at bounding box center [337, 86] width 555 height 20
type input "rzm"
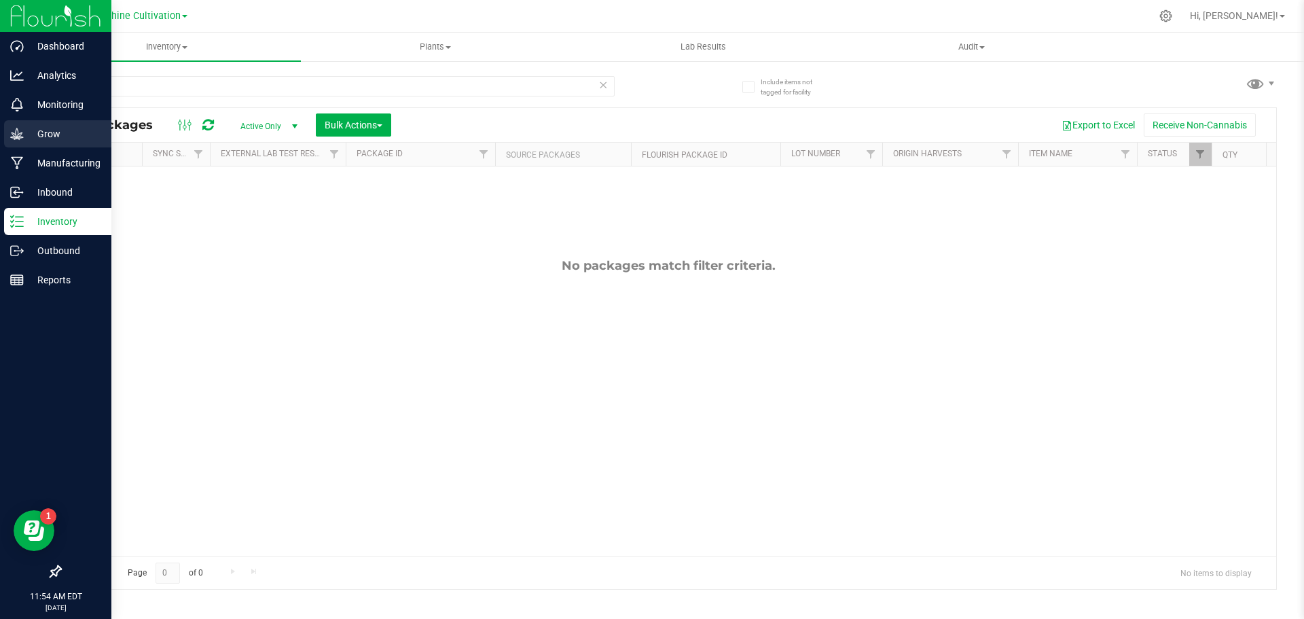
click at [22, 146] on div "Grow" at bounding box center [57, 133] width 107 height 27
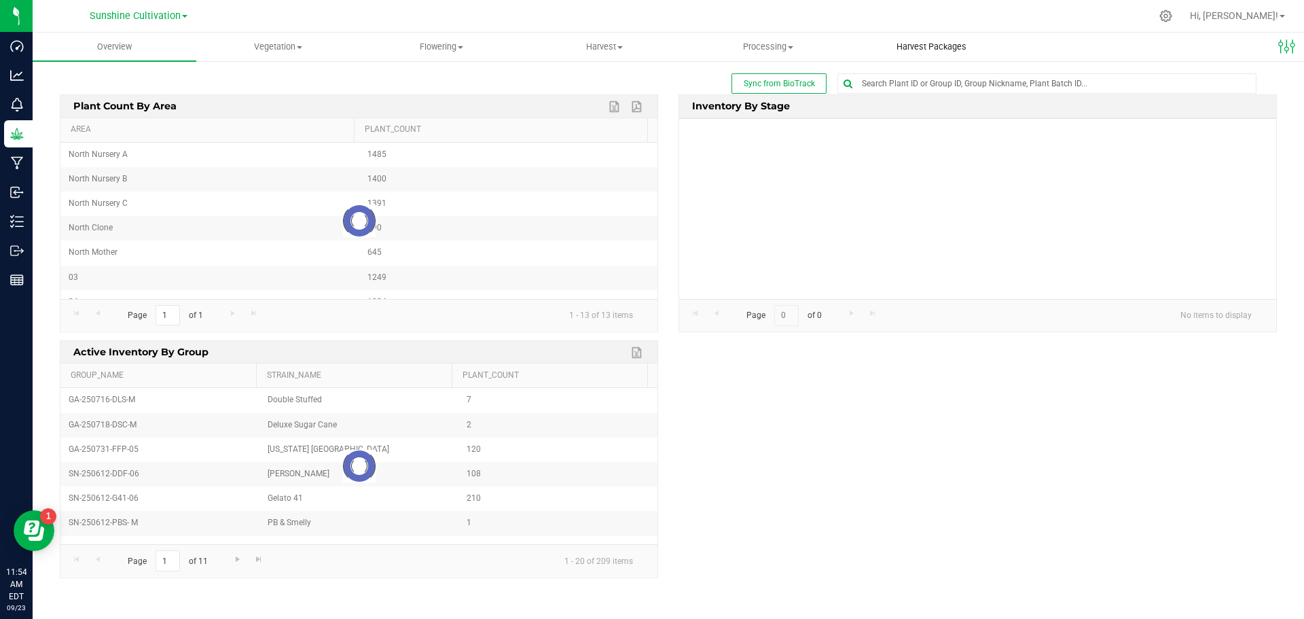
click at [917, 52] on span "Harvest Packages" at bounding box center [931, 47] width 107 height 12
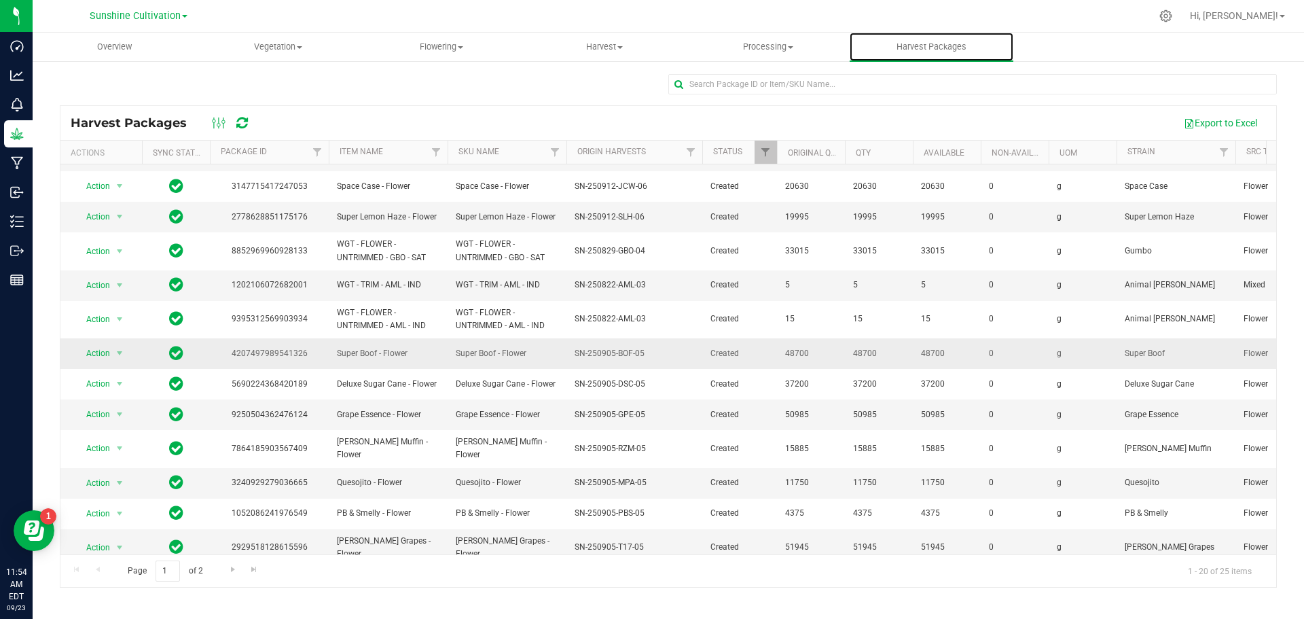
scroll to position [280, 0]
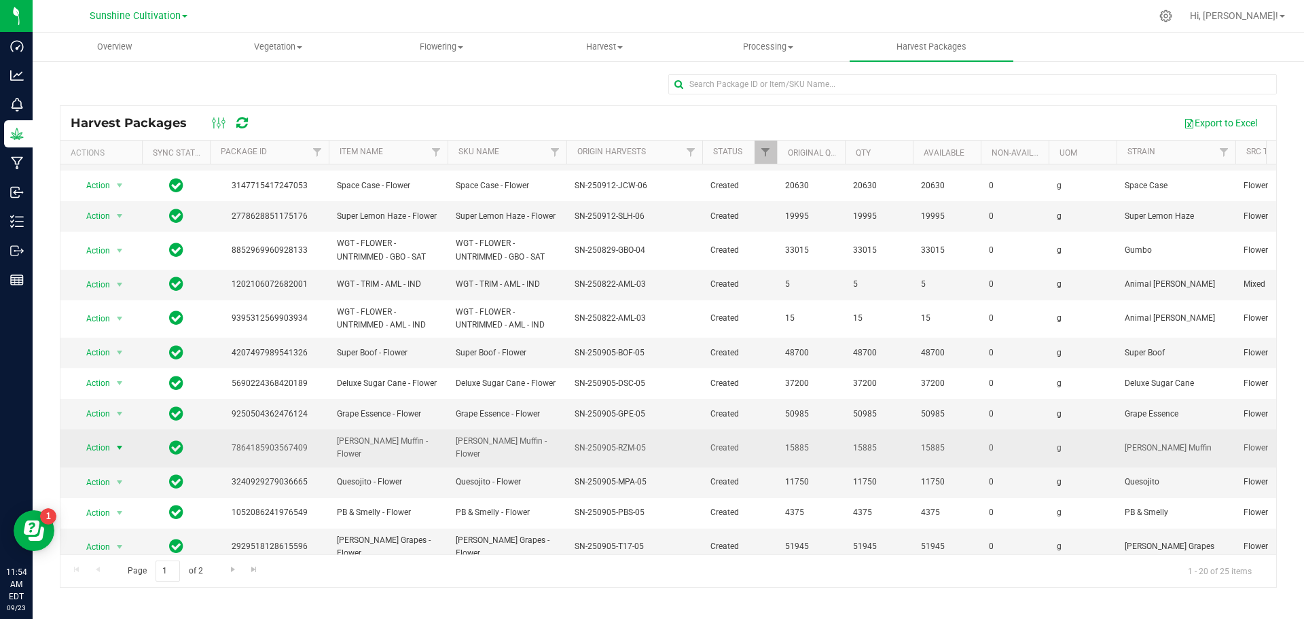
click at [81, 438] on span "Action" at bounding box center [92, 447] width 37 height 19
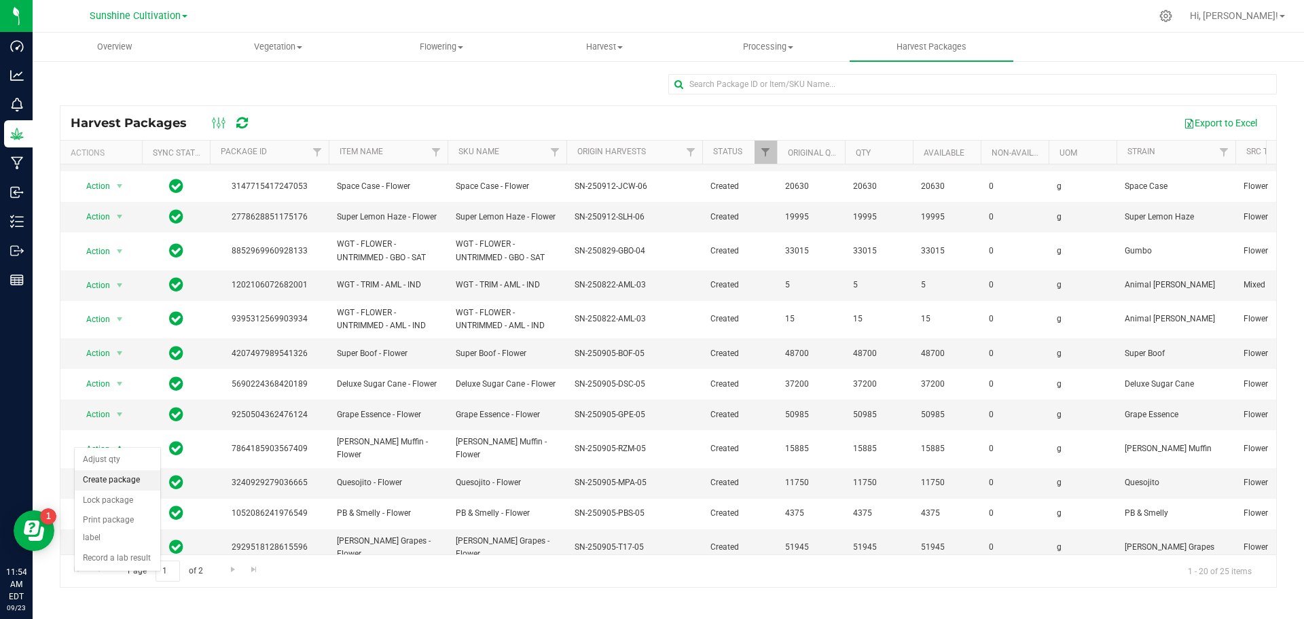
click at [133, 482] on li "Create package" at bounding box center [118, 480] width 86 height 20
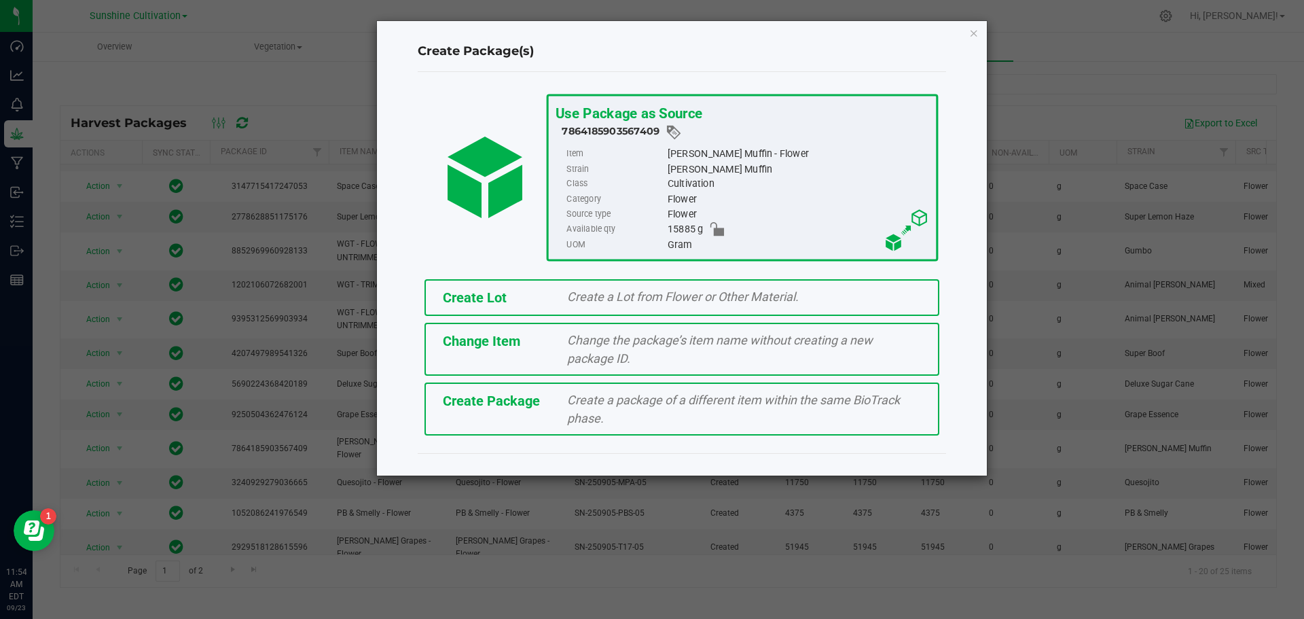
click at [642, 393] on span "Create a package of a different item within the same BioTrack phase." at bounding box center [733, 408] width 333 height 33
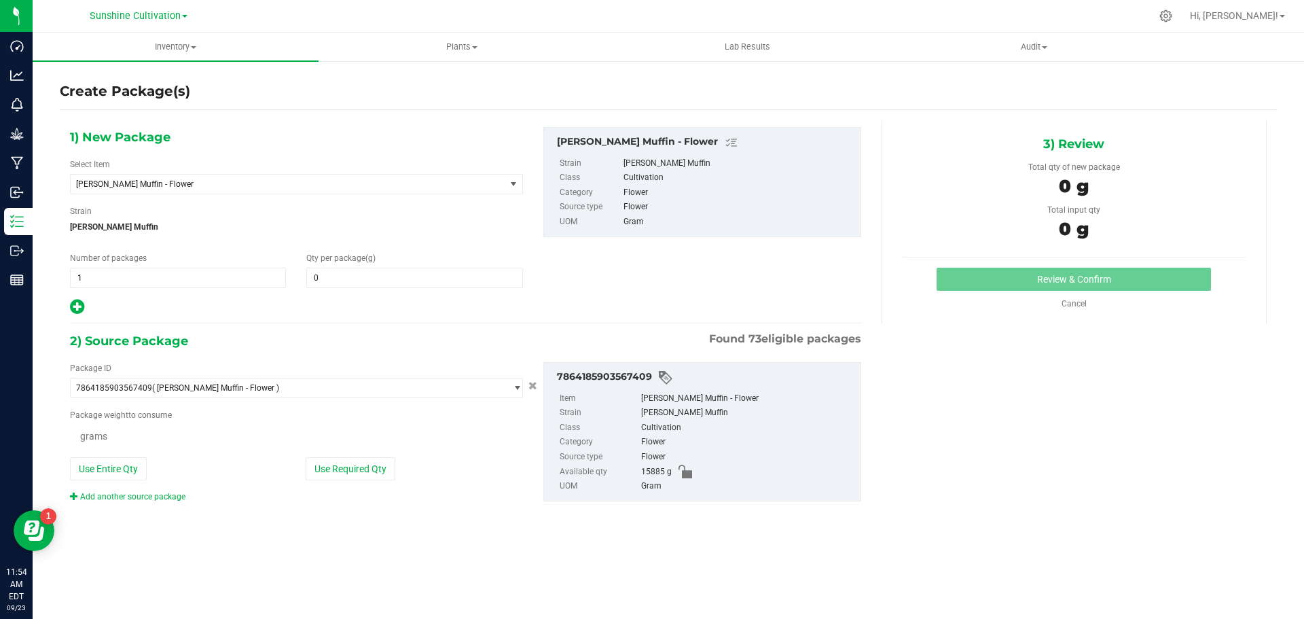
type input "0.0000"
click at [406, 188] on span "[PERSON_NAME] Muffin - Flower" at bounding box center [279, 184] width 407 height 10
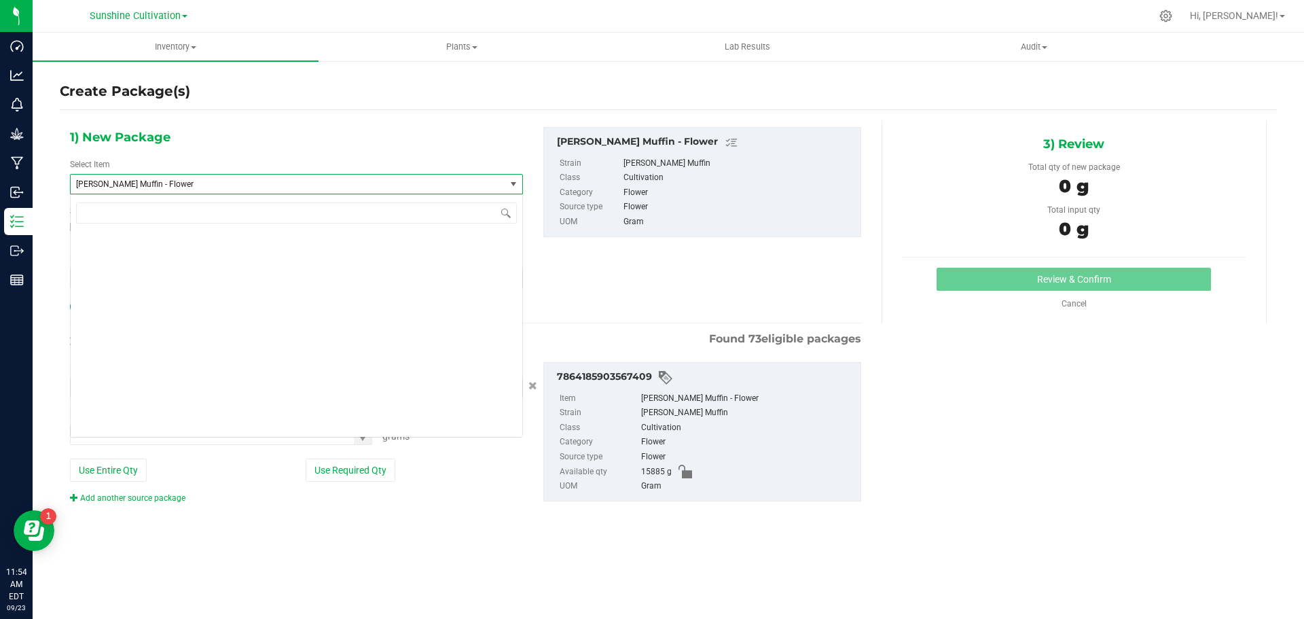
scroll to position [151682, 0]
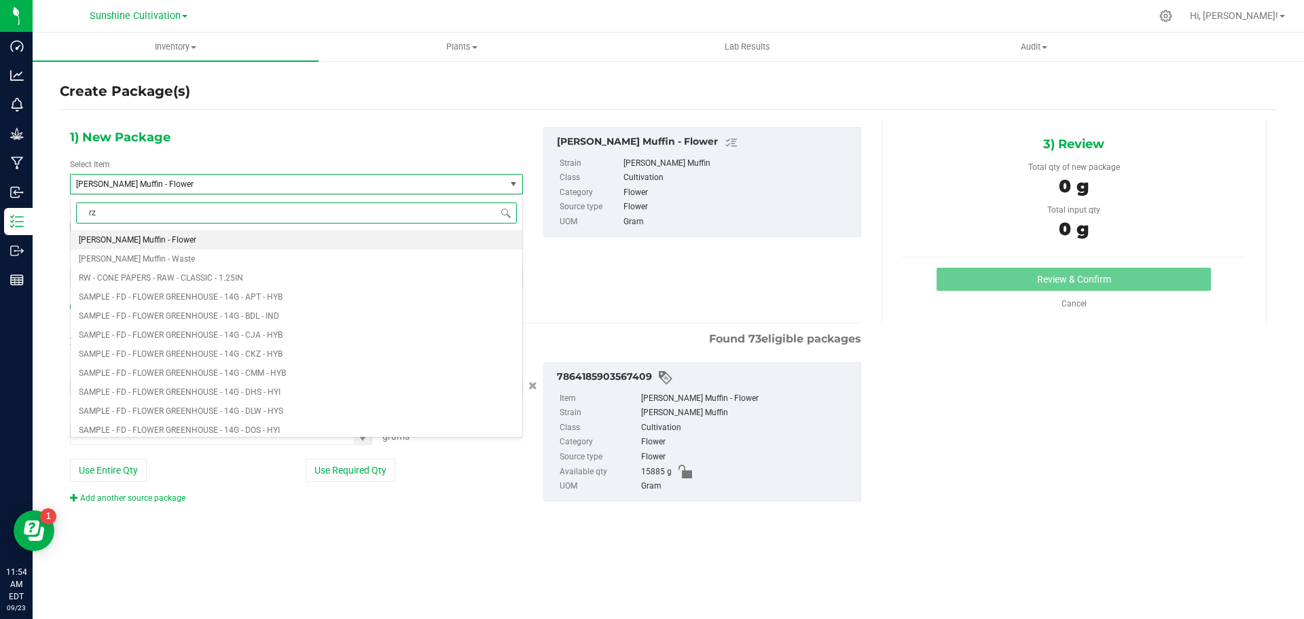
type input "rzm"
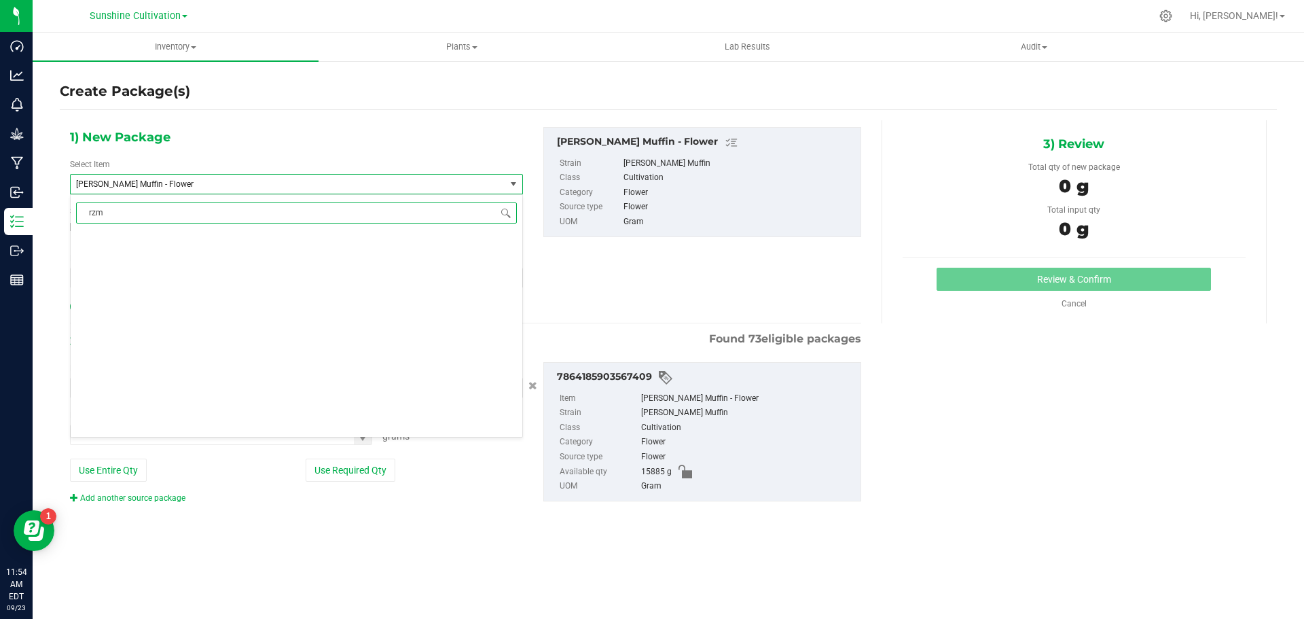
scroll to position [0, 0]
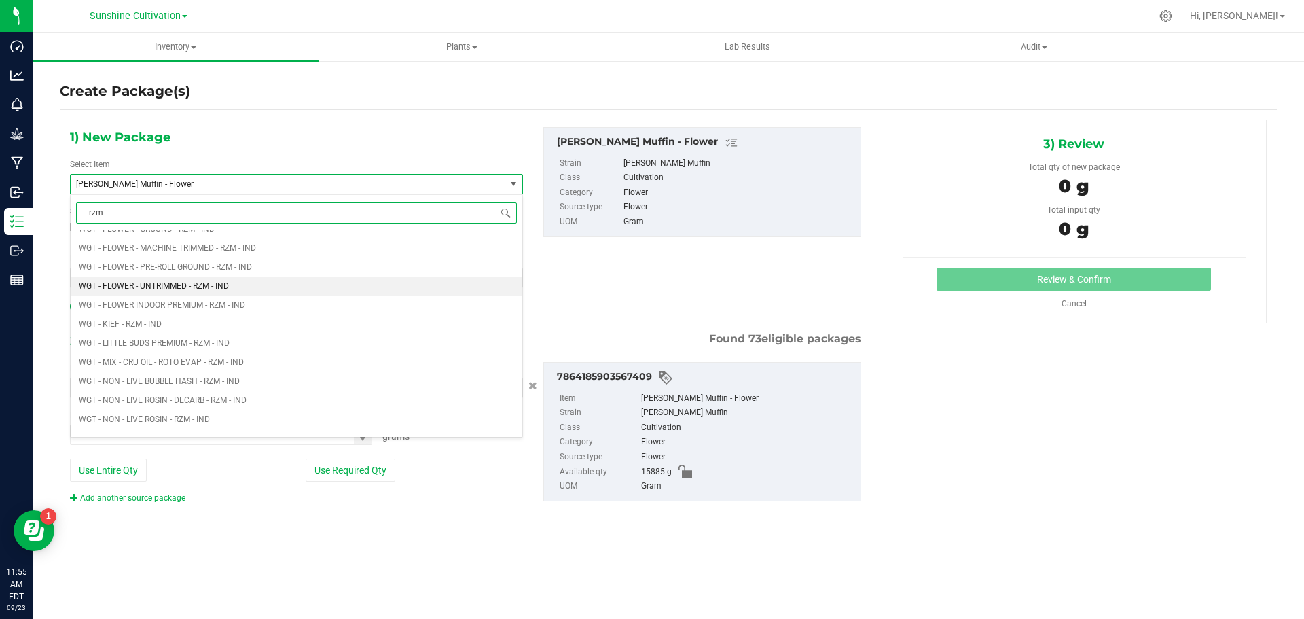
click at [210, 282] on span "WGT - FLOWER - UNTRIMMED - RZM - IND" at bounding box center [154, 286] width 150 height 10
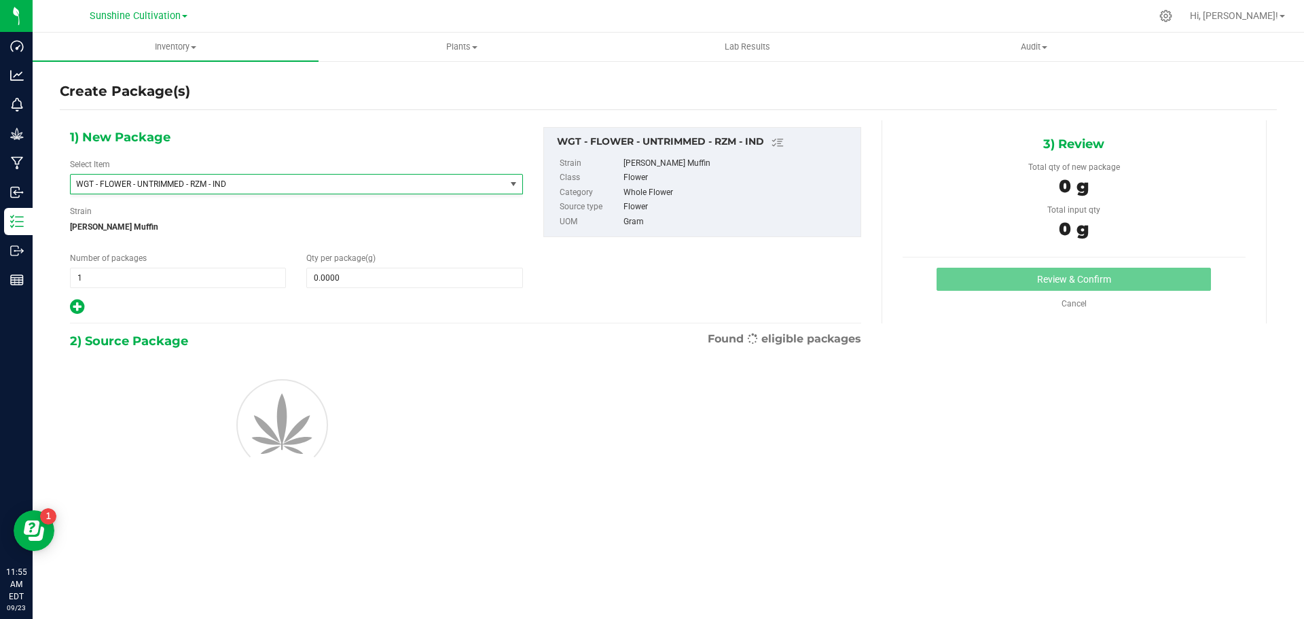
type input "0.0000"
click at [388, 268] on span "0.0000 0" at bounding box center [414, 278] width 216 height 20
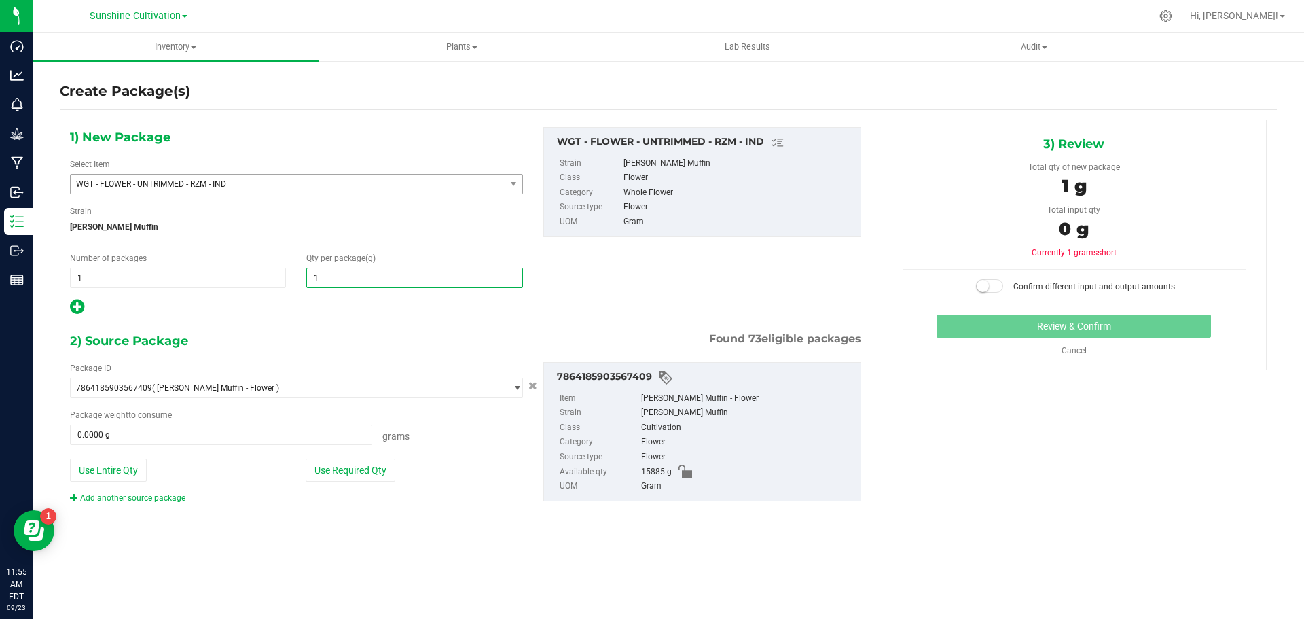
type input "15"
type input "15.0000"
click at [308, 431] on span at bounding box center [221, 434] width 302 height 20
type input "15"
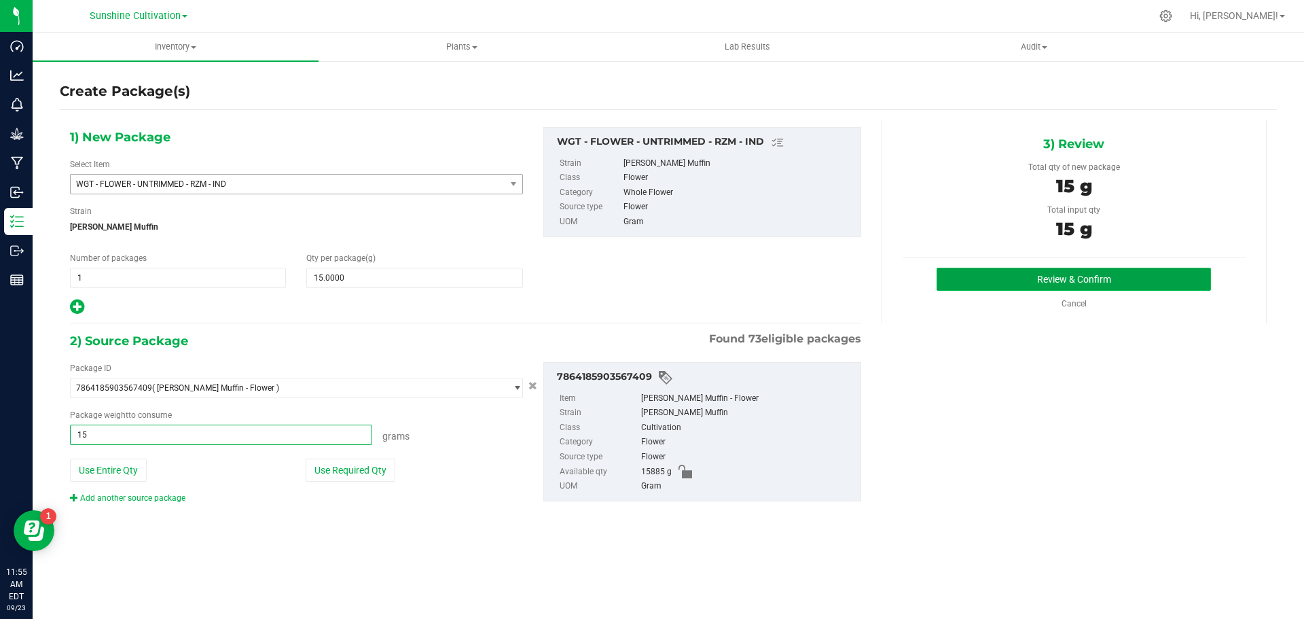
type input "15.0000 g"
click at [1042, 278] on button "Review & Confirm" at bounding box center [1073, 279] width 274 height 23
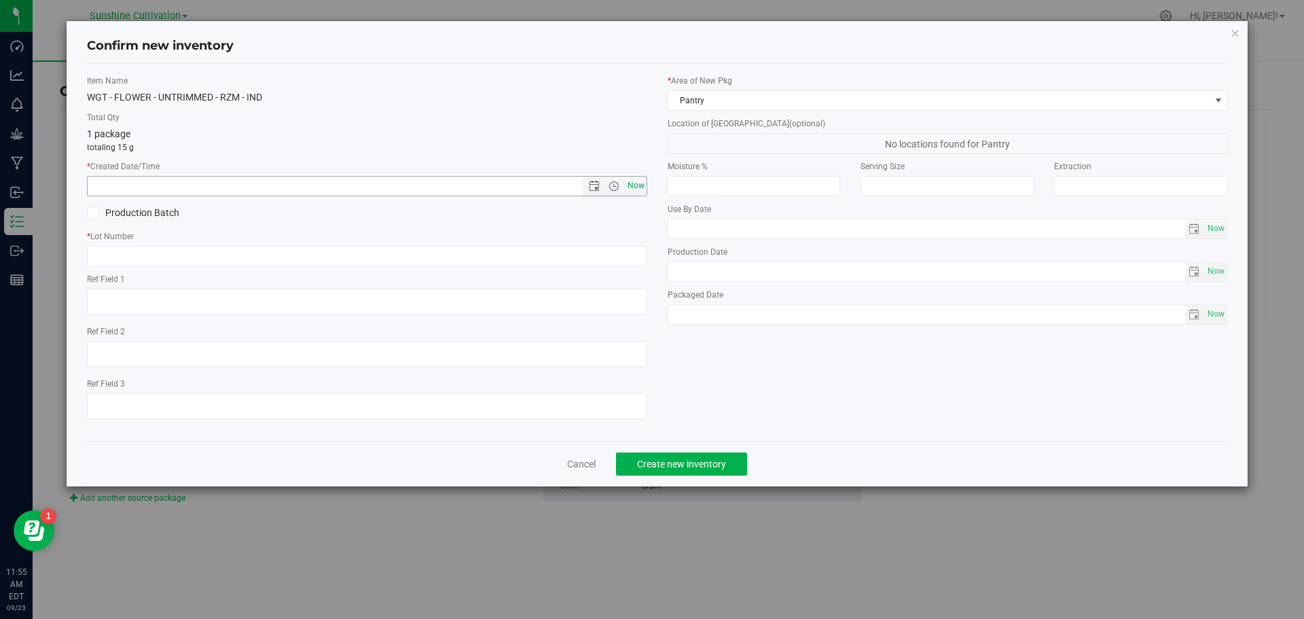
click at [639, 187] on span "Now" at bounding box center [635, 186] width 23 height 20
type input "[DATE] 11:55 AM"
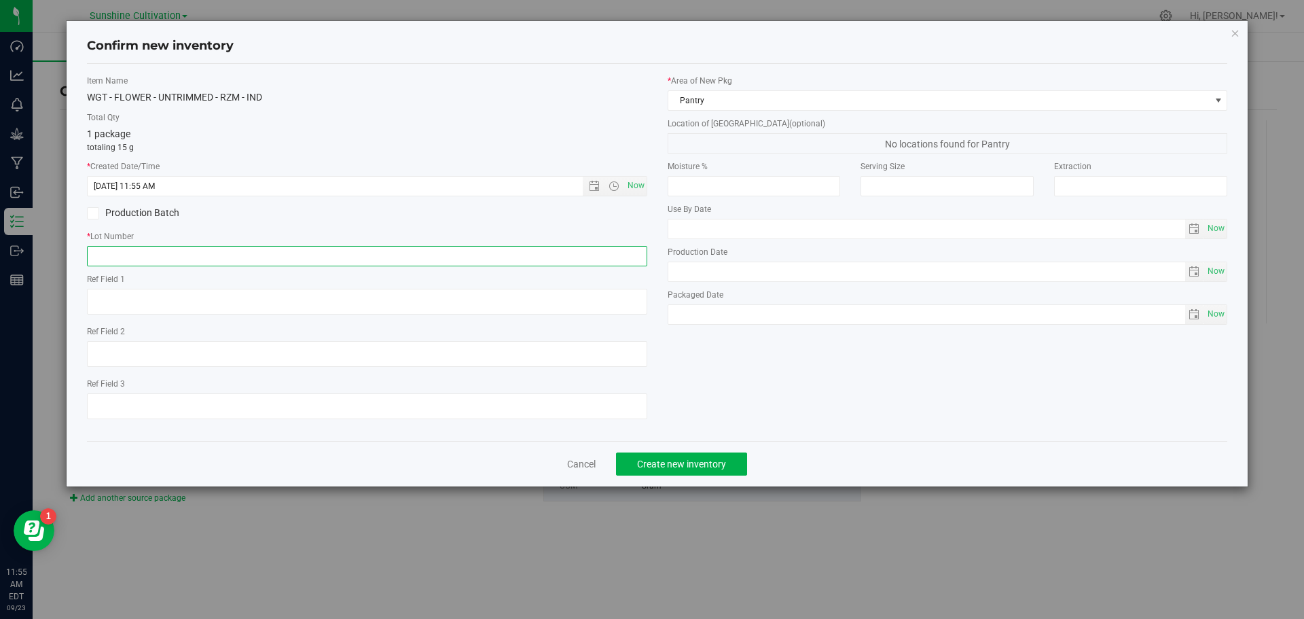
click at [550, 261] on input "text" at bounding box center [367, 256] width 560 height 20
paste input "SN-250905-RZM-05"
type input "SN-250905-RZM-05"
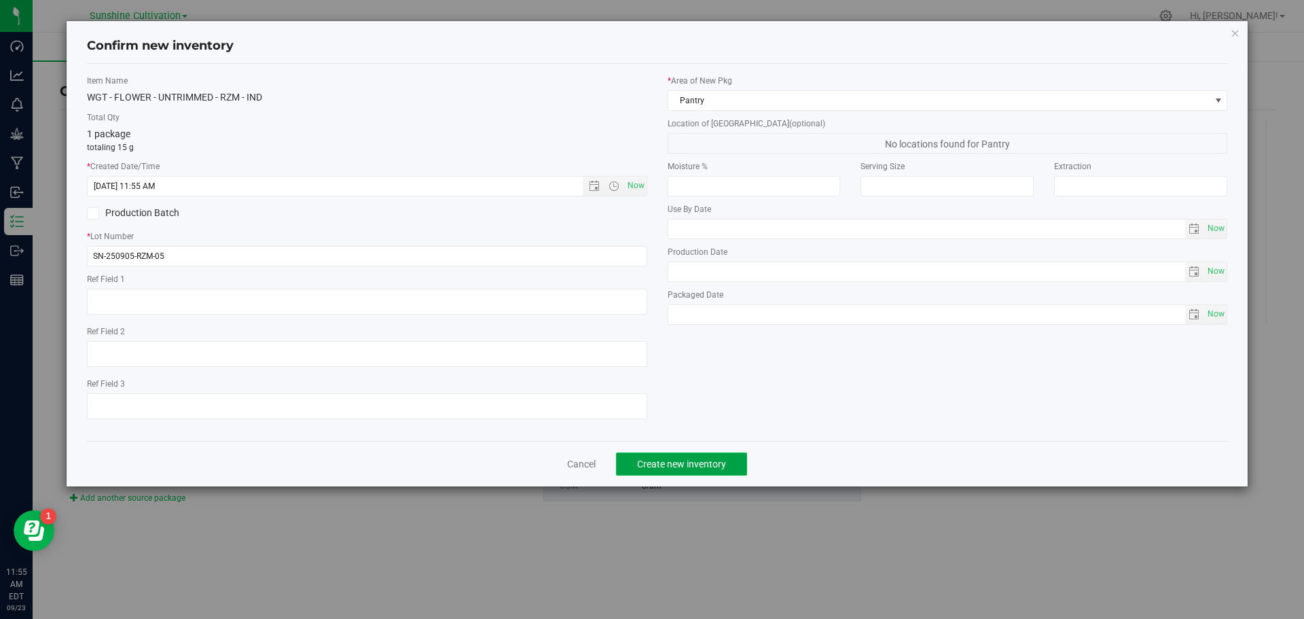
click at [661, 455] on button "Create new inventory" at bounding box center [681, 463] width 131 height 23
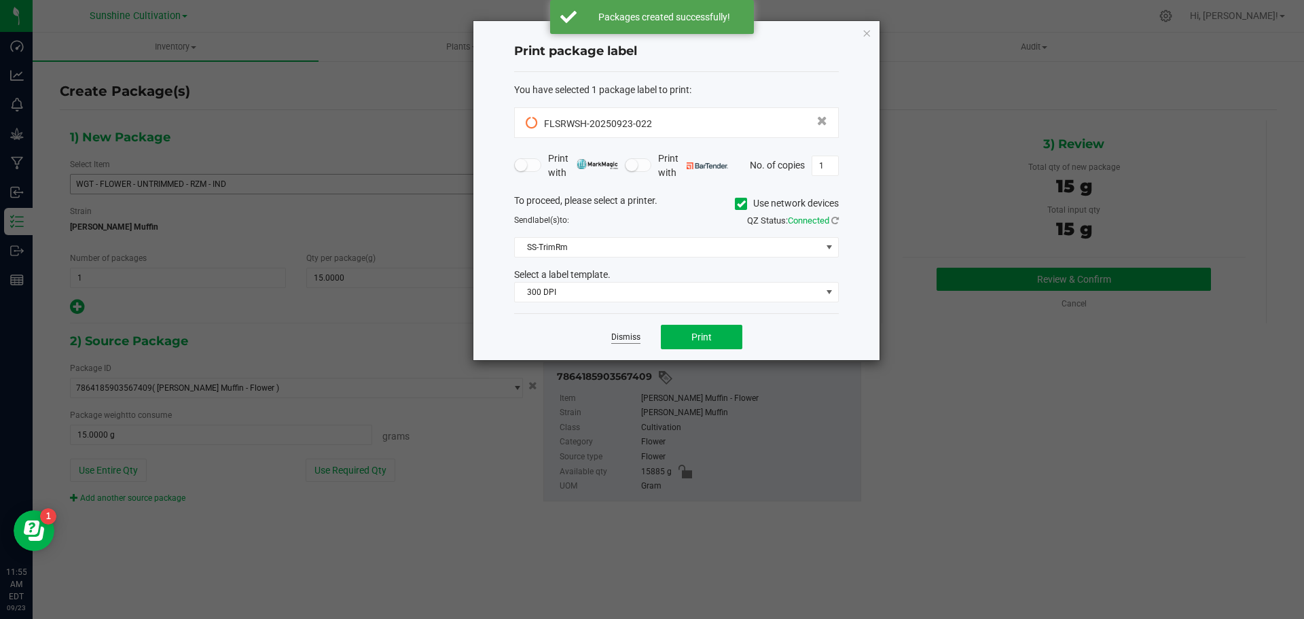
click at [627, 333] on link "Dismiss" at bounding box center [625, 337] width 29 height 12
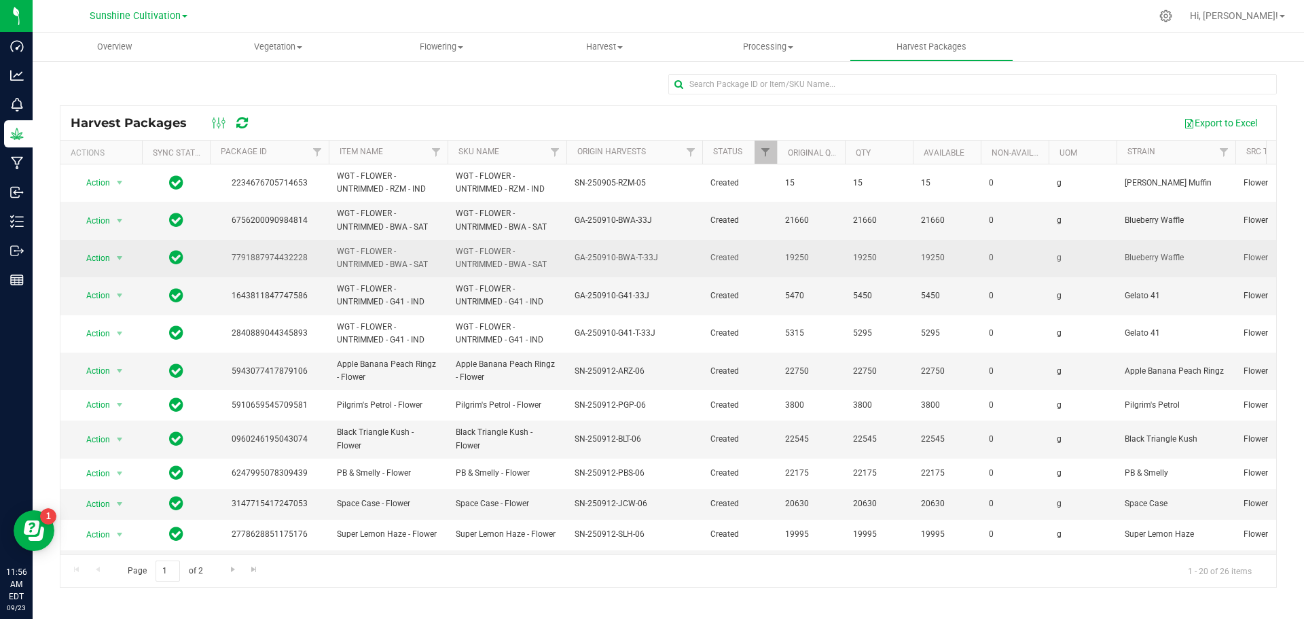
scroll to position [287, 0]
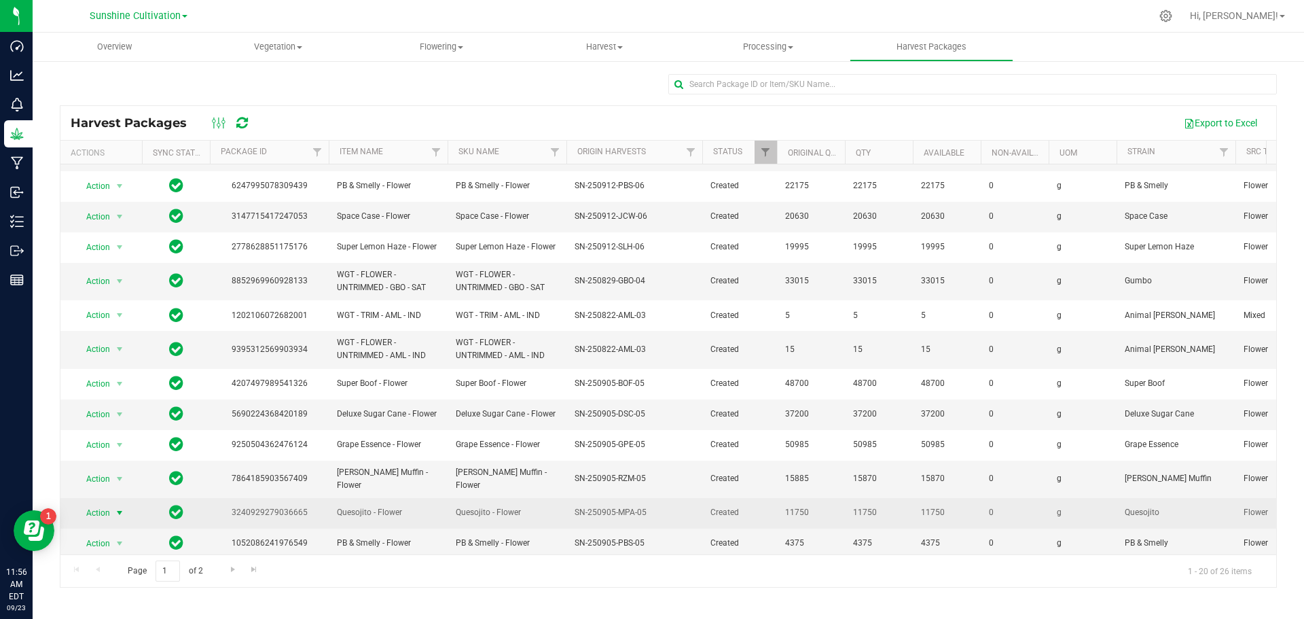
click at [114, 507] on span "select" at bounding box center [119, 512] width 11 height 11
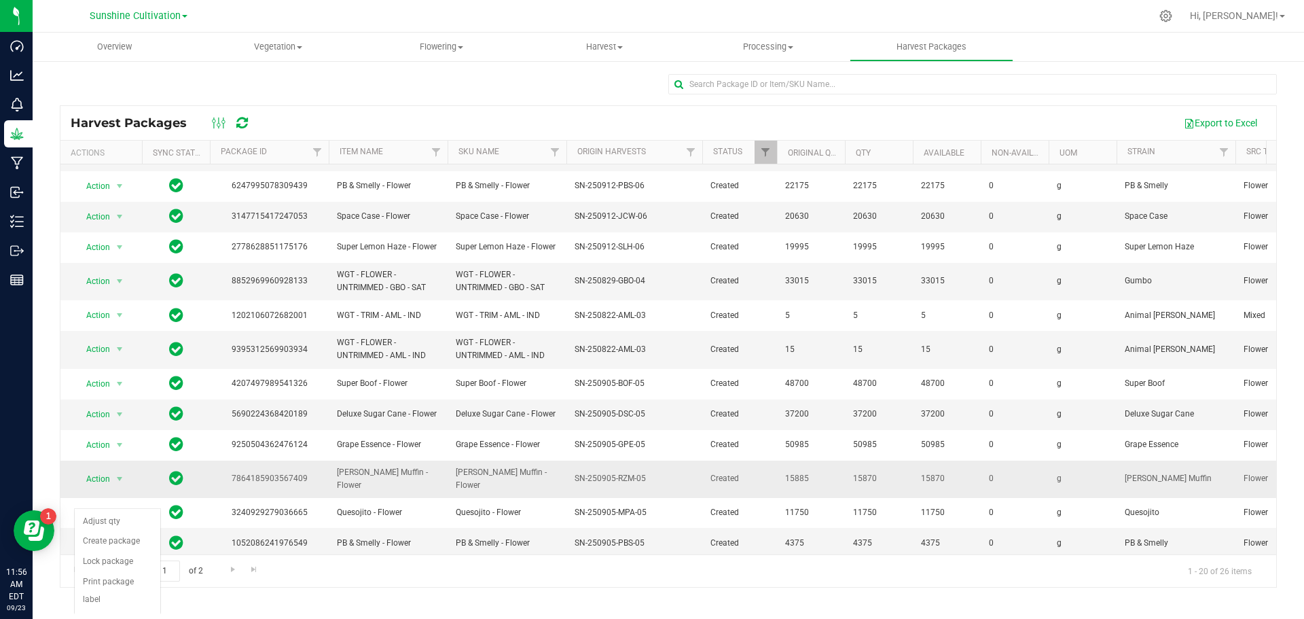
scroll to position [287, 0]
click at [117, 540] on li "Create package" at bounding box center [118, 541] width 86 height 20
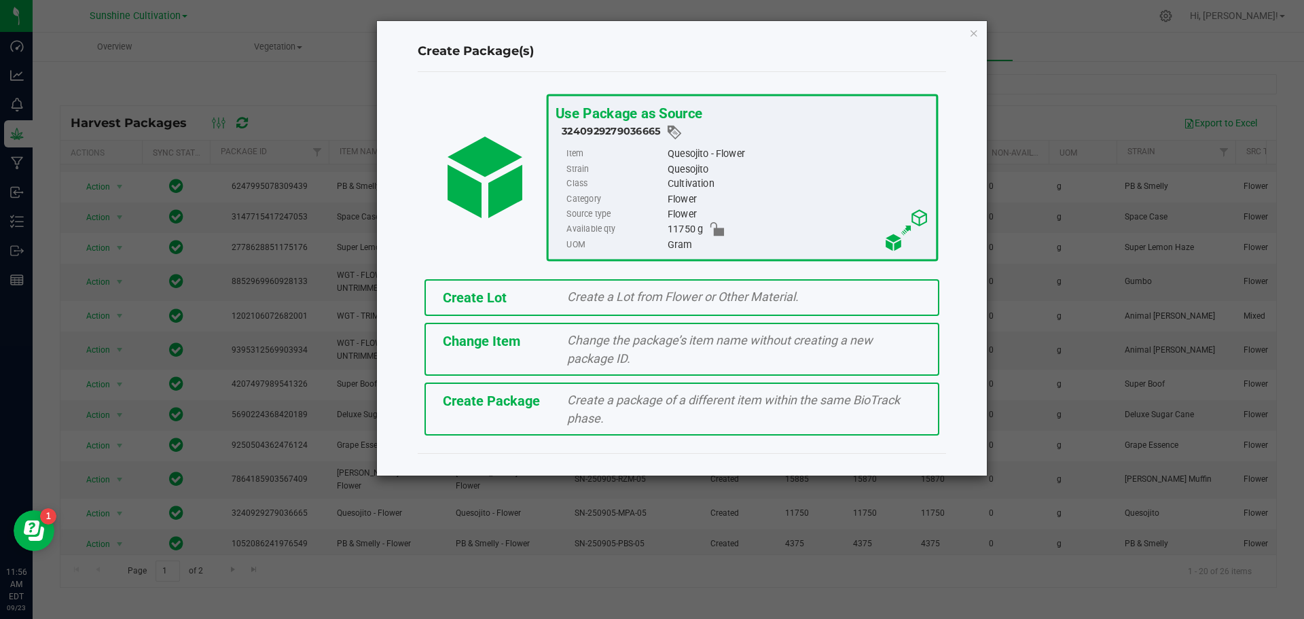
click at [642, 408] on div "Create a package of a different item within the same BioTrack phase." at bounding box center [744, 408] width 374 height 37
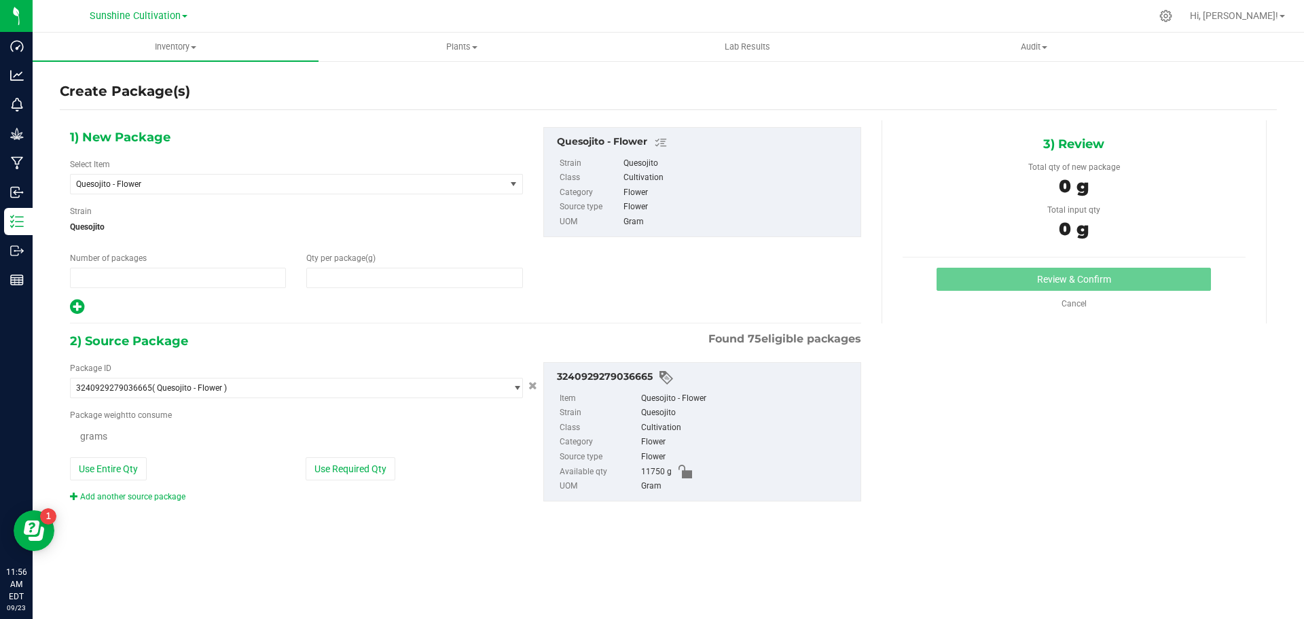
type input "1"
type input "0.0000"
type input "0.0000 g"
click at [281, 175] on span "Quesojito - Flower" at bounding box center [288, 184] width 435 height 19
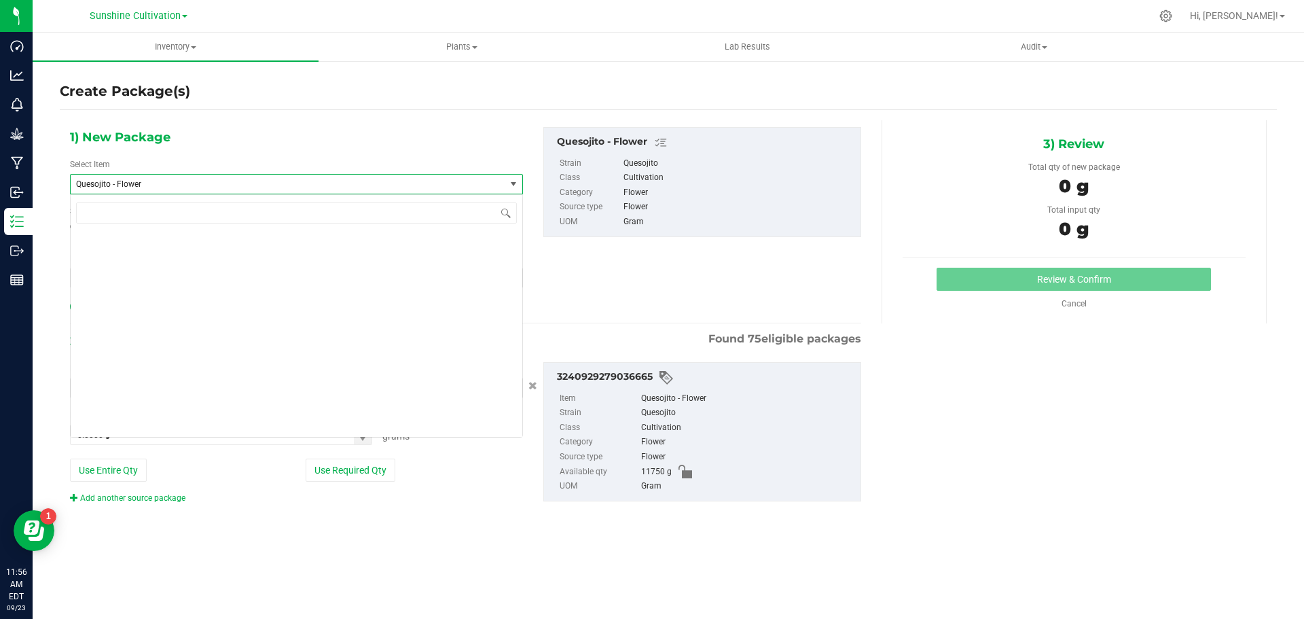
scroll to position [148317, 0]
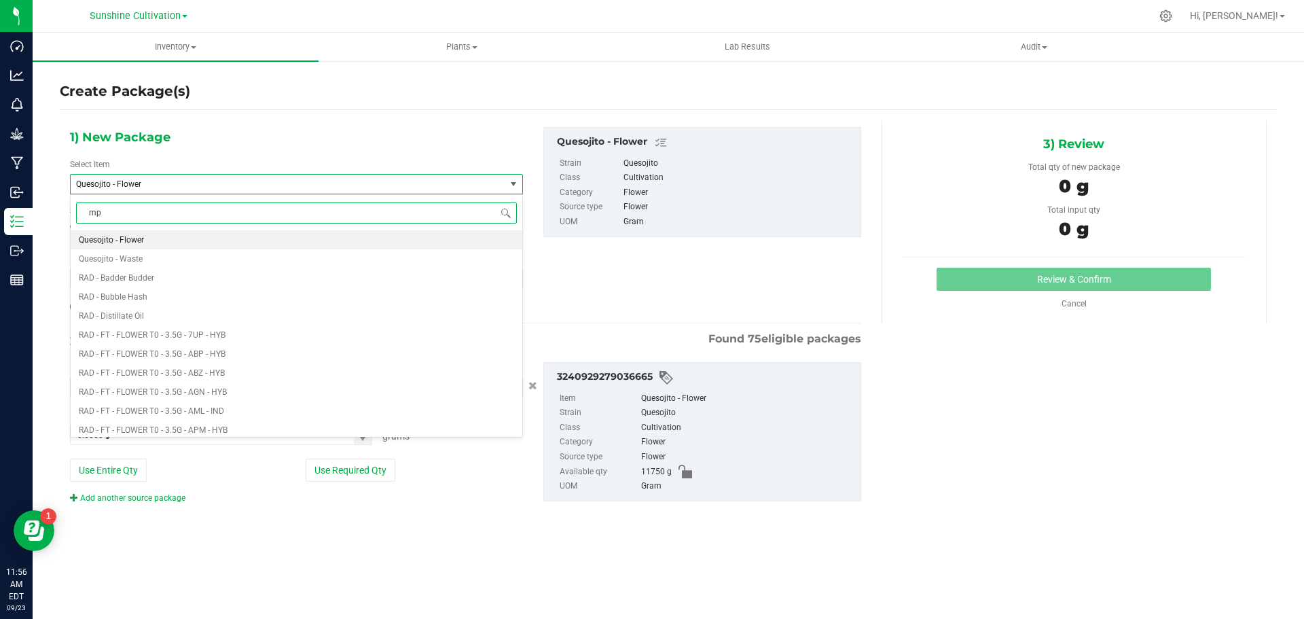
type input "mpa"
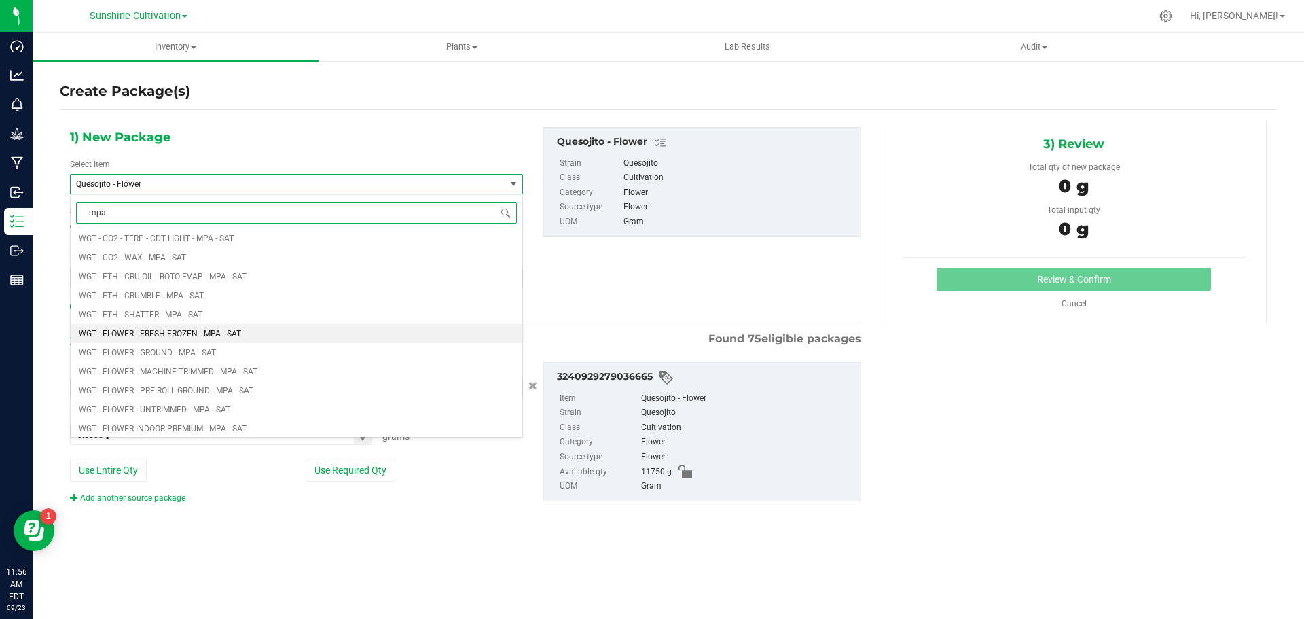
scroll to position [747, 0]
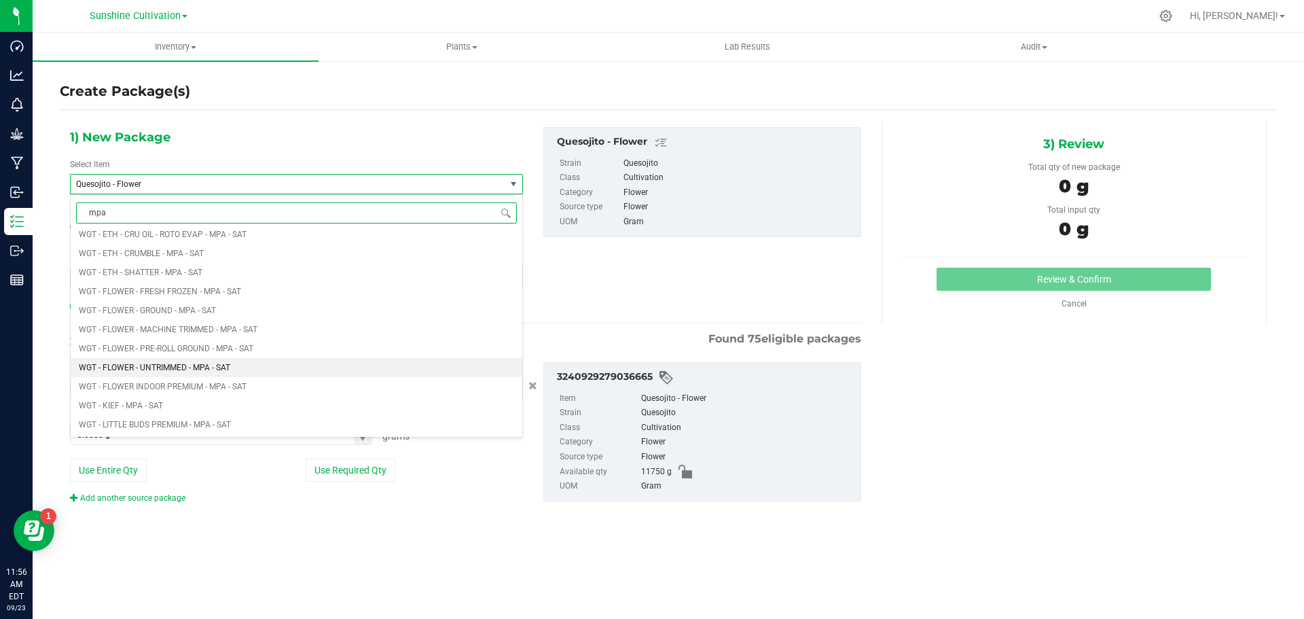
click at [196, 361] on li "WGT - FLOWER - UNTRIMMED - MPA - SAT" at bounding box center [297, 367] width 452 height 19
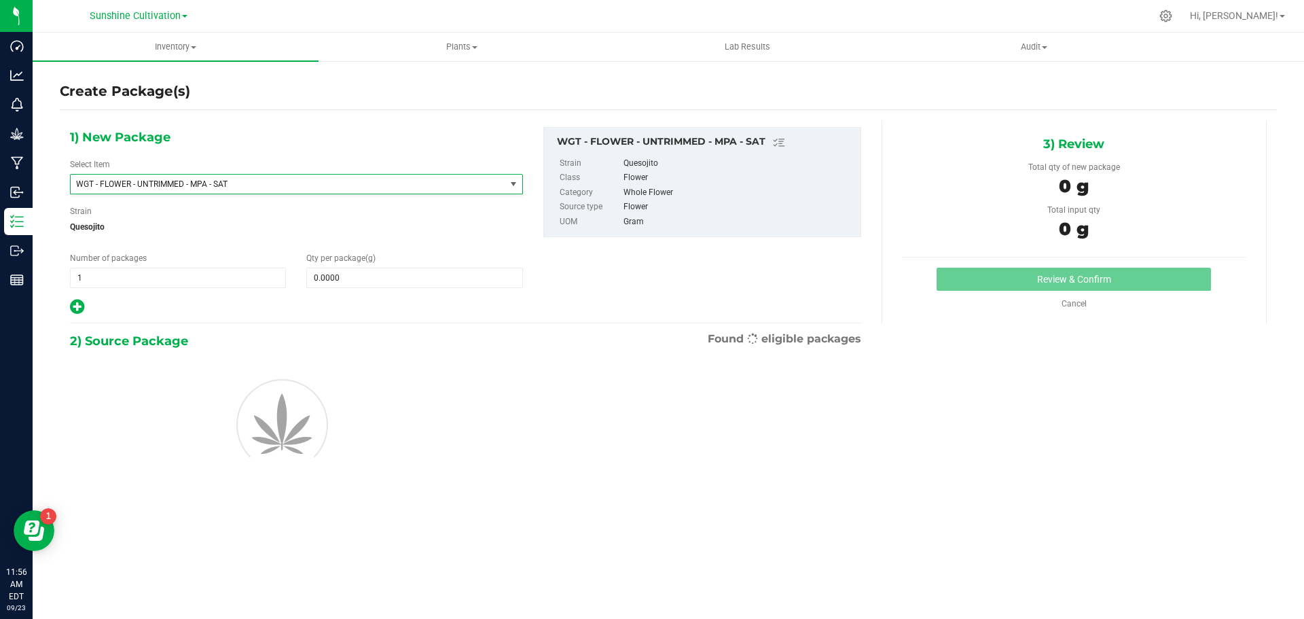
type input "0.0000"
click at [352, 275] on span at bounding box center [414, 278] width 216 height 20
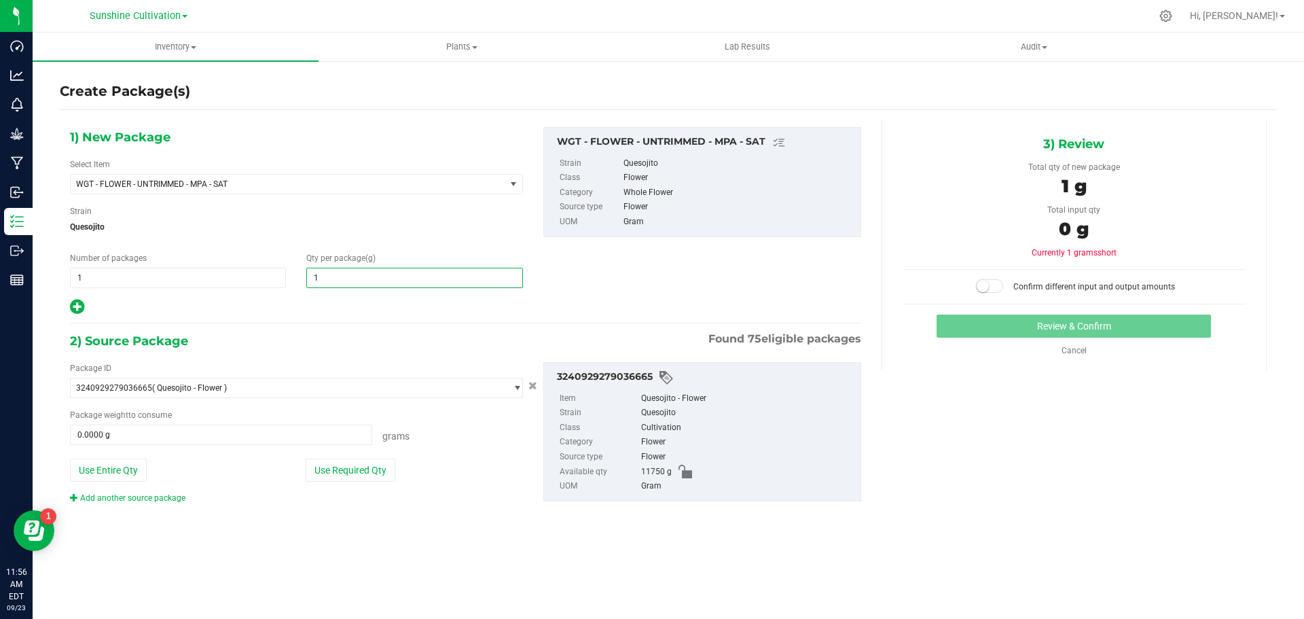
type input "15"
type input "15.0000"
click at [240, 434] on span at bounding box center [221, 434] width 302 height 20
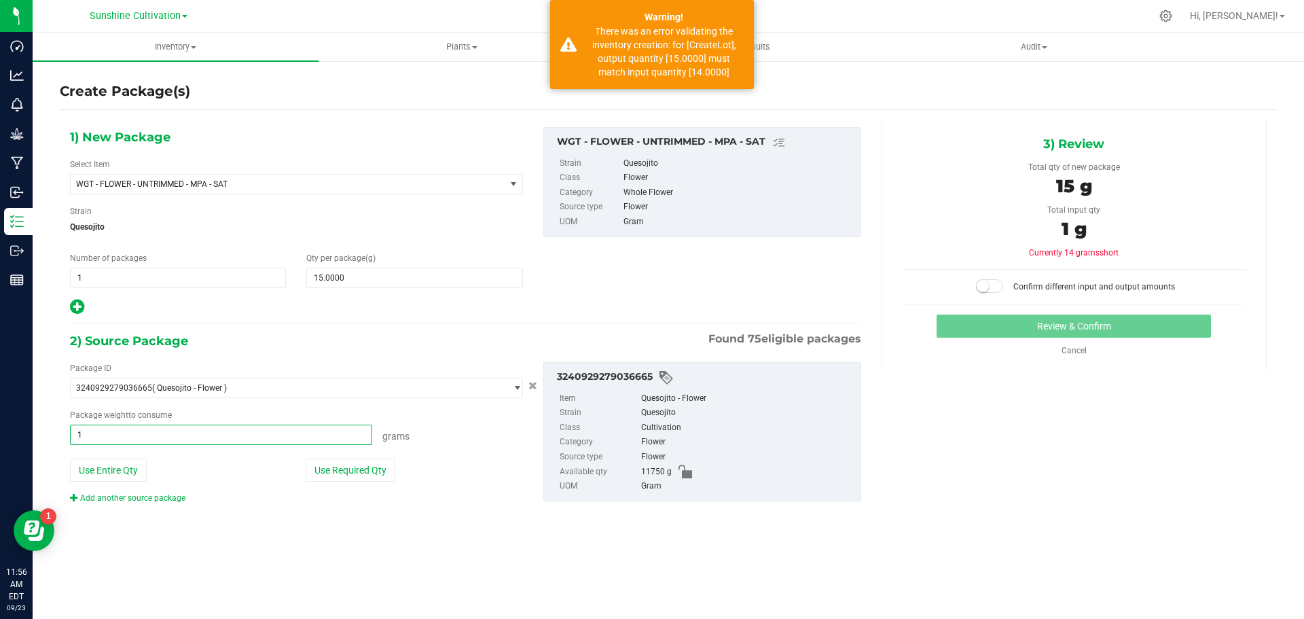
type input "15"
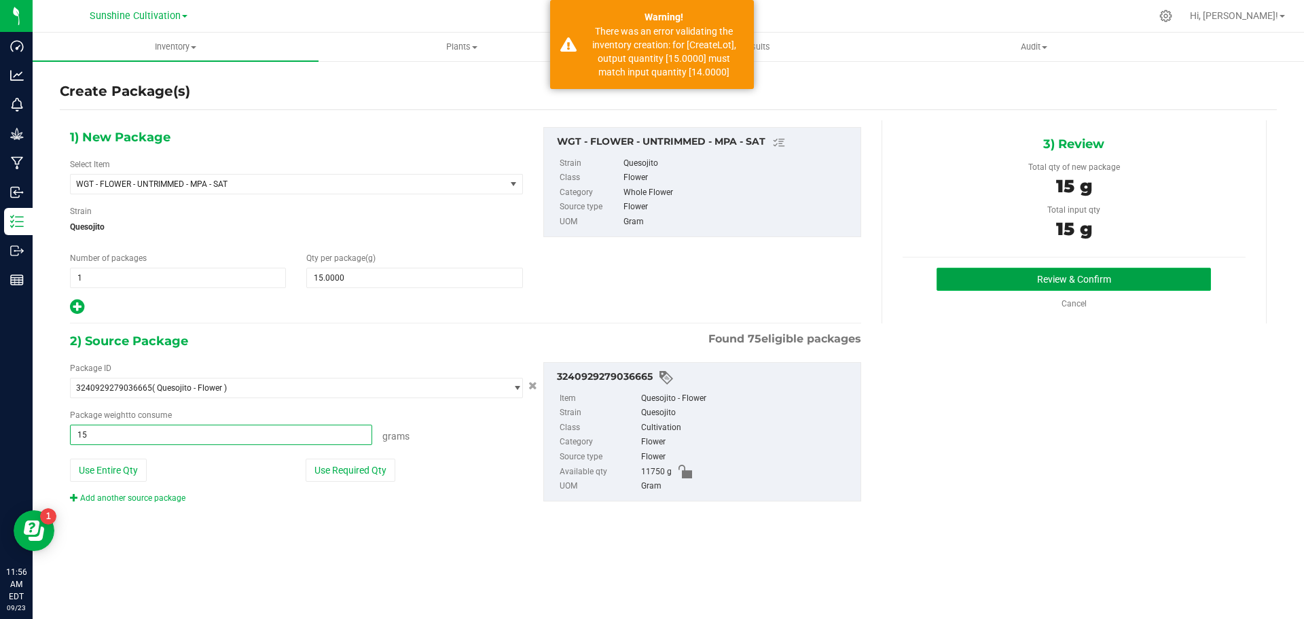
type input "15.0000 g"
click at [1070, 272] on button "Review & Confirm" at bounding box center [1073, 279] width 274 height 23
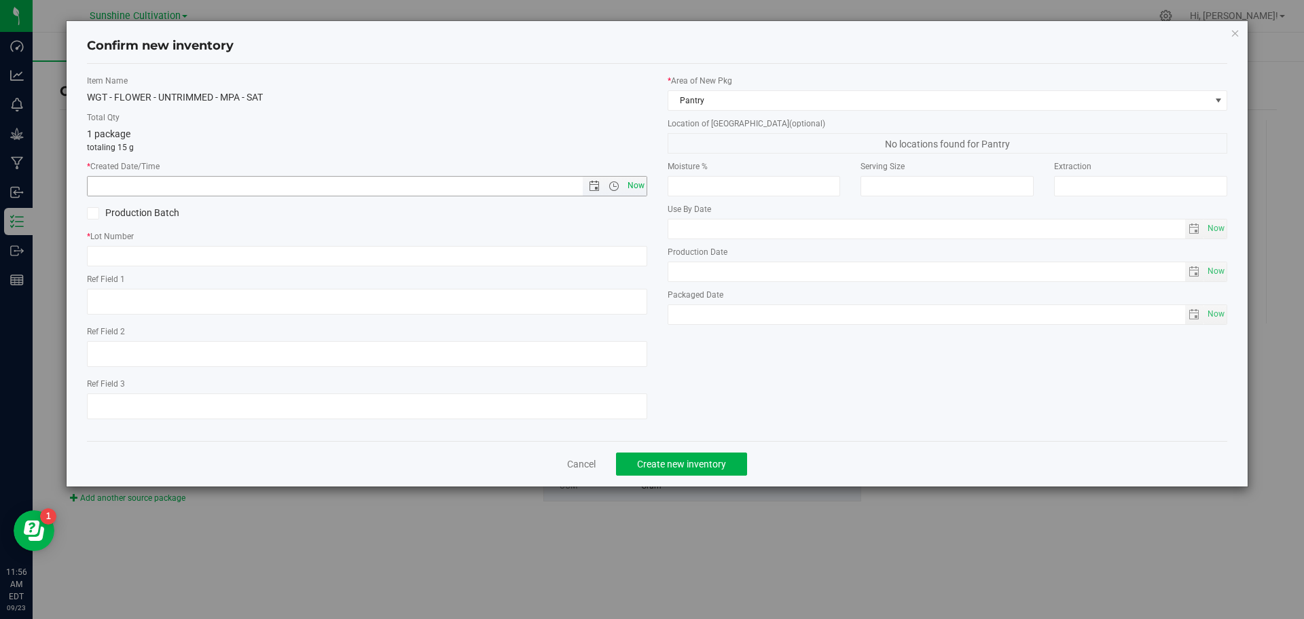
click at [644, 189] on span "Now" at bounding box center [635, 186] width 23 height 20
type input "9/23/2025 11:56 AM"
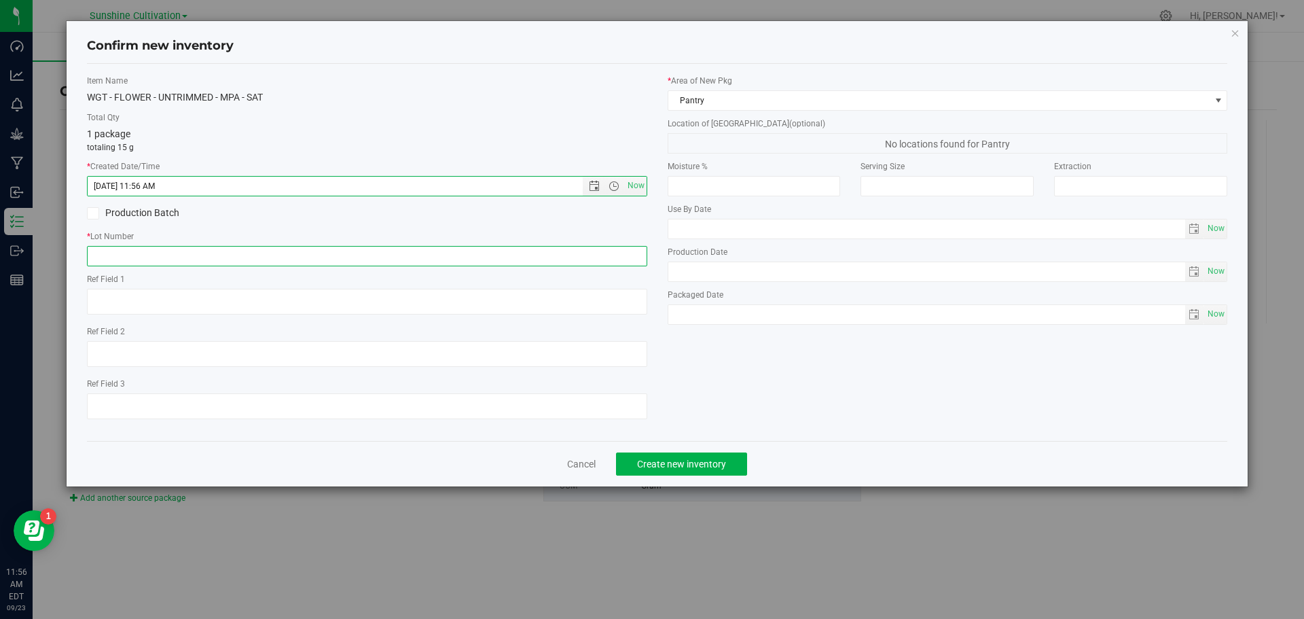
click at [568, 252] on input "text" at bounding box center [367, 256] width 560 height 20
paste input "SN-250905-MPA-05"
type input "SN-250905-MPA-05"
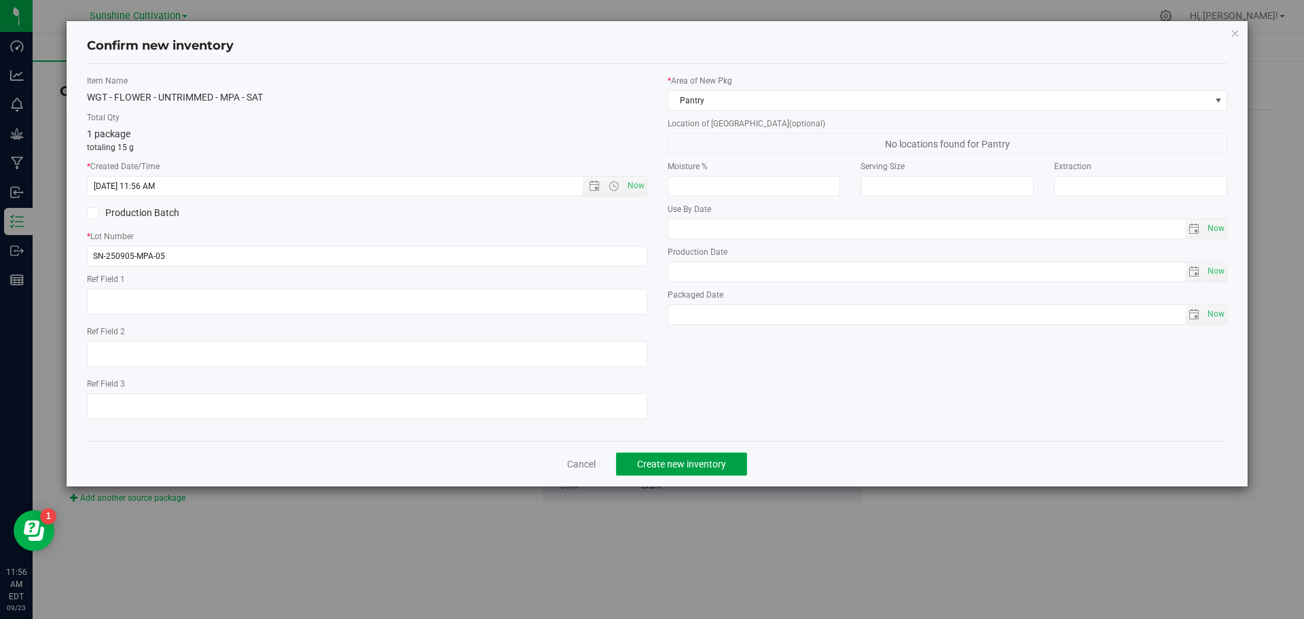
click at [648, 464] on span "Create new inventory" at bounding box center [681, 463] width 89 height 11
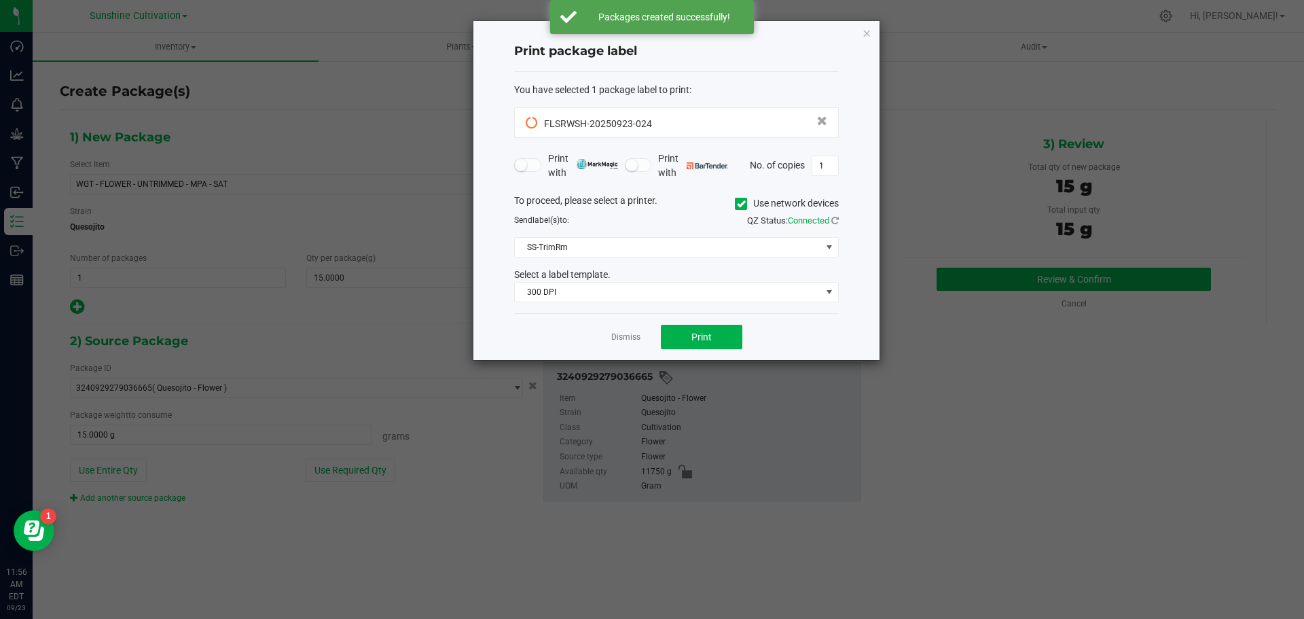
drag, startPoint x: 618, startPoint y: 338, endPoint x: 502, endPoint y: 118, distance: 248.4
click at [615, 321] on div "Dismiss Print" at bounding box center [676, 336] width 325 height 47
click at [627, 335] on link "Dismiss" at bounding box center [625, 337] width 29 height 12
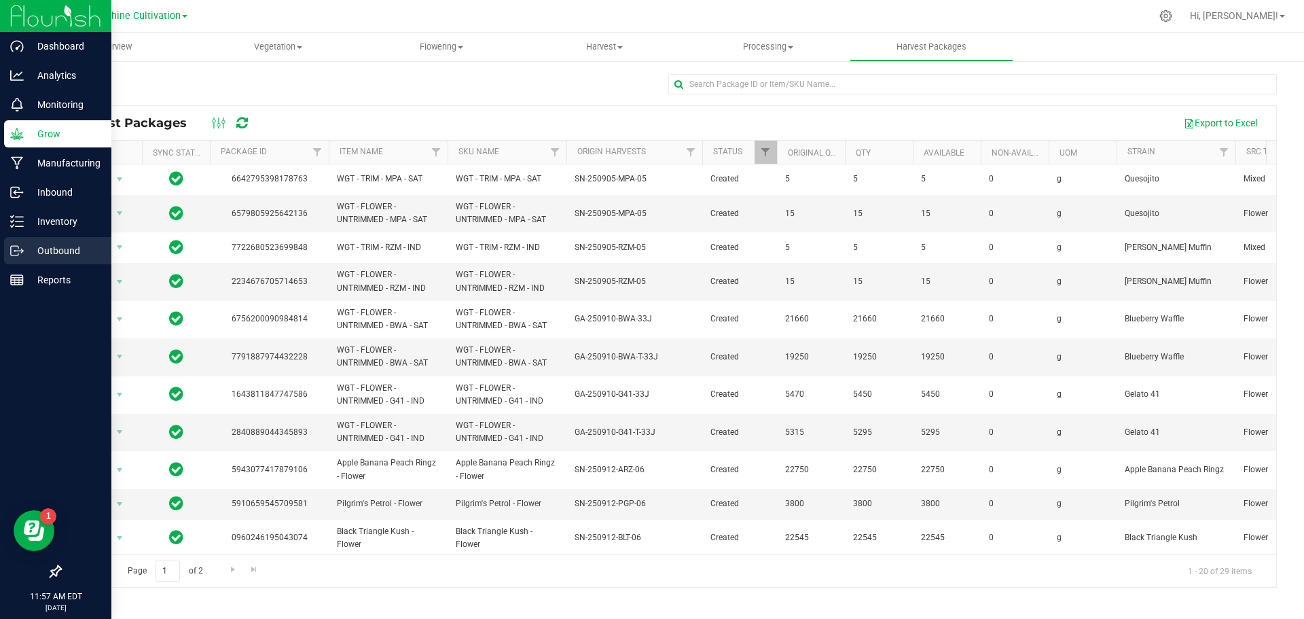
click at [20, 249] on icon at bounding box center [17, 251] width 14 height 14
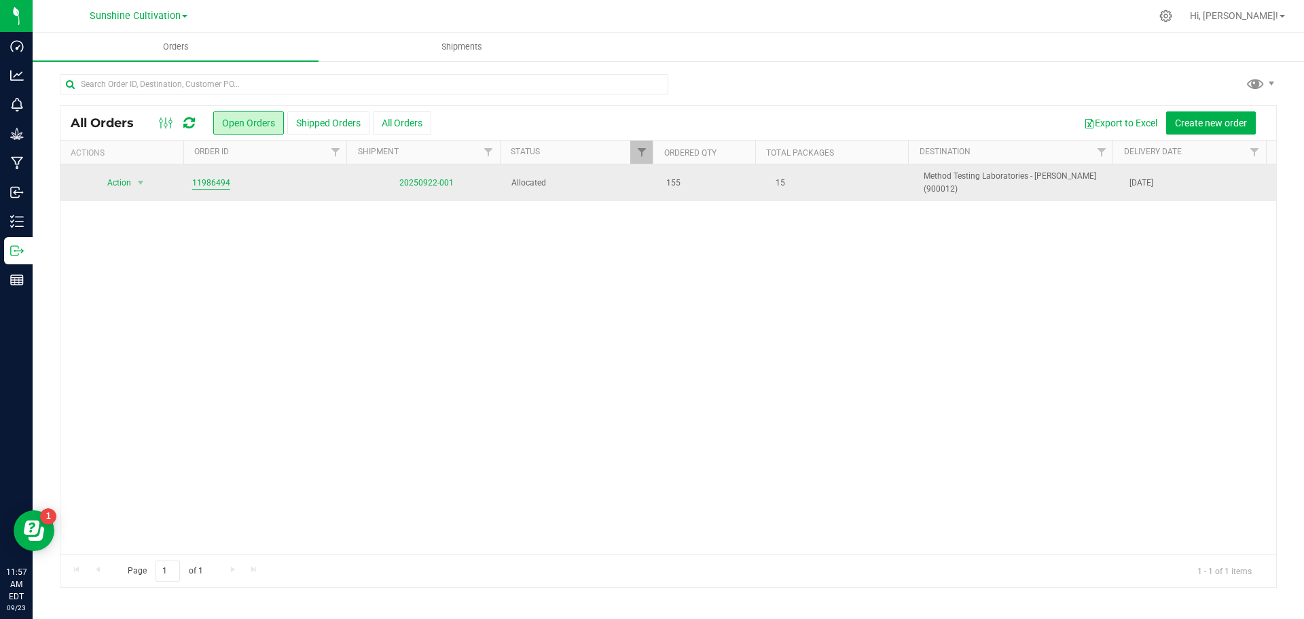
click at [219, 183] on link "11986494" at bounding box center [211, 183] width 38 height 13
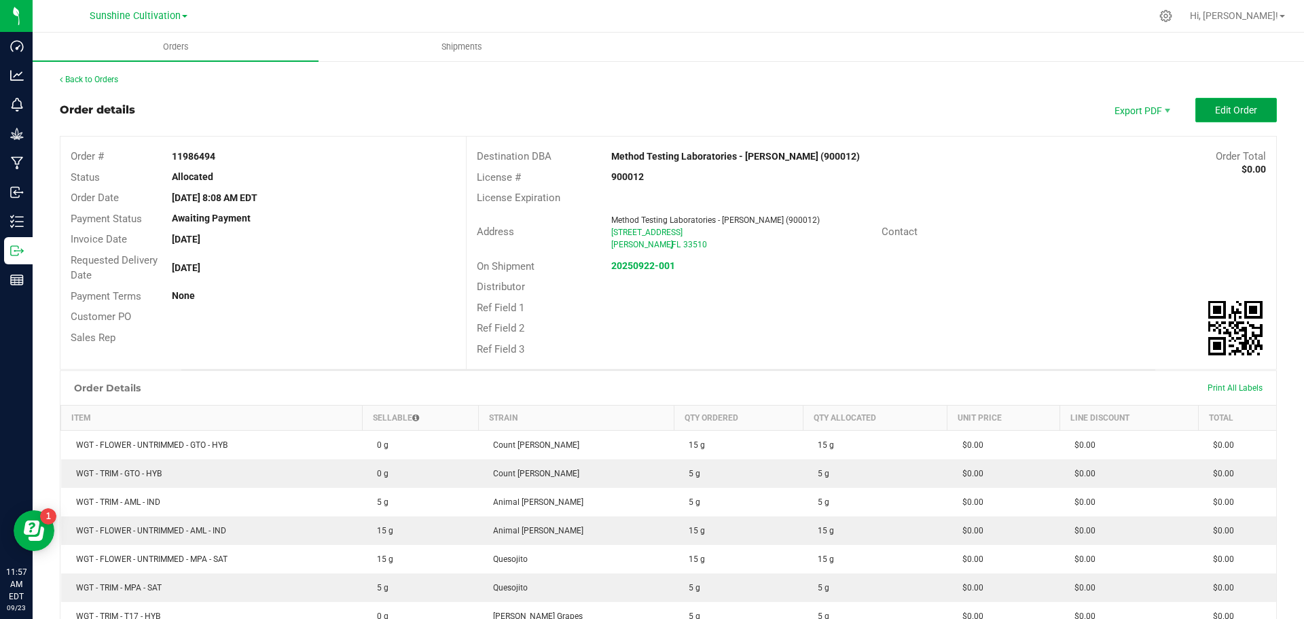
click at [1248, 106] on button "Edit Order" at bounding box center [1235, 110] width 81 height 24
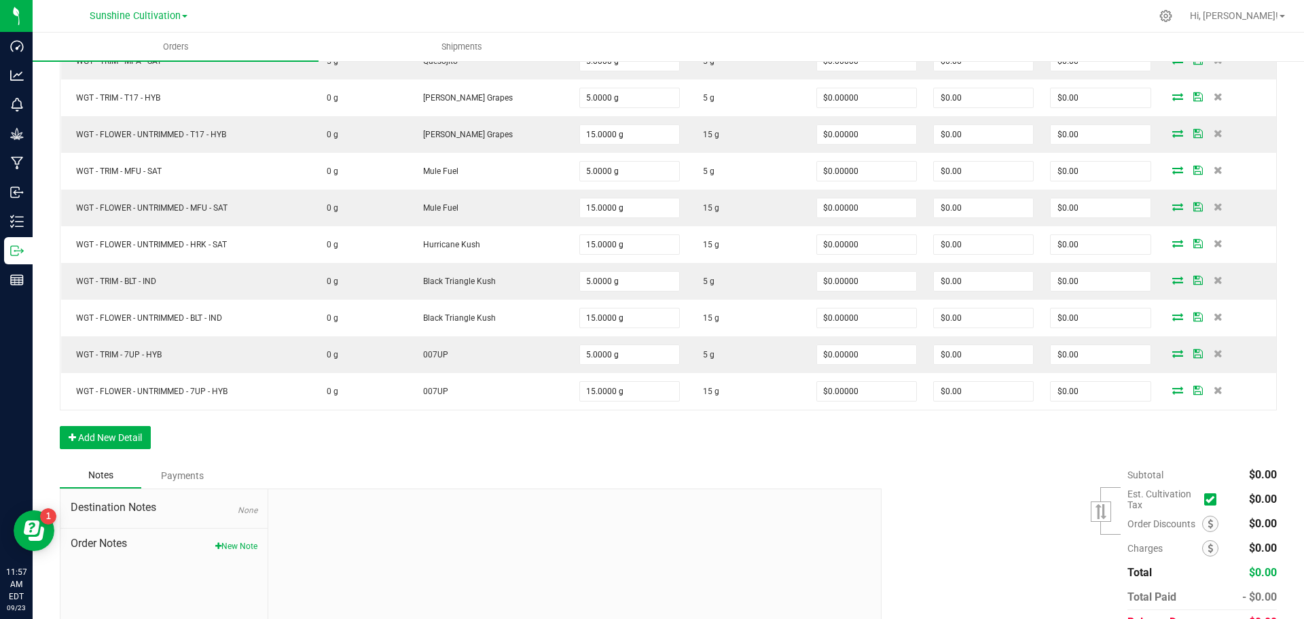
scroll to position [663, 0]
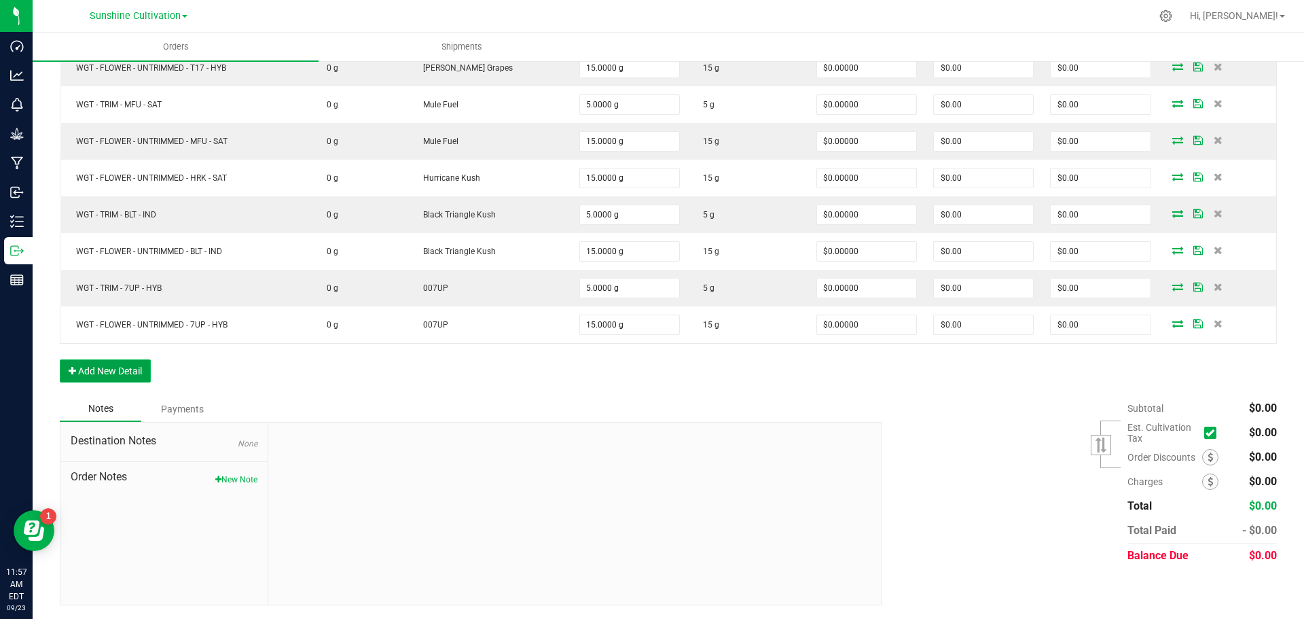
click at [136, 371] on button "Add New Detail" at bounding box center [105, 370] width 91 height 23
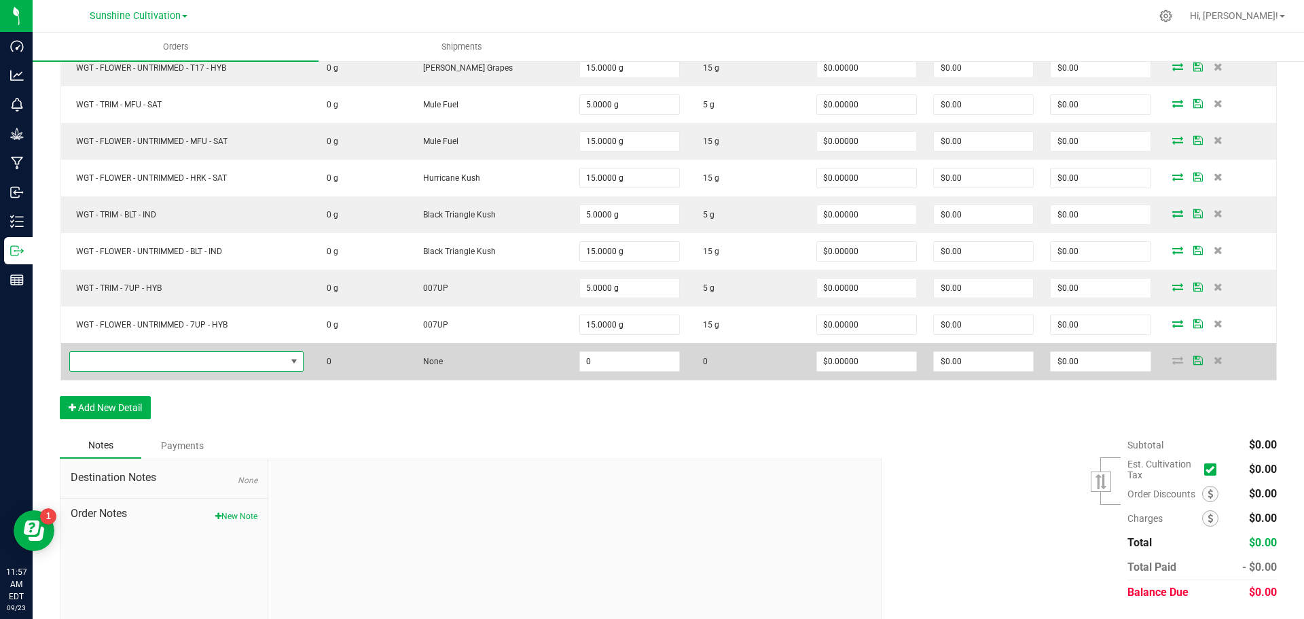
click at [175, 361] on span "NO DATA FOUND" at bounding box center [178, 361] width 216 height 19
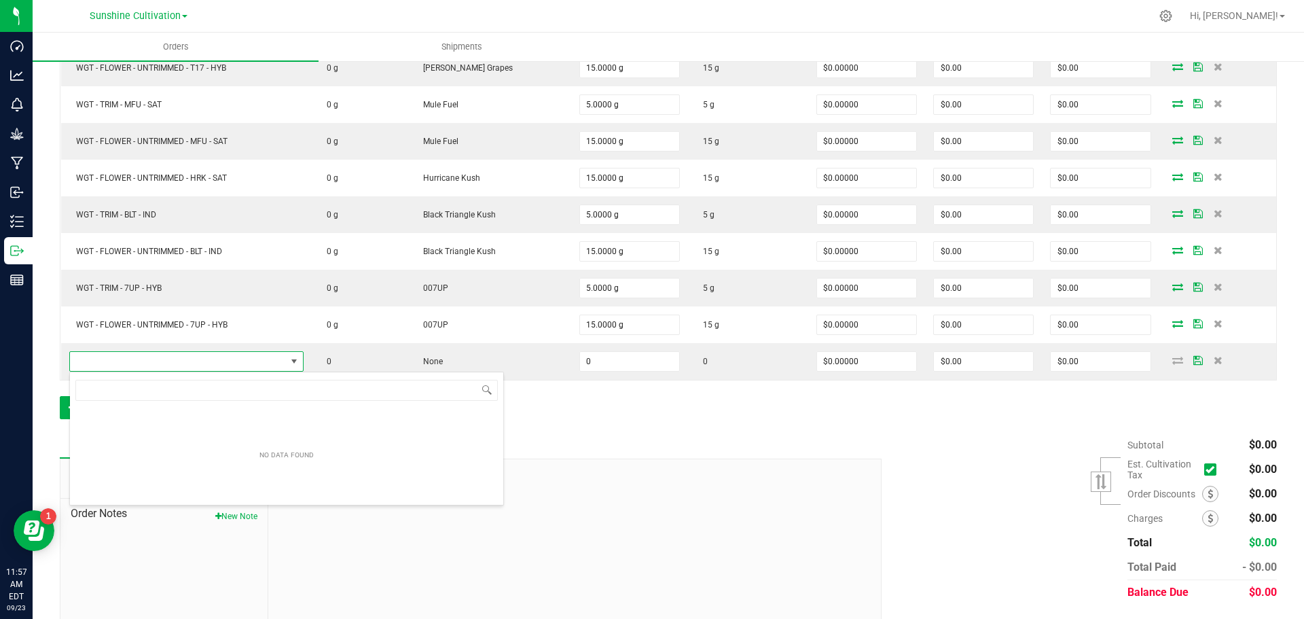
scroll to position [20, 239]
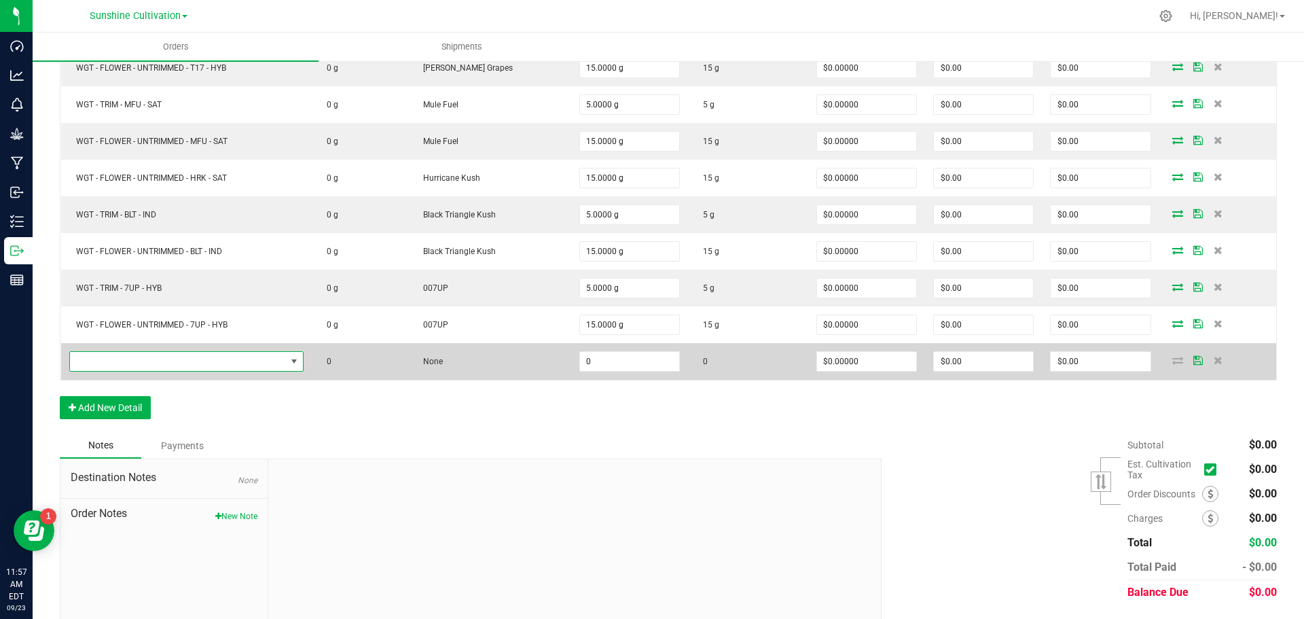
click at [286, 356] on span "NO DATA FOUND" at bounding box center [178, 361] width 216 height 19
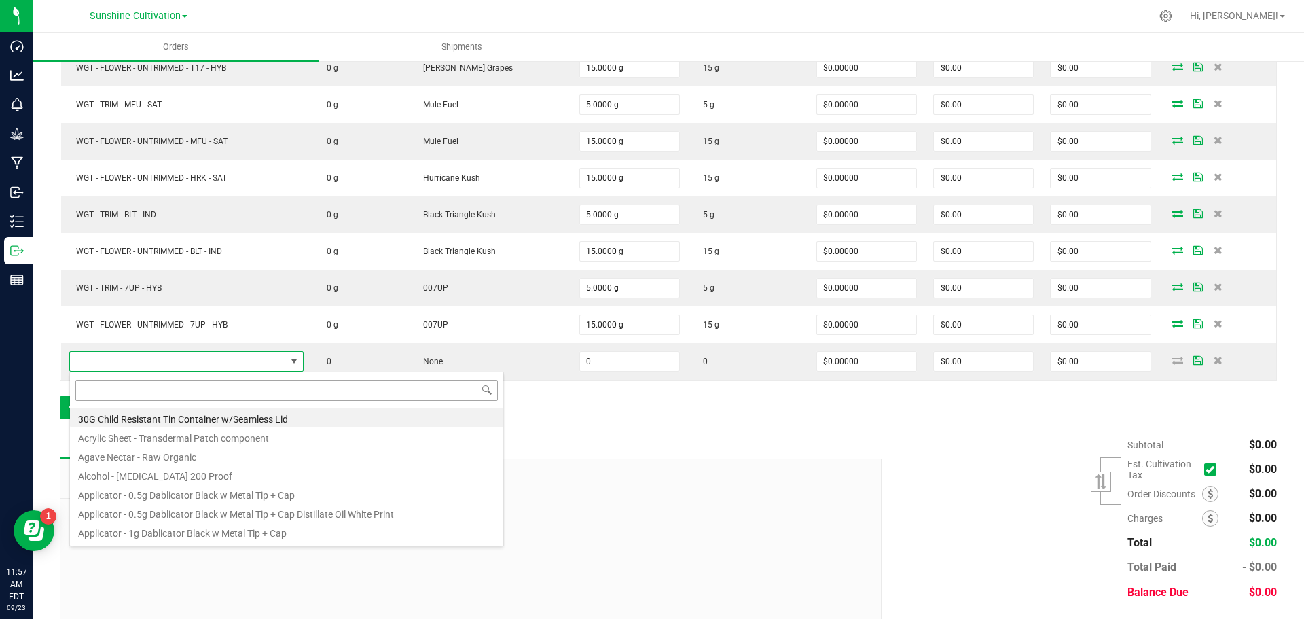
scroll to position [20, 237]
type input "WGT - TRIM - MPA - SAT"
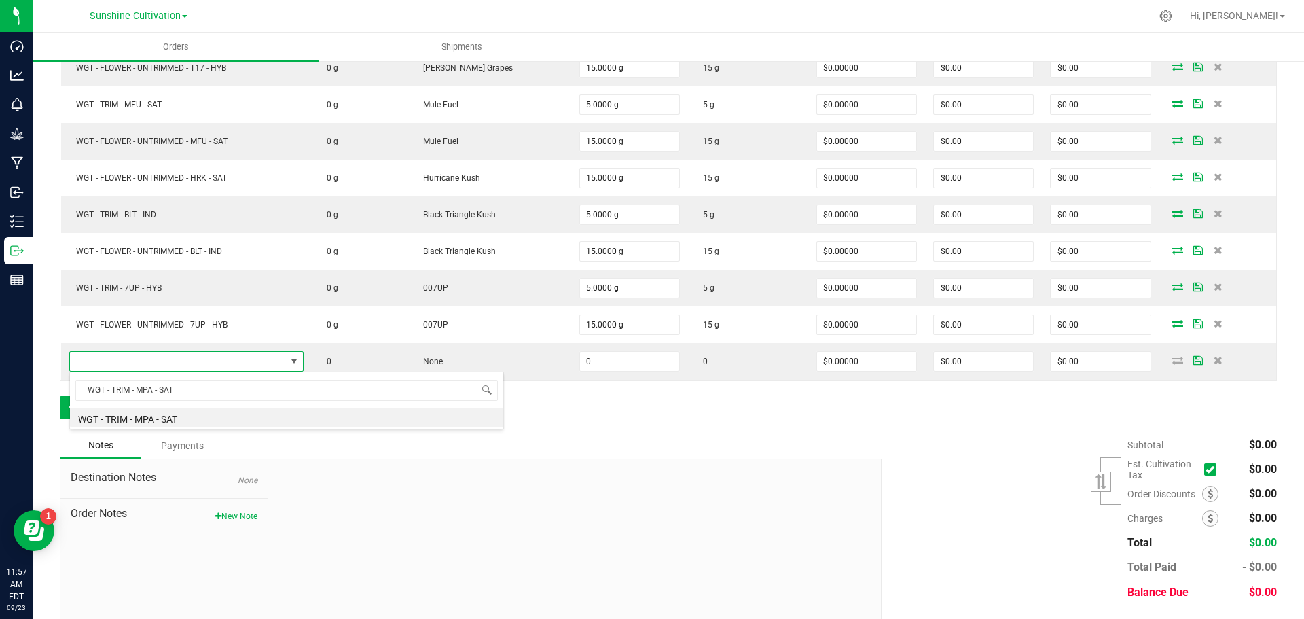
click at [266, 428] on div "WGT - TRIM - MPA - SAT WGT - TRIM - MPA - SAT" at bounding box center [286, 400] width 435 height 58
click at [162, 422] on li "WGT - TRIM - MPA - SAT" at bounding box center [286, 416] width 433 height 19
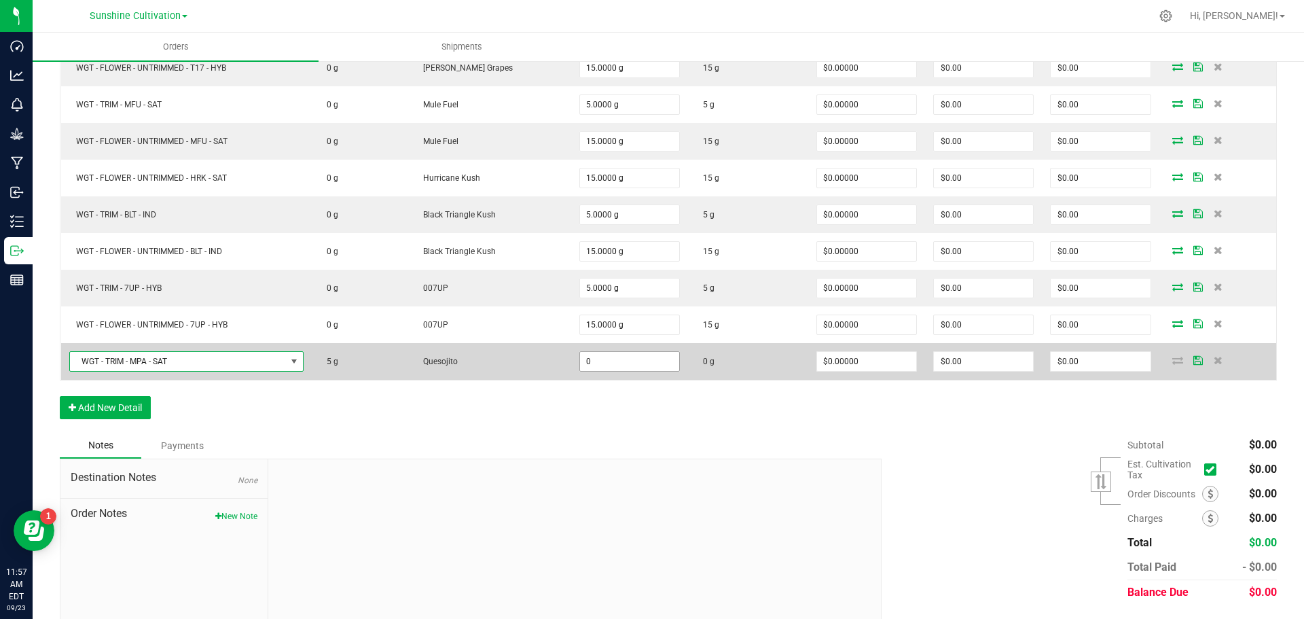
click at [600, 360] on input "0" at bounding box center [629, 361] width 99 height 19
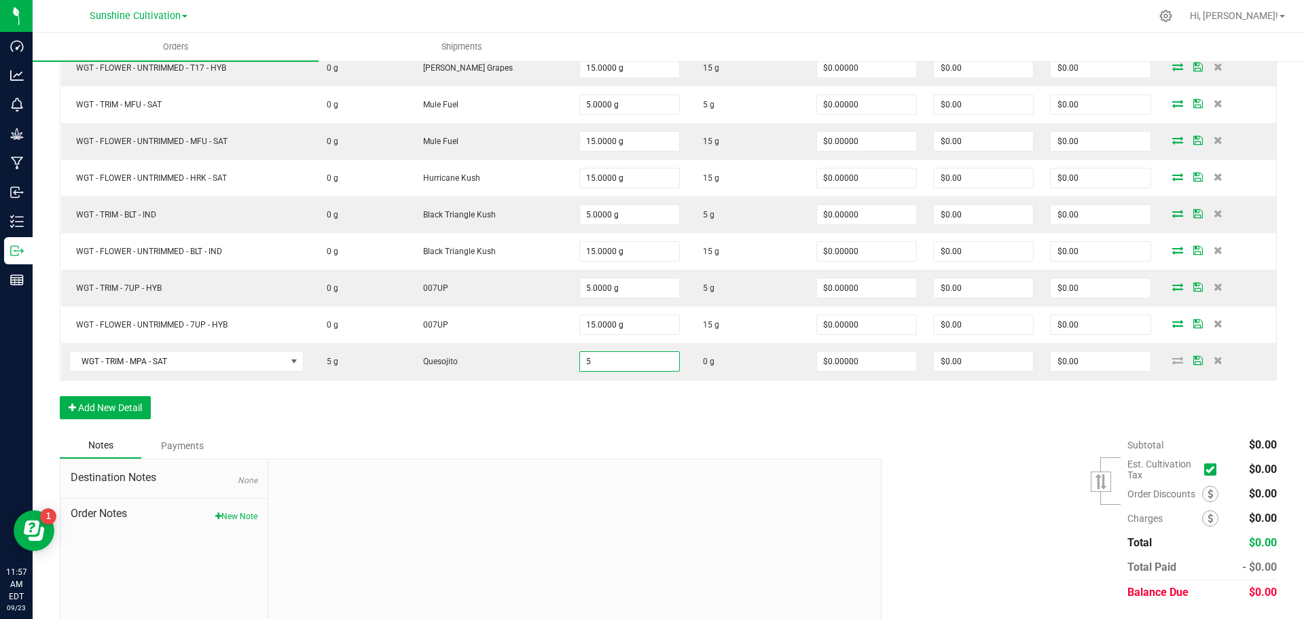
type input "5.0000 g"
click at [610, 410] on div "Order Details Print All Labels Item Sellable Strain Qty Ordered Qty Allocated U…" at bounding box center [668, 82] width 1217 height 700
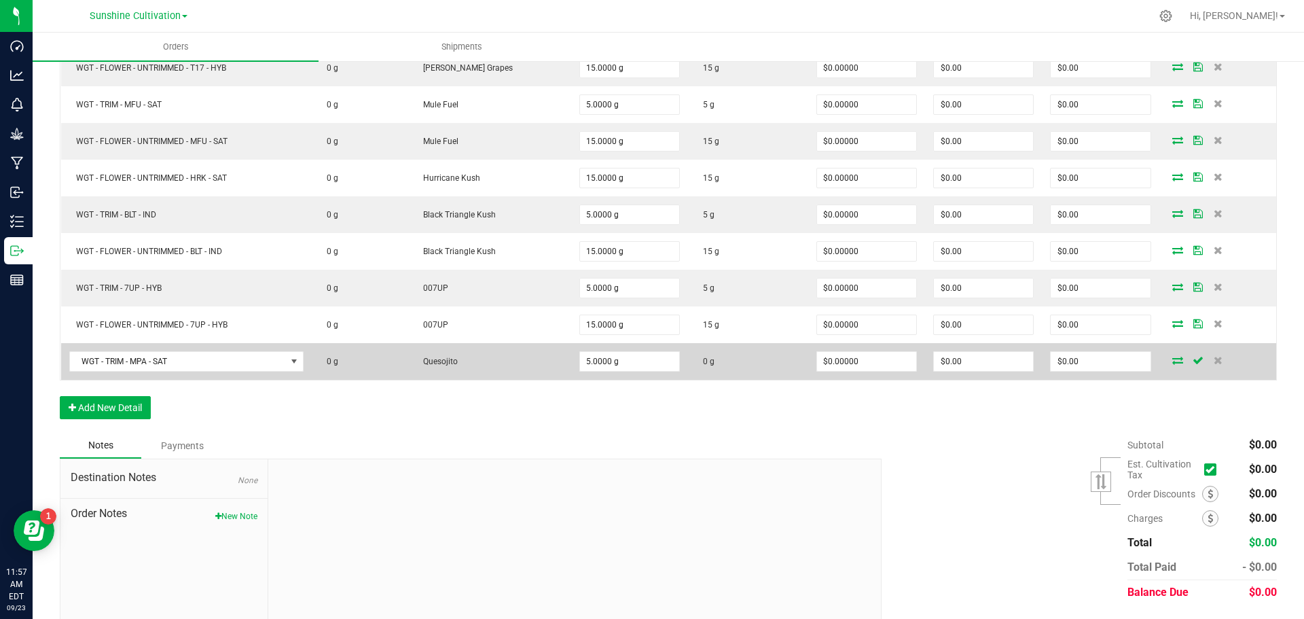
click at [1172, 360] on icon at bounding box center [1177, 360] width 11 height 8
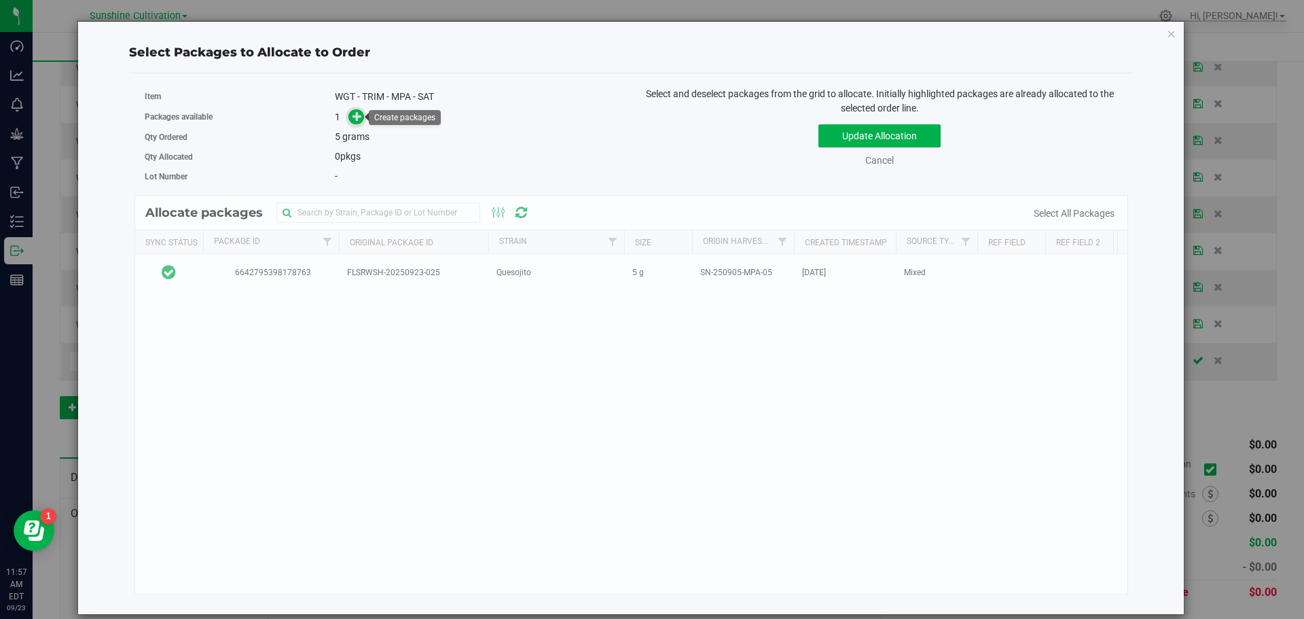
click at [361, 115] on icon at bounding box center [357, 116] width 10 height 10
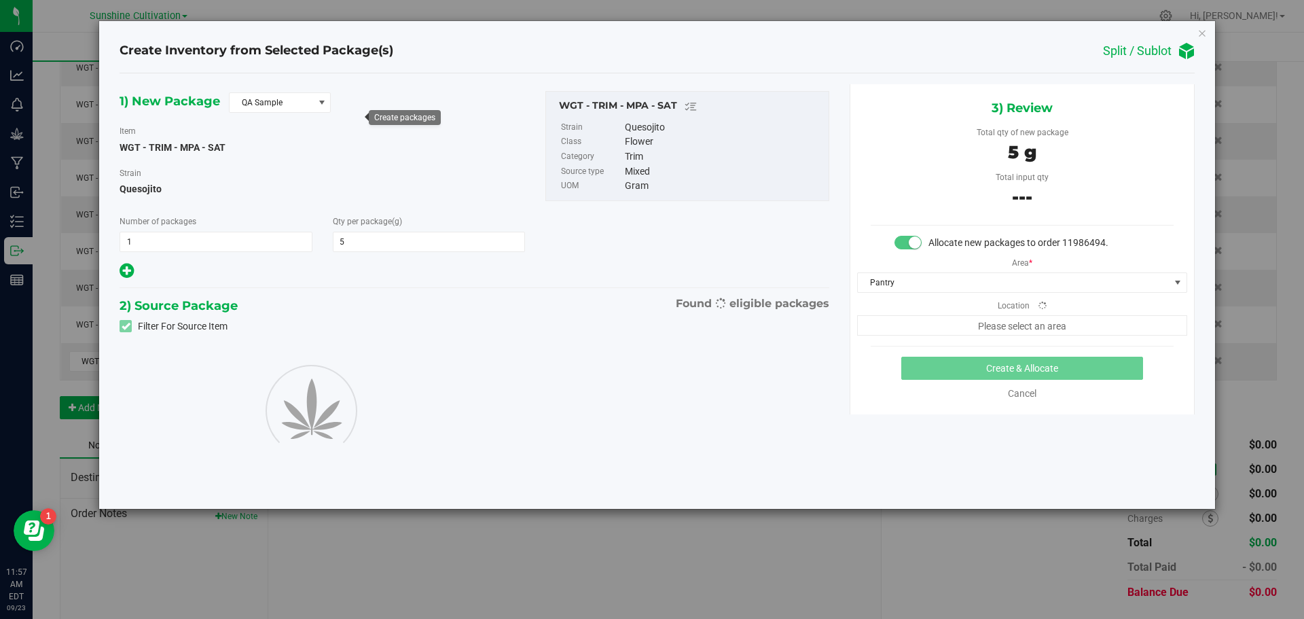
type input "5.0000"
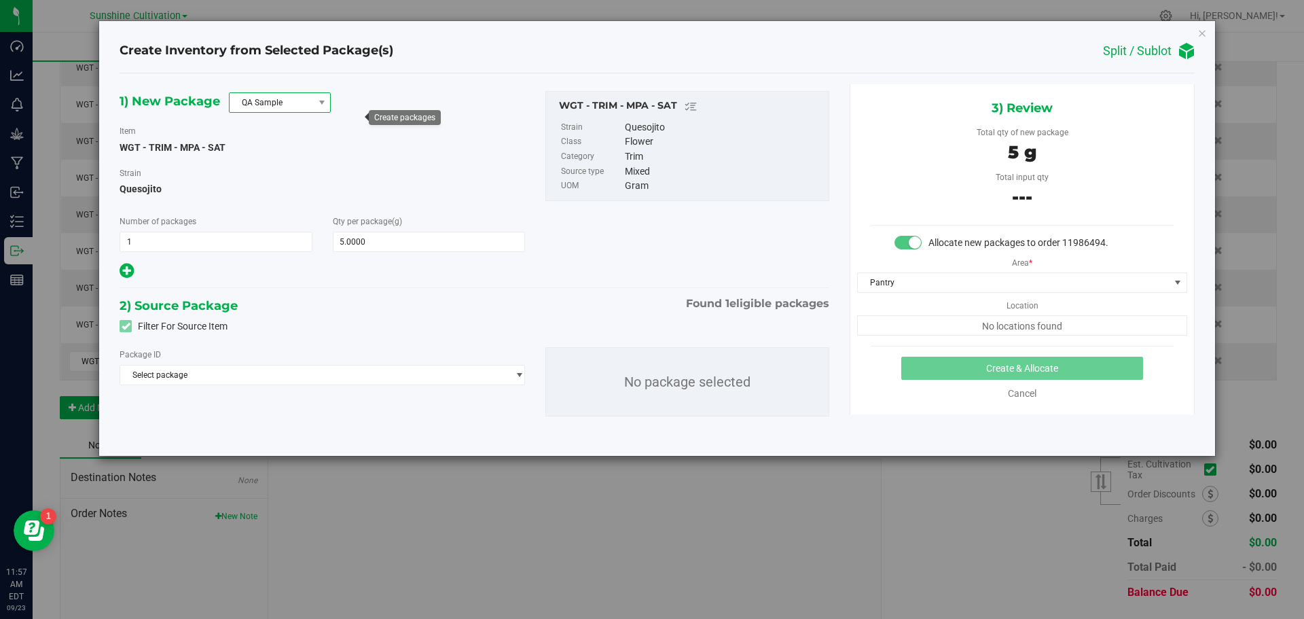
click at [304, 104] on span "QA Sample" at bounding box center [272, 102] width 84 height 19
click at [287, 163] on li "R&D Sample" at bounding box center [280, 163] width 100 height 19
click at [244, 374] on span "Select package" at bounding box center [313, 374] width 387 height 19
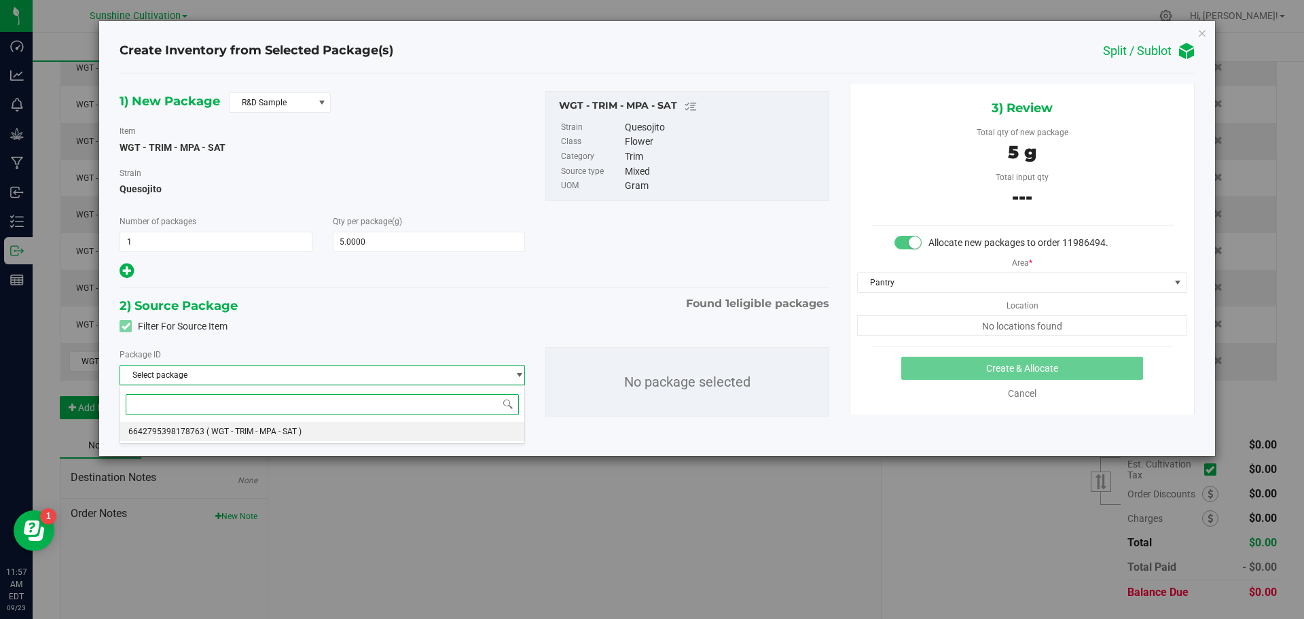
click at [158, 422] on li "6642795398178763 ( WGT - TRIM - MPA - SAT )" at bounding box center [322, 431] width 404 height 19
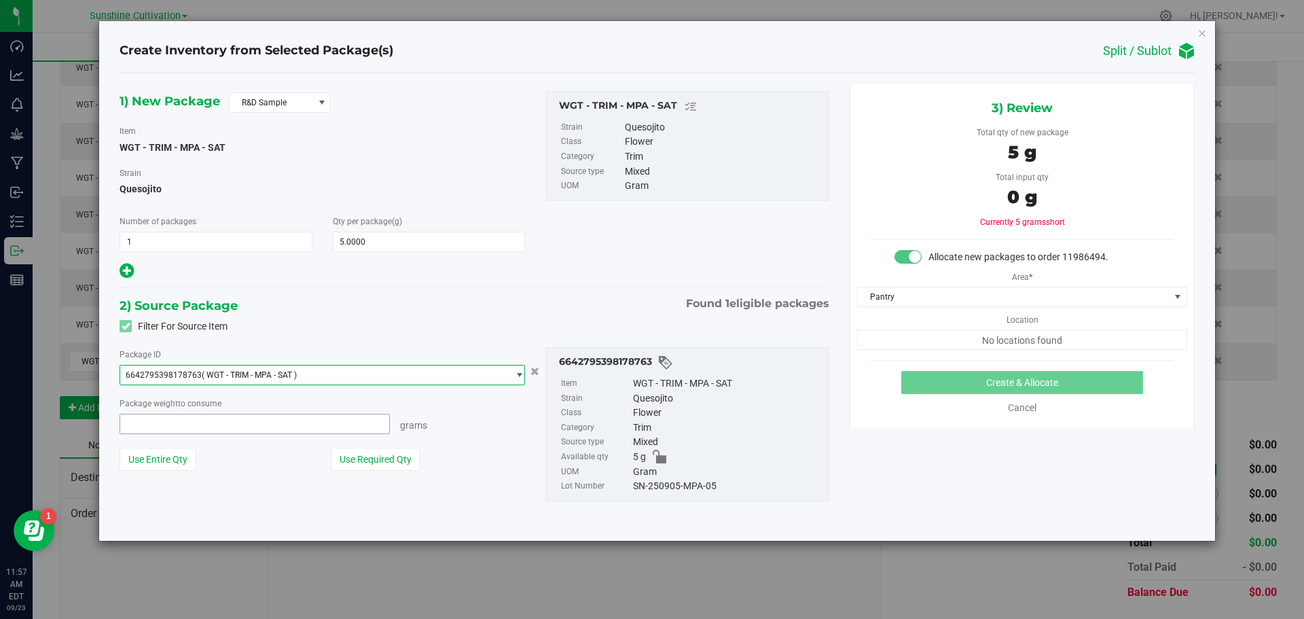
click at [157, 426] on span at bounding box center [255, 424] width 270 height 20
type input "5"
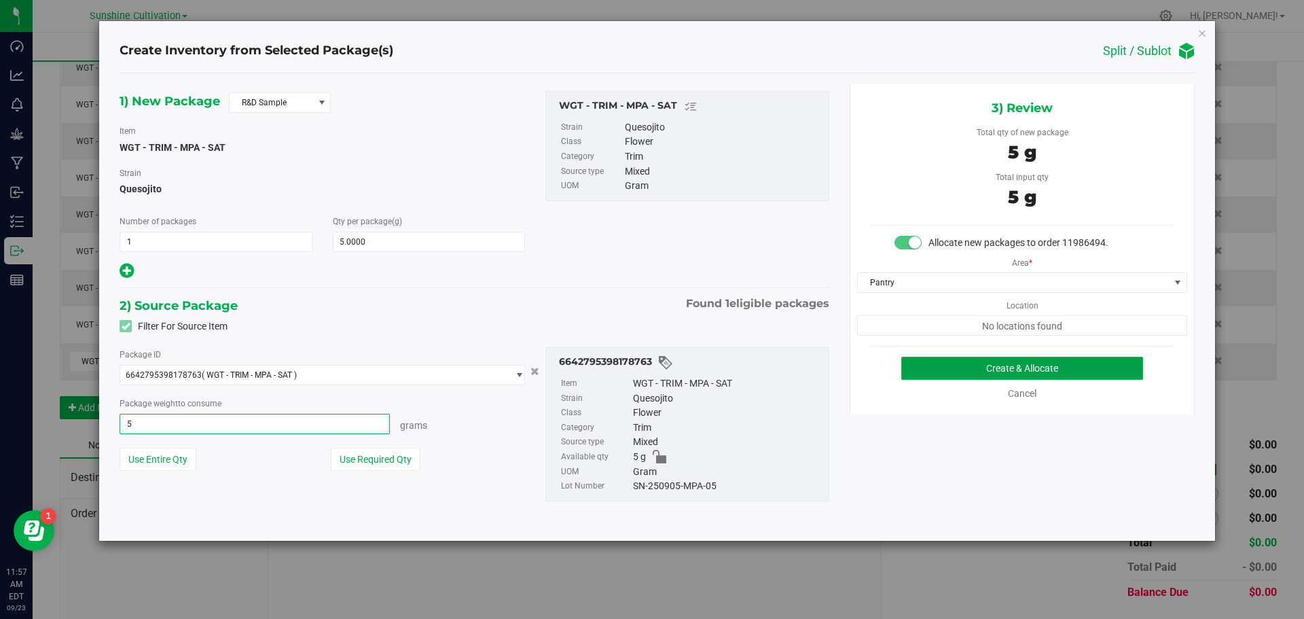
type input "5.0000 g"
click at [1046, 362] on button "Create & Allocate" at bounding box center [1022, 367] width 242 height 23
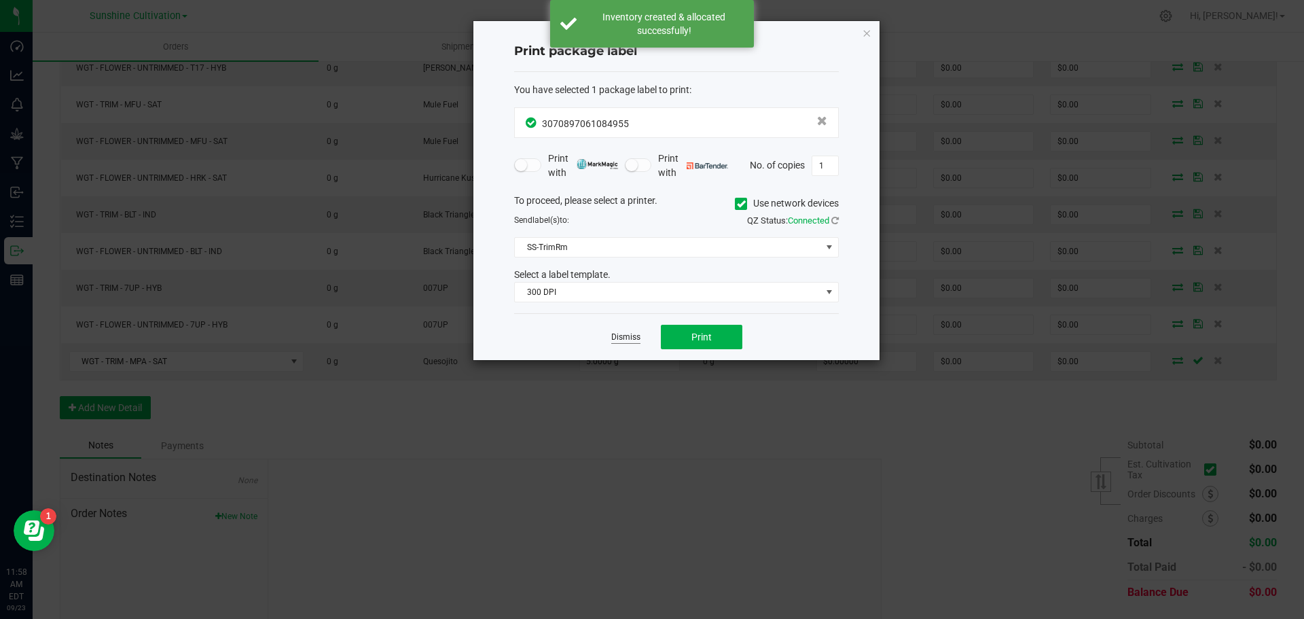
click at [617, 340] on link "Dismiss" at bounding box center [625, 337] width 29 height 12
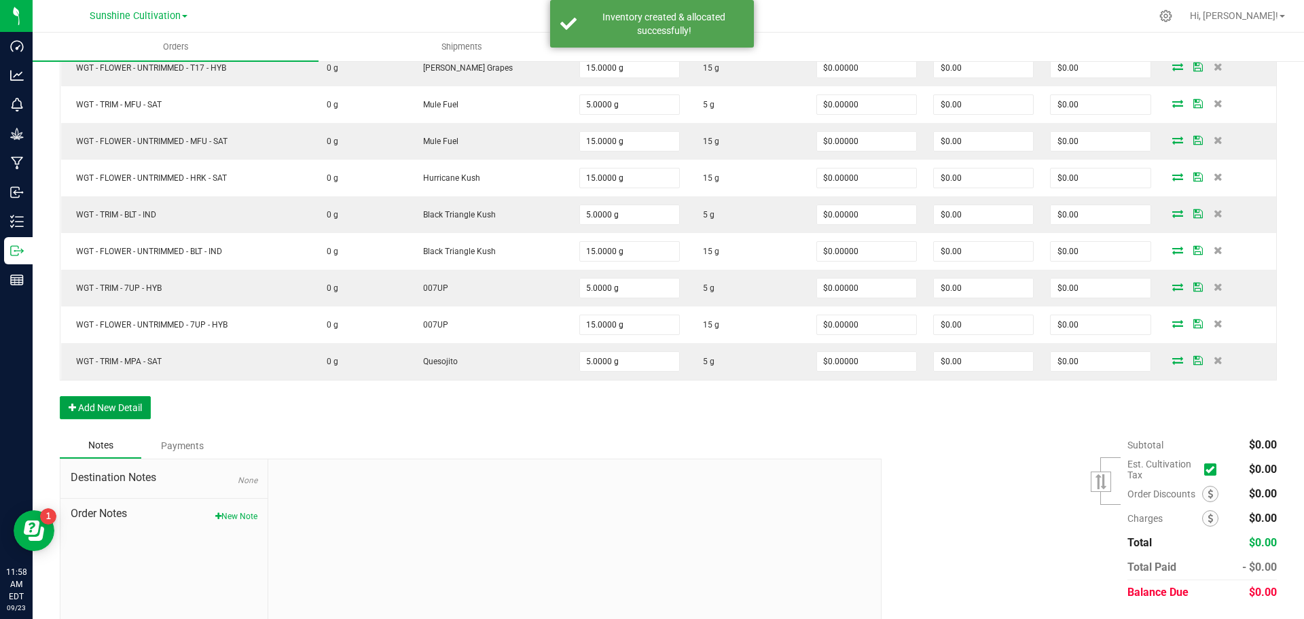
click at [117, 404] on button "Add New Detail" at bounding box center [105, 407] width 91 height 23
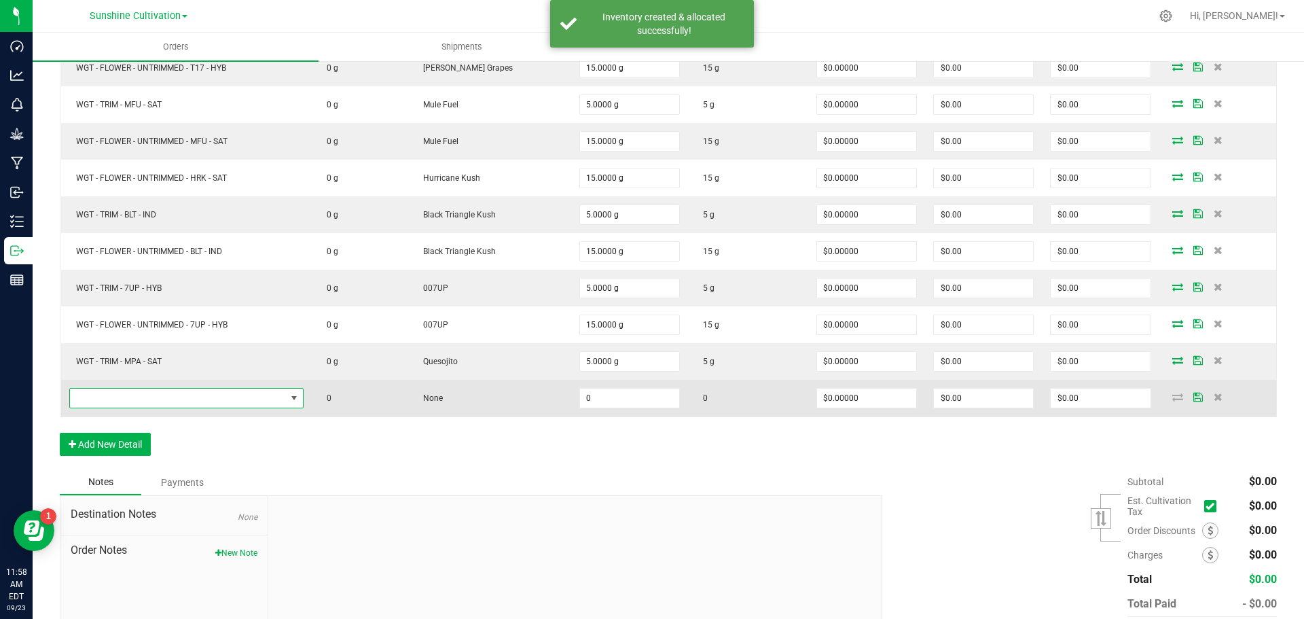
click at [131, 401] on span "NO DATA FOUND" at bounding box center [178, 397] width 216 height 19
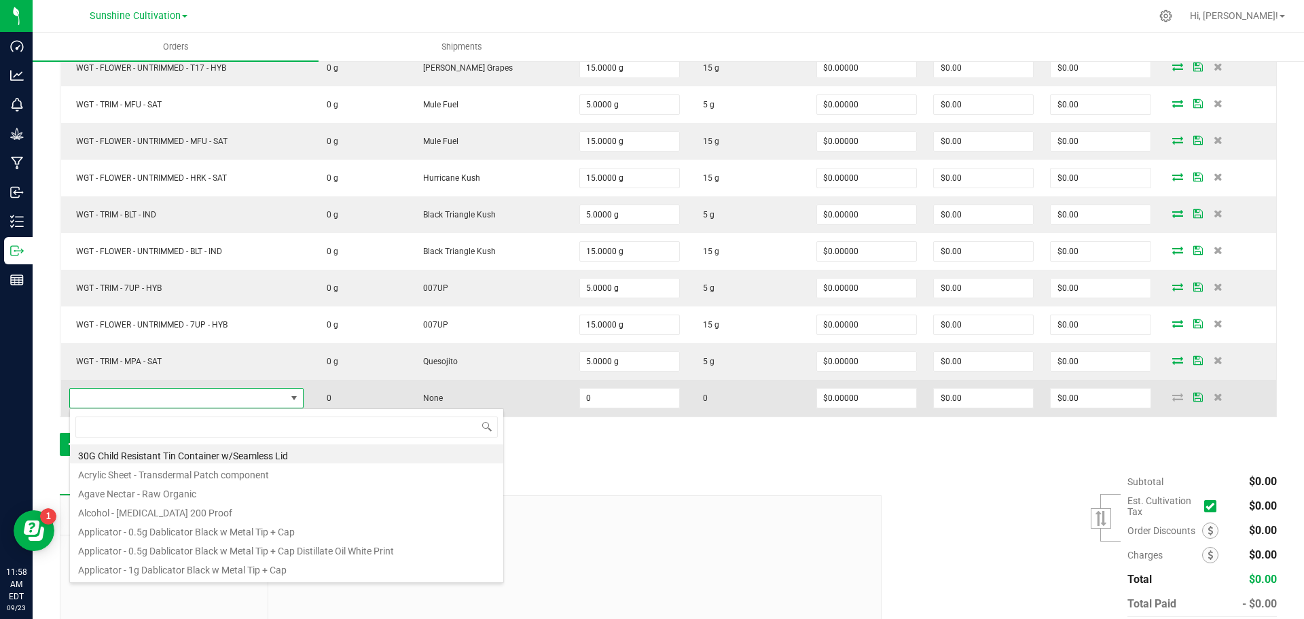
scroll to position [20, 237]
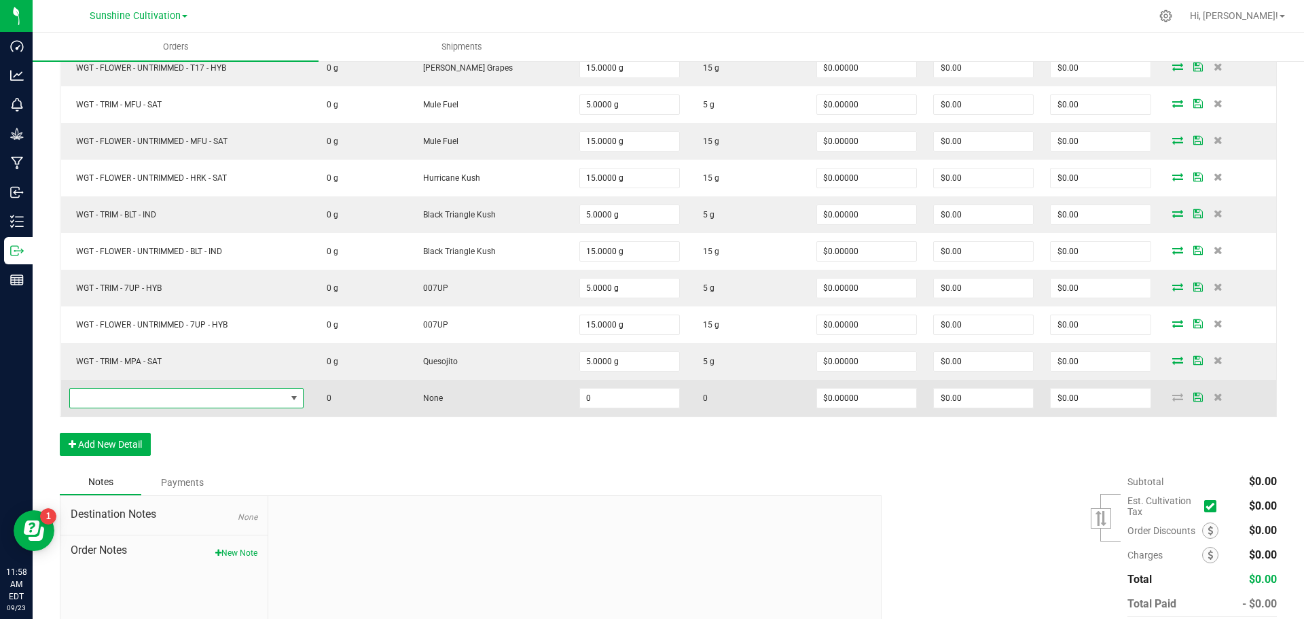
click at [204, 391] on span "NO DATA FOUND" at bounding box center [178, 397] width 216 height 19
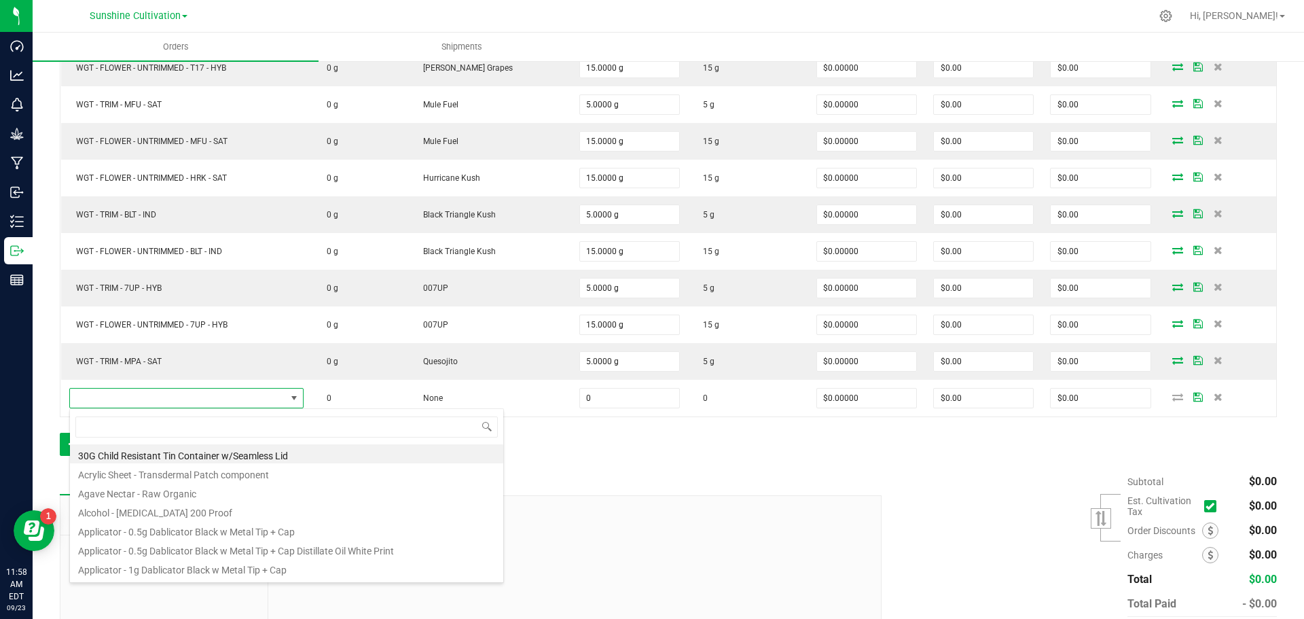
click at [160, 438] on span at bounding box center [286, 427] width 433 height 32
click at [153, 419] on input at bounding box center [286, 426] width 422 height 21
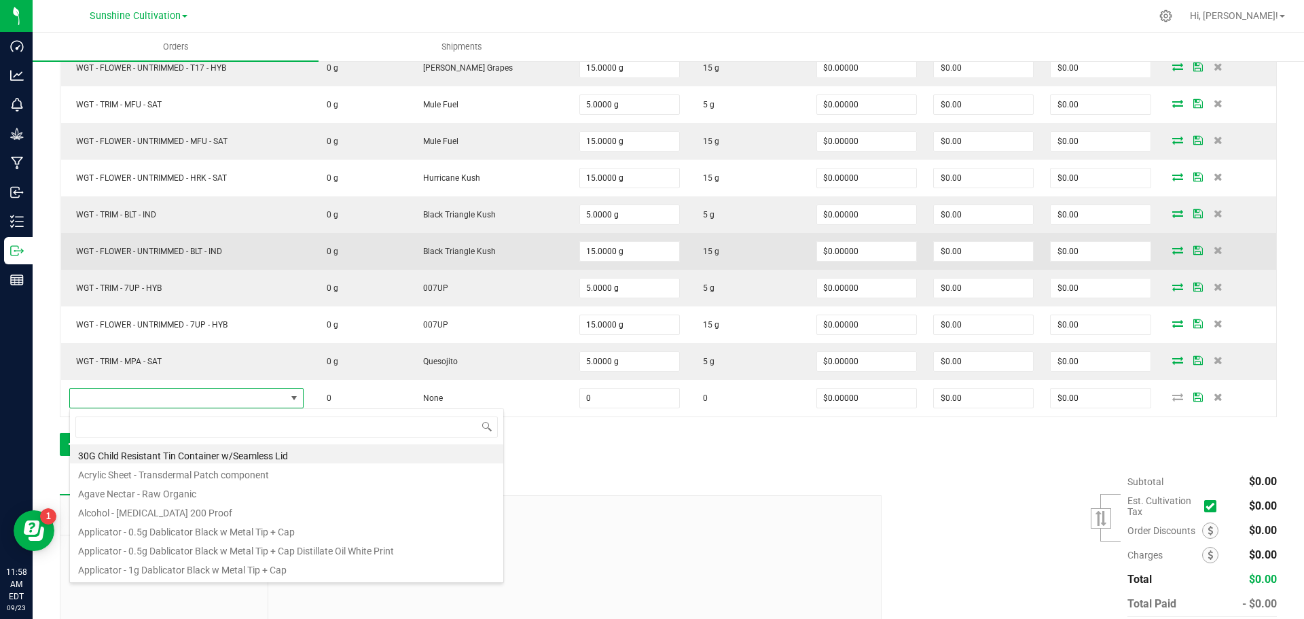
type input "WGT - FLOWER - UNTRIMMED - MPA - SAT"
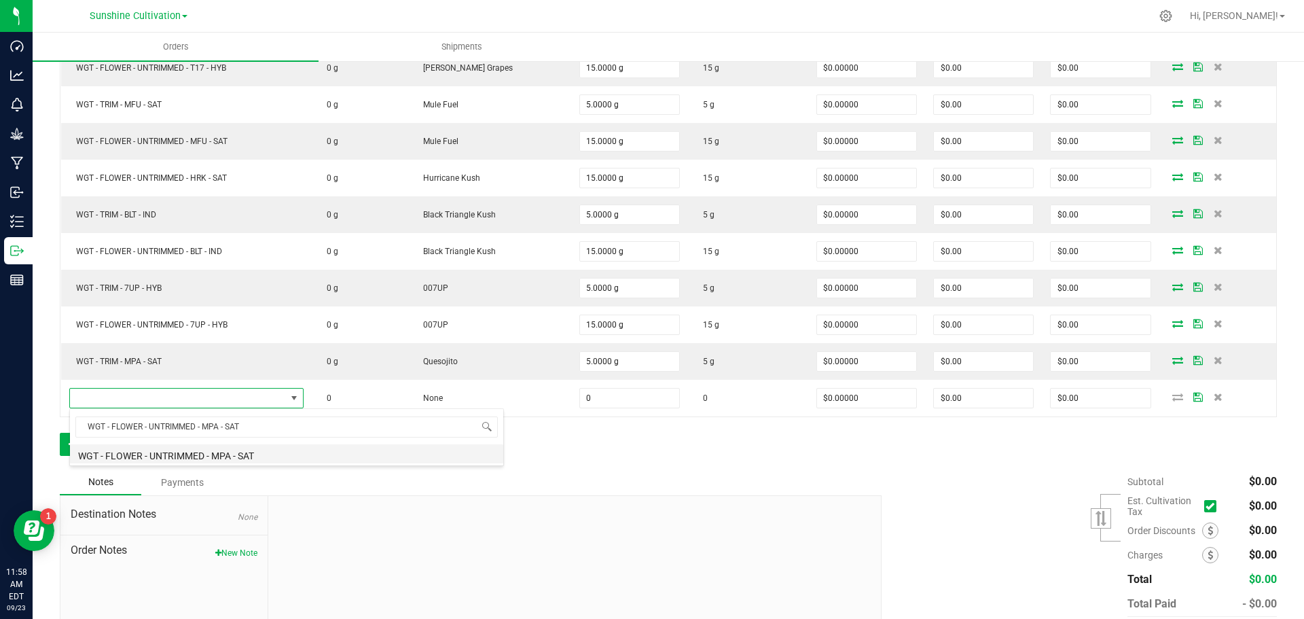
click at [249, 457] on li "WGT - FLOWER - UNTRIMMED - MPA - SAT" at bounding box center [286, 453] width 433 height 19
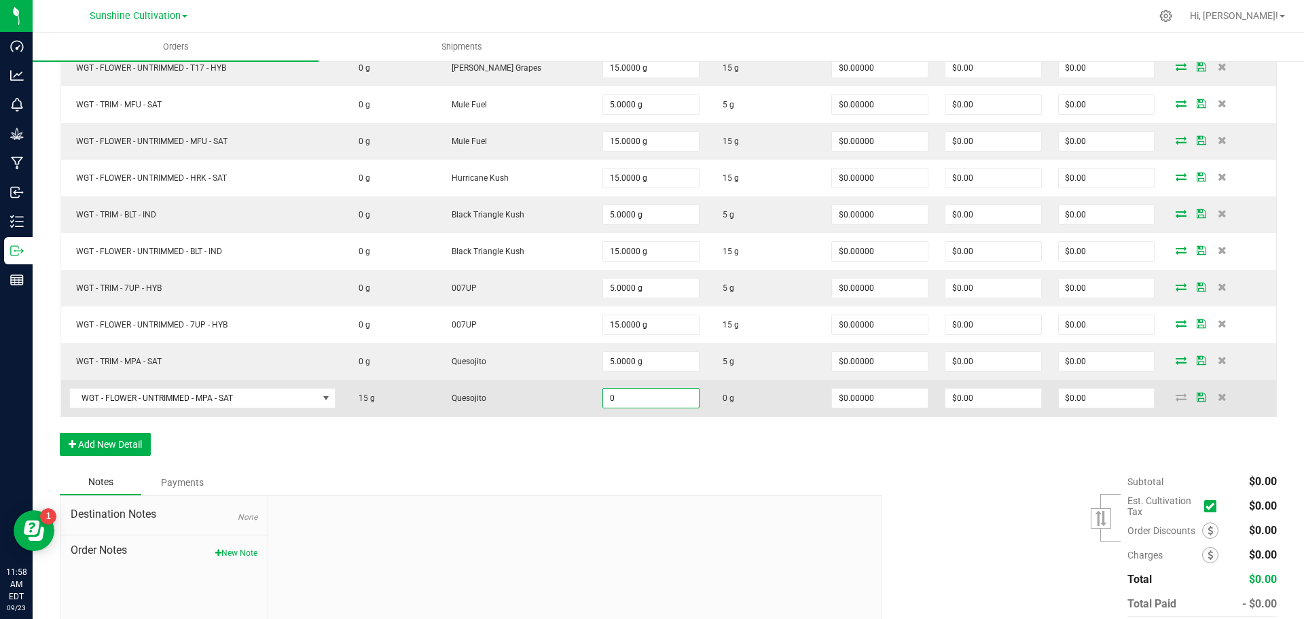
click at [632, 405] on input "0" at bounding box center [651, 397] width 96 height 19
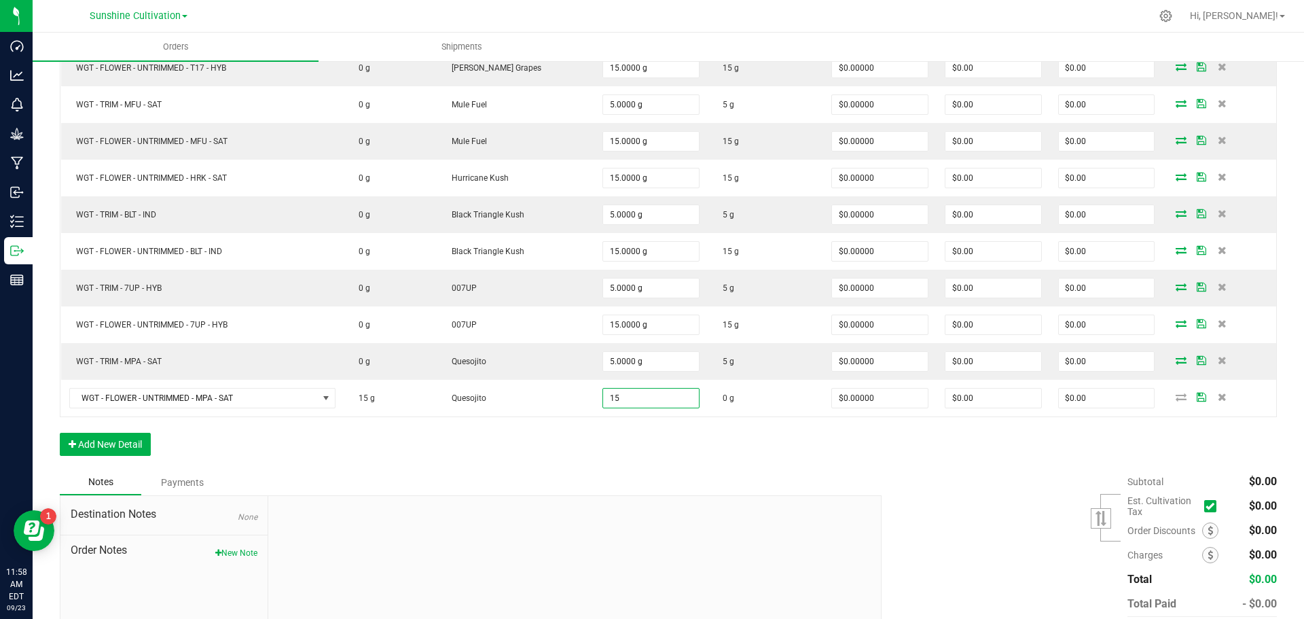
type input "15.0000 g"
click at [657, 477] on div "Notes Payments" at bounding box center [465, 482] width 811 height 26
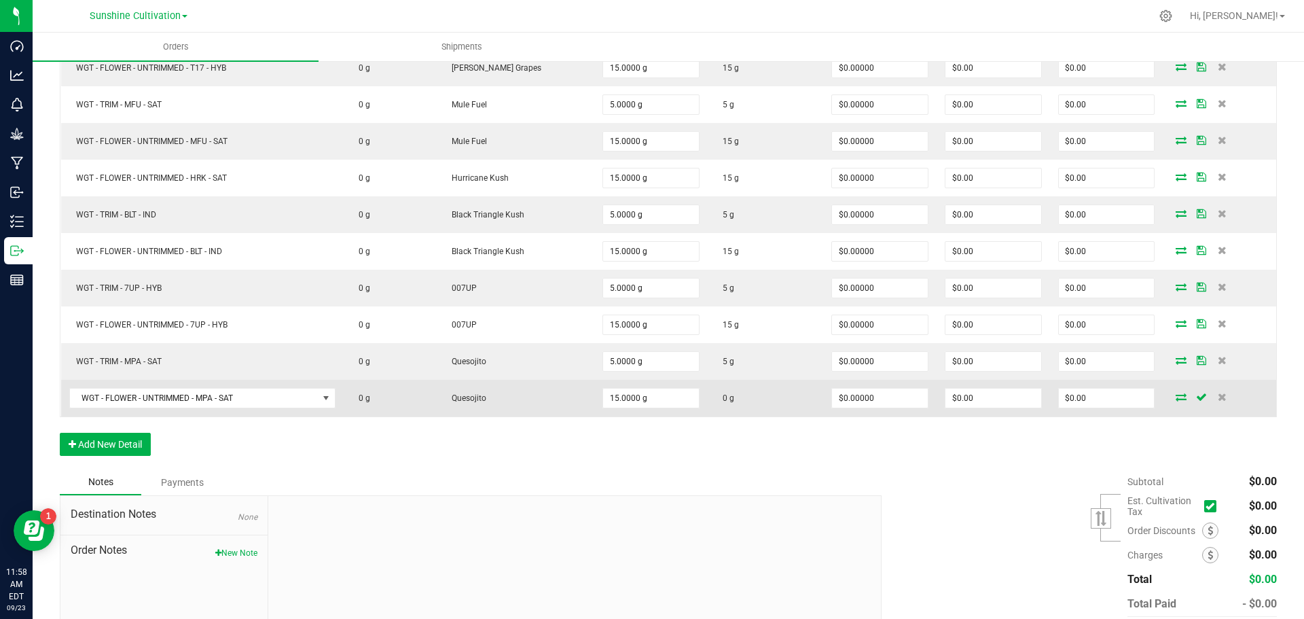
click at [1175, 398] on icon at bounding box center [1180, 396] width 11 height 8
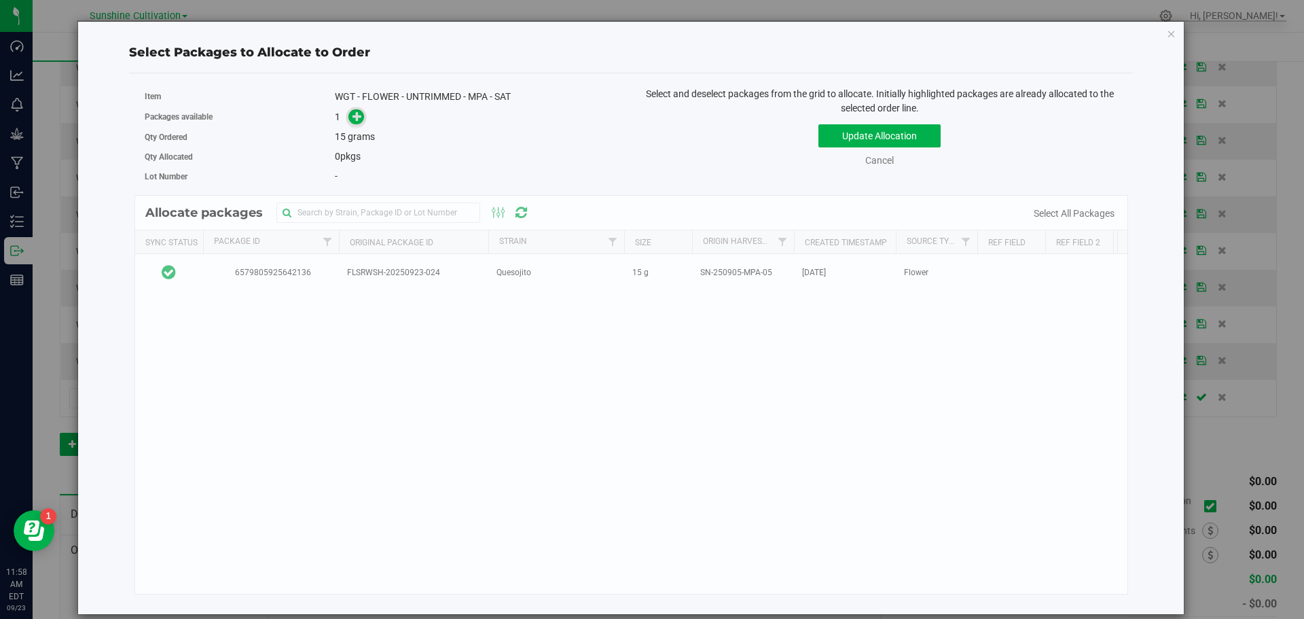
click at [359, 114] on icon at bounding box center [357, 116] width 10 height 10
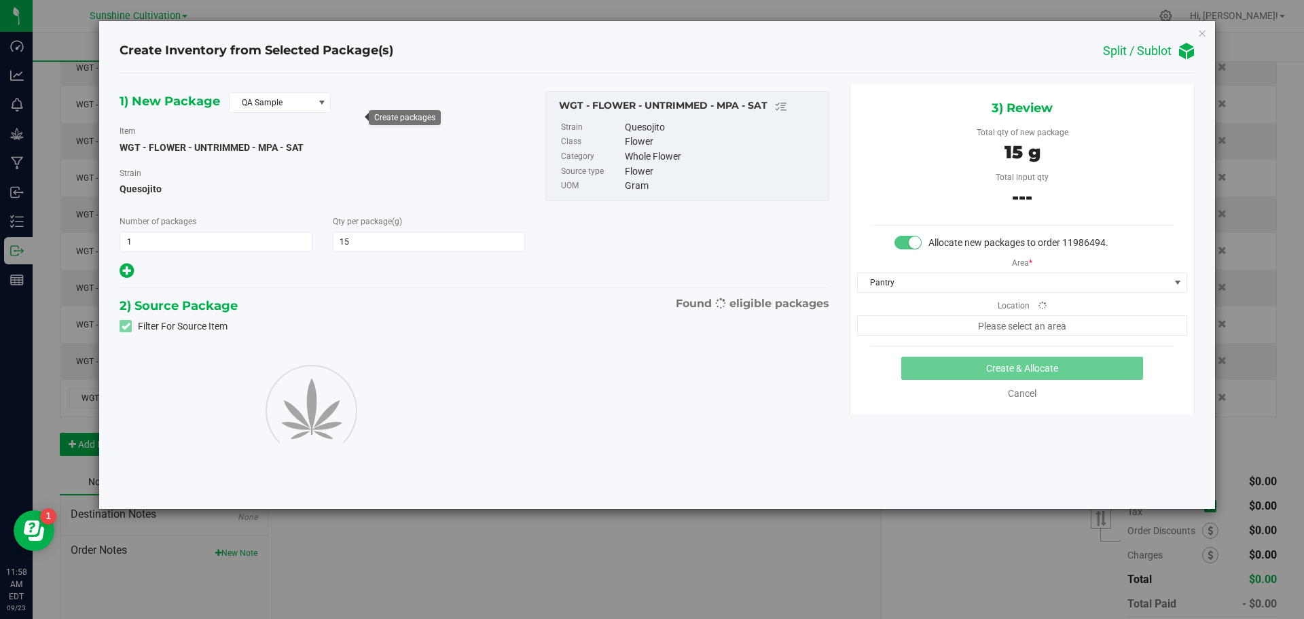
type input "15.0000"
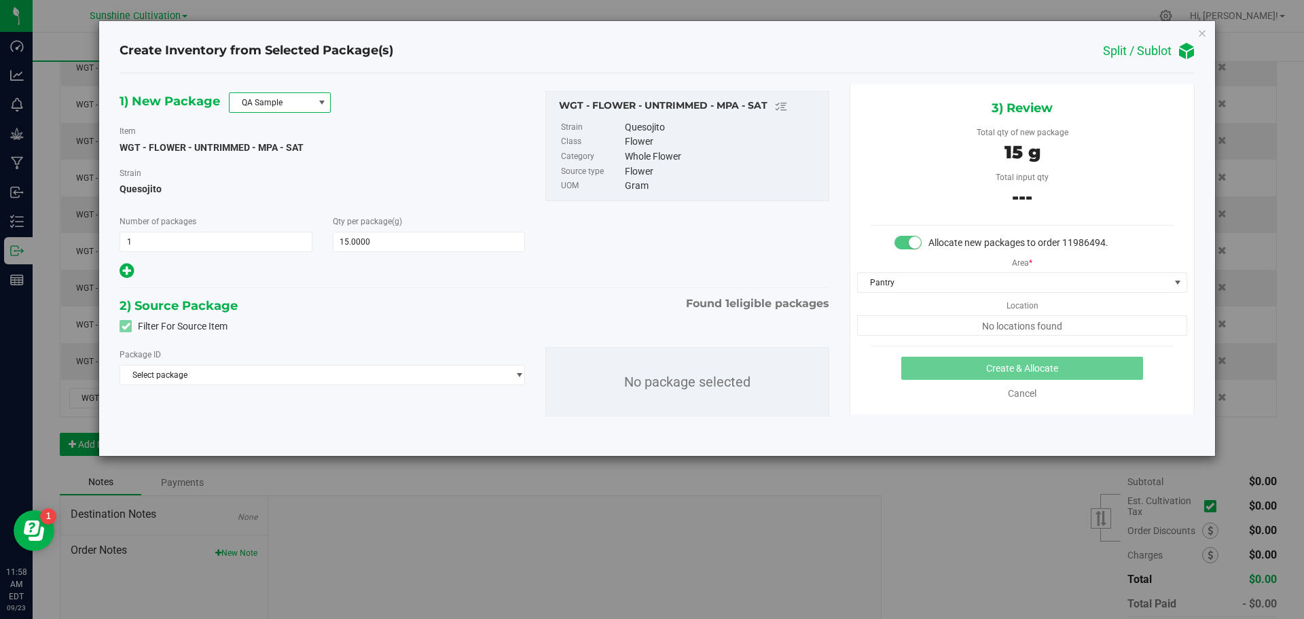
click at [312, 103] on span "QA Sample" at bounding box center [272, 102] width 84 height 19
click at [274, 161] on li "R&D Sample" at bounding box center [280, 163] width 100 height 19
click at [253, 382] on span "Select package" at bounding box center [313, 374] width 387 height 19
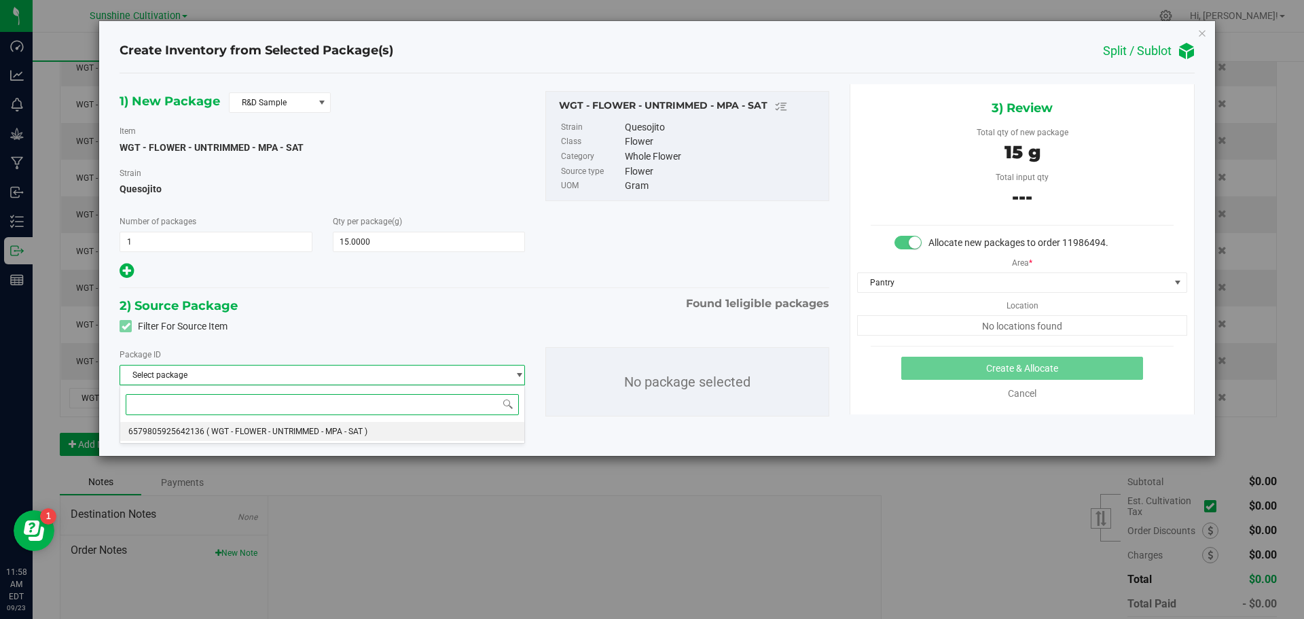
click at [187, 434] on span "6579805925642136" at bounding box center [166, 431] width 76 height 10
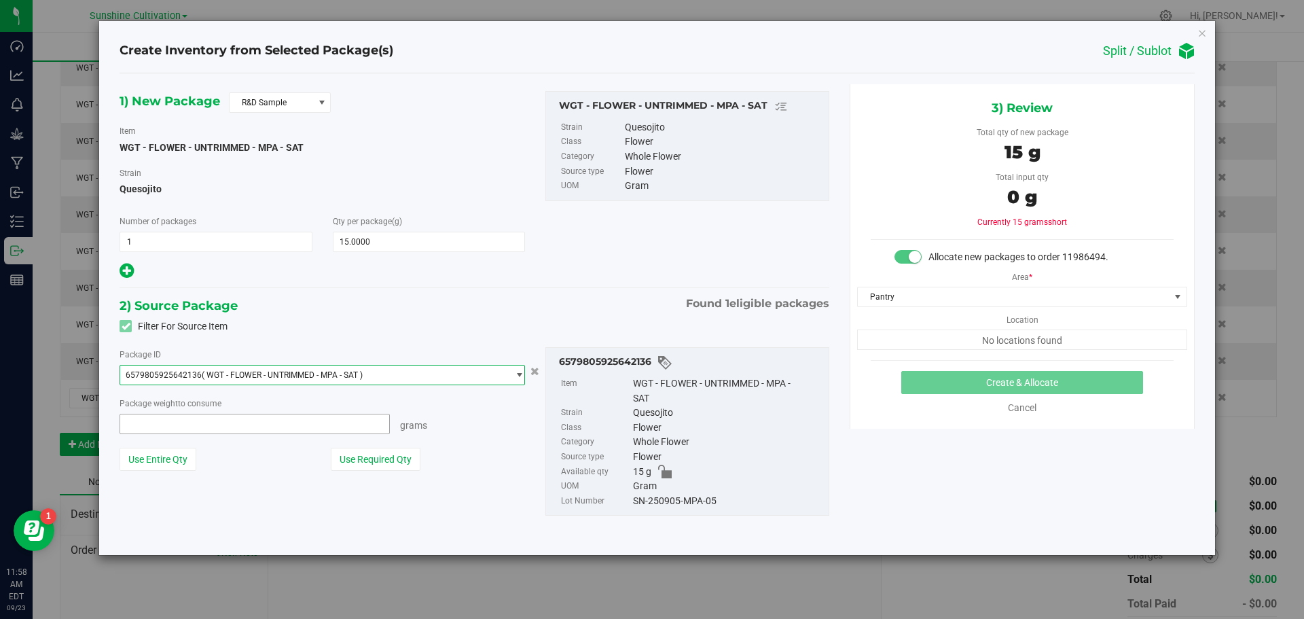
click at [278, 416] on span at bounding box center [255, 424] width 270 height 20
type input "15"
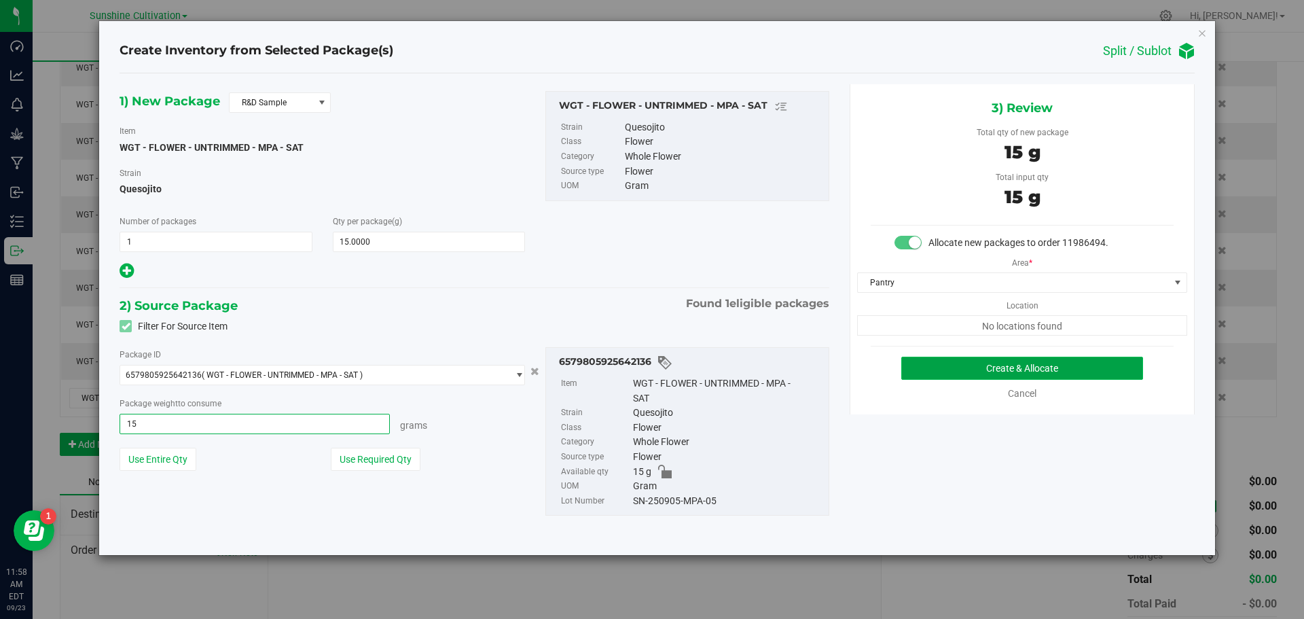
type input "15.0000 g"
click at [952, 364] on button "Create & Allocate" at bounding box center [1022, 367] width 242 height 23
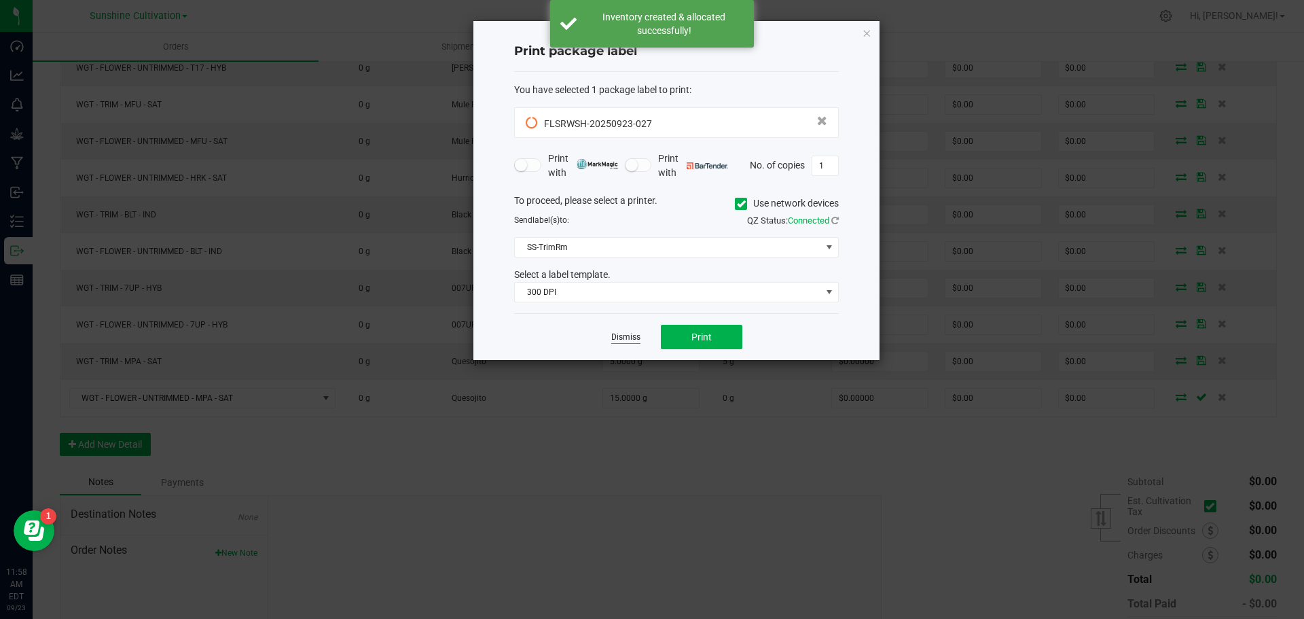
click at [625, 342] on link "Dismiss" at bounding box center [625, 337] width 29 height 12
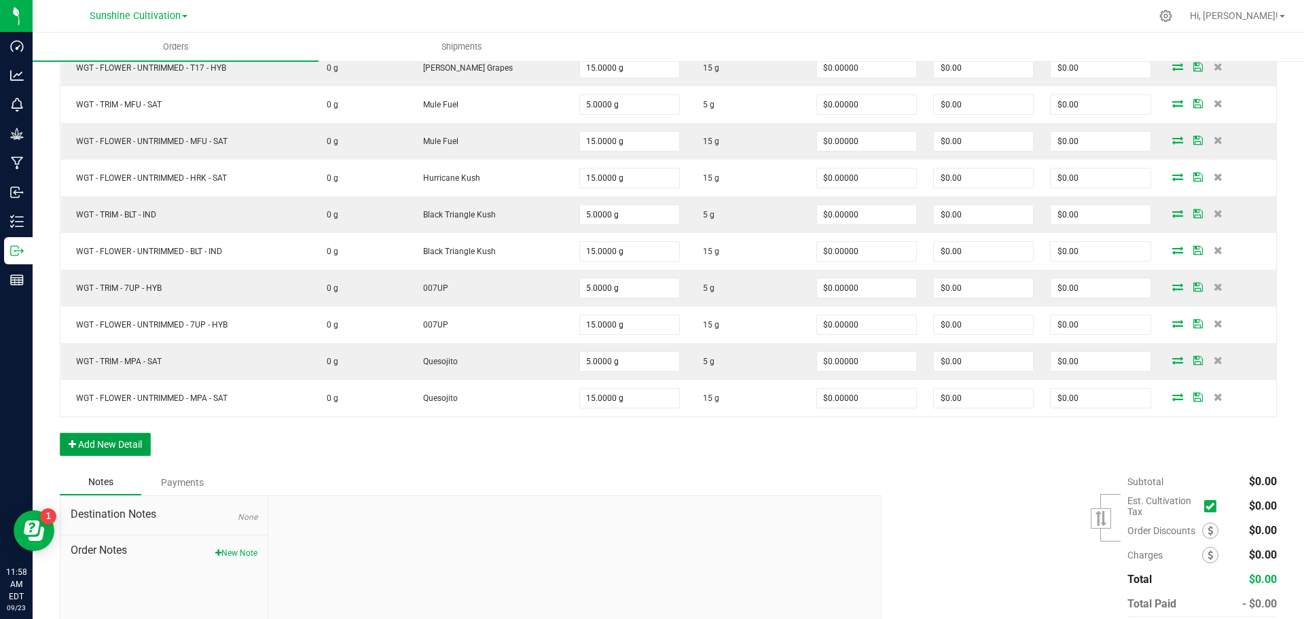
click at [136, 440] on button "Add New Detail" at bounding box center [105, 444] width 91 height 23
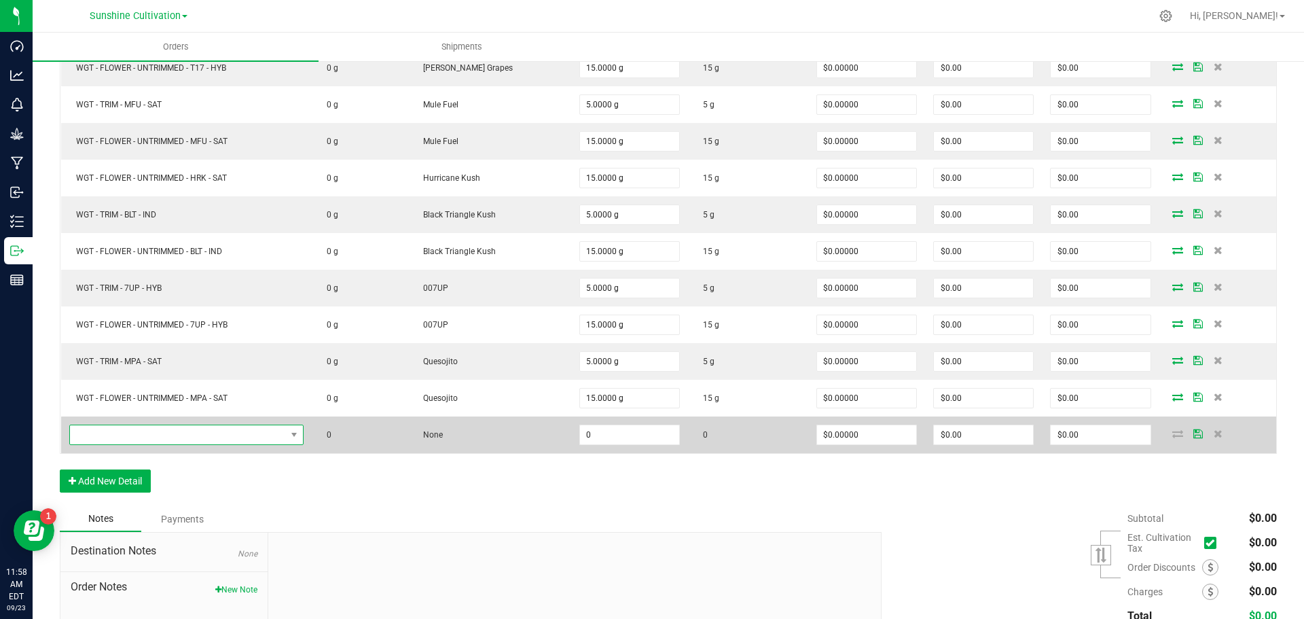
click at [202, 435] on span "NO DATA FOUND" at bounding box center [178, 434] width 216 height 19
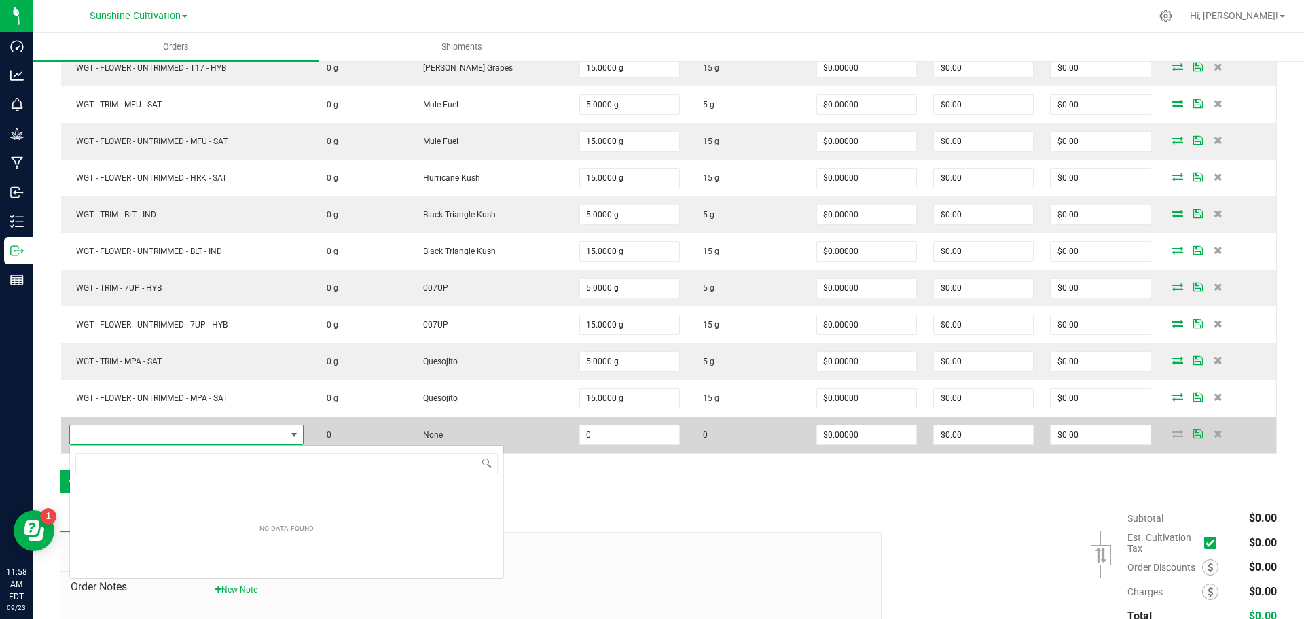
scroll to position [20, 239]
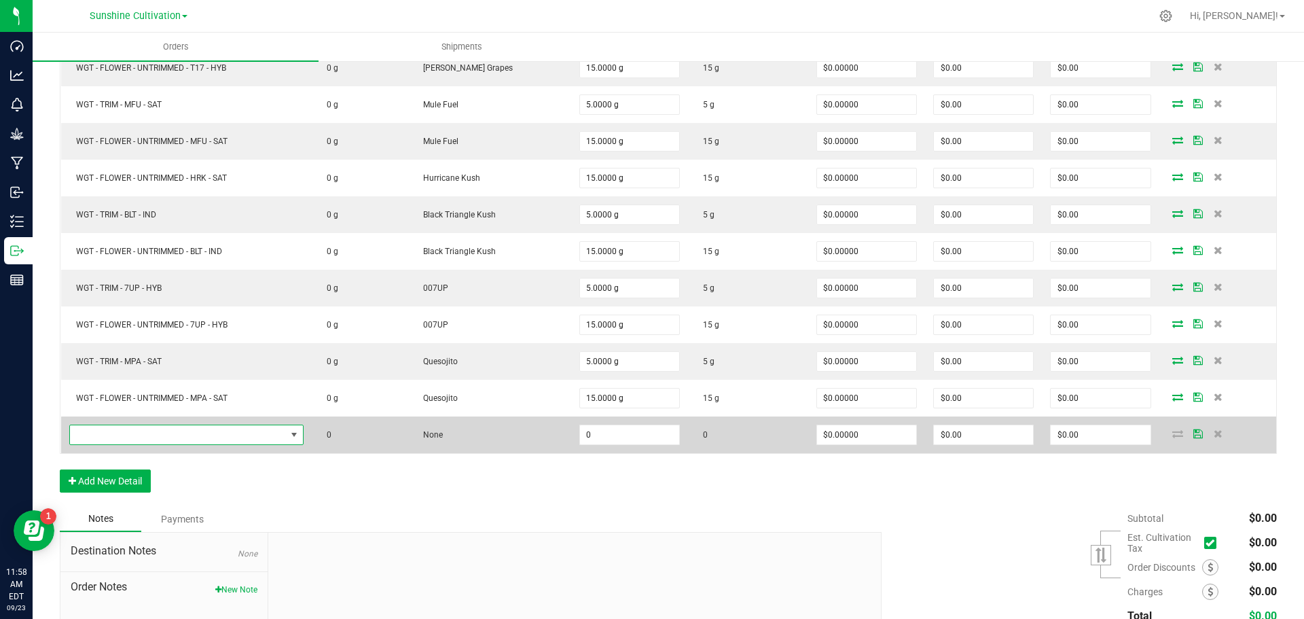
click at [251, 435] on span "NO DATA FOUND" at bounding box center [178, 434] width 216 height 19
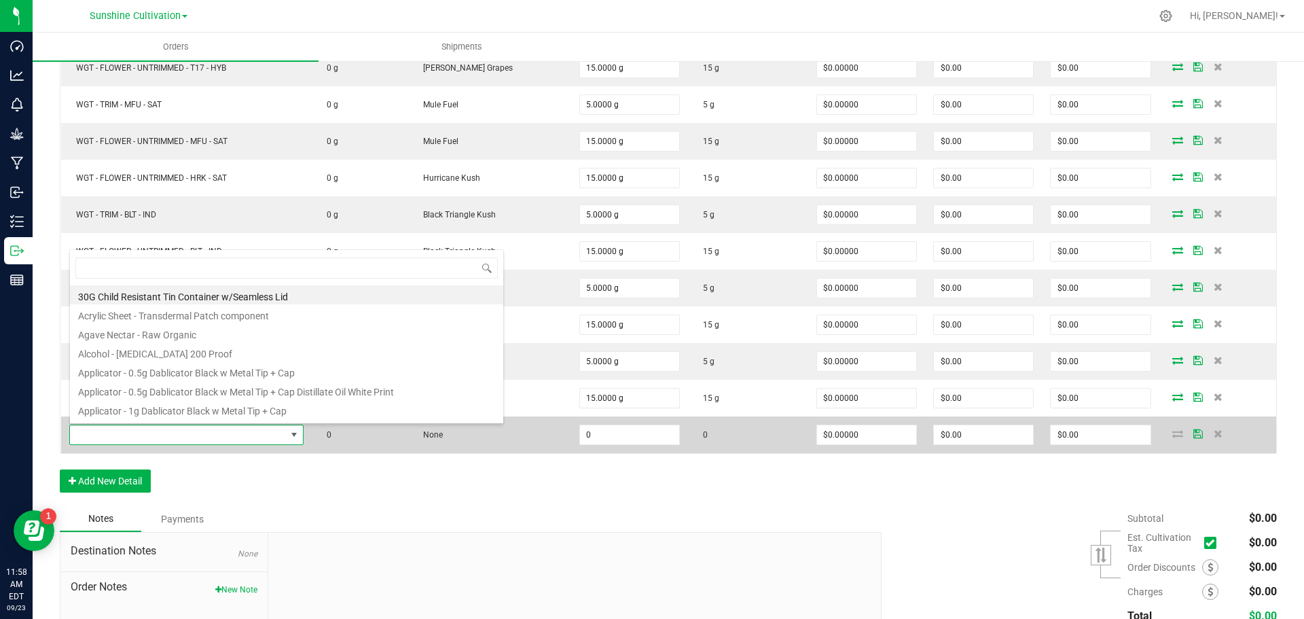
scroll to position [20, 237]
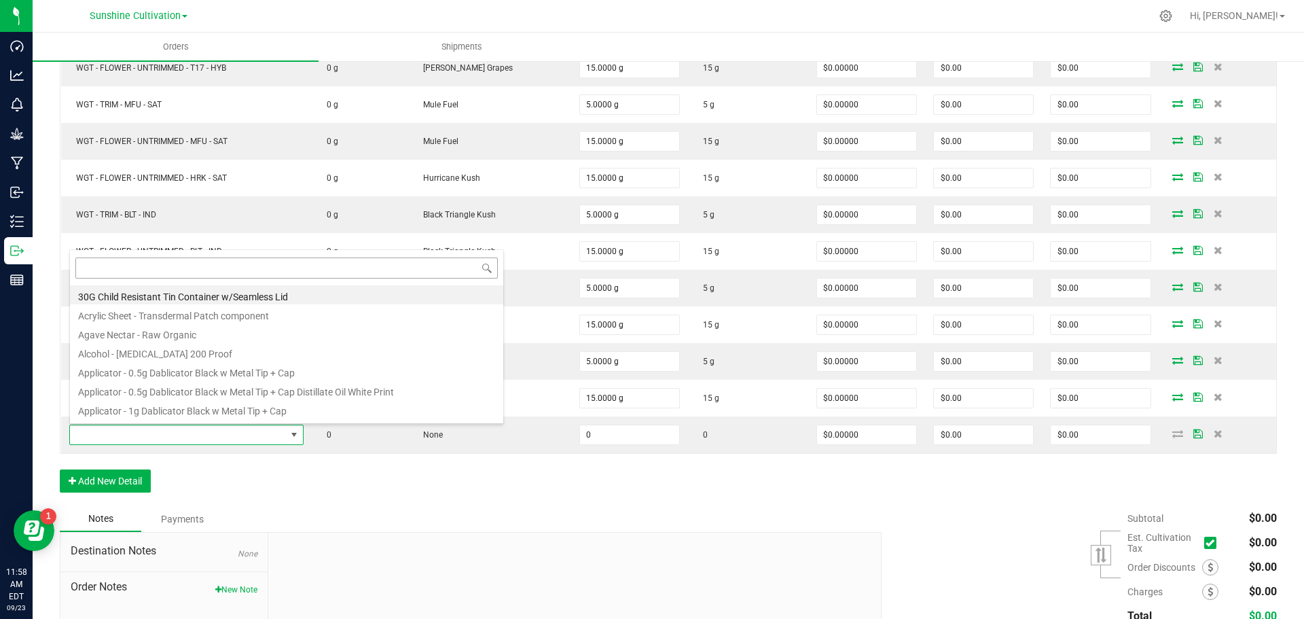
click at [132, 268] on input at bounding box center [286, 267] width 422 height 21
type input "WGT - TRIM - RZM - IND"
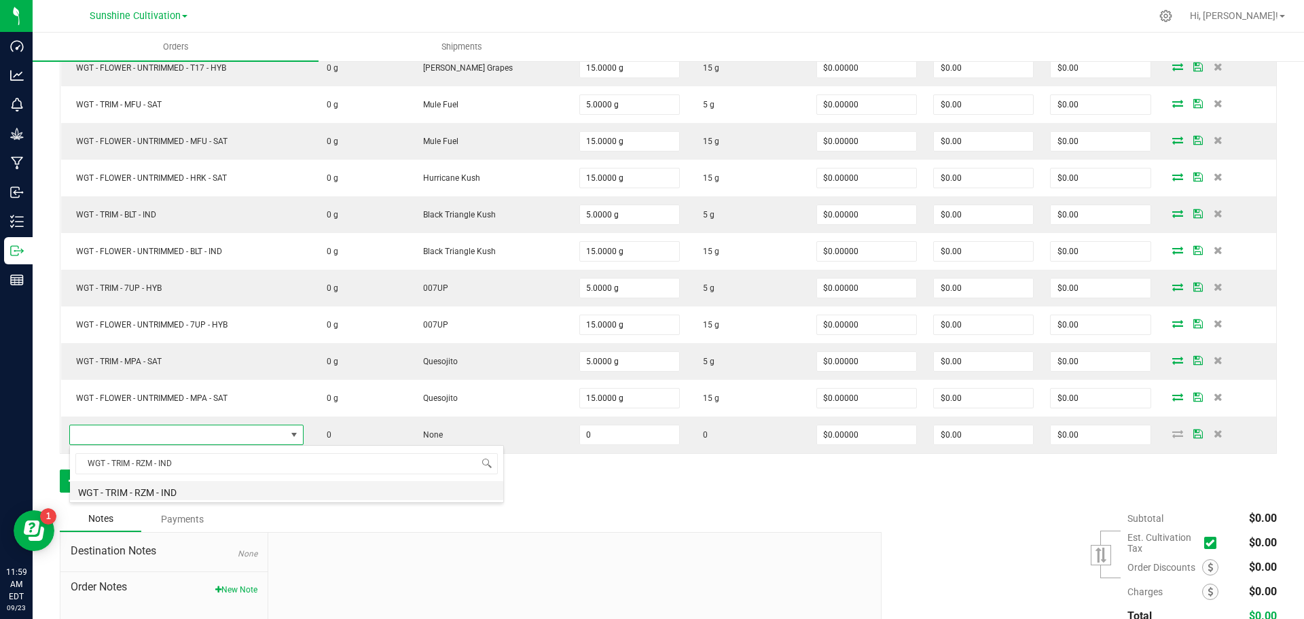
click at [159, 494] on li "WGT - TRIM - RZM - IND" at bounding box center [286, 490] width 433 height 19
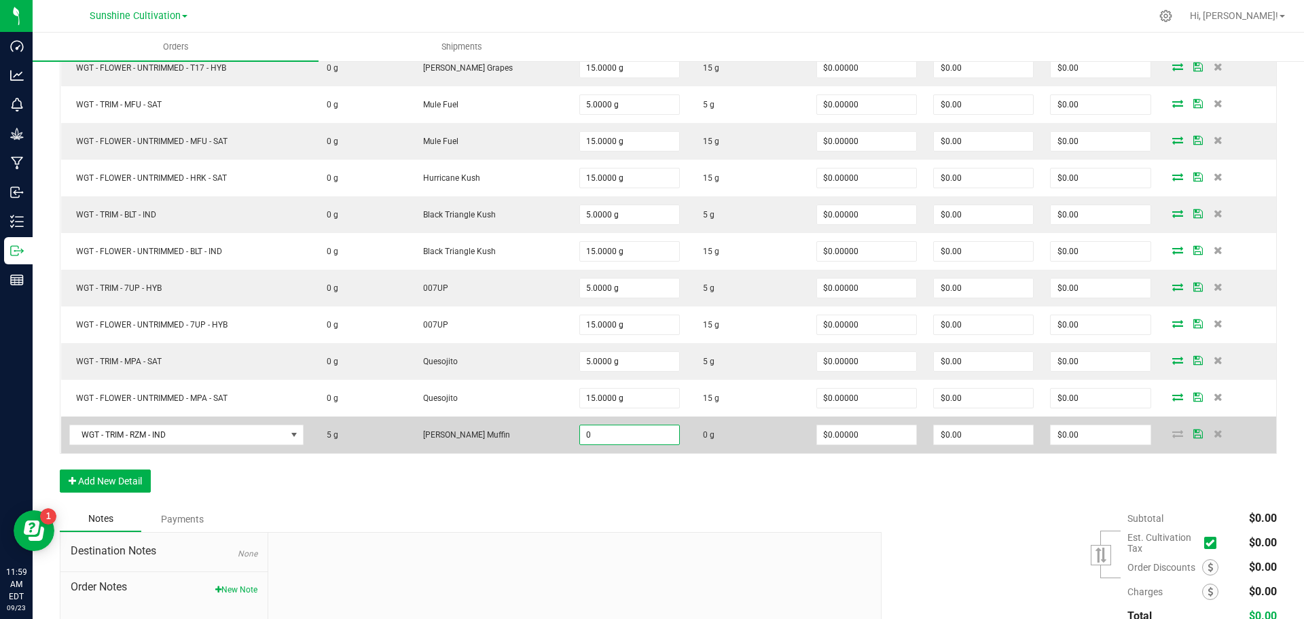
click at [580, 441] on input "0" at bounding box center [629, 434] width 99 height 19
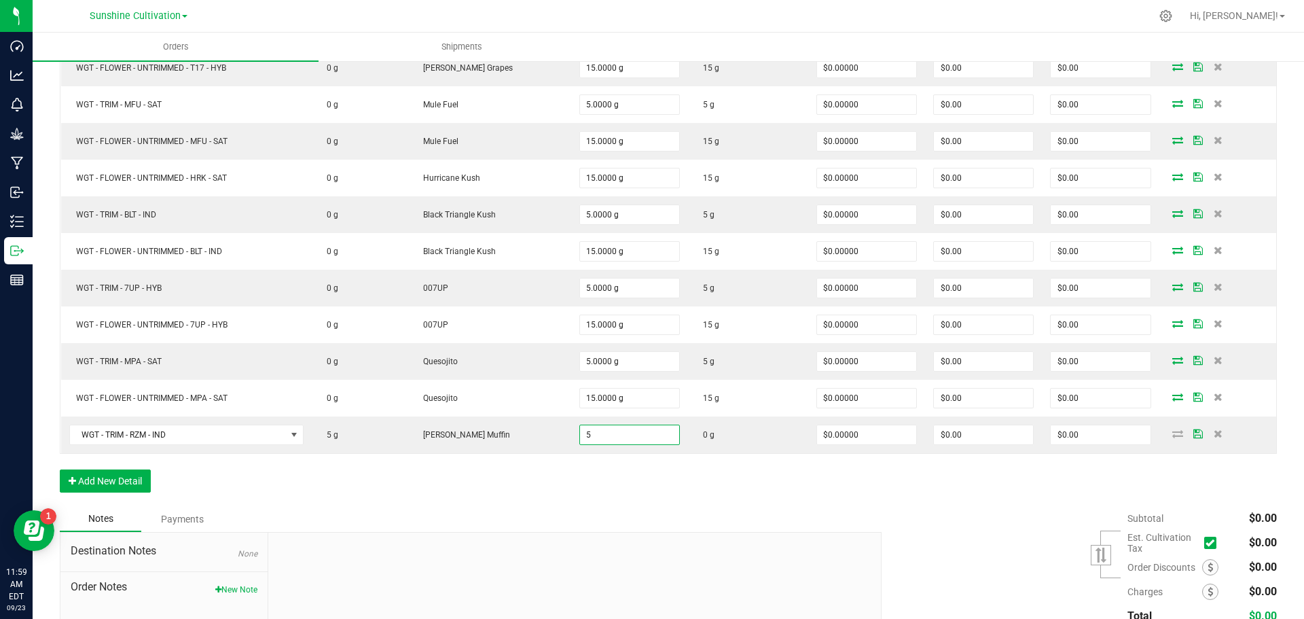
type input "5.0000 g"
click at [1149, 479] on div "Order Details Print All Labels Item Sellable Strain Qty Ordered Qty Allocated U…" at bounding box center [668, 118] width 1217 height 773
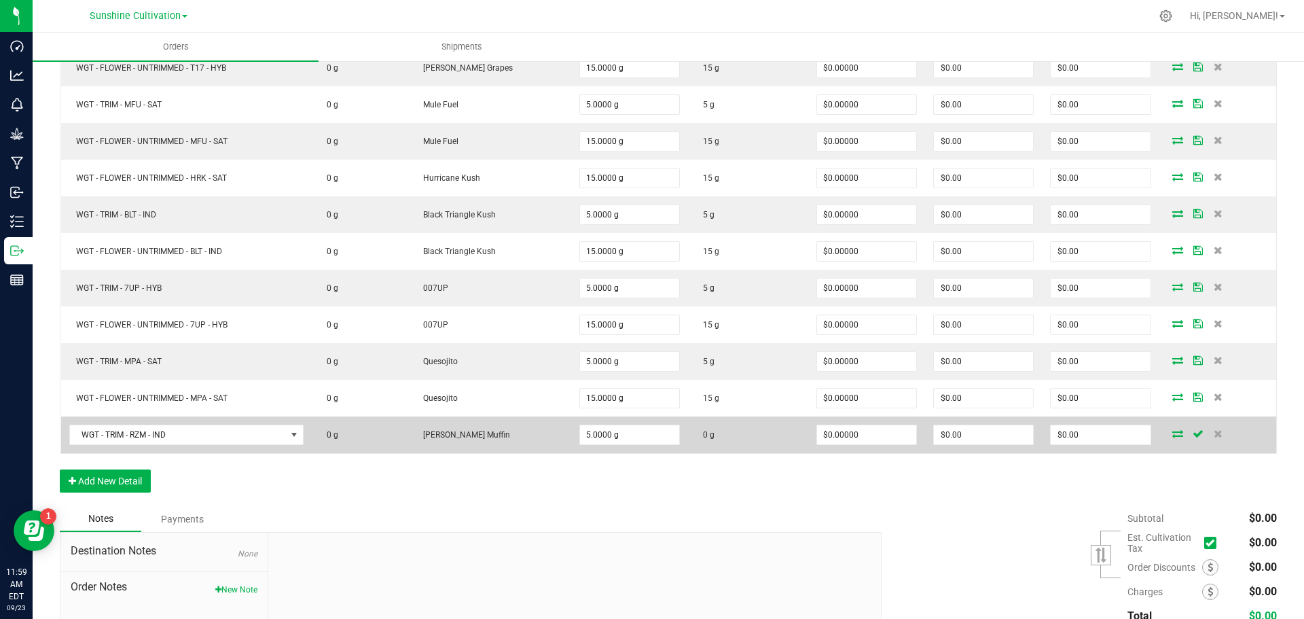
click at [1172, 433] on icon at bounding box center [1177, 433] width 11 height 8
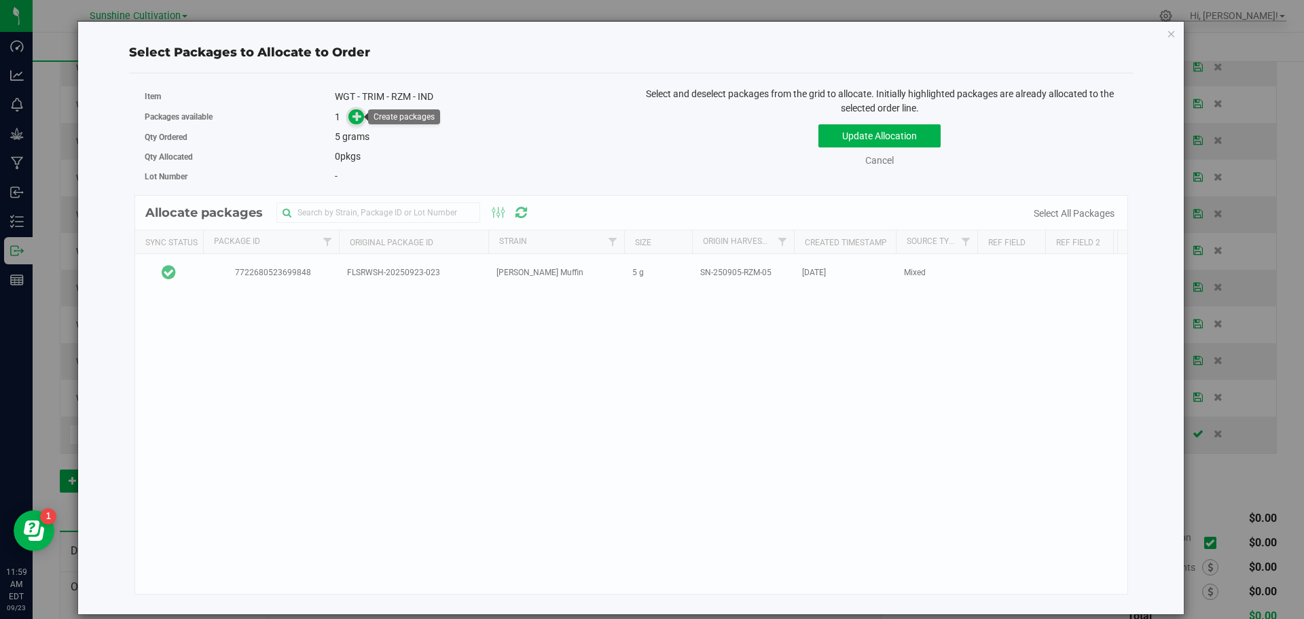
click at [356, 113] on icon at bounding box center [357, 116] width 10 height 10
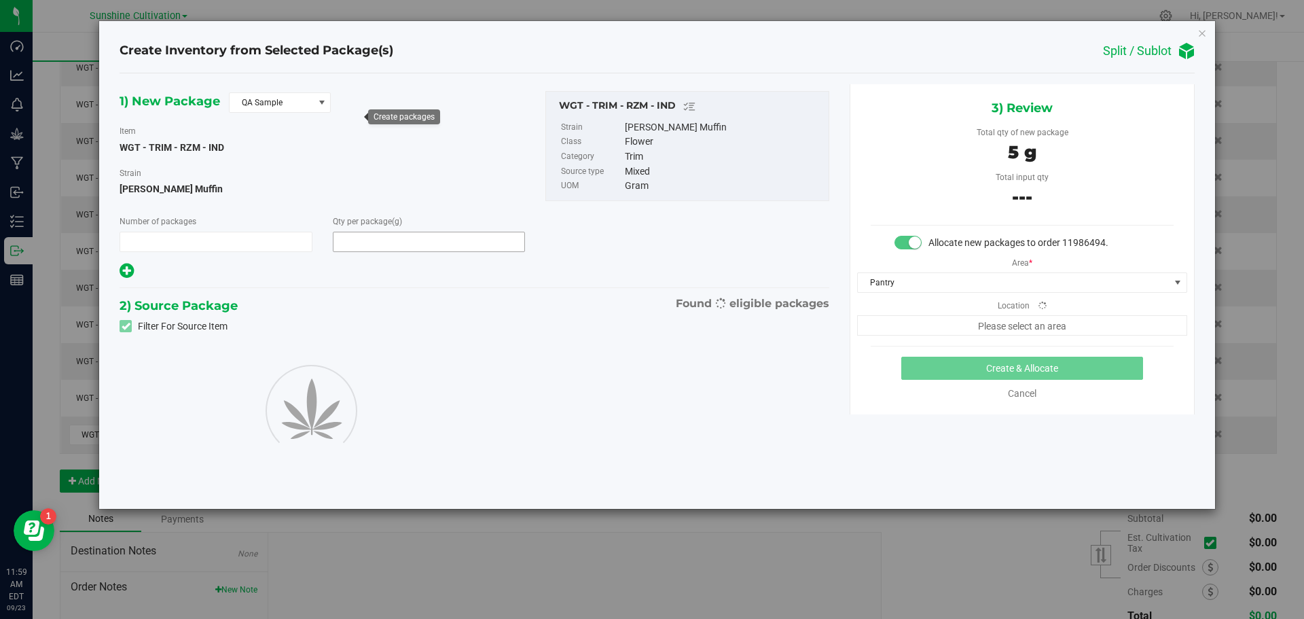
type input "1"
type input "5.0000"
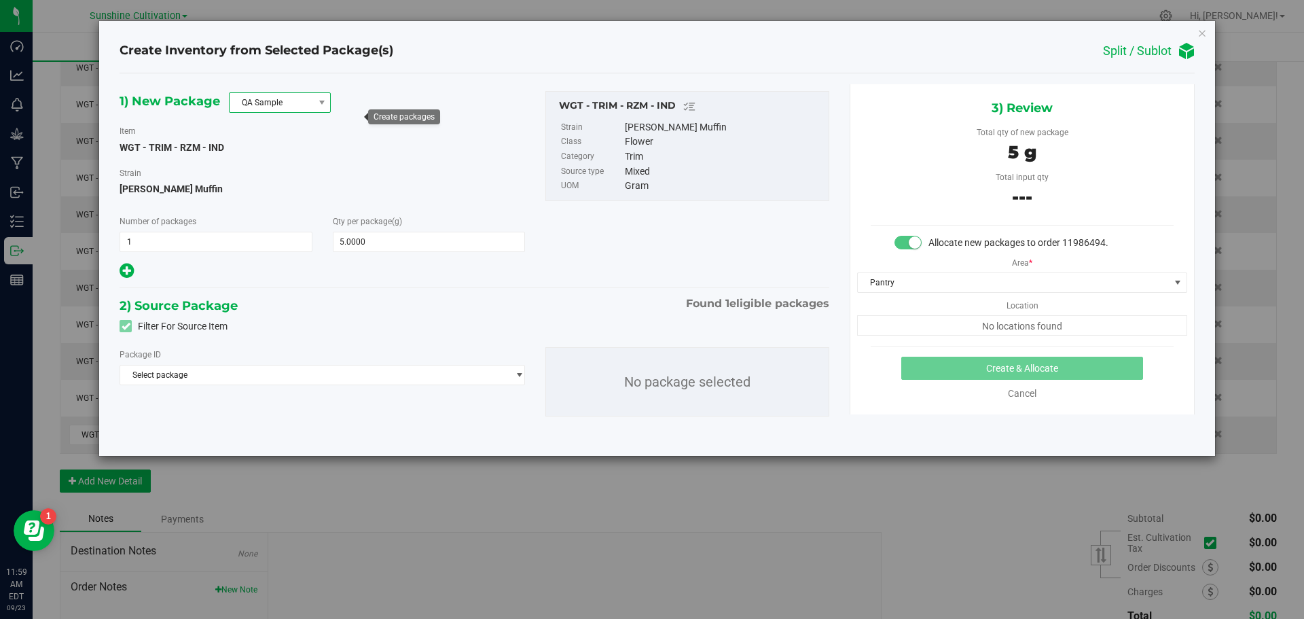
click at [299, 109] on span "QA Sample" at bounding box center [272, 102] width 84 height 19
click at [280, 166] on li "R&D Sample" at bounding box center [280, 163] width 100 height 19
click at [403, 368] on span "Select package" at bounding box center [313, 374] width 387 height 19
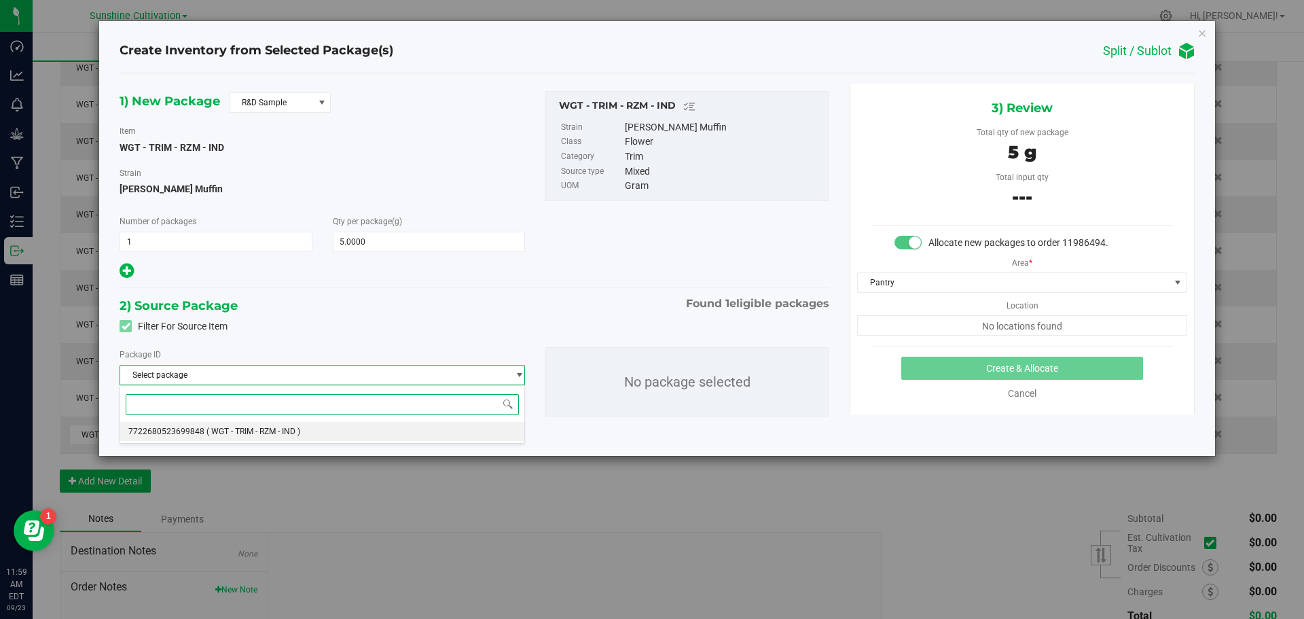
click at [225, 433] on span "( WGT - TRIM - RZM - IND )" at bounding box center [253, 431] width 94 height 10
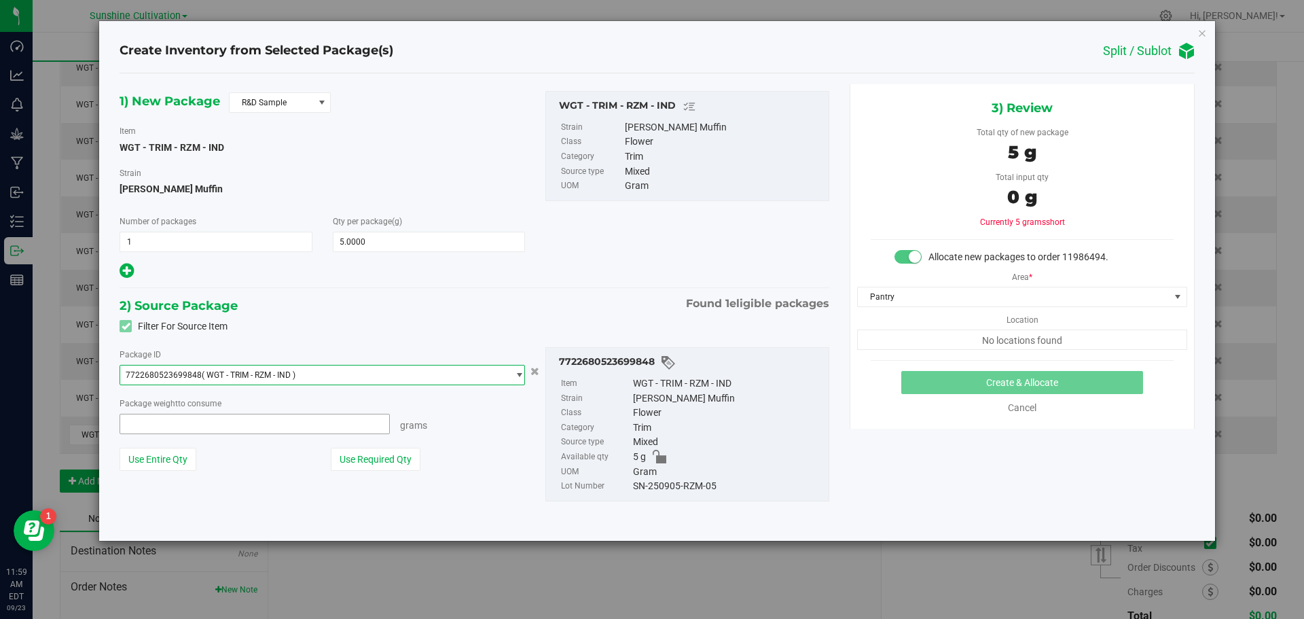
click at [187, 422] on span at bounding box center [255, 424] width 270 height 20
type input "5"
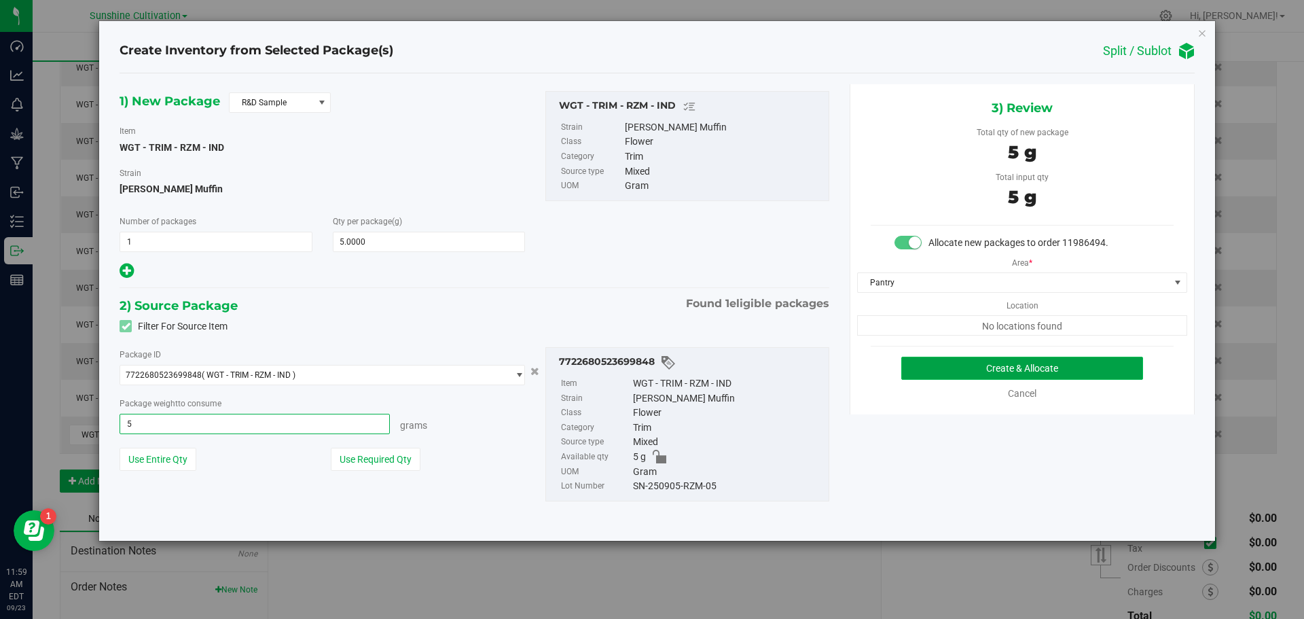
type input "5.0000 g"
click at [951, 363] on button "Create & Allocate" at bounding box center [1022, 367] width 242 height 23
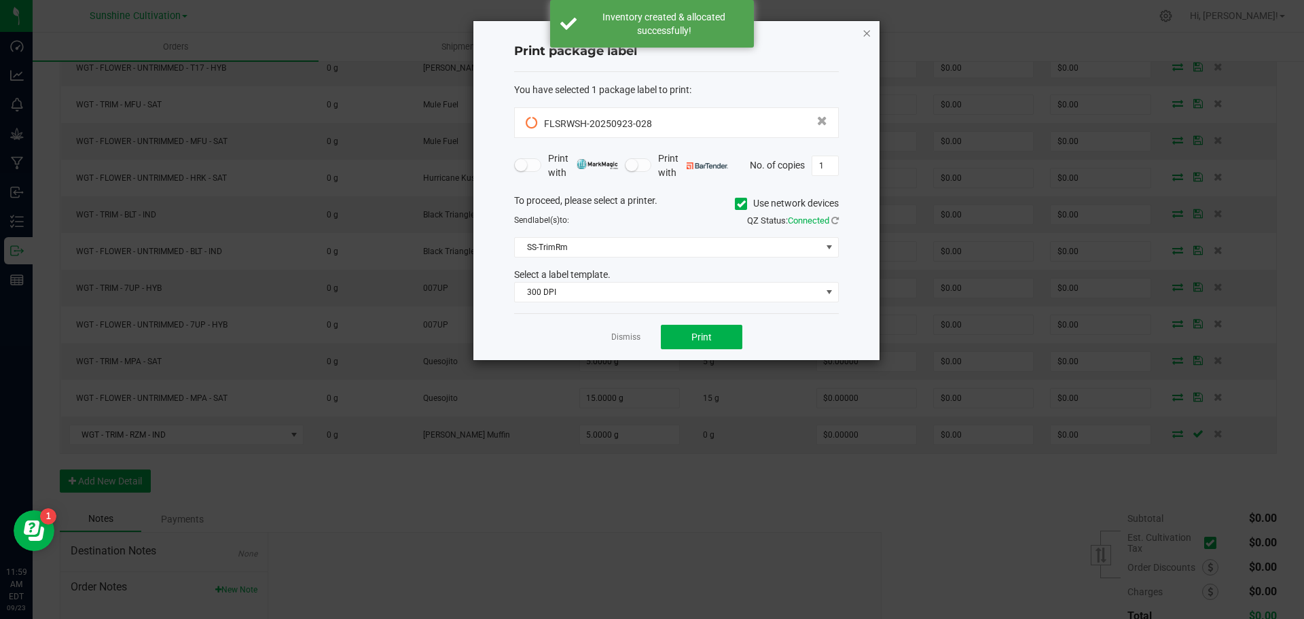
click at [864, 34] on icon "button" at bounding box center [867, 32] width 10 height 16
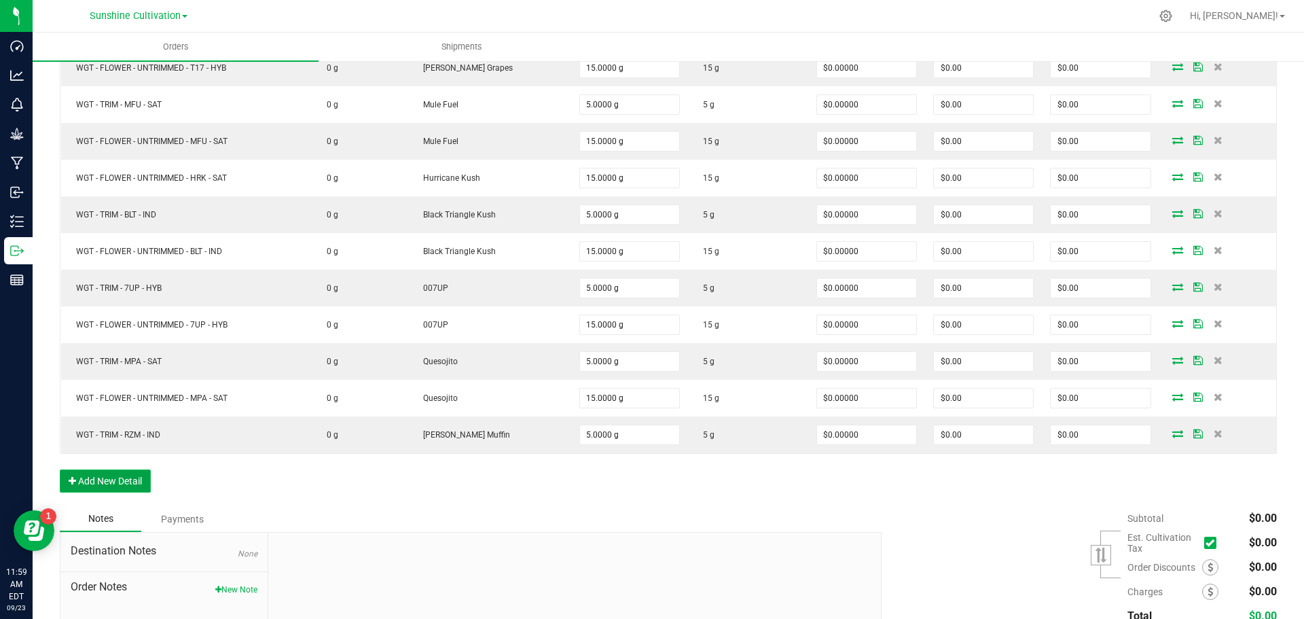
click at [136, 483] on button "Add New Detail" at bounding box center [105, 480] width 91 height 23
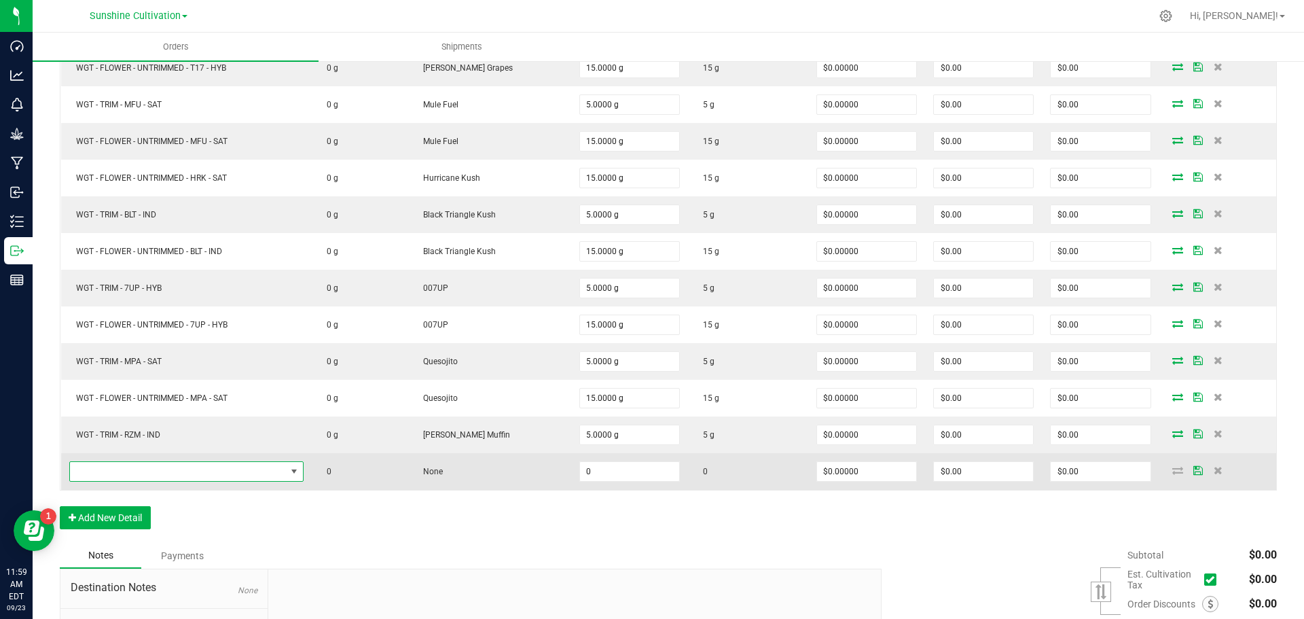
drag, startPoint x: 200, startPoint y: 462, endPoint x: 201, endPoint y: 473, distance: 10.2
click at [200, 464] on span "NO DATA FOUND" at bounding box center [178, 471] width 216 height 19
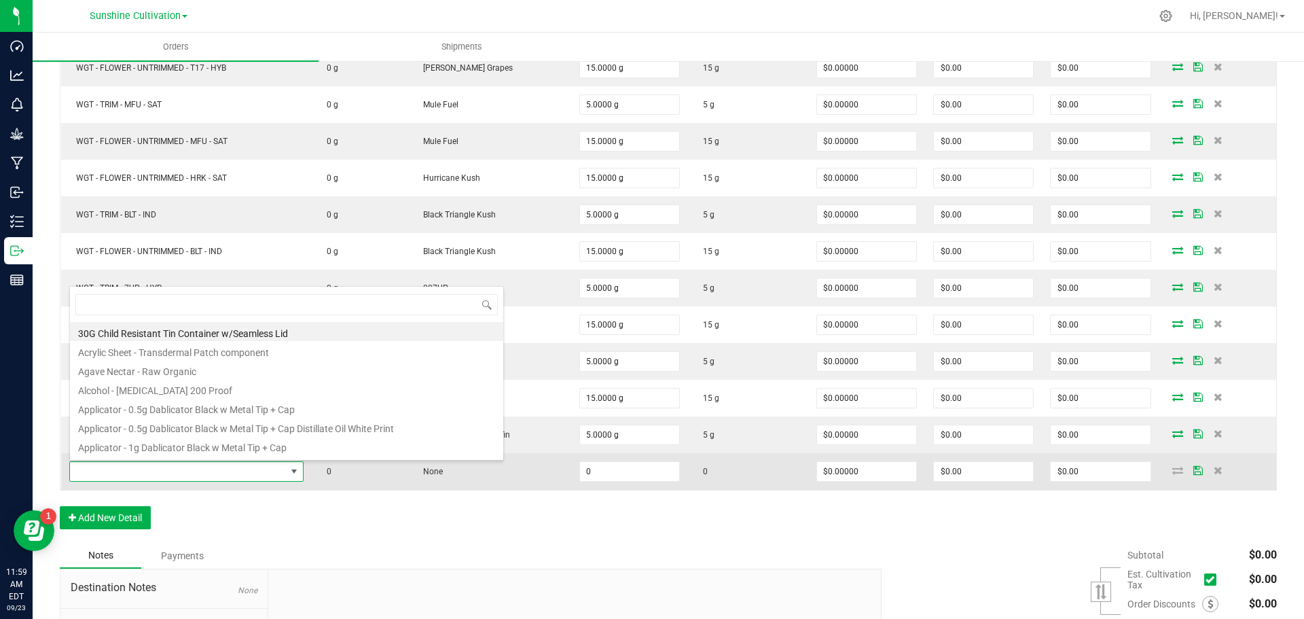
click at [201, 473] on span at bounding box center [178, 471] width 216 height 19
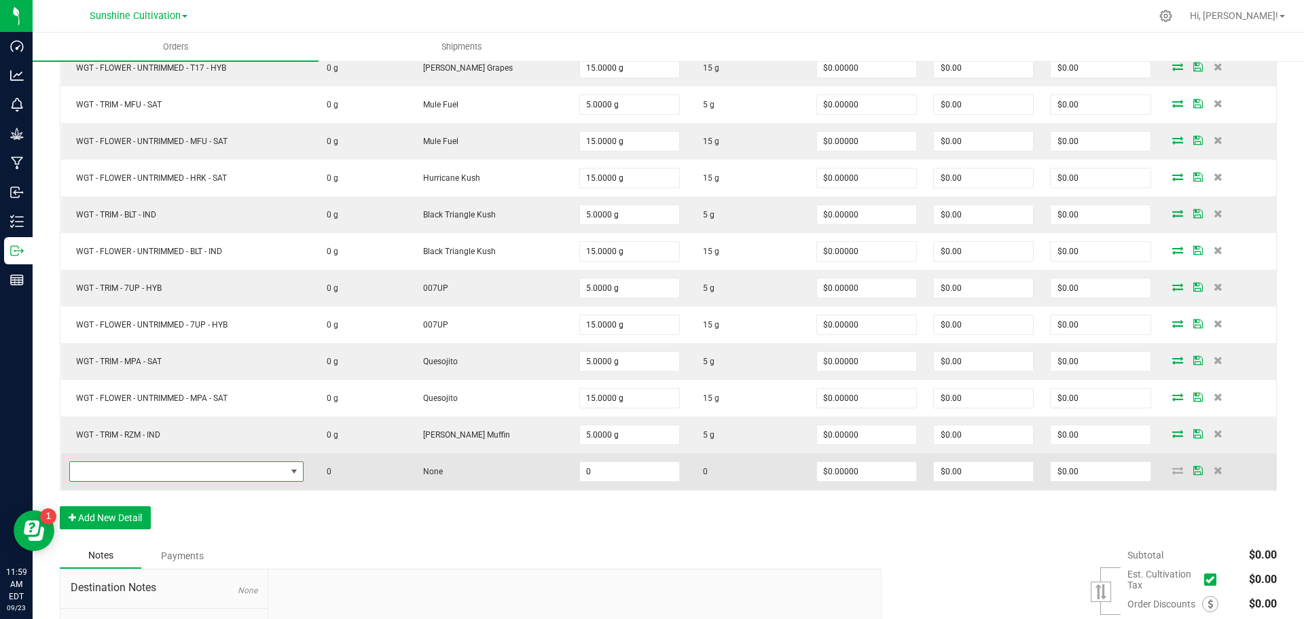
click at [242, 470] on span "NO DATA FOUND" at bounding box center [178, 471] width 216 height 19
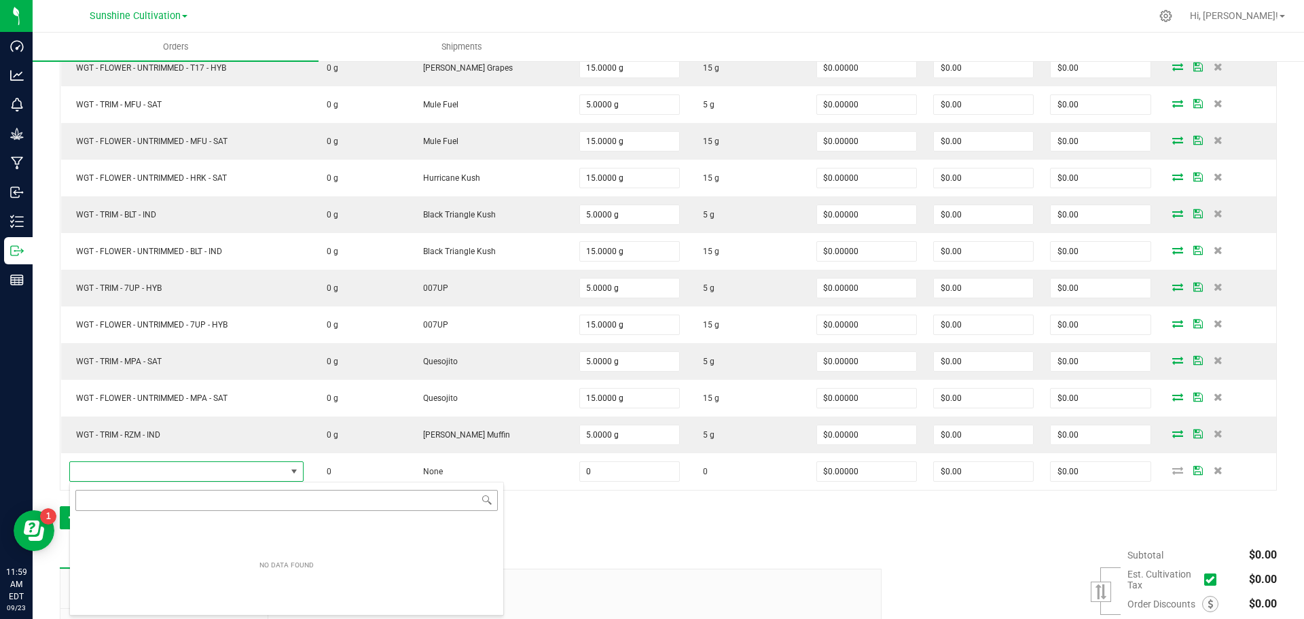
scroll to position [20, 239]
click at [168, 499] on input "NO DATA FOUND" at bounding box center [286, 500] width 422 height 21
type input "WGT - TRIM - RZM - IND"
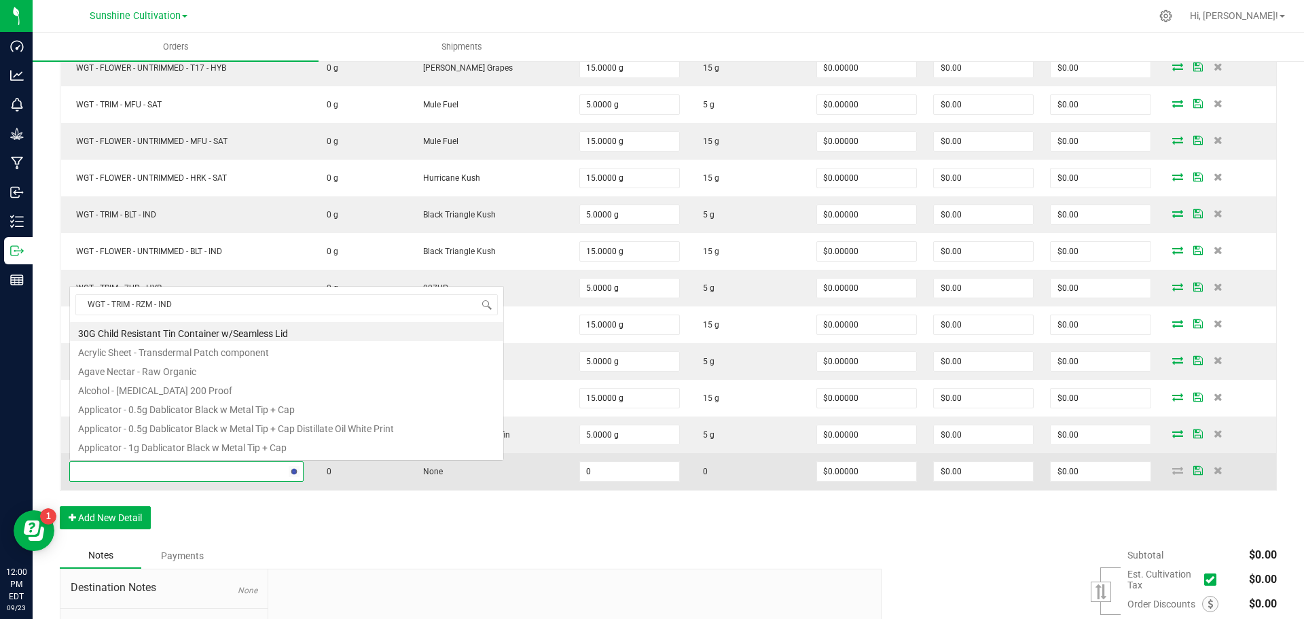
scroll to position [0, 0]
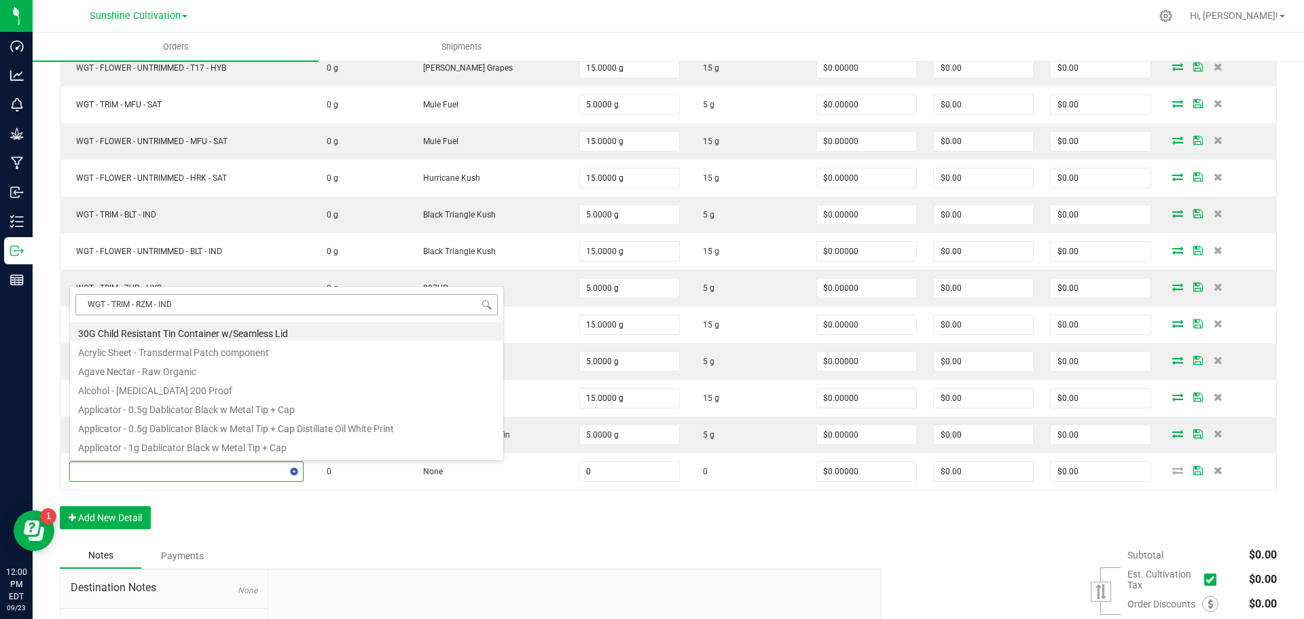
click at [90, 301] on input "WGT - TRIM - RZM - IND" at bounding box center [286, 304] width 422 height 21
click at [89, 304] on input "WGT - TRIM - RZM - IND" at bounding box center [286, 304] width 422 height 21
click at [190, 298] on input "WGT - TRIM - RZM - IND" at bounding box center [286, 304] width 422 height 21
click at [190, 298] on body "Dashboard Analytics Monitoring Grow Manufacturing Inbound Inventory Outbound Re…" at bounding box center [652, 309] width 1304 height 619
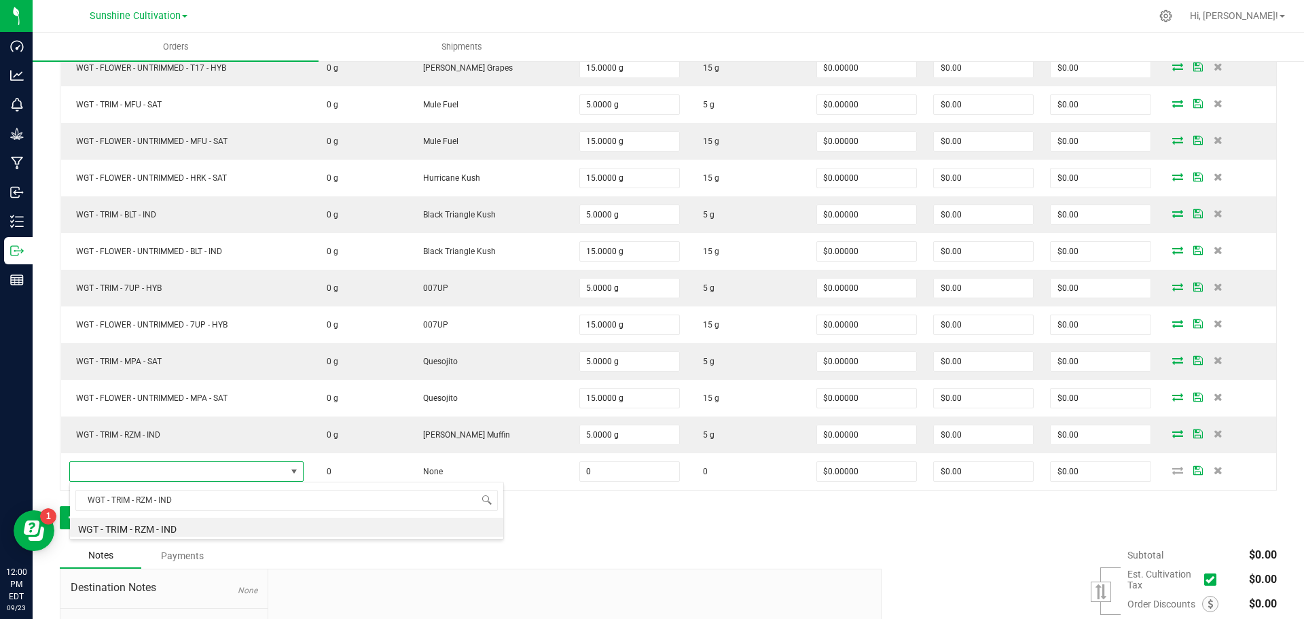
click at [211, 531] on li "WGT - TRIM - RZM - IND" at bounding box center [286, 526] width 433 height 19
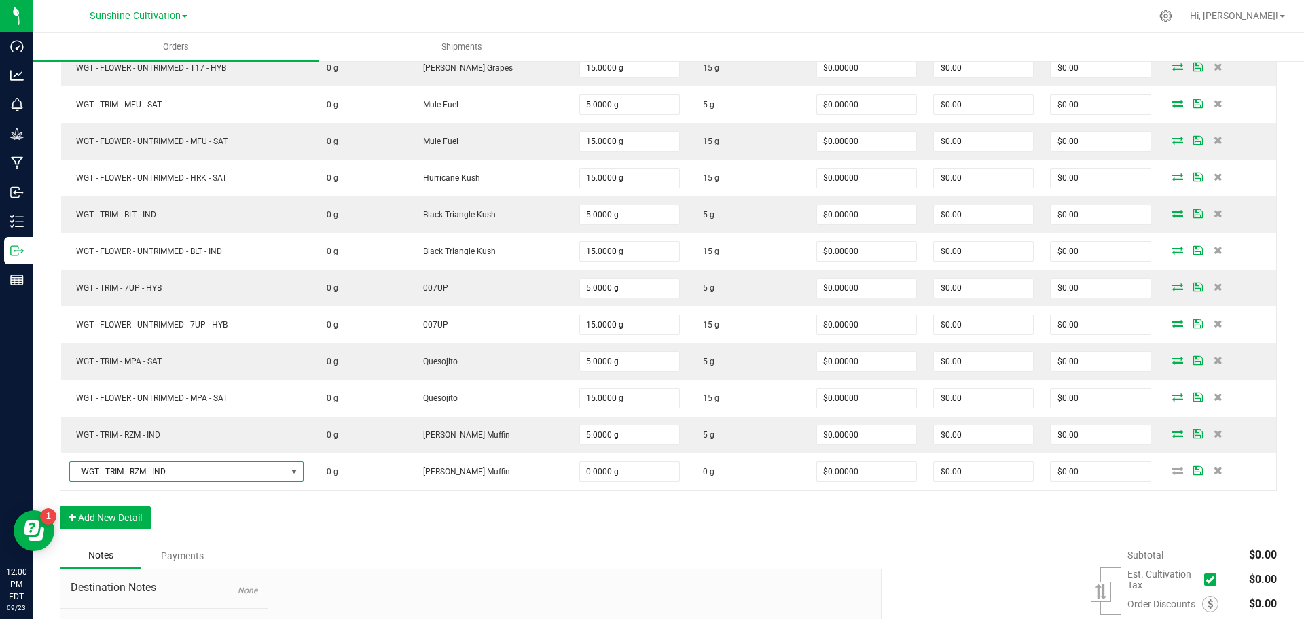
click at [583, 475] on input "0.0000 g" at bounding box center [629, 471] width 99 height 19
click at [236, 468] on span "WGT - TRIM - RZM - IND" at bounding box center [178, 471] width 216 height 19
click at [198, 478] on span "WGT - TRIM - RZM - IND" at bounding box center [178, 471] width 216 height 19
click at [193, 477] on span "WGT - TRIM - RZM - IND" at bounding box center [178, 471] width 216 height 19
click at [185, 465] on span "WGT - TRIM - RZM - IND" at bounding box center [178, 471] width 216 height 19
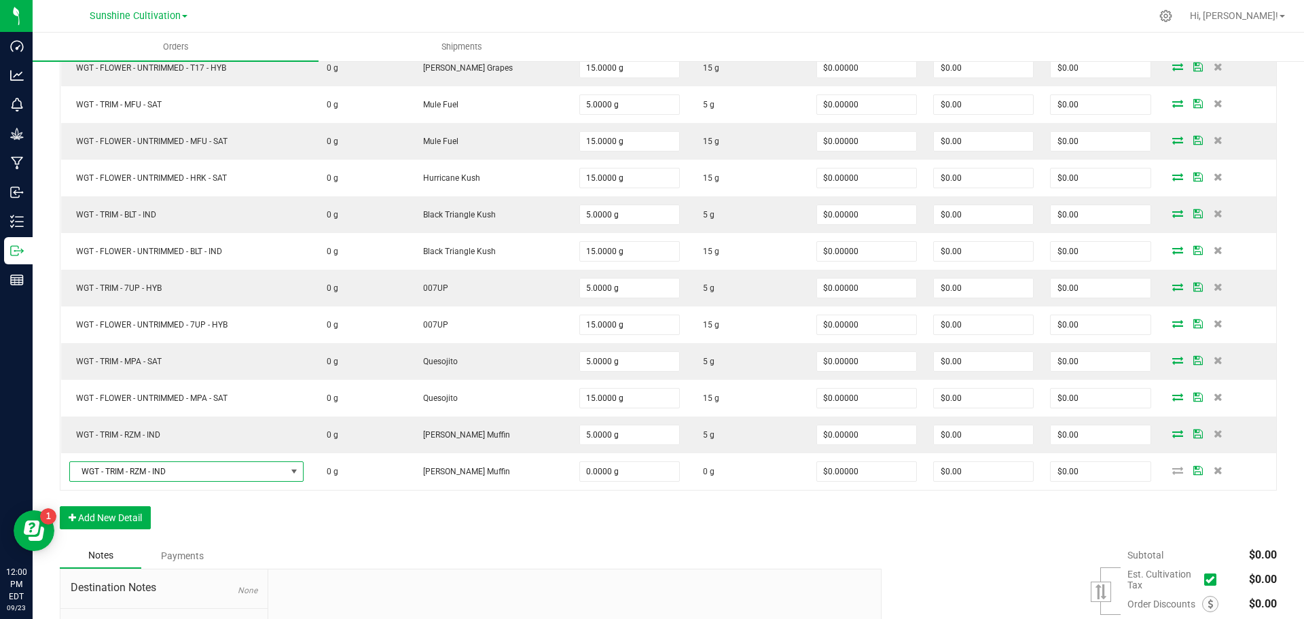
type input "0.0000 g"
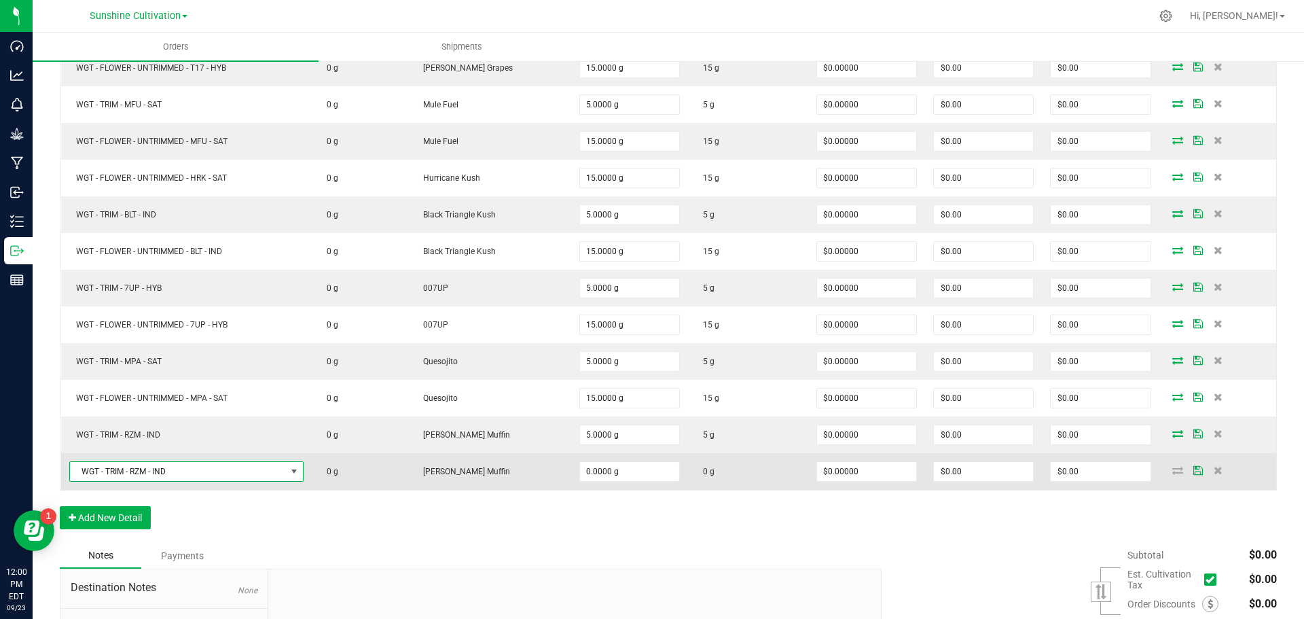
click at [172, 471] on span "WGT - TRIM - RZM - IND" at bounding box center [178, 471] width 216 height 19
click at [178, 481] on span "WGT - TRIM - RZM - IND" at bounding box center [186, 471] width 234 height 20
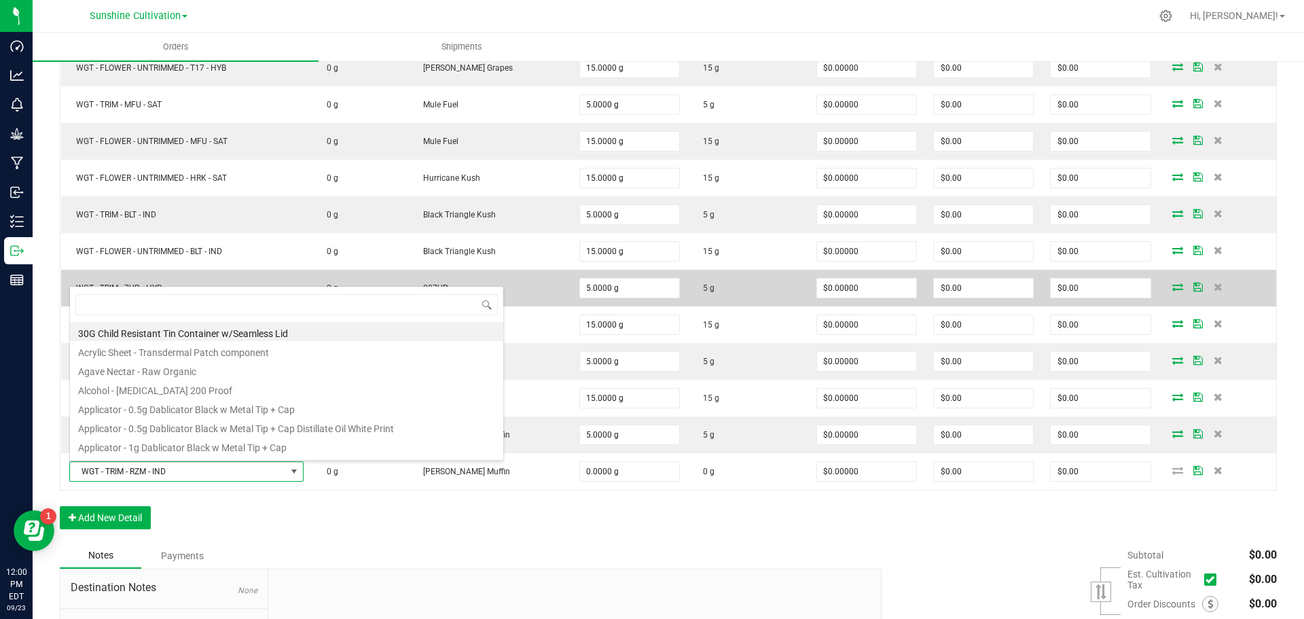
scroll to position [20, 237]
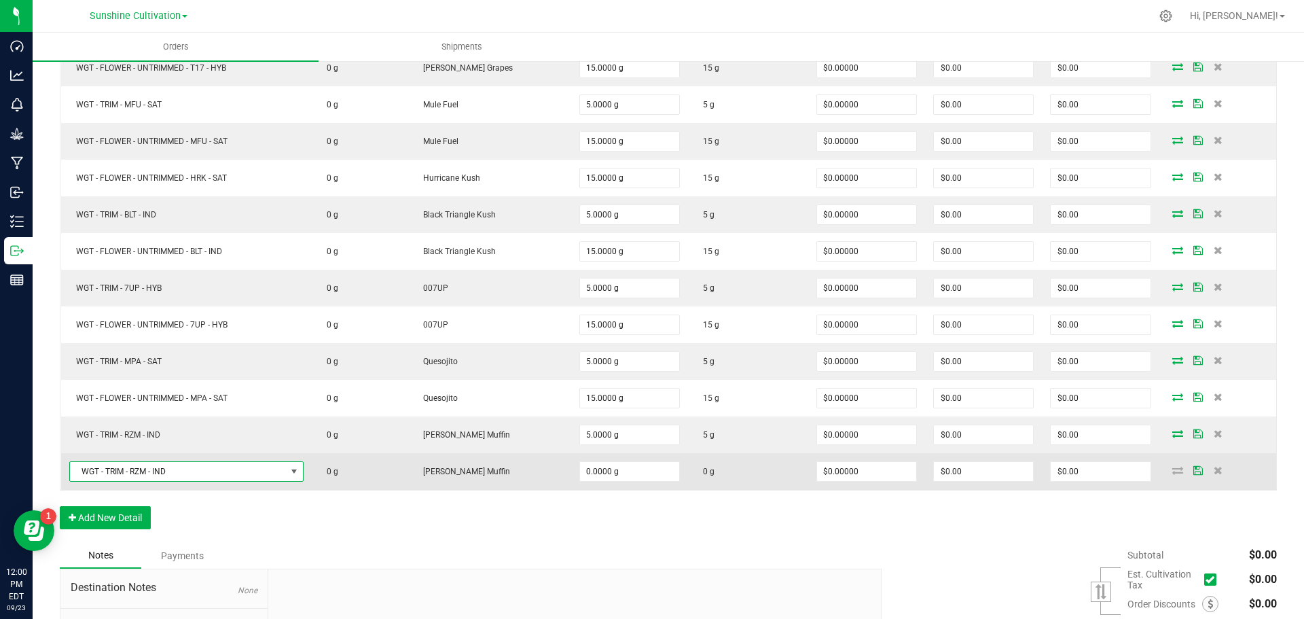
click at [172, 466] on span "WGT - TRIM - RZM - IND" at bounding box center [178, 471] width 216 height 19
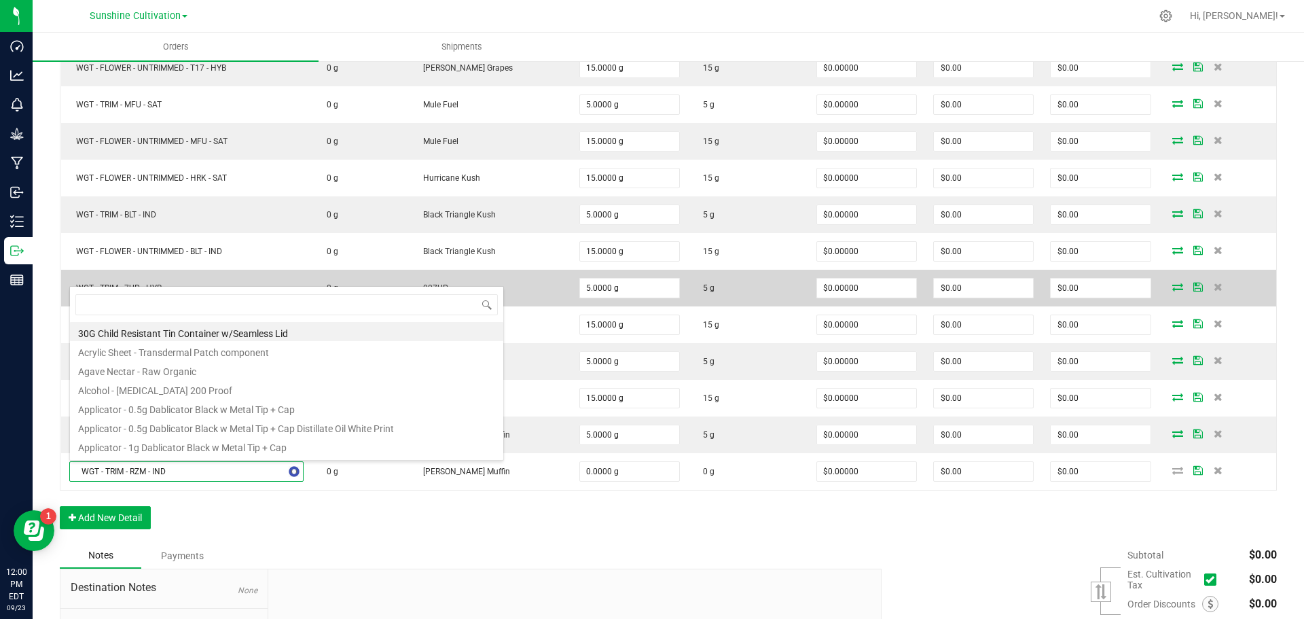
type input "WGT - FLOWER - UNTRIMMED - RZM - IND"
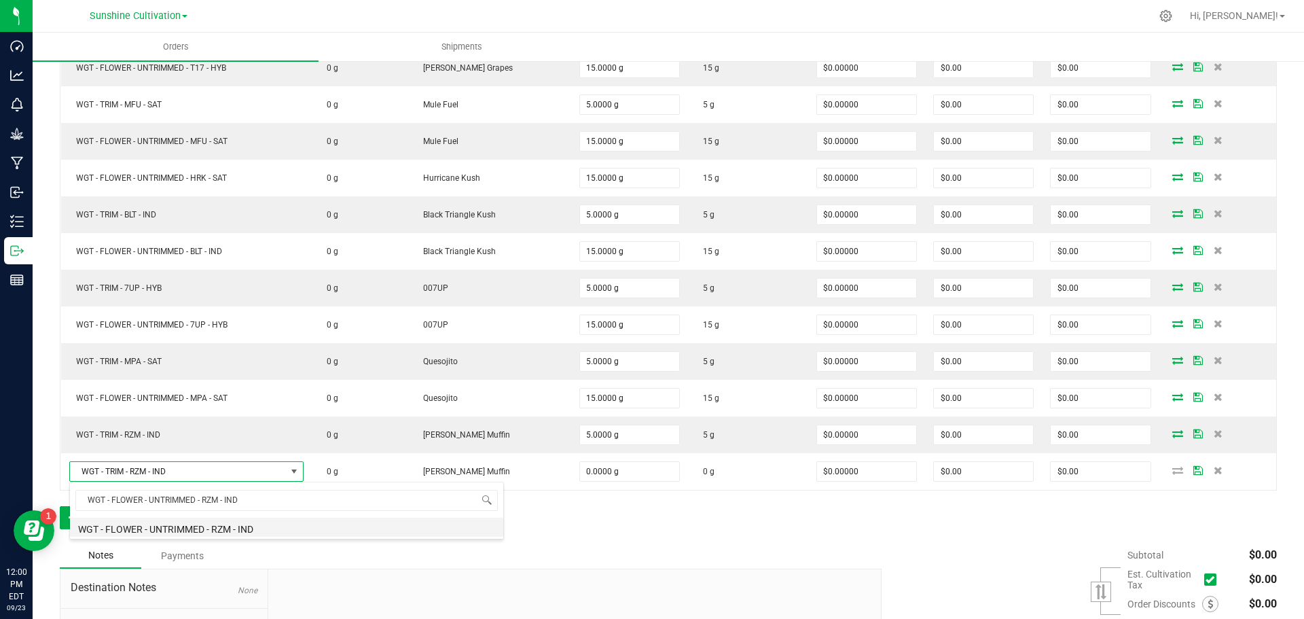
click at [225, 532] on li "WGT - FLOWER - UNTRIMMED - RZM - IND" at bounding box center [286, 526] width 433 height 19
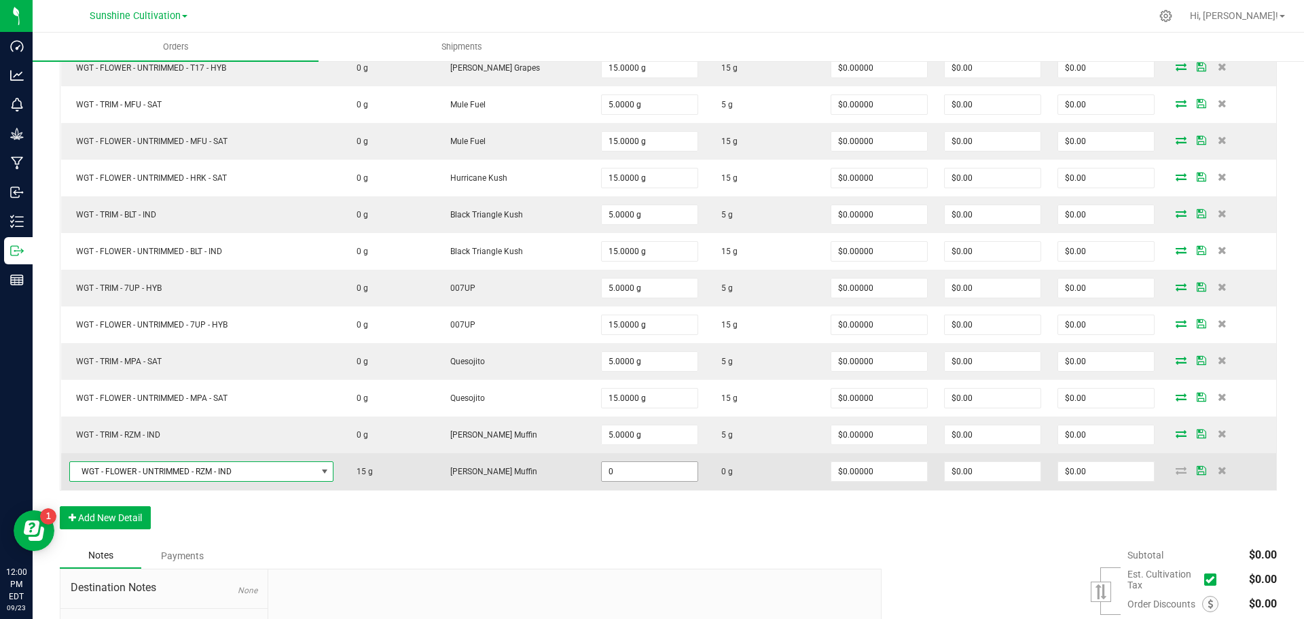
click at [632, 474] on input "0" at bounding box center [650, 471] width 96 height 19
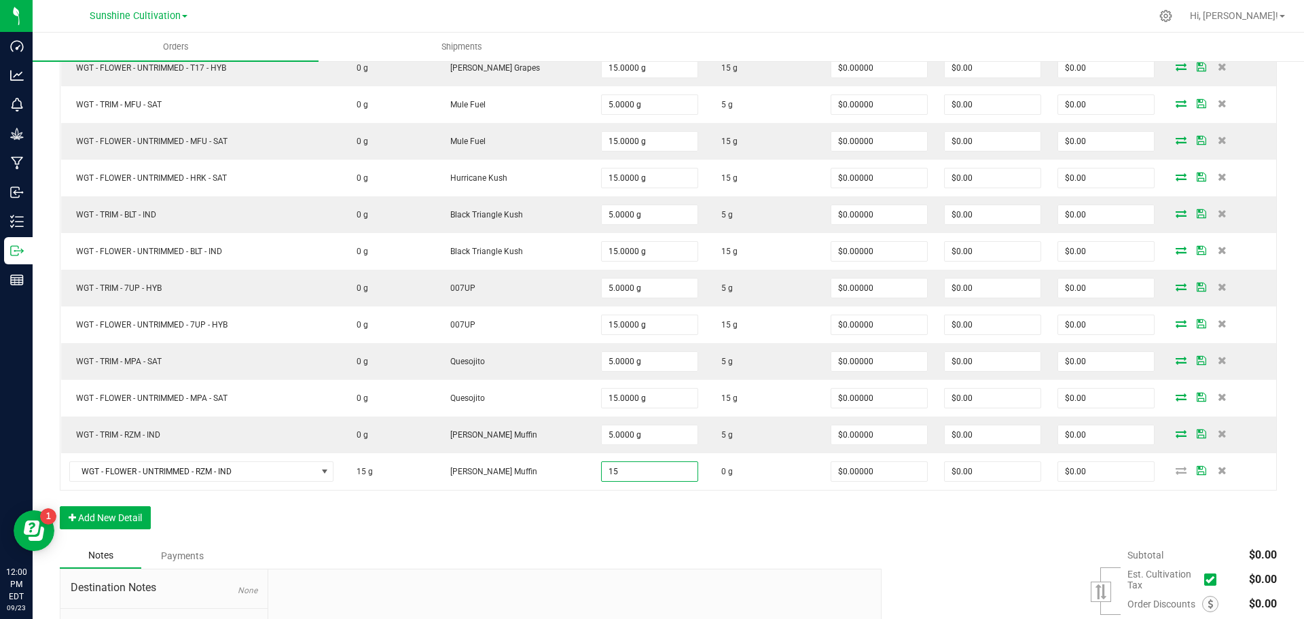
type input "15.0000 g"
drag, startPoint x: 678, startPoint y: 531, endPoint x: 685, endPoint y: 531, distance: 7.5
click at [678, 531] on div "Order Details Print All Labels Item Sellable Strain Qty Ordered Qty Allocated U…" at bounding box center [668, 137] width 1217 height 810
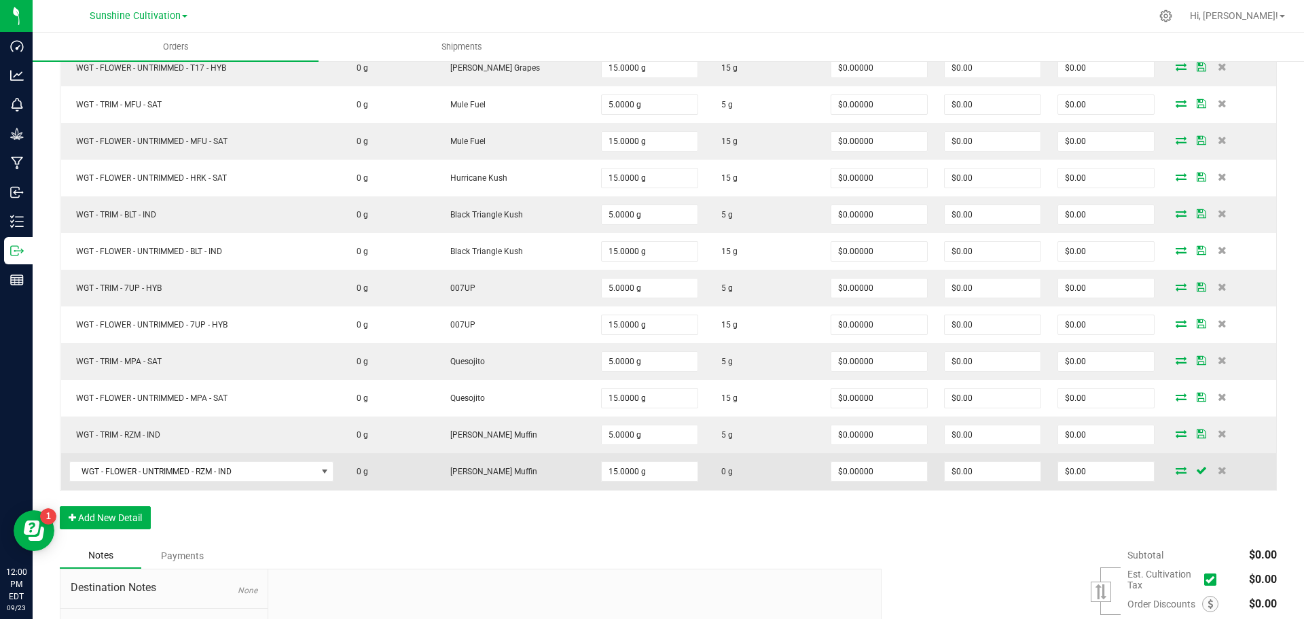
click at [1175, 471] on icon at bounding box center [1180, 470] width 11 height 8
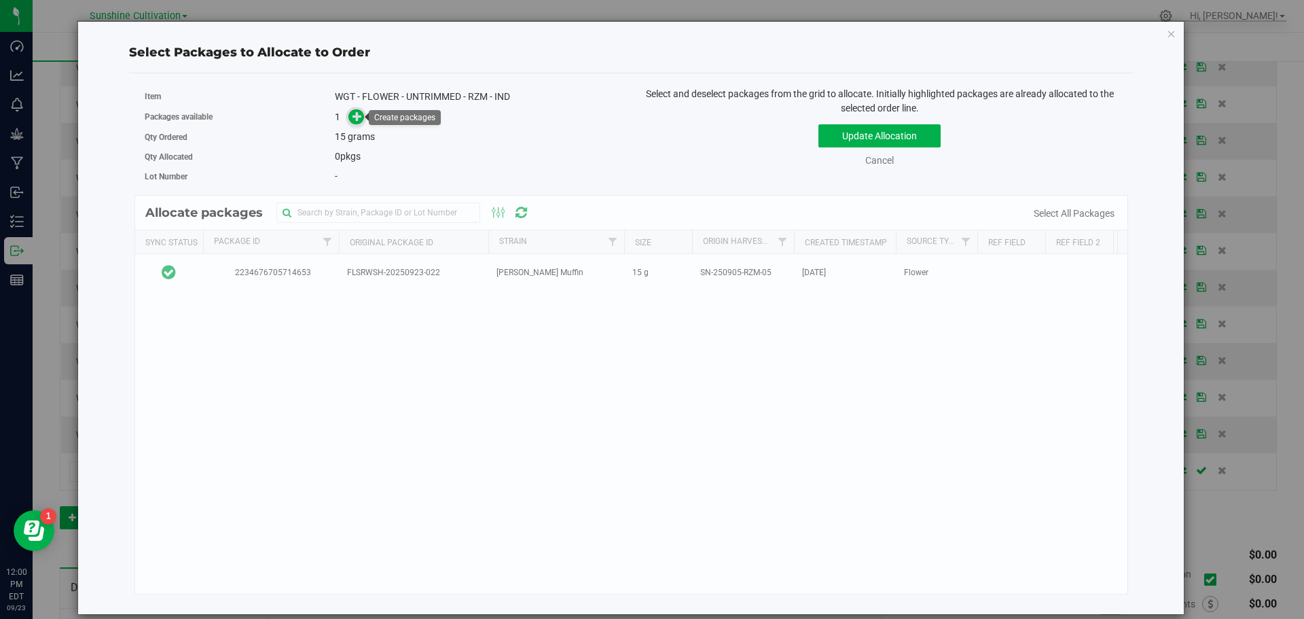
click at [358, 117] on icon at bounding box center [357, 116] width 10 height 10
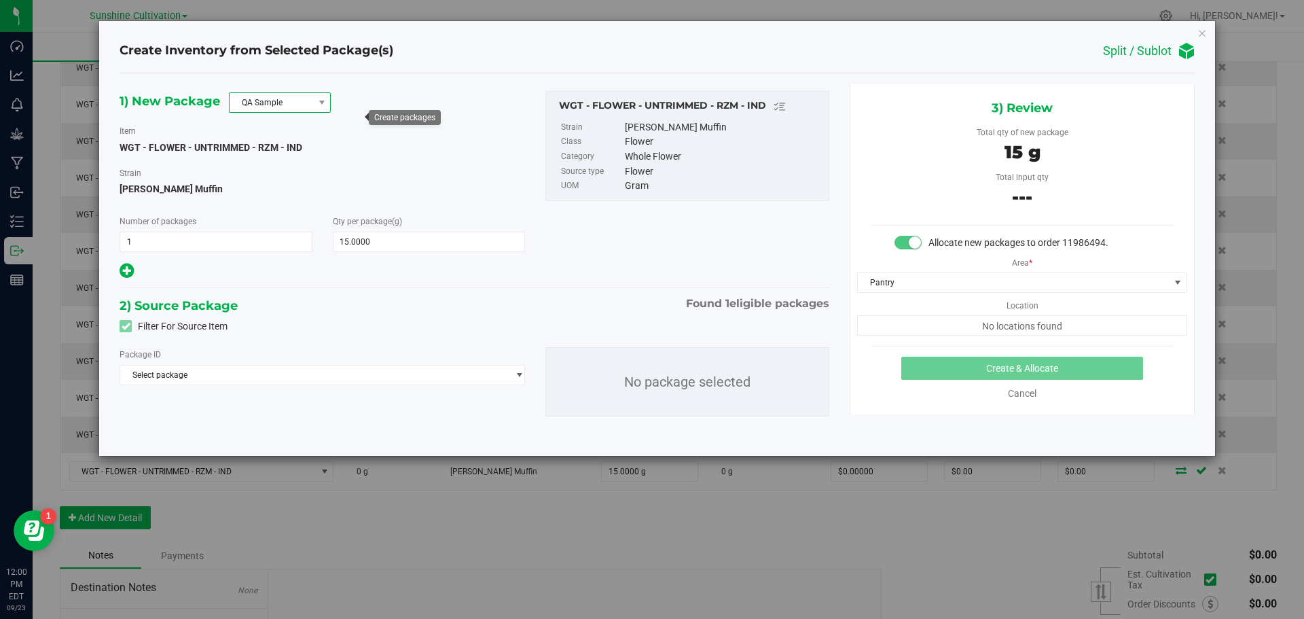
click at [304, 104] on span "QA Sample" at bounding box center [272, 102] width 84 height 19
click at [287, 166] on li "R&D Sample" at bounding box center [280, 163] width 100 height 19
click at [243, 379] on span "Select package" at bounding box center [313, 374] width 387 height 19
click at [182, 418] on span at bounding box center [322, 404] width 404 height 32
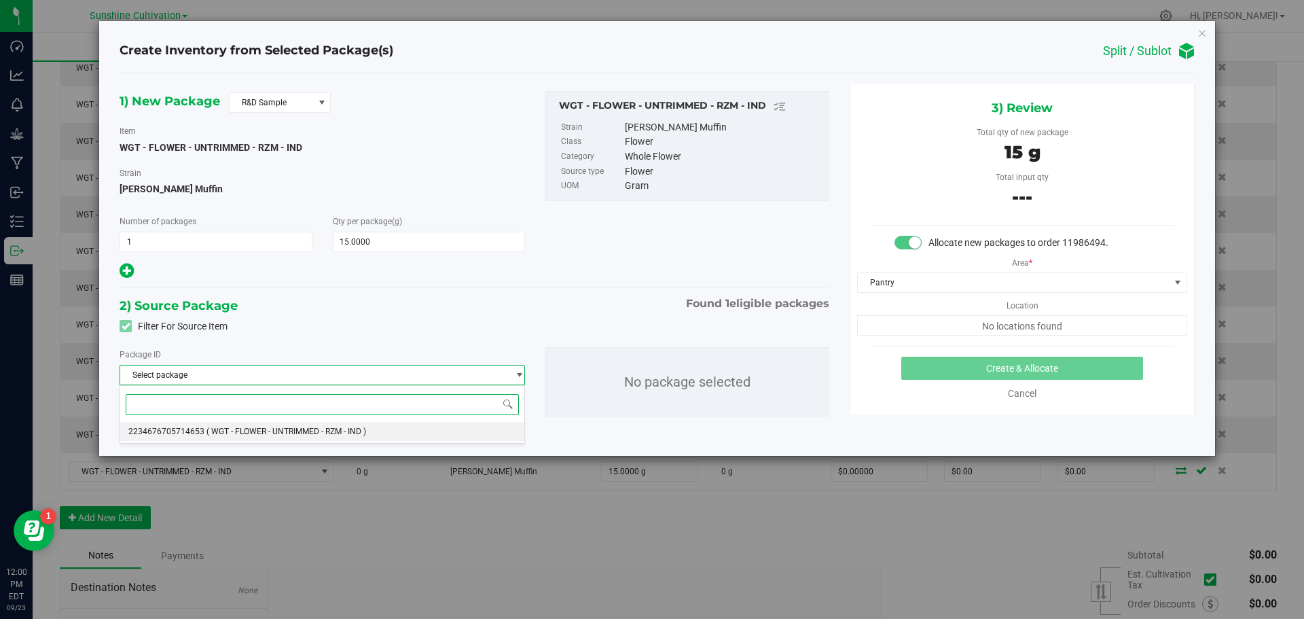
click at [183, 427] on span "2234676705714653" at bounding box center [166, 431] width 76 height 10
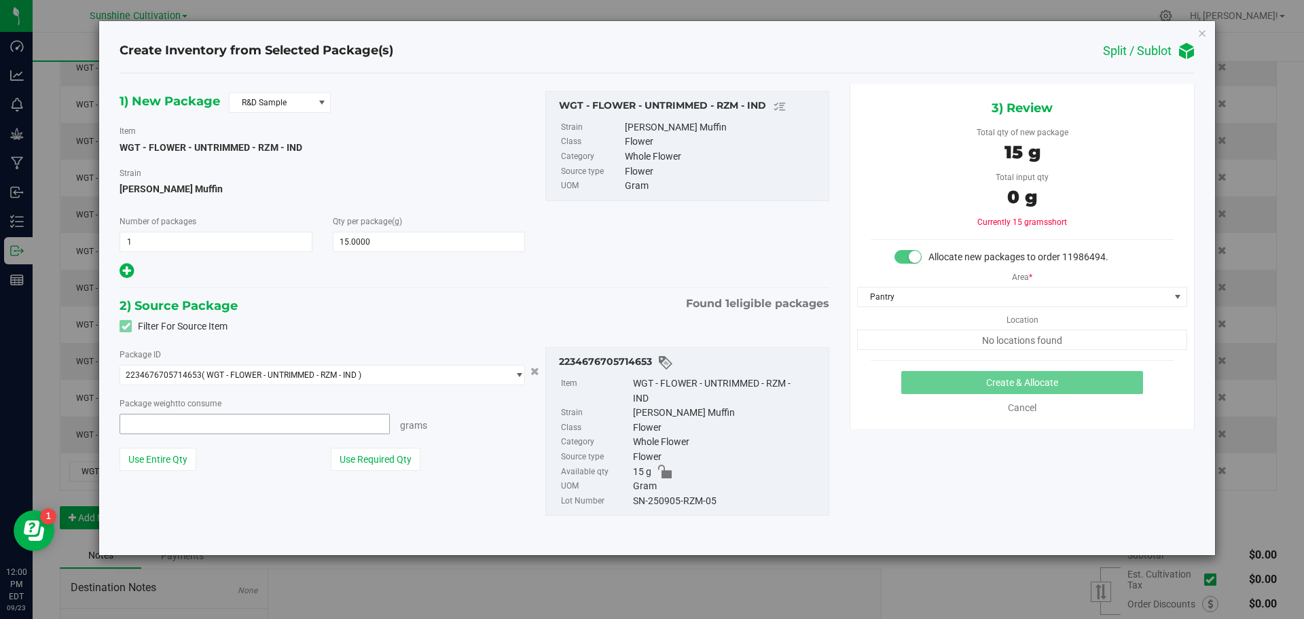
click at [275, 428] on span at bounding box center [255, 424] width 270 height 20
type input "15"
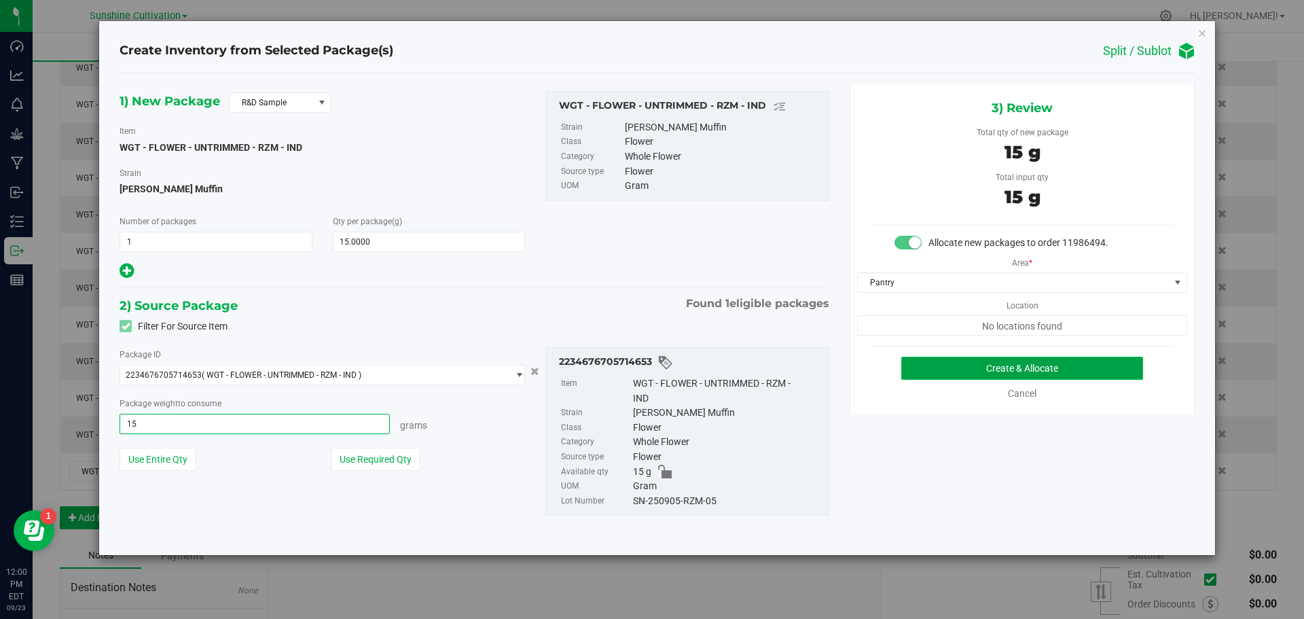
type input "15.0000 g"
click at [1003, 373] on button "Create & Allocate" at bounding box center [1022, 367] width 242 height 23
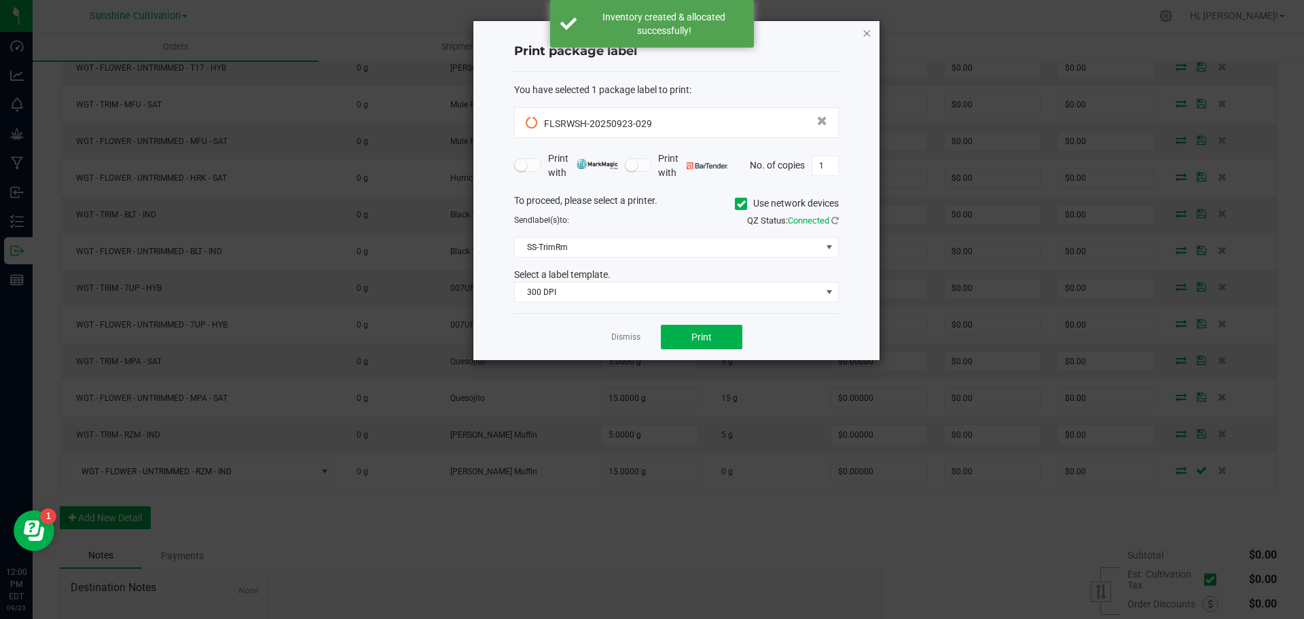
click at [863, 37] on icon "button" at bounding box center [867, 32] width 10 height 16
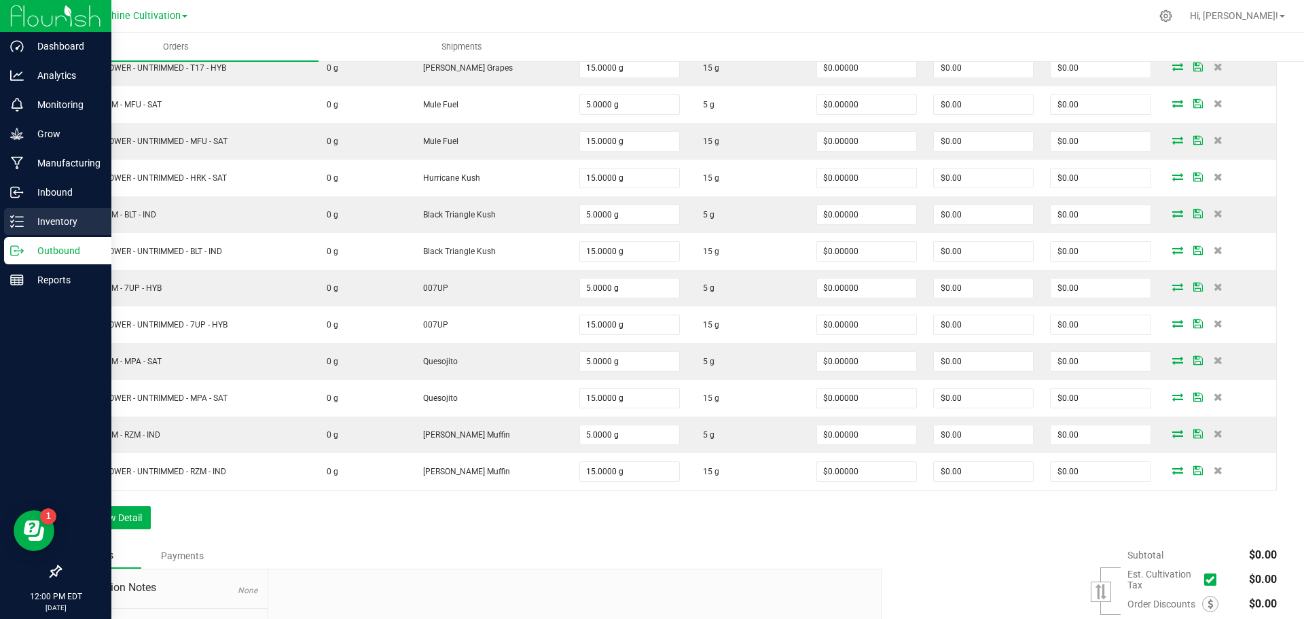
click at [53, 227] on p "Inventory" at bounding box center [64, 221] width 81 height 16
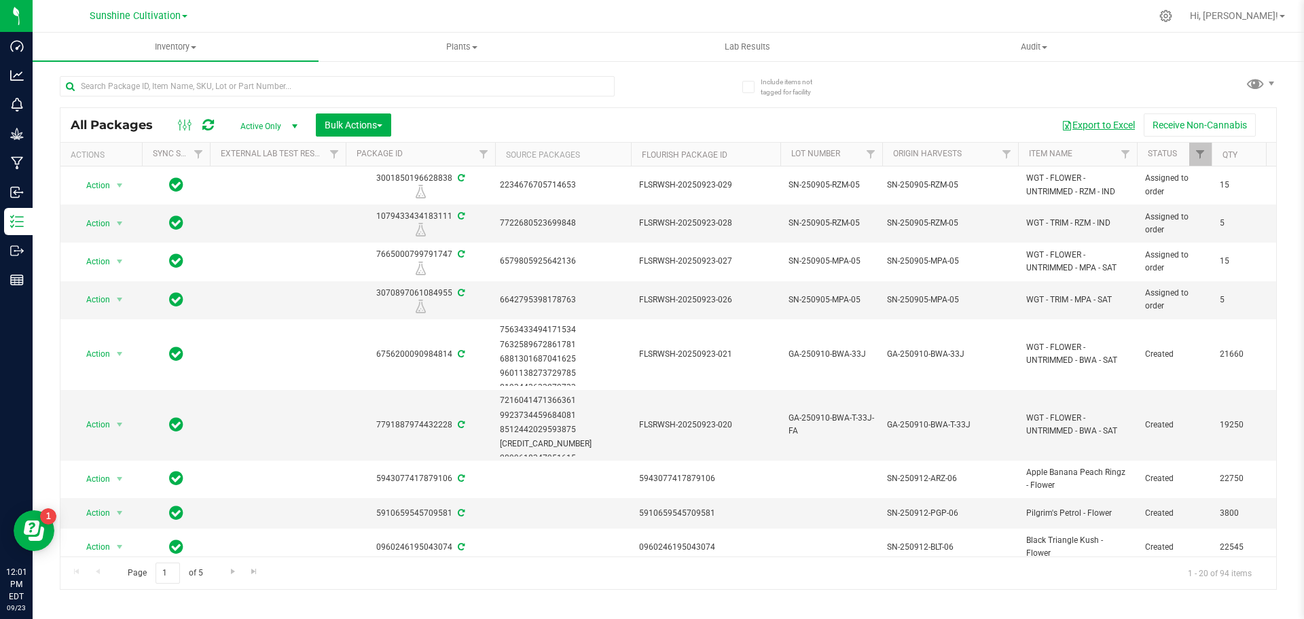
click at [1108, 122] on button "Export to Excel" at bounding box center [1097, 124] width 91 height 23
click at [1203, 156] on span "Filter" at bounding box center [1199, 154] width 11 height 11
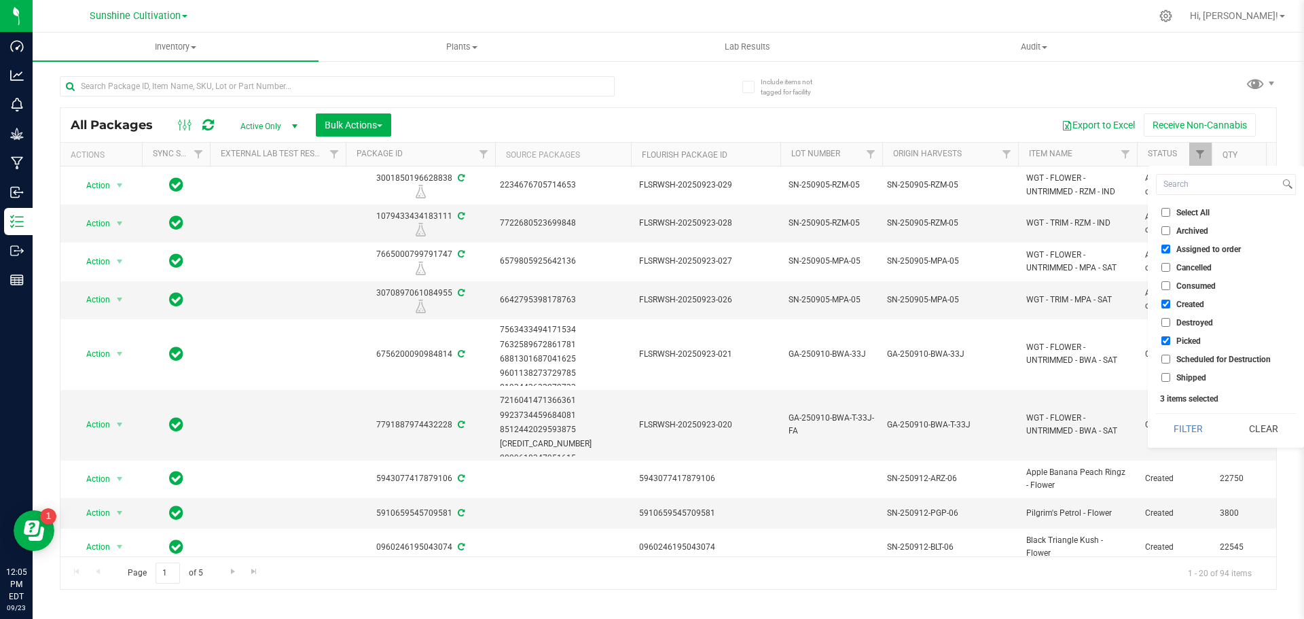
click at [1167, 344] on input "Picked" at bounding box center [1165, 340] width 9 height 9
checkbox input "false"
click at [1166, 306] on input "Created" at bounding box center [1165, 303] width 9 height 9
checkbox input "false"
click at [1184, 420] on button "Filter" at bounding box center [1188, 429] width 65 height 30
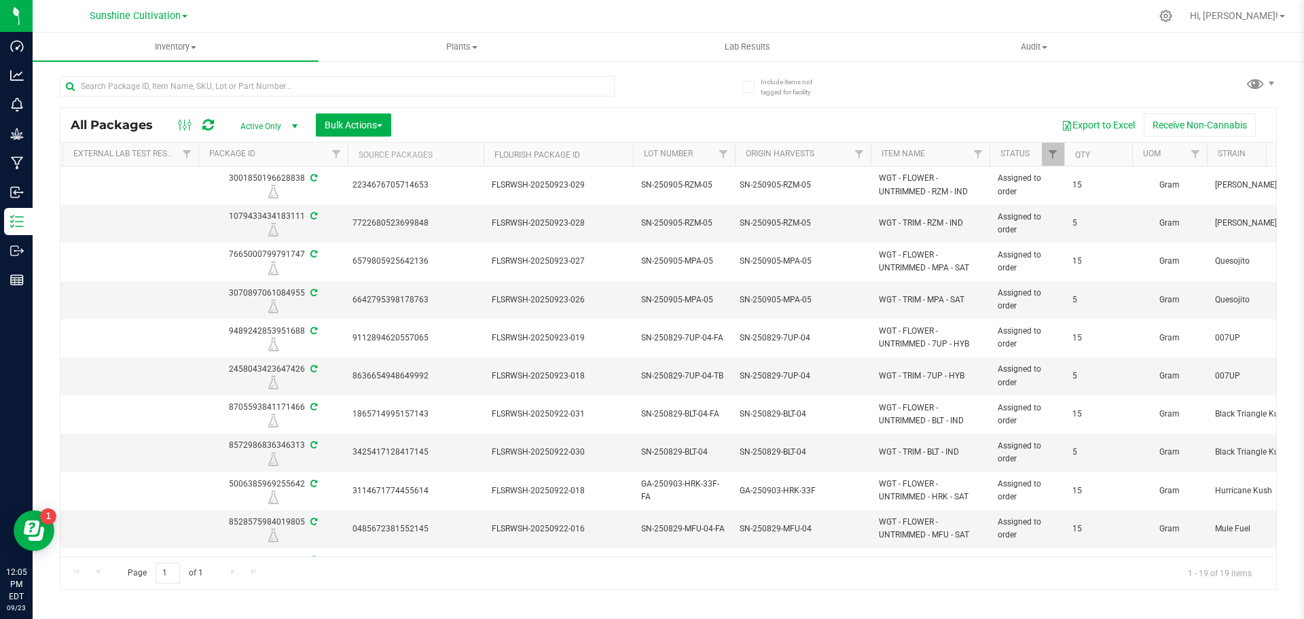
scroll to position [0, 149]
click at [710, 221] on span "SN-250905-RZM-05" at bounding box center [683, 223] width 86 height 13
type input "SN-250905-RZM-05-"
click at [1105, 149] on div "All Packages Active Only Active Only Lab Samples Locked All External Internal B…" at bounding box center [668, 348] width 1217 height 482
click at [1101, 157] on th "Qty" at bounding box center [1097, 155] width 68 height 24
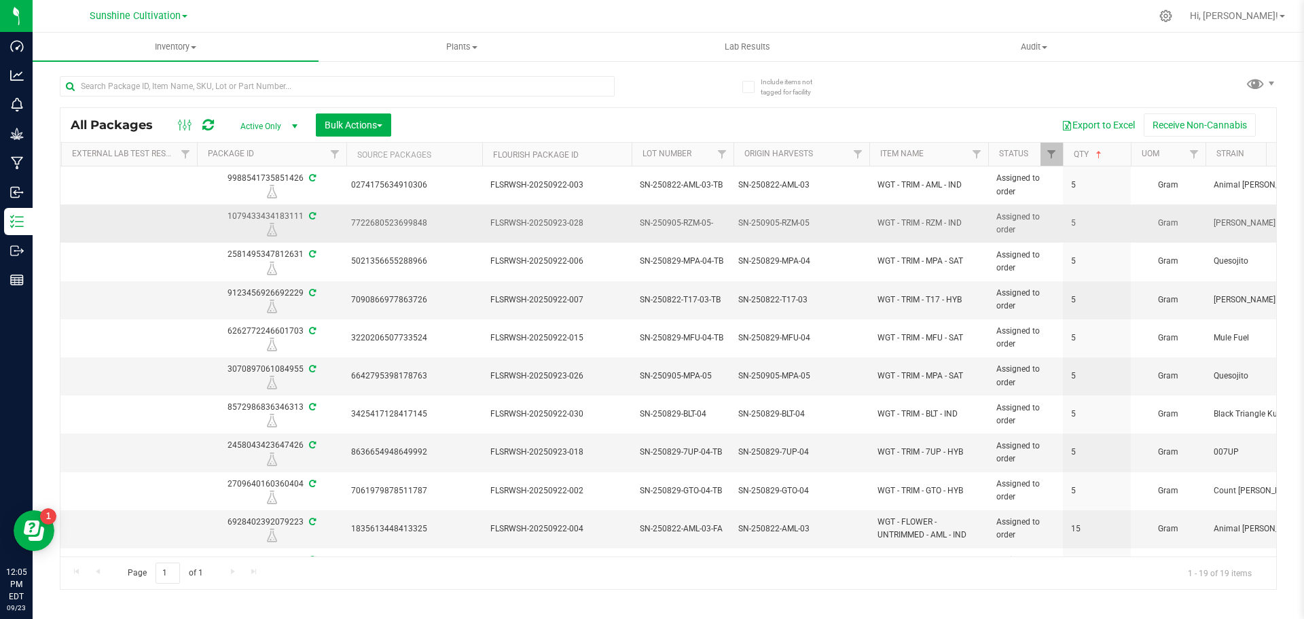
click at [714, 223] on span "SN-250905-RZM-05-" at bounding box center [683, 223] width 86 height 13
click at [714, 223] on input "SN-250905-RZM-05-" at bounding box center [679, 223] width 97 height 21
click at [716, 224] on input "SN-250905-RZM-05-" at bounding box center [679, 223] width 97 height 21
click at [720, 223] on input "SN-250905-RZM-05-" at bounding box center [679, 223] width 97 height 21
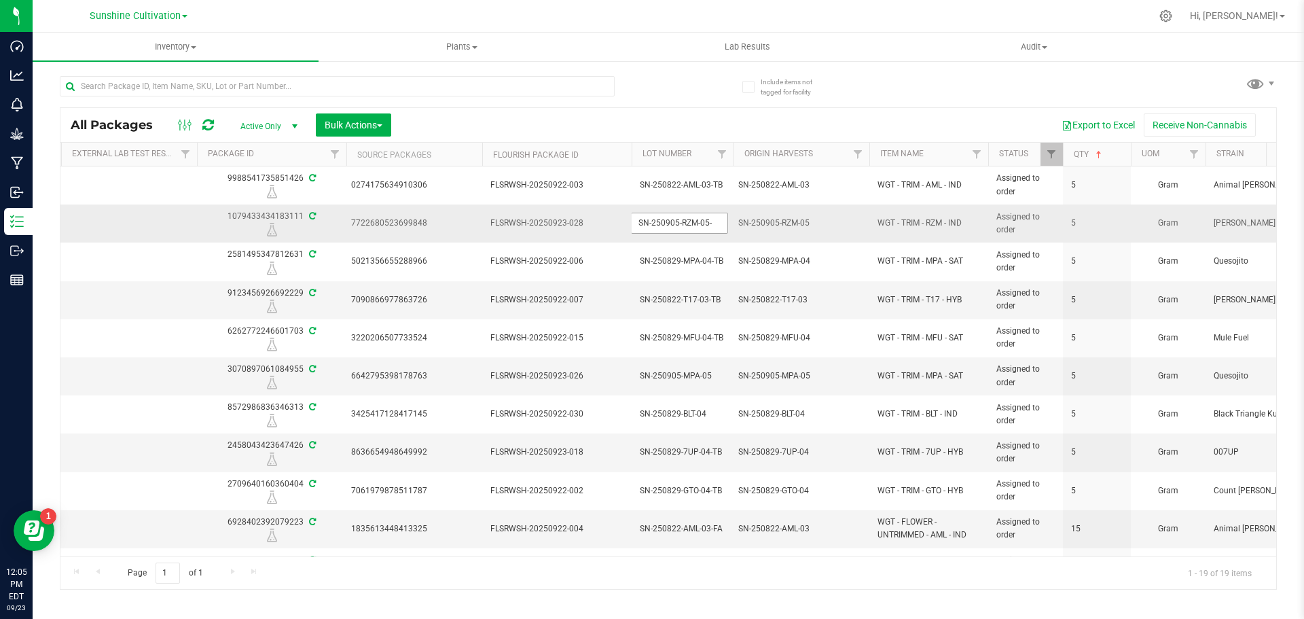
click at [722, 223] on input "SN-250905-RZM-05-" at bounding box center [679, 223] width 97 height 21
click at [728, 225] on td "SN-250905-RZM-05-" at bounding box center [682, 223] width 102 height 38
type input "SN-250905-RZM-05-TB"
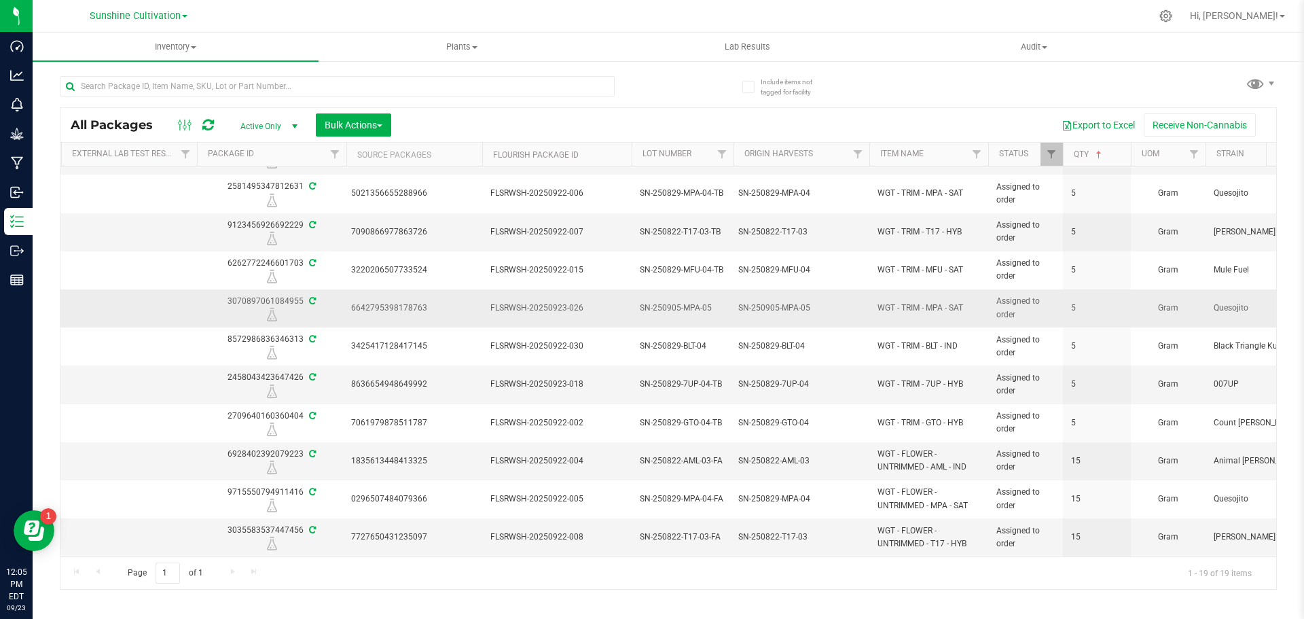
click at [710, 310] on span "SN-250905-MPA-05" at bounding box center [683, 307] width 86 height 13
click at [710, 310] on input "SN-250905-MPA-05" at bounding box center [679, 307] width 97 height 21
click at [714, 309] on input "SN-250905-MPA-05" at bounding box center [679, 307] width 97 height 21
type input "SN-250905-MPA-05-TB"
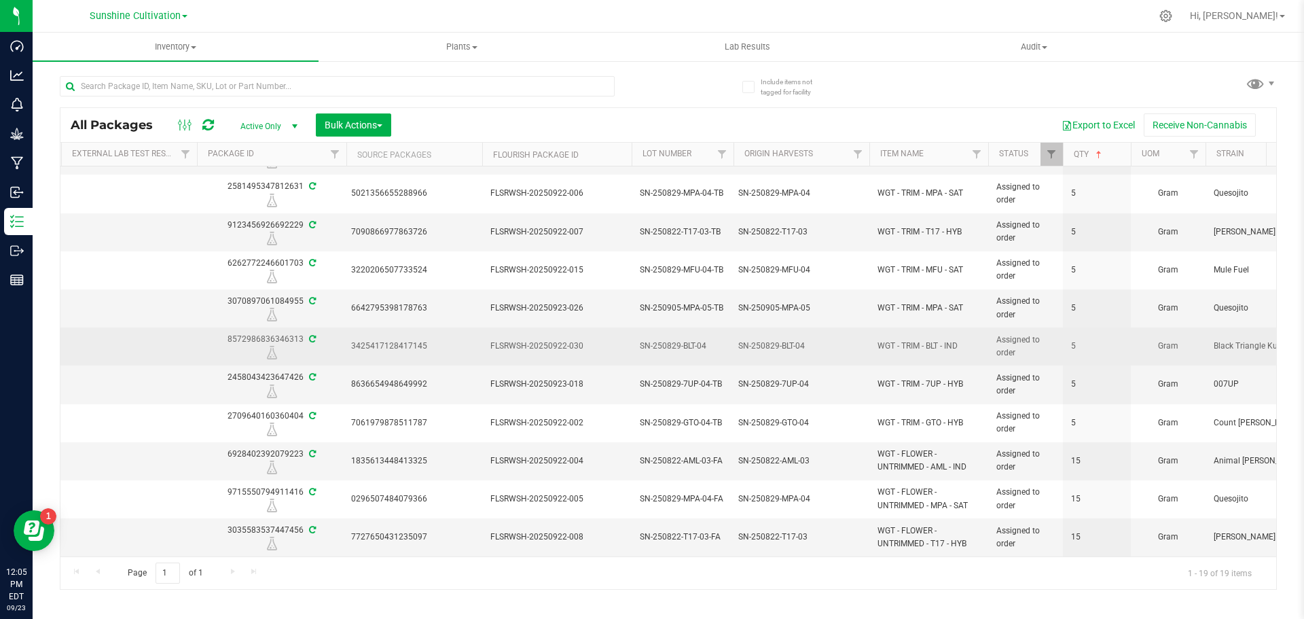
click at [707, 343] on span "SN-250829-BLT-04" at bounding box center [683, 346] width 86 height 13
click at [707, 343] on input "SN-250829-BLT-04" at bounding box center [679, 345] width 97 height 21
click at [714, 347] on input "SN-250829-BLT-04" at bounding box center [679, 345] width 97 height 21
type input "SN-250829-BLT-04-TB"
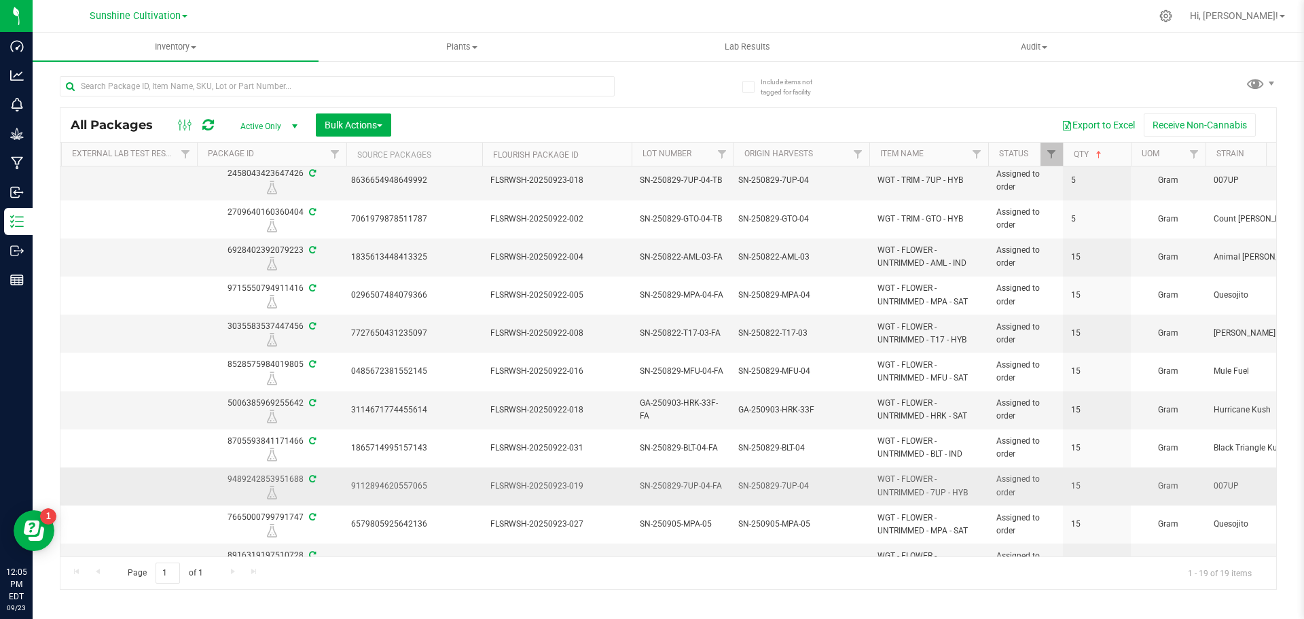
scroll to position [345, 149]
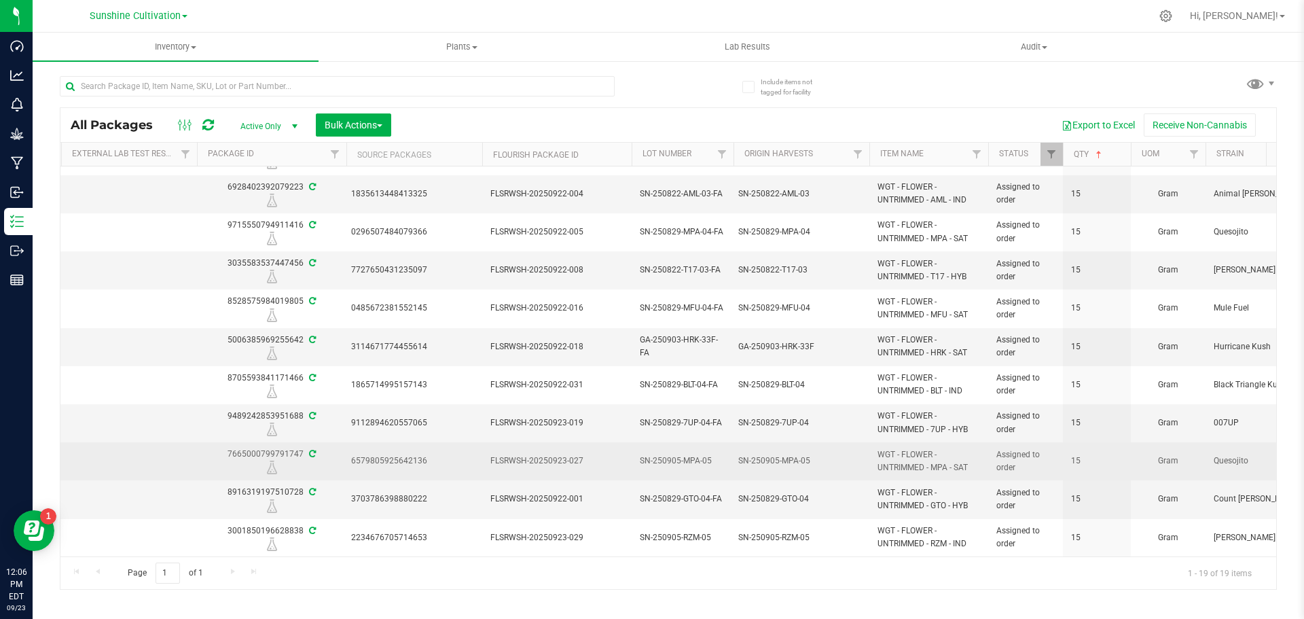
click at [711, 442] on td "SN-250905-MPA-05" at bounding box center [682, 461] width 102 height 38
click at [710, 451] on input "SN-250905-MPA-05" at bounding box center [679, 460] width 97 height 21
type input "SN-250905-MPA-05-FA"
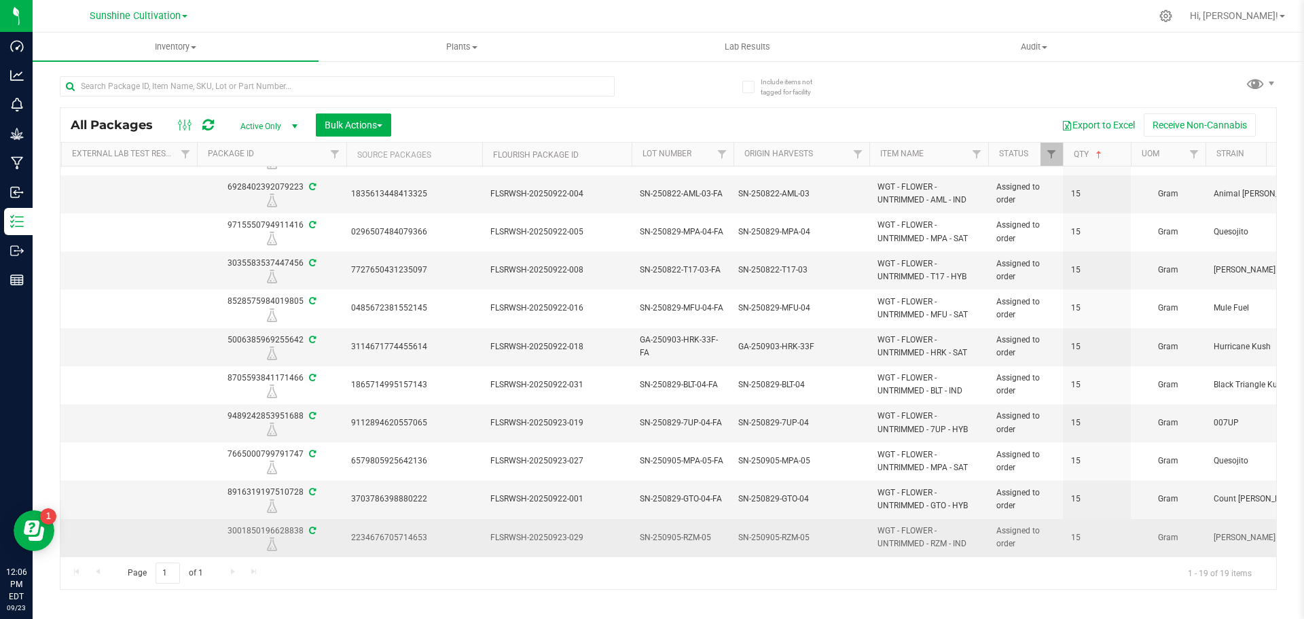
click at [711, 531] on span "SN-250905-RZM-05" at bounding box center [683, 537] width 86 height 13
type input "SN-250905-RZM-05-FA"
